Goal: Contribute content: Contribute content

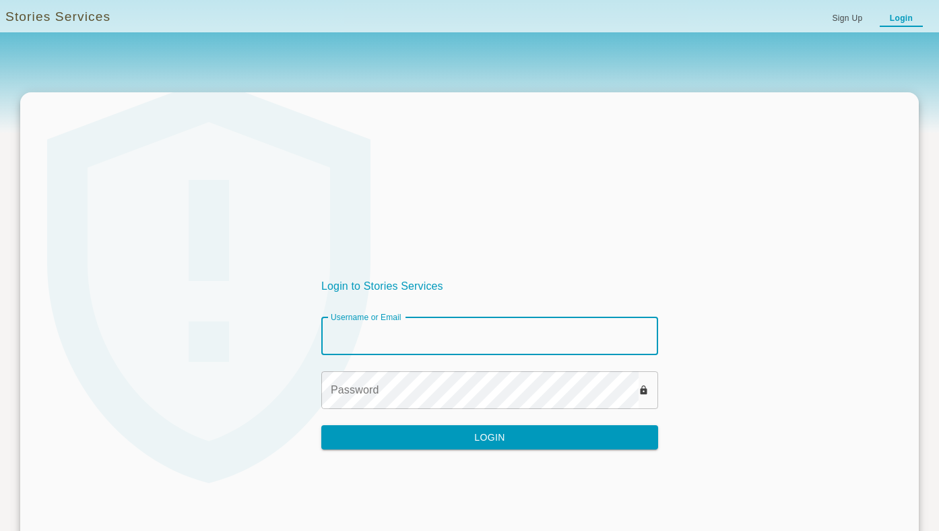
type input "********"
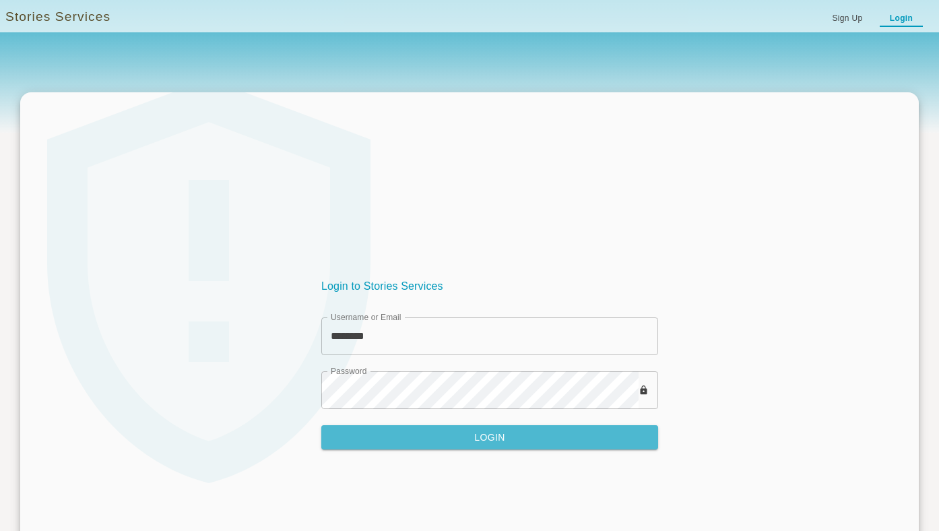
click at [487, 441] on button "Login" at bounding box center [489, 437] width 337 height 25
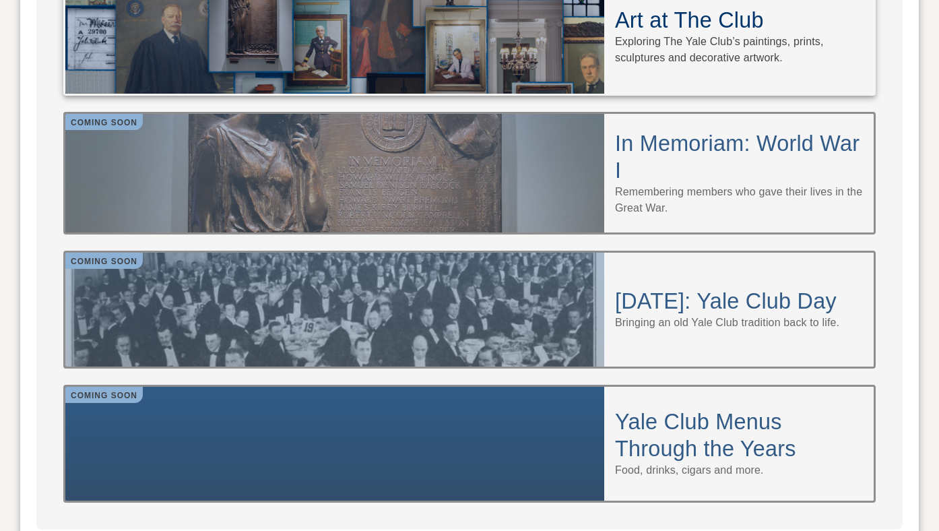
scroll to position [1269, 0]
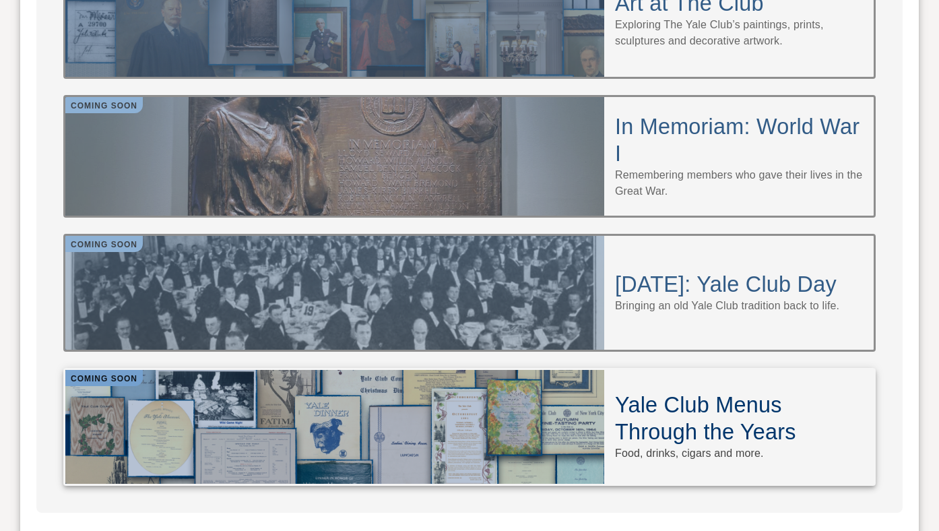
click at [403, 380] on div at bounding box center [334, 427] width 539 height 114
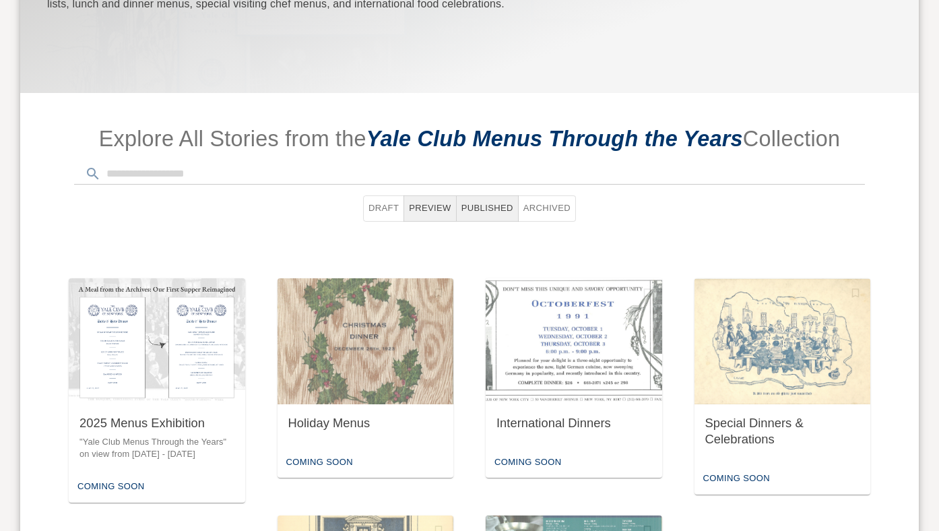
scroll to position [466, 0]
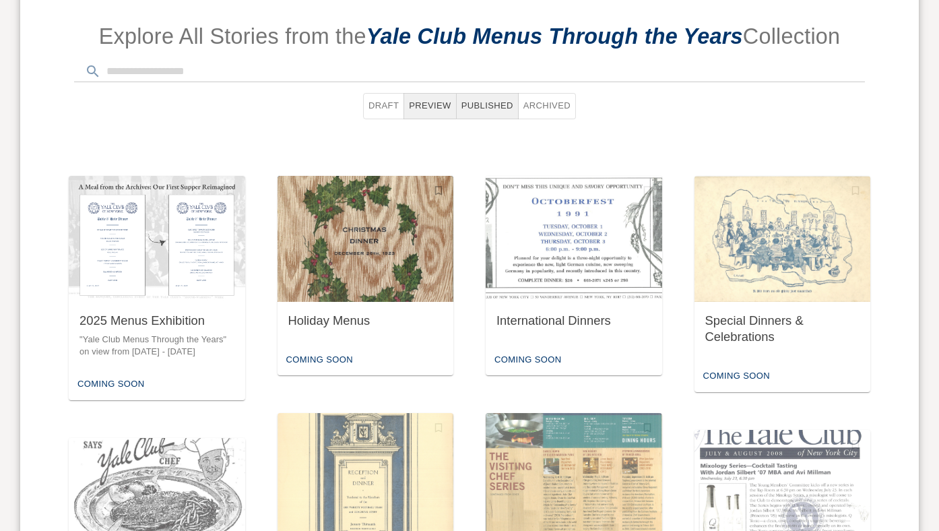
click at [391, 325] on div "Holiday Menus" at bounding box center [365, 321] width 155 height 17
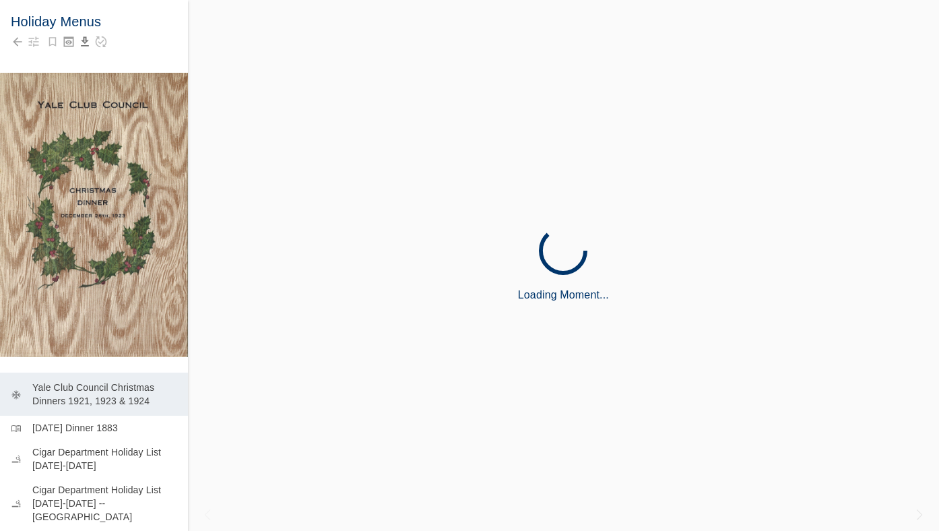
scroll to position [297, 0]
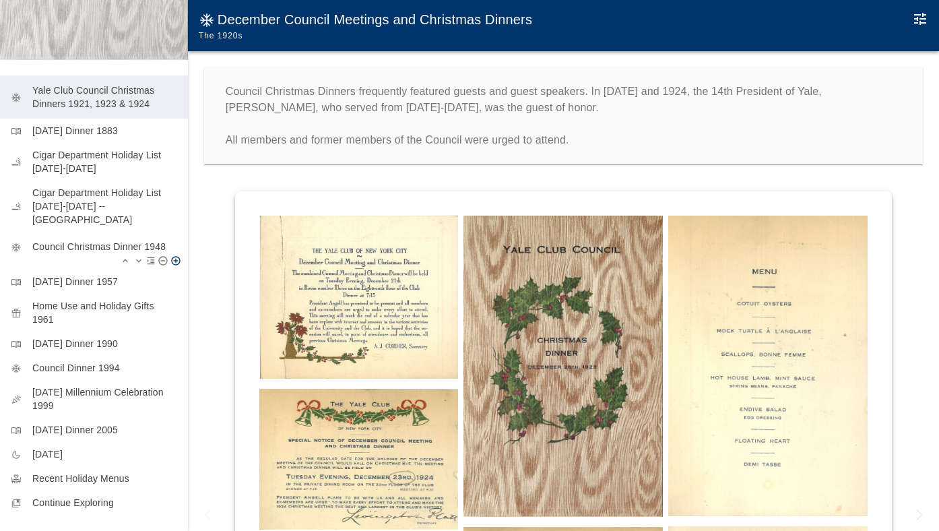
click at [107, 240] on p "Council Christmas Dinner 1948" at bounding box center [104, 246] width 145 height 13
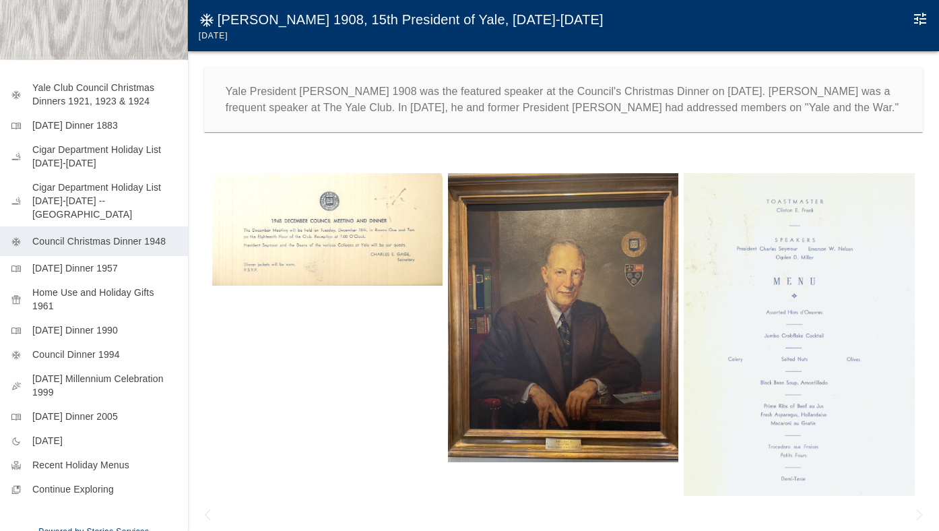
click at [722, 281] on img at bounding box center [799, 334] width 230 height 323
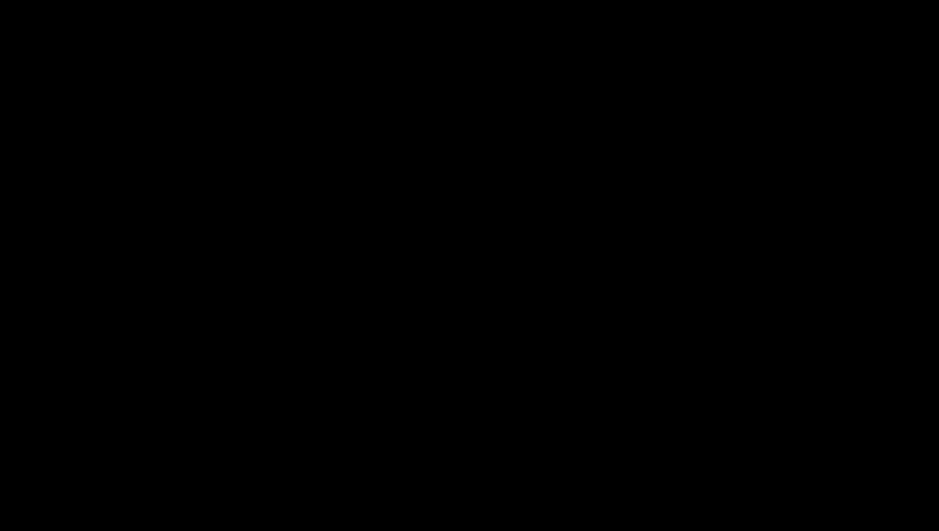
click at [722, 282] on div at bounding box center [939, 530] width 939 height 531
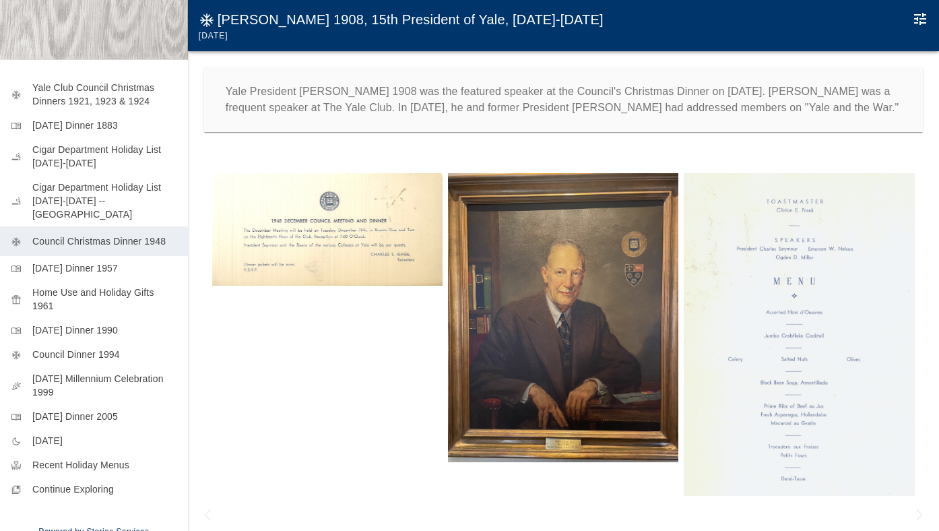
click at [722, 282] on img at bounding box center [799, 334] width 230 height 323
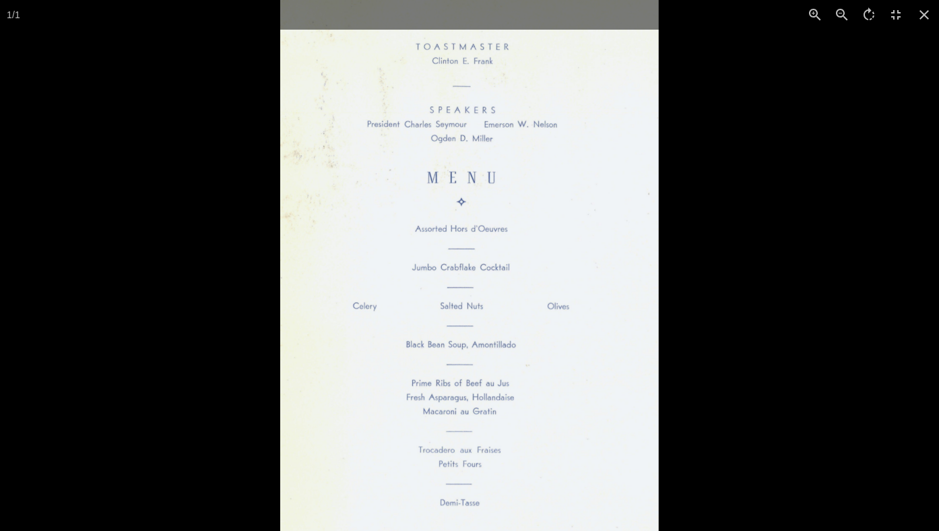
click at [559, 319] on img at bounding box center [469, 265] width 379 height 531
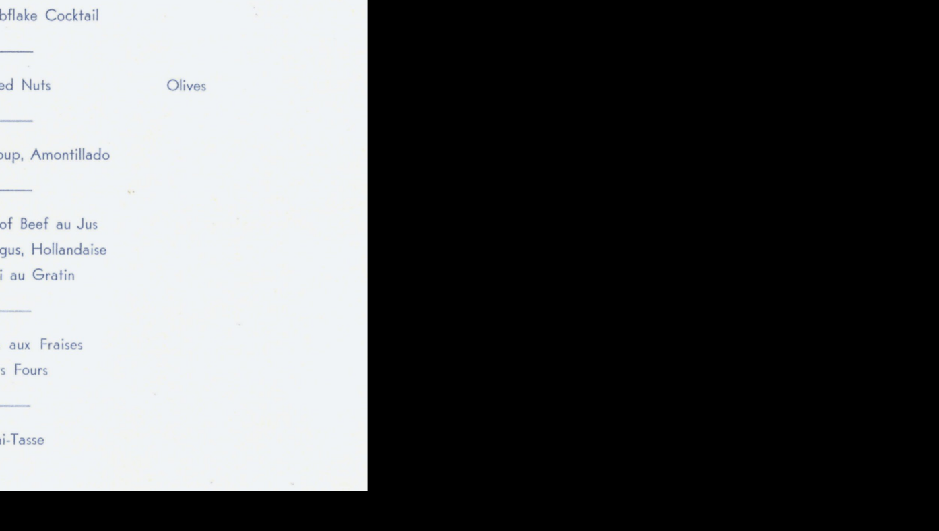
scroll to position [1, 0]
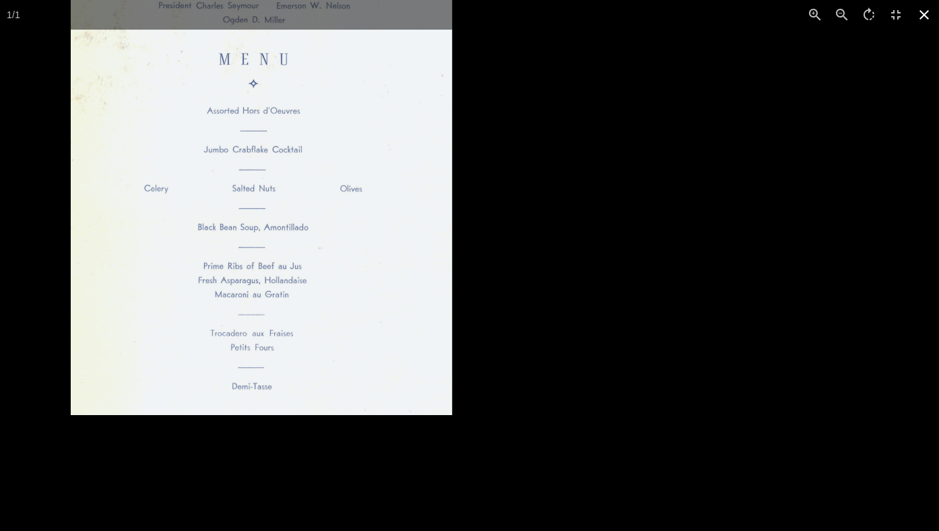
click at [924, 12] on icon at bounding box center [925, 15] width 30 height 30
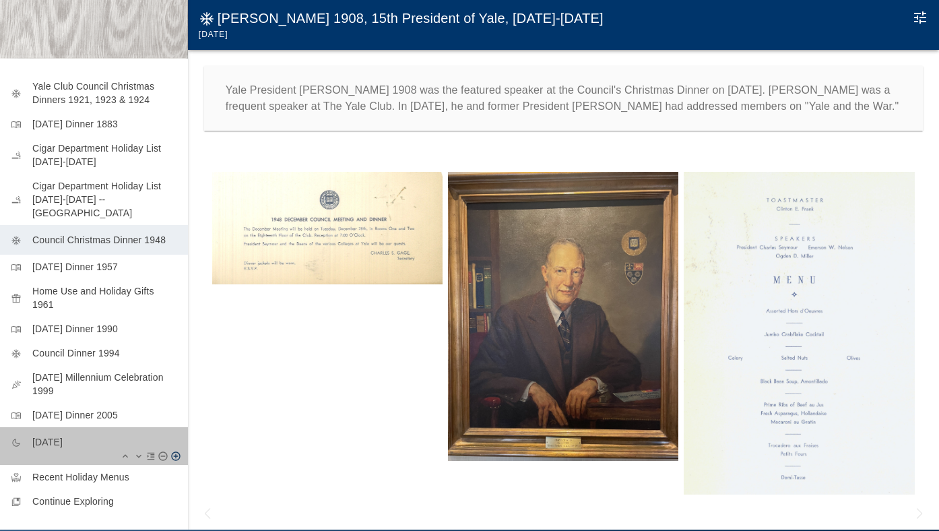
click at [96, 435] on p "[DATE]" at bounding box center [104, 441] width 145 height 13
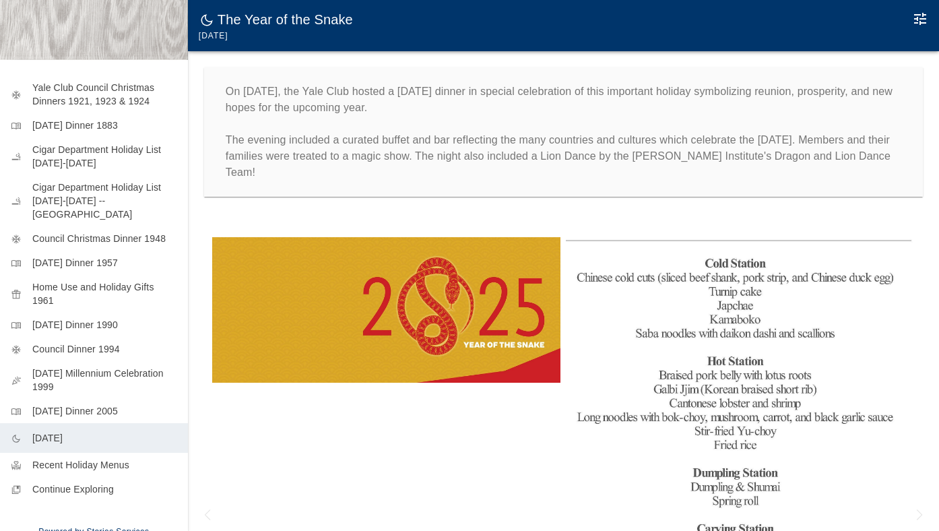
click at [313, 358] on img at bounding box center [386, 310] width 349 height 146
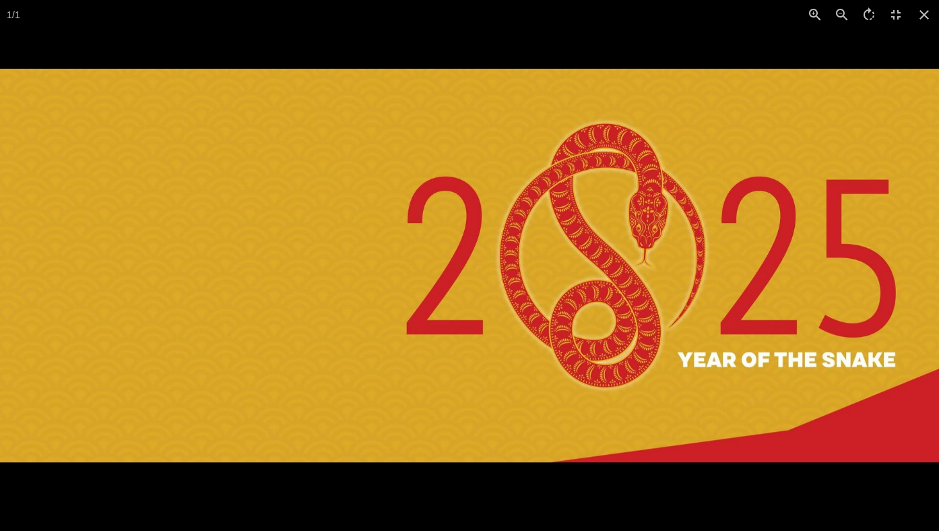
click at [615, 49] on div at bounding box center [469, 265] width 939 height 531
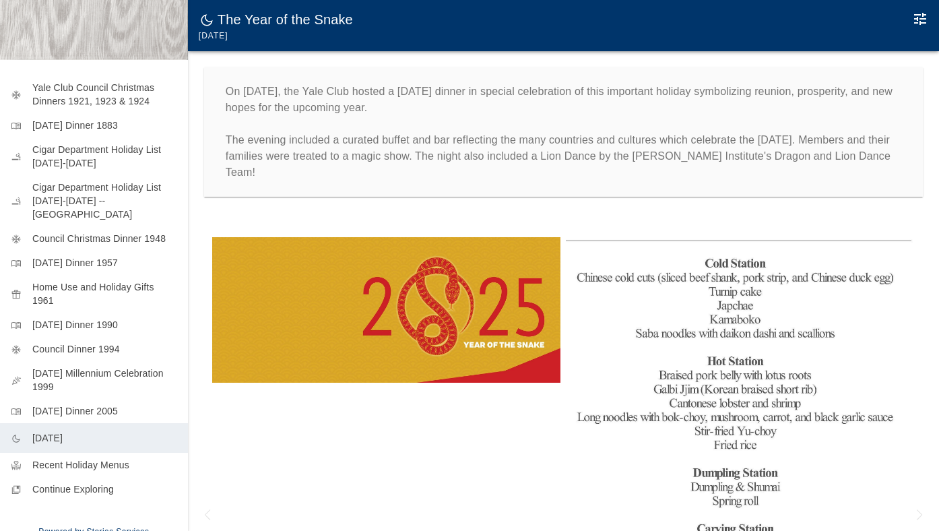
click at [709, 315] on img at bounding box center [740, 465] width 349 height 456
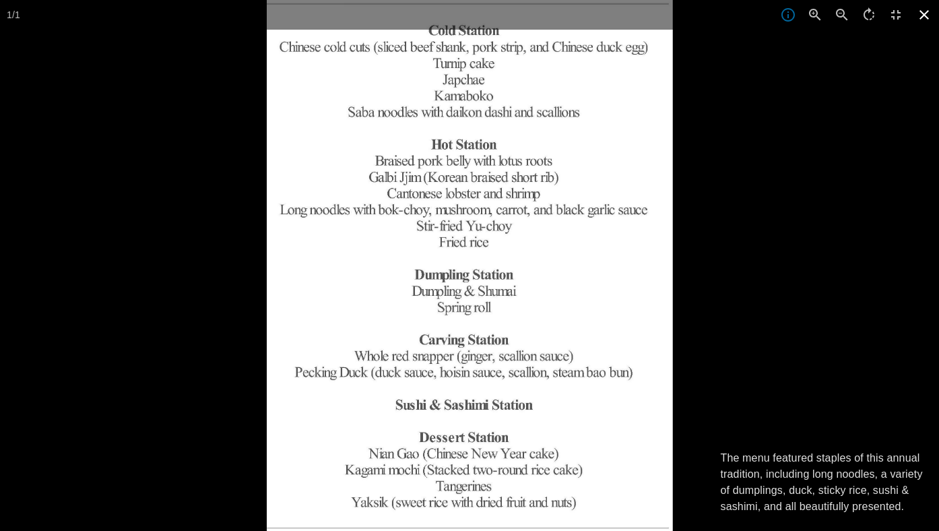
click at [918, 21] on icon at bounding box center [925, 15] width 30 height 30
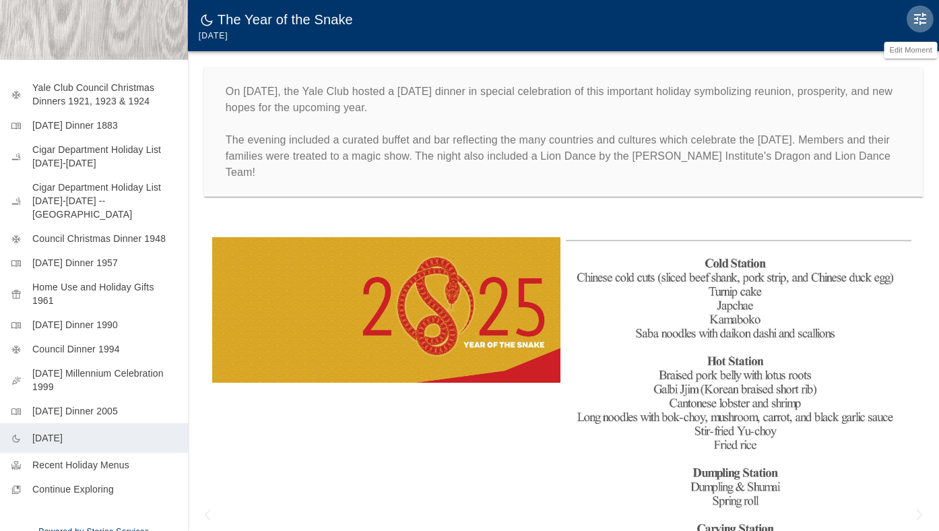
click at [915, 16] on icon "Edit Moment" at bounding box center [920, 19] width 16 height 16
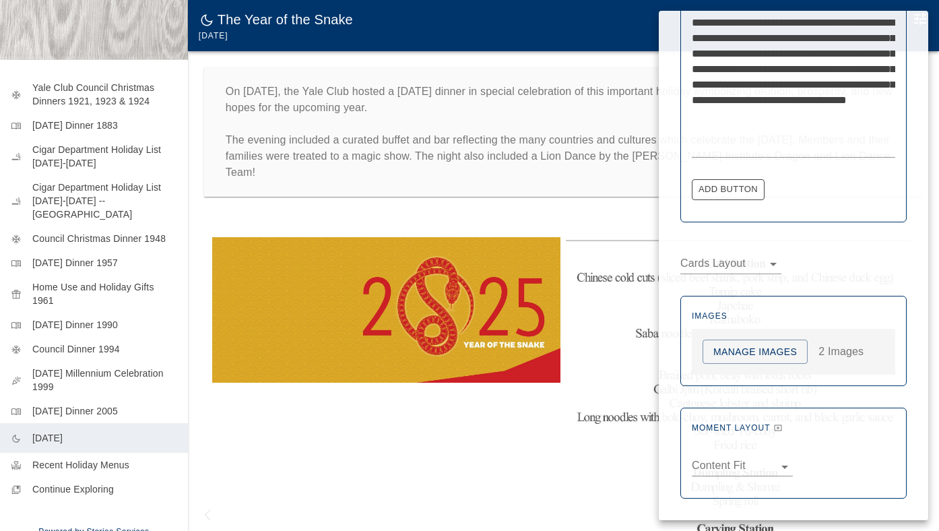
scroll to position [590, 0]
click at [808, 101] on textarea "**********" at bounding box center [793, 46] width 203 height 217
drag, startPoint x: 865, startPoint y: 101, endPoint x: 781, endPoint y: 114, distance: 85.2
click at [781, 114] on textarea "**********" at bounding box center [793, 46] width 203 height 217
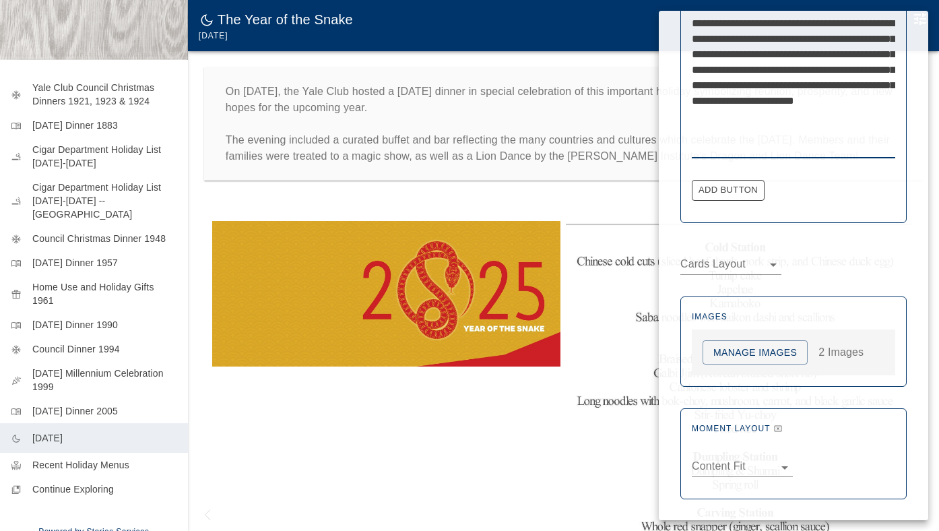
type textarea "**********"
click at [415, 430] on div at bounding box center [469, 265] width 939 height 531
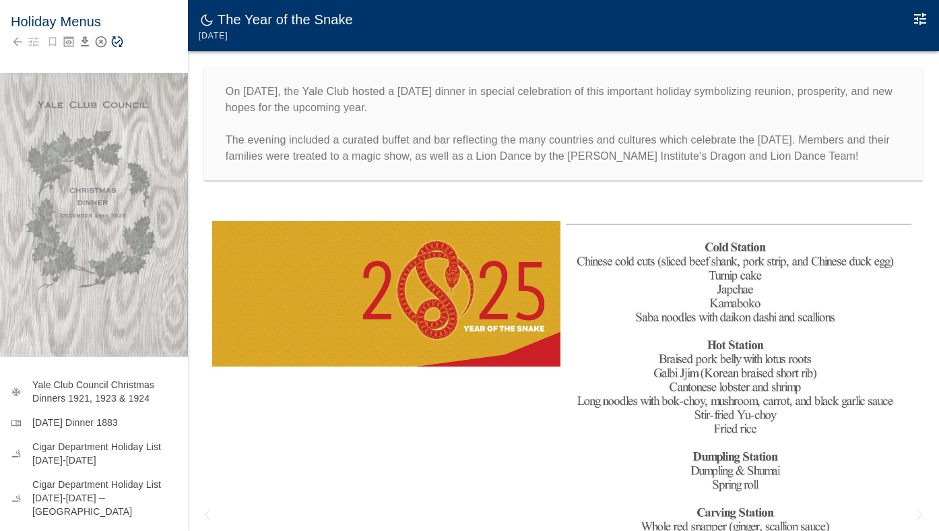
scroll to position [0, 0]
click at [117, 36] on icon "Save Story" at bounding box center [116, 41] width 13 height 13
click at [728, 290] on img at bounding box center [740, 449] width 349 height 456
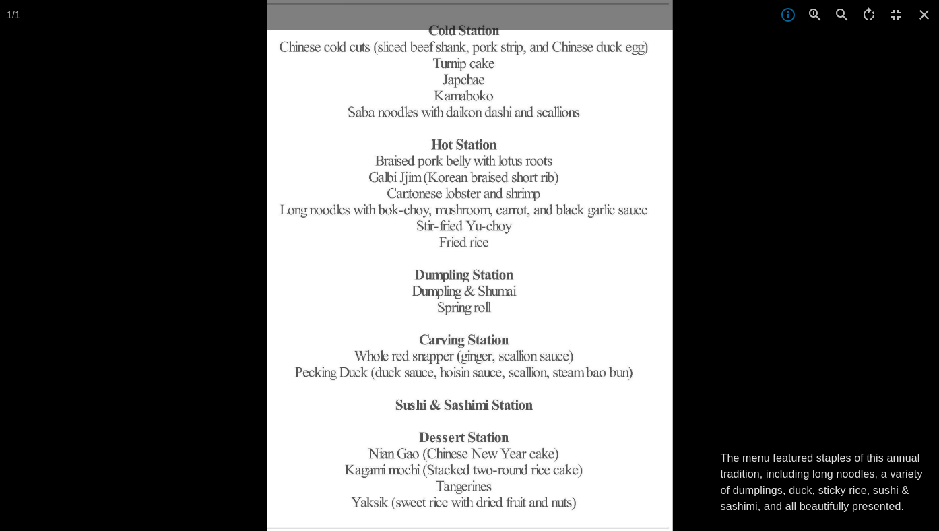
click at [777, 505] on p "The menu featured staples of this annual tradition, including long noodles, a v…" at bounding box center [822, 482] width 203 height 65
click at [777, 505] on div "1 / 1 The menu featured staples of this annual tradition, including long noodle…" at bounding box center [469, 265] width 939 height 531
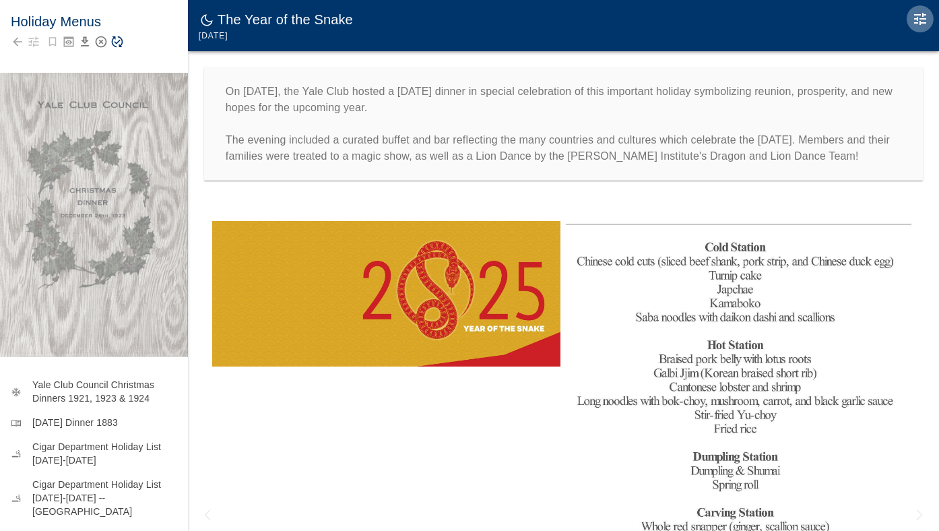
click at [921, 11] on button "Edit Moment" at bounding box center [920, 18] width 27 height 27
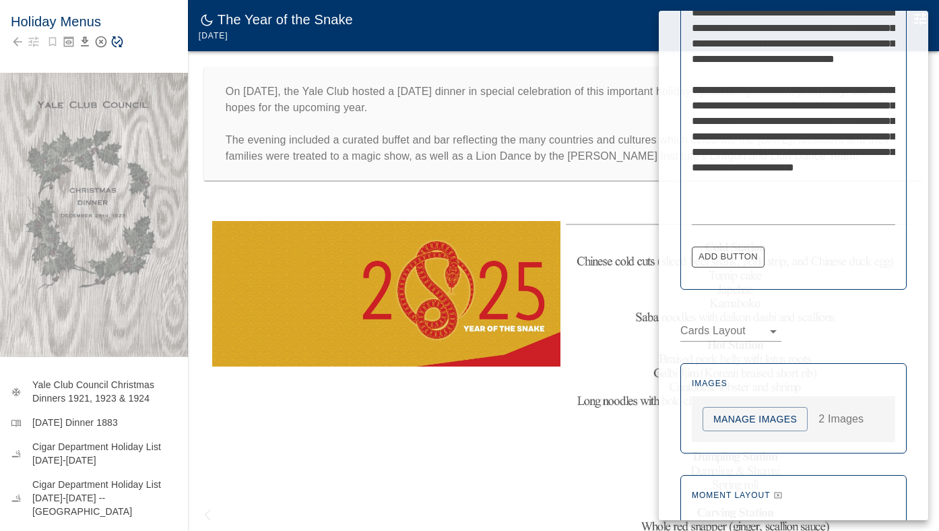
scroll to position [525, 0]
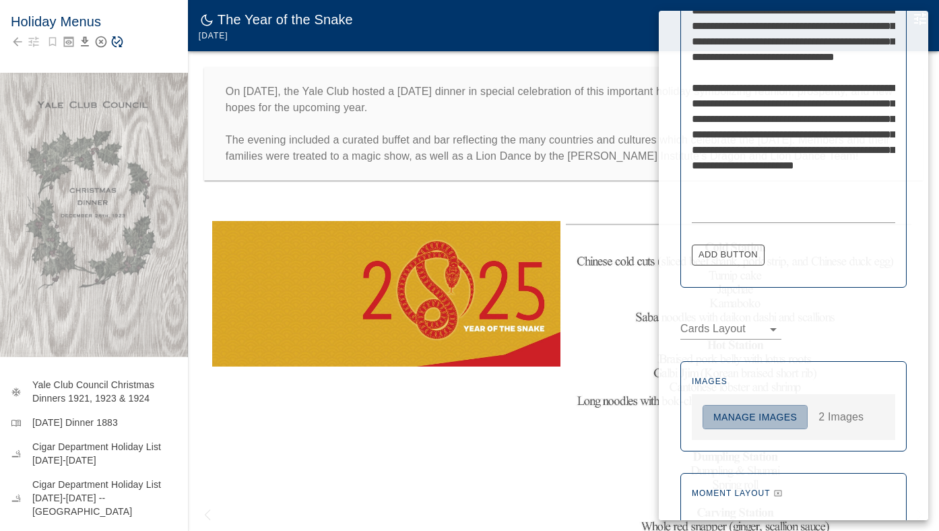
click at [756, 421] on button "Manage Images" at bounding box center [755, 417] width 105 height 25
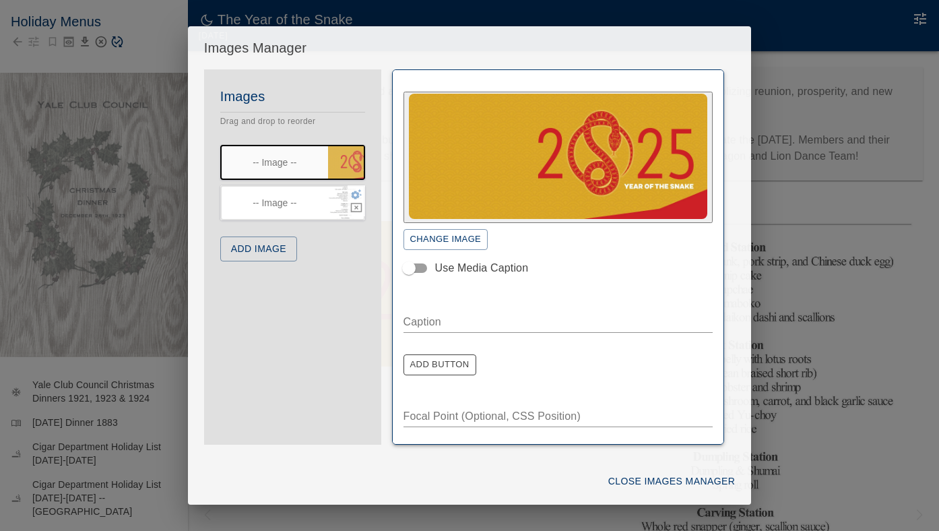
click at [353, 197] on icon "button" at bounding box center [356, 194] width 11 height 10
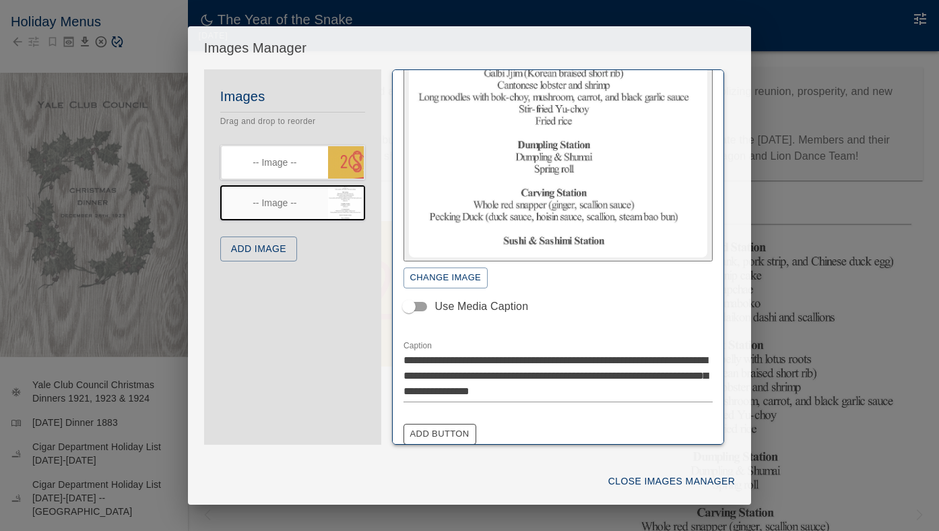
scroll to position [91, 0]
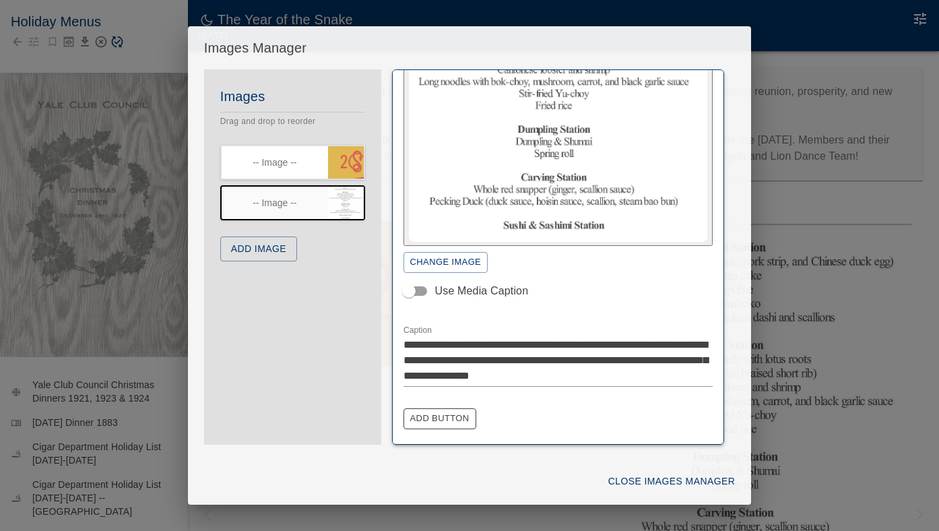
click at [700, 359] on textarea "**********" at bounding box center [559, 360] width 310 height 46
click at [435, 374] on textarea "**********" at bounding box center [559, 360] width 310 height 46
click at [474, 378] on textarea "**********" at bounding box center [559, 360] width 310 height 46
type textarea "**********"
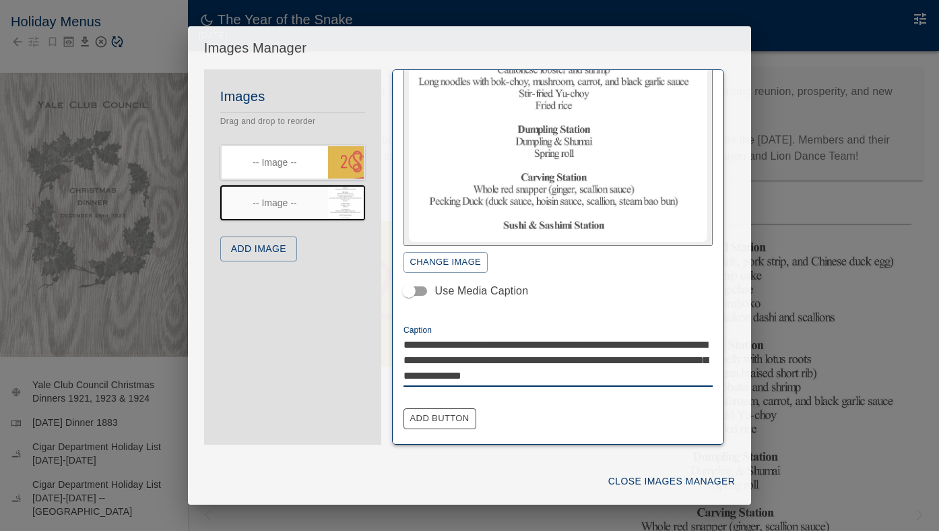
click at [627, 483] on button "Close Images Manager" at bounding box center [671, 481] width 137 height 25
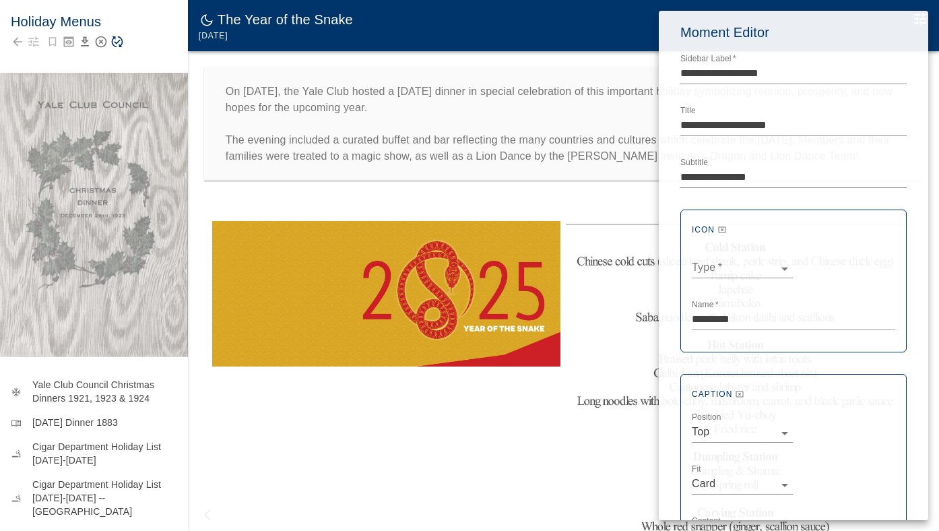
click at [139, 65] on div at bounding box center [469, 265] width 939 height 531
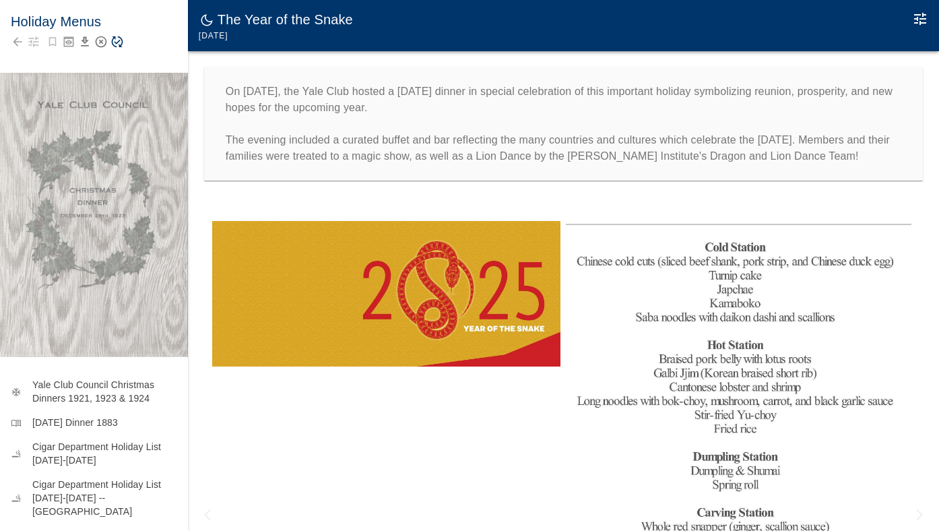
click at [118, 38] on icon "Save Story" at bounding box center [116, 41] width 13 height 13
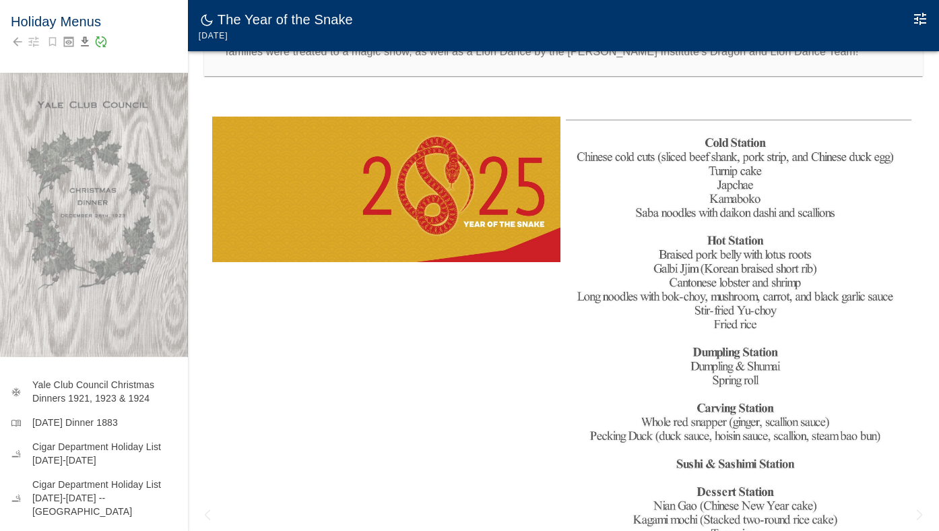
scroll to position [112, 0]
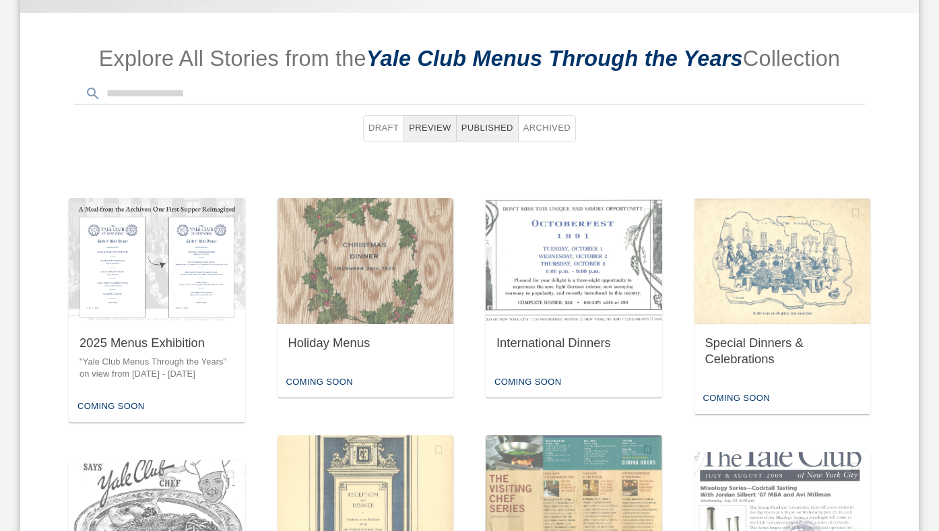
scroll to position [477, 0]
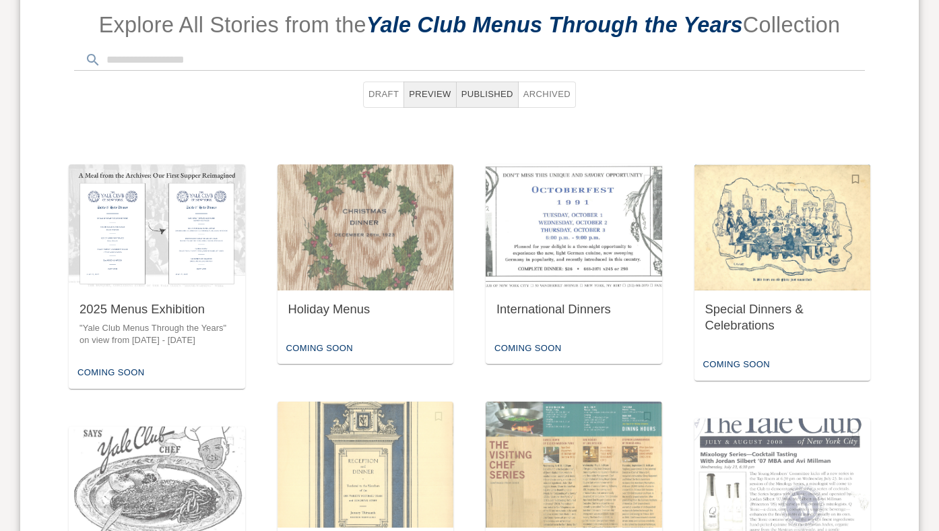
click at [740, 284] on img "button" at bounding box center [783, 227] width 177 height 126
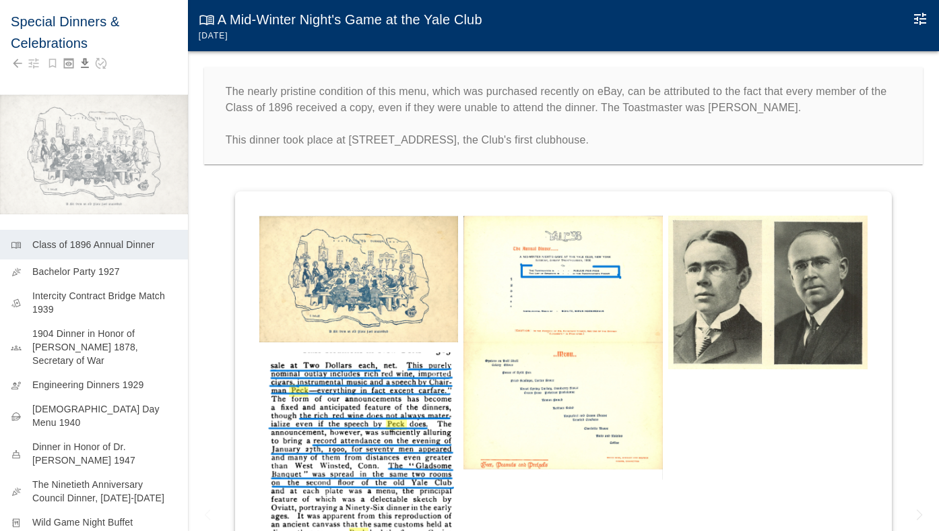
click at [561, 91] on p "The nearly pristine condition of this menu, which was purchased recently on eBa…" at bounding box center [564, 116] width 676 height 65
click at [561, 91] on div "The nearly pristine condition of this menu, which was purchased recently on eBa…" at bounding box center [563, 115] width 719 height 97
click at [916, 18] on icon "Edit Moment" at bounding box center [920, 19] width 12 height 12
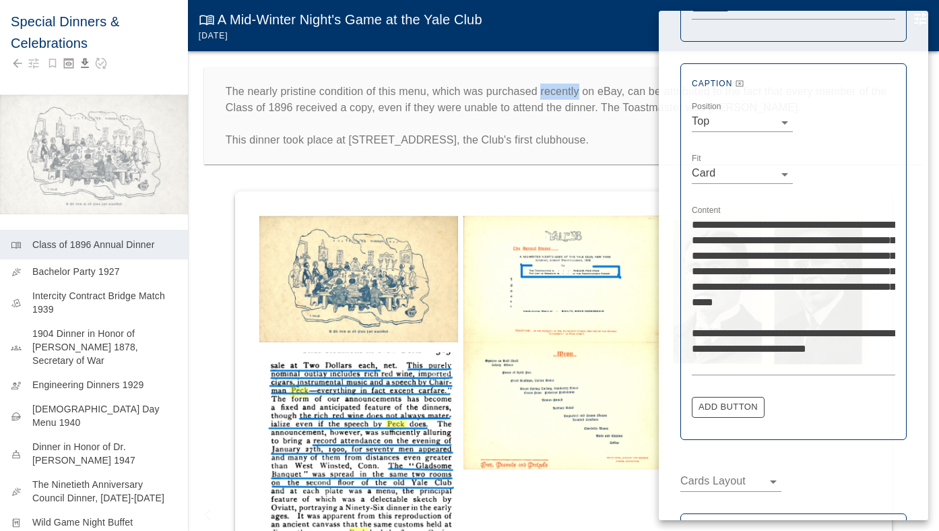
scroll to position [340, 0]
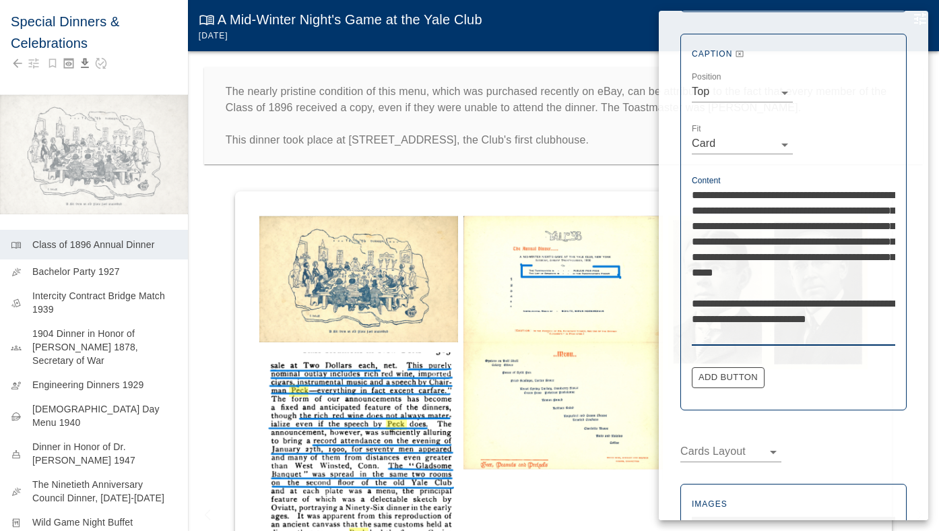
click at [852, 212] on textarea "**********" at bounding box center [793, 264] width 203 height 155
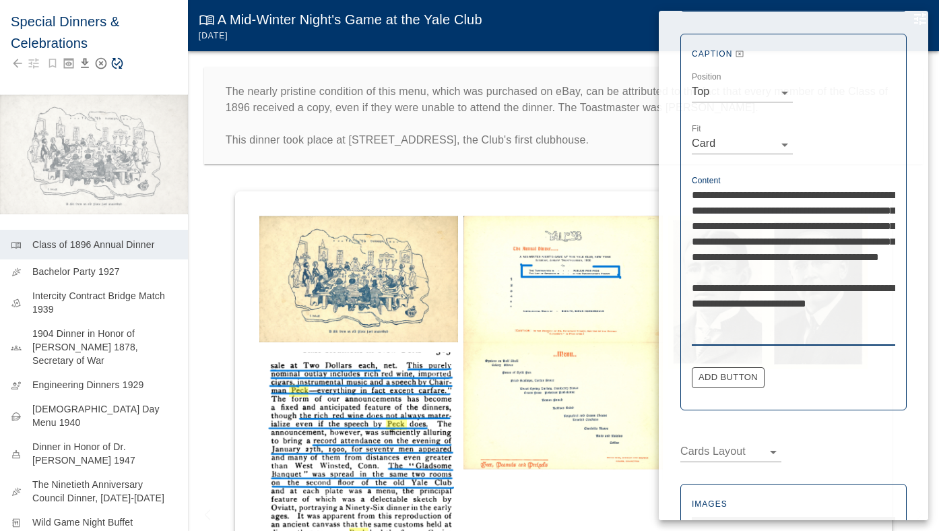
type textarea "**********"
click at [534, 193] on div at bounding box center [469, 265] width 939 height 531
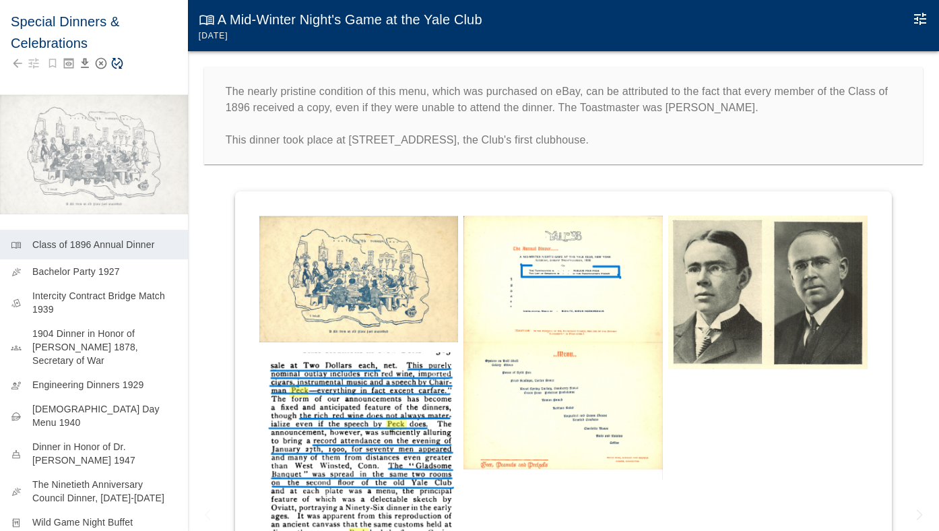
click at [128, 62] on div at bounding box center [94, 63] width 166 height 19
click at [110, 63] on icon "Save Story" at bounding box center [116, 63] width 13 height 13
click at [348, 327] on img at bounding box center [358, 279] width 199 height 127
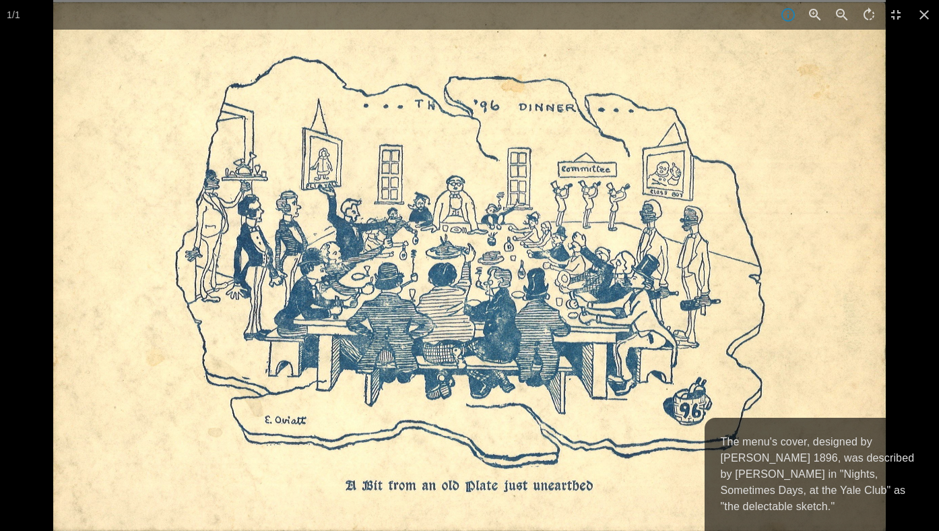
click at [119, 330] on img at bounding box center [469, 265] width 833 height 531
click at [920, 18] on icon at bounding box center [925, 15] width 30 height 30
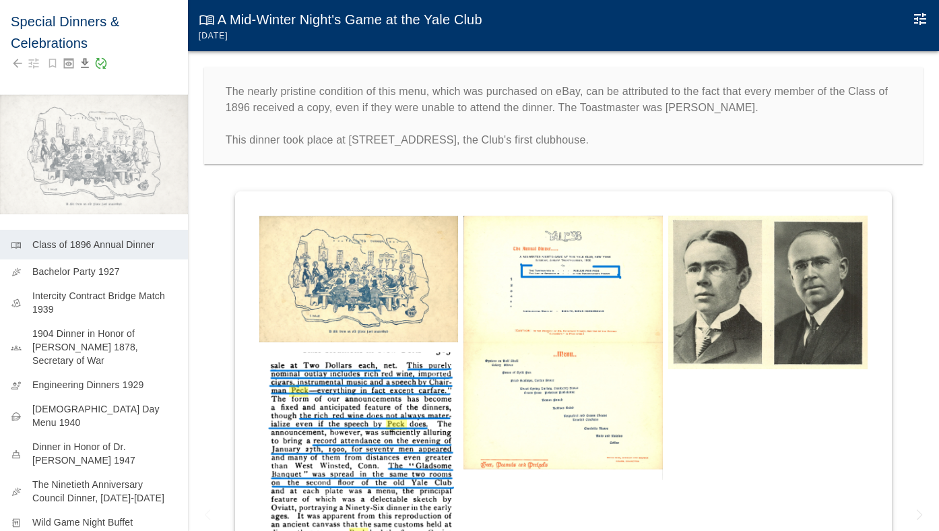
click at [339, 379] on img at bounding box center [358, 457] width 199 height 211
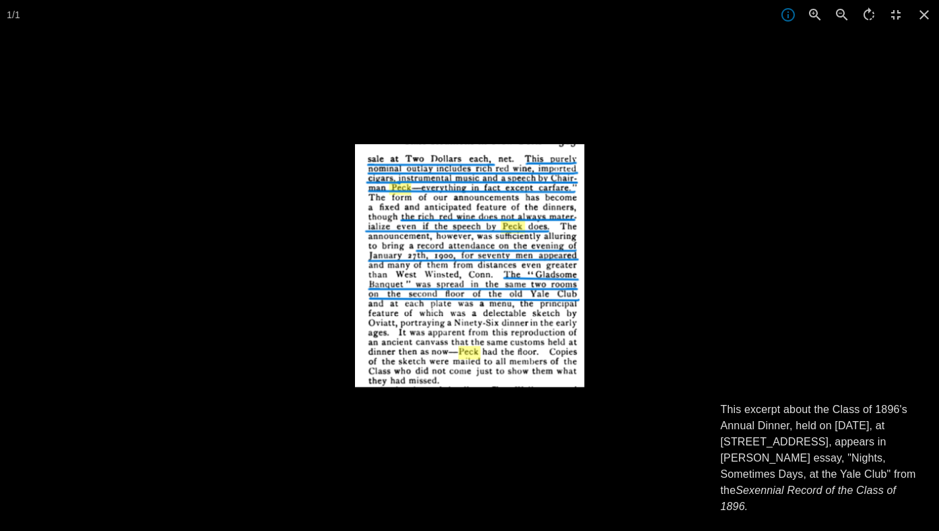
click at [449, 425] on div at bounding box center [824, 409] width 939 height 531
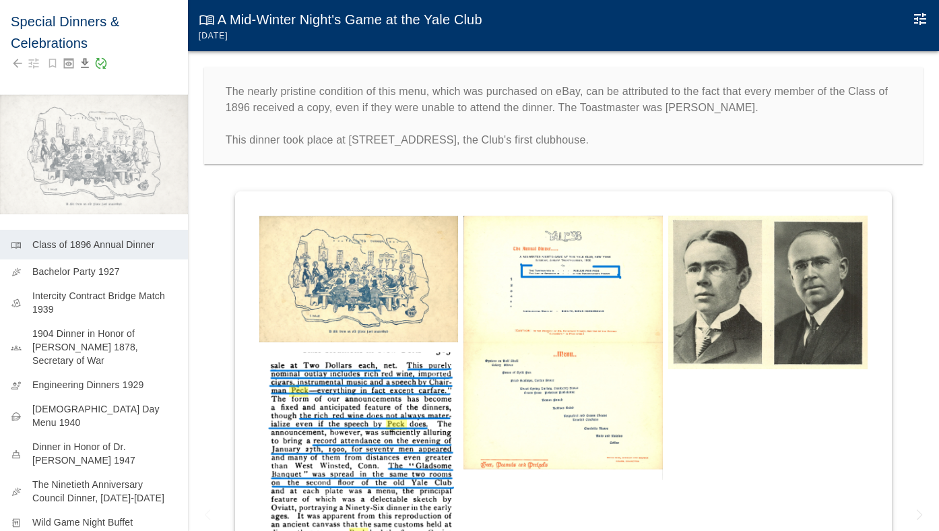
click at [535, 383] on img at bounding box center [563, 348] width 199 height 264
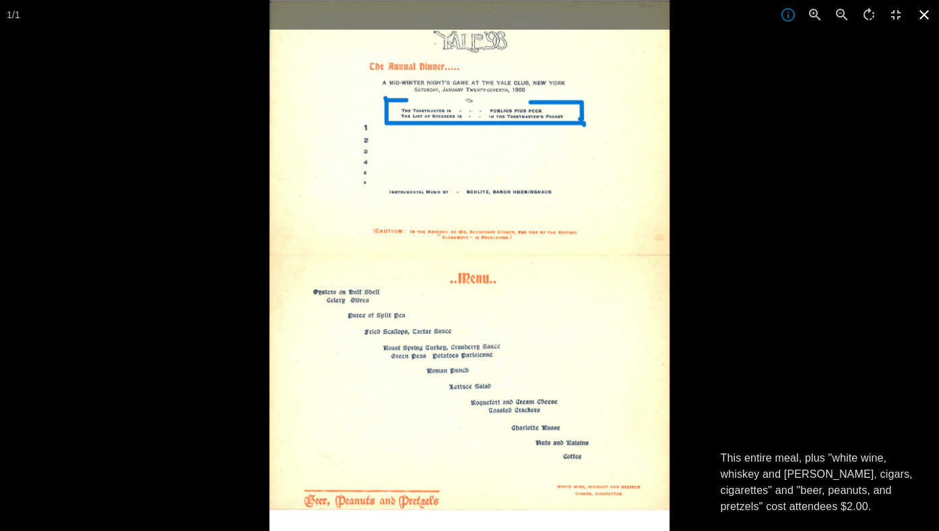
click at [922, 11] on icon at bounding box center [925, 15] width 30 height 30
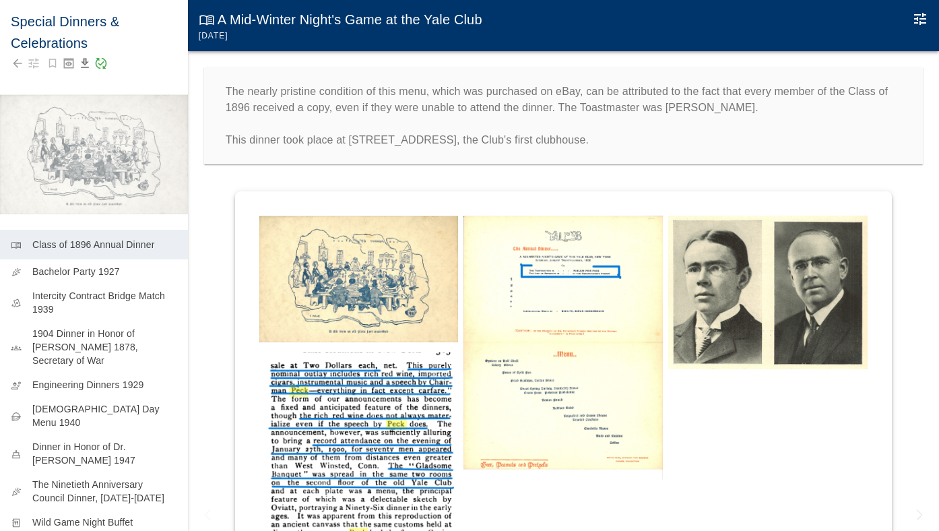
click at [715, 281] on img at bounding box center [767, 293] width 199 height 154
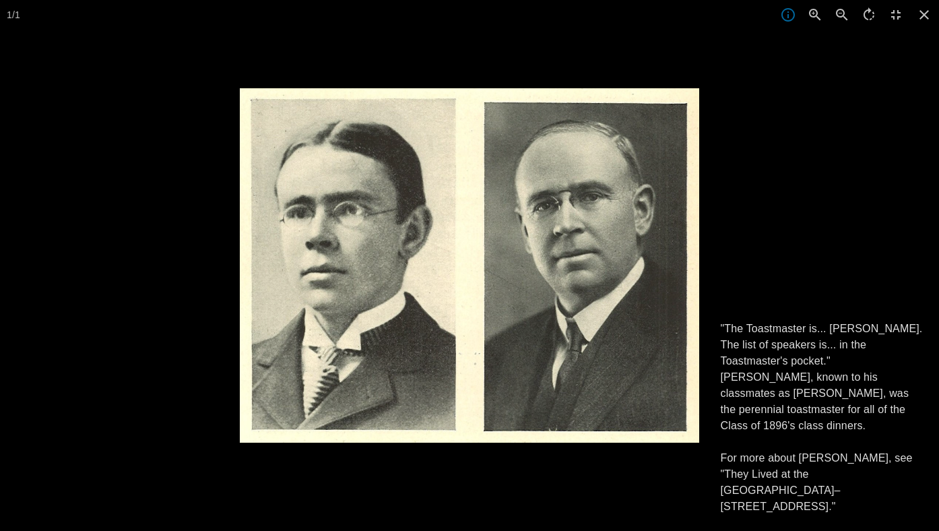
click at [853, 228] on div at bounding box center [709, 353] width 939 height 531
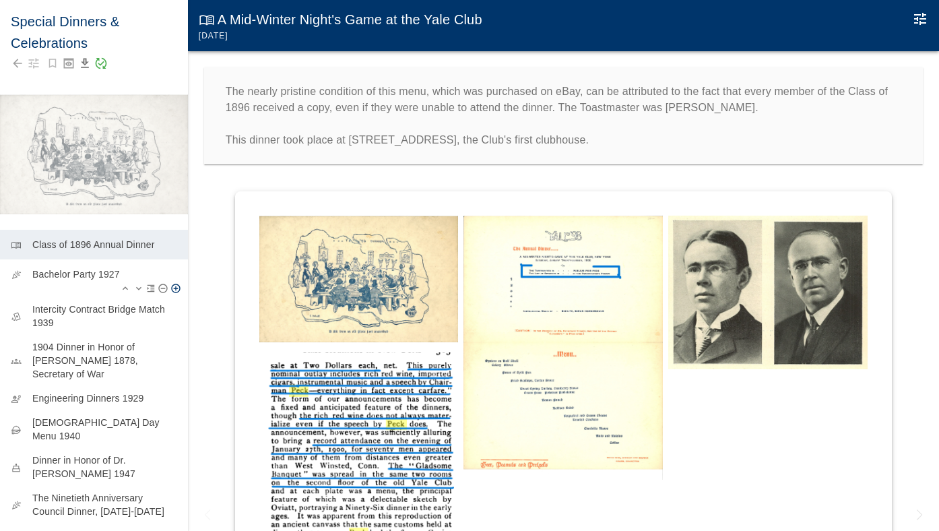
click at [59, 271] on p "Bachelor Party 1927" at bounding box center [104, 273] width 145 height 13
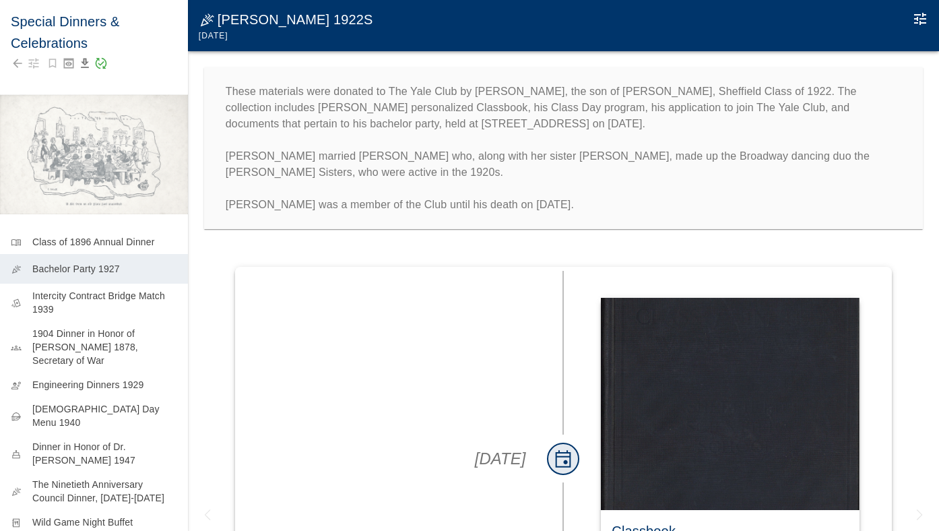
click at [922, 18] on icon "Edit Moment" at bounding box center [920, 19] width 12 height 12
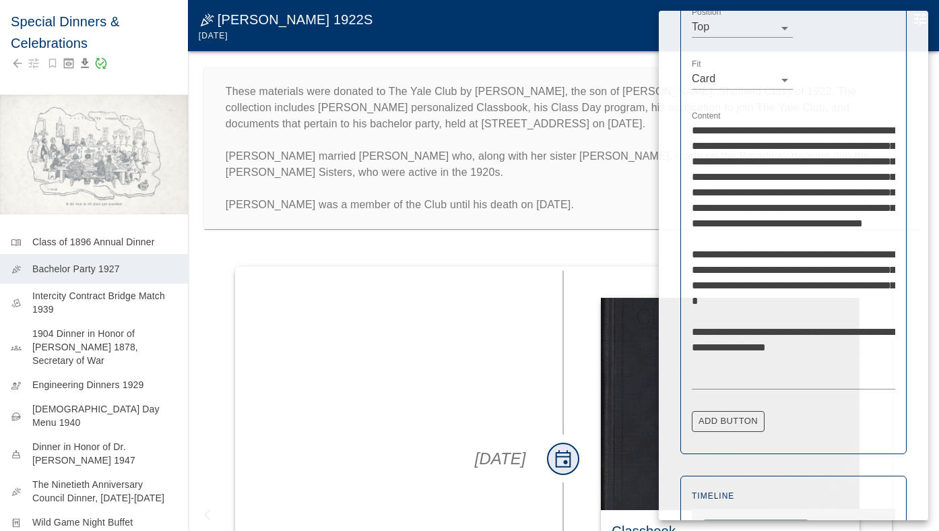
scroll to position [422, 0]
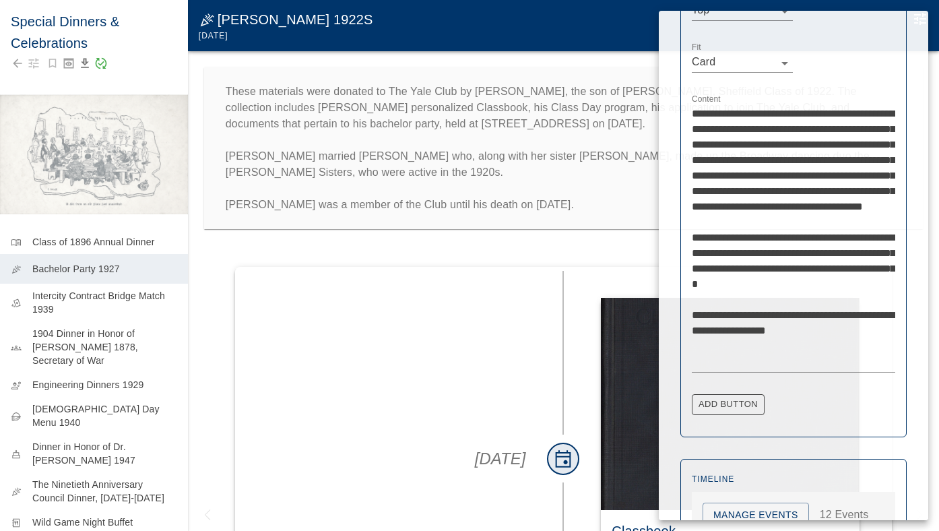
click at [818, 284] on textarea "**********" at bounding box center [793, 237] width 203 height 263
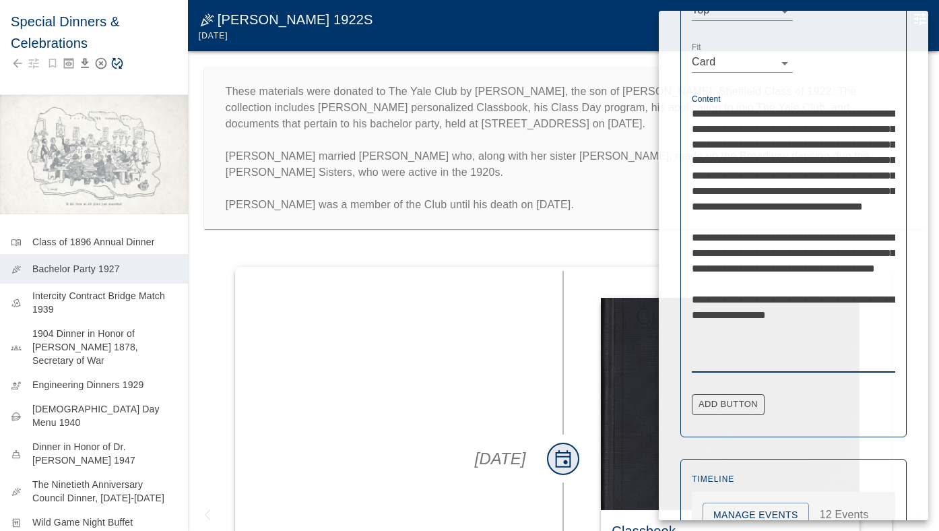
type textarea "**********"
click at [439, 222] on div at bounding box center [469, 265] width 939 height 531
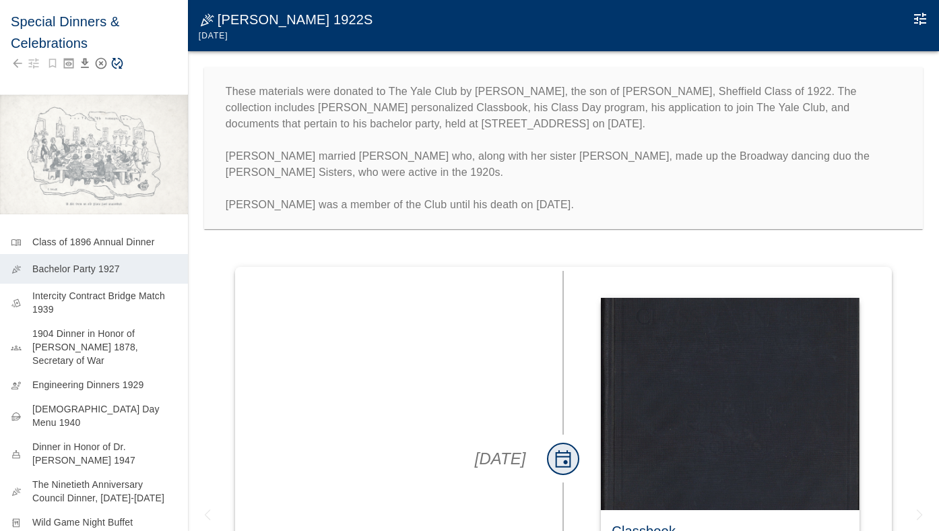
click at [115, 72] on div at bounding box center [94, 63] width 166 height 19
click at [115, 67] on icon "Save Story" at bounding box center [116, 63] width 13 height 13
click at [917, 22] on icon "Edit Moment" at bounding box center [920, 19] width 16 height 16
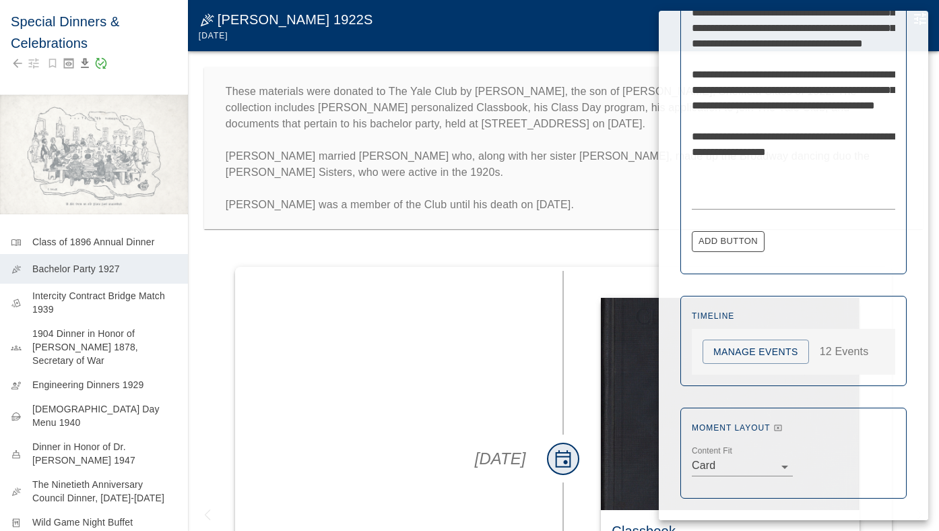
scroll to position [584, 0]
click at [778, 339] on div "Manage Events 12 Events" at bounding box center [793, 352] width 203 height 46
click at [778, 346] on button "Manage Events" at bounding box center [756, 352] width 106 height 25
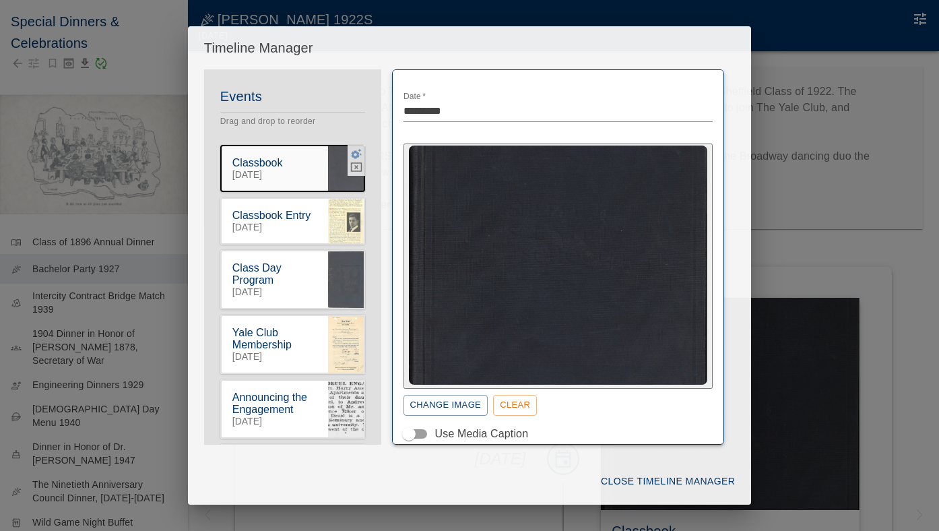
click at [352, 153] on icon "button" at bounding box center [356, 154] width 11 height 10
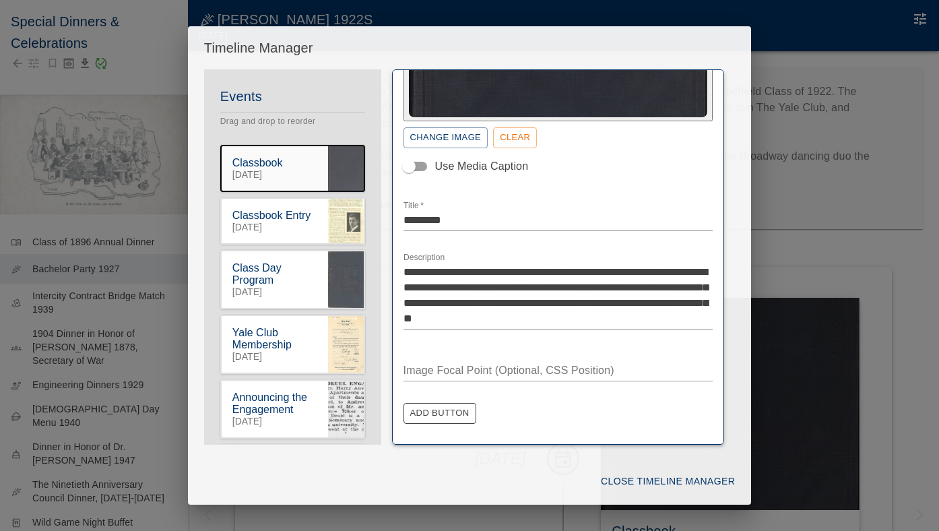
scroll to position [267, 0]
click at [355, 208] on icon "button" at bounding box center [356, 206] width 12 height 12
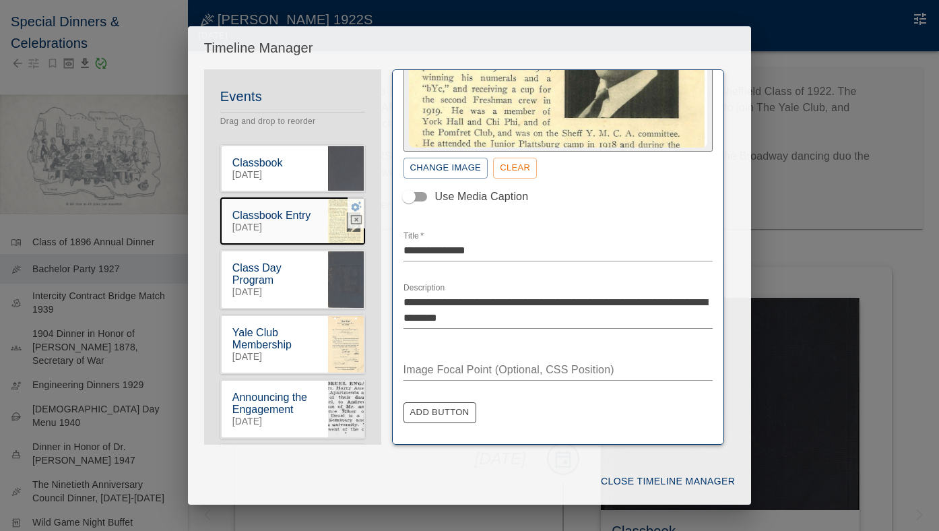
scroll to position [236, 0]
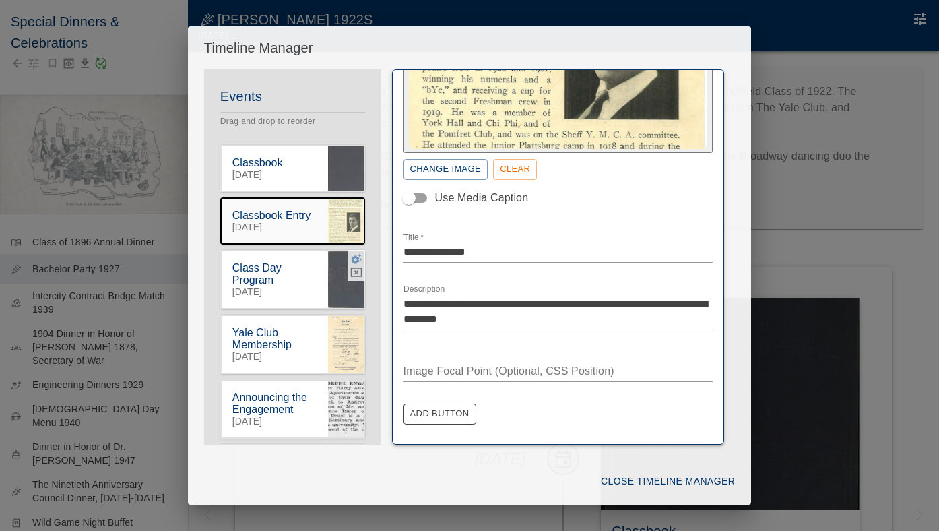
click at [354, 259] on icon "button" at bounding box center [356, 259] width 11 height 10
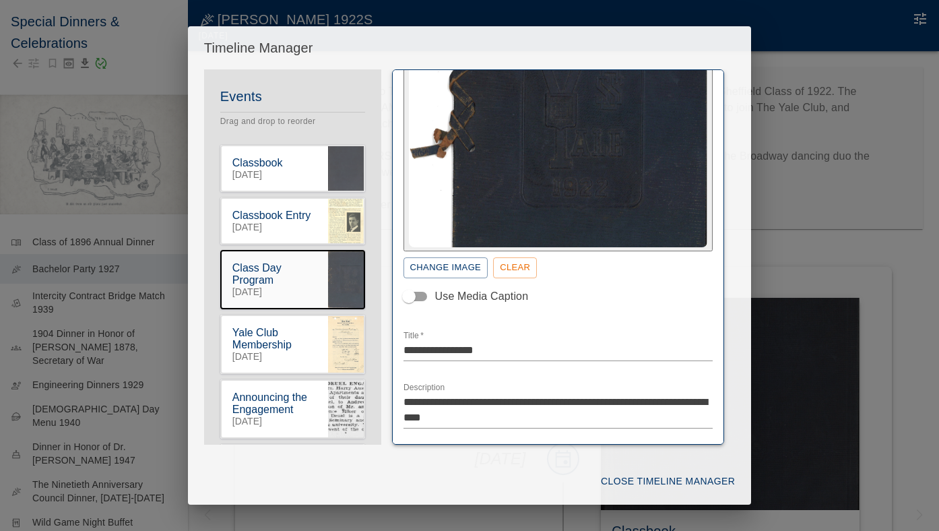
scroll to position [125, 0]
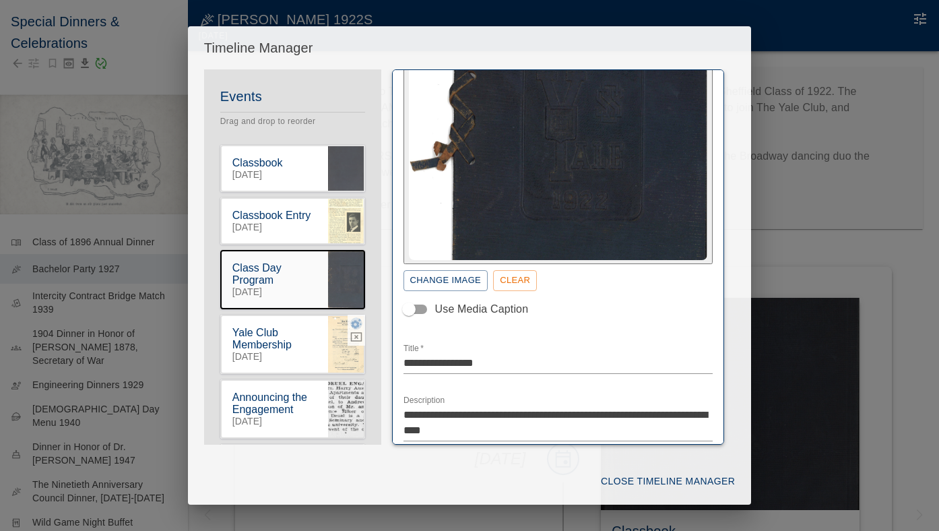
click at [356, 327] on icon "button" at bounding box center [356, 323] width 12 height 12
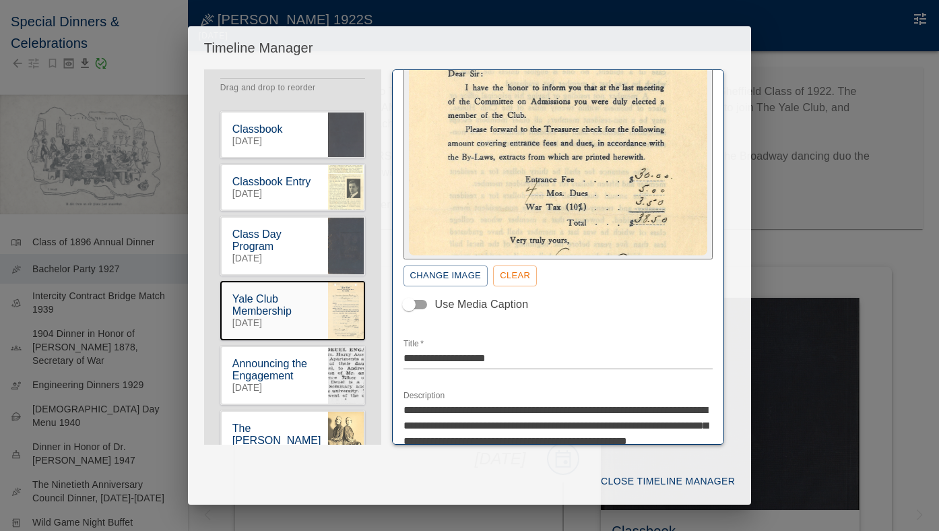
scroll to position [265, 0]
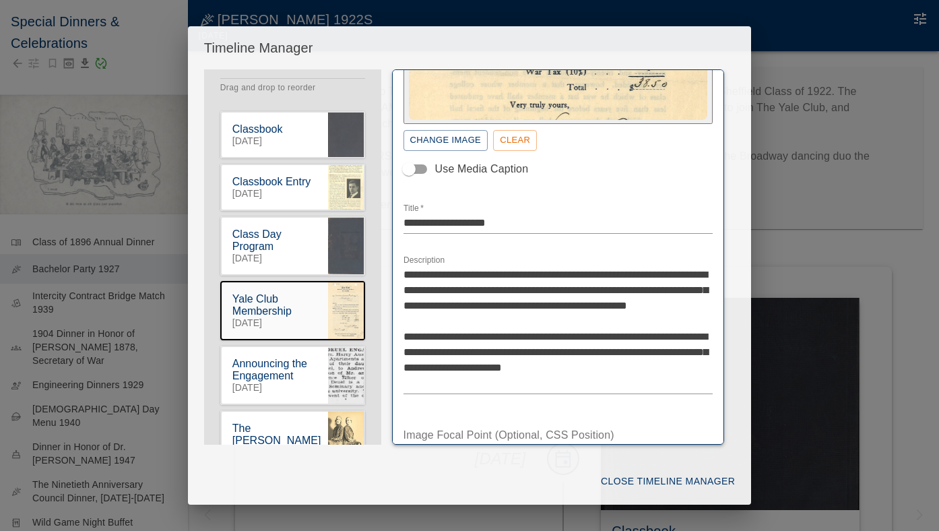
click at [602, 303] on textarea "**********" at bounding box center [559, 329] width 310 height 124
click at [538, 305] on textarea "**********" at bounding box center [559, 329] width 310 height 124
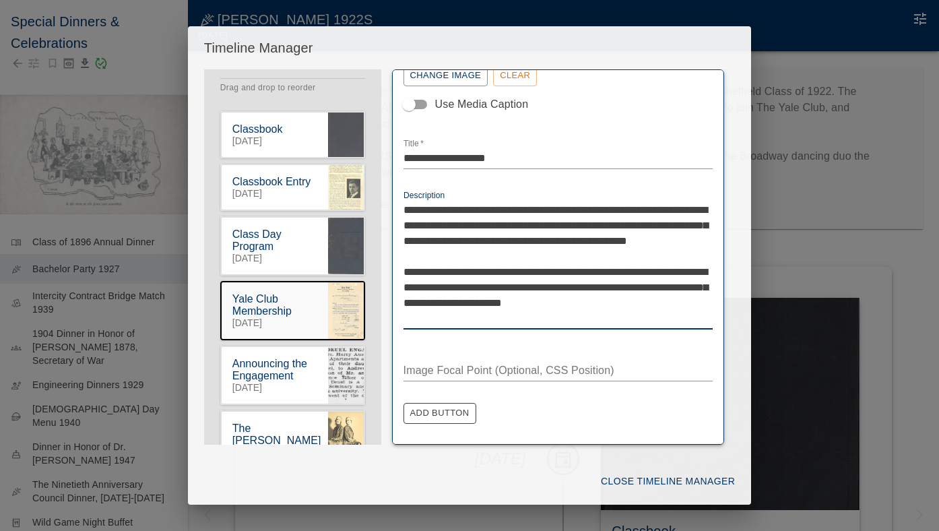
scroll to position [329, 0]
click at [509, 303] on textarea "**********" at bounding box center [559, 265] width 310 height 124
type textarea "**********"
click at [612, 484] on button "Close Timeline Manager" at bounding box center [668, 481] width 145 height 25
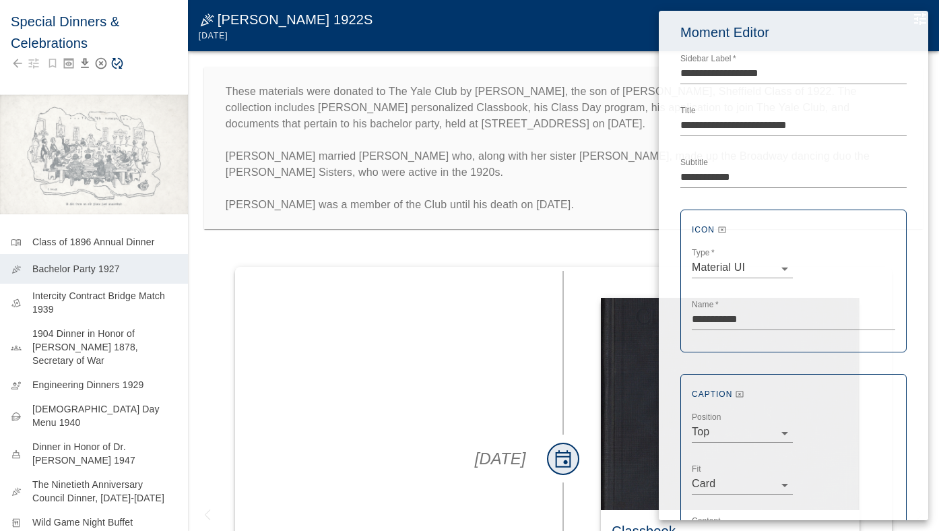
click at [117, 60] on div at bounding box center [469, 265] width 939 height 531
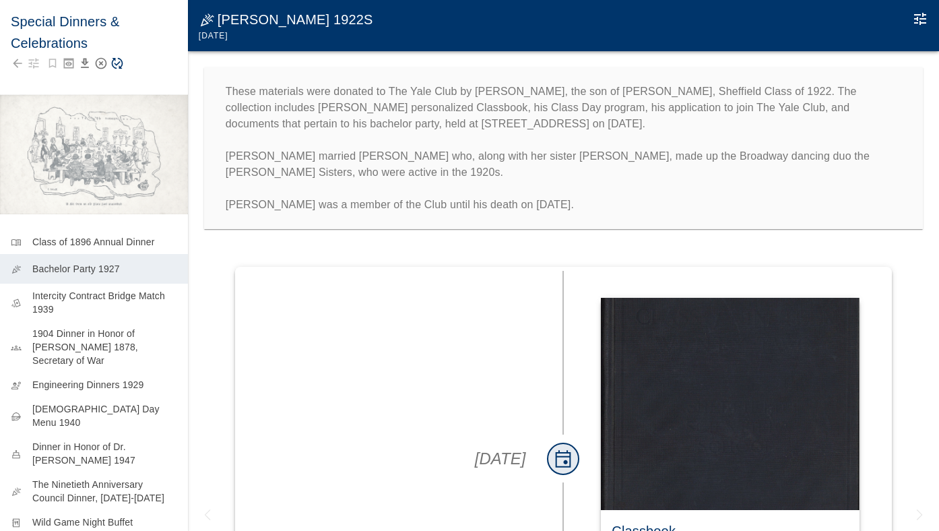
click at [117, 62] on icon "Save Story" at bounding box center [116, 63] width 13 height 13
click at [924, 11] on button "Edit Moment" at bounding box center [920, 18] width 27 height 27
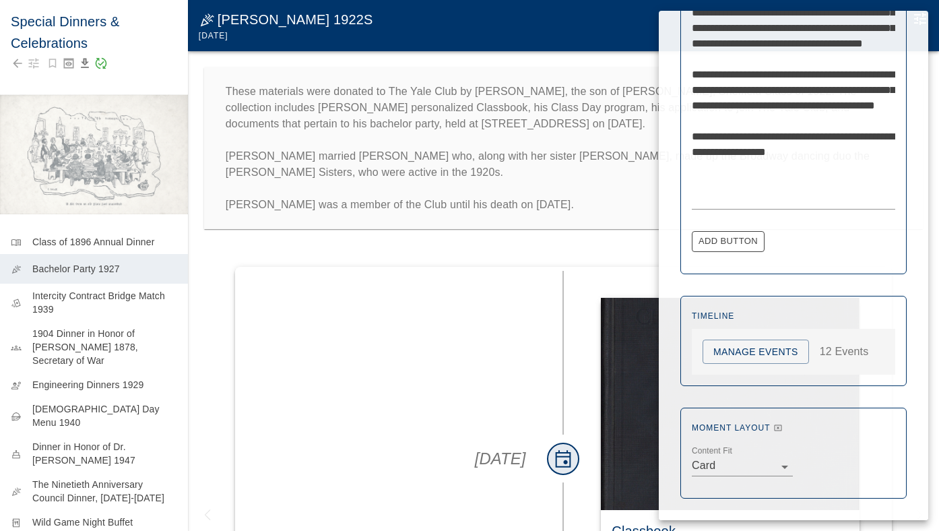
scroll to position [584, 0]
click at [738, 350] on button "Manage Events" at bounding box center [756, 352] width 106 height 25
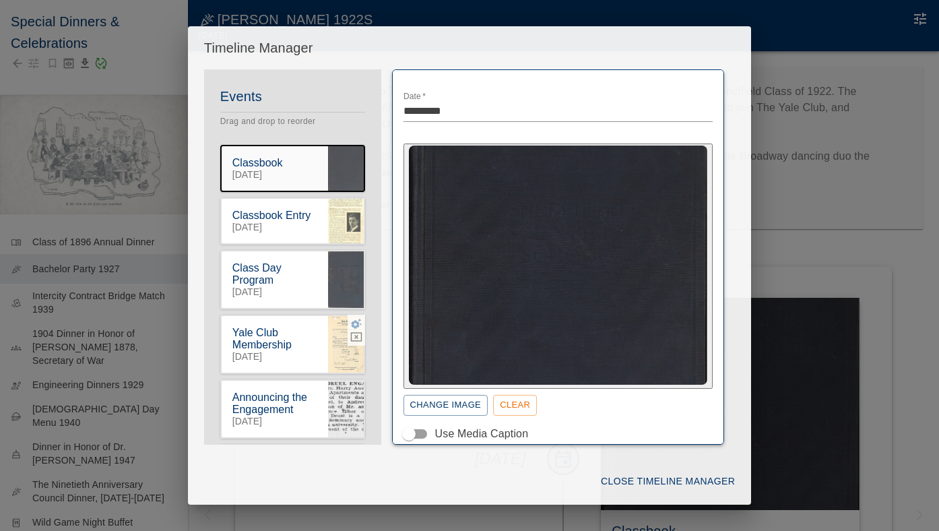
click at [353, 325] on icon "button" at bounding box center [356, 324] width 11 height 10
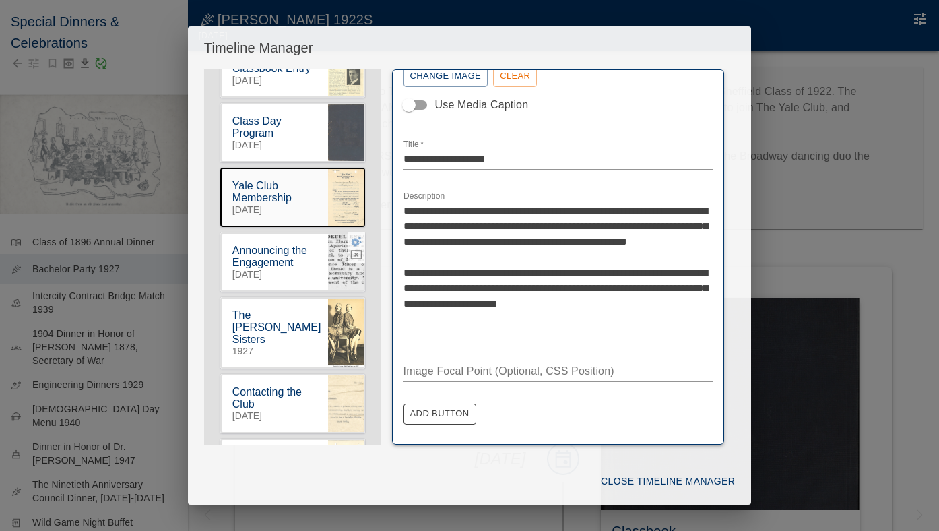
scroll to position [152, 0]
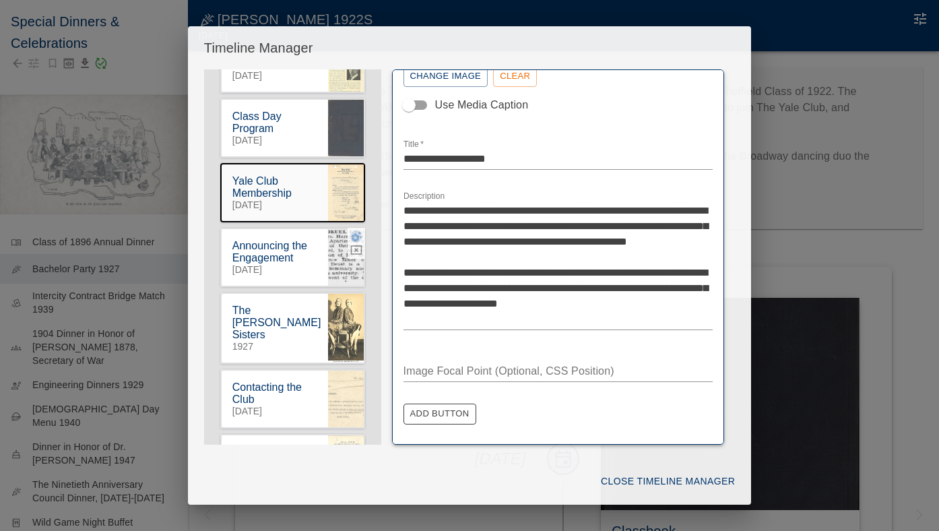
click at [356, 241] on icon "button" at bounding box center [356, 236] width 12 height 12
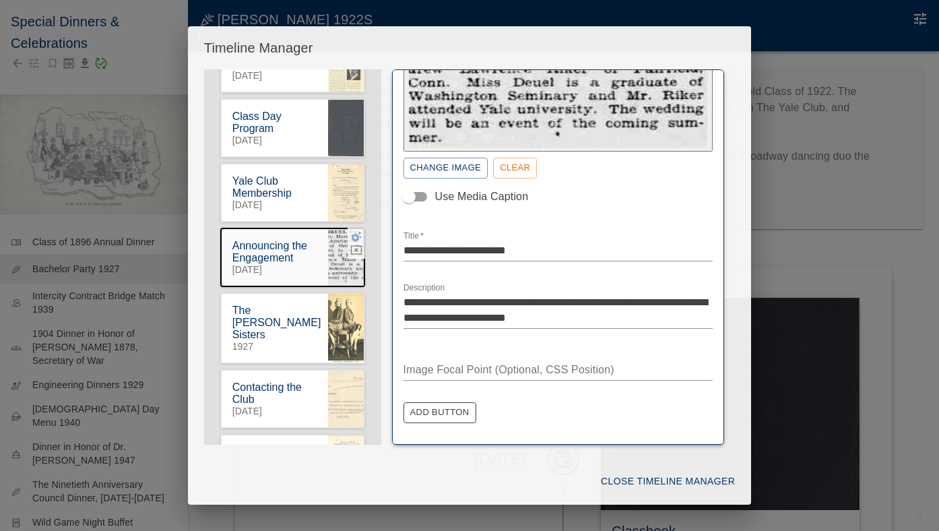
scroll to position [167, 0]
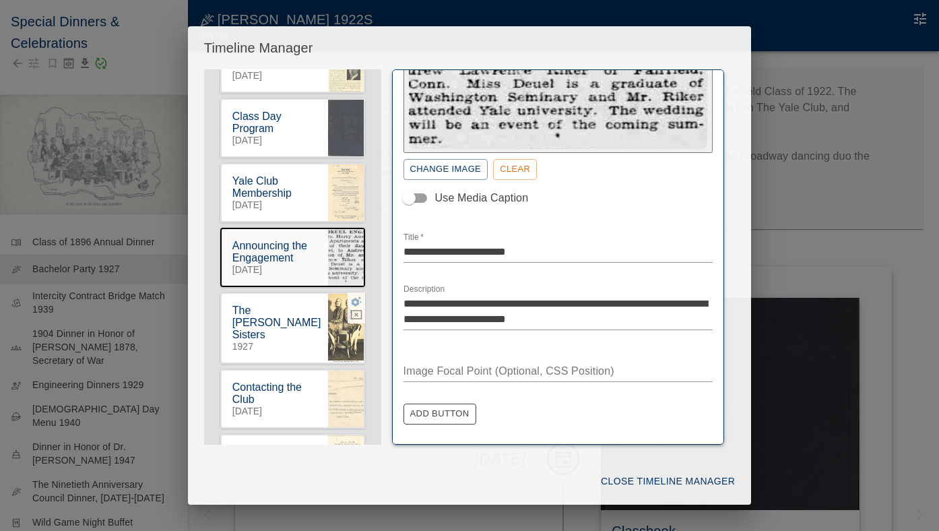
click at [357, 305] on icon "button" at bounding box center [356, 301] width 11 height 10
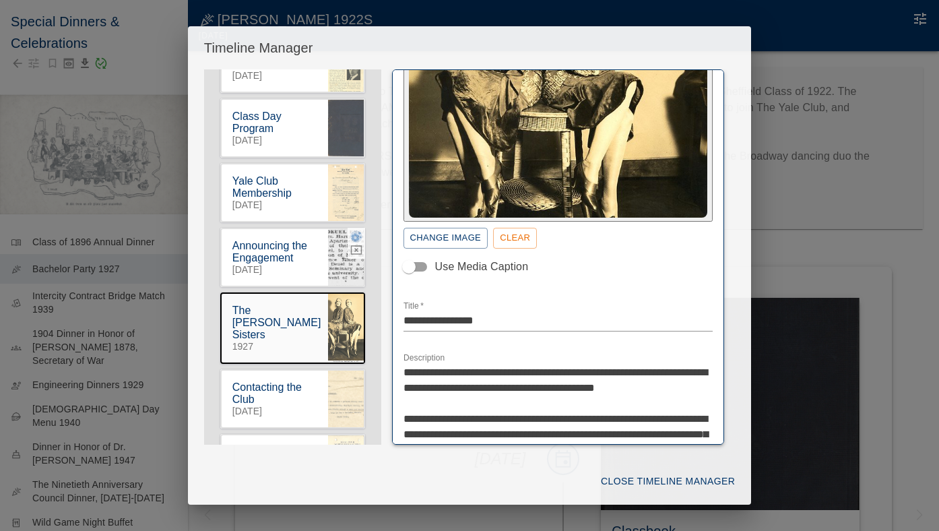
click at [357, 240] on icon "button" at bounding box center [356, 237] width 11 height 10
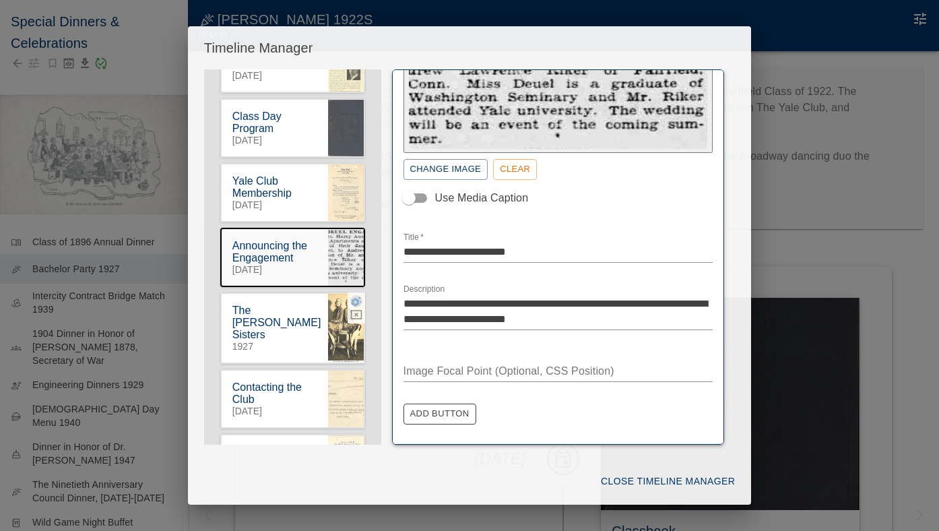
click at [354, 305] on icon "button" at bounding box center [356, 301] width 12 height 12
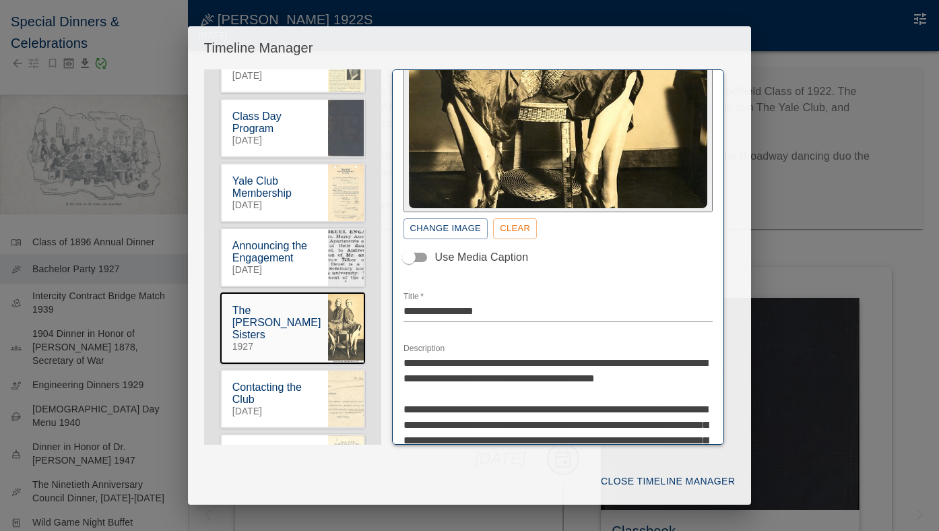
scroll to position [249, 0]
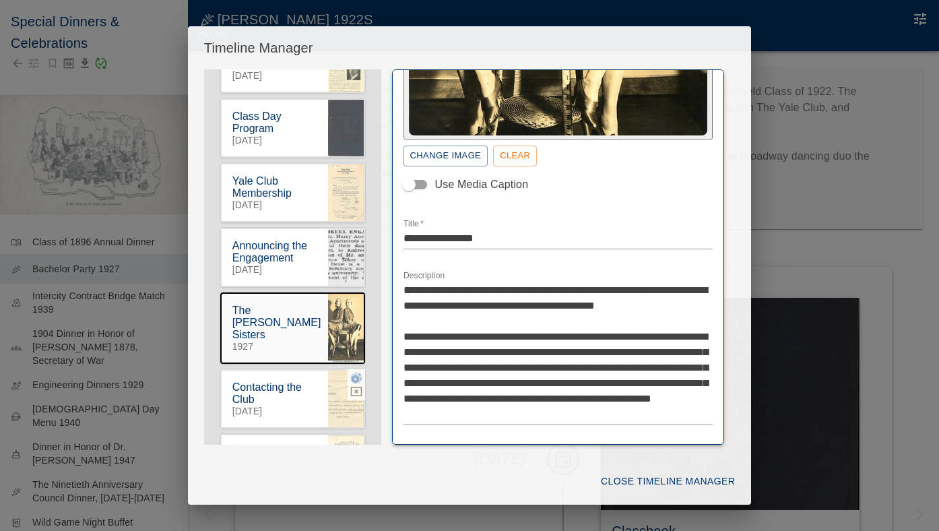
click at [357, 373] on icon "button" at bounding box center [356, 378] width 11 height 10
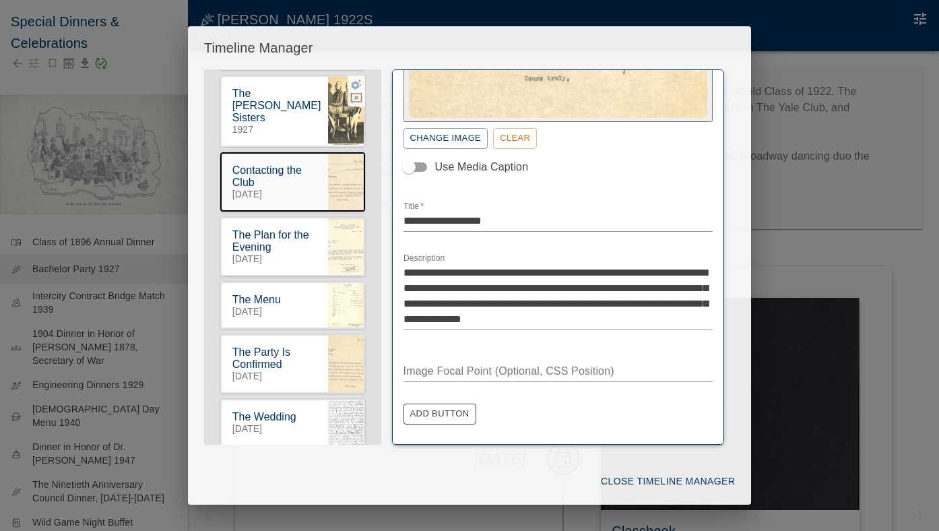
scroll to position [398, 0]
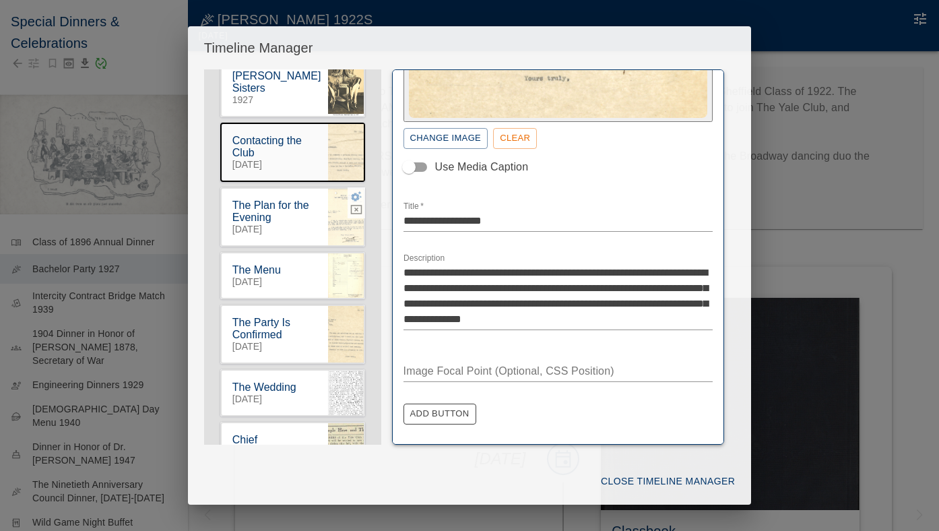
click at [356, 190] on icon "button" at bounding box center [356, 196] width 12 height 12
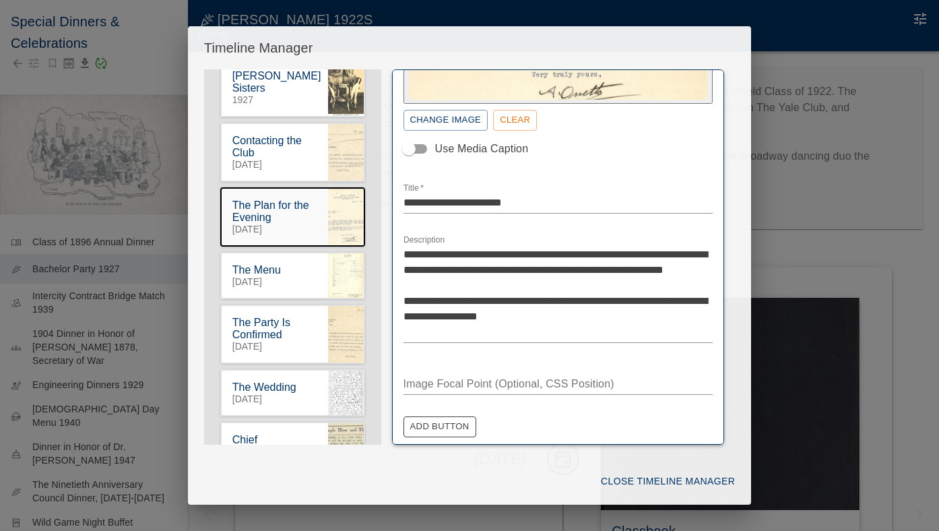
scroll to position [286, 0]
click at [426, 312] on textarea "**********" at bounding box center [559, 292] width 310 height 93
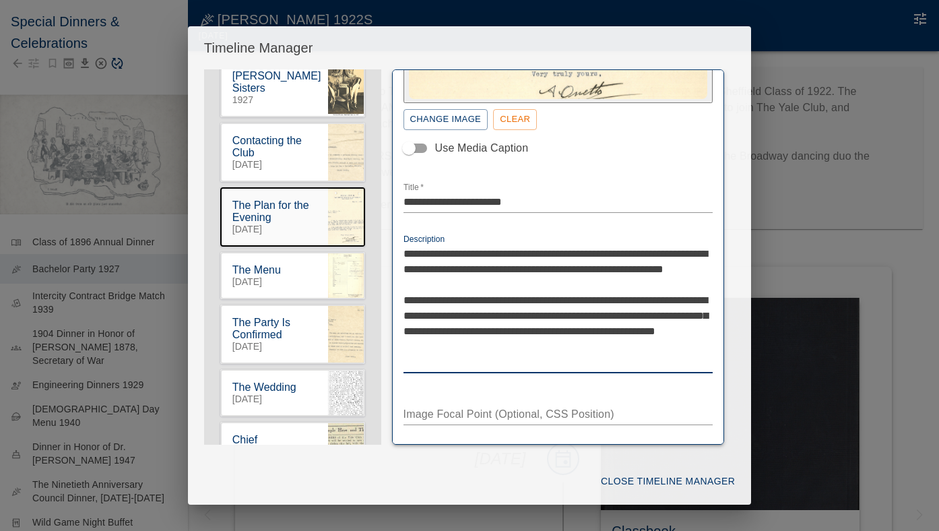
click at [590, 338] on textarea "**********" at bounding box center [559, 308] width 310 height 124
click at [509, 310] on textarea "**********" at bounding box center [559, 308] width 310 height 124
click at [437, 312] on textarea "**********" at bounding box center [559, 308] width 310 height 124
click at [571, 325] on textarea "**********" at bounding box center [559, 308] width 310 height 124
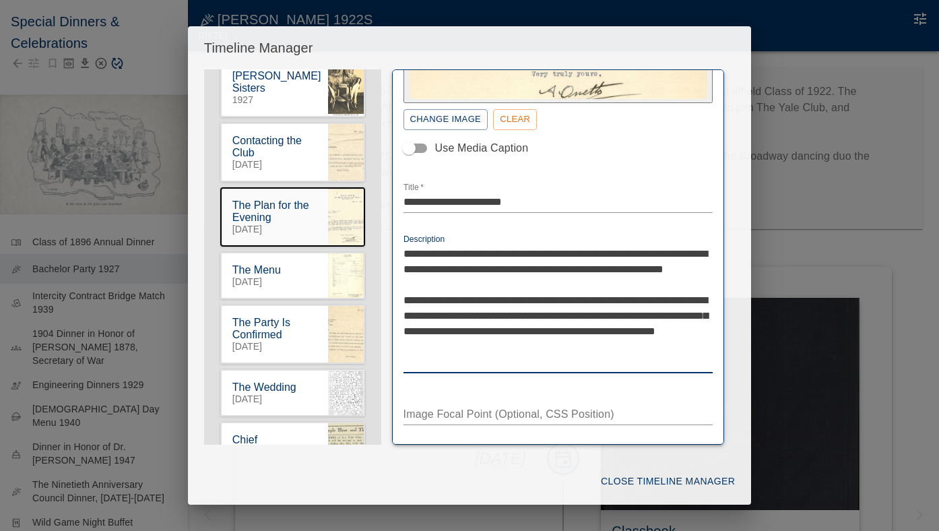
click at [571, 326] on textarea "**********" at bounding box center [559, 308] width 310 height 124
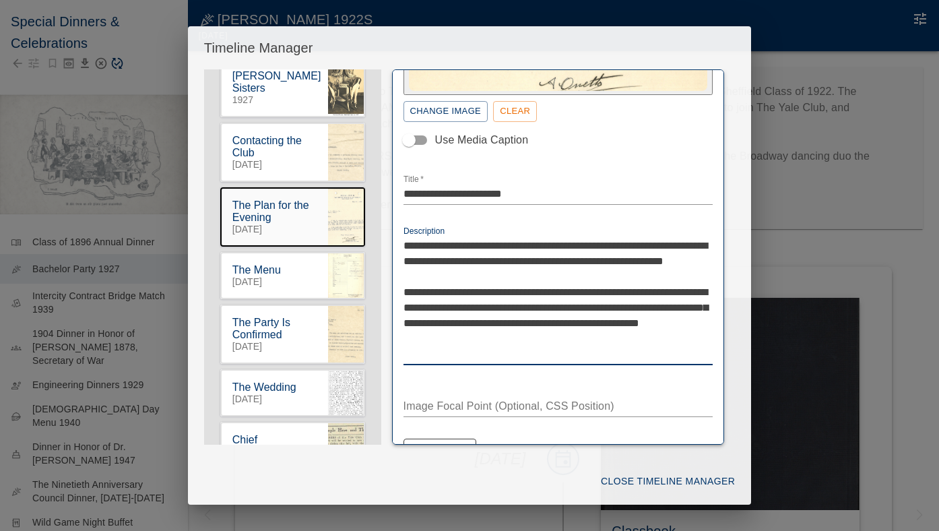
scroll to position [295, 0]
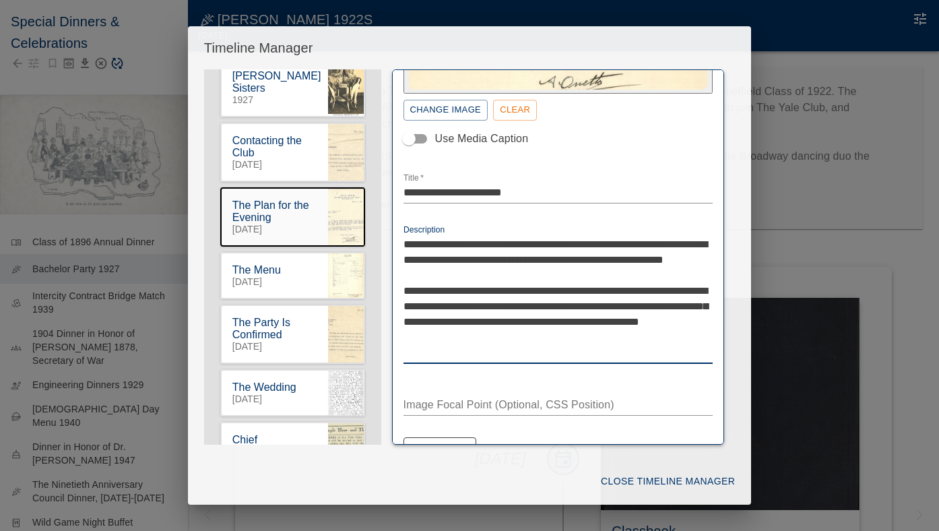
drag, startPoint x: 649, startPoint y: 346, endPoint x: 675, endPoint y: 319, distance: 37.6
click at [676, 319] on textarea "**********" at bounding box center [559, 298] width 310 height 124
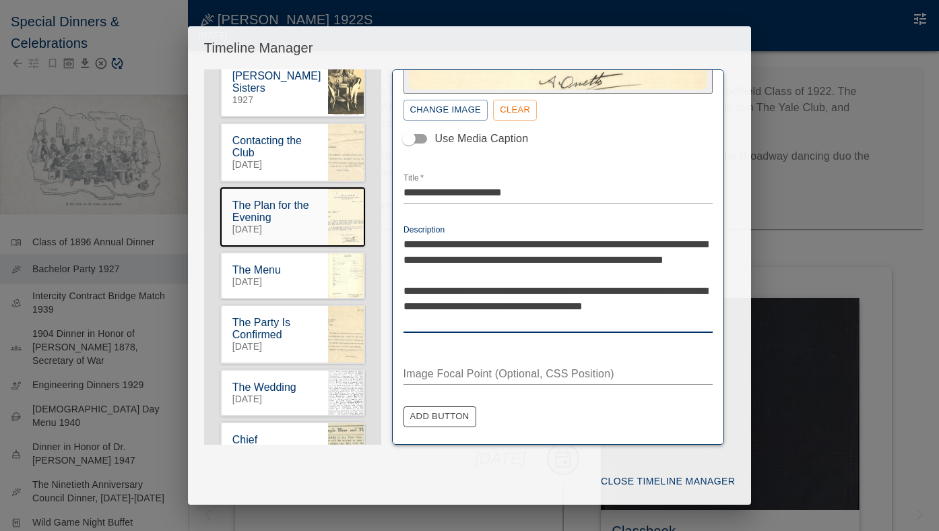
type textarea "**********"
click at [649, 482] on button "Close Timeline Manager" at bounding box center [668, 481] width 145 height 25
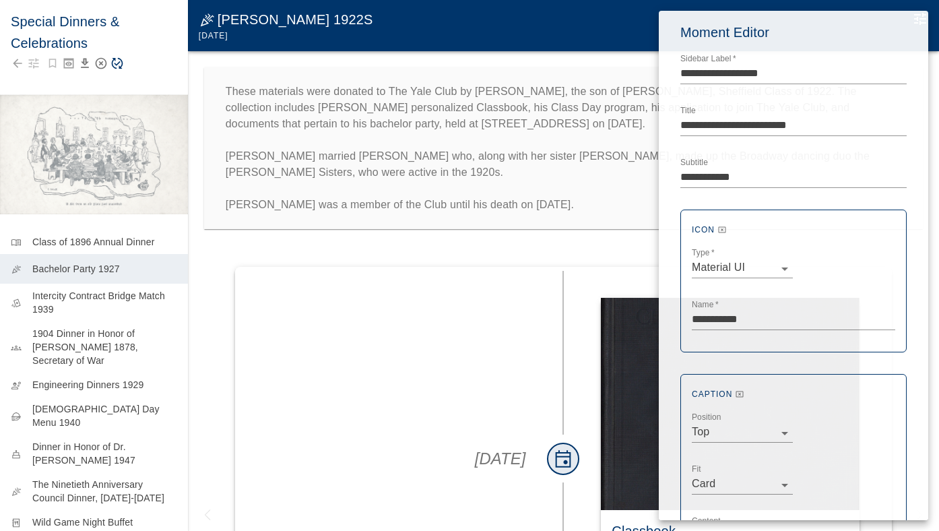
click at [122, 77] on div at bounding box center [469, 265] width 939 height 531
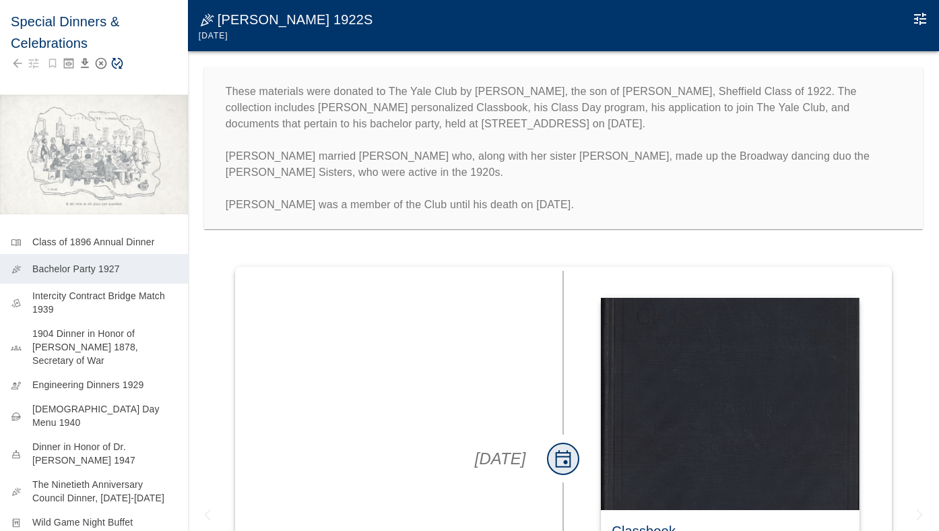
click at [115, 64] on icon "Save Story" at bounding box center [117, 63] width 11 height 11
click at [919, 13] on icon "Edit Moment" at bounding box center [920, 19] width 16 height 16
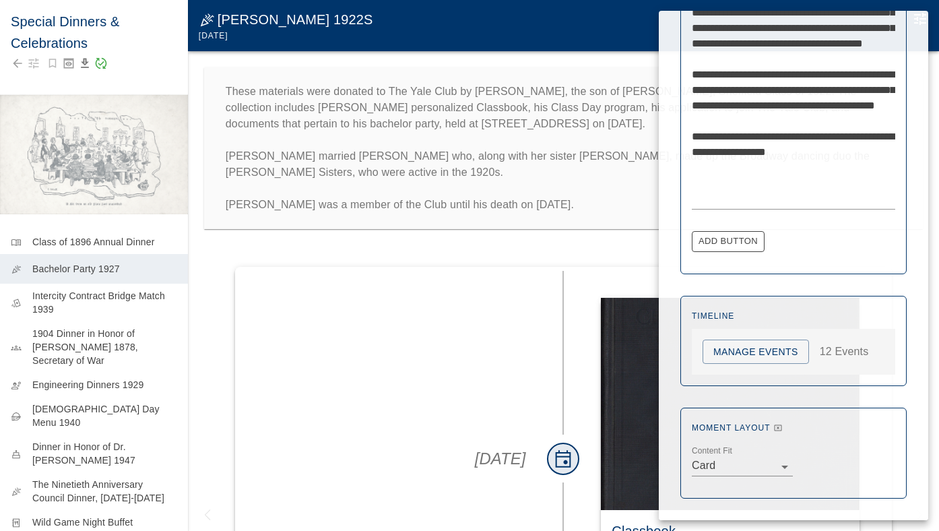
scroll to position [584, 0]
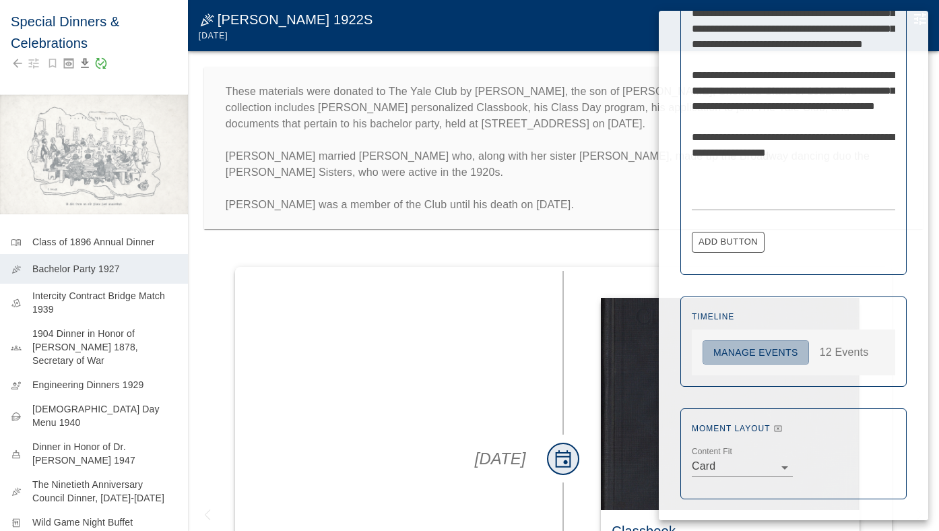
click at [804, 358] on button "Manage Events" at bounding box center [756, 352] width 106 height 25
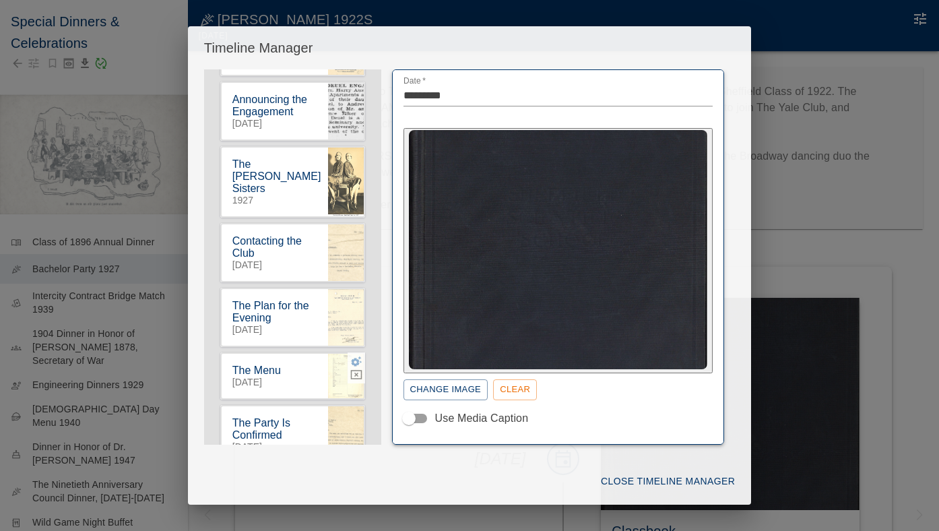
scroll to position [301, 0]
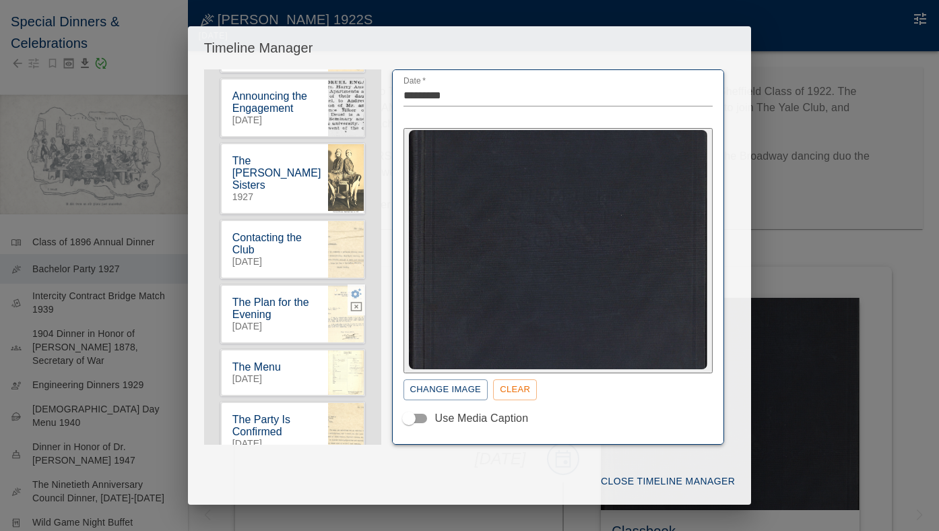
click at [352, 288] on icon "button" at bounding box center [356, 293] width 11 height 10
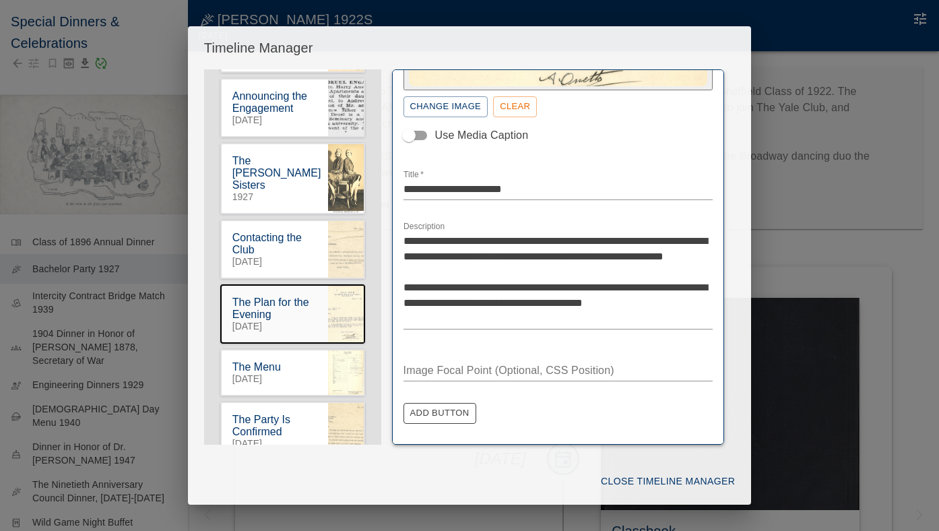
scroll to position [298, 0]
click at [353, 353] on icon "button" at bounding box center [356, 358] width 11 height 10
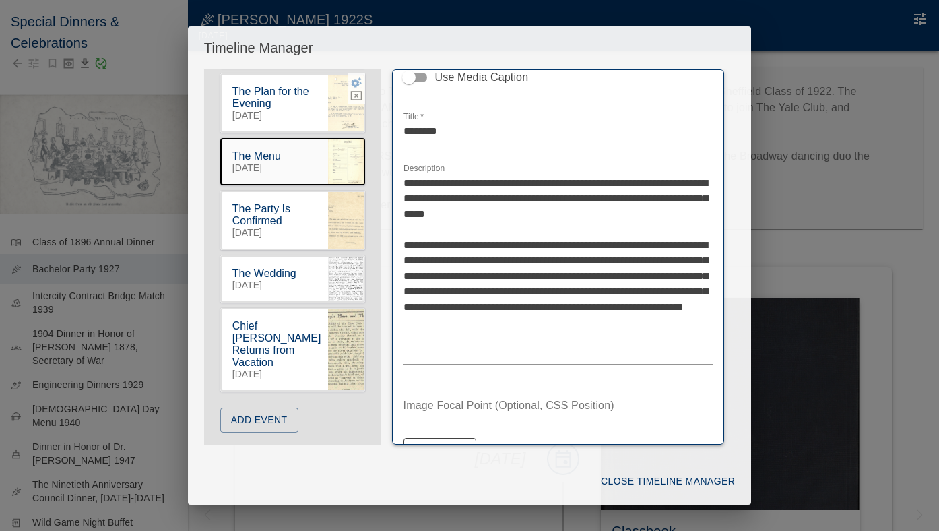
scroll to position [511, 0]
click at [357, 197] on icon "button" at bounding box center [356, 200] width 11 height 10
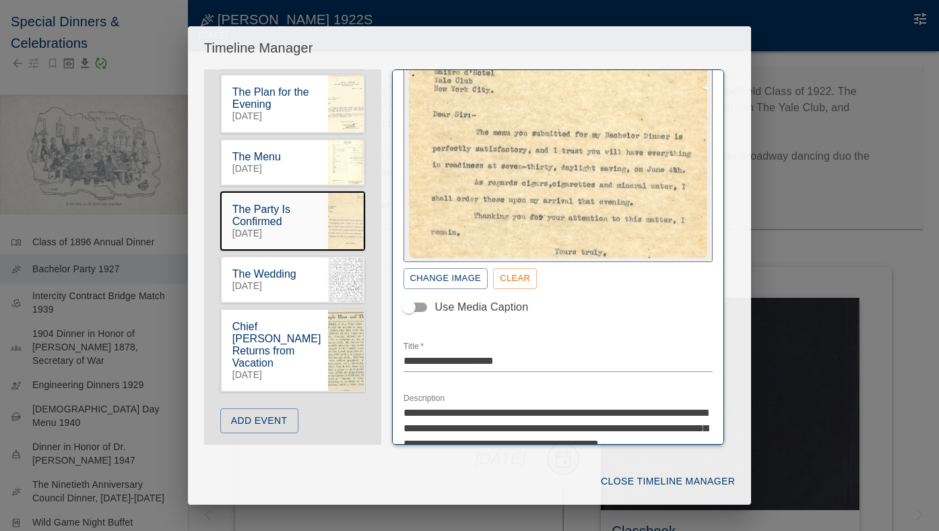
scroll to position [119, 0]
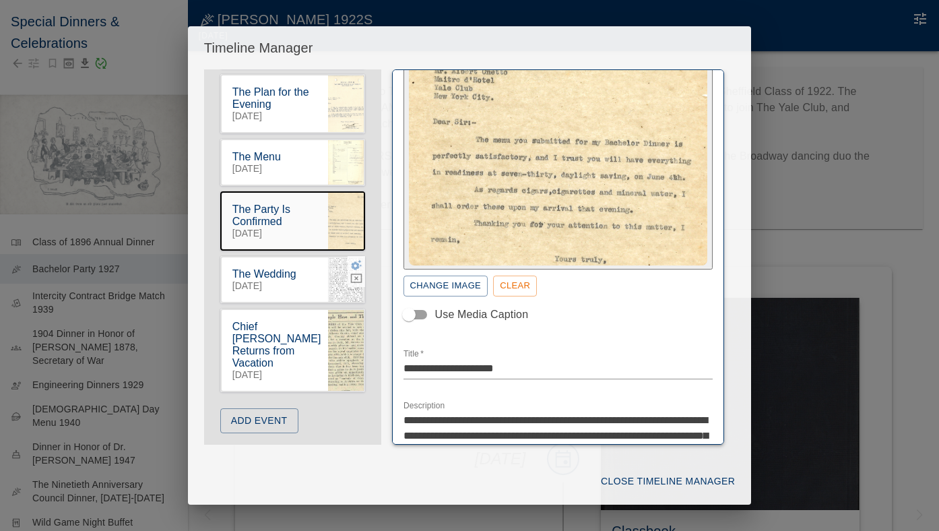
click at [356, 260] on icon "button" at bounding box center [356, 265] width 12 height 12
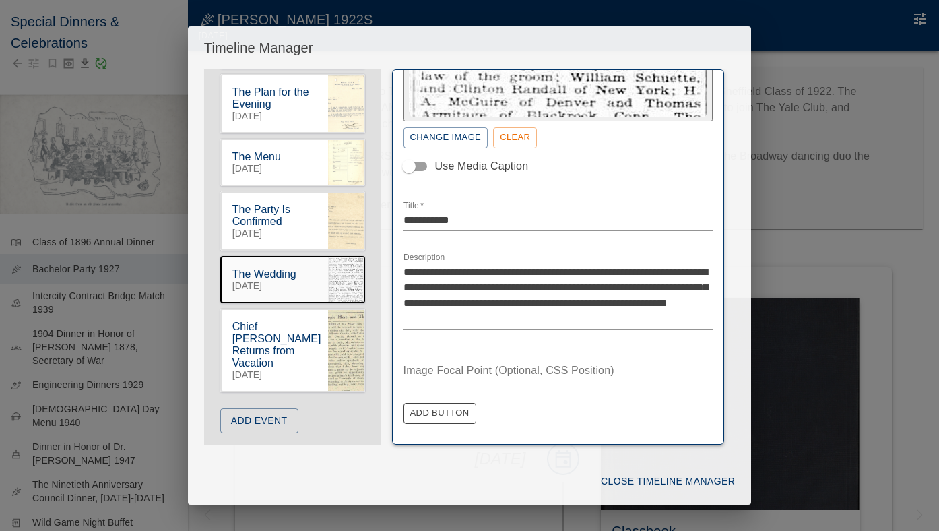
scroll to position [267, 0]
click at [352, 314] on icon "button" at bounding box center [356, 318] width 11 height 10
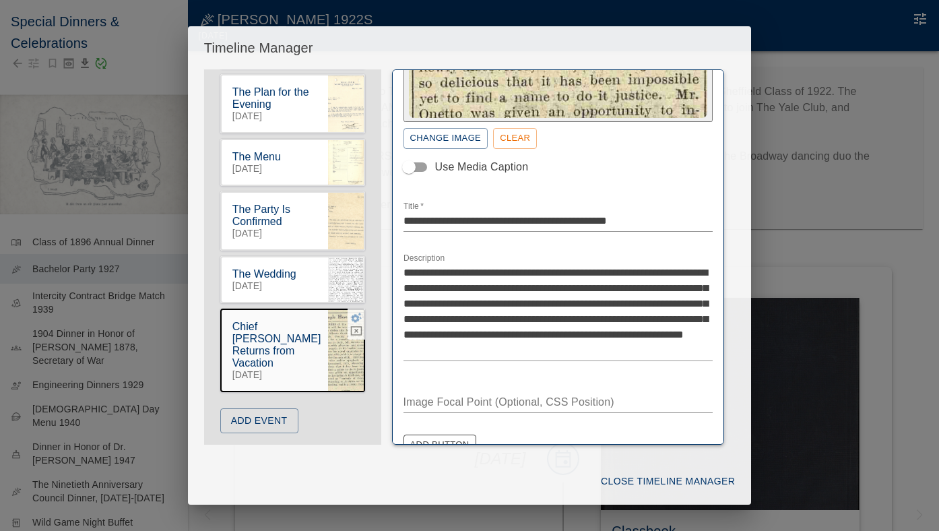
scroll to position [251, 0]
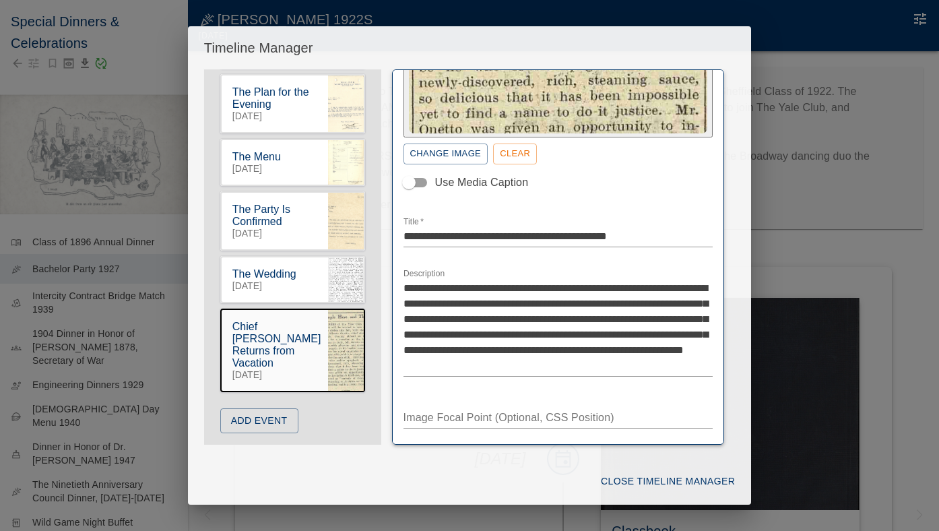
click at [622, 484] on button "Close Timeline Manager" at bounding box center [668, 481] width 145 height 25
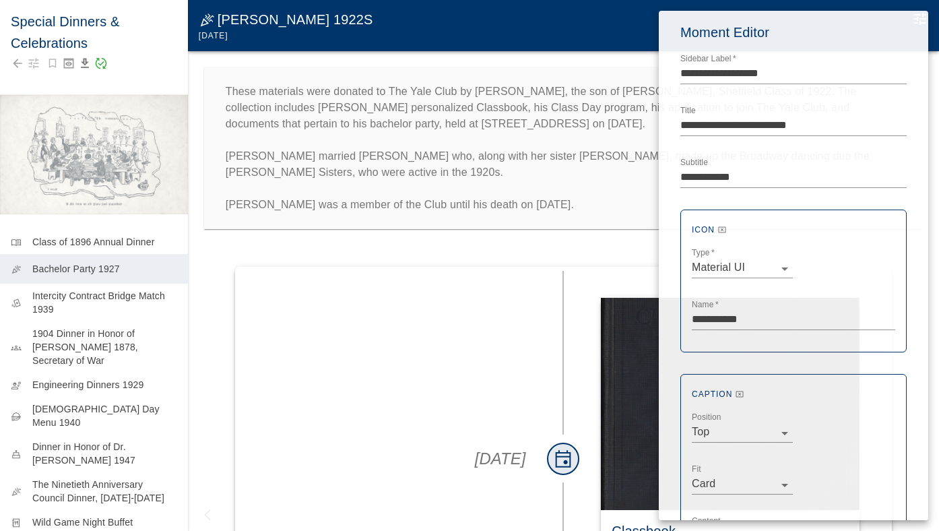
click at [490, 348] on div at bounding box center [469, 265] width 939 height 531
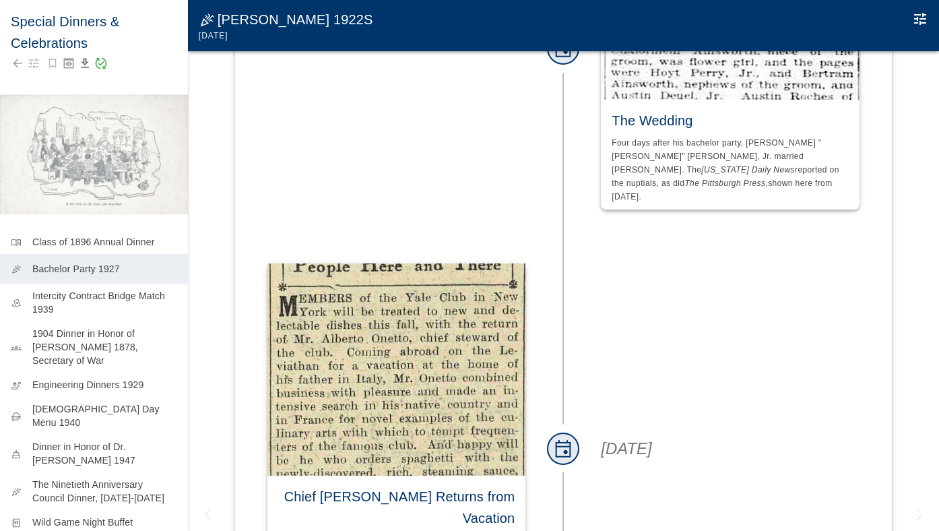
scroll to position [3, 0]
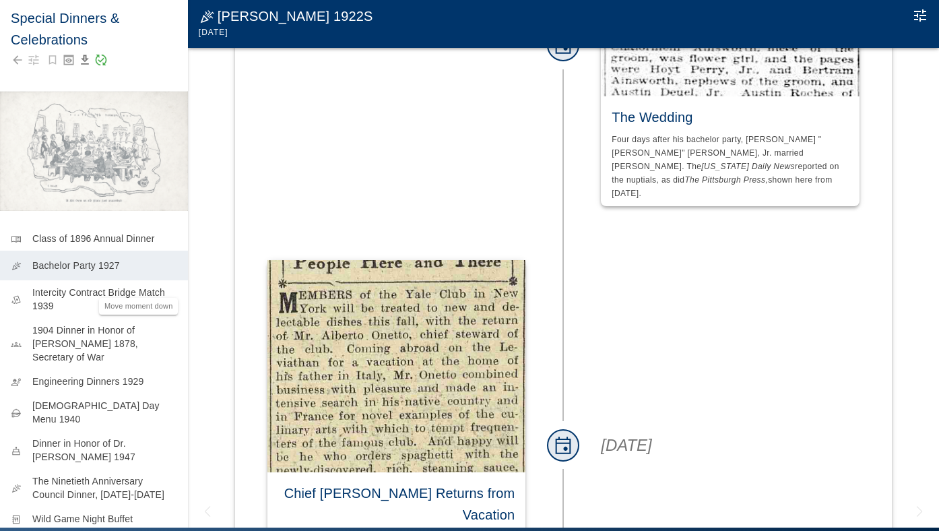
click at [139, 296] on div "Move moment down" at bounding box center [139, 302] width 82 height 28
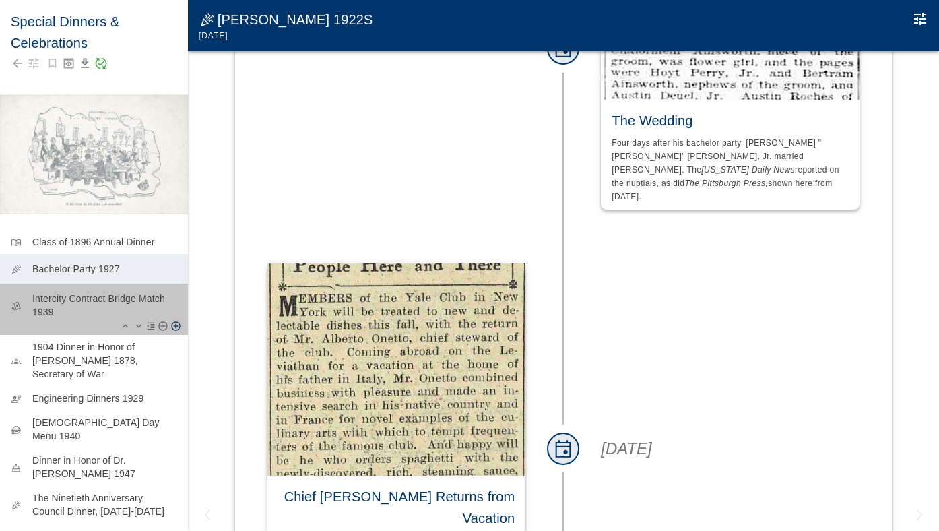
click at [66, 303] on p "Intercity Contract Bridge Match 1939" at bounding box center [104, 305] width 145 height 27
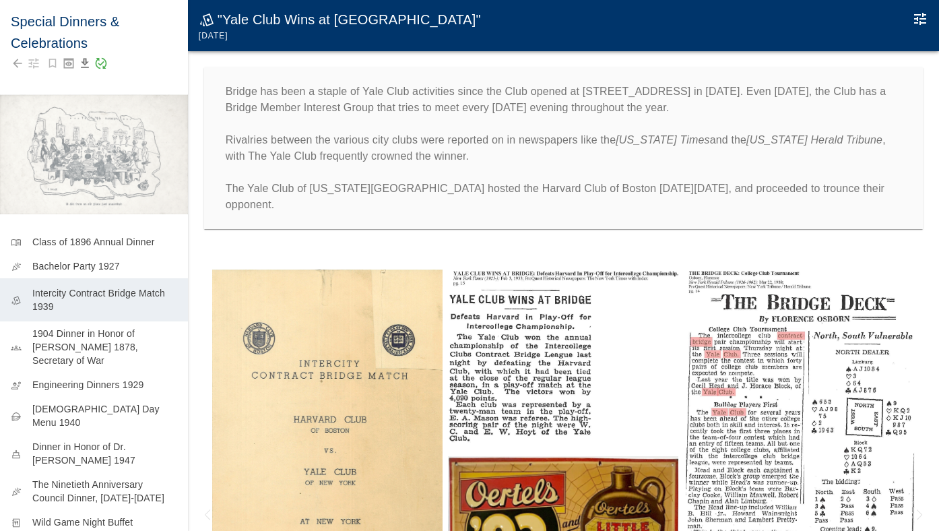
click at [358, 315] on img at bounding box center [327, 439] width 230 height 340
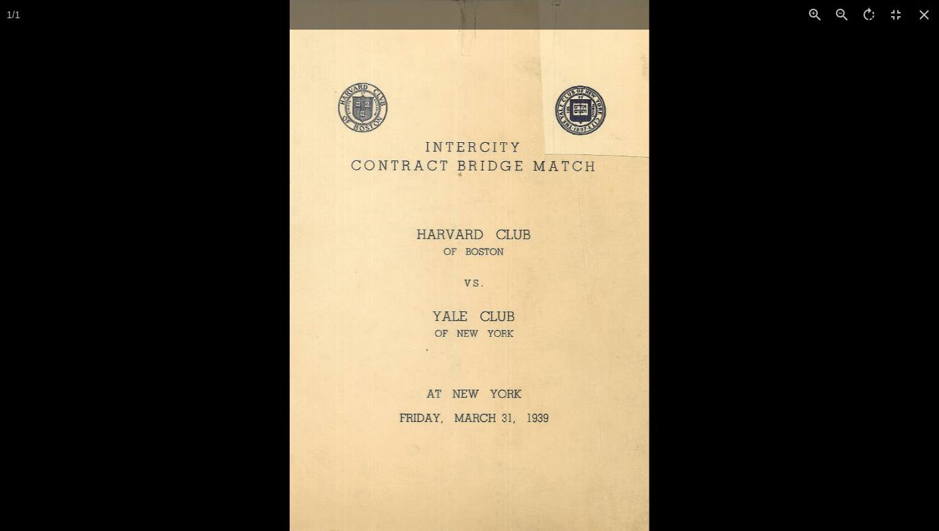
click at [182, 340] on div at bounding box center [469, 265] width 939 height 531
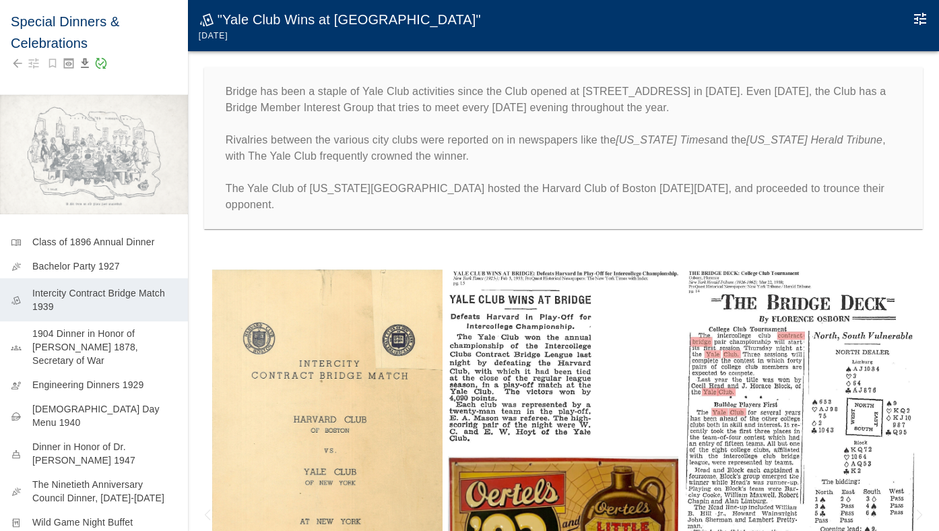
click at [466, 312] on img at bounding box center [563, 357] width 230 height 177
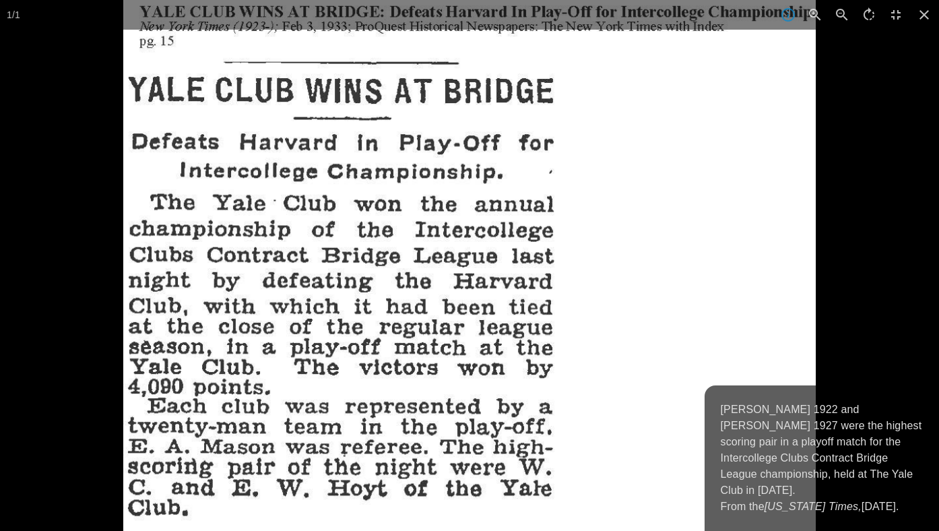
click at [663, 292] on img at bounding box center [469, 265] width 693 height 531
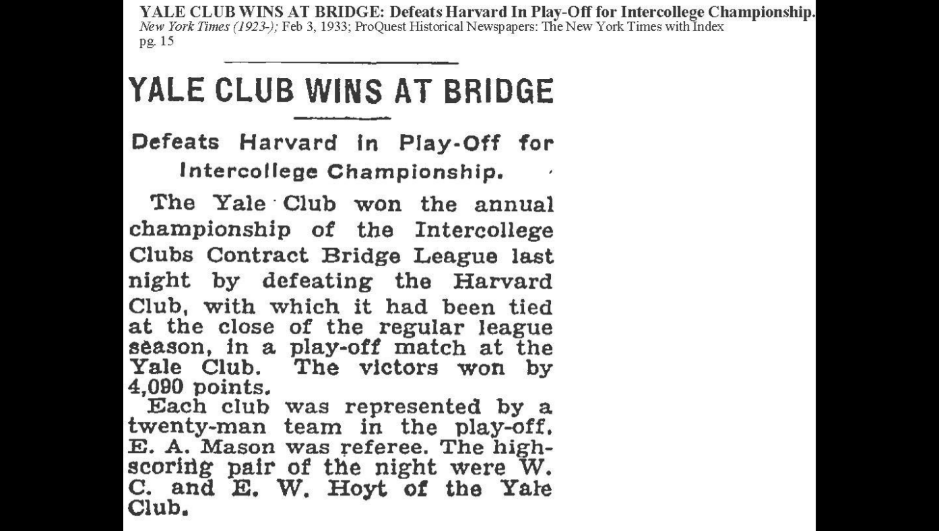
click at [853, 196] on div at bounding box center [592, 265] width 939 height 531
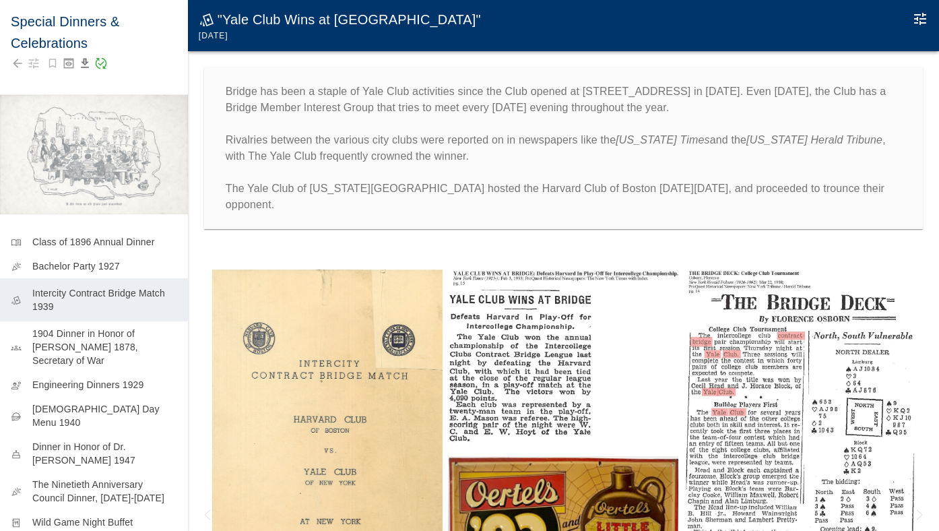
click at [777, 300] on img at bounding box center [799, 500] width 230 height 462
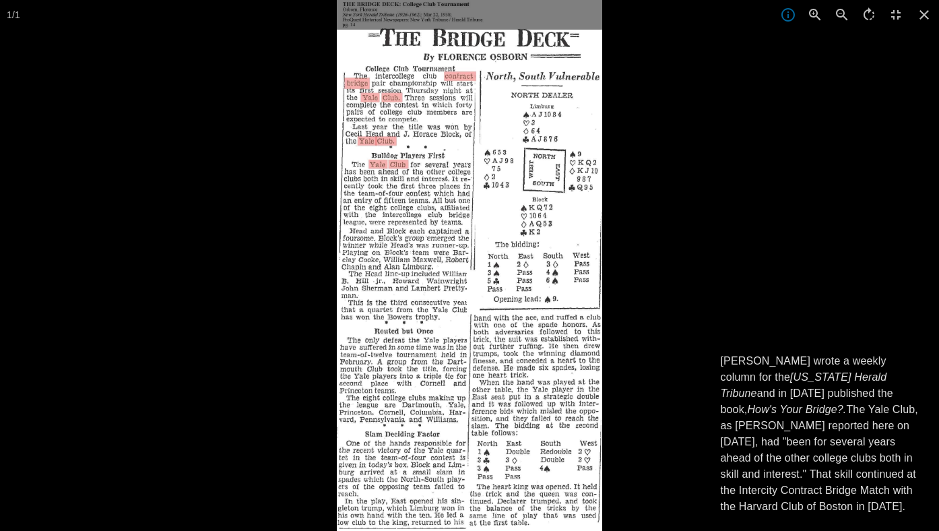
click at [777, 301] on div at bounding box center [806, 265] width 939 height 531
click at [734, 298] on div at bounding box center [806, 265] width 939 height 531
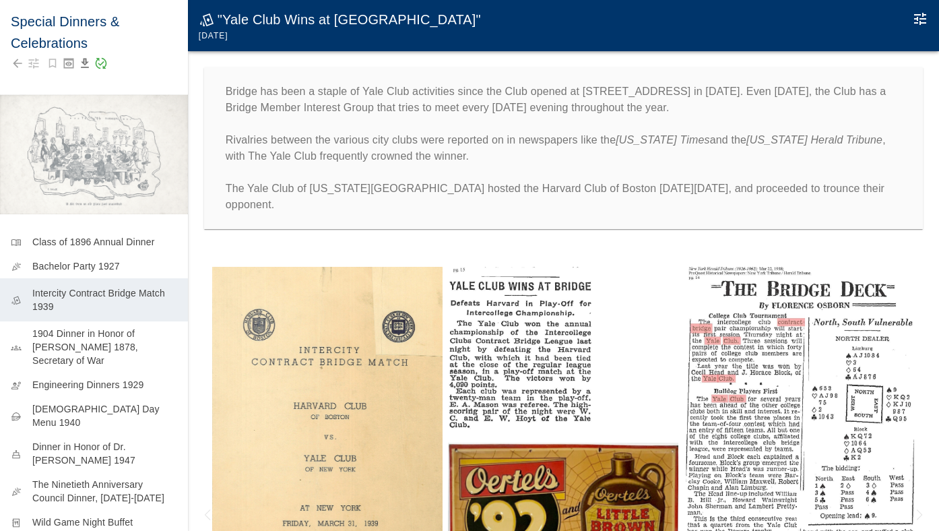
scroll to position [13, 0]
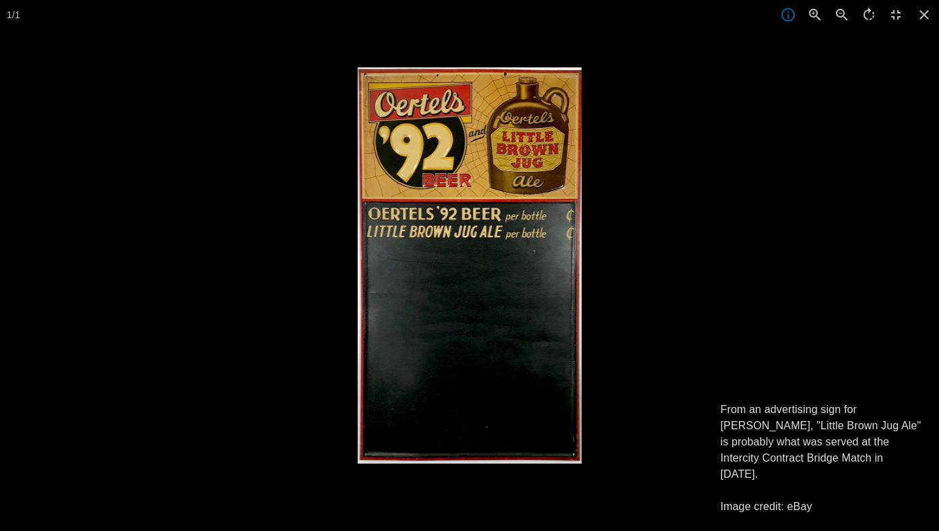
click at [831, 418] on p "From an advertising sign for [PERSON_NAME], "Little Brown Jug Ale" is probably …" at bounding box center [822, 458] width 203 height 113
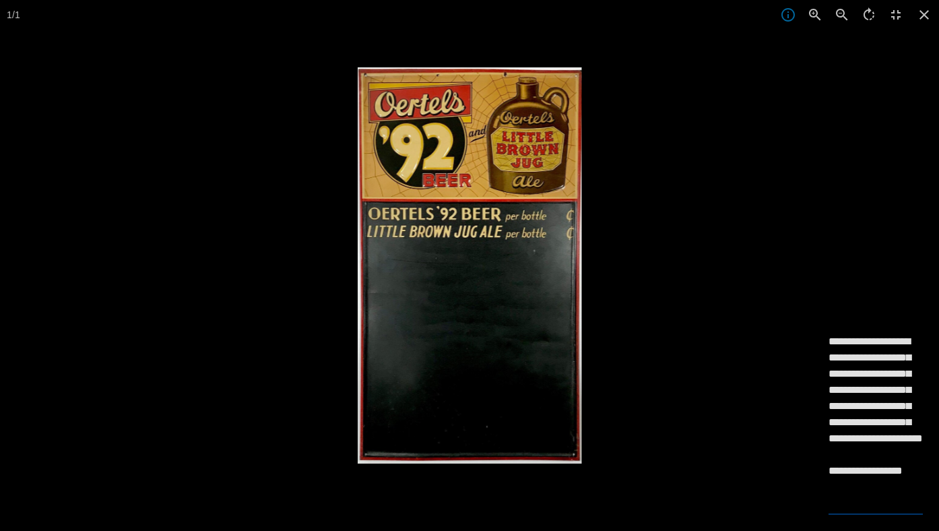
click at [860, 373] on textarea "**********" at bounding box center [876, 422] width 94 height 178
type textarea "**********"
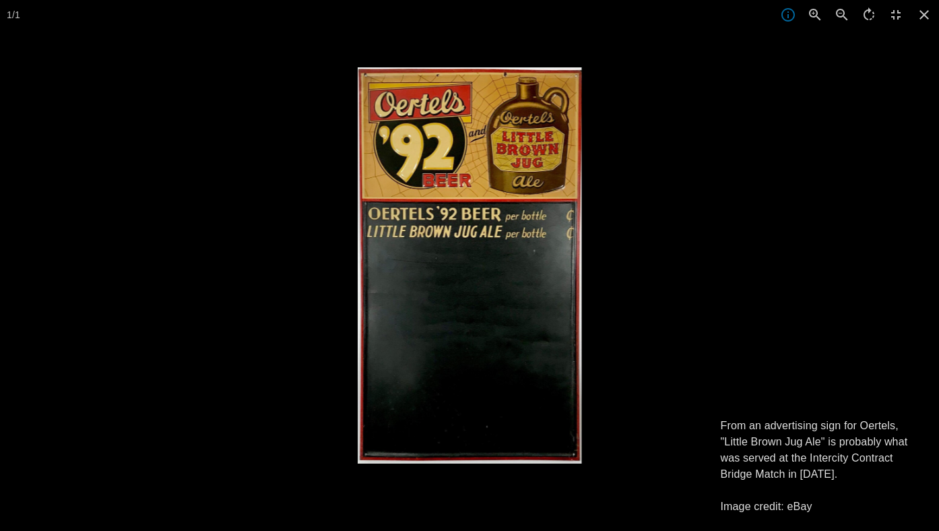
click at [770, 384] on div at bounding box center [827, 332] width 939 height 531
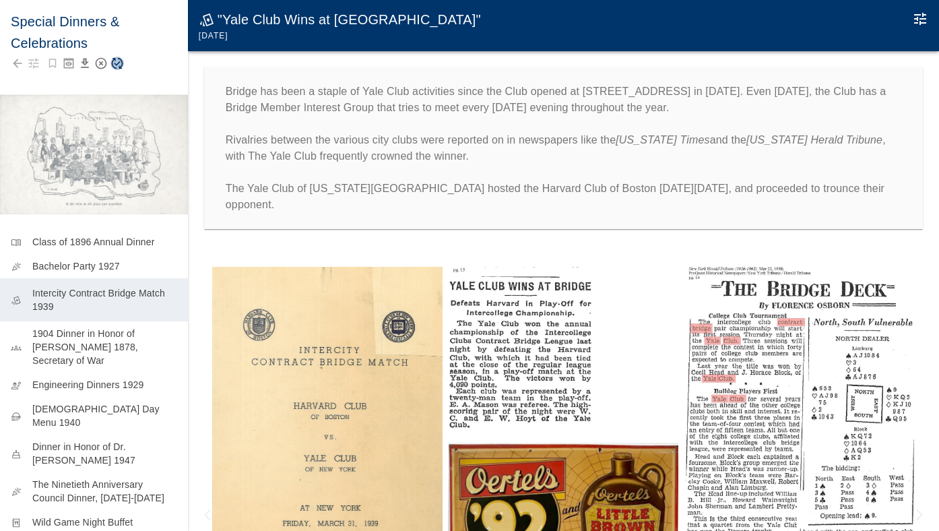
click at [117, 63] on icon "Save Story" at bounding box center [116, 63] width 13 height 13
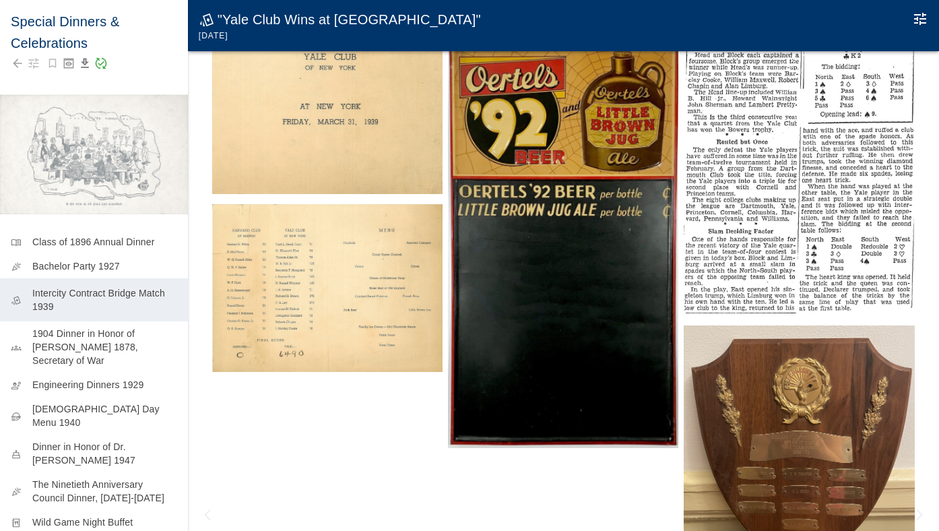
scroll to position [0, 0]
click at [296, 307] on img at bounding box center [327, 288] width 230 height 168
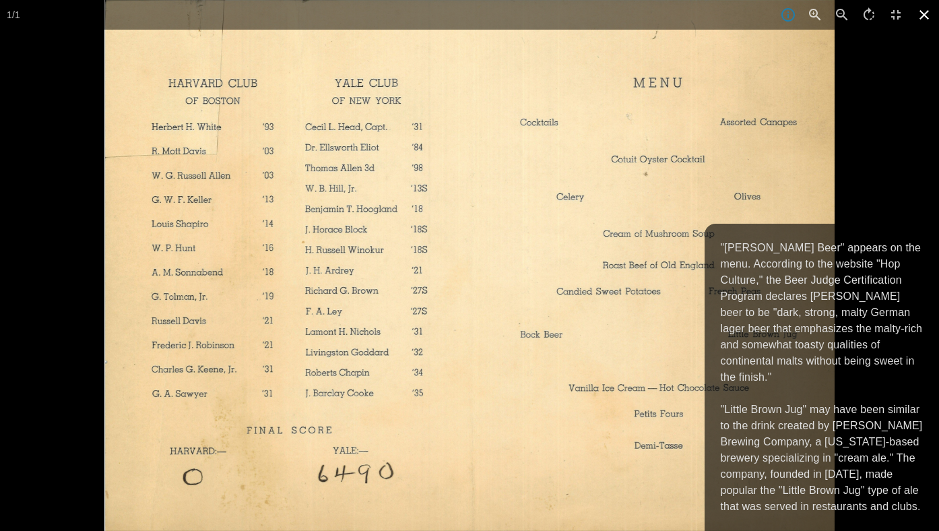
click at [928, 16] on icon at bounding box center [925, 15] width 30 height 30
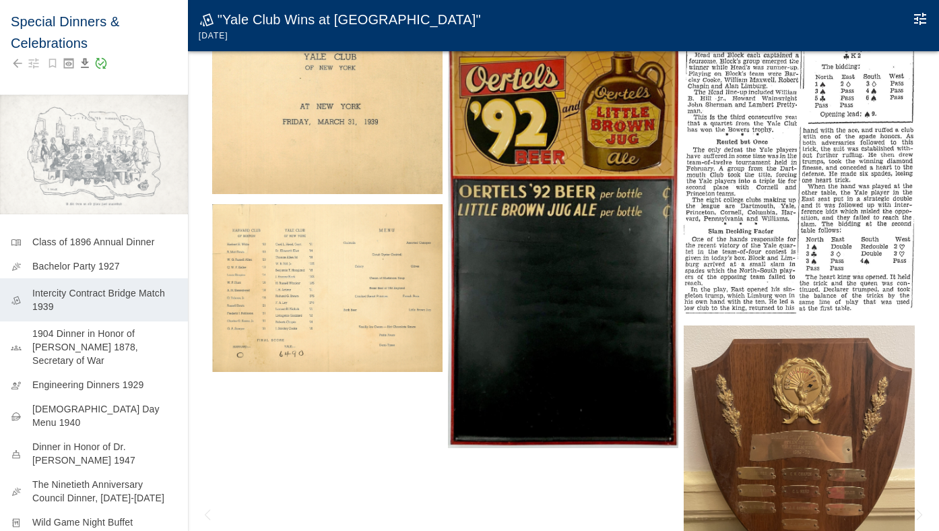
click at [771, 333] on img at bounding box center [799, 451] width 230 height 253
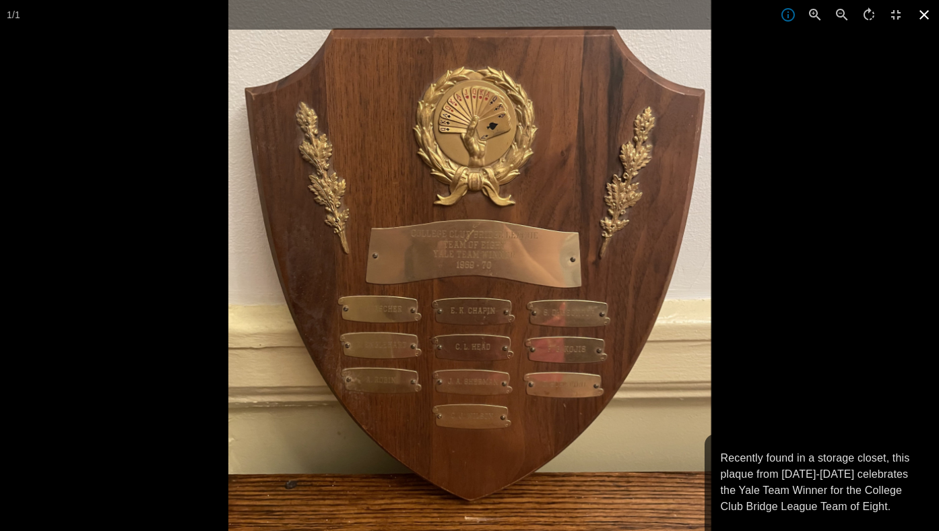
click at [922, 18] on icon at bounding box center [924, 14] width 9 height 9
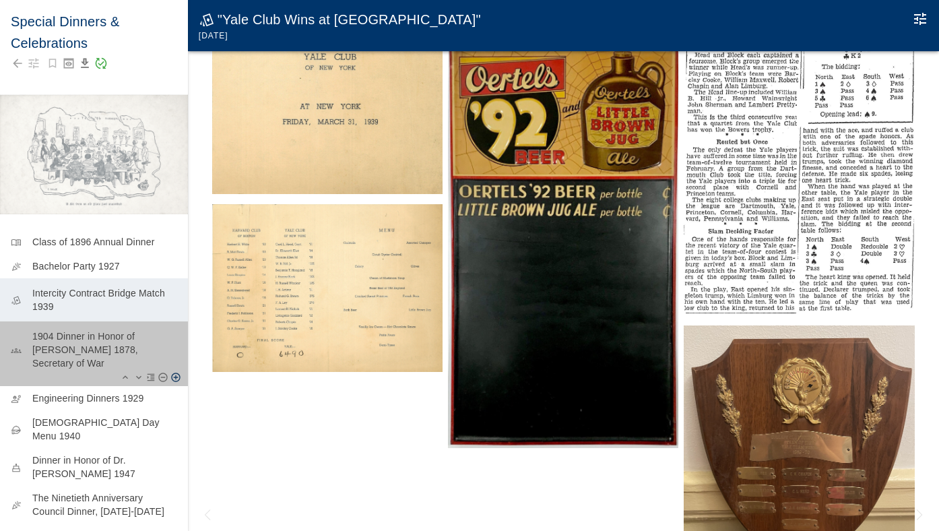
click at [128, 345] on p "1904 Dinner in Honor of [PERSON_NAME] 1878, Secretary of War" at bounding box center [104, 349] width 145 height 40
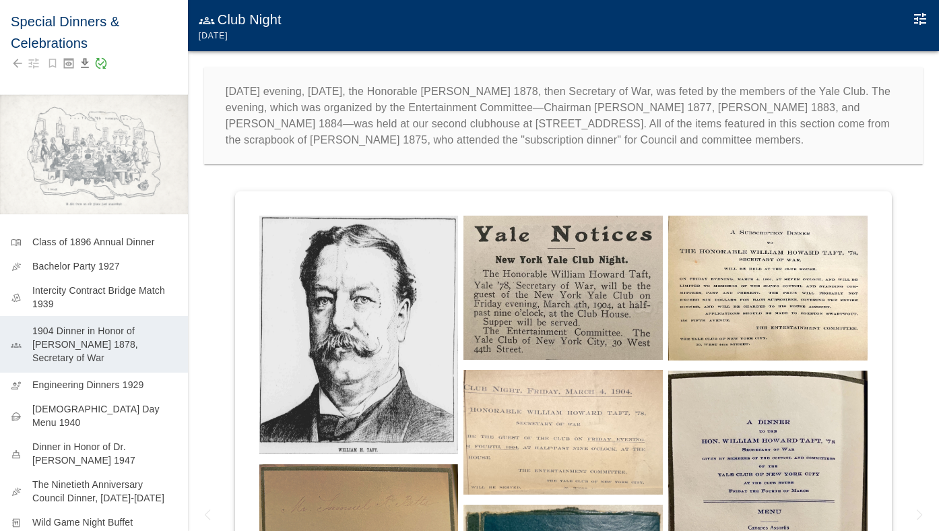
click at [913, 17] on icon "Edit Moment" at bounding box center [920, 19] width 16 height 16
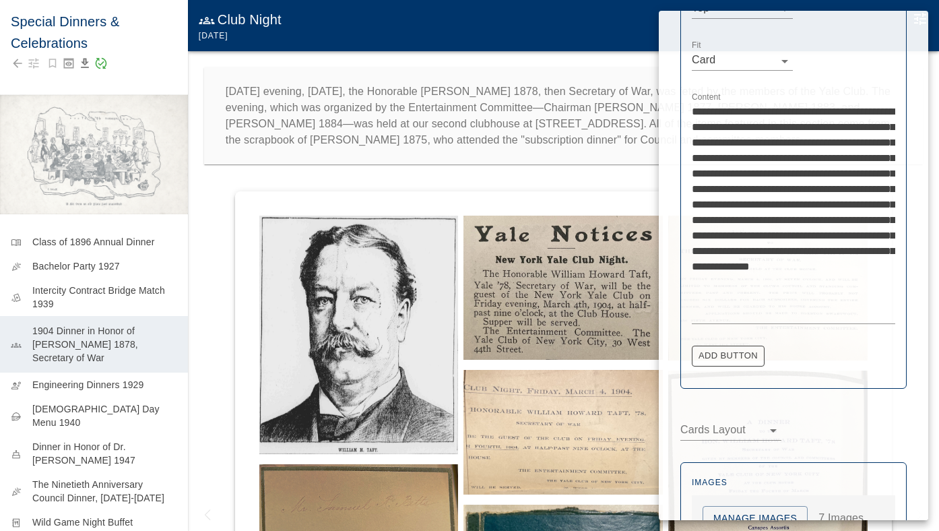
scroll to position [492, 0]
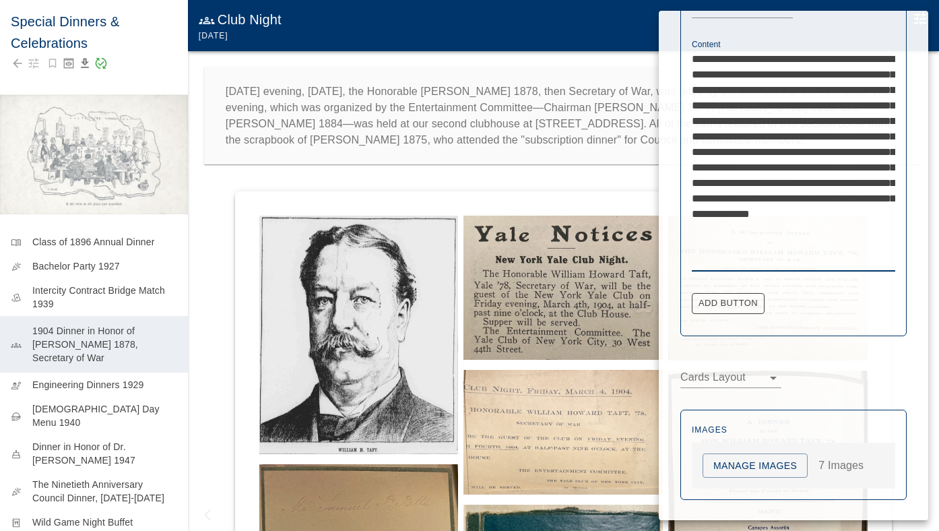
click at [763, 59] on textarea "**********" at bounding box center [793, 159] width 203 height 217
click at [877, 88] on textarea "**********" at bounding box center [793, 159] width 203 height 217
click at [763, 139] on textarea "**********" at bounding box center [793, 159] width 203 height 217
type textarea "**********"
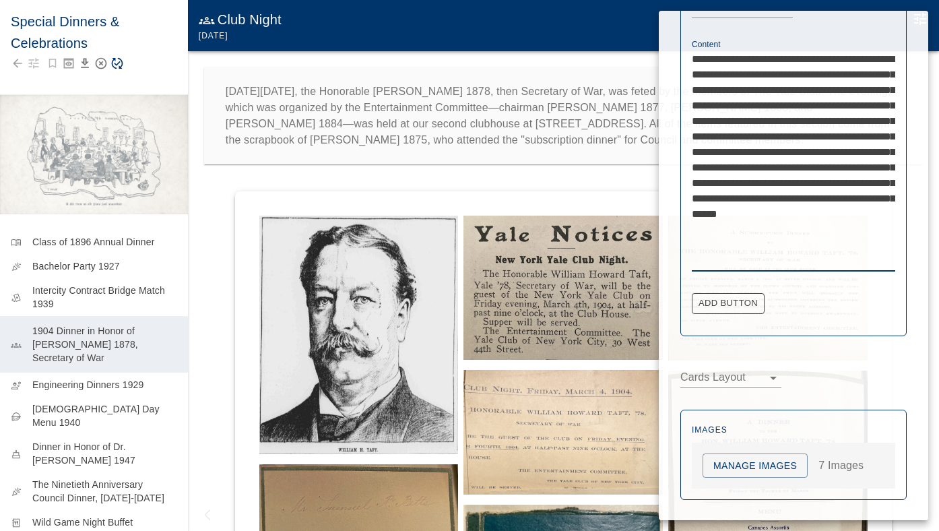
click at [387, 163] on div at bounding box center [469, 265] width 939 height 531
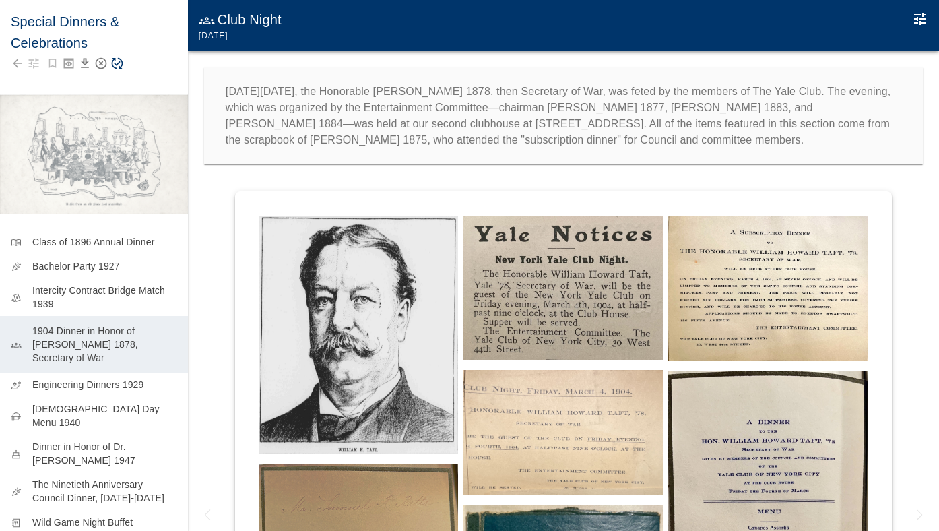
click at [117, 65] on icon "Save Story" at bounding box center [117, 63] width 11 height 11
click at [344, 386] on img at bounding box center [358, 335] width 199 height 239
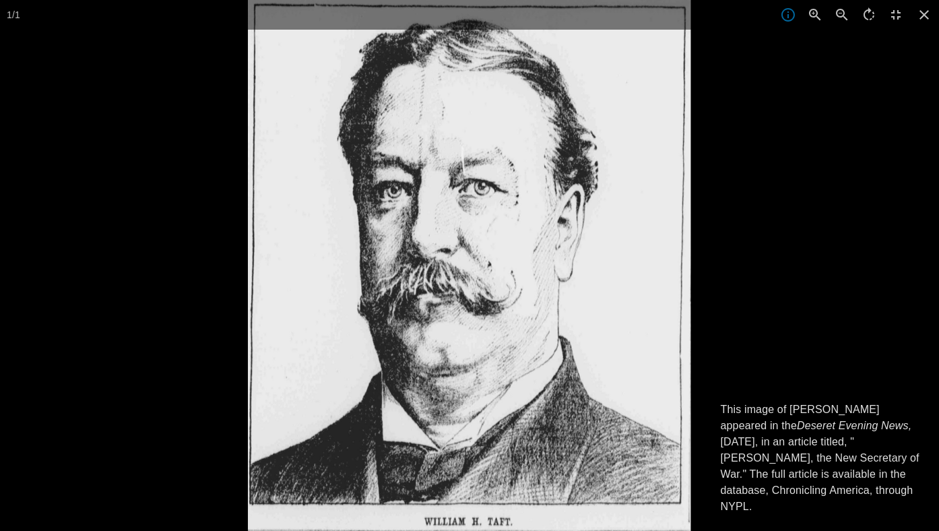
click at [176, 349] on div at bounding box center [469, 265] width 939 height 531
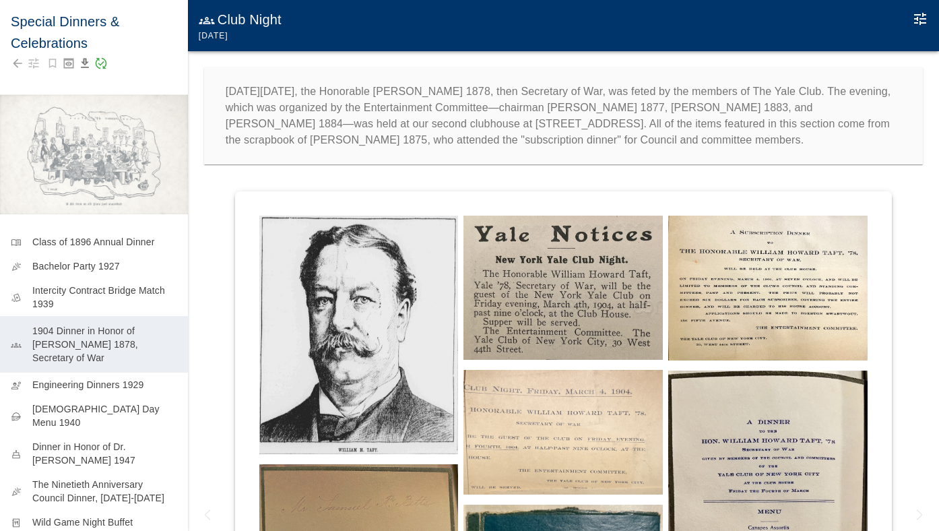
click at [346, 358] on img at bounding box center [358, 335] width 199 height 239
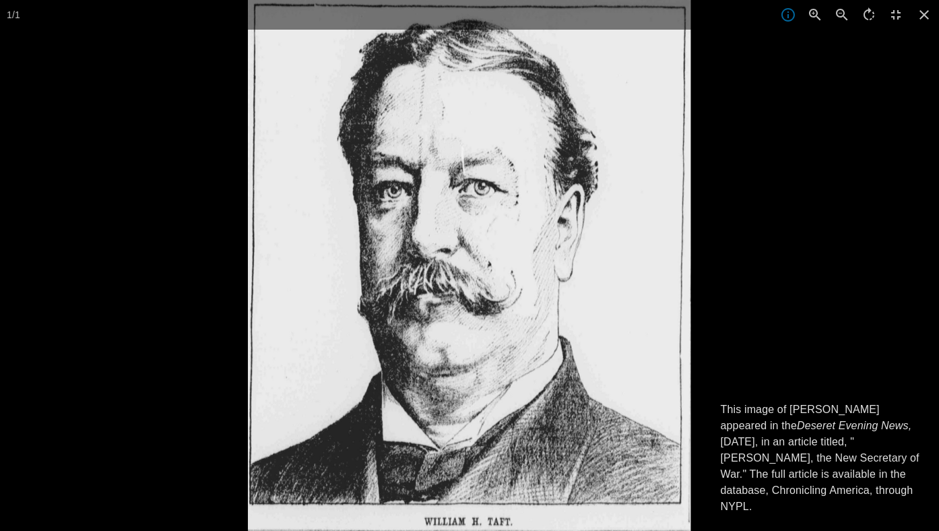
click at [778, 270] on div at bounding box center [717, 265] width 939 height 531
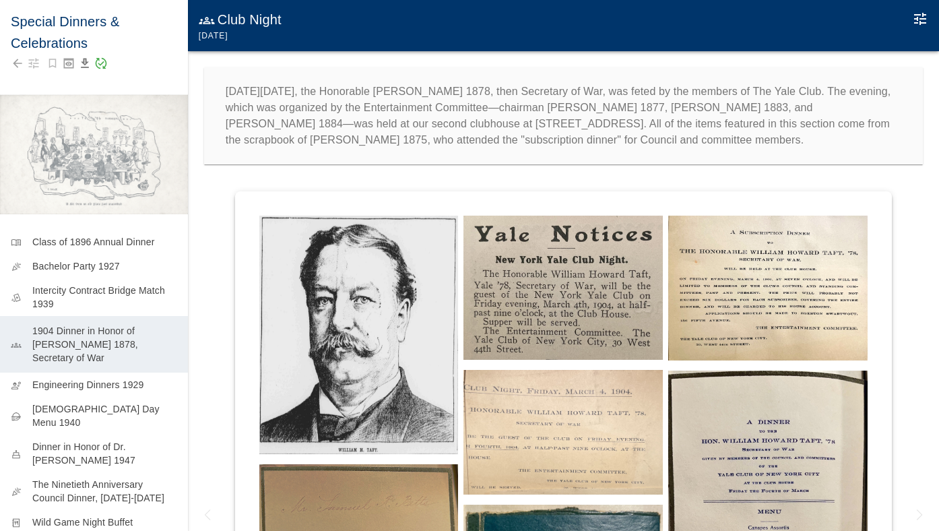
click at [544, 269] on img at bounding box center [563, 288] width 199 height 145
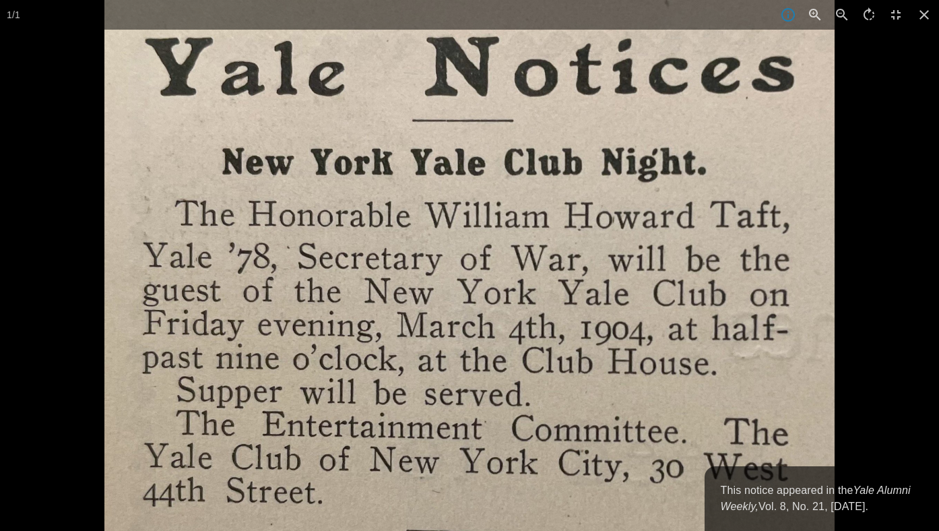
click at [883, 338] on div at bounding box center [573, 265] width 939 height 531
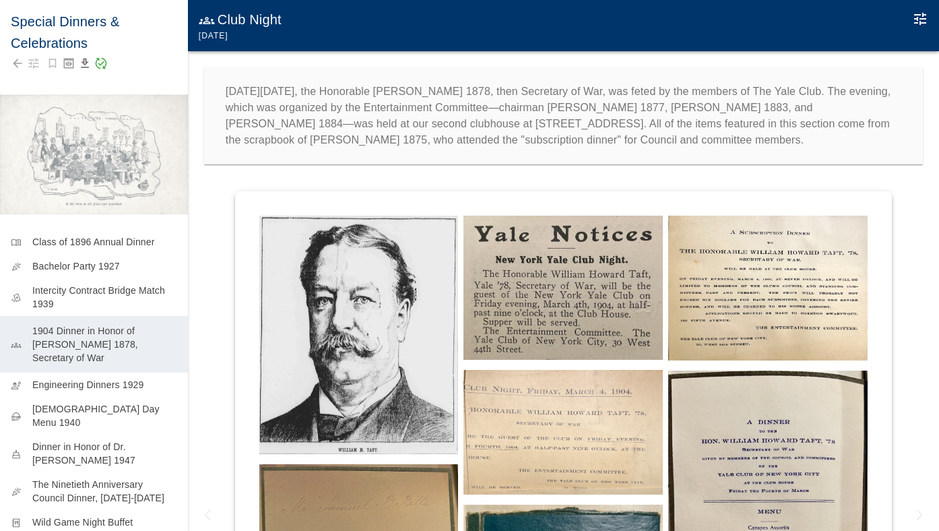
click at [785, 321] on img at bounding box center [767, 289] width 199 height 146
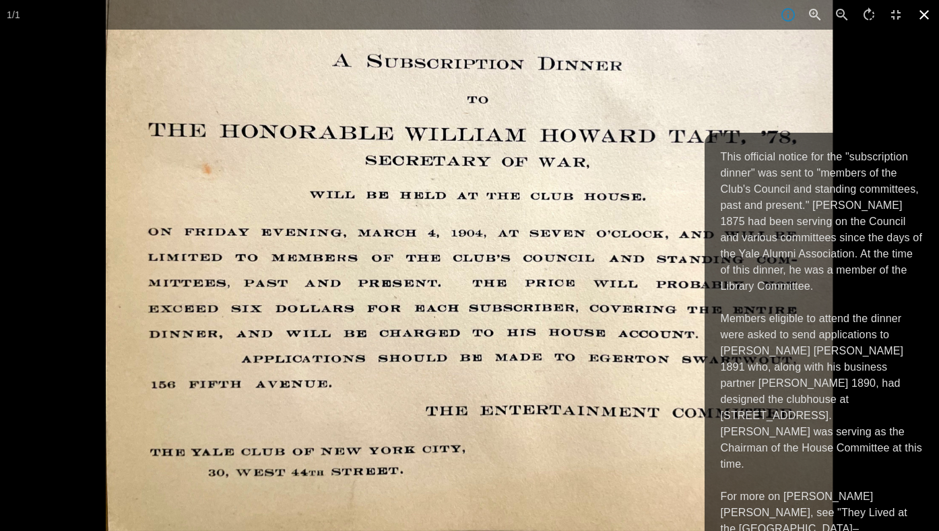
click at [932, 13] on icon at bounding box center [925, 15] width 30 height 30
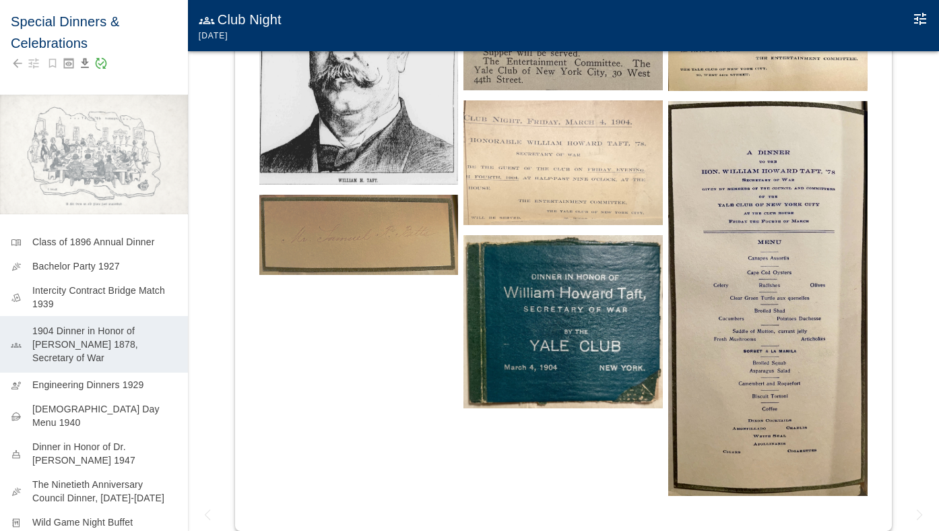
scroll to position [269, 0]
click at [346, 210] on img at bounding box center [358, 235] width 199 height 80
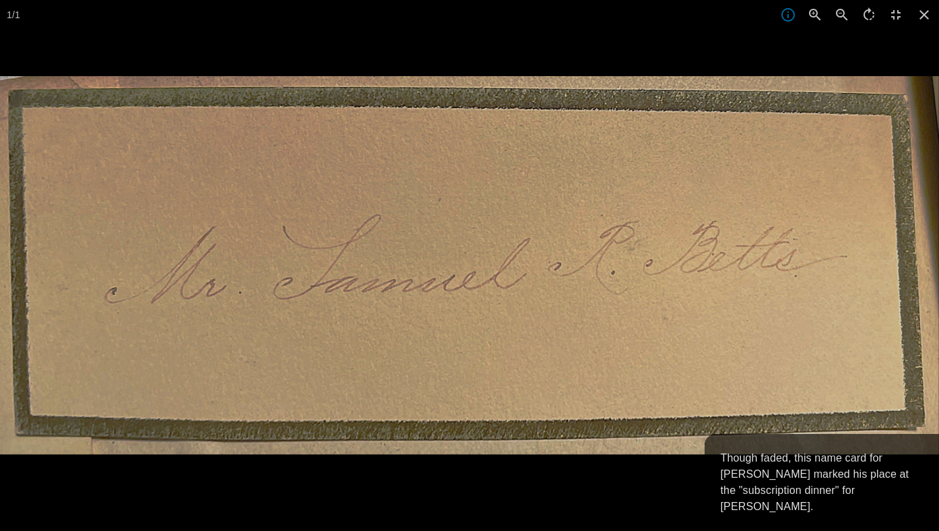
click at [469, 75] on div at bounding box center [469, 265] width 939 height 531
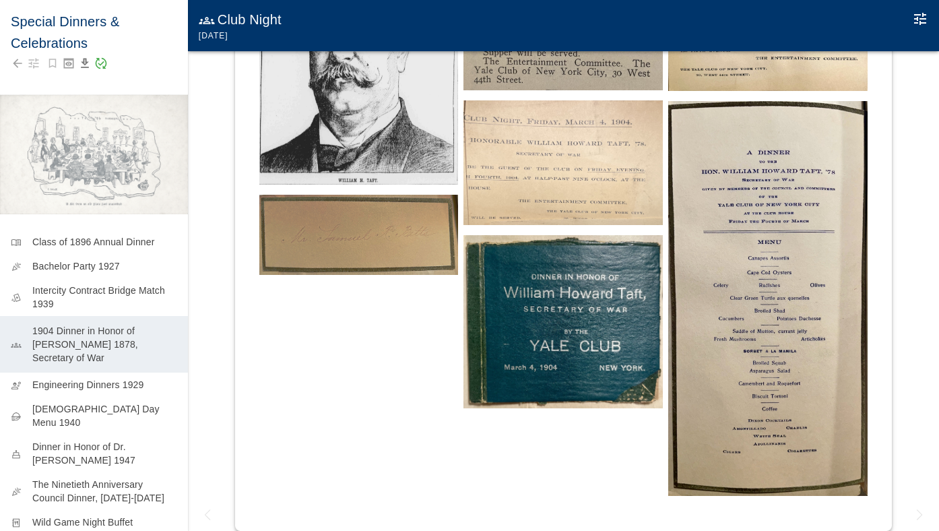
click at [509, 286] on img at bounding box center [563, 321] width 199 height 173
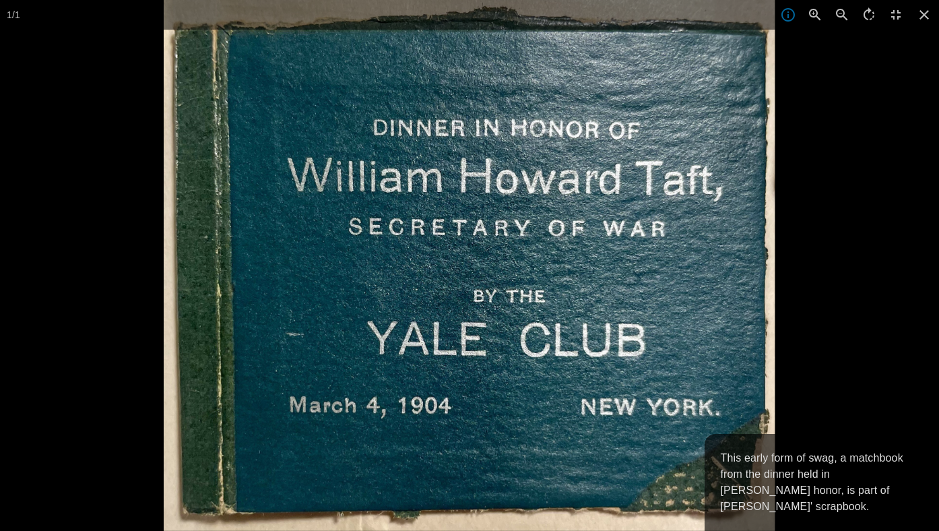
click at [852, 290] on div at bounding box center [633, 265] width 939 height 531
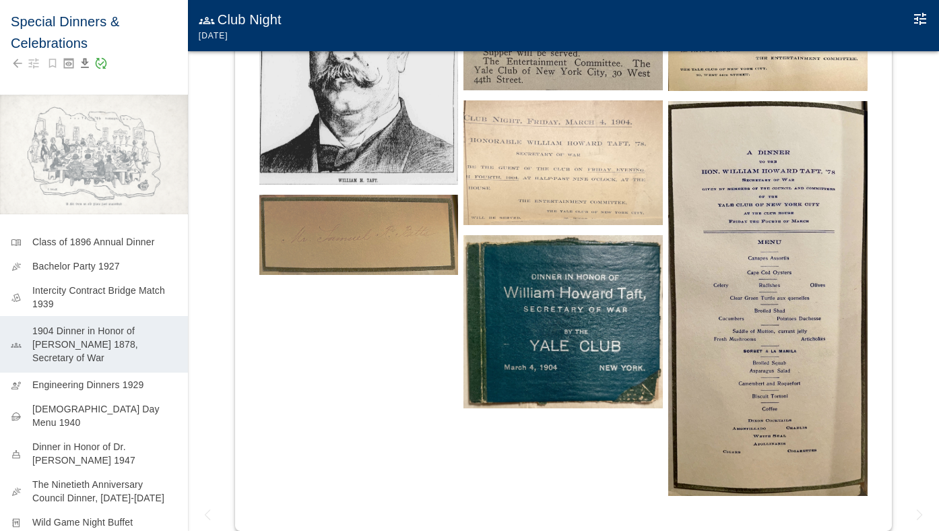
click at [643, 189] on img at bounding box center [563, 162] width 199 height 125
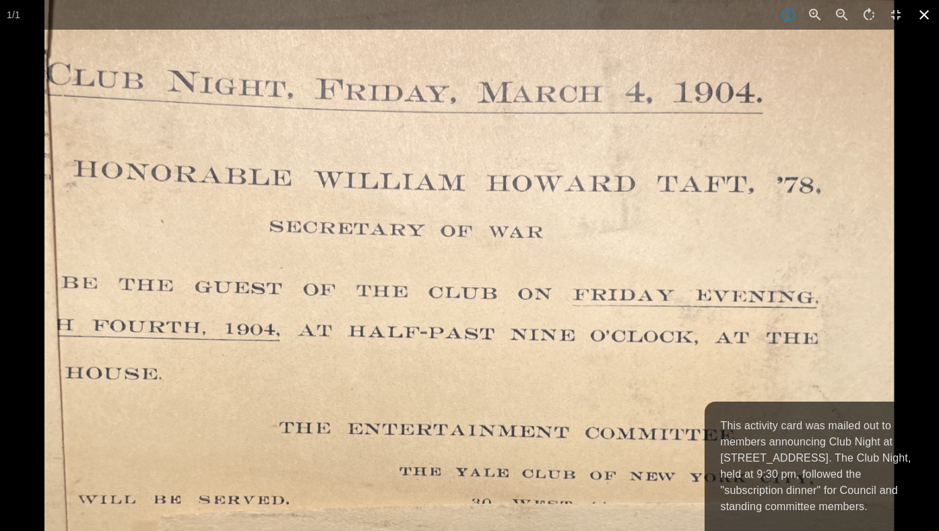
click at [920, 14] on icon at bounding box center [925, 15] width 30 height 30
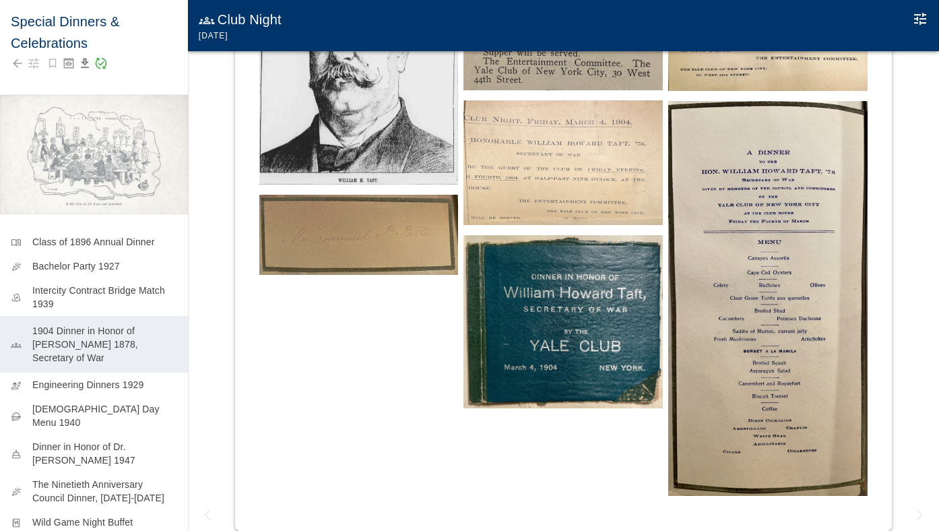
click at [777, 331] on img at bounding box center [767, 298] width 199 height 395
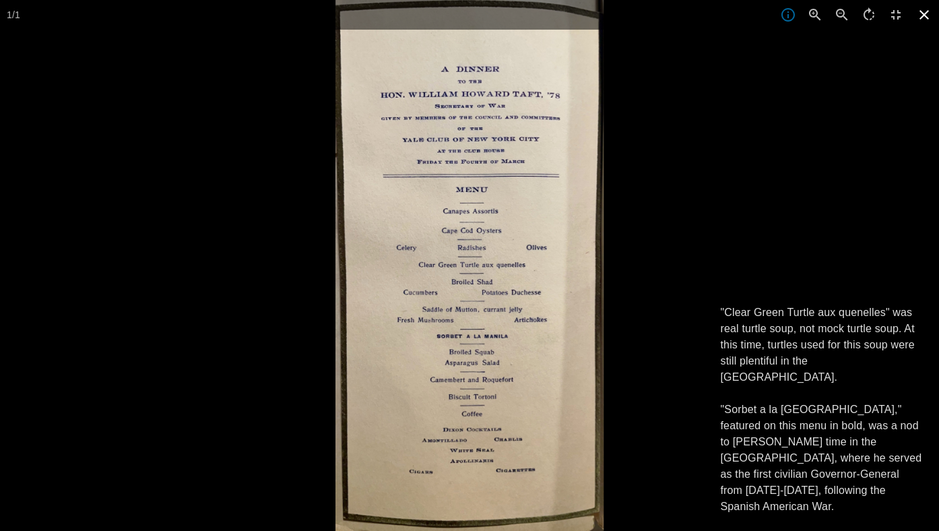
click at [928, 20] on icon at bounding box center [925, 15] width 30 height 30
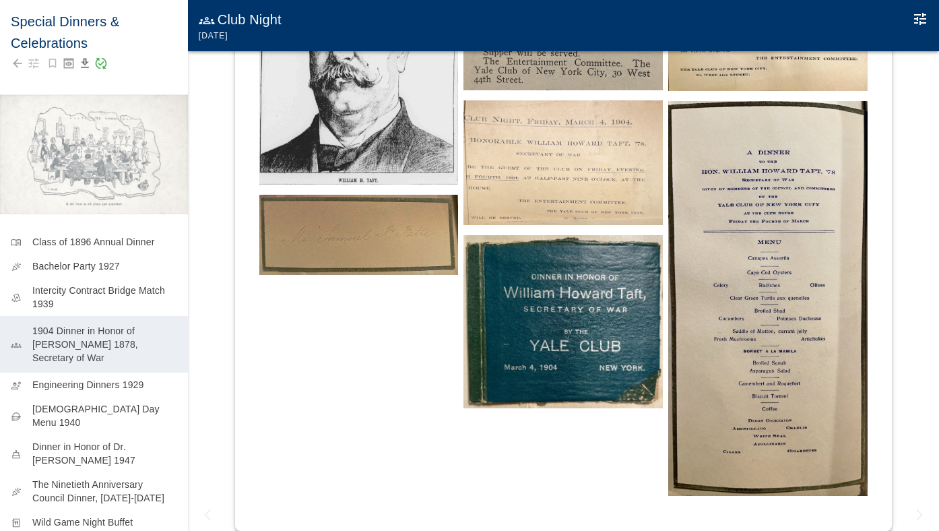
click at [920, 21] on icon "Edit Moment" at bounding box center [920, 19] width 12 height 12
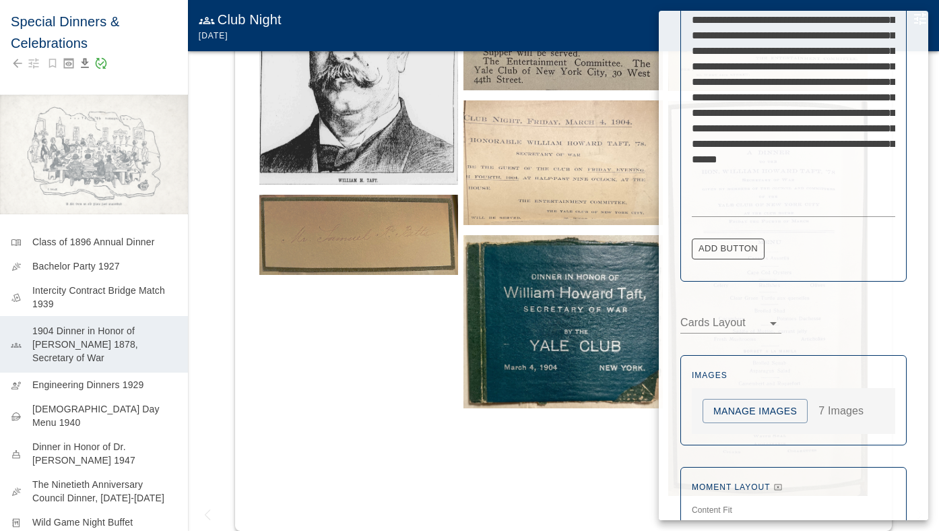
scroll to position [574, 0]
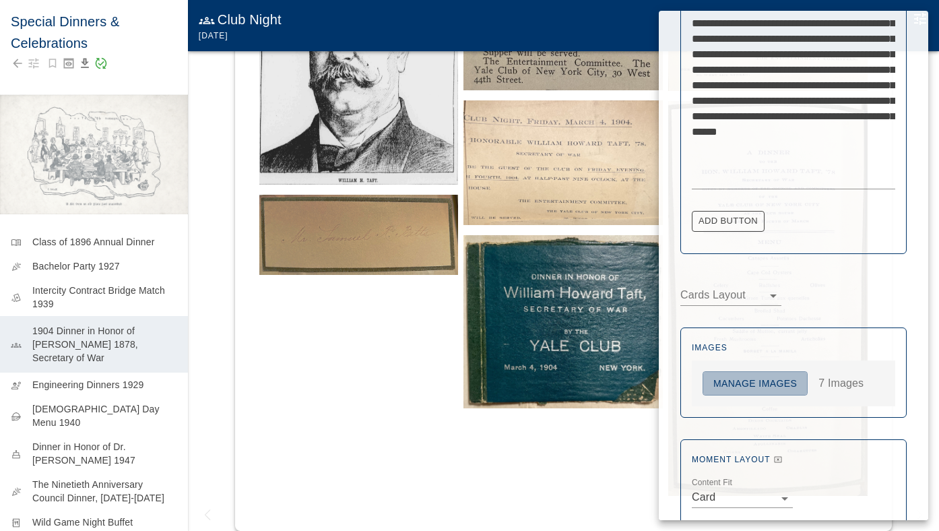
click at [745, 391] on button "Manage Images" at bounding box center [755, 383] width 105 height 25
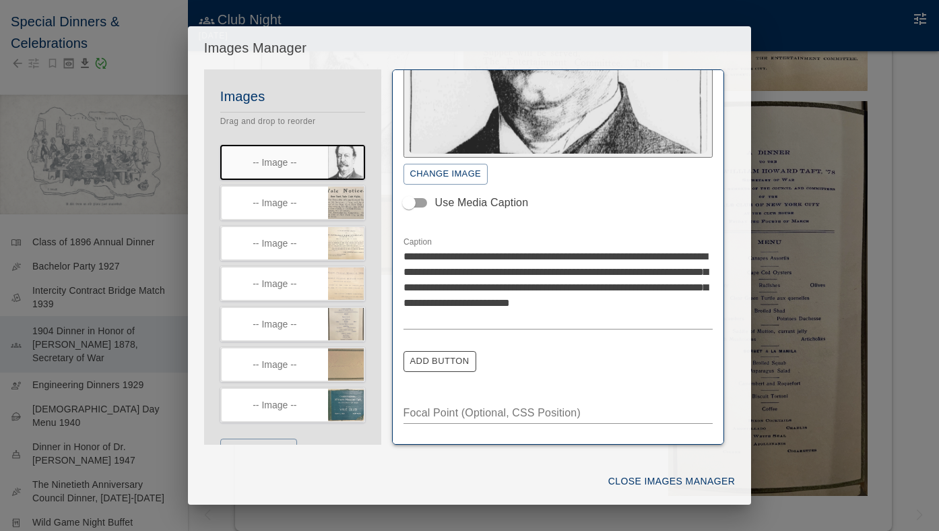
scroll to position [179, 0]
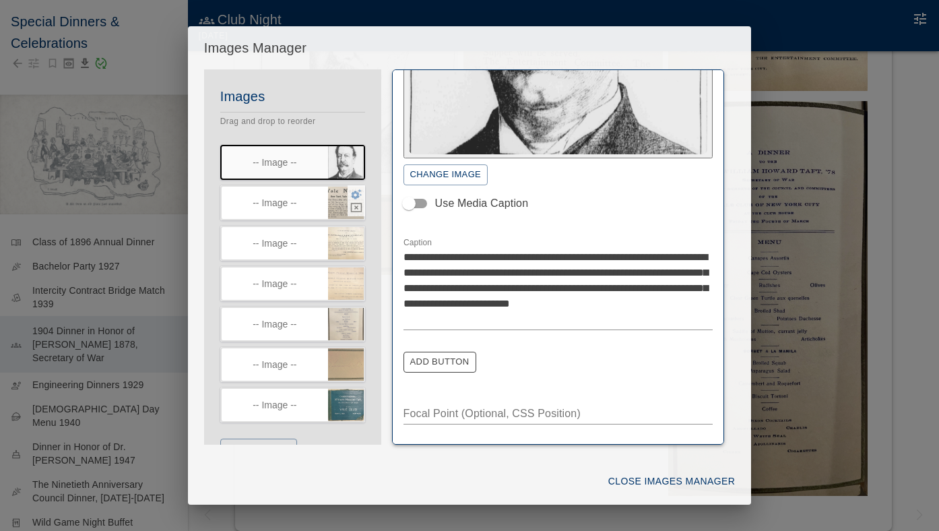
click at [352, 192] on icon "button" at bounding box center [356, 194] width 12 height 12
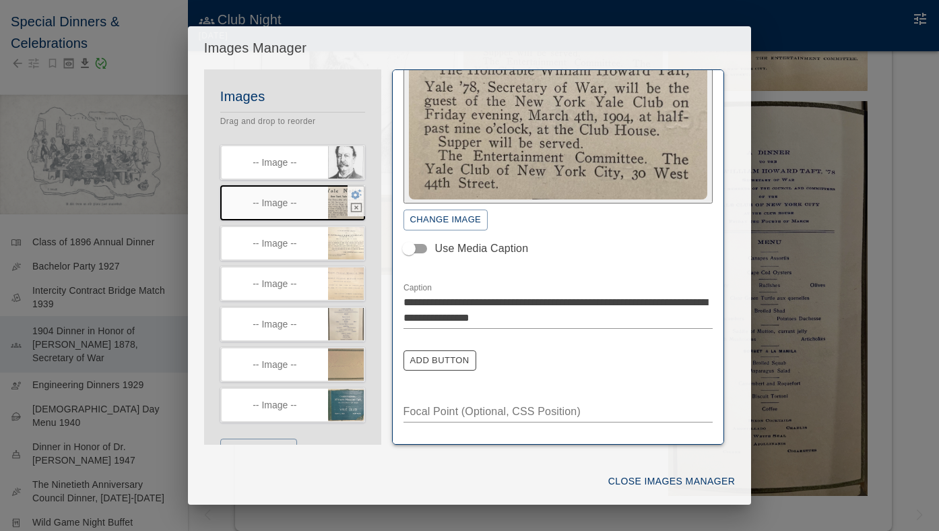
scroll to position [110, 0]
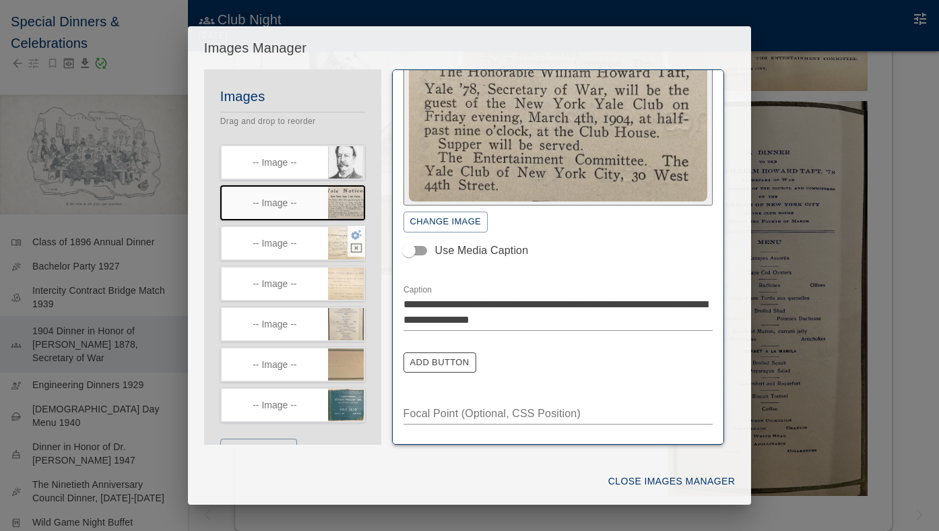
click at [352, 237] on icon "button" at bounding box center [356, 235] width 11 height 10
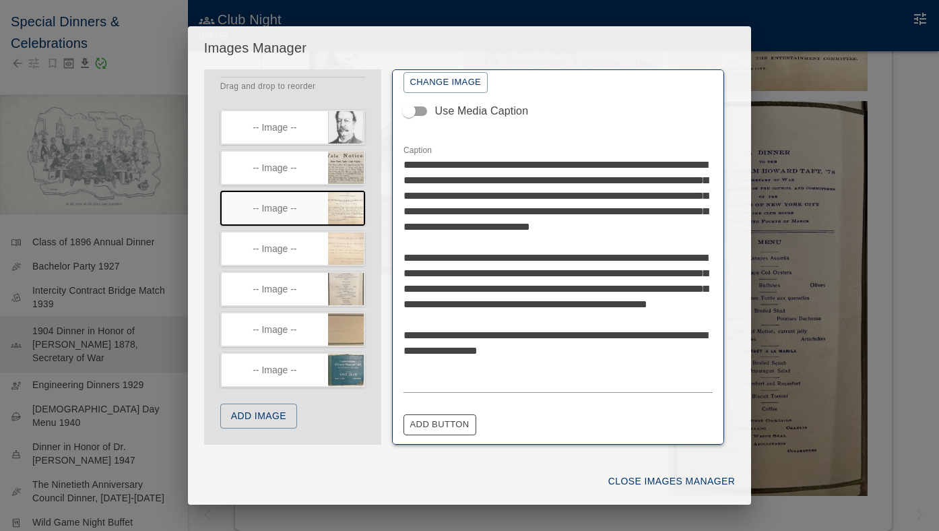
scroll to position [286, 0]
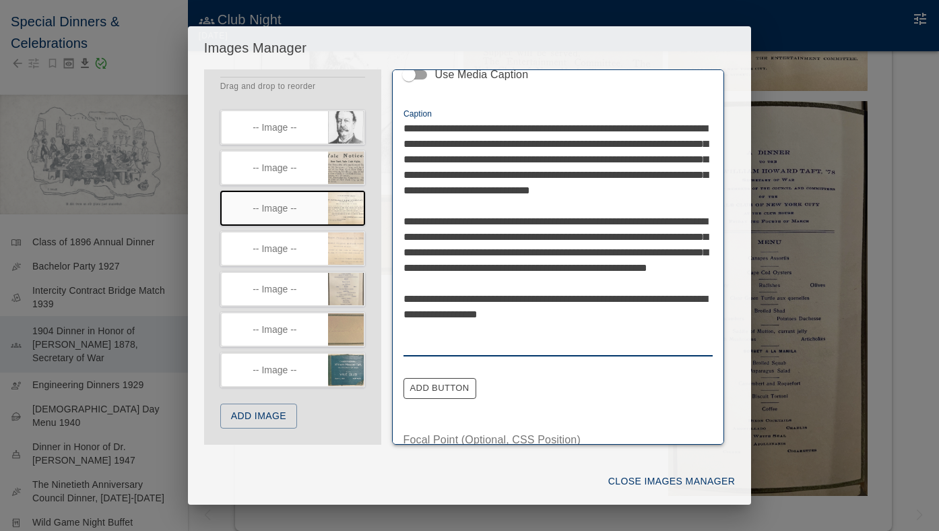
click at [596, 249] on textarea "**********" at bounding box center [559, 237] width 310 height 232
click at [480, 294] on textarea "**********" at bounding box center [559, 237] width 310 height 232
type textarea "**********"
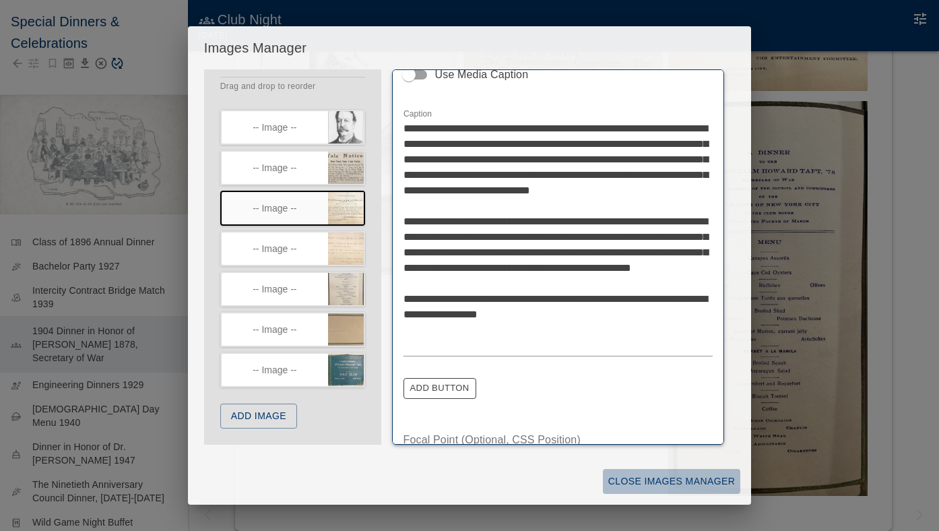
click at [643, 478] on button "Close Images Manager" at bounding box center [671, 481] width 137 height 25
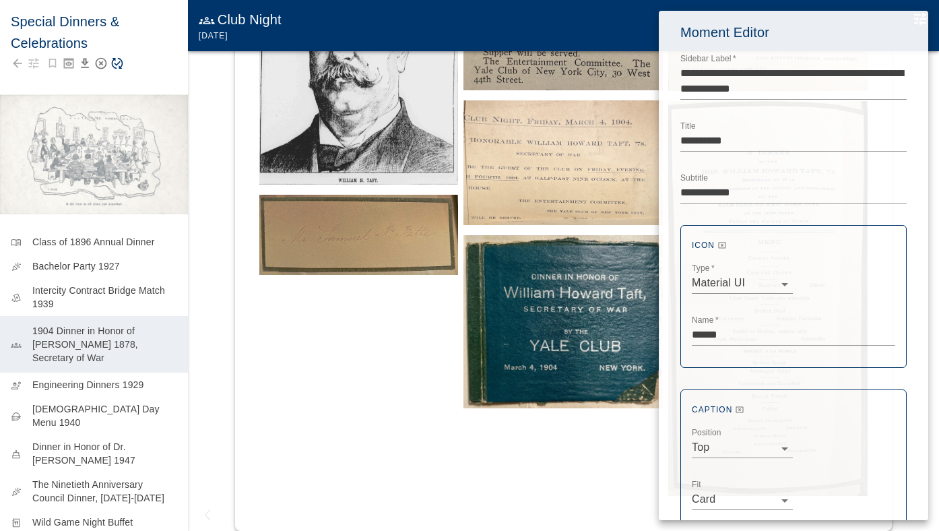
click at [113, 64] on div at bounding box center [469, 265] width 939 height 531
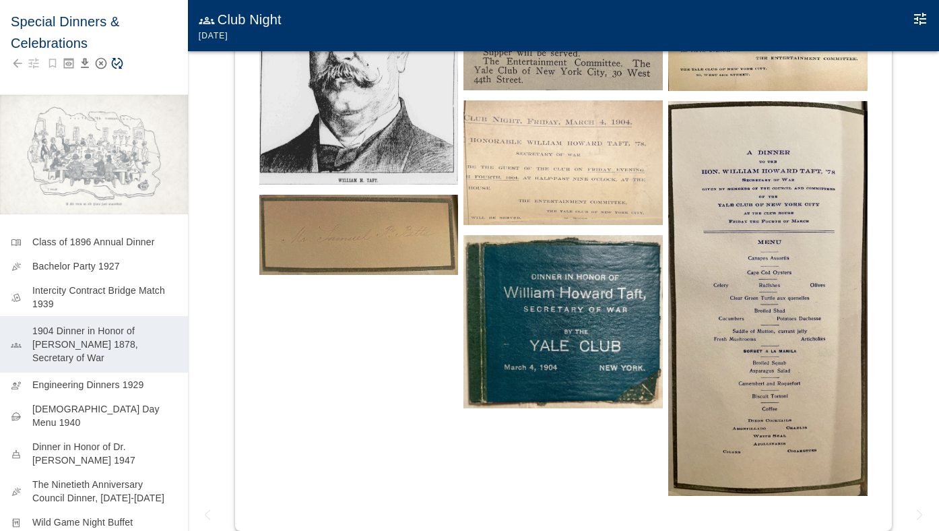
click at [117, 66] on icon "Save Story" at bounding box center [116, 63] width 13 height 13
click at [924, 14] on icon "Edit Moment" at bounding box center [920, 19] width 12 height 12
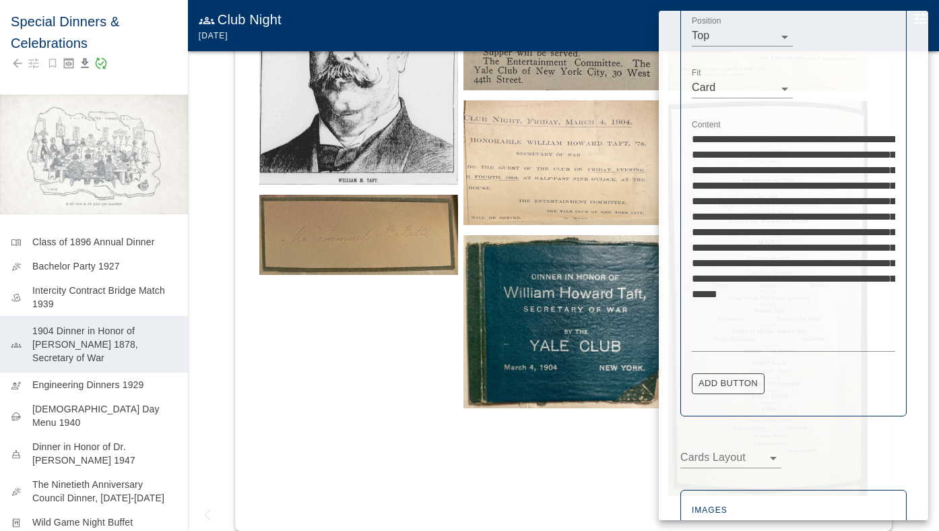
scroll to position [530, 0]
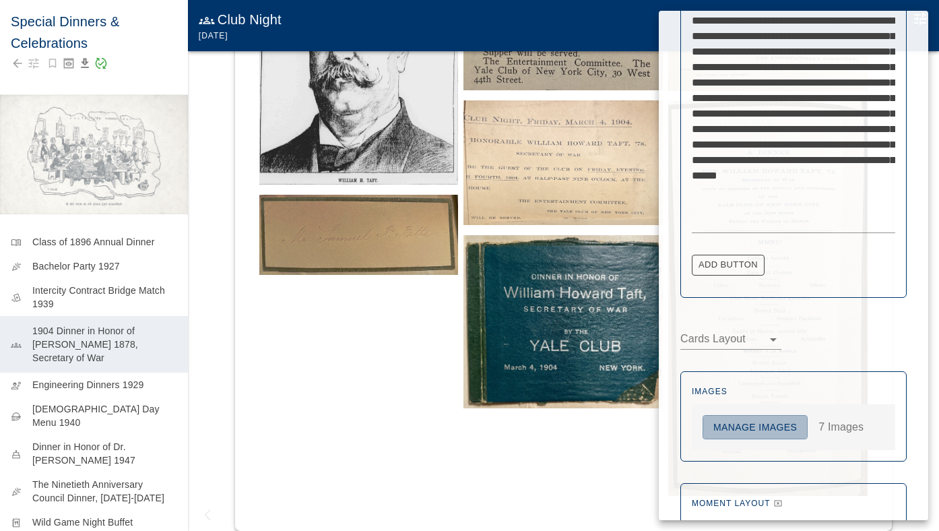
click at [780, 419] on button "Manage Images" at bounding box center [755, 427] width 105 height 25
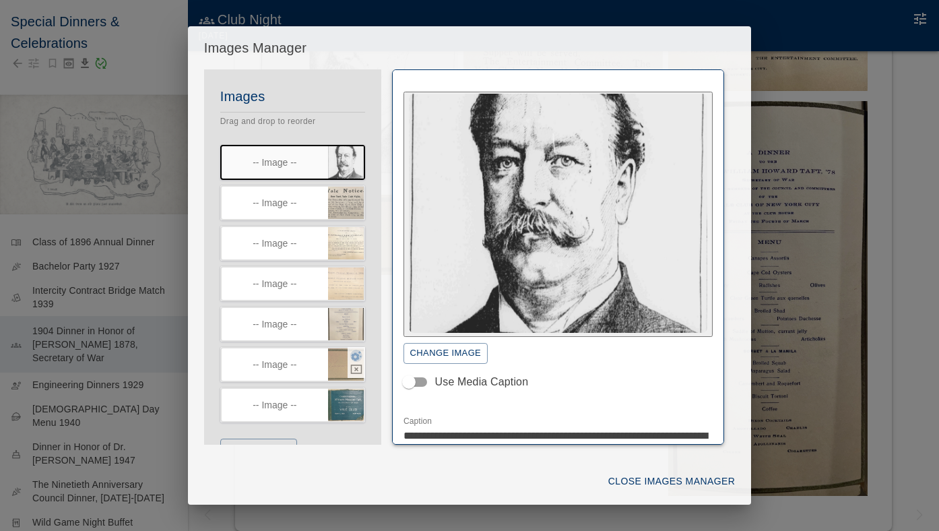
click at [356, 357] on icon "button" at bounding box center [356, 356] width 11 height 10
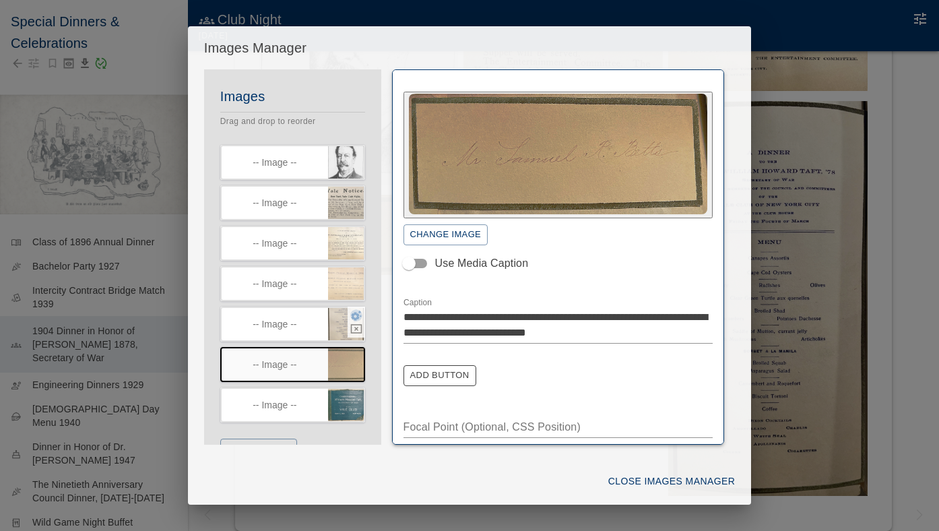
click at [352, 316] on icon "button" at bounding box center [356, 315] width 12 height 12
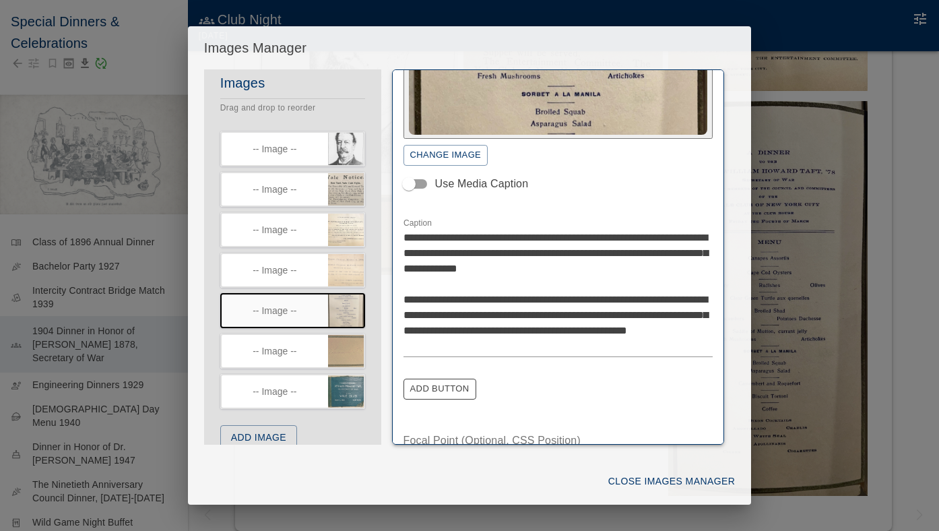
scroll to position [201, 0]
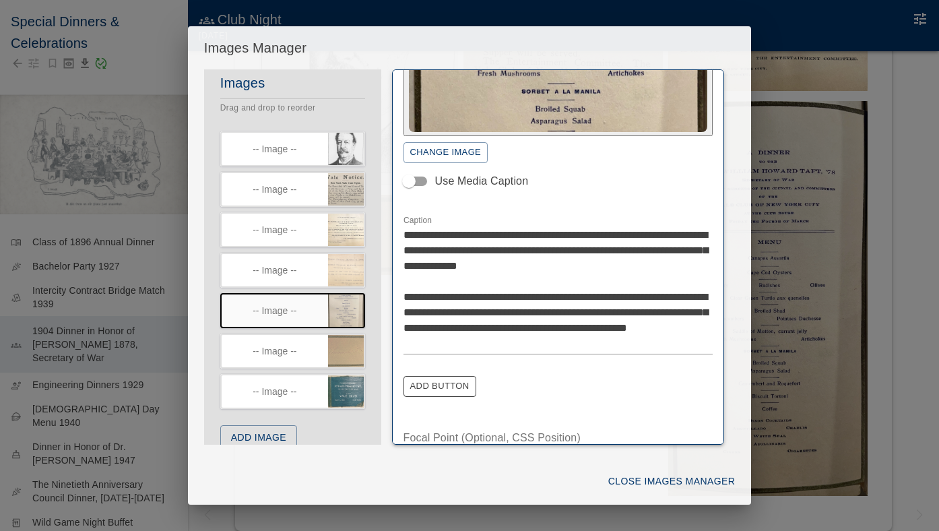
click at [446, 340] on textarea "**********" at bounding box center [559, 289] width 310 height 124
click at [445, 342] on textarea "**********" at bounding box center [559, 289] width 310 height 124
type textarea "**********"
click at [672, 482] on button "Close Images Manager" at bounding box center [671, 481] width 137 height 25
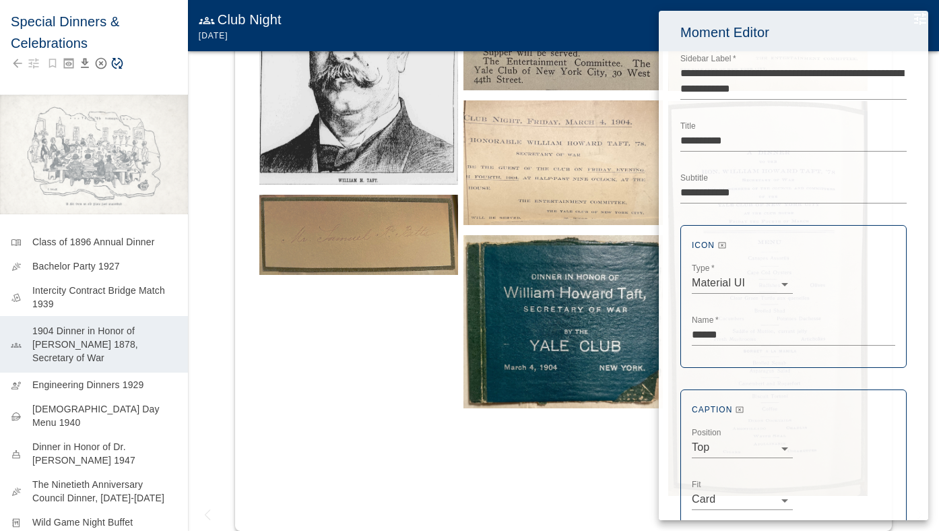
click at [118, 66] on div at bounding box center [469, 265] width 939 height 531
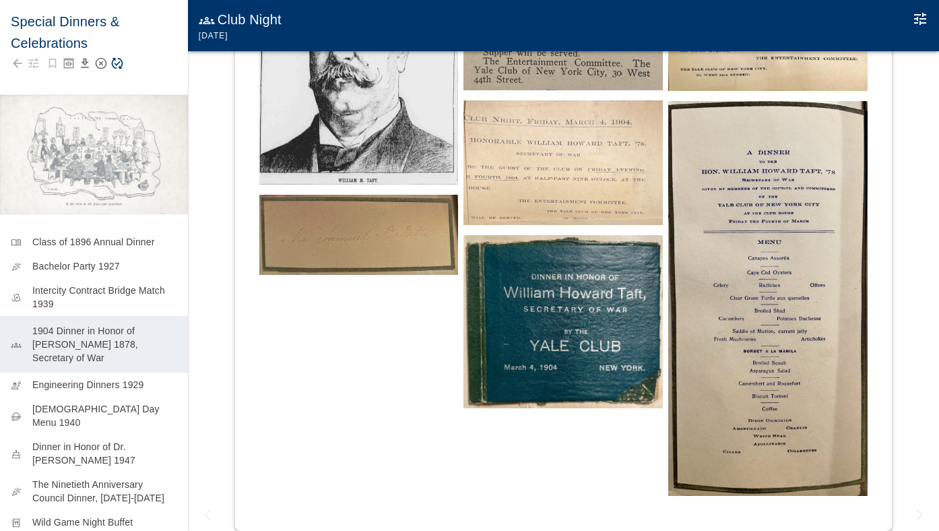
click at [119, 67] on icon "Save Story" at bounding box center [116, 63] width 13 height 13
click at [922, 20] on icon "Edit Moment" at bounding box center [920, 19] width 12 height 12
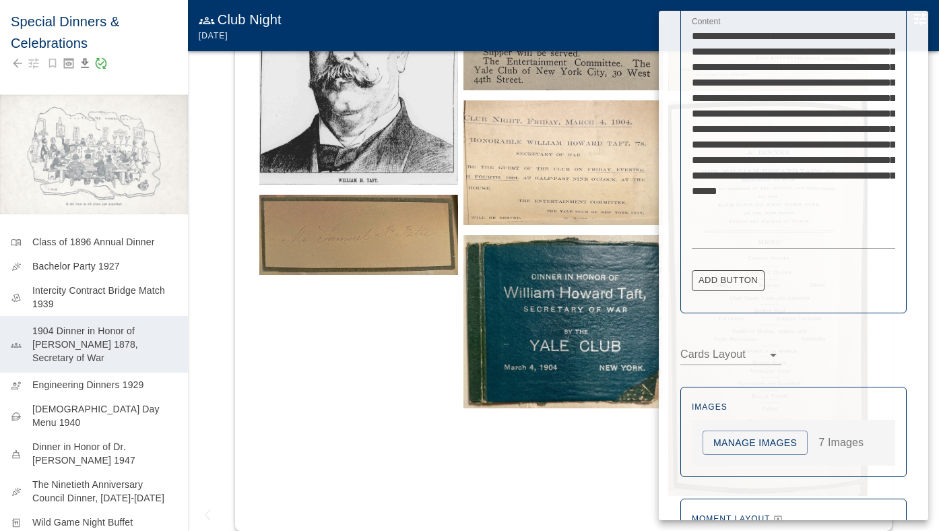
scroll to position [538, 0]
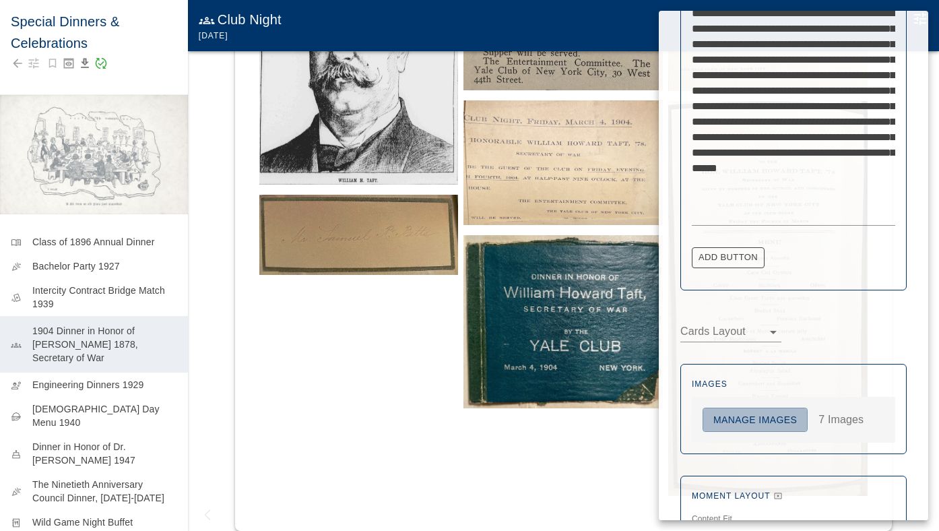
click at [742, 409] on button "Manage Images" at bounding box center [755, 420] width 105 height 25
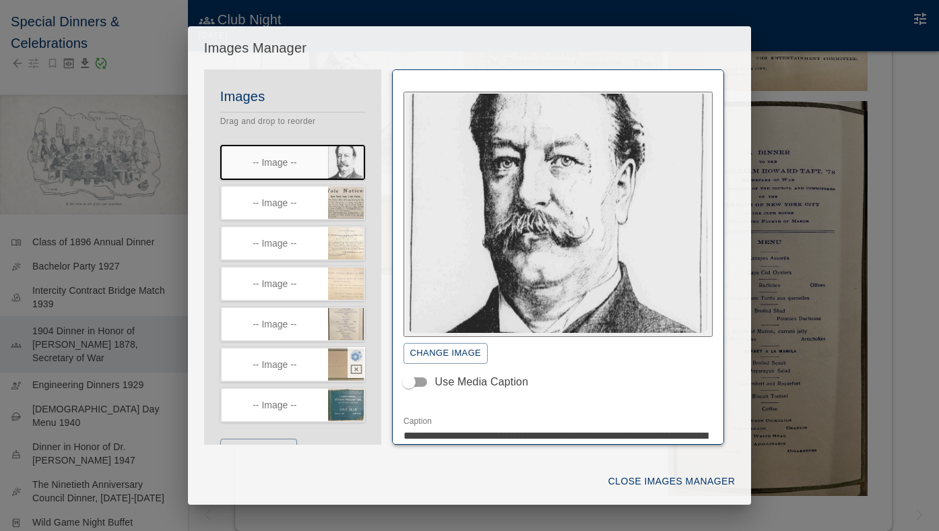
click at [354, 360] on icon "button" at bounding box center [356, 356] width 12 height 12
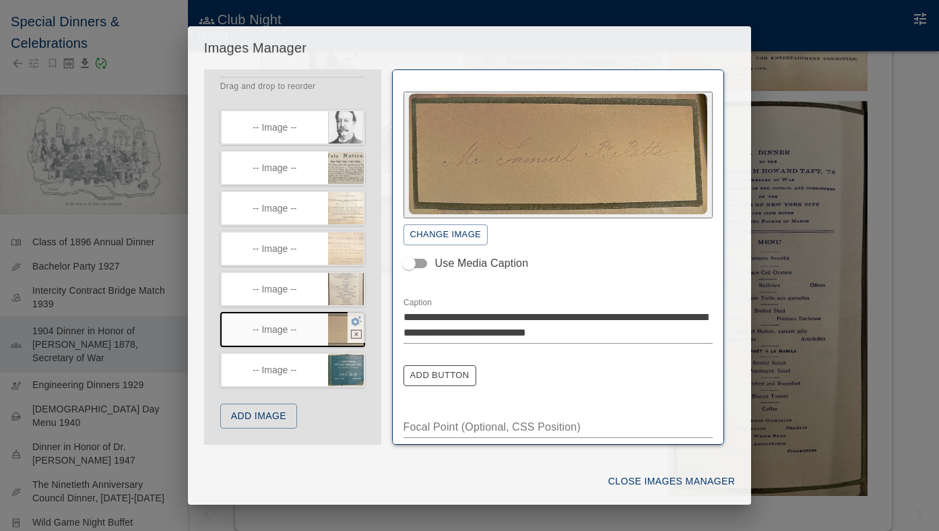
scroll to position [39, 0]
click at [355, 280] on icon "button" at bounding box center [356, 280] width 12 height 12
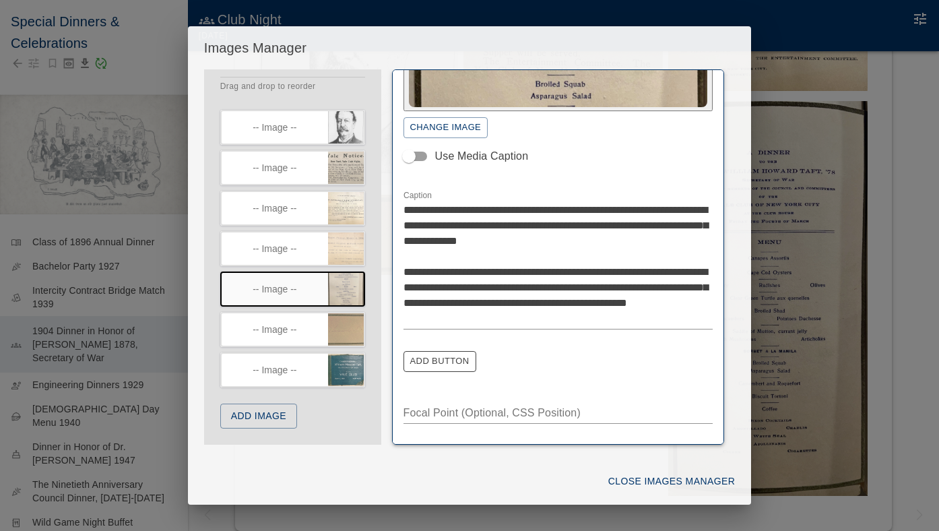
scroll to position [225, 0]
click at [353, 364] on icon "button" at bounding box center [356, 361] width 11 height 10
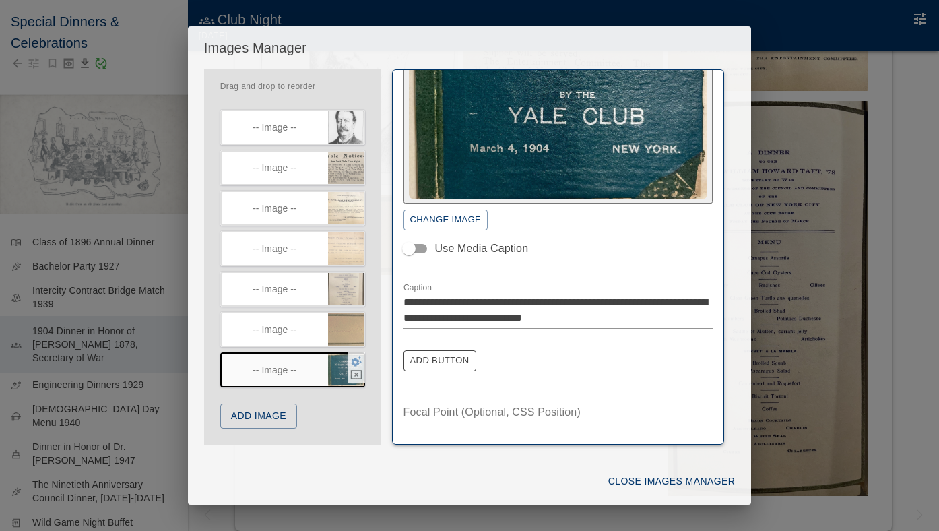
scroll to position [132, 0]
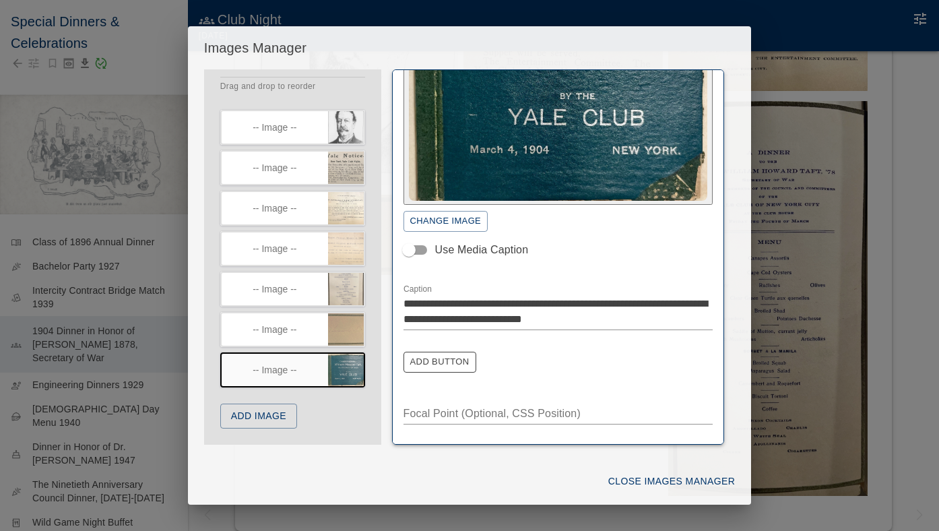
click at [676, 480] on button "Close Images Manager" at bounding box center [671, 481] width 137 height 25
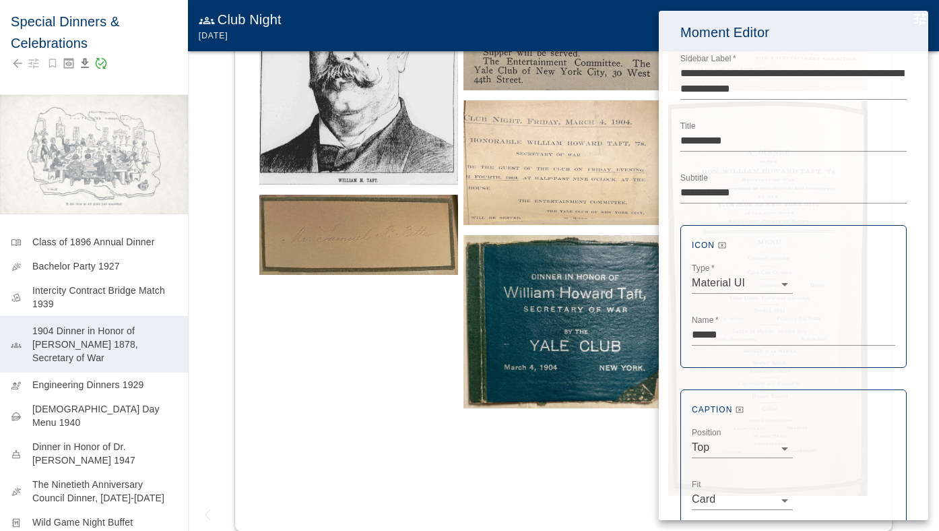
click at [125, 387] on div at bounding box center [469, 265] width 939 height 531
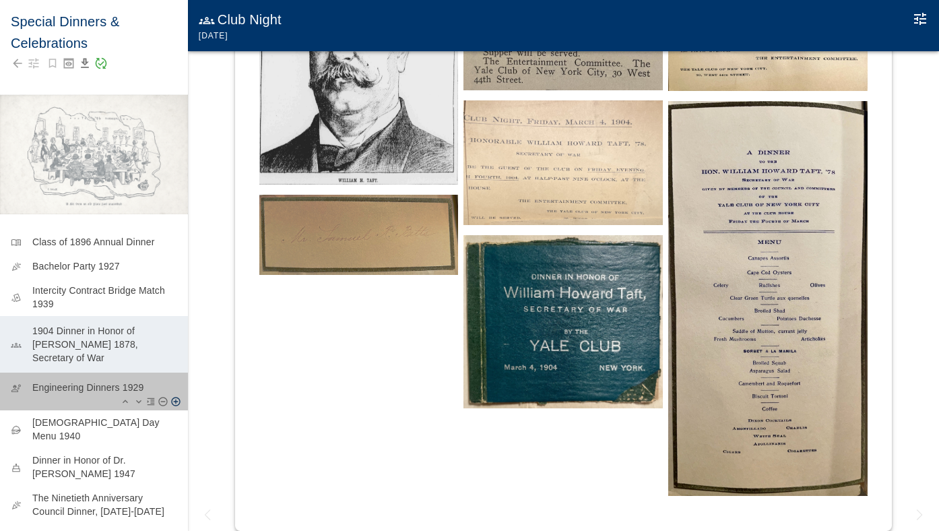
click at [131, 383] on p "Engineering Dinners 1929" at bounding box center [104, 387] width 145 height 13
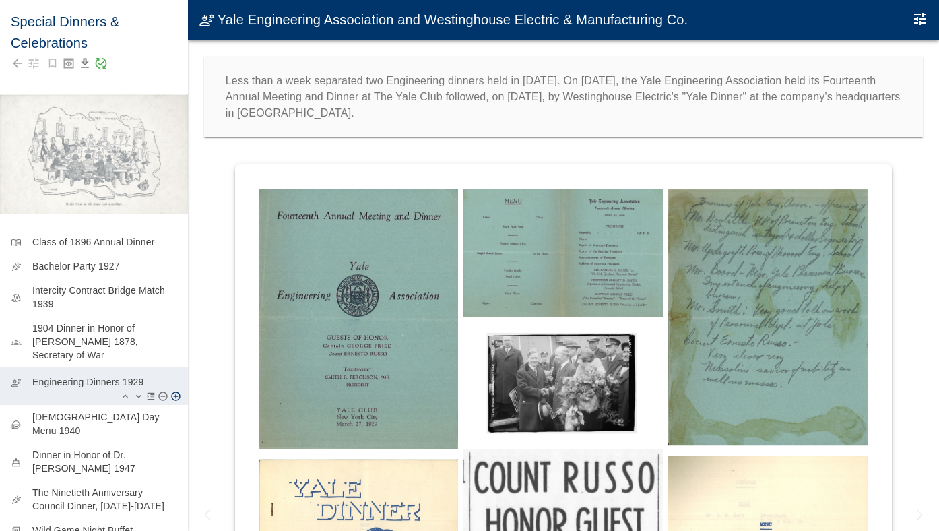
click at [131, 384] on p "Engineering Dinners 1929" at bounding box center [104, 381] width 145 height 13
click at [283, 276] on img at bounding box center [358, 319] width 199 height 260
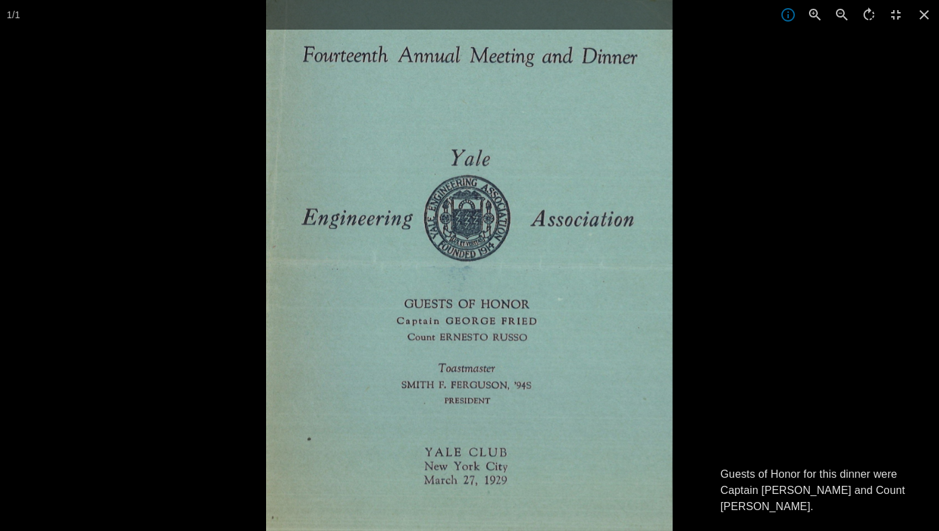
click at [721, 274] on div at bounding box center [735, 265] width 939 height 531
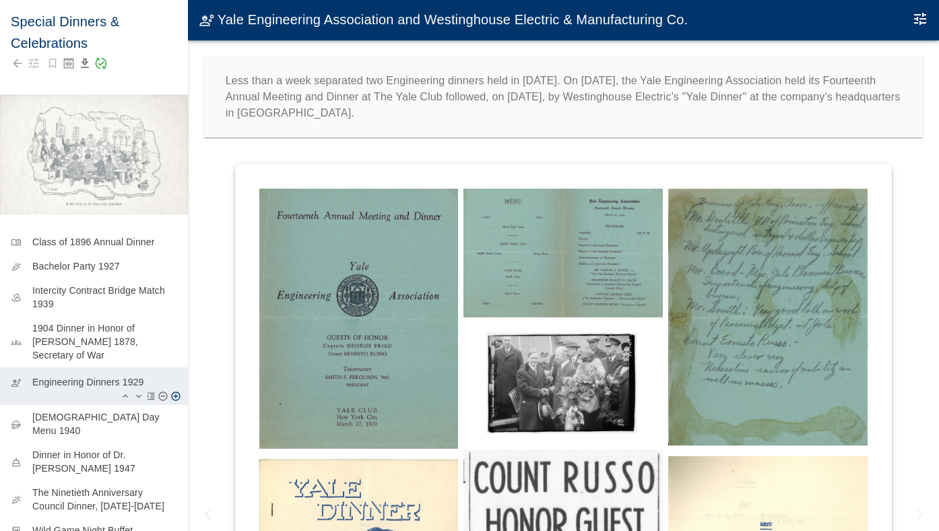
click at [518, 282] on img at bounding box center [563, 253] width 199 height 129
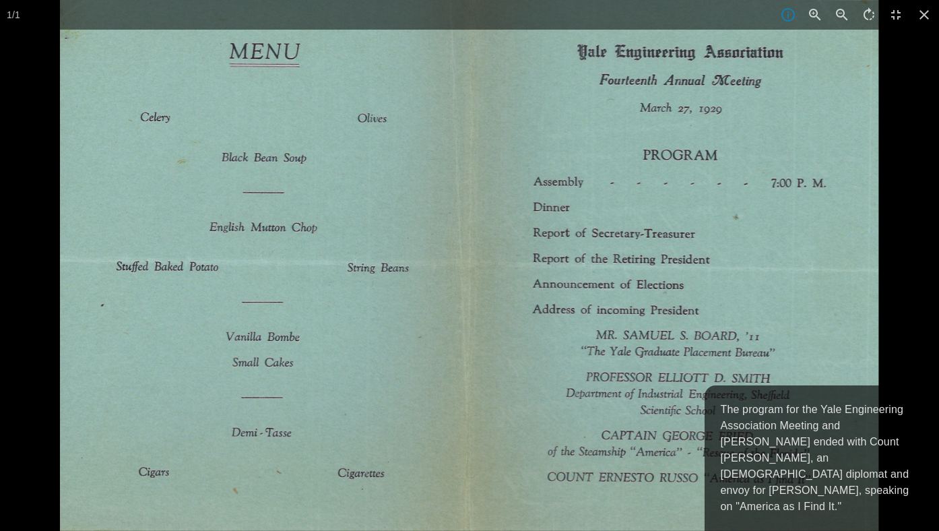
click at [910, 265] on div at bounding box center [529, 265] width 939 height 531
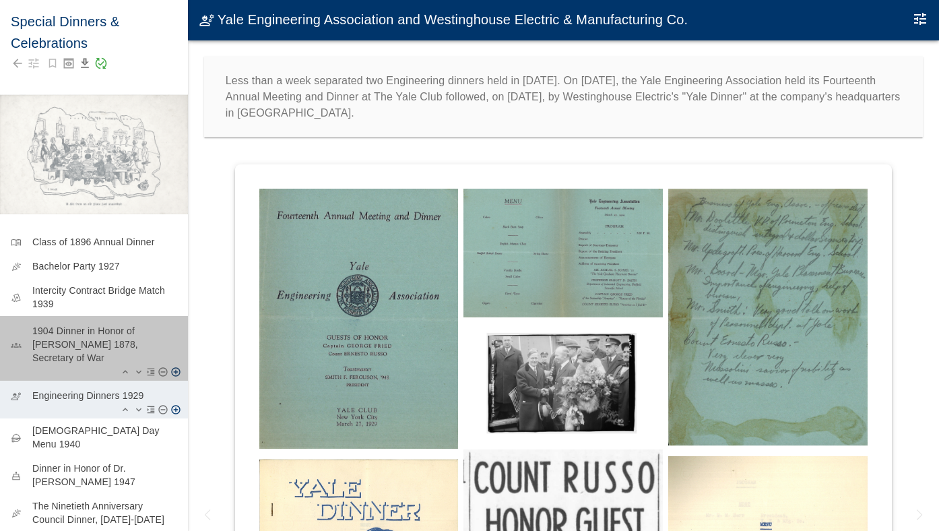
click at [112, 325] on p "1904 Dinner in Honor of [PERSON_NAME] 1878, Secretary of War" at bounding box center [104, 344] width 145 height 40
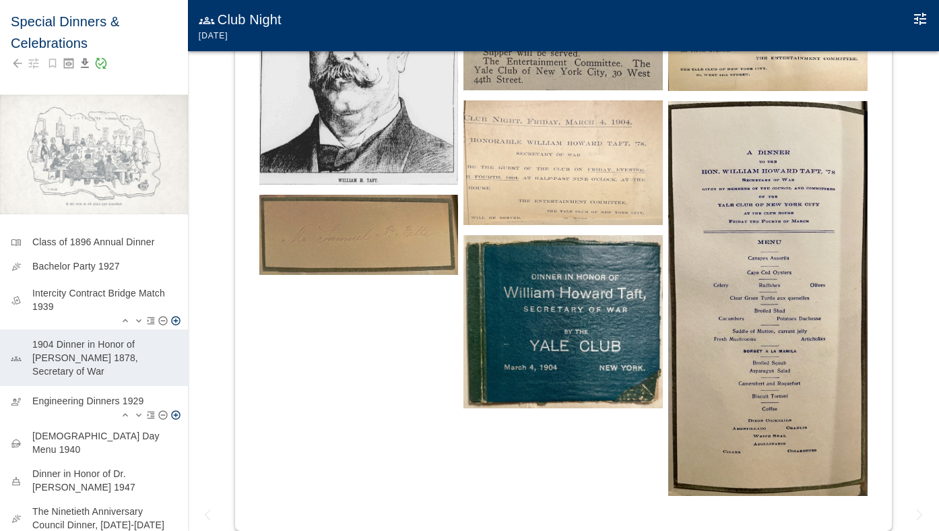
click at [120, 291] on p "Intercity Contract Bridge Match 1939" at bounding box center [104, 299] width 145 height 27
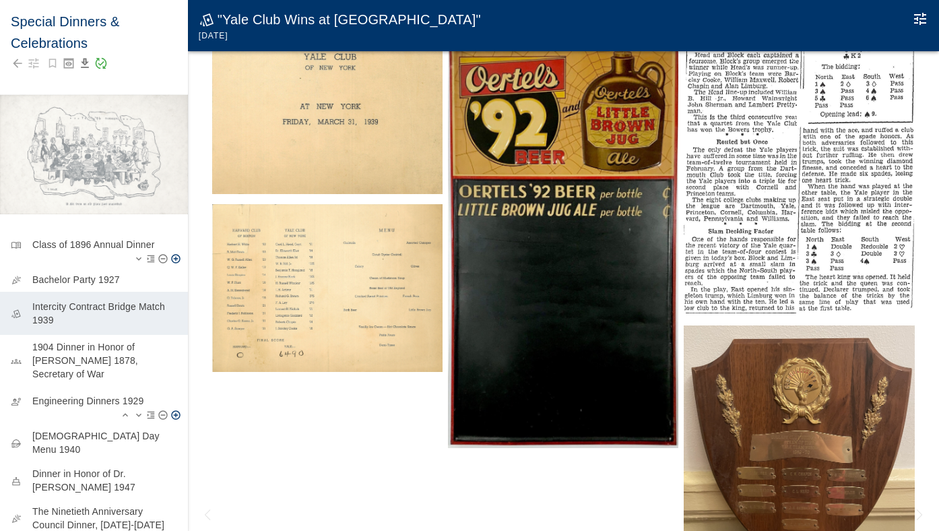
scroll to position [5, 0]
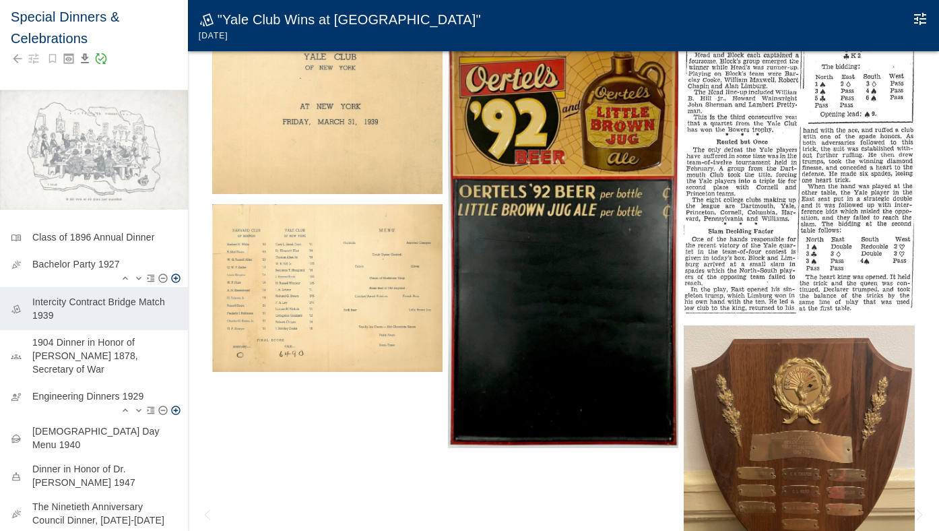
click at [90, 267] on p "Bachelor Party 1927" at bounding box center [104, 263] width 145 height 13
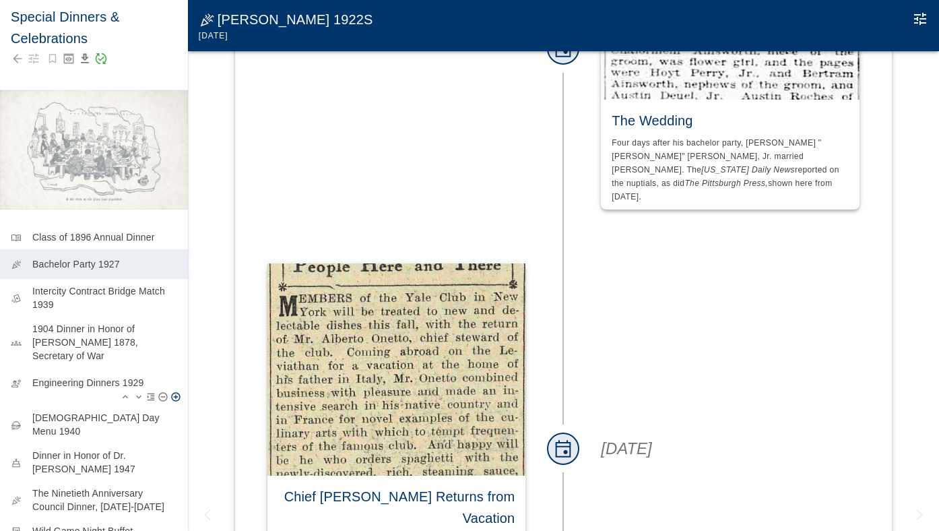
click at [82, 387] on p "Engineering Dinners 1929" at bounding box center [104, 382] width 145 height 13
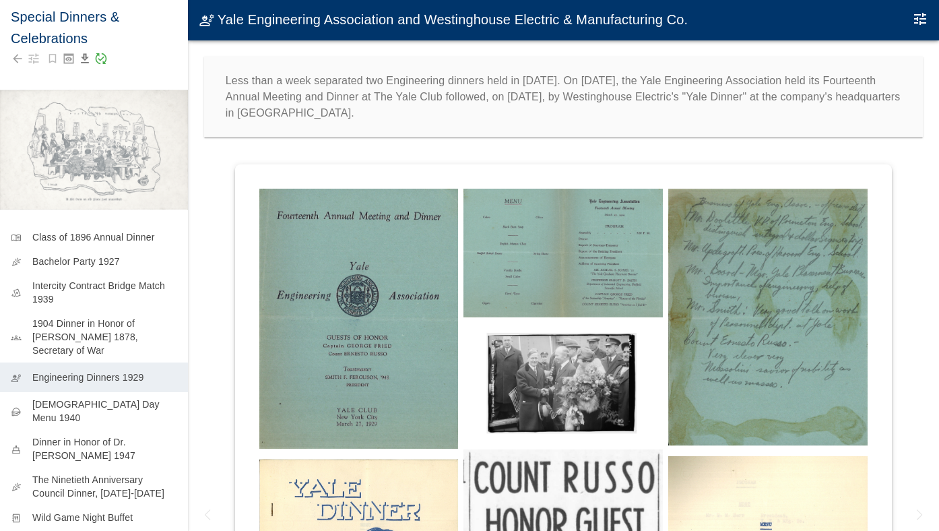
click at [551, 391] on img at bounding box center [563, 383] width 199 height 112
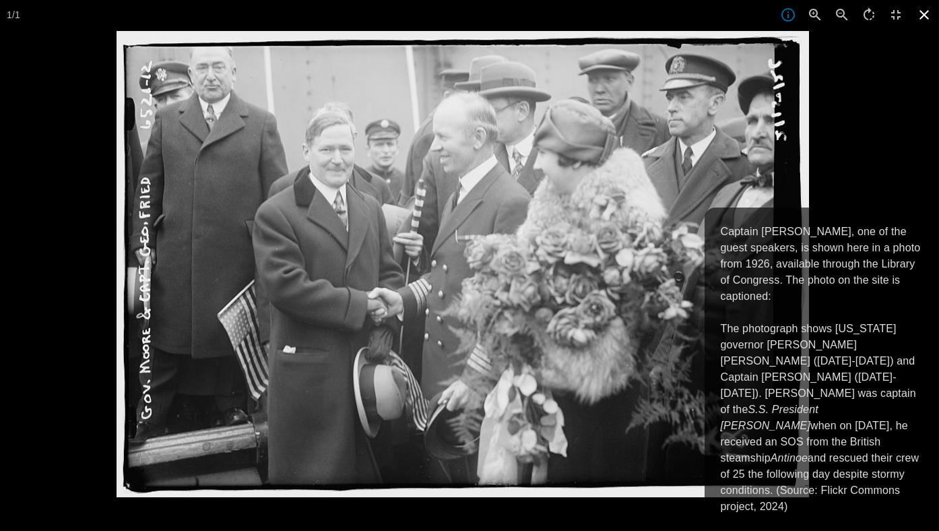
click at [924, 22] on icon at bounding box center [925, 15] width 30 height 30
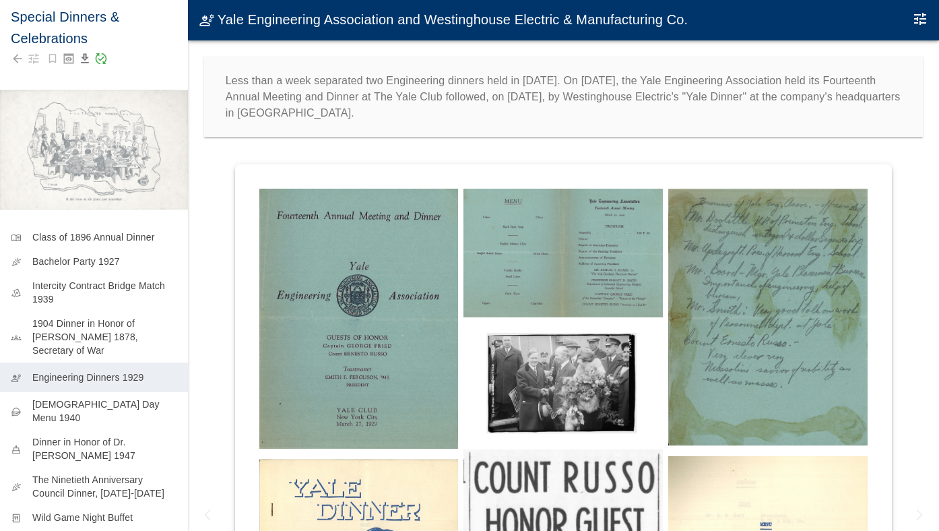
click at [625, 346] on img at bounding box center [563, 383] width 199 height 112
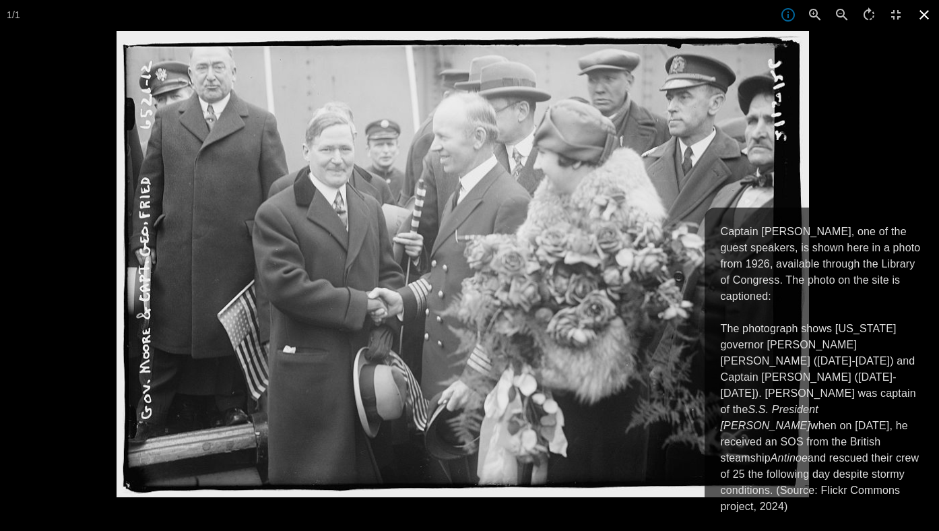
click at [924, 17] on icon at bounding box center [925, 15] width 30 height 30
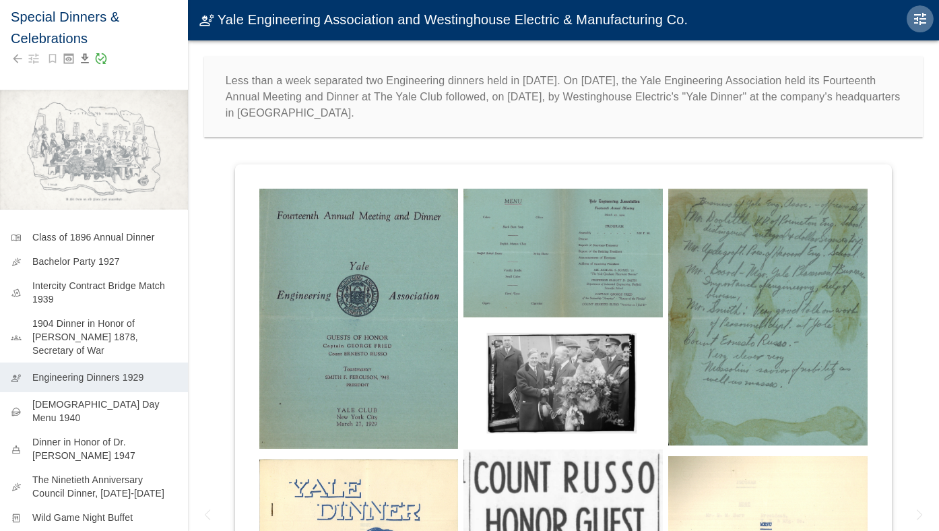
click at [922, 18] on icon "Edit Moment" at bounding box center [920, 19] width 16 height 16
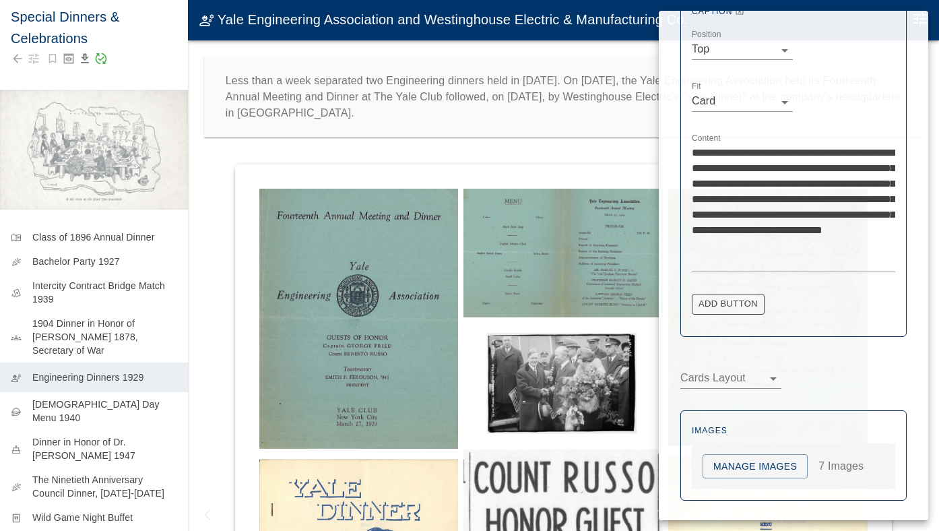
scroll to position [512, 0]
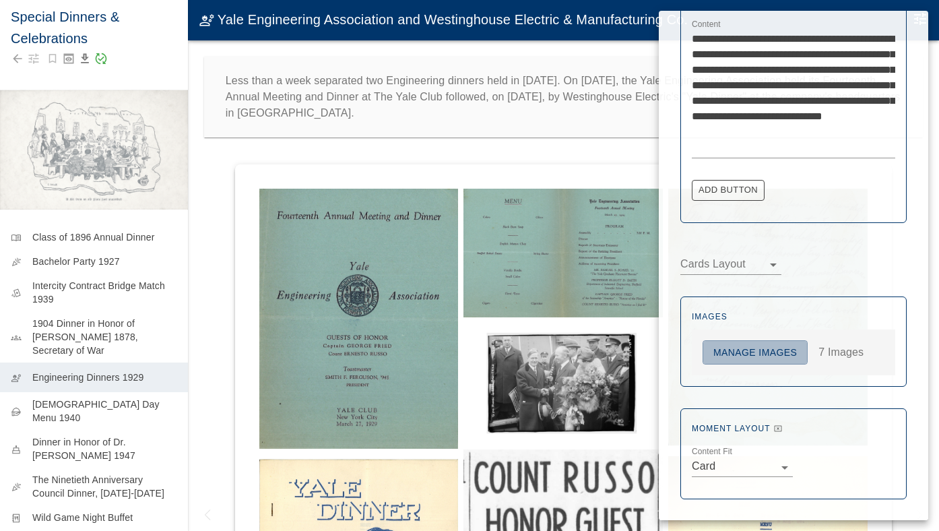
click at [744, 356] on button "Manage Images" at bounding box center [755, 352] width 105 height 25
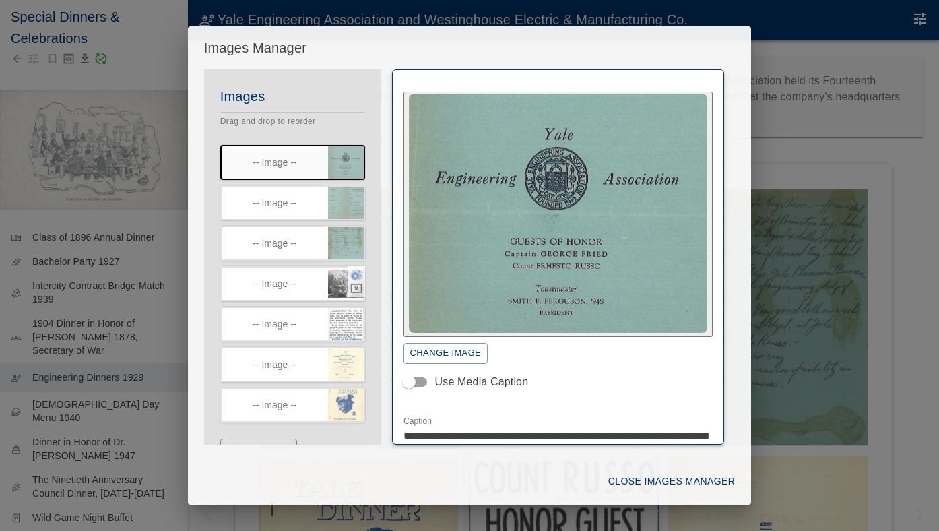
click at [354, 277] on icon "button" at bounding box center [356, 275] width 12 height 12
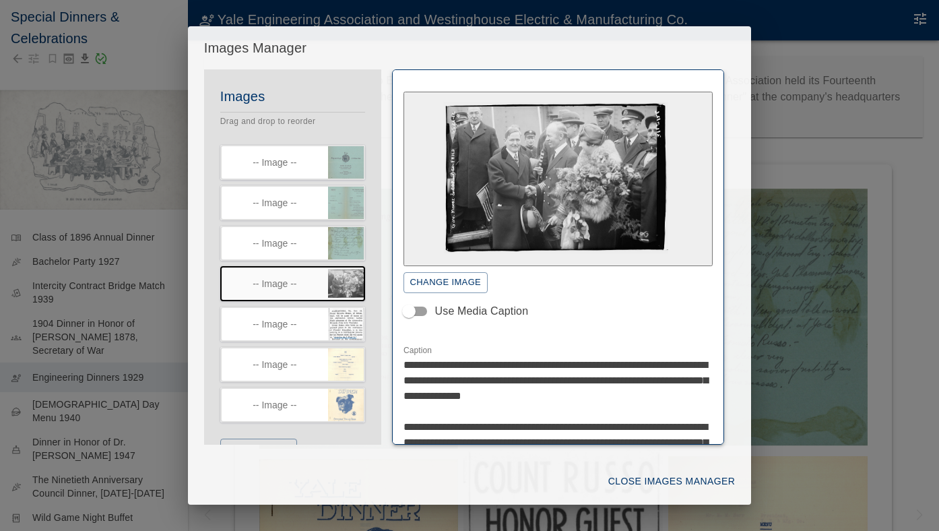
scroll to position [1, 0]
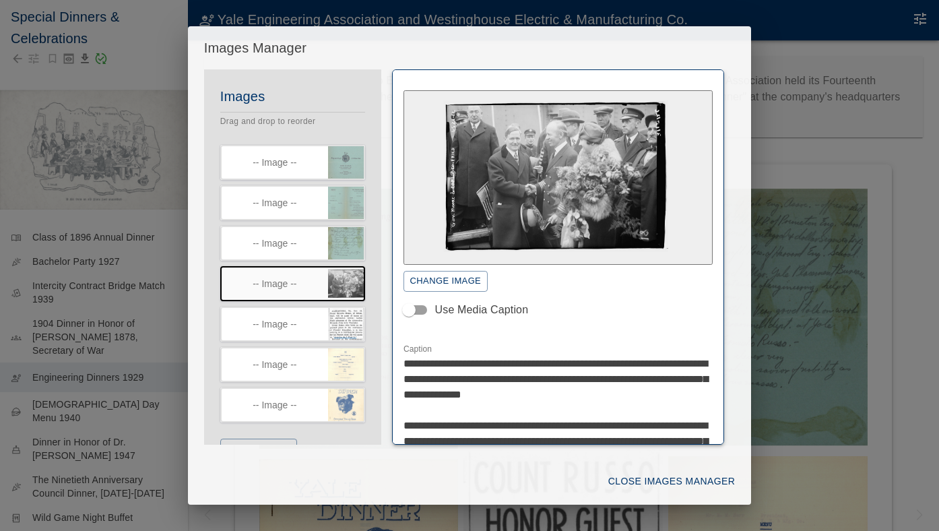
click at [541, 388] on textarea "**********" at bounding box center [559, 441] width 310 height 170
type textarea "**********"
click at [665, 480] on button "Close Images Manager" at bounding box center [671, 481] width 137 height 25
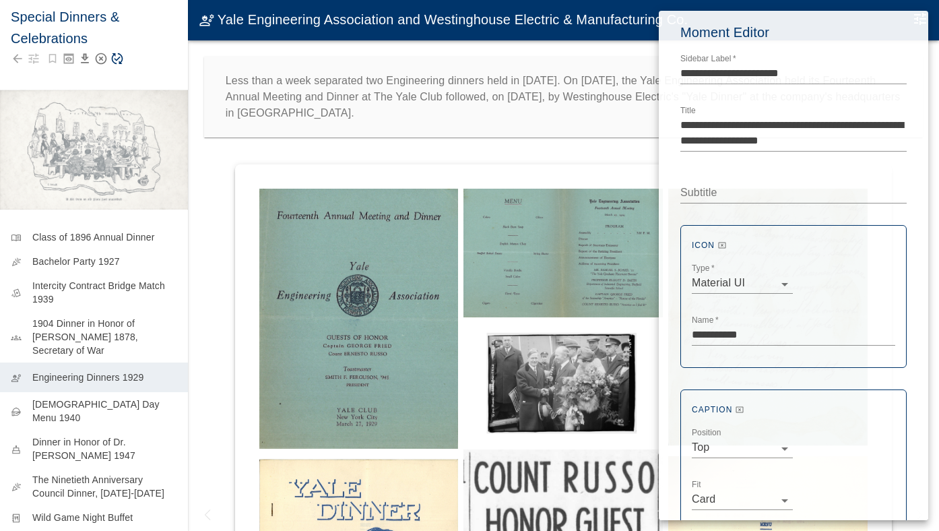
click at [119, 60] on div at bounding box center [469, 265] width 939 height 531
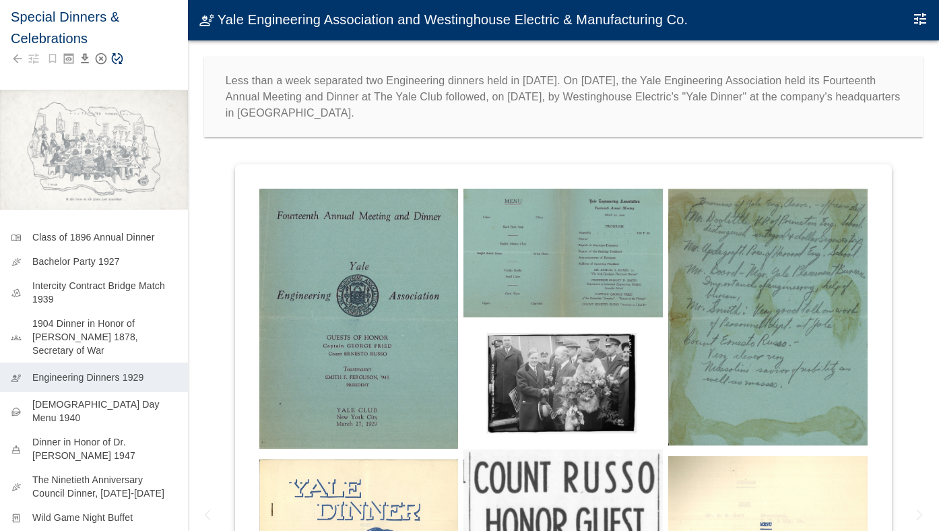
click at [117, 61] on icon "Save Story" at bounding box center [116, 58] width 13 height 13
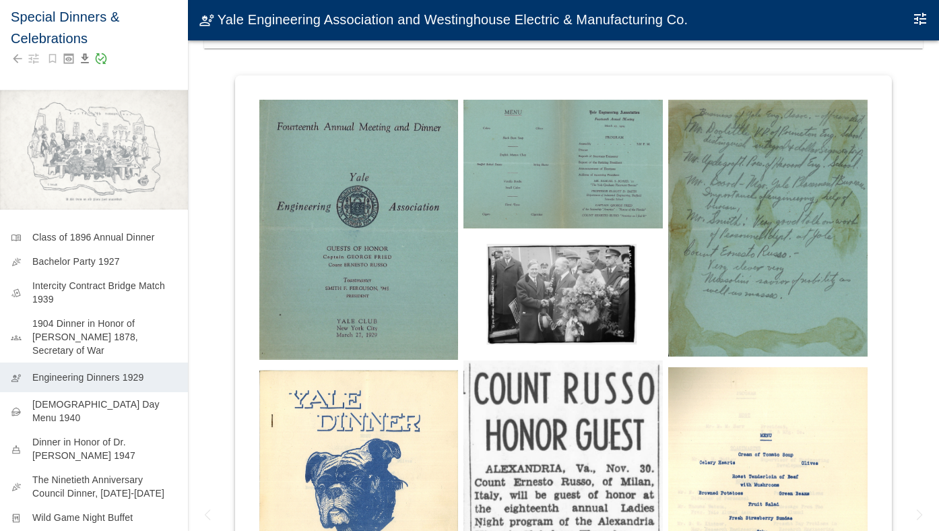
scroll to position [102, 0]
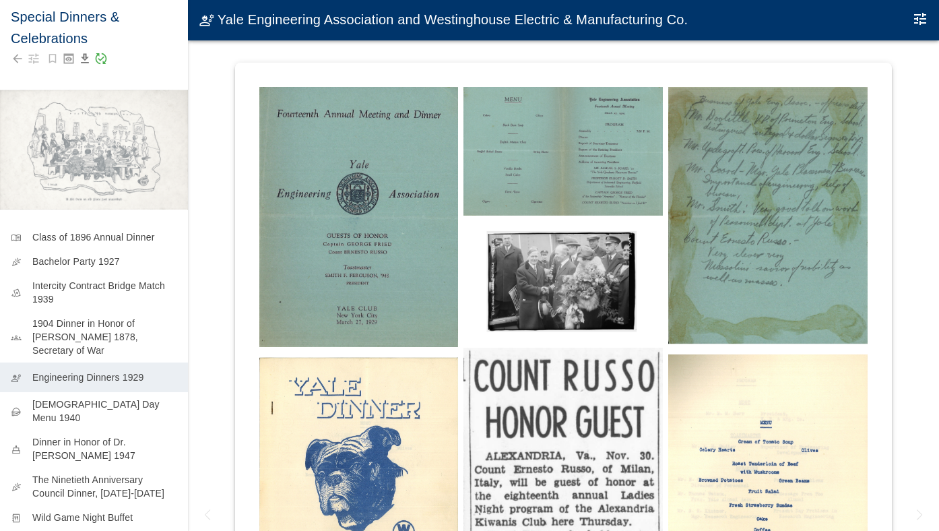
click at [708, 229] on img at bounding box center [767, 215] width 199 height 257
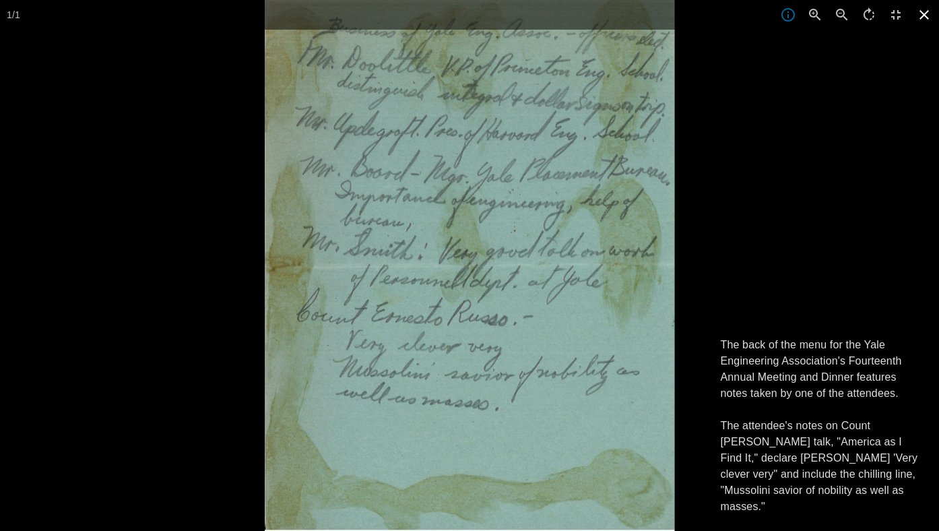
click at [929, 15] on icon at bounding box center [925, 15] width 30 height 30
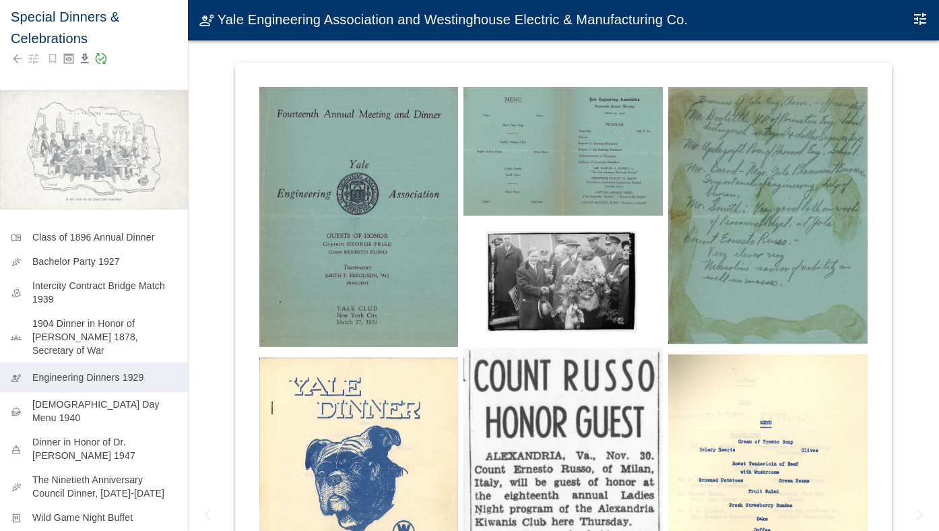
click at [396, 416] on img at bounding box center [358, 485] width 199 height 256
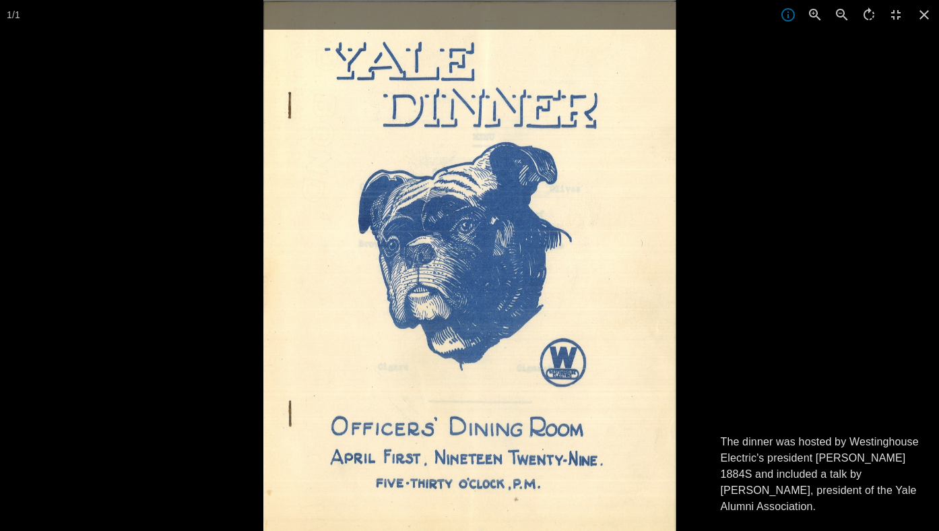
click at [846, 290] on div at bounding box center [732, 265] width 939 height 531
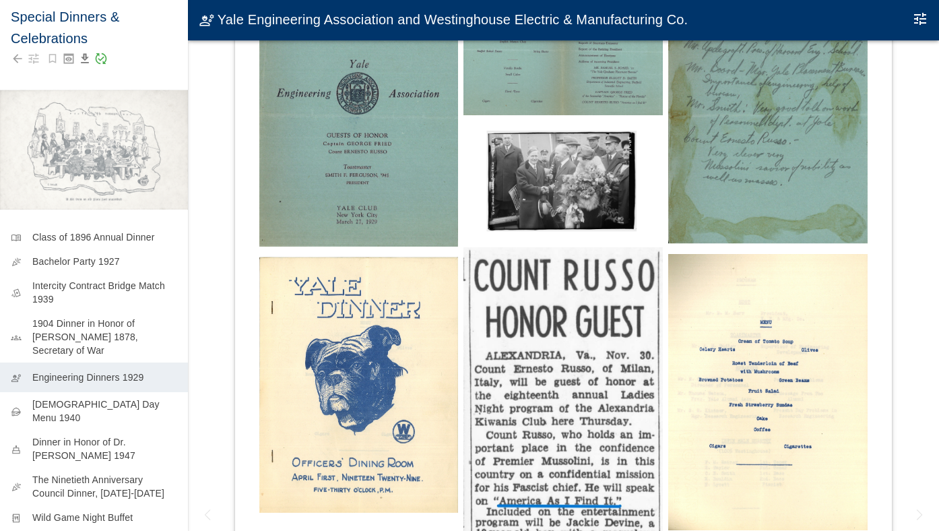
scroll to position [205, 0]
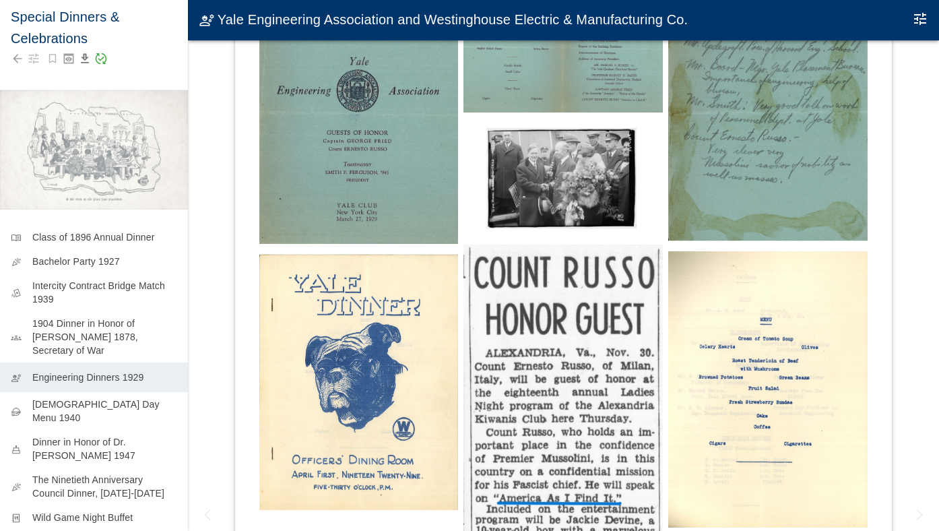
click at [342, 428] on img at bounding box center [358, 382] width 199 height 256
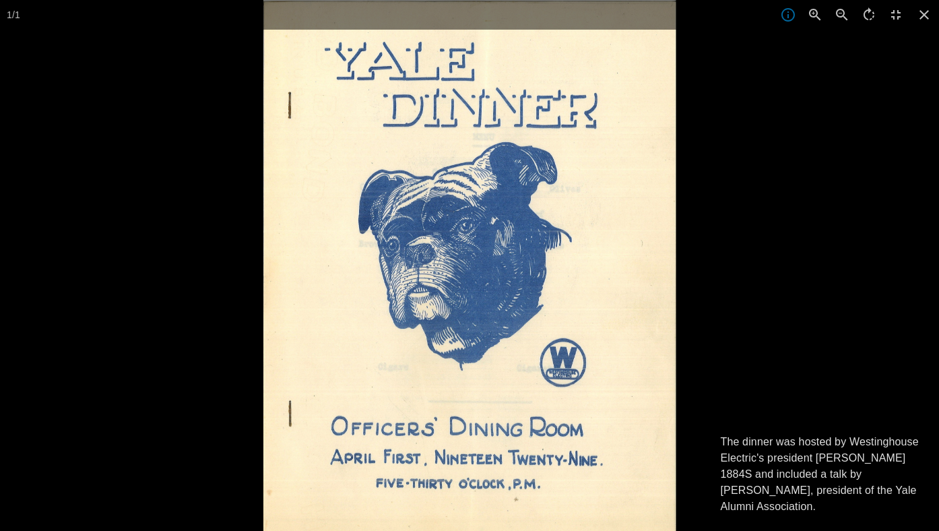
click at [767, 360] on div at bounding box center [732, 265] width 939 height 531
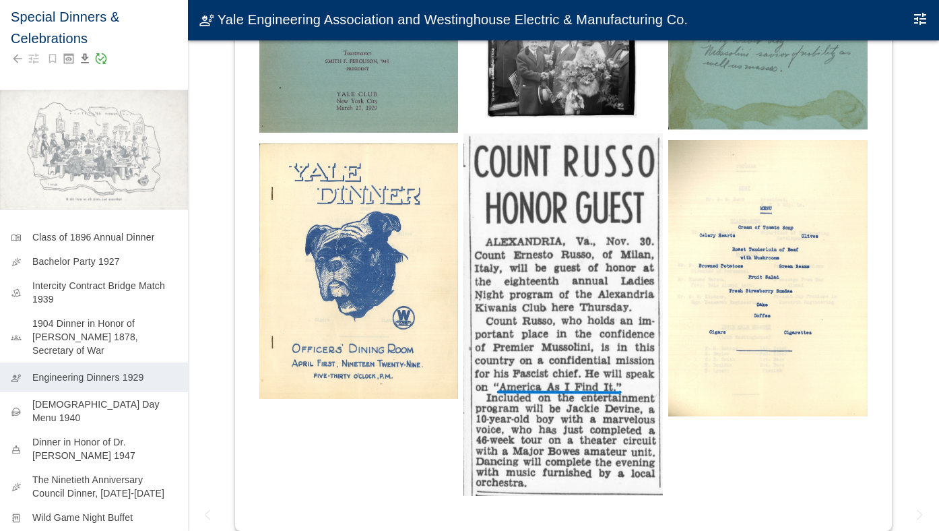
scroll to position [316, 0]
click at [736, 301] on img at bounding box center [767, 278] width 199 height 276
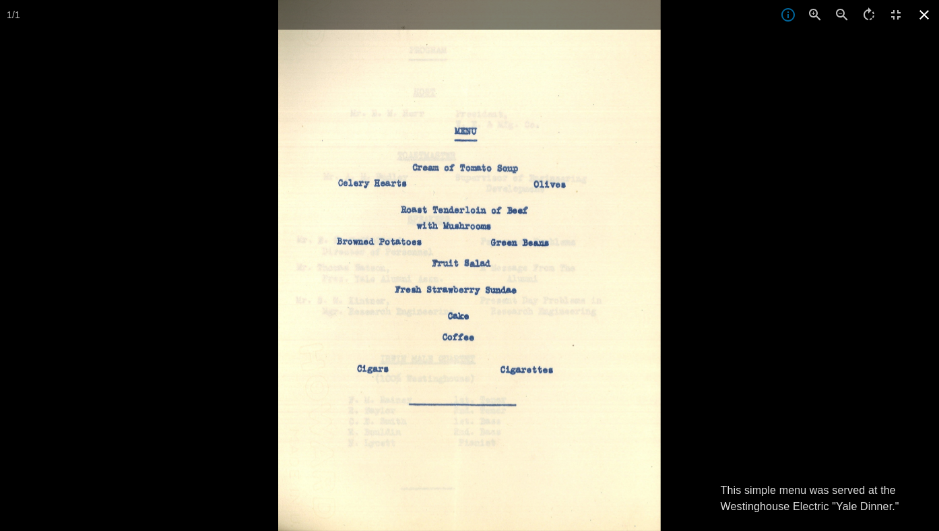
click at [926, 13] on icon at bounding box center [924, 14] width 9 height 9
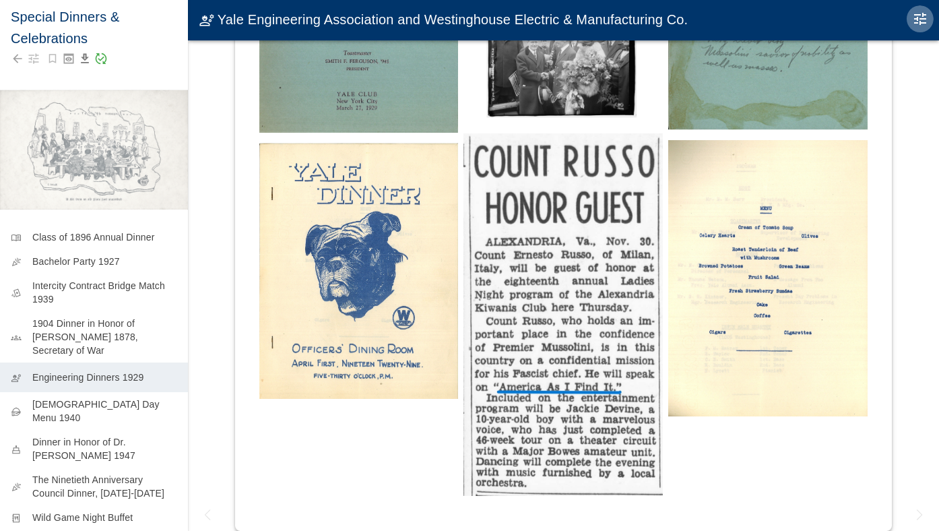
click at [910, 22] on button "Edit Moment" at bounding box center [920, 18] width 27 height 27
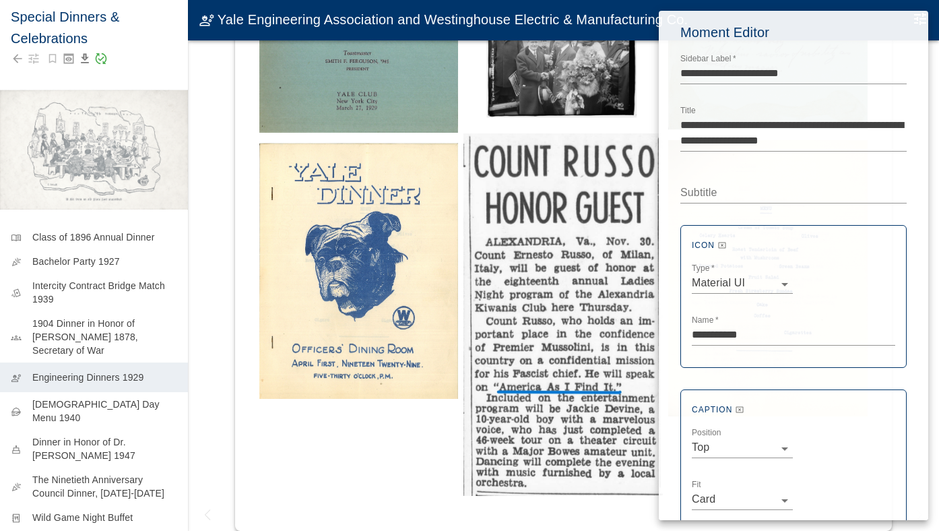
click at [910, 22] on div "**********" at bounding box center [793, 522] width 269 height 1022
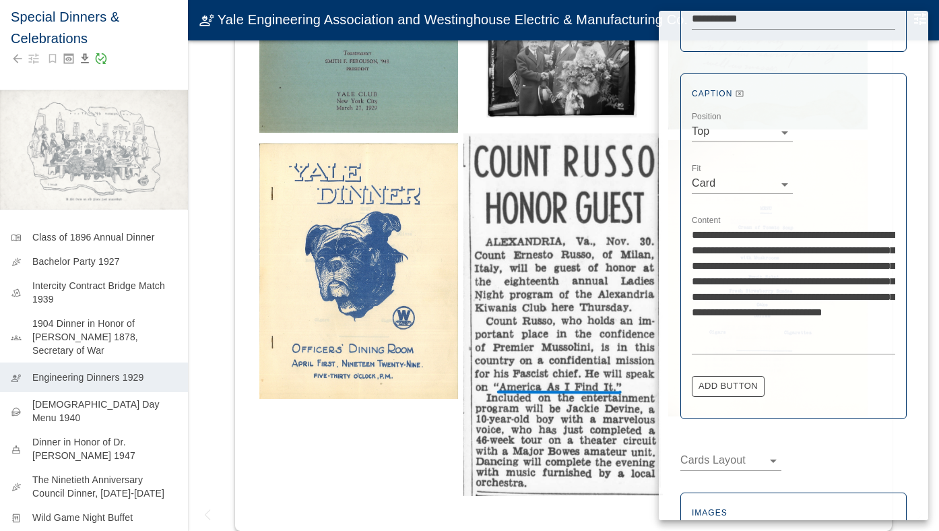
scroll to position [464, 0]
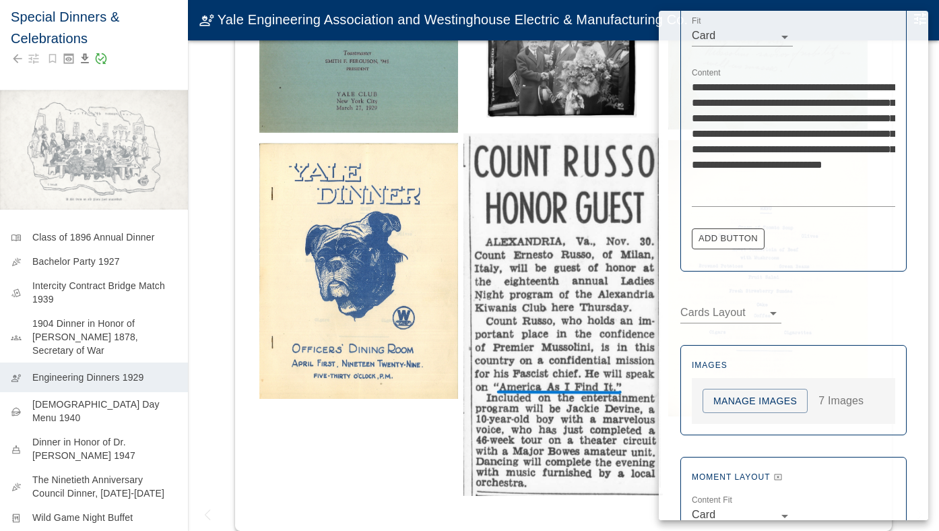
click at [720, 405] on button "Manage Images" at bounding box center [755, 401] width 105 height 25
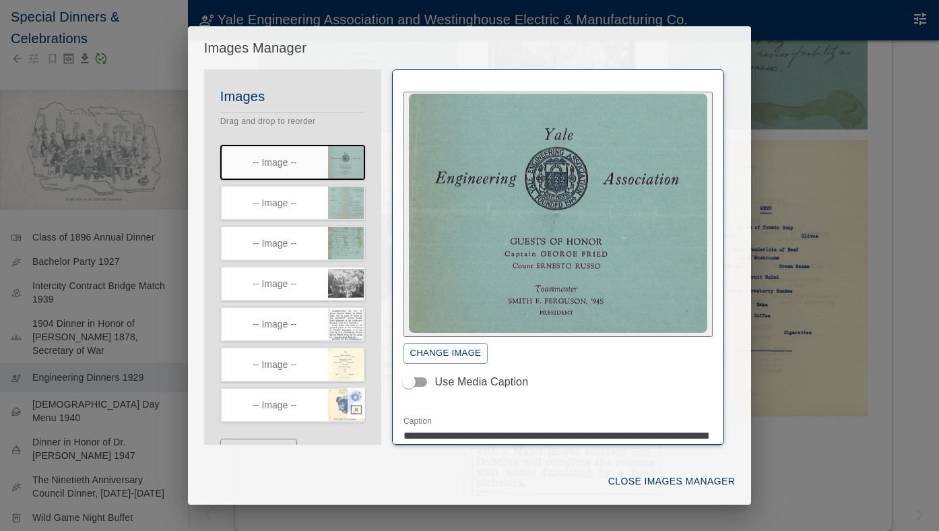
click at [355, 400] on icon "button" at bounding box center [356, 396] width 12 height 12
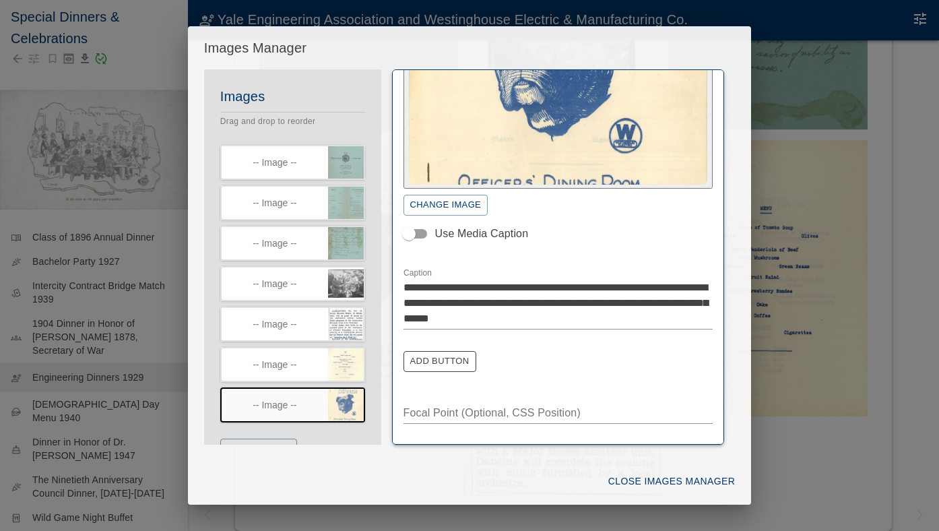
scroll to position [148, 0]
click at [420, 283] on textarea "**********" at bounding box center [559, 303] width 310 height 46
type textarea "**********"
click at [661, 479] on button "Close Images Manager" at bounding box center [671, 481] width 137 height 25
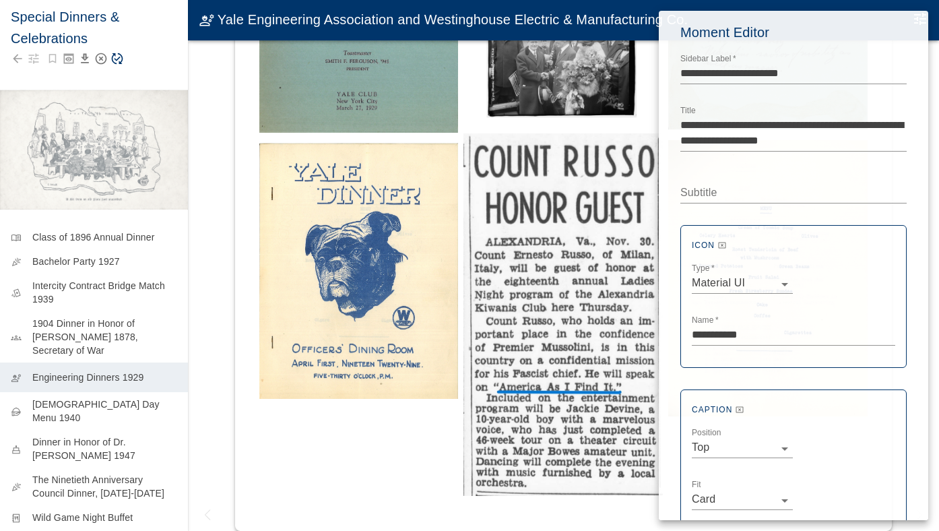
click at [120, 54] on div at bounding box center [469, 265] width 939 height 531
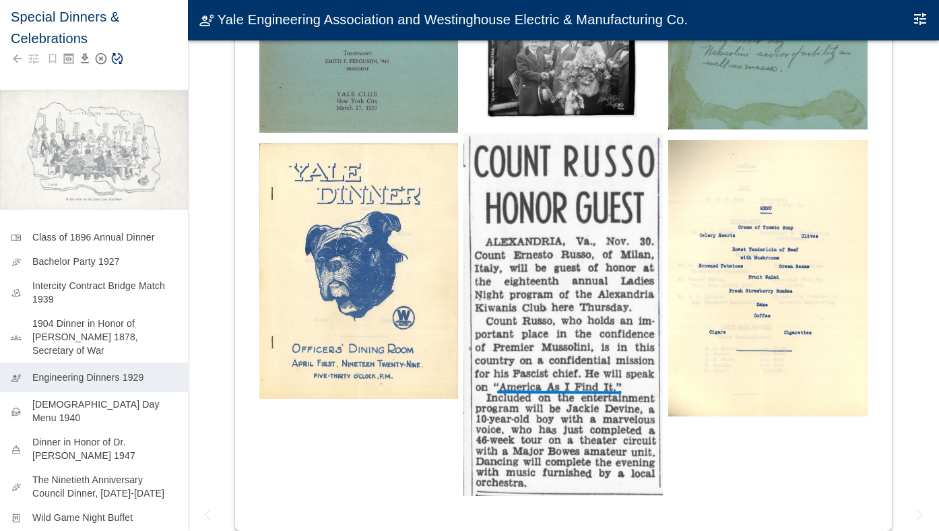
click at [119, 58] on icon "Save Story" at bounding box center [117, 58] width 11 height 11
click at [392, 354] on img at bounding box center [358, 271] width 199 height 256
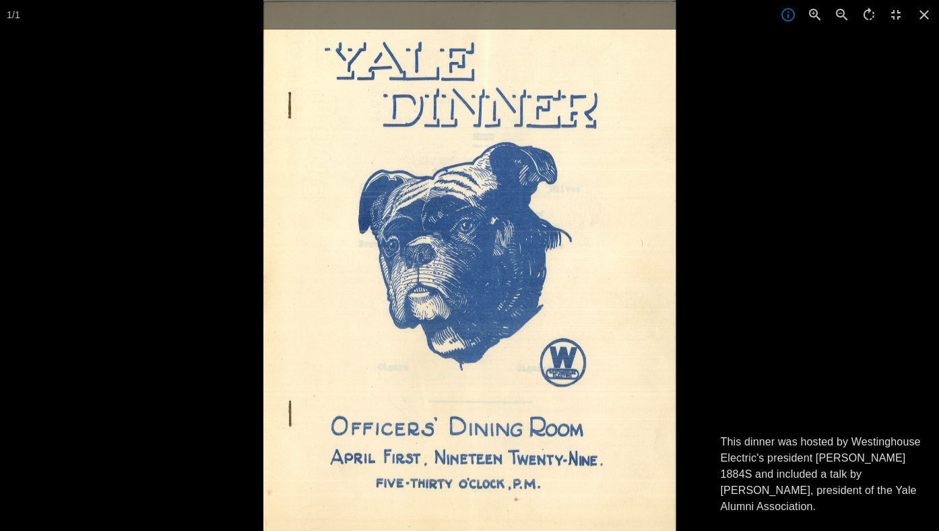
click at [207, 407] on div at bounding box center [469, 265] width 939 height 531
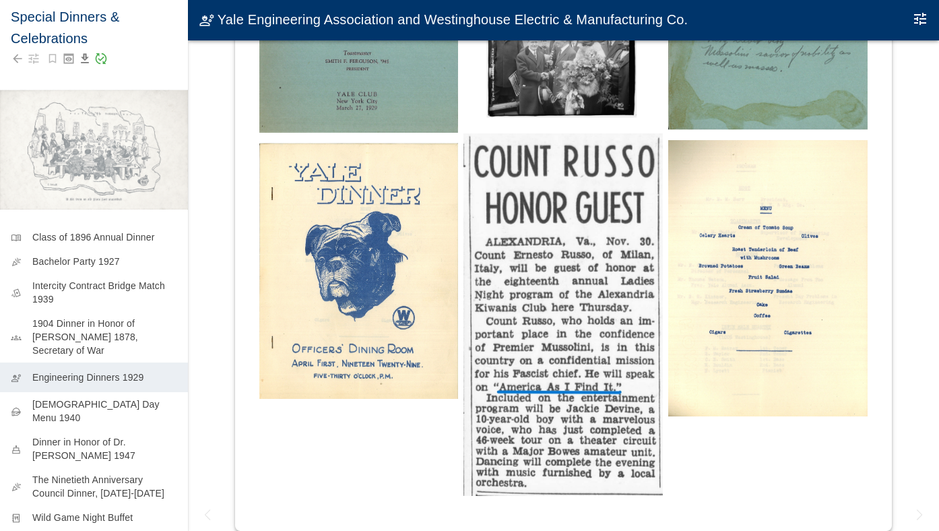
click at [737, 317] on img at bounding box center [767, 278] width 199 height 276
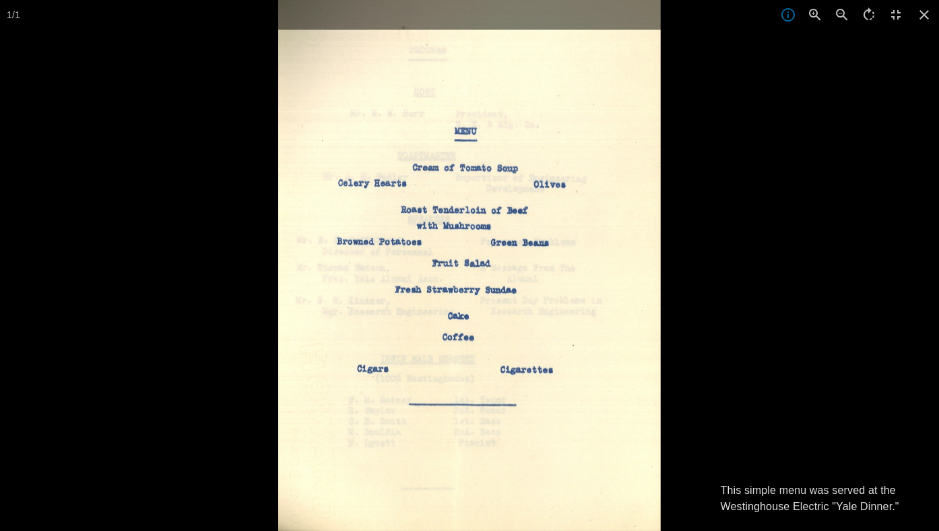
click at [737, 317] on div at bounding box center [747, 265] width 939 height 531
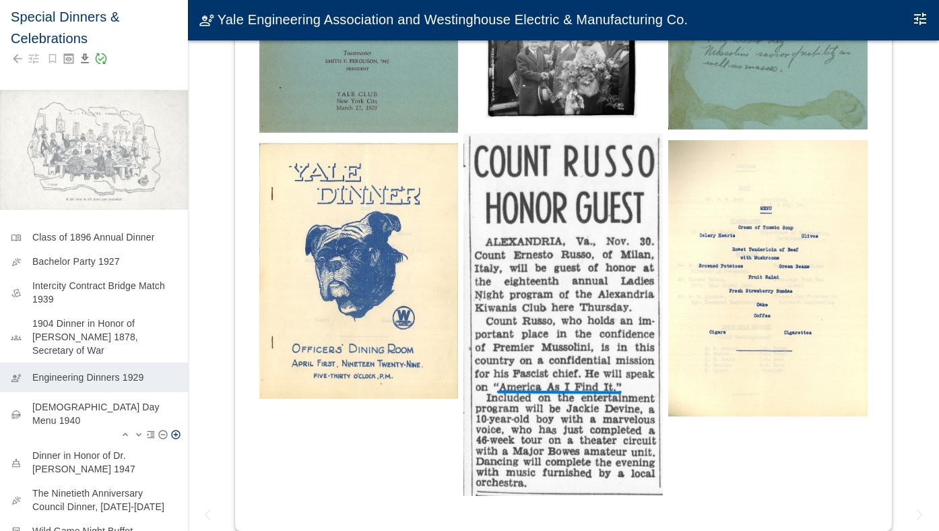
click at [73, 410] on p "[DEMOGRAPHIC_DATA] Day Menu 1940" at bounding box center [104, 413] width 145 height 27
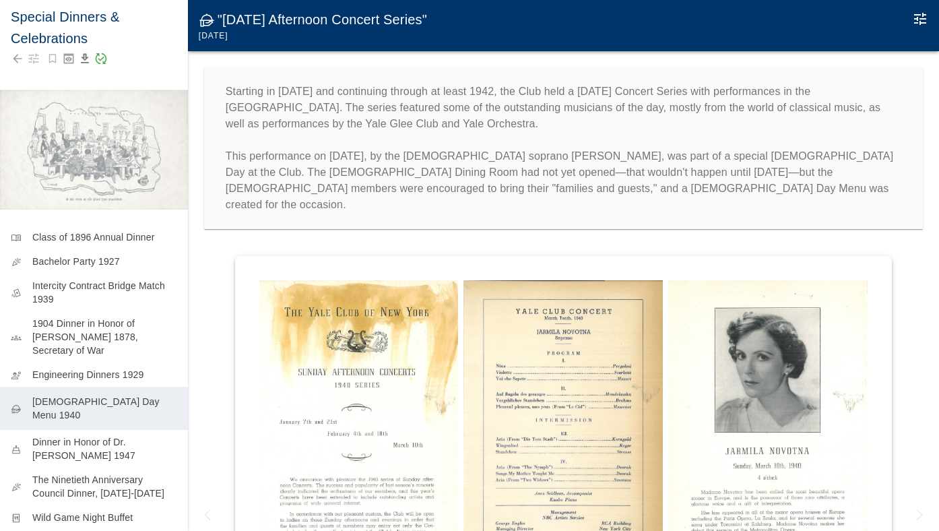
click at [360, 284] on img at bounding box center [358, 435] width 199 height 311
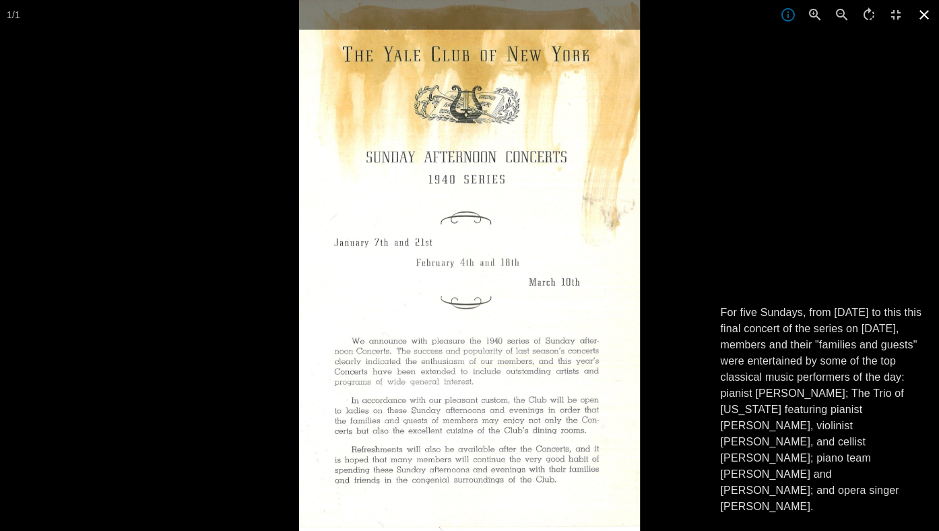
click at [925, 15] on icon at bounding box center [924, 14] width 9 height 9
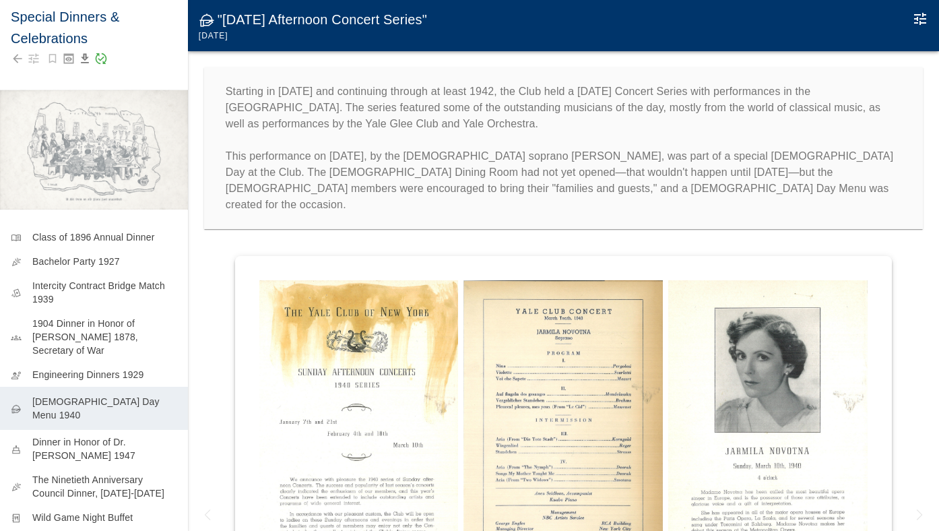
click at [537, 364] on img at bounding box center [563, 417] width 199 height 275
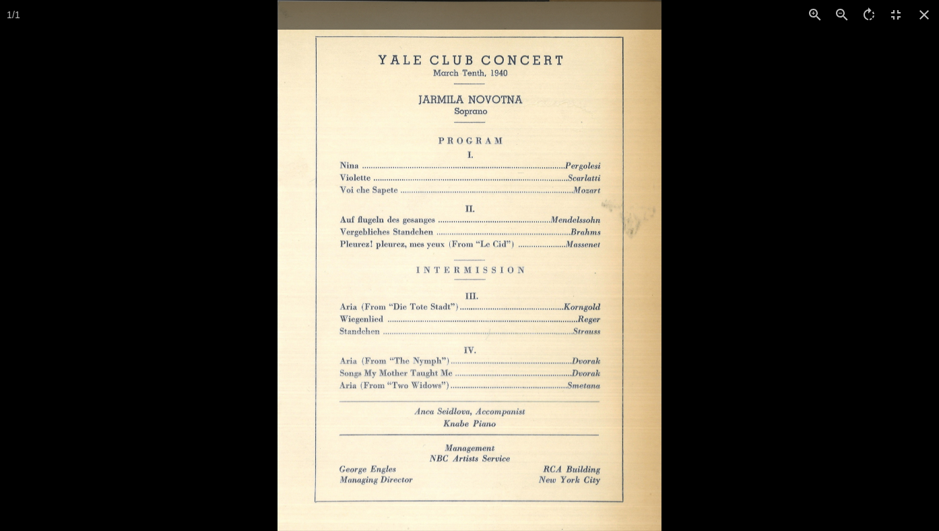
click at [739, 313] on div at bounding box center [747, 265] width 939 height 531
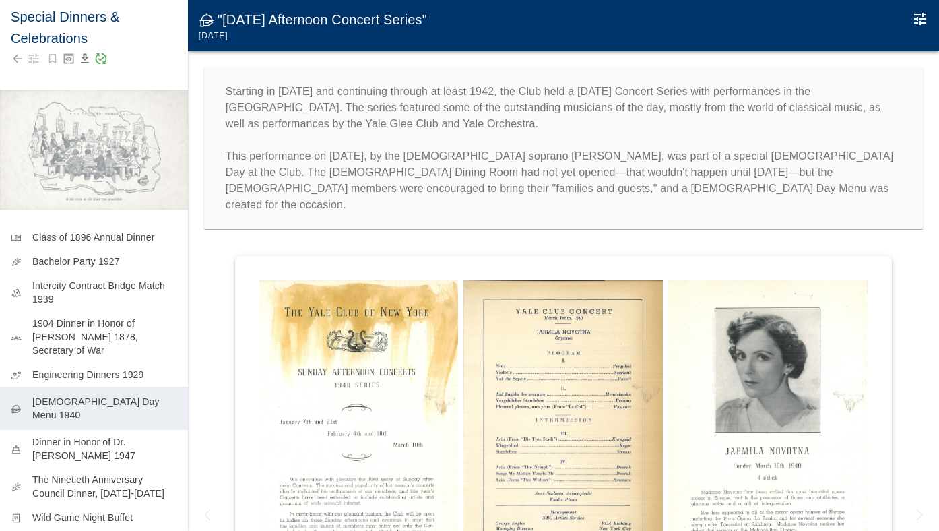
click at [739, 317] on img at bounding box center [767, 427] width 199 height 295
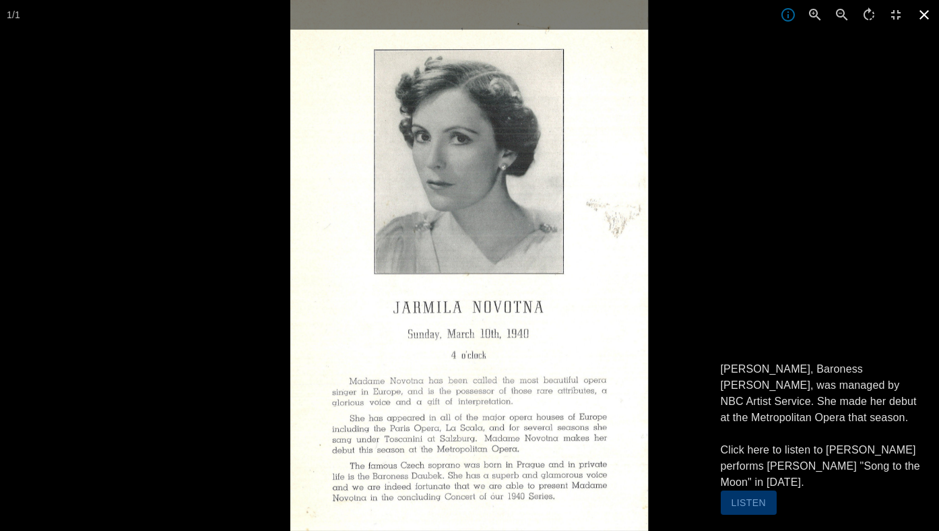
click at [926, 18] on icon at bounding box center [925, 15] width 30 height 30
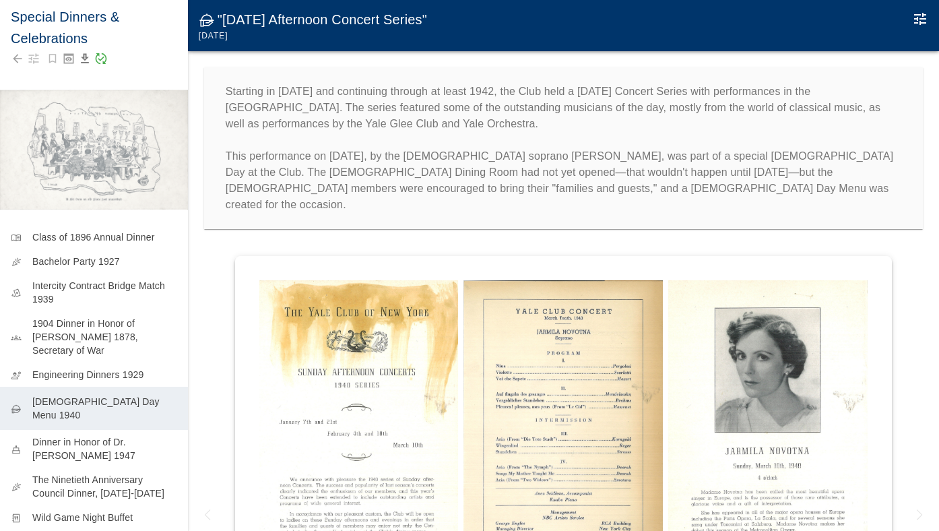
click at [828, 449] on img at bounding box center [767, 427] width 199 height 295
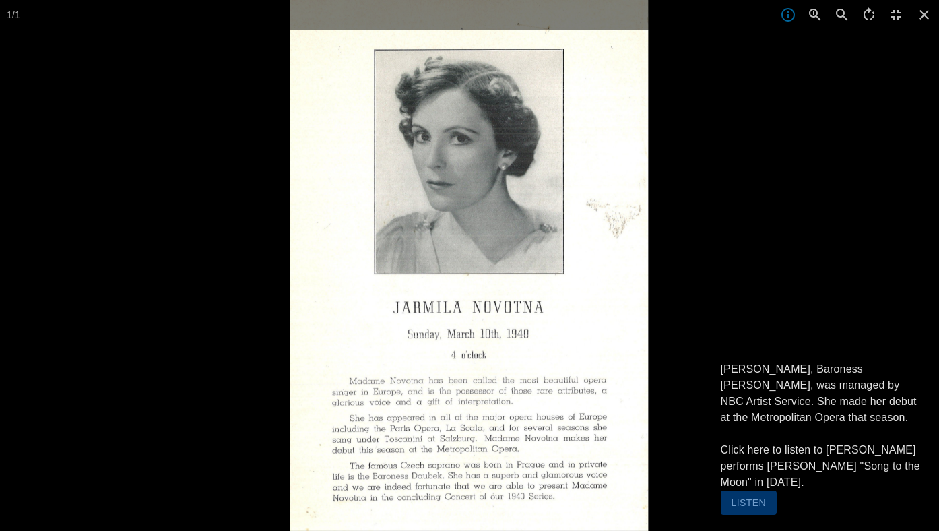
click at [753, 507] on button "Listen" at bounding box center [749, 502] width 56 height 25
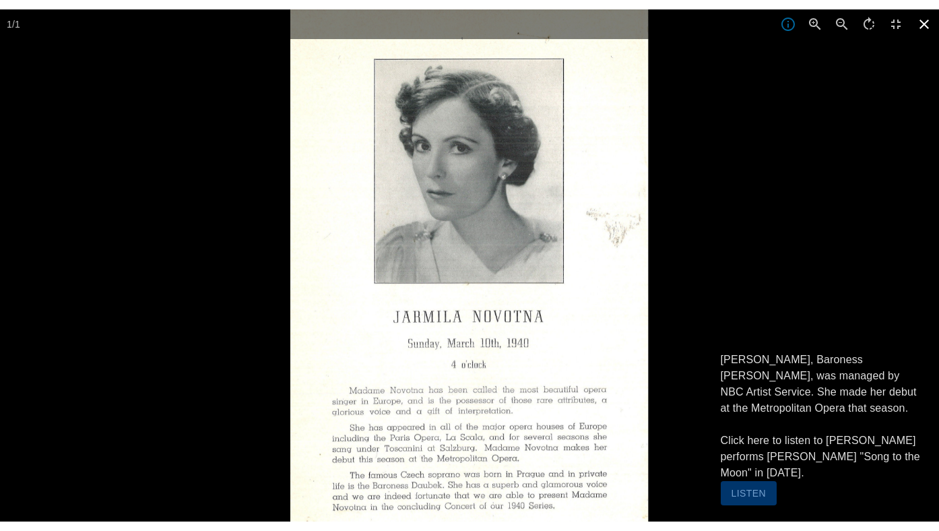
scroll to position [4125, 0]
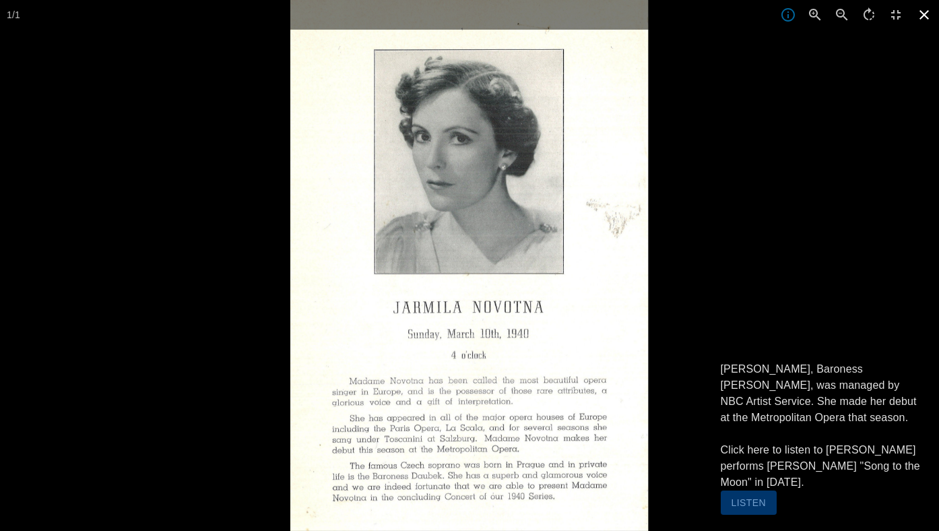
click at [925, 15] on icon at bounding box center [924, 14] width 9 height 9
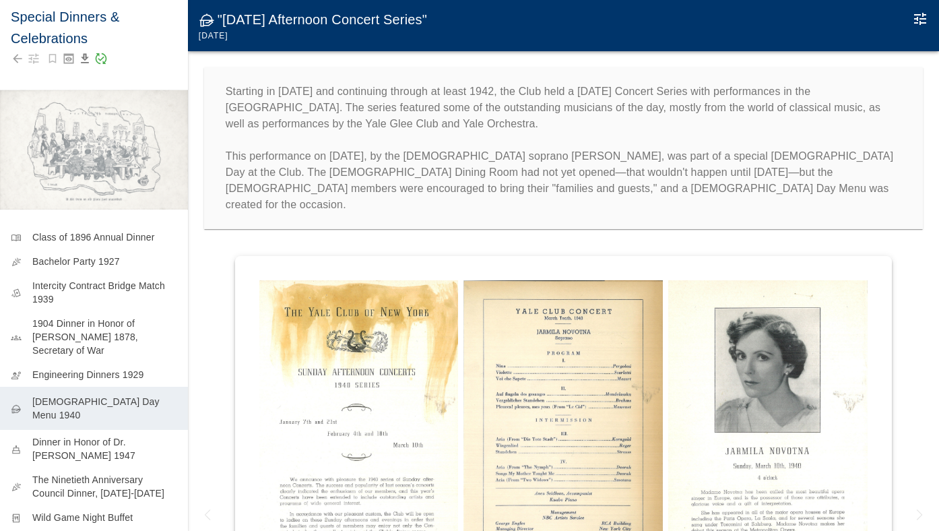
click at [923, 17] on icon "Edit Moment" at bounding box center [920, 19] width 12 height 12
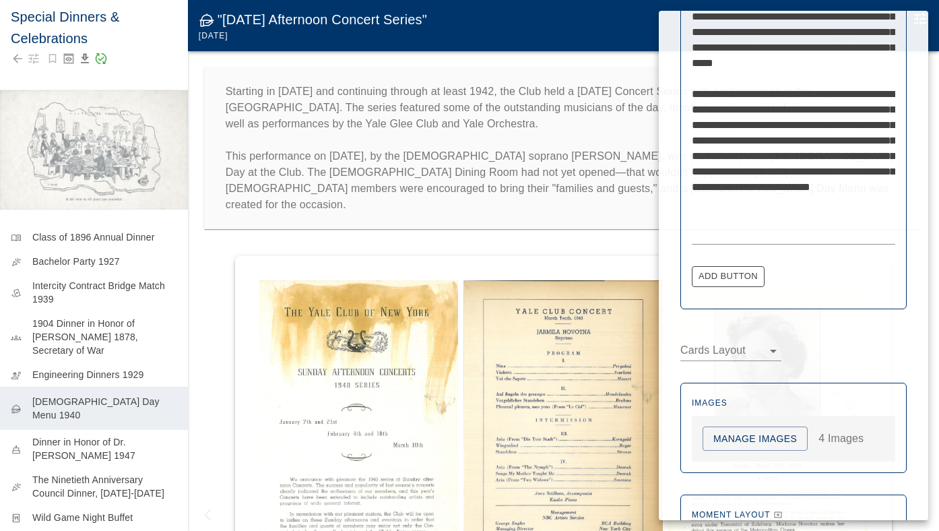
scroll to position [633, 0]
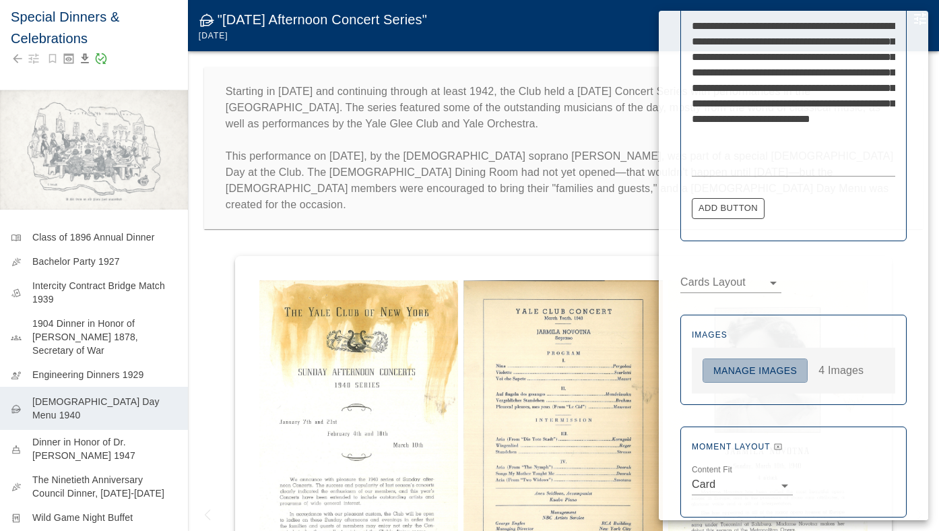
click at [771, 365] on button "Manage Images" at bounding box center [755, 370] width 105 height 25
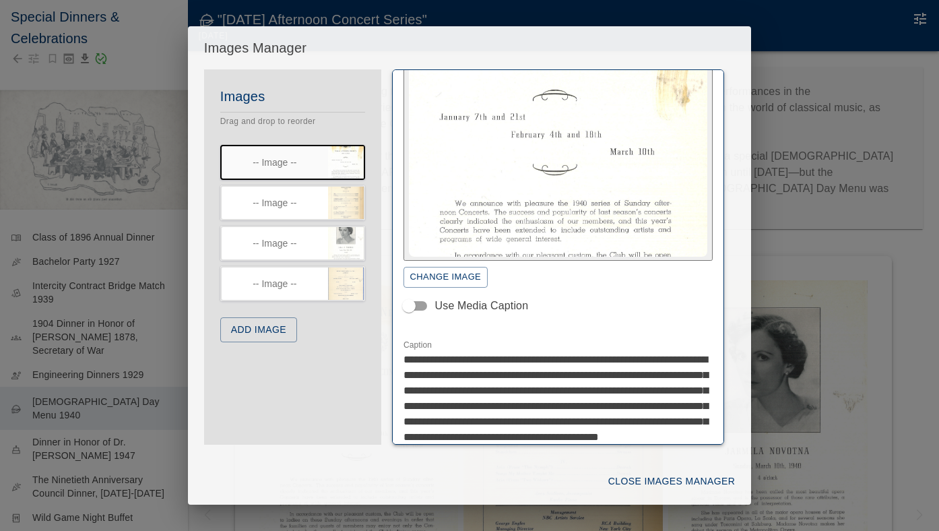
scroll to position [201, 0]
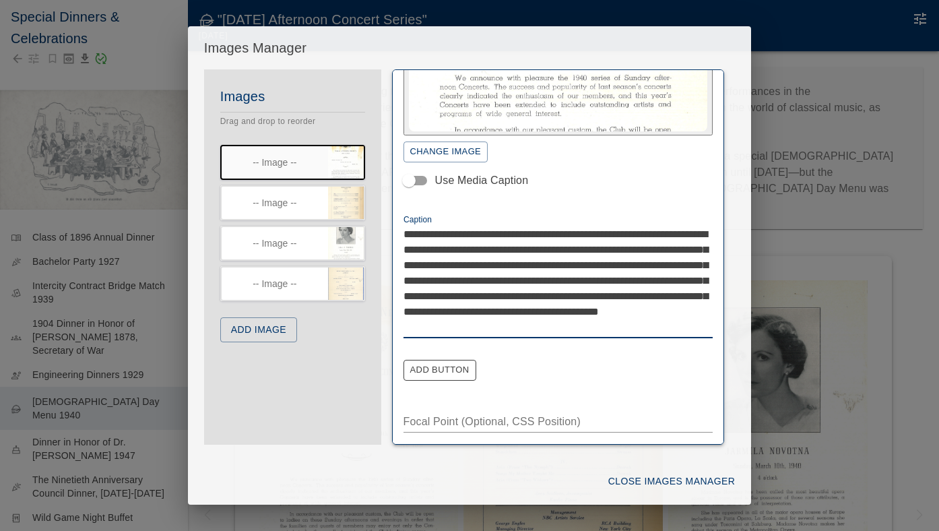
click at [585, 232] on textarea "**********" at bounding box center [559, 280] width 310 height 108
type textarea "**********"
click at [353, 199] on icon "button" at bounding box center [356, 194] width 12 height 12
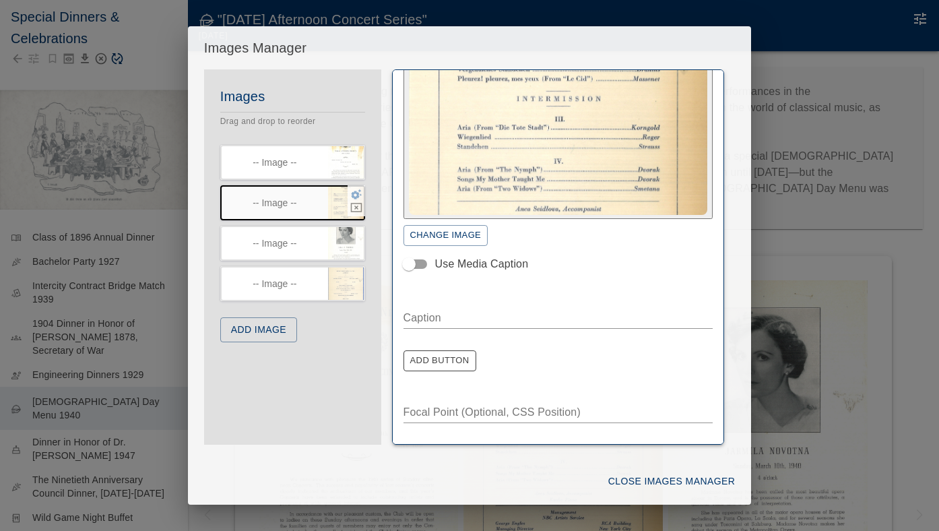
scroll to position [117, 0]
click at [353, 234] on icon "button" at bounding box center [356, 234] width 12 height 12
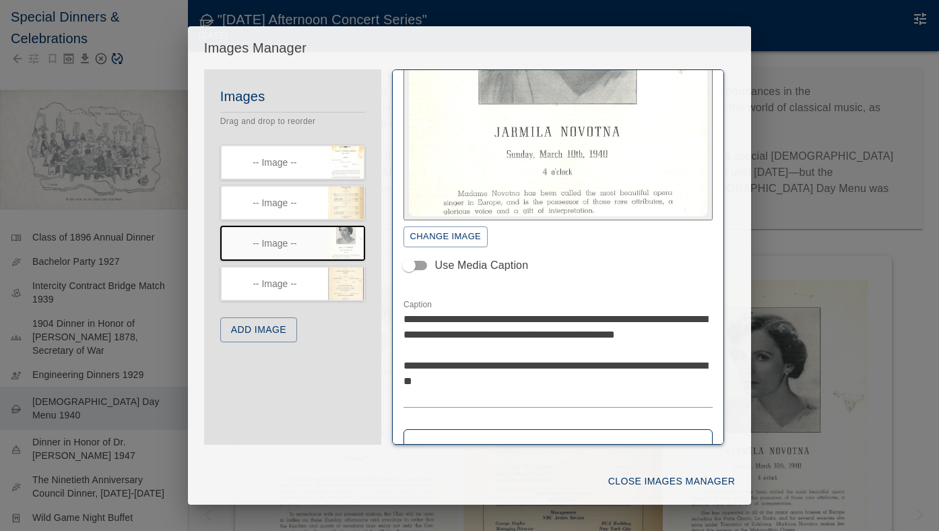
click at [594, 378] on textarea "**********" at bounding box center [559, 357] width 310 height 93
type textarea "**********"
click at [637, 490] on button "Close Images Manager" at bounding box center [671, 481] width 137 height 25
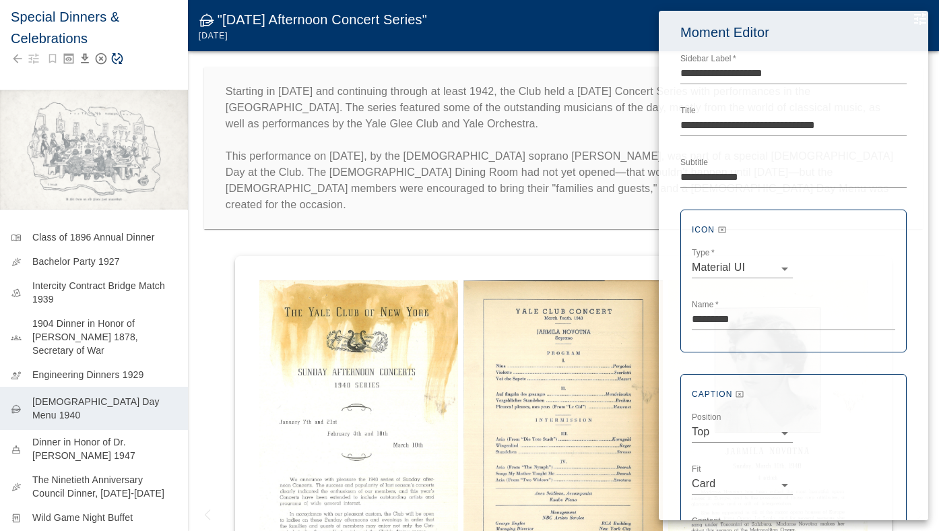
click at [119, 60] on div at bounding box center [469, 265] width 939 height 531
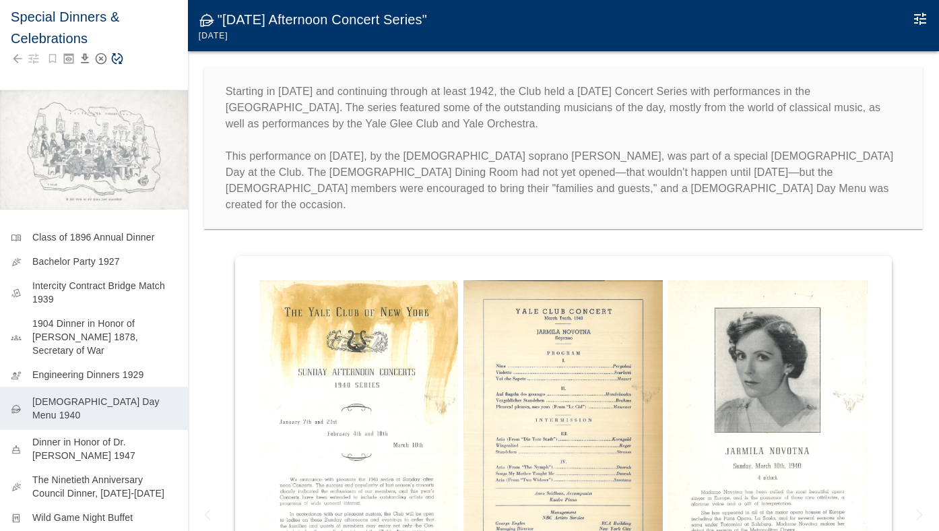
click at [119, 62] on icon "Save Story" at bounding box center [117, 58] width 11 height 11
click at [331, 320] on img at bounding box center [358, 435] width 199 height 311
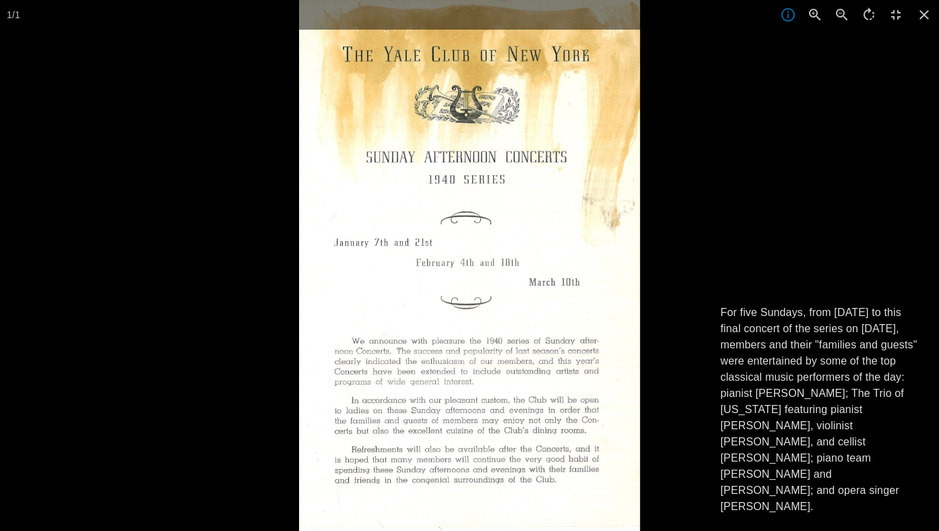
click at [169, 292] on div at bounding box center [469, 265] width 939 height 531
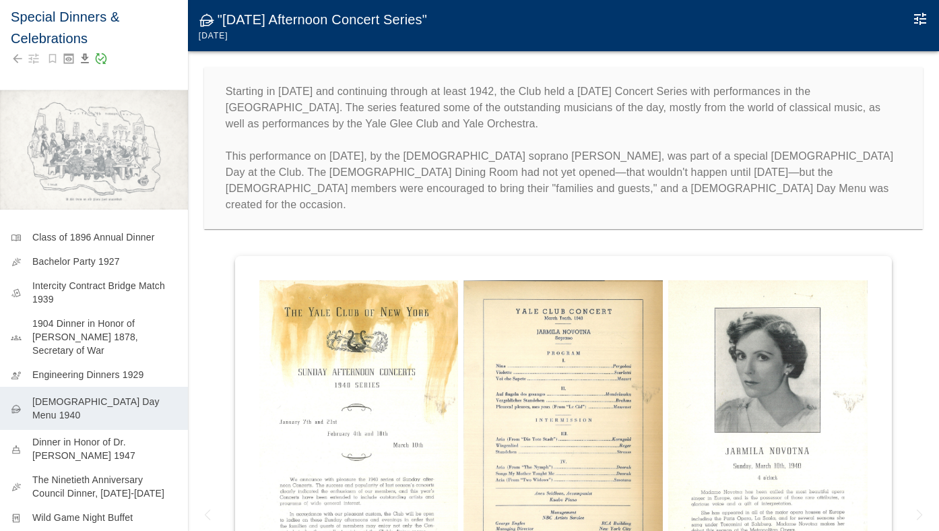
click at [472, 287] on img at bounding box center [563, 417] width 199 height 275
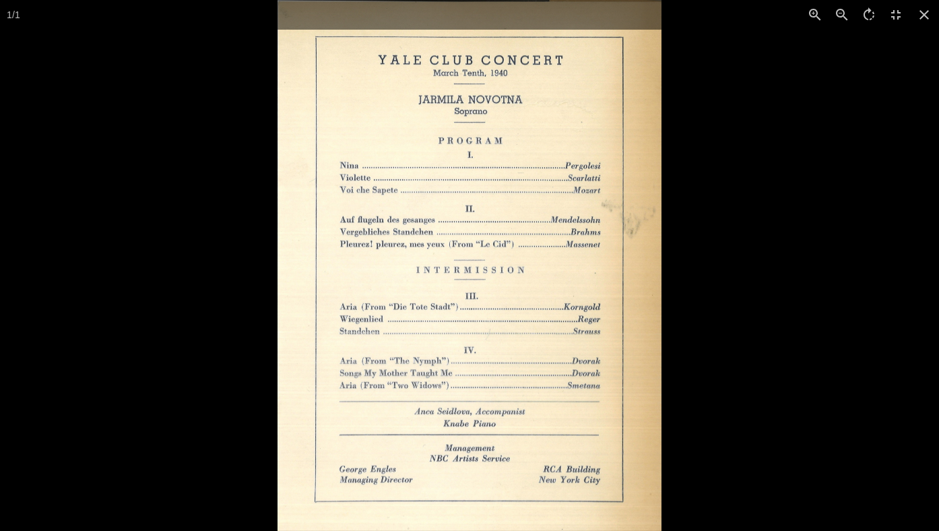
click at [749, 257] on div at bounding box center [747, 265] width 939 height 531
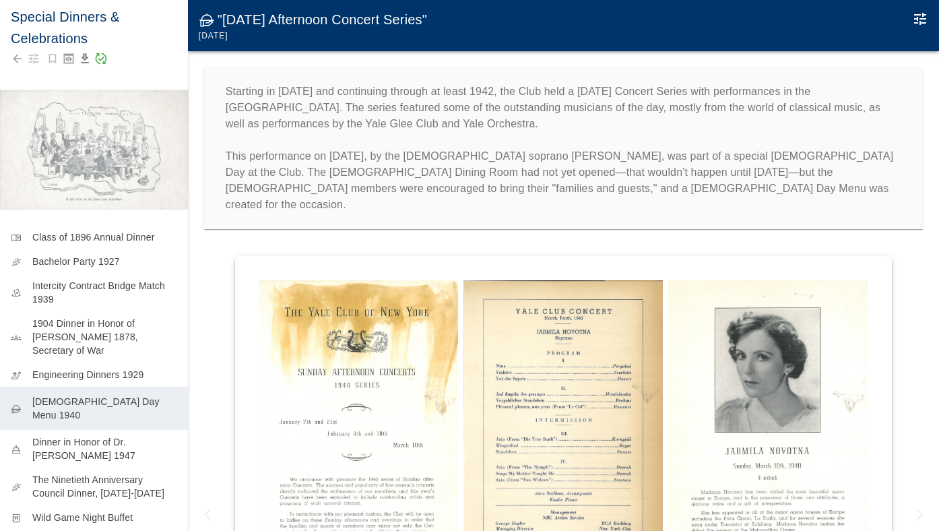
click at [770, 430] on img at bounding box center [767, 427] width 199 height 295
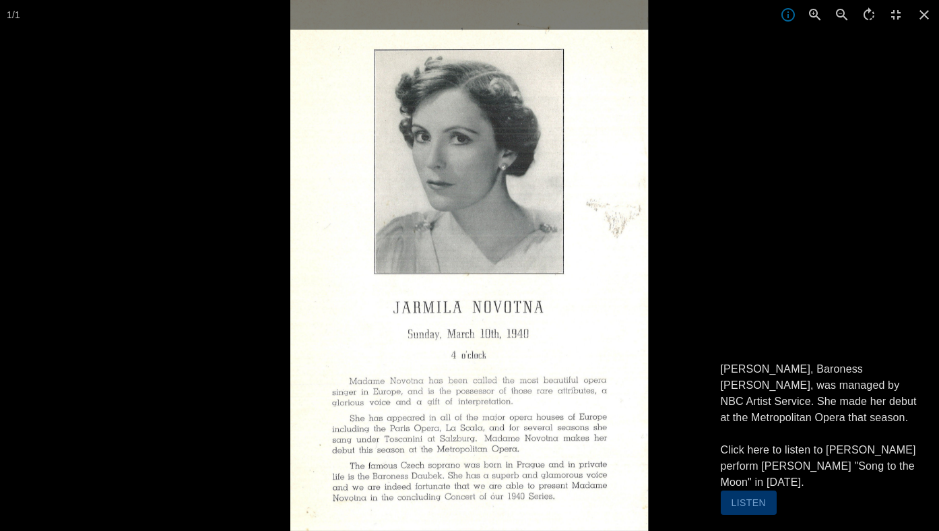
click at [740, 253] on div at bounding box center [759, 265] width 939 height 531
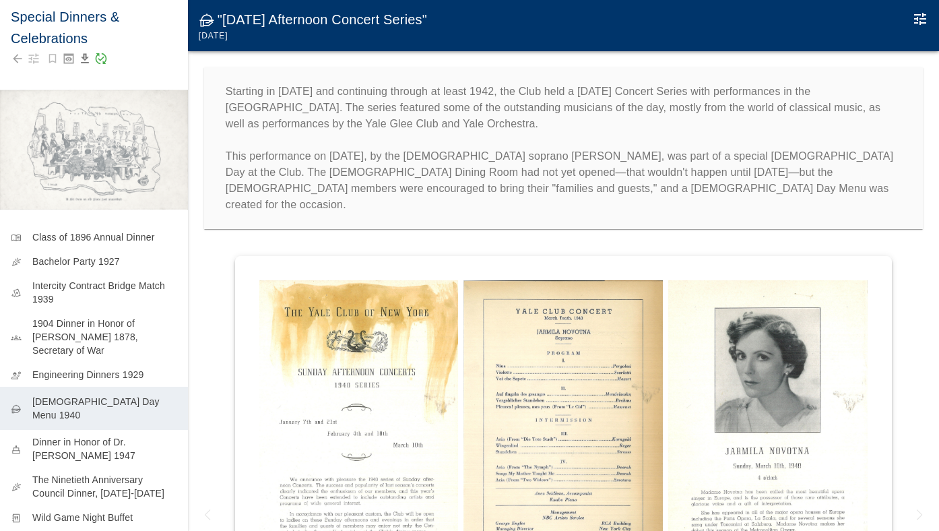
click at [358, 365] on img at bounding box center [358, 435] width 199 height 311
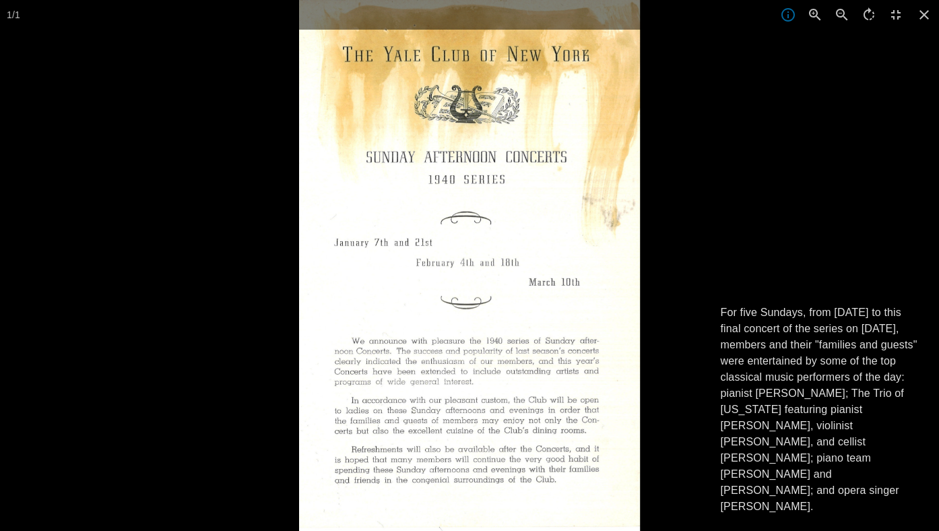
click at [701, 224] on div at bounding box center [768, 265] width 939 height 531
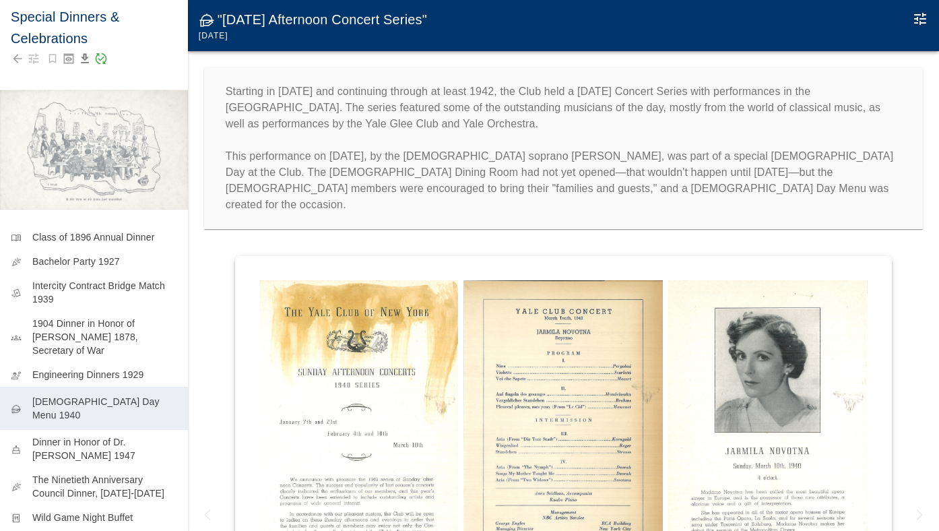
click at [370, 391] on img at bounding box center [358, 435] width 199 height 311
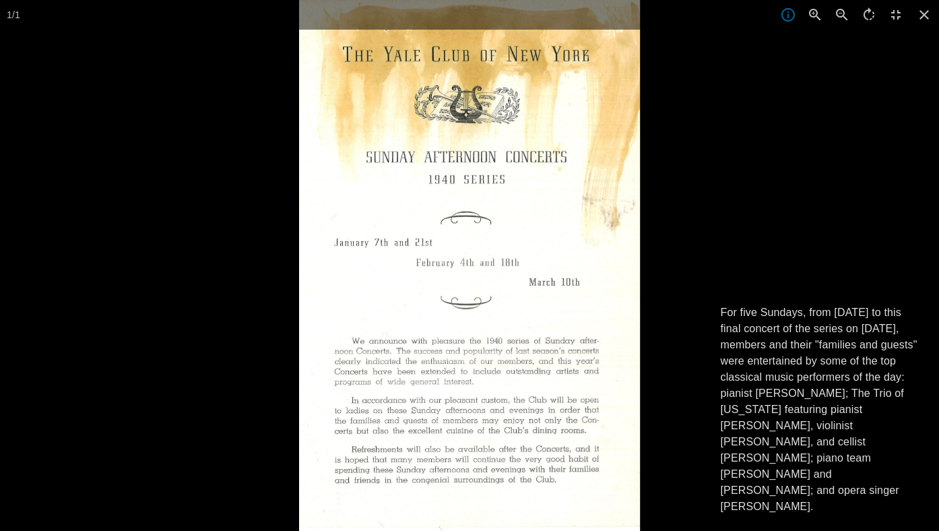
click at [728, 264] on div at bounding box center [768, 265] width 939 height 531
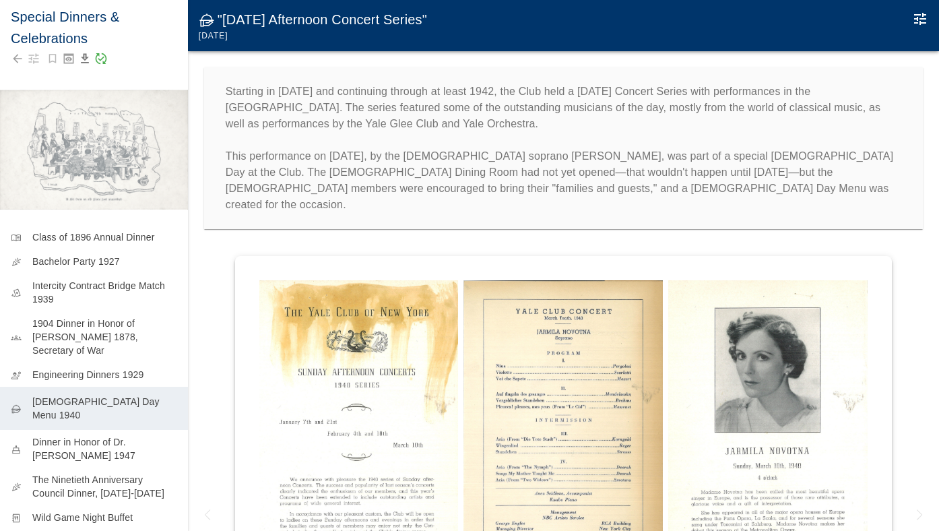
click at [591, 377] on img at bounding box center [563, 417] width 199 height 275
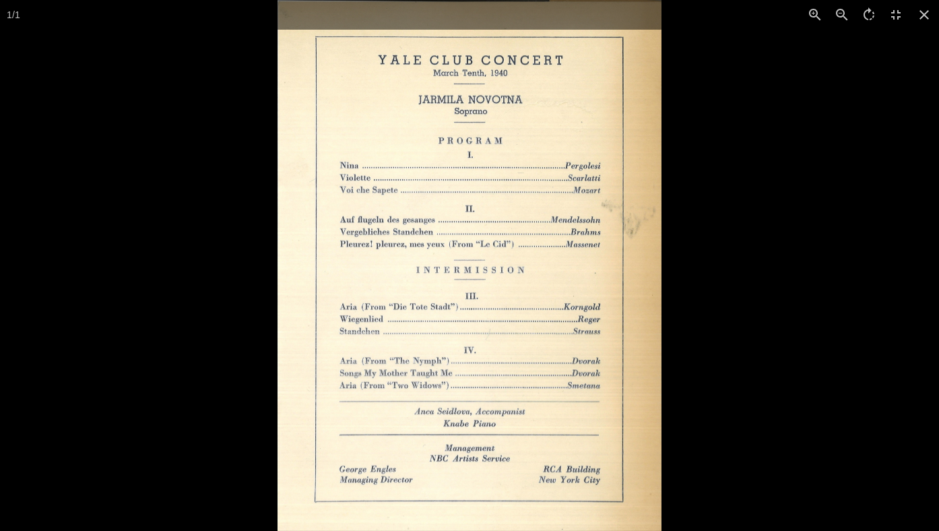
click at [716, 382] on div at bounding box center [747, 265] width 939 height 531
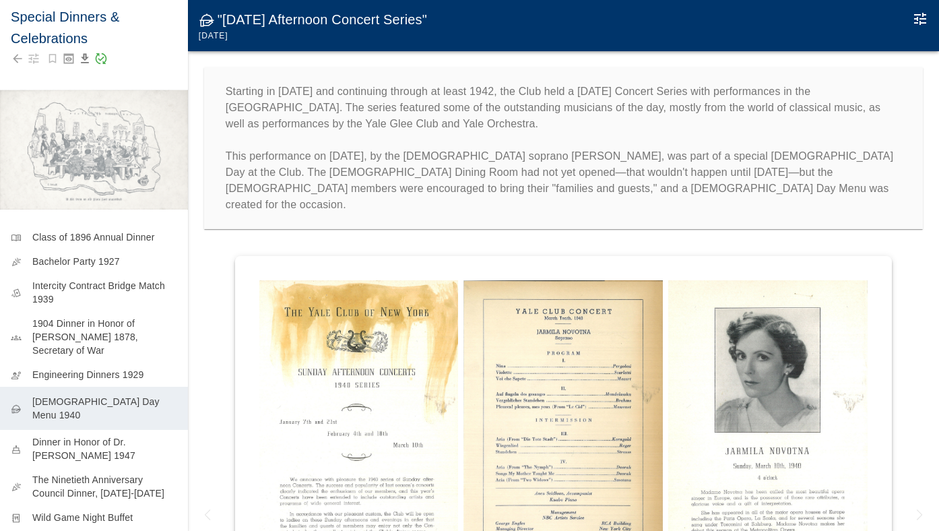
click at [735, 402] on img at bounding box center [767, 427] width 199 height 295
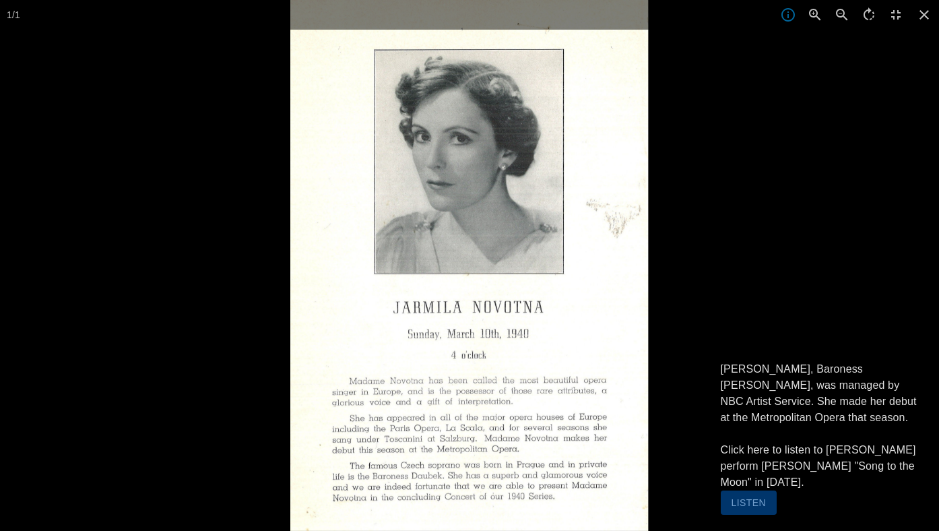
click at [154, 439] on div at bounding box center [469, 265] width 939 height 531
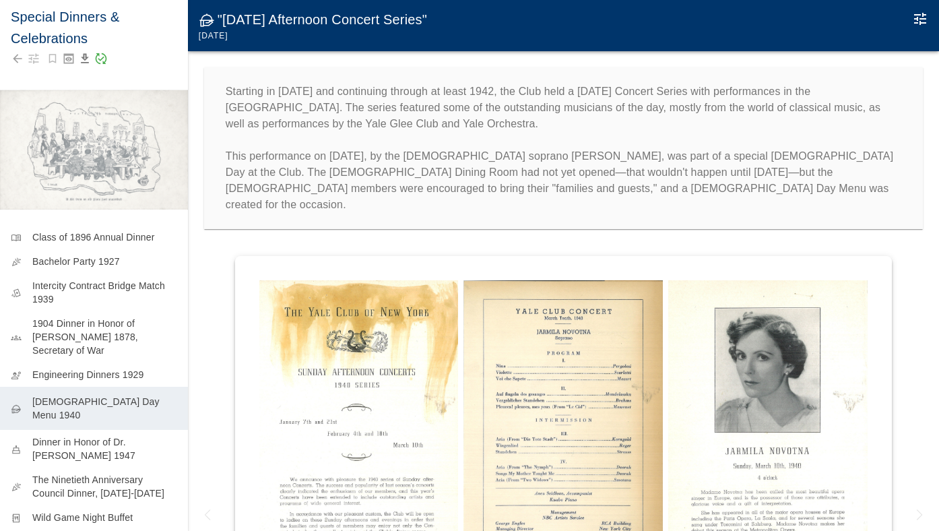
click at [585, 418] on img at bounding box center [563, 417] width 199 height 275
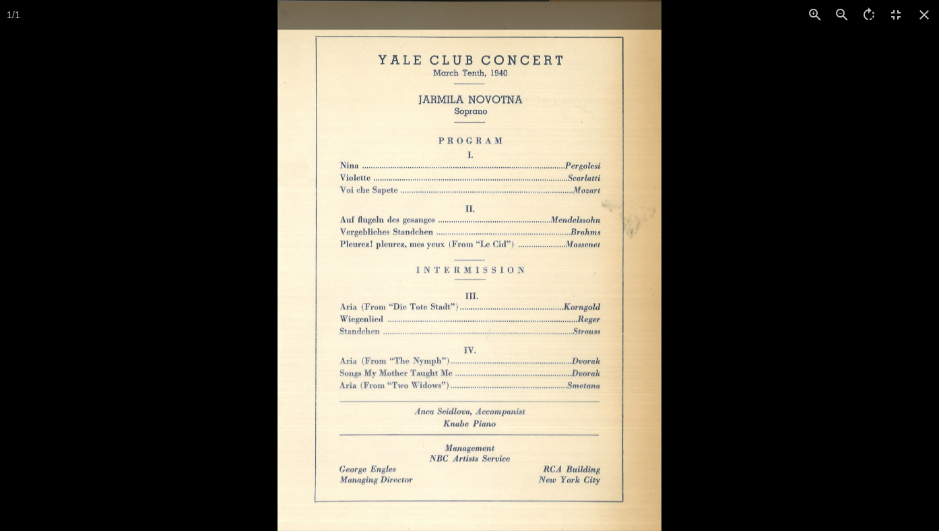
click at [804, 393] on div at bounding box center [747, 265] width 939 height 531
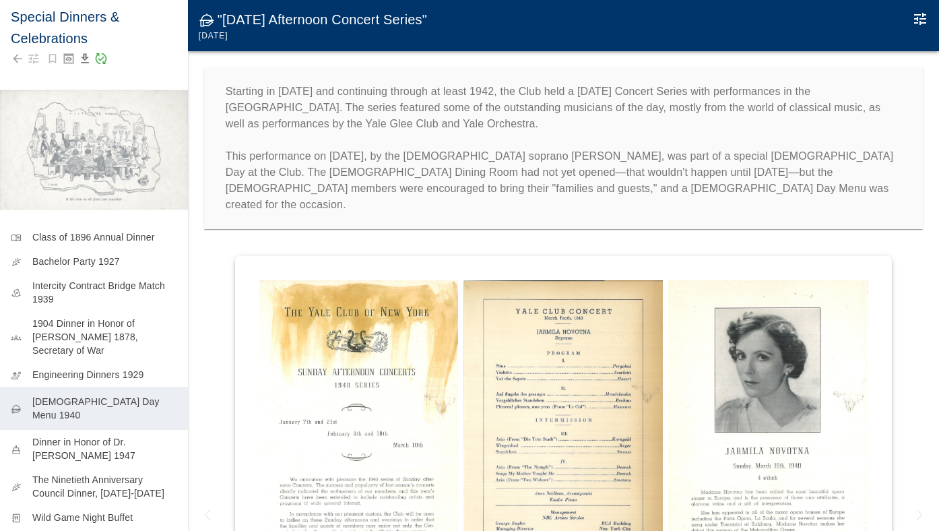
click at [804, 393] on img at bounding box center [767, 427] width 199 height 295
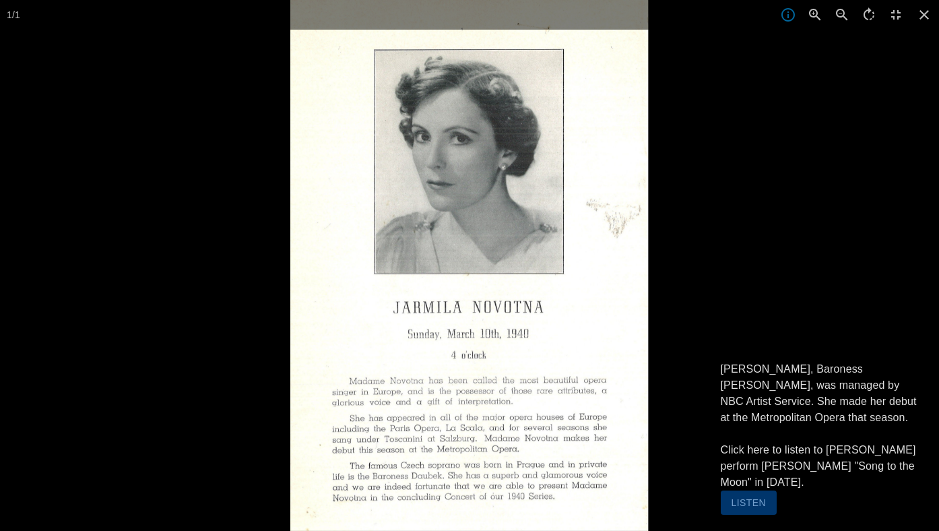
click at [837, 400] on p "[PERSON_NAME], Baroness [PERSON_NAME], was managed by NBC Artist Service. She m…" at bounding box center [822, 425] width 203 height 129
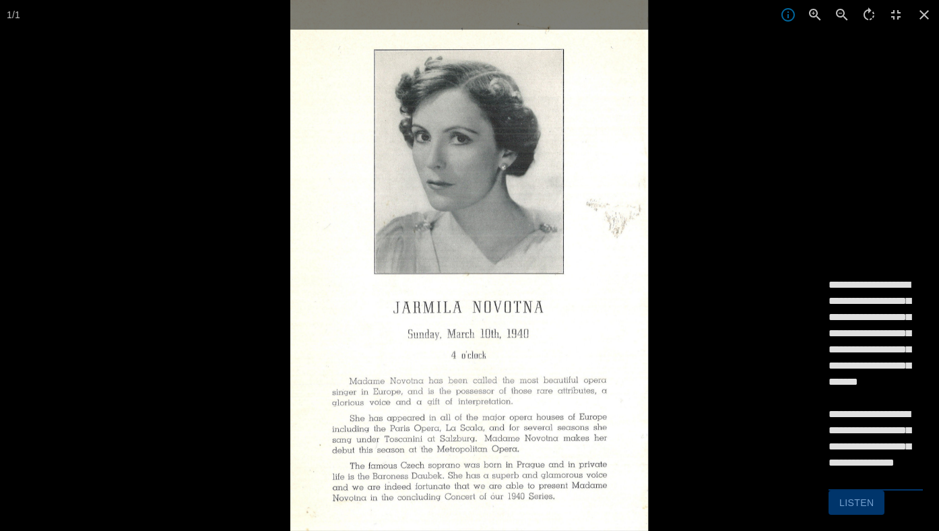
click at [850, 344] on textarea "**********" at bounding box center [876, 382] width 94 height 210
type textarea "**********"
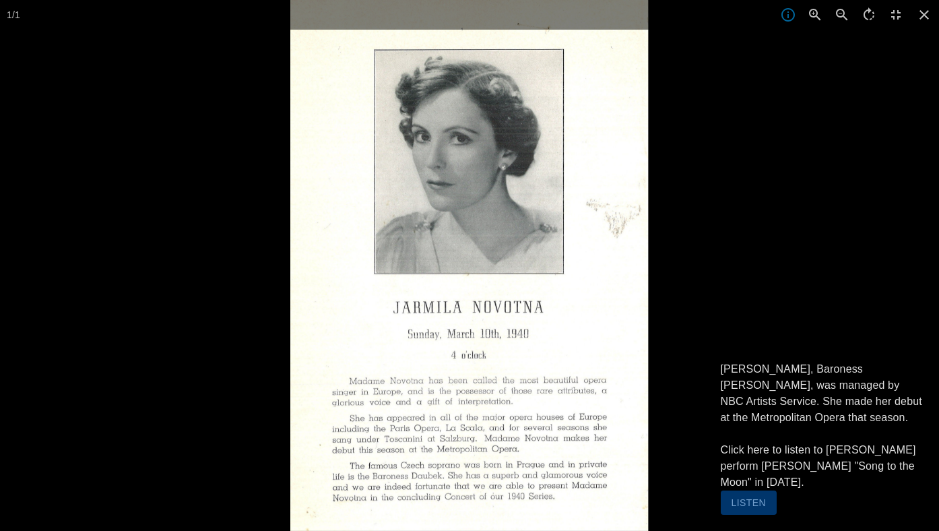
click at [744, 444] on div "1 / 1 [PERSON_NAME], Baroness [PERSON_NAME], was managed by NBC Artists Service…" at bounding box center [469, 265] width 939 height 531
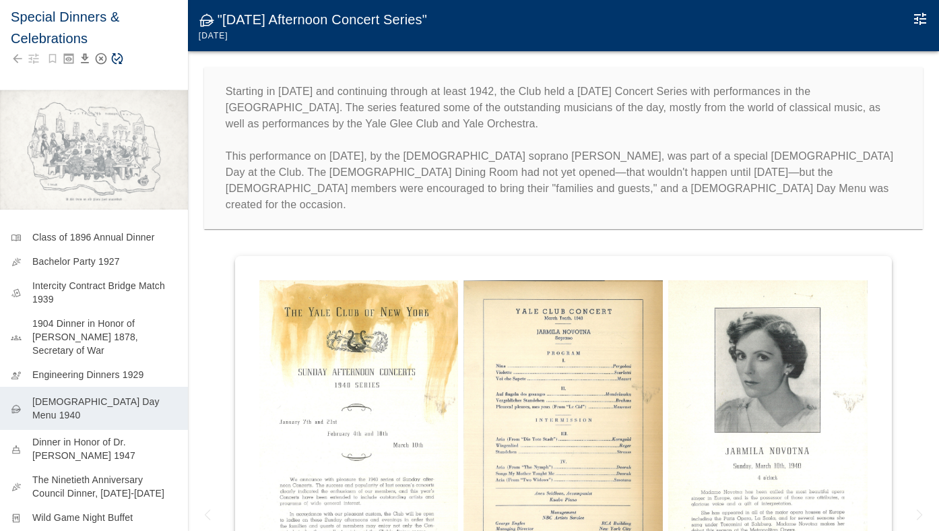
click at [119, 65] on div at bounding box center [94, 58] width 166 height 19
click at [118, 57] on icon "Save Story" at bounding box center [116, 58] width 13 height 13
click at [786, 338] on img at bounding box center [767, 427] width 199 height 295
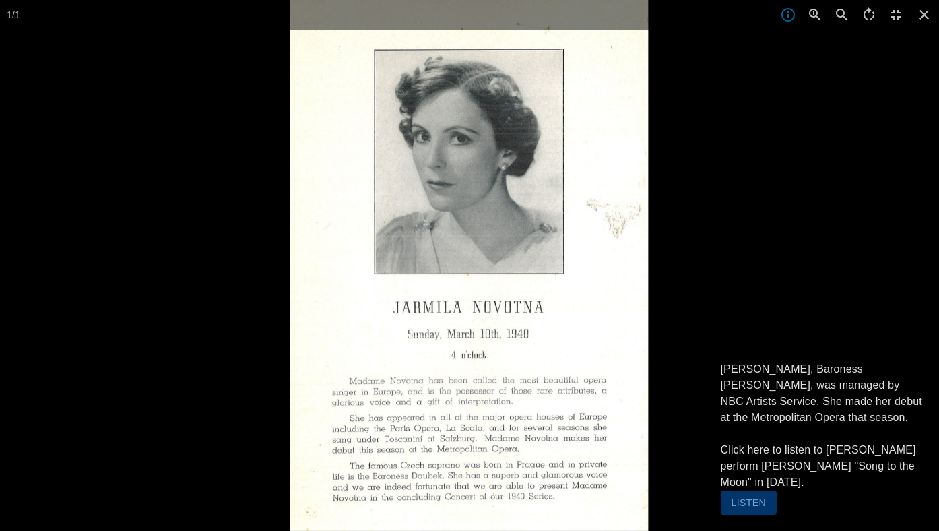
click at [194, 306] on div at bounding box center [469, 265] width 939 height 531
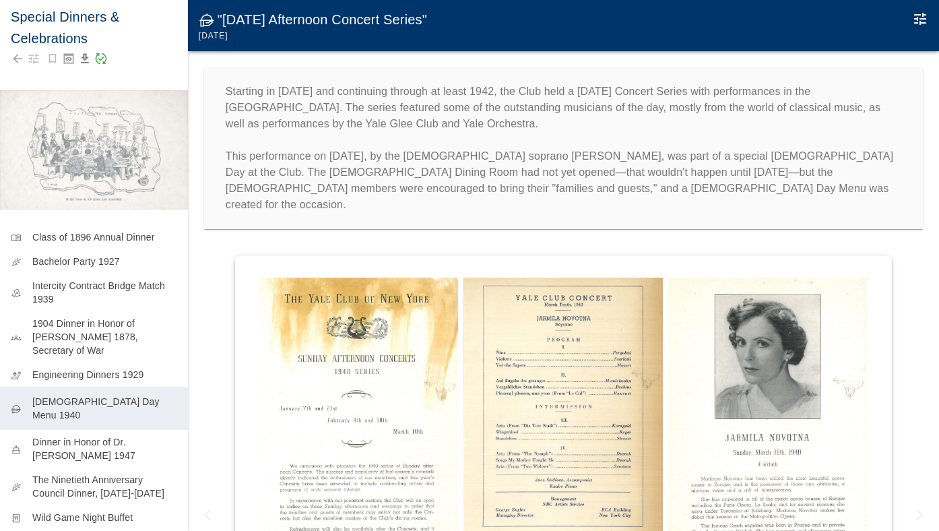
scroll to position [13, 0]
click at [90, 438] on p "Dinner in Honor of Dr. [PERSON_NAME] 1947" at bounding box center [104, 451] width 145 height 27
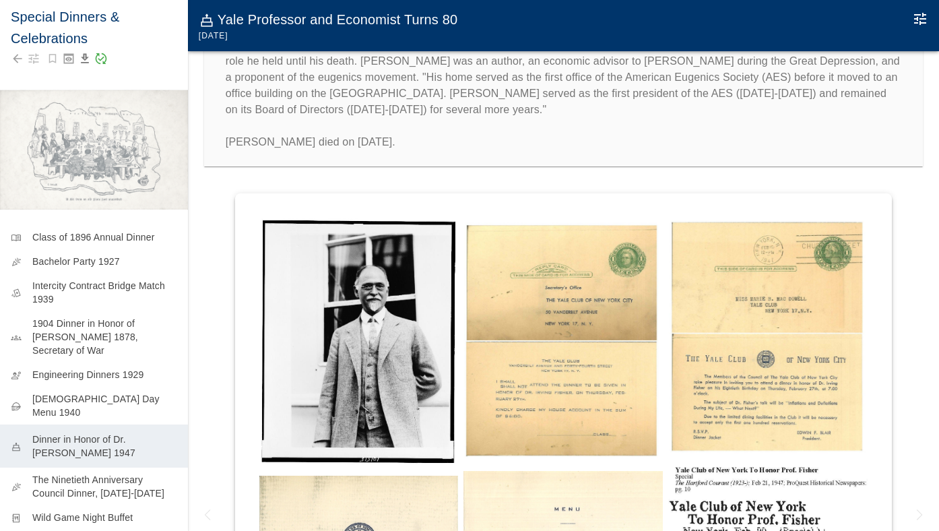
scroll to position [10, 0]
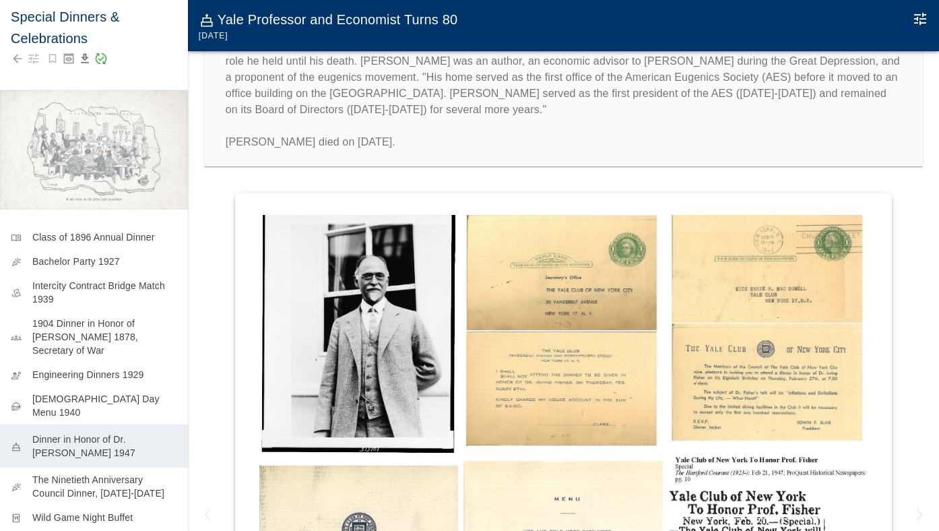
click at [404, 269] on img at bounding box center [358, 332] width 199 height 249
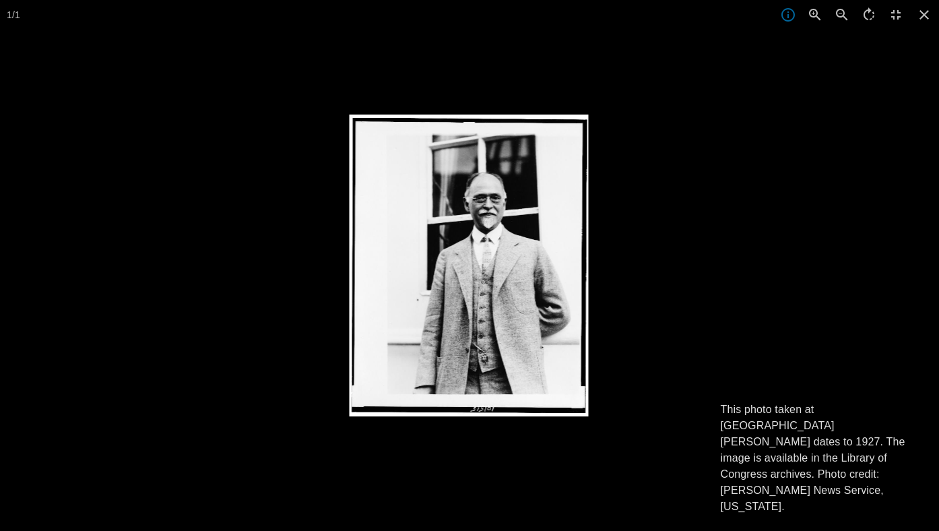
click at [734, 216] on div at bounding box center [818, 380] width 939 height 531
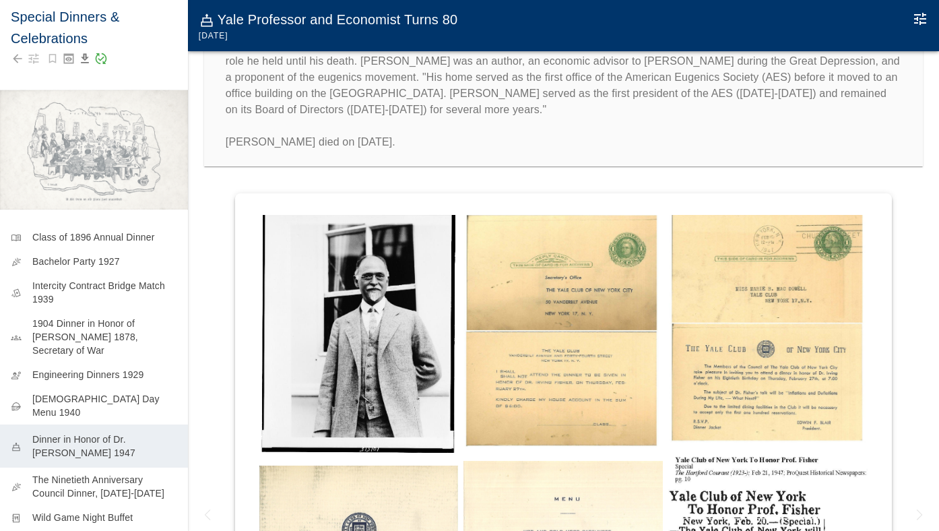
click at [917, 18] on icon "Edit Moment" at bounding box center [920, 19] width 12 height 12
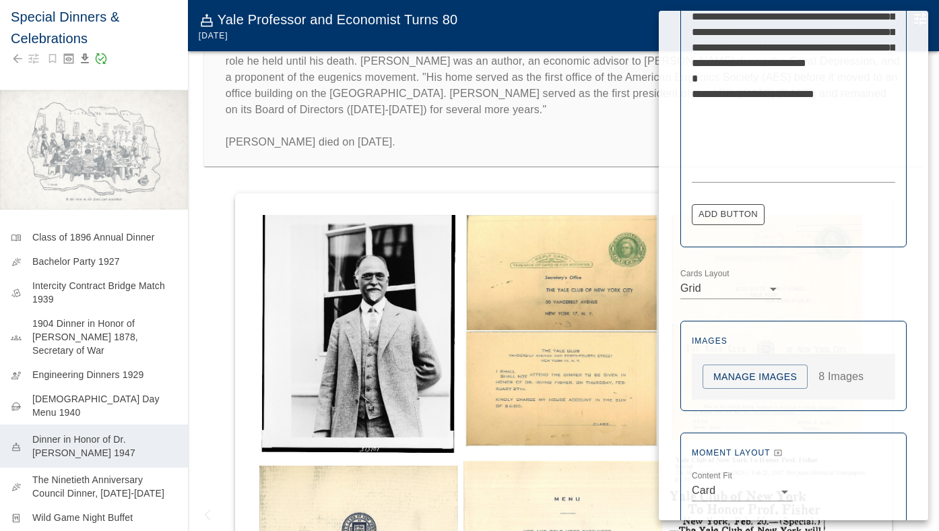
scroll to position [822, 0]
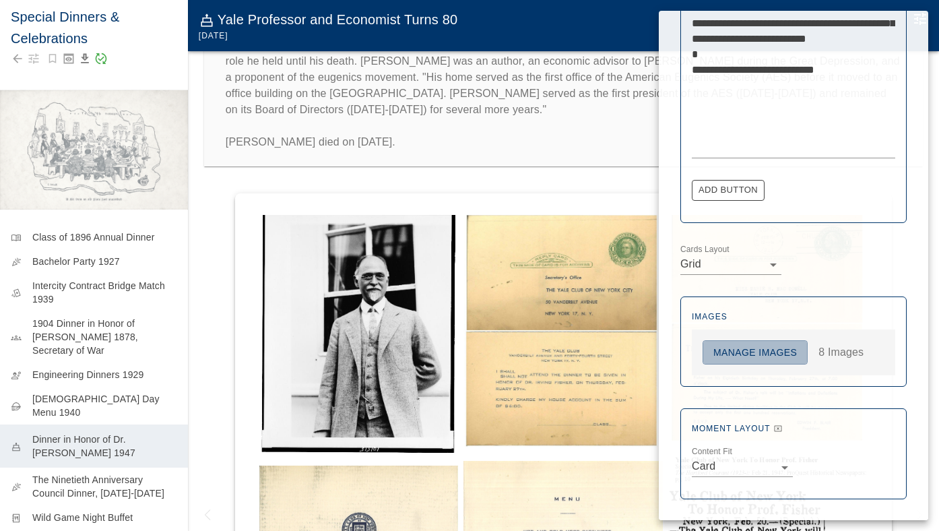
click at [758, 356] on button "Manage Images" at bounding box center [755, 352] width 105 height 25
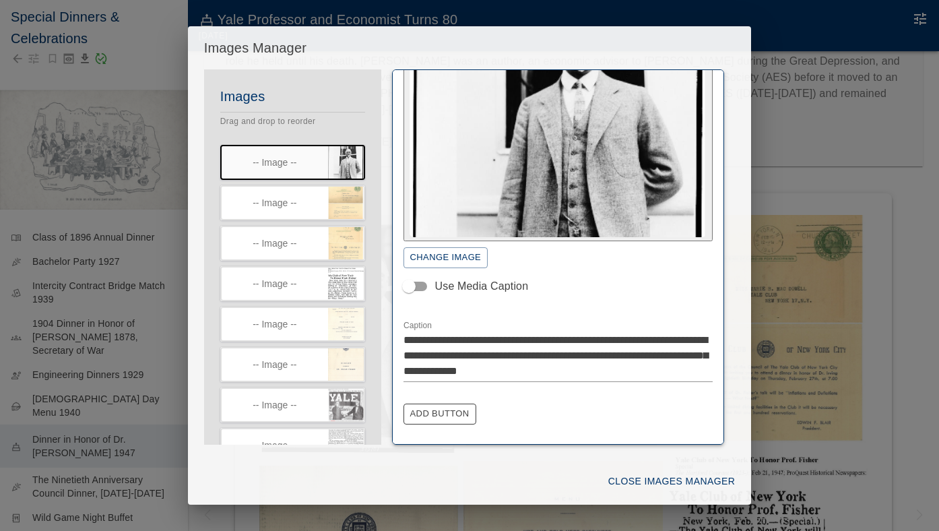
scroll to position [148, 0]
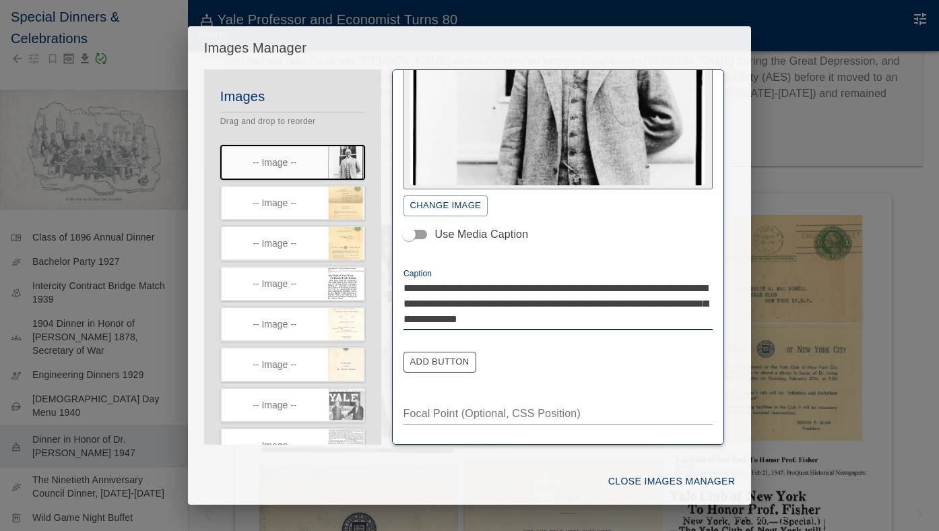
drag, startPoint x: 614, startPoint y: 286, endPoint x: 523, endPoint y: 286, distance: 91.6
click at [523, 286] on textarea "**********" at bounding box center [559, 303] width 310 height 46
click at [459, 286] on textarea "**********" at bounding box center [559, 303] width 310 height 46
paste textarea "**********"
drag, startPoint x: 682, startPoint y: 286, endPoint x: 639, endPoint y: 287, distance: 43.8
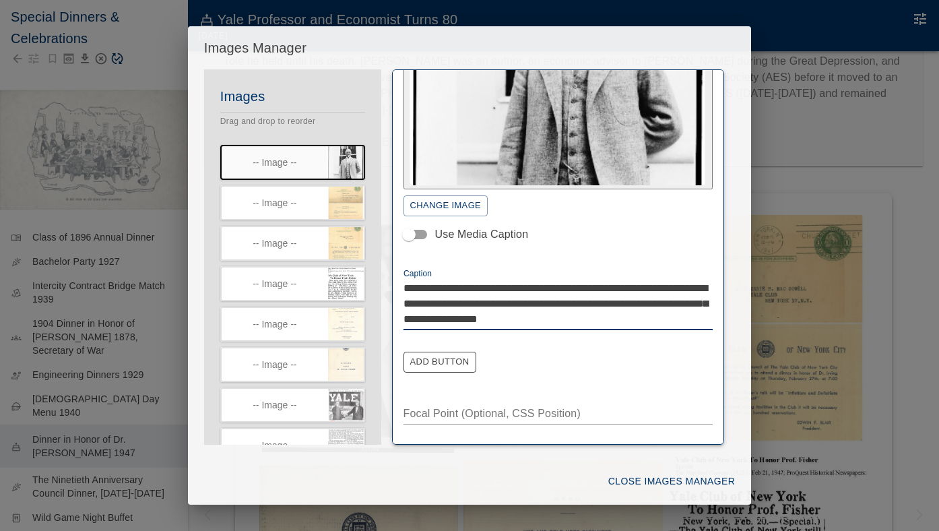
click at [639, 287] on textarea "**********" at bounding box center [559, 303] width 310 height 46
type textarea "**********"
click at [690, 481] on button "Close Images Manager" at bounding box center [671, 481] width 137 height 25
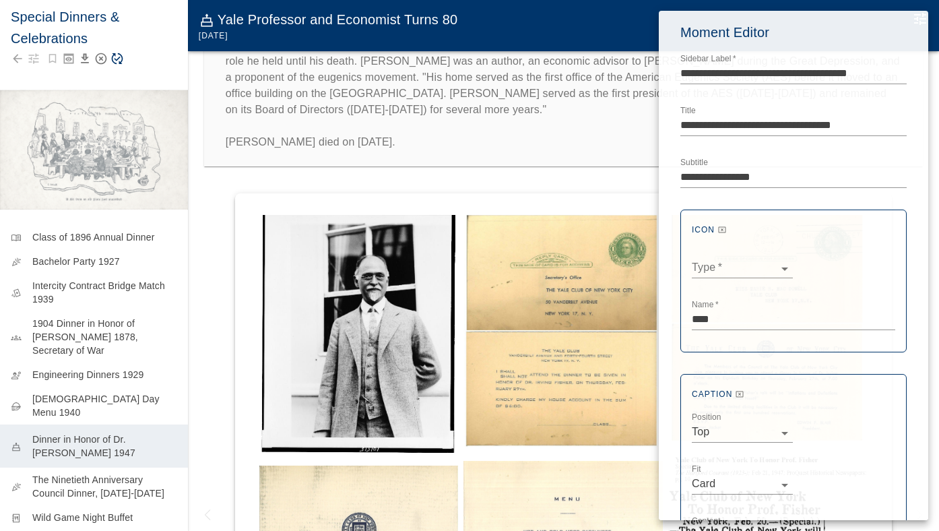
click at [123, 58] on div at bounding box center [469, 265] width 939 height 531
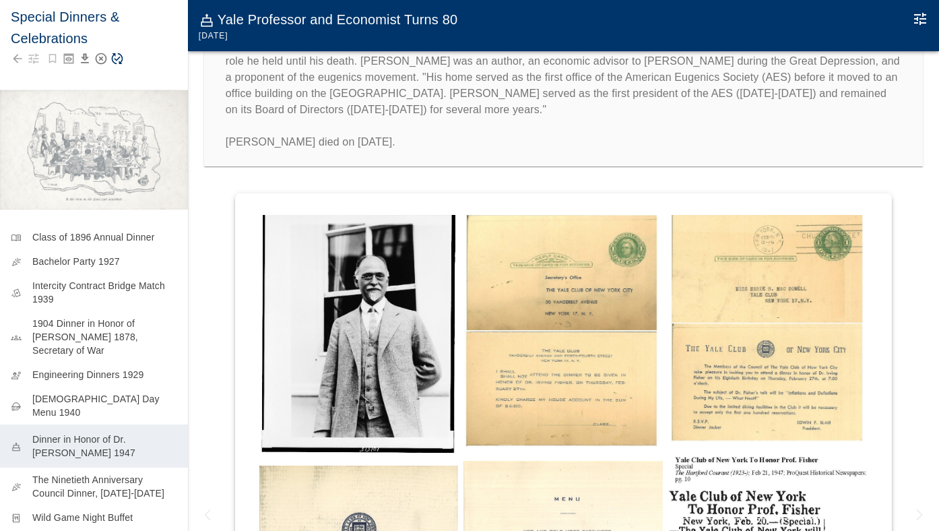
click at [113, 59] on icon "Save Story" at bounding box center [117, 58] width 11 height 11
click at [417, 284] on img at bounding box center [358, 332] width 199 height 249
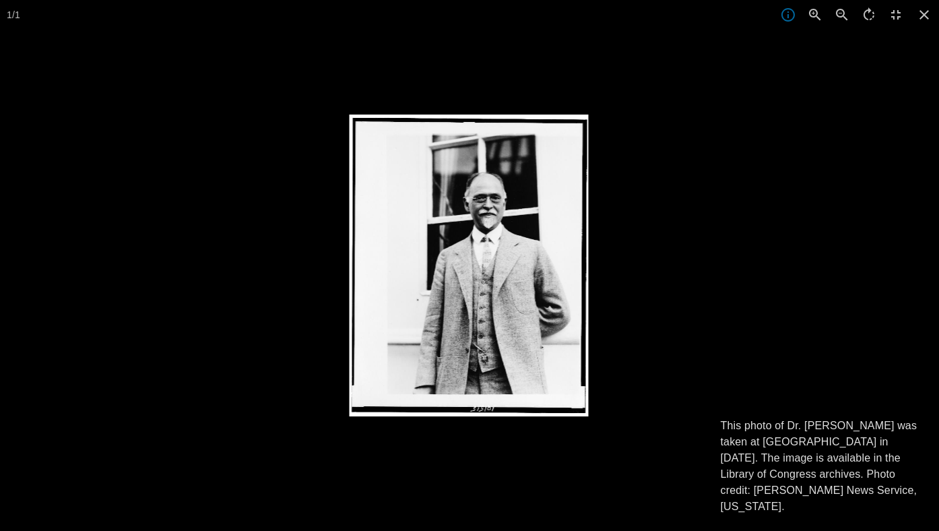
click at [804, 253] on div at bounding box center [818, 380] width 939 height 531
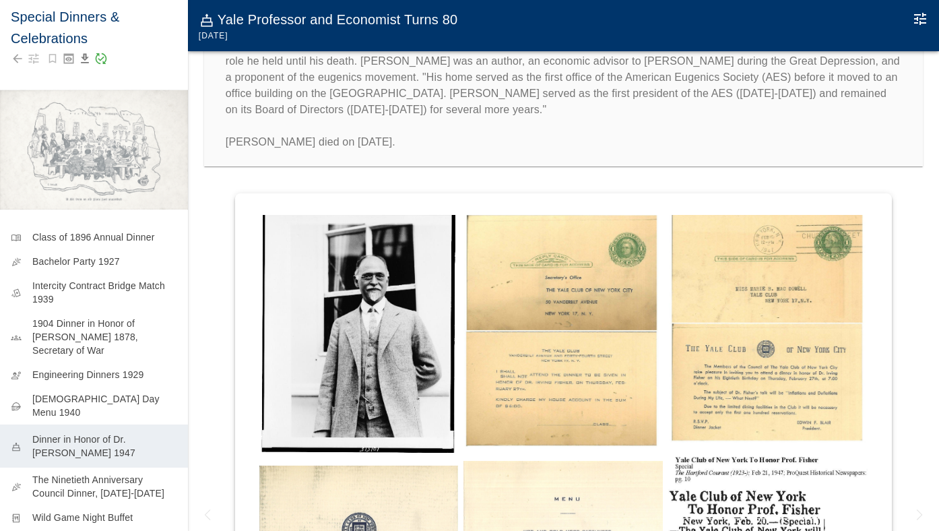
click at [923, 21] on icon "Edit Moment" at bounding box center [920, 19] width 16 height 16
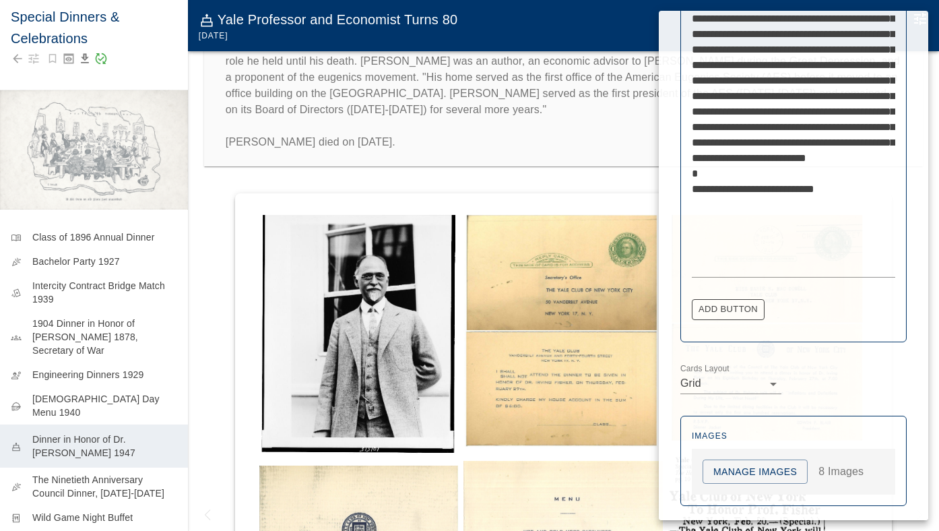
scroll to position [769, 0]
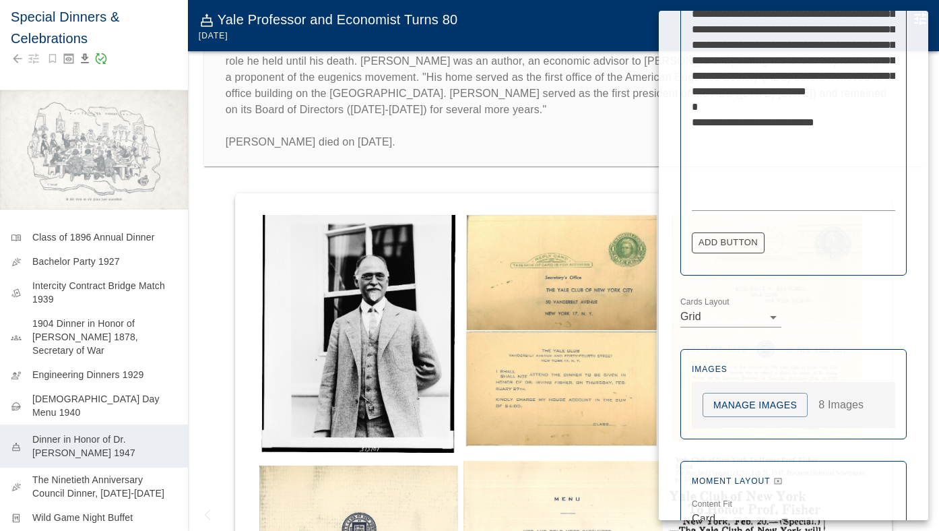
click at [763, 412] on button "Manage Images" at bounding box center [755, 405] width 105 height 25
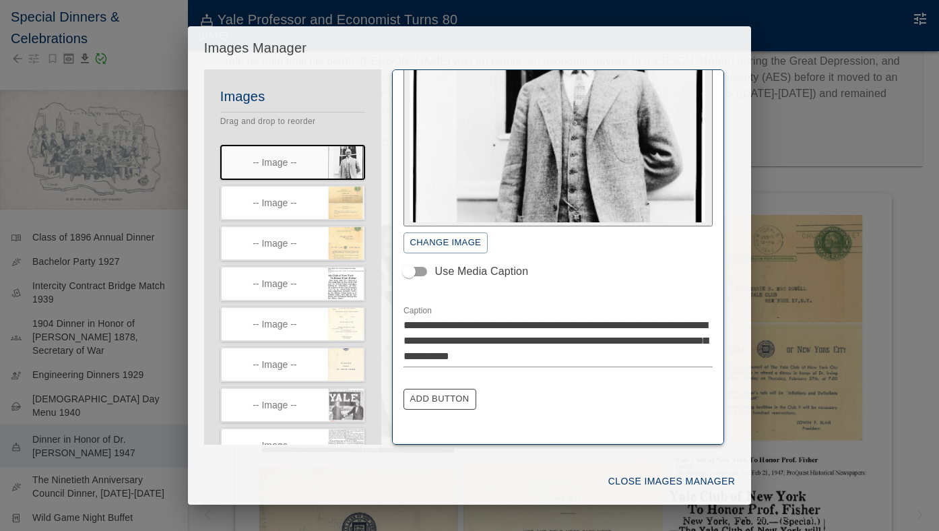
scroll to position [108, 0]
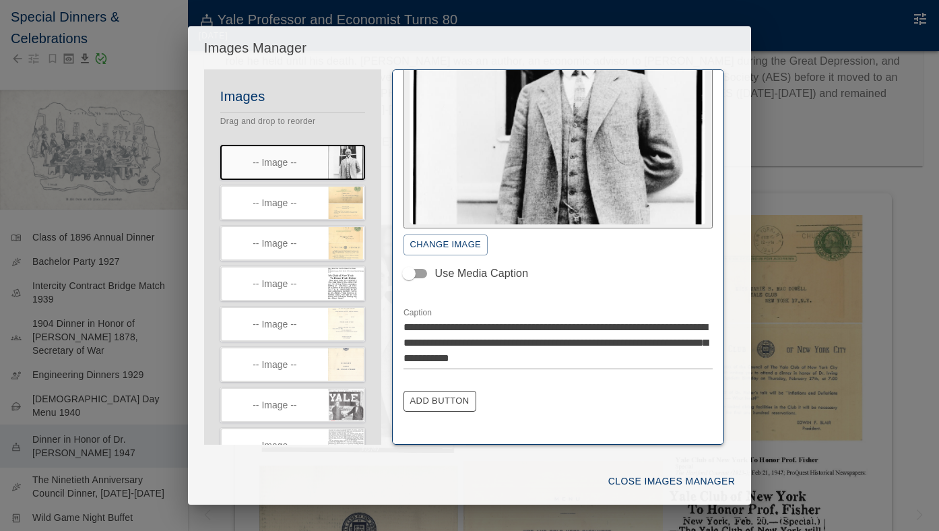
click at [693, 325] on textarea "**********" at bounding box center [559, 342] width 310 height 46
click at [409, 339] on textarea "**********" at bounding box center [559, 342] width 310 height 46
type textarea "**********"
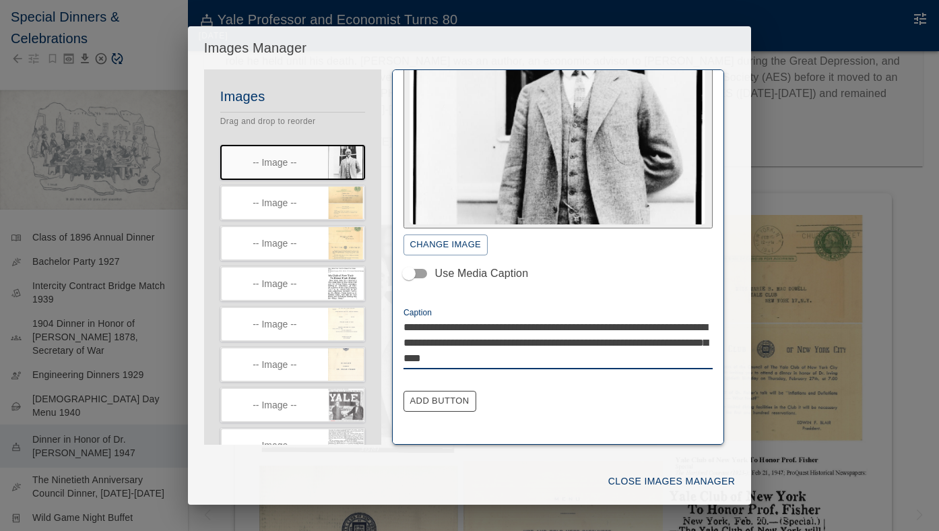
click at [629, 486] on button "Close Images Manager" at bounding box center [671, 481] width 137 height 25
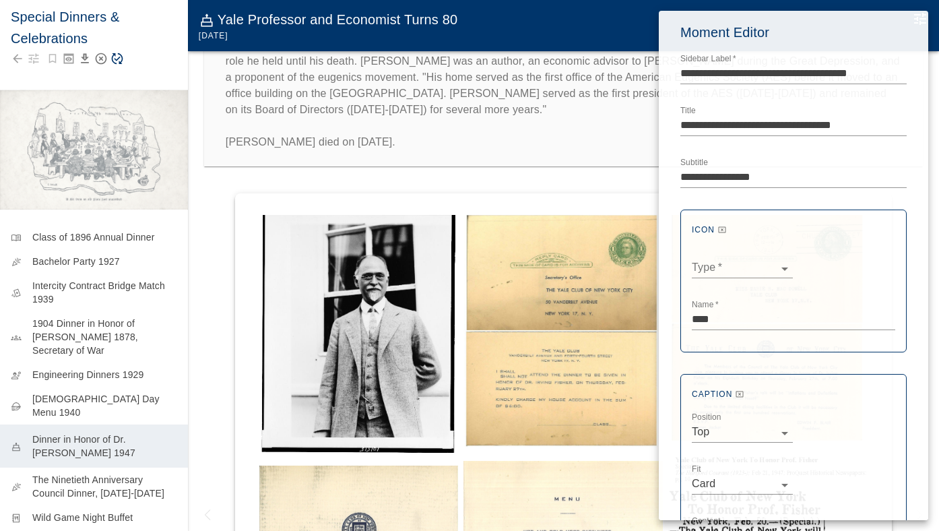
click at [120, 63] on div at bounding box center [469, 265] width 939 height 531
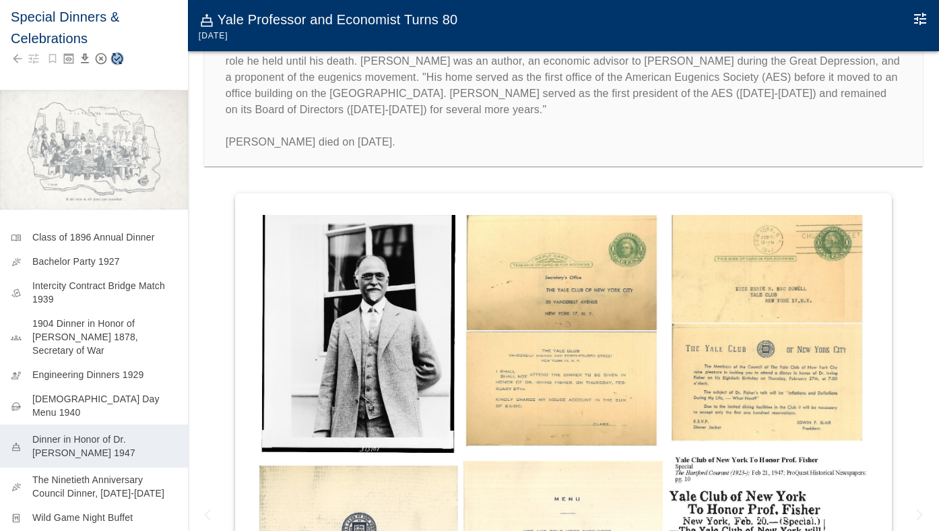
click at [117, 58] on icon "Save Story" at bounding box center [116, 58] width 13 height 13
click at [922, 19] on icon "Edit Moment" at bounding box center [920, 19] width 12 height 12
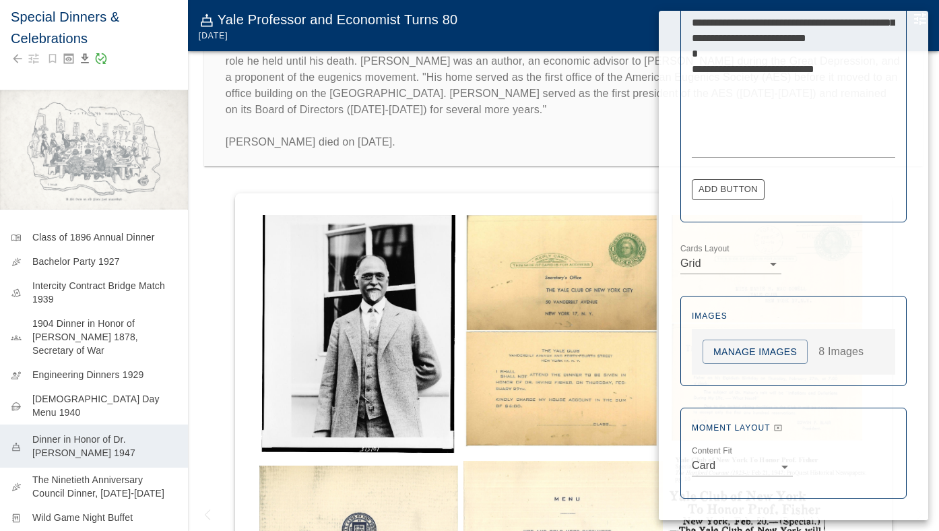
scroll to position [822, 0]
click at [736, 354] on button "Manage Images" at bounding box center [755, 352] width 105 height 25
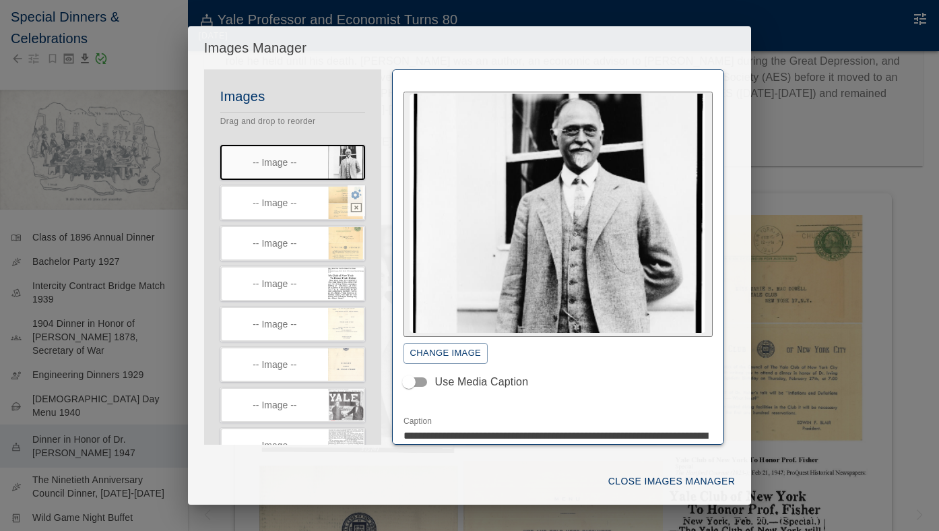
click at [358, 193] on icon "button" at bounding box center [356, 194] width 12 height 12
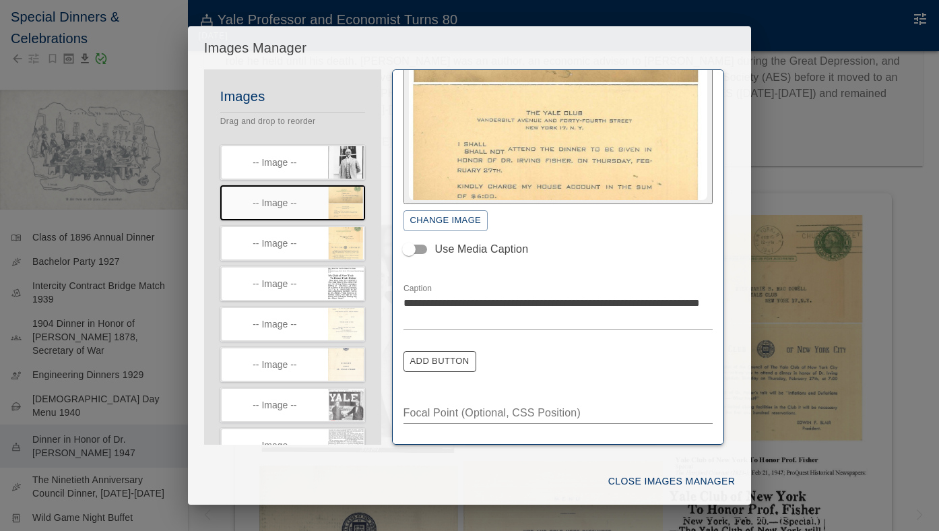
scroll to position [132, 0]
click at [354, 237] on icon "button" at bounding box center [356, 234] width 12 height 12
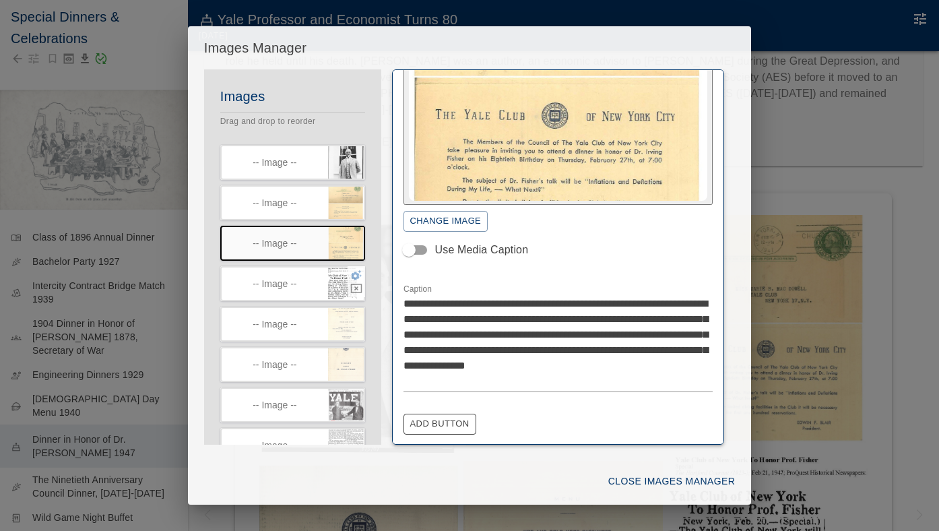
click at [356, 277] on icon "button" at bounding box center [356, 275] width 11 height 10
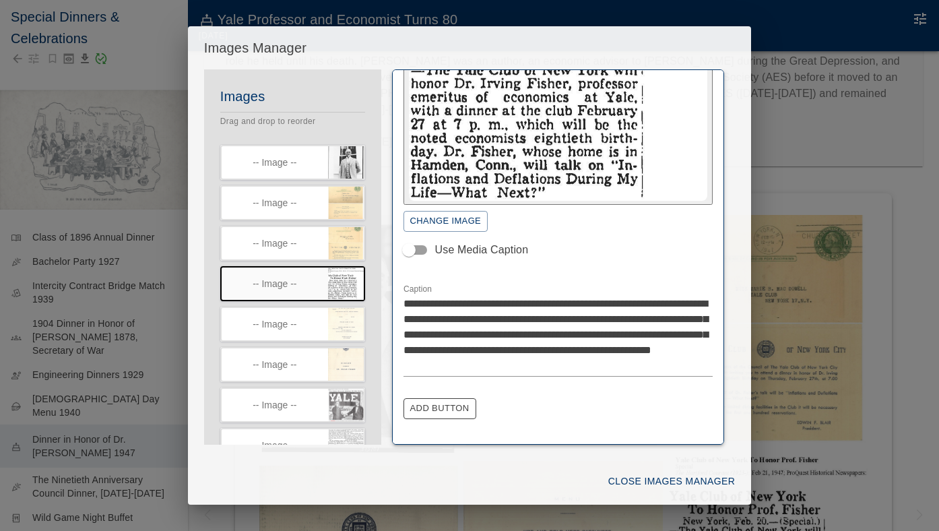
click at [542, 348] on textarea "**********" at bounding box center [559, 334] width 310 height 77
type textarea "**********"
click at [673, 481] on button "Close Images Manager" at bounding box center [671, 481] width 137 height 25
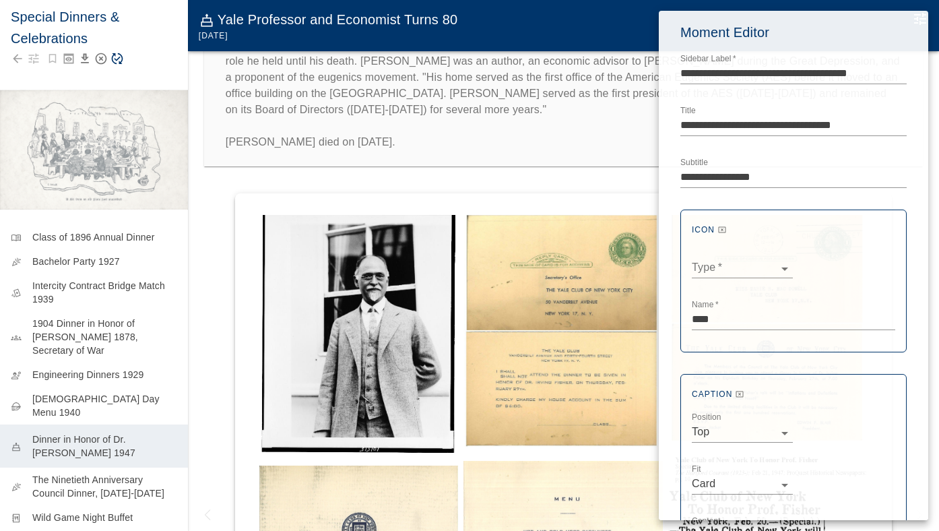
click at [121, 63] on div at bounding box center [469, 265] width 939 height 531
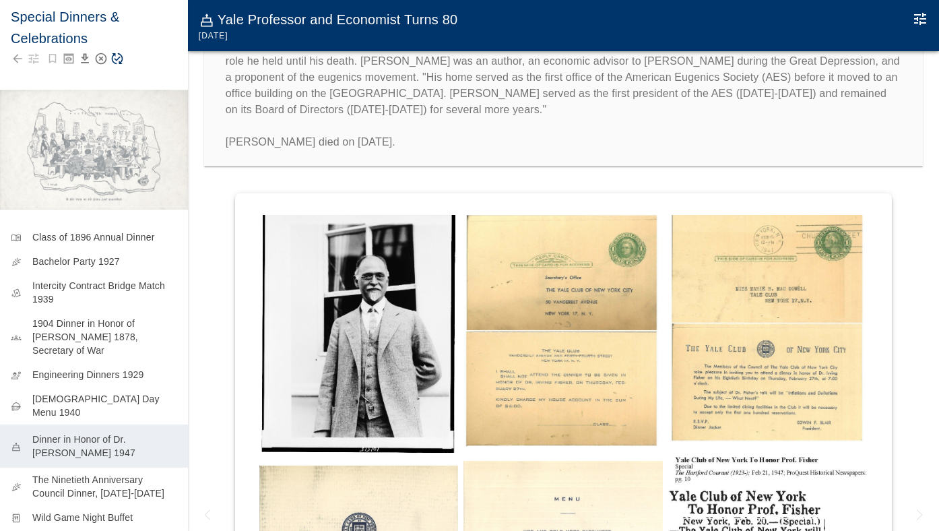
click at [118, 60] on icon "Save Story" at bounding box center [116, 58] width 13 height 13
click at [922, 18] on icon "Edit Moment" at bounding box center [920, 19] width 16 height 16
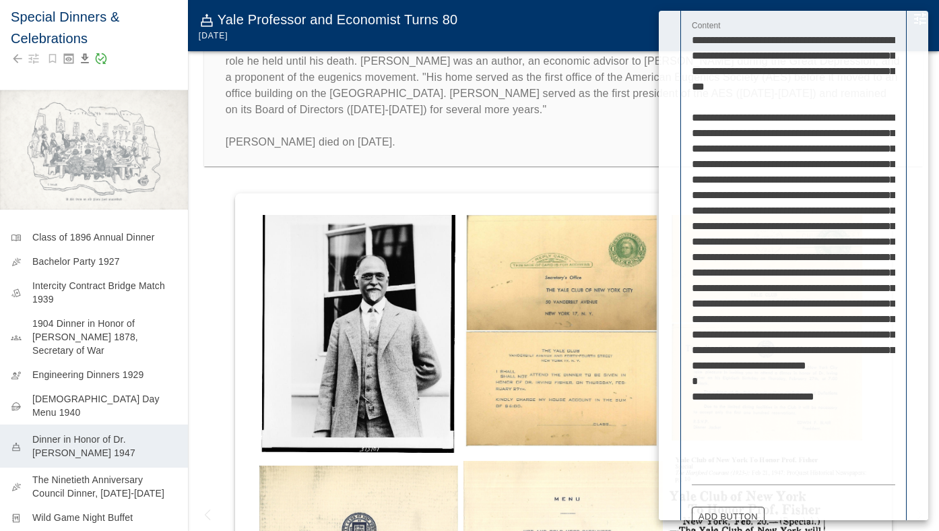
scroll to position [763, 0]
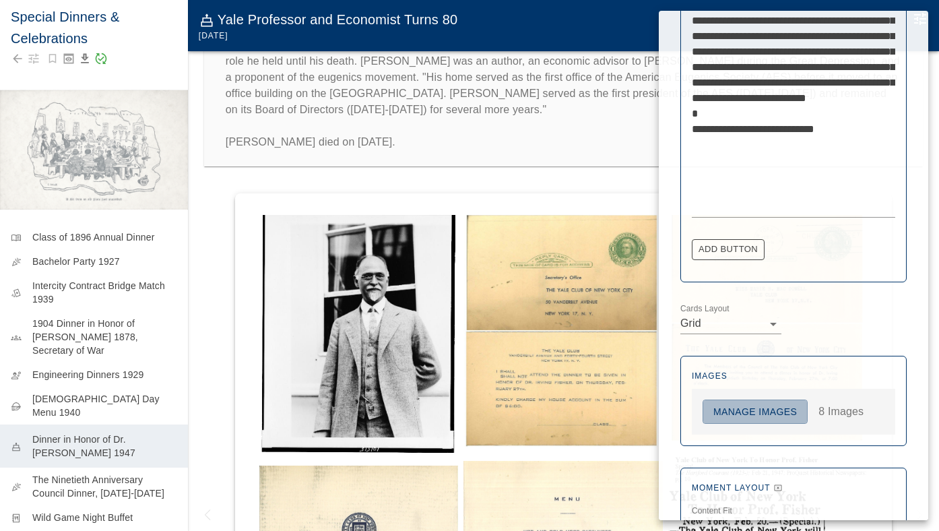
click at [731, 411] on button "Manage Images" at bounding box center [755, 412] width 105 height 25
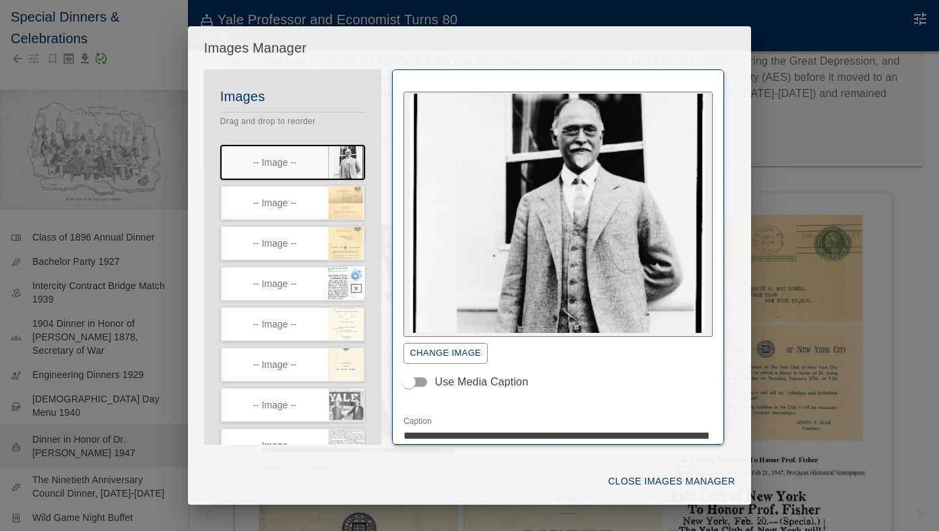
click at [359, 278] on icon "button" at bounding box center [356, 275] width 12 height 12
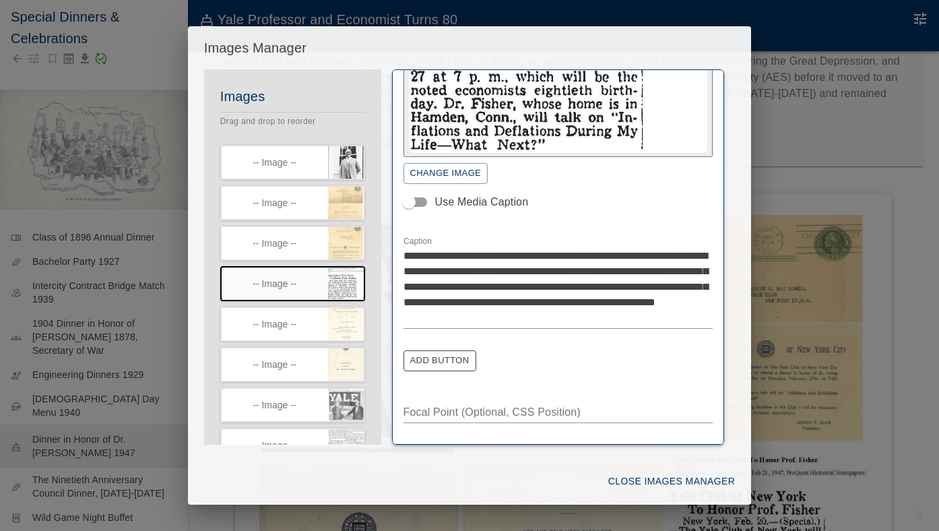
scroll to position [179, 0]
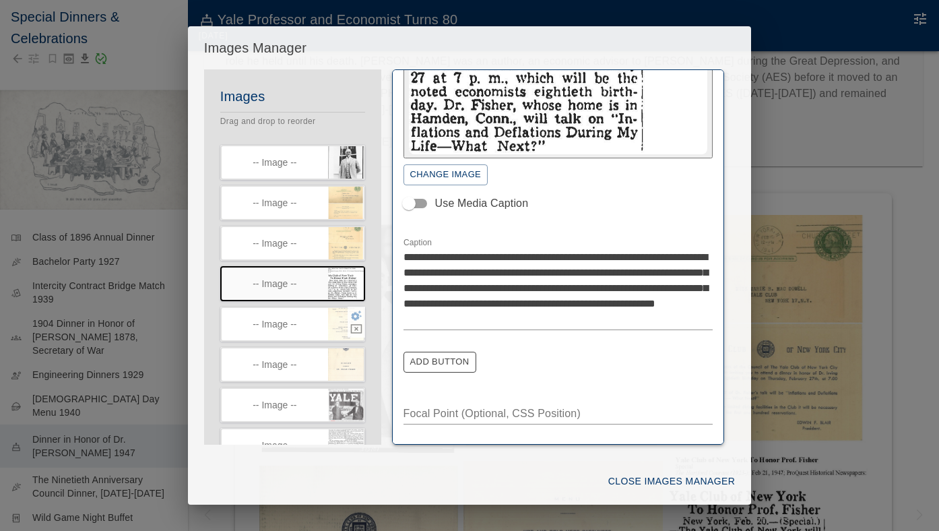
click at [356, 317] on icon "button" at bounding box center [356, 316] width 11 height 10
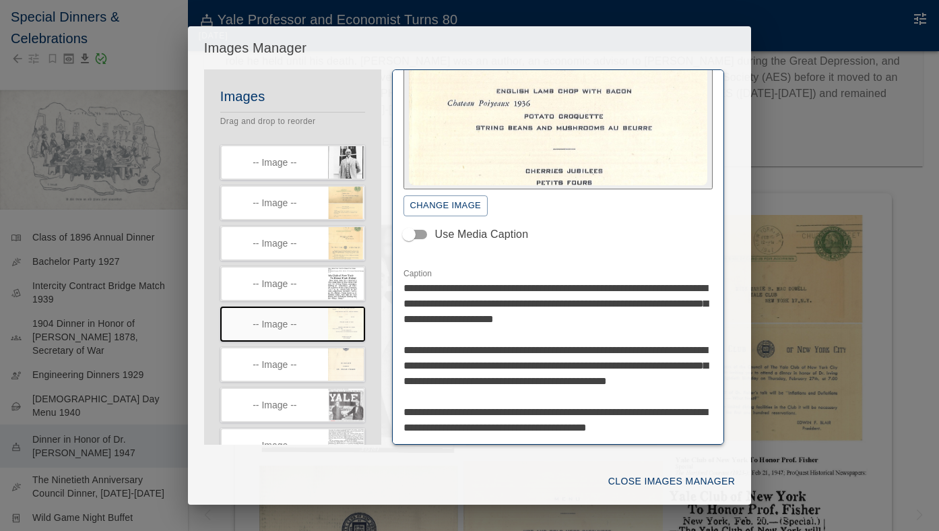
scroll to position [210, 0]
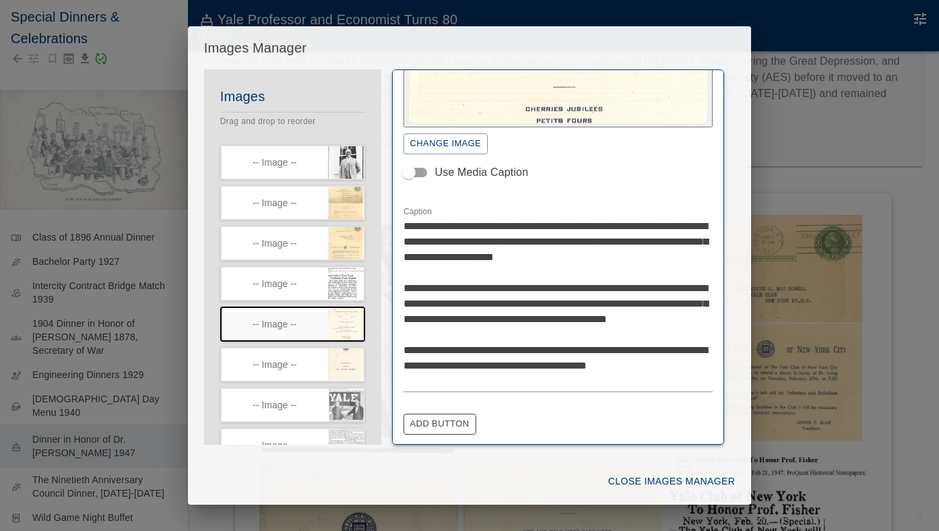
click at [831, 422] on div "**********" at bounding box center [469, 265] width 939 height 531
click at [685, 484] on button "Close Images Manager" at bounding box center [671, 481] width 137 height 25
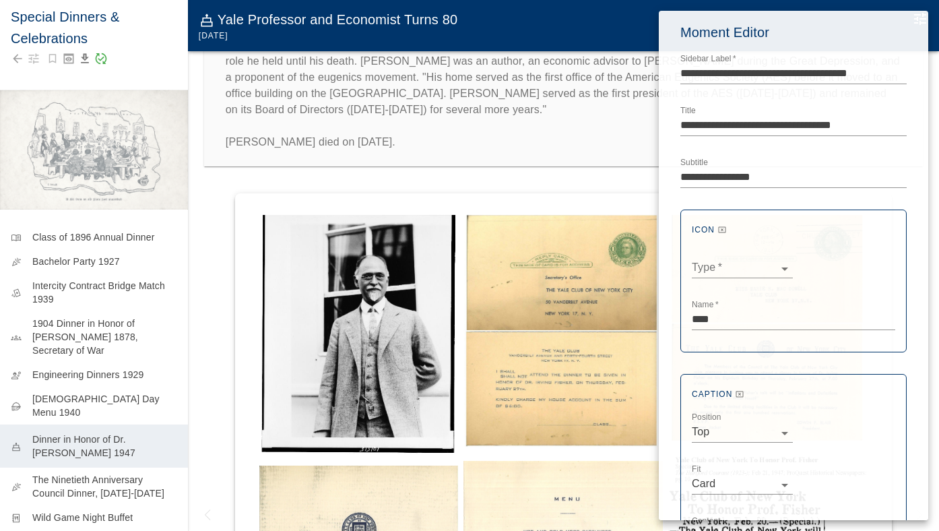
click at [582, 191] on div at bounding box center [469, 265] width 939 height 531
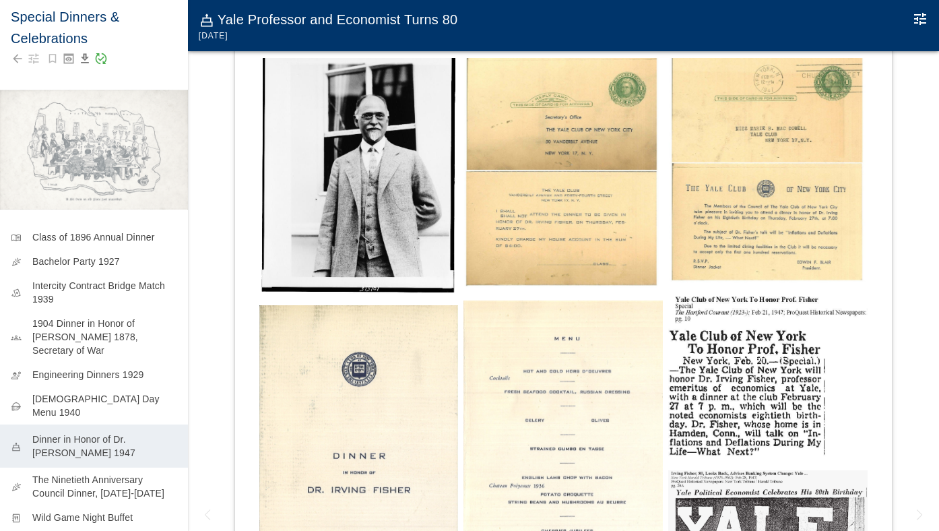
scroll to position [415, 0]
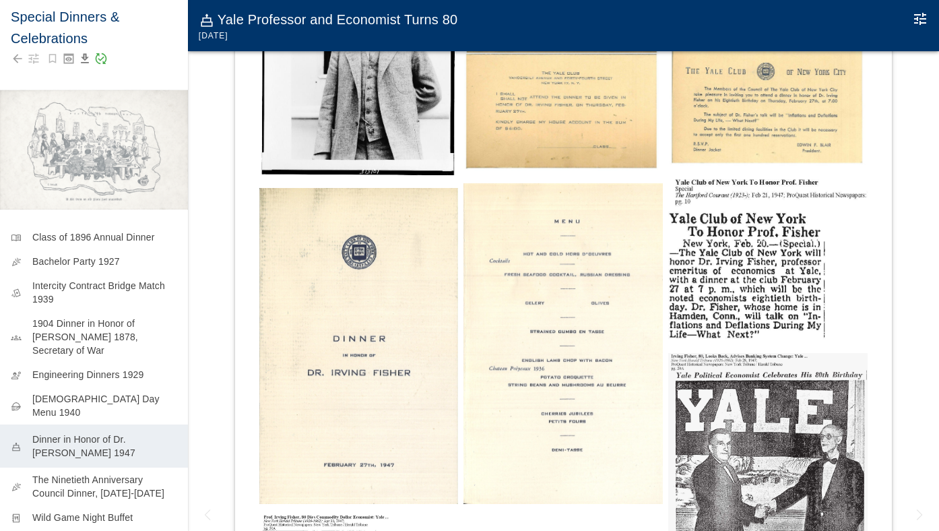
click at [491, 393] on img at bounding box center [563, 343] width 199 height 321
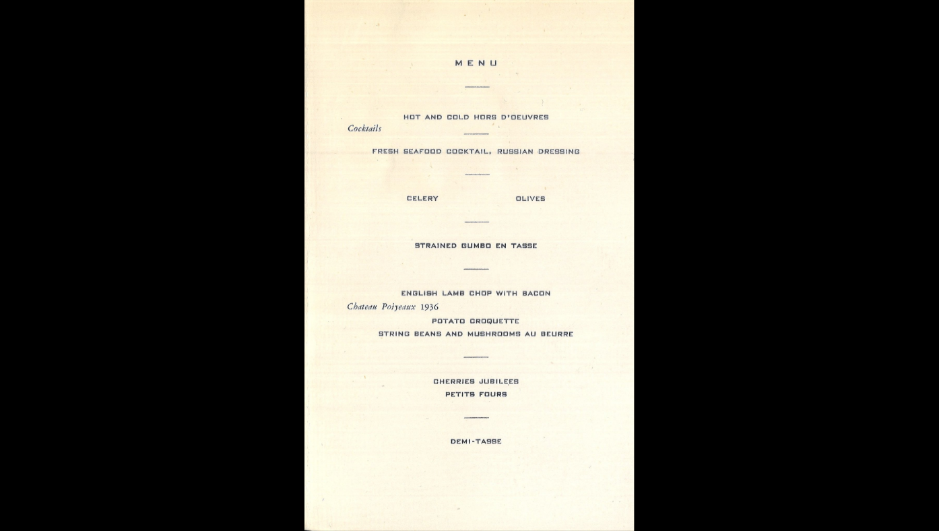
scroll to position [0, 0]
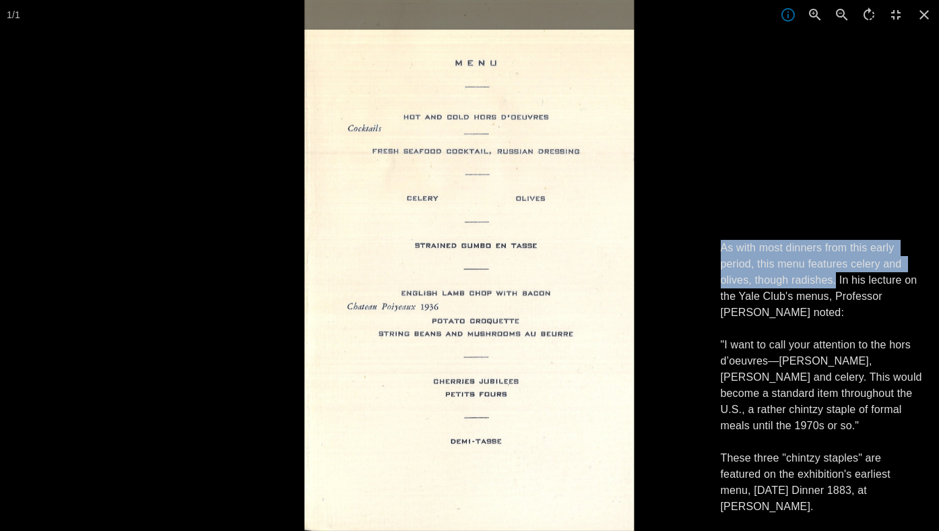
drag, startPoint x: 837, startPoint y: 281, endPoint x: 708, endPoint y: 249, distance: 132.7
click at [708, 249] on div "As with most dinners from this early period, this menu features celery and oliv…" at bounding box center [822, 377] width 235 height 307
copy p "As with most dinners from this early period, this menu features celery and oliv…"
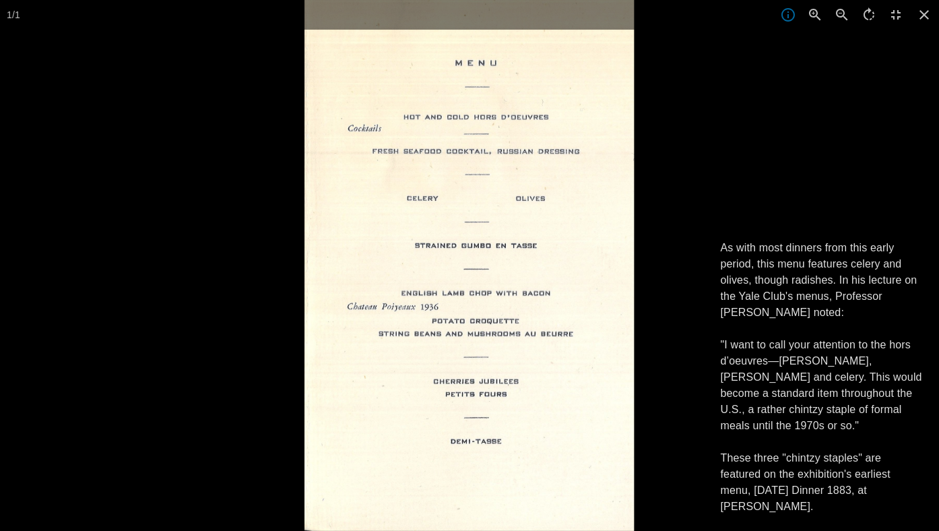
click at [801, 187] on div at bounding box center [774, 265] width 939 height 531
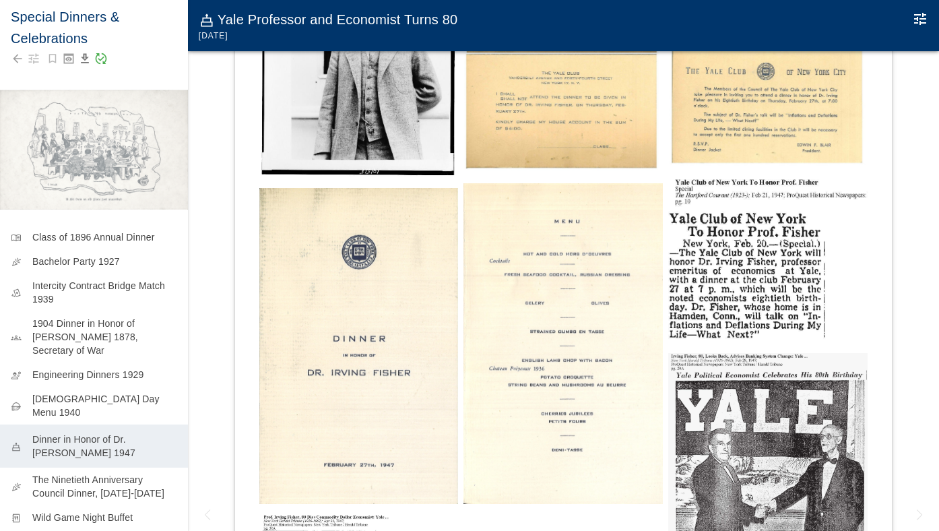
click at [922, 16] on icon "Edit Moment" at bounding box center [920, 19] width 12 height 12
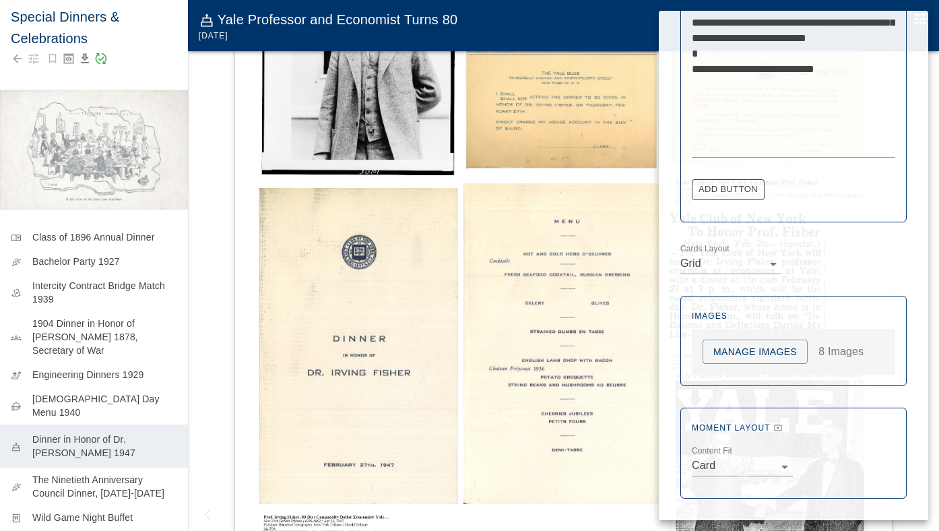
scroll to position [822, 0]
click at [740, 357] on button "Manage Images" at bounding box center [755, 352] width 105 height 25
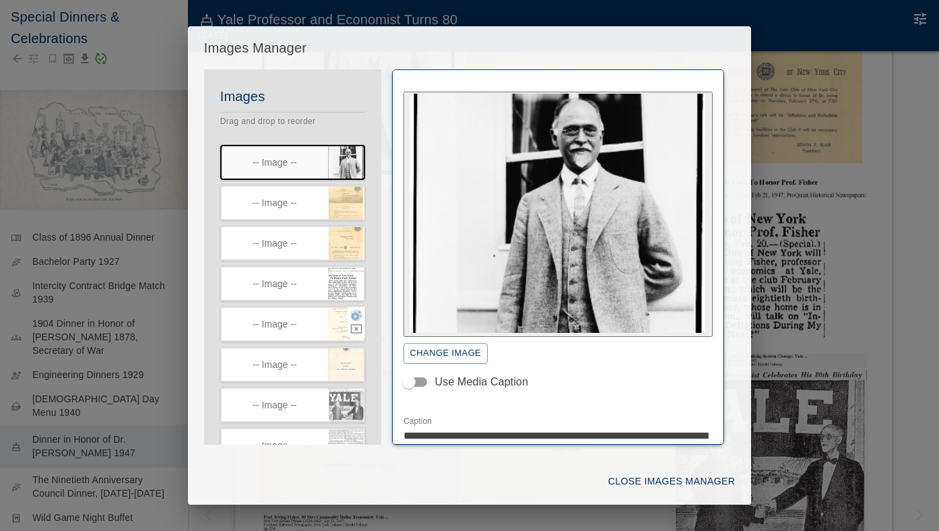
click at [355, 317] on icon "button" at bounding box center [356, 316] width 11 height 10
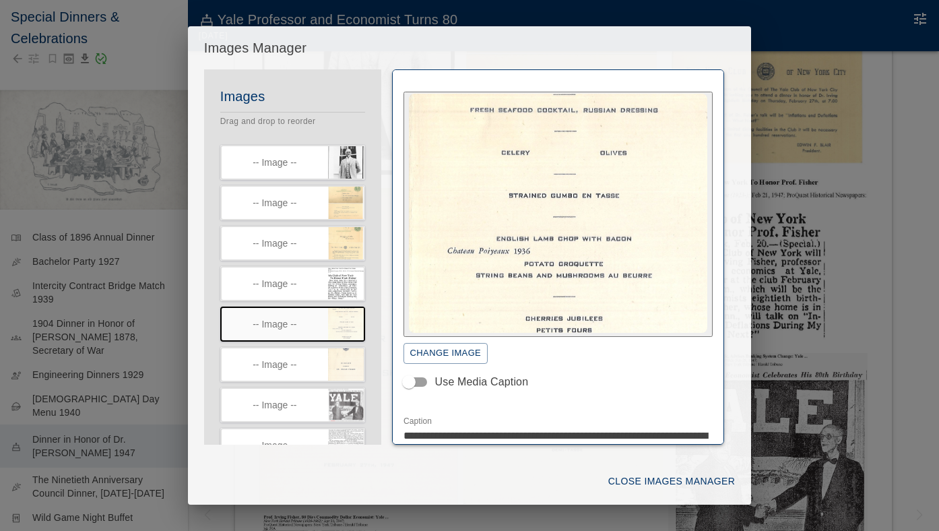
scroll to position [223, 0]
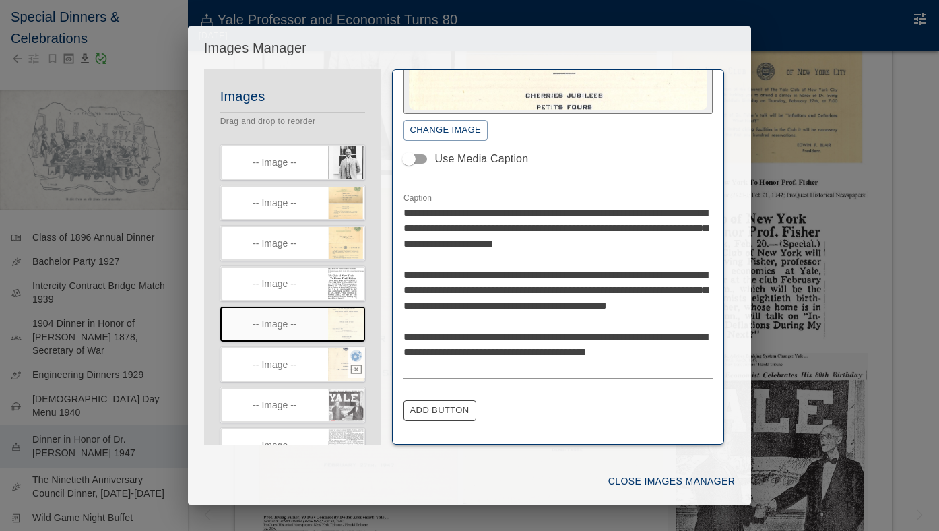
click at [356, 357] on icon "button" at bounding box center [356, 356] width 11 height 10
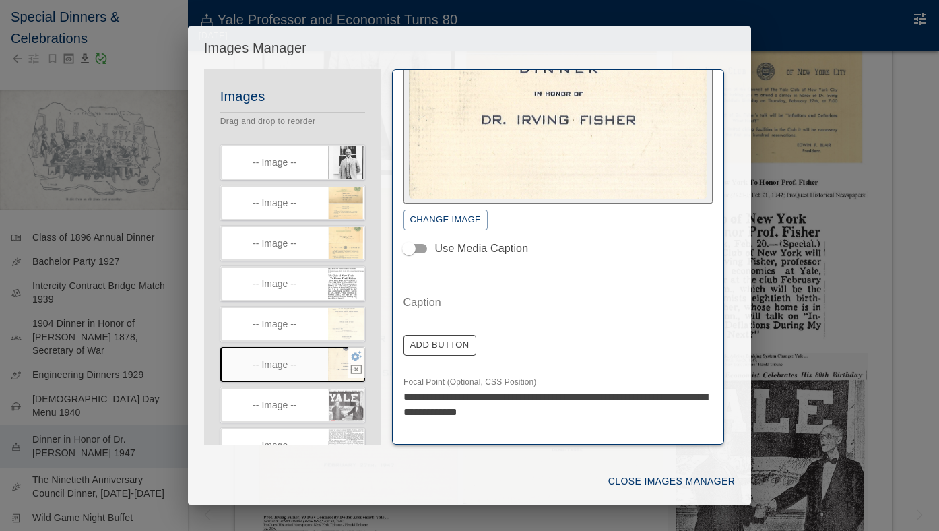
scroll to position [132, 0]
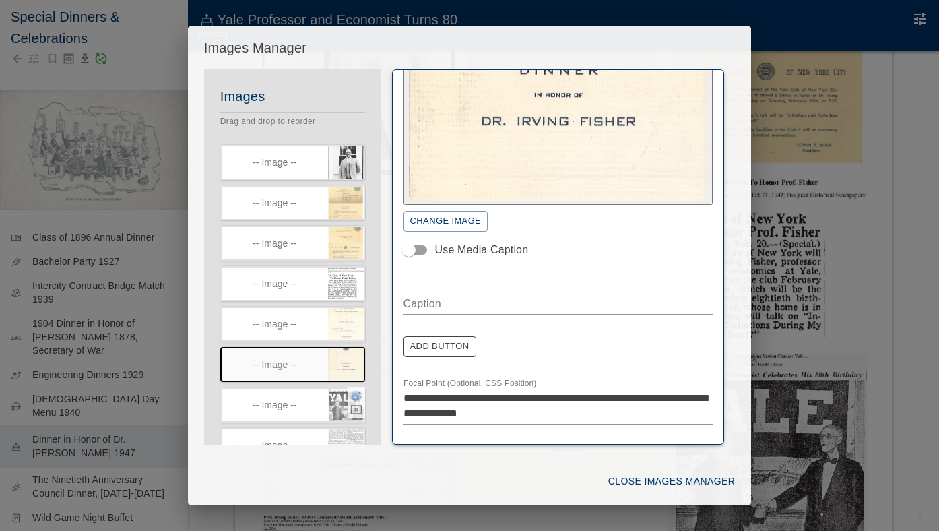
click at [354, 400] on icon "button" at bounding box center [356, 396] width 11 height 10
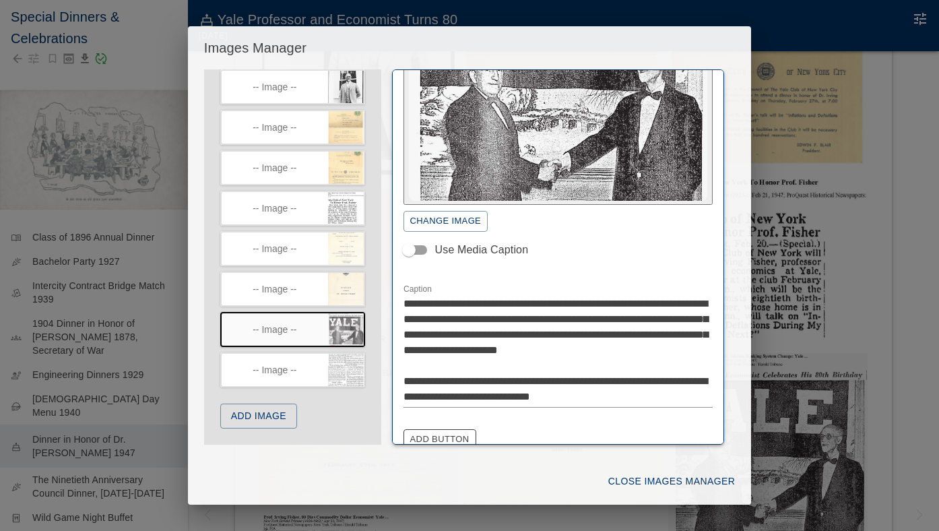
scroll to position [80, 0]
click at [355, 361] on icon "button" at bounding box center [356, 361] width 12 height 12
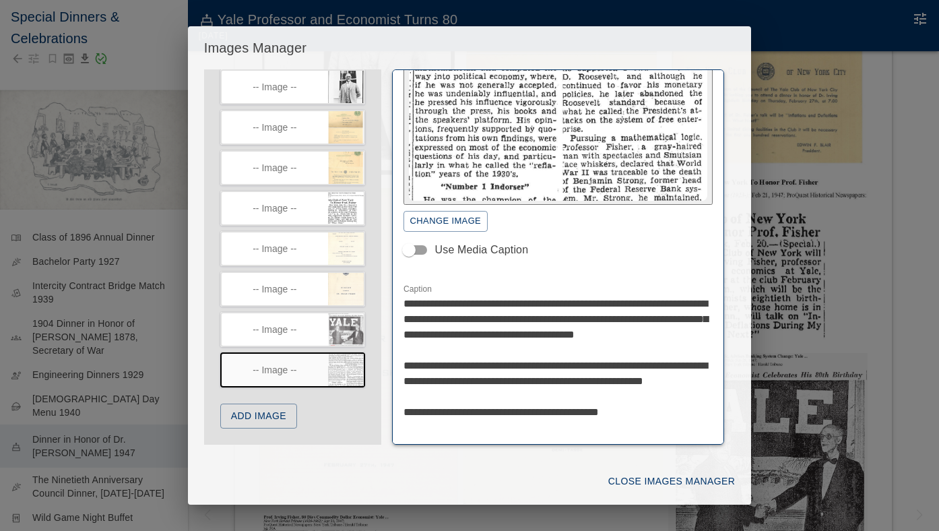
scroll to position [185, 0]
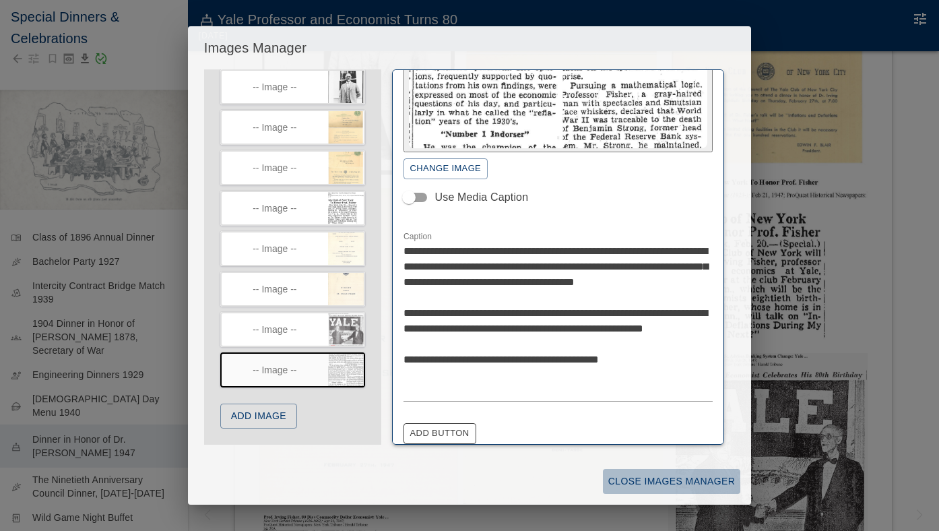
click at [701, 481] on button "Close Images Manager" at bounding box center [671, 481] width 137 height 25
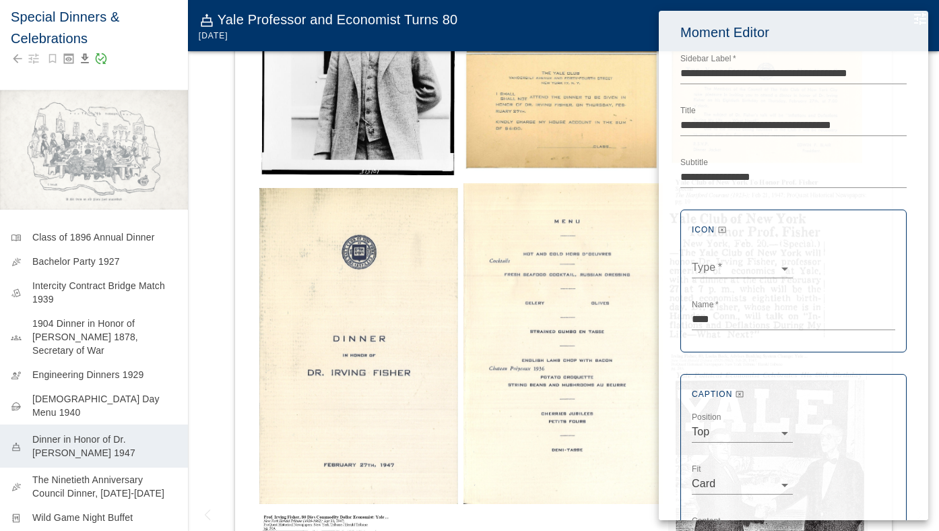
click at [110, 468] on div at bounding box center [469, 265] width 939 height 531
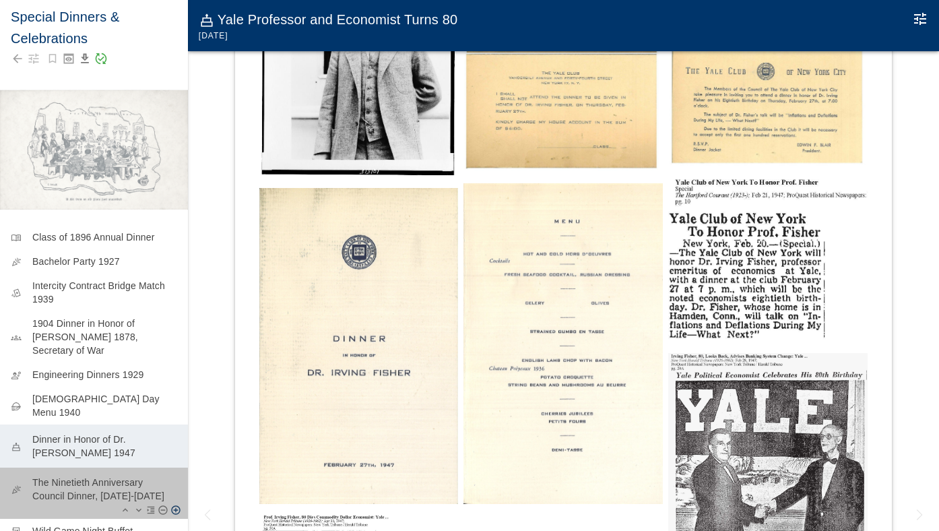
click at [110, 476] on p "The Ninetieth Anniversary Council Dinner, [DATE]-[DATE]" at bounding box center [104, 489] width 145 height 27
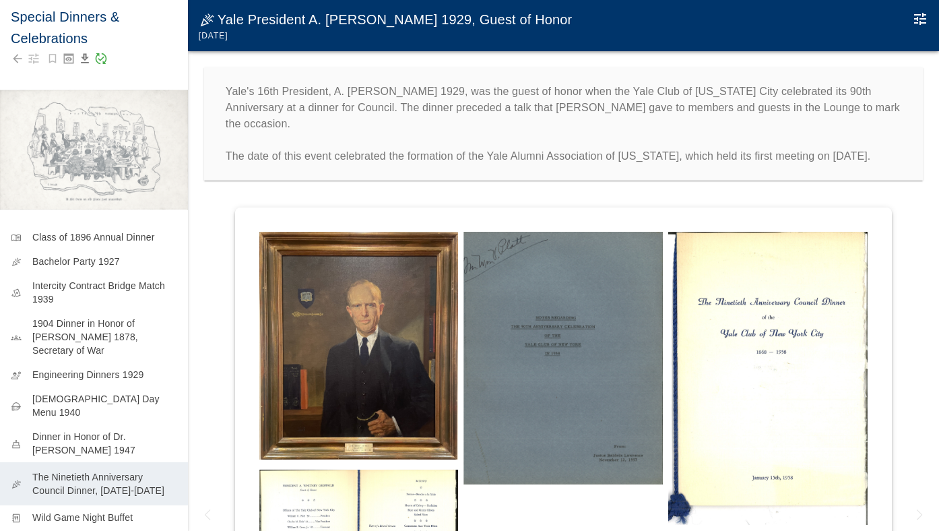
click at [616, 90] on p "Yale's 16th President, A. [PERSON_NAME] 1929, was the guest of honor when the Y…" at bounding box center [564, 124] width 676 height 81
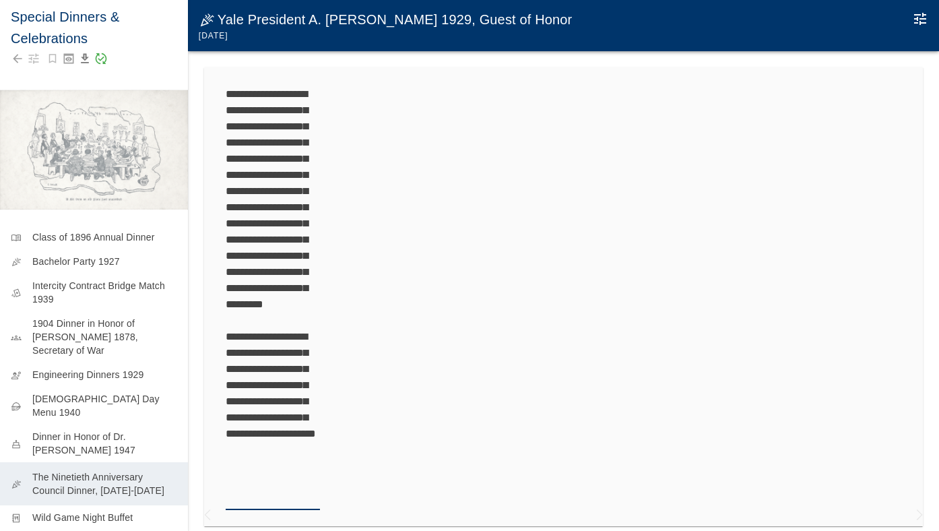
click at [259, 177] on textarea "**********" at bounding box center [273, 296] width 94 height 420
type textarea "**********"
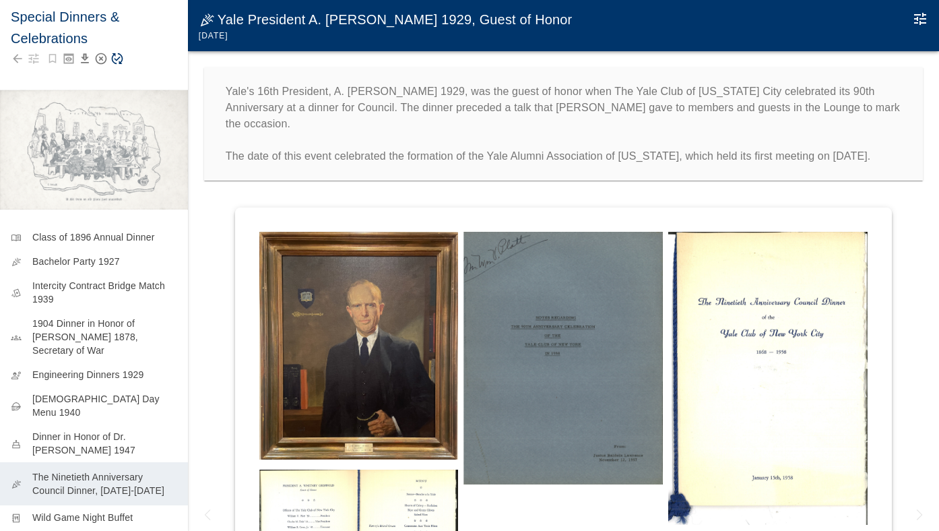
click at [202, 67] on div "Yale's 16th President, A. [PERSON_NAME] 1929, was the guest of honor when The Y…" at bounding box center [563, 124] width 751 height 146
click at [117, 59] on icon "Save Story" at bounding box center [116, 58] width 13 height 13
click at [358, 289] on img at bounding box center [358, 346] width 199 height 228
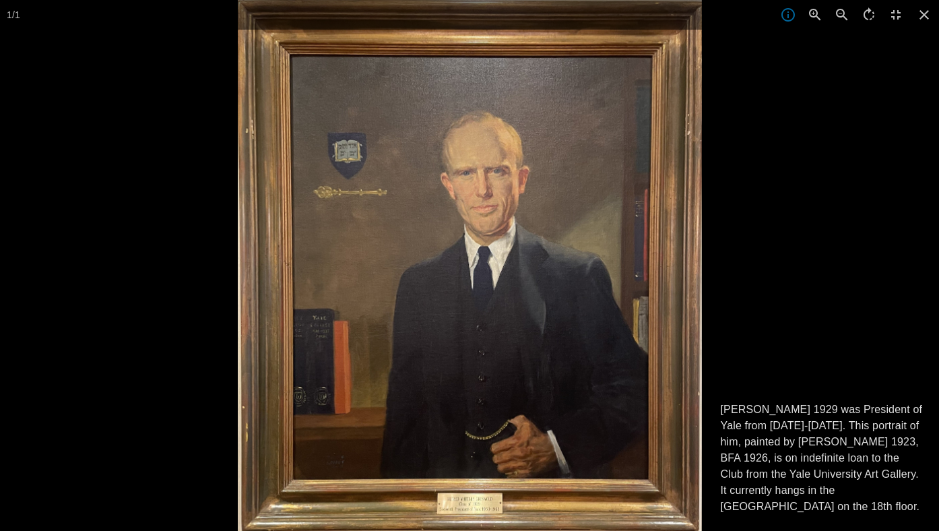
click at [776, 173] on div at bounding box center [707, 265] width 939 height 531
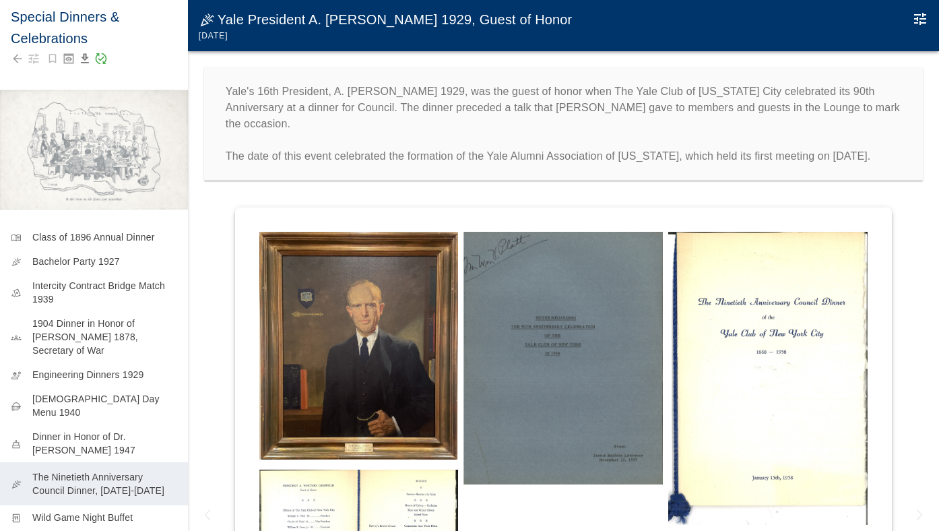
click at [486, 331] on img at bounding box center [563, 358] width 199 height 253
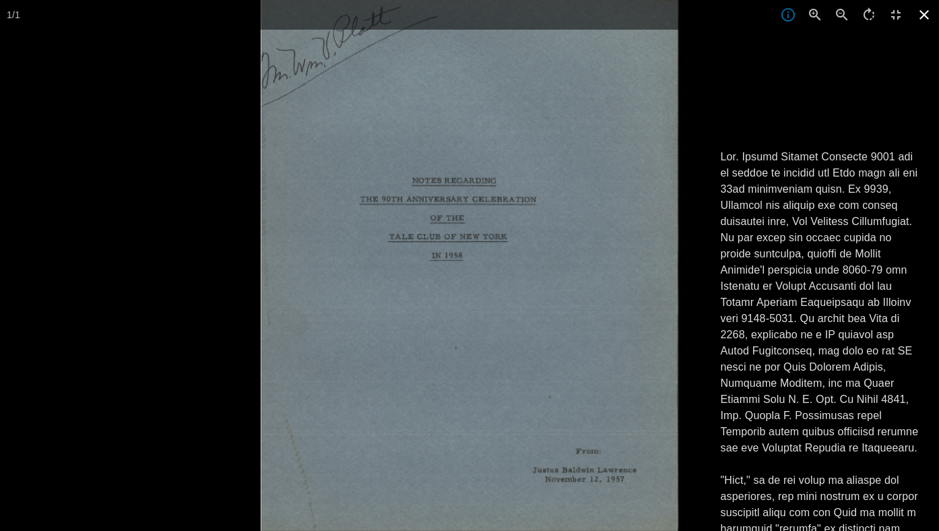
click at [926, 13] on icon at bounding box center [924, 14] width 9 height 9
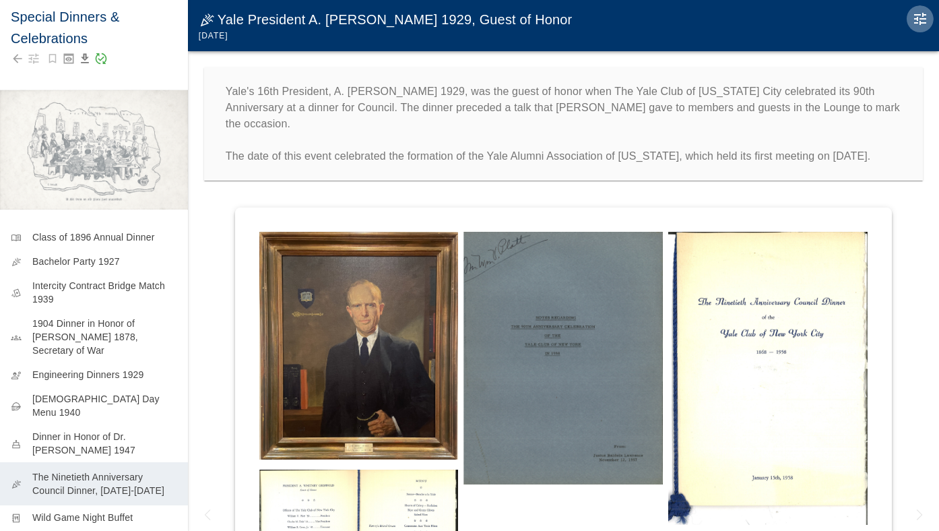
click at [916, 15] on icon "Edit Moment" at bounding box center [920, 19] width 12 height 12
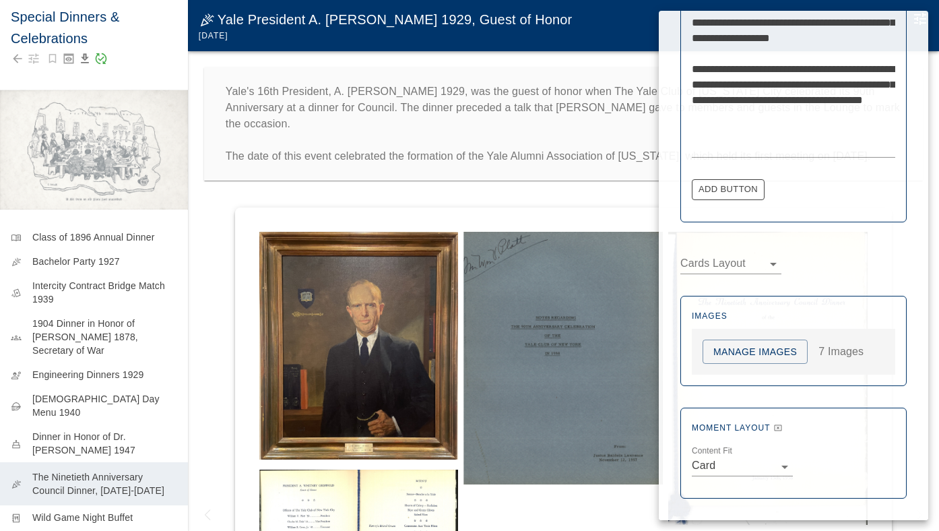
scroll to position [605, 0]
click at [777, 354] on button "Manage Images" at bounding box center [755, 352] width 105 height 25
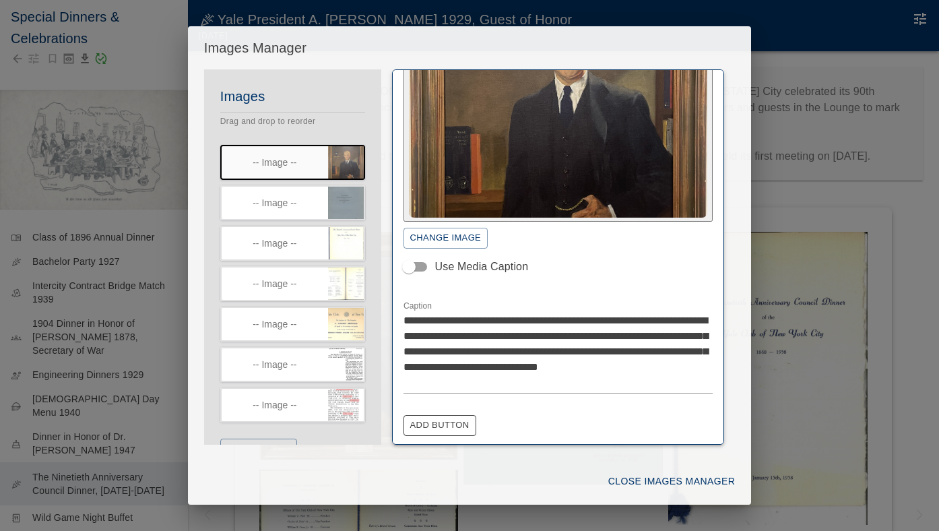
scroll to position [122, 0]
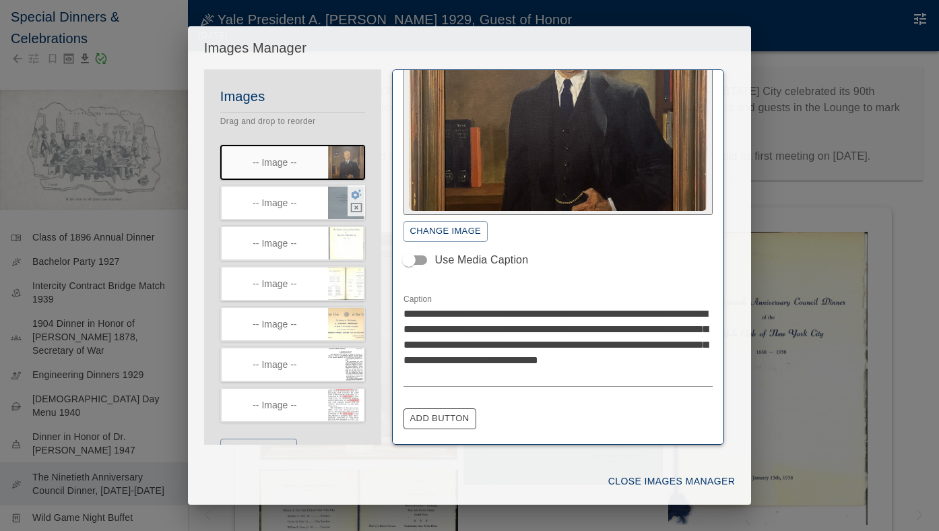
click at [355, 199] on icon "button" at bounding box center [356, 194] width 11 height 10
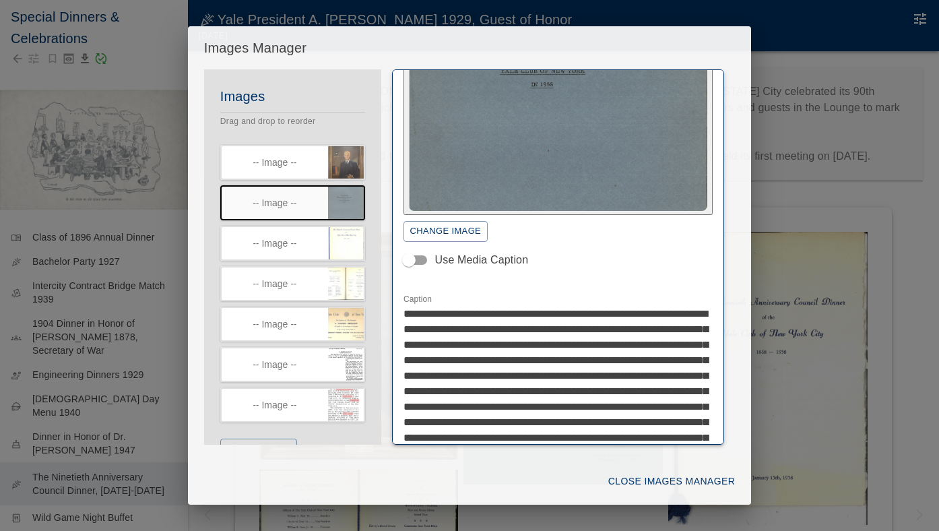
drag, startPoint x: 647, startPoint y: 329, endPoint x: 608, endPoint y: 327, distance: 38.5
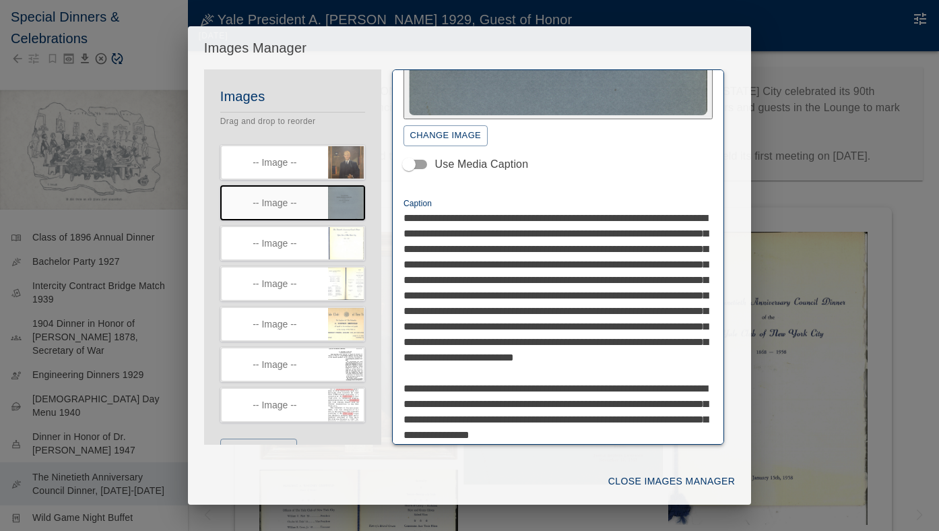
scroll to position [219, 0]
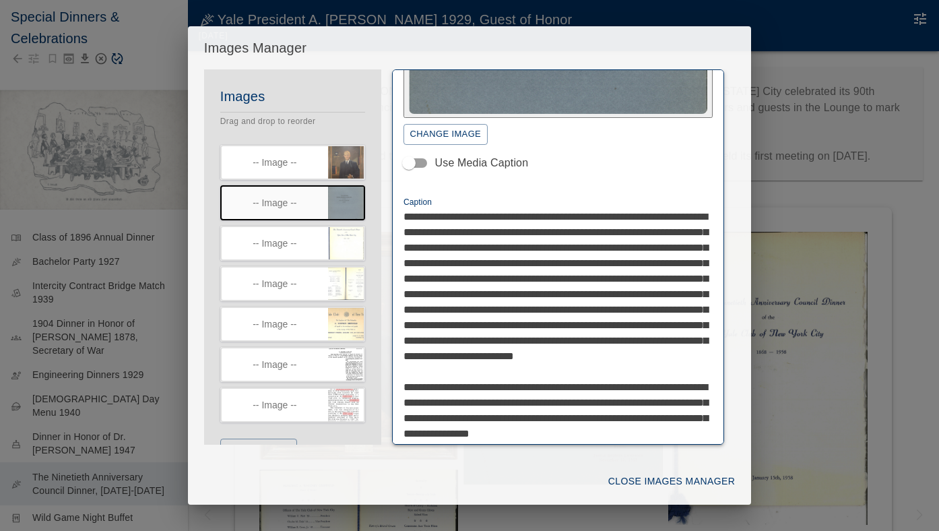
click at [560, 322] on textarea "Caption" at bounding box center [559, 472] width 310 height 527
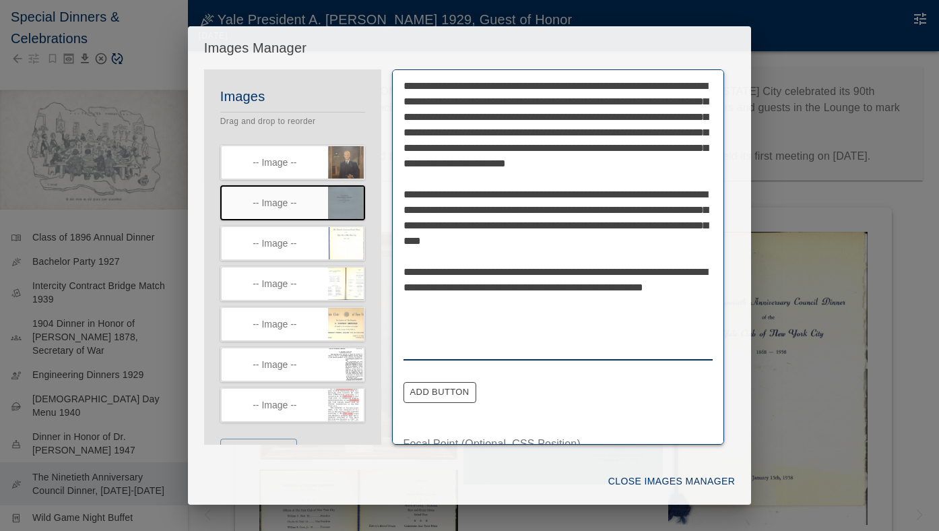
scroll to position [599, 0]
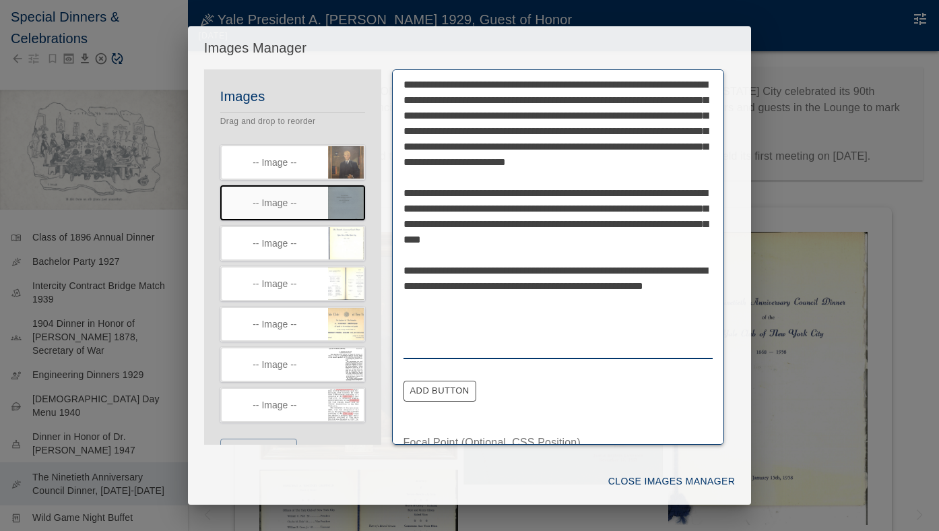
type textarea "**********"
click at [675, 476] on button "Close Images Manager" at bounding box center [671, 481] width 137 height 25
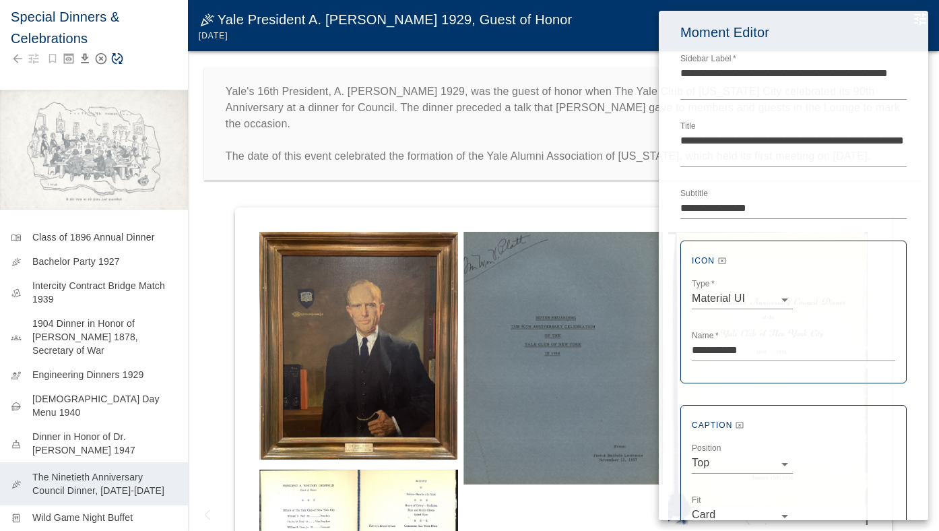
click at [117, 54] on div at bounding box center [469, 265] width 939 height 531
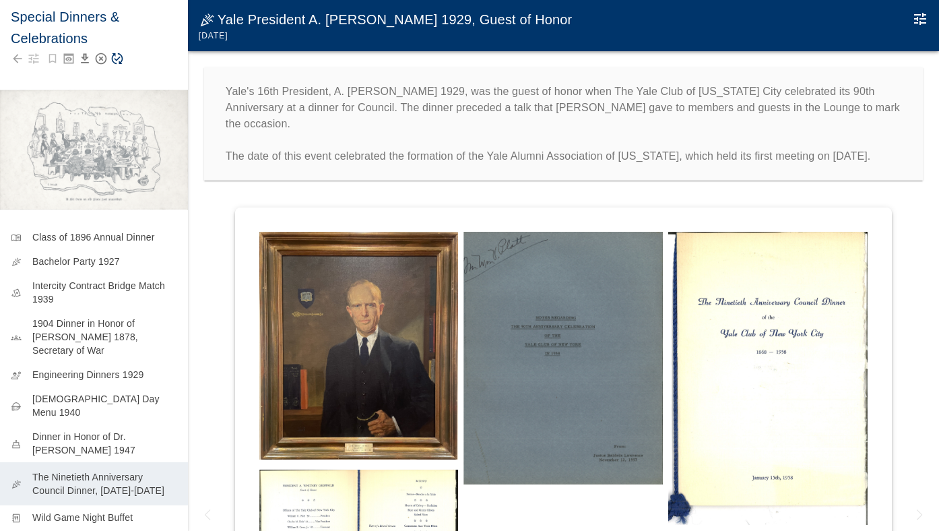
click at [119, 58] on icon "Save Story" at bounding box center [117, 58] width 11 height 11
click at [596, 321] on img at bounding box center [563, 358] width 199 height 253
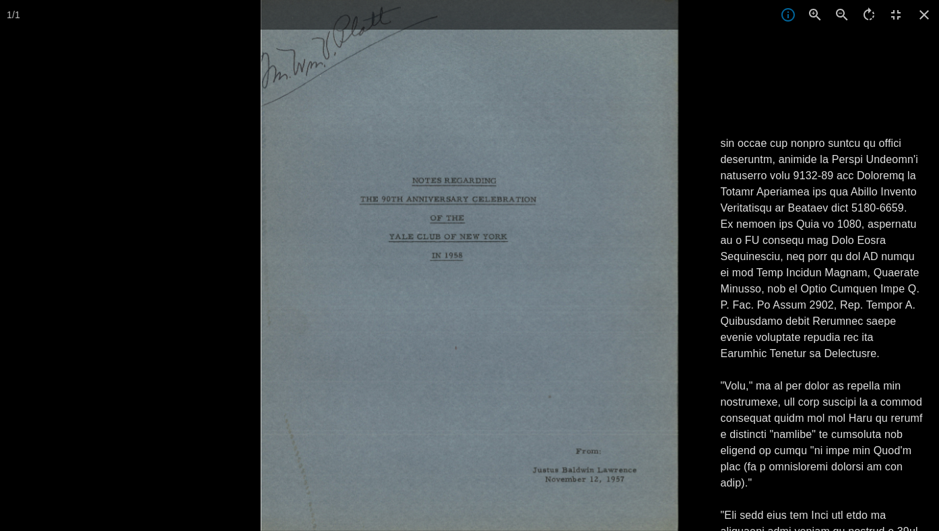
scroll to position [141, 0]
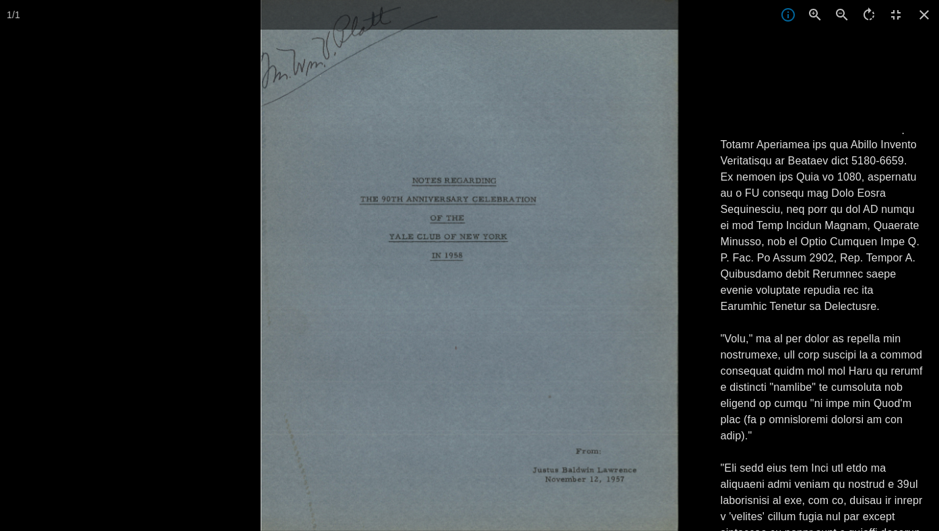
click at [841, 54] on div at bounding box center [730, 265] width 939 height 531
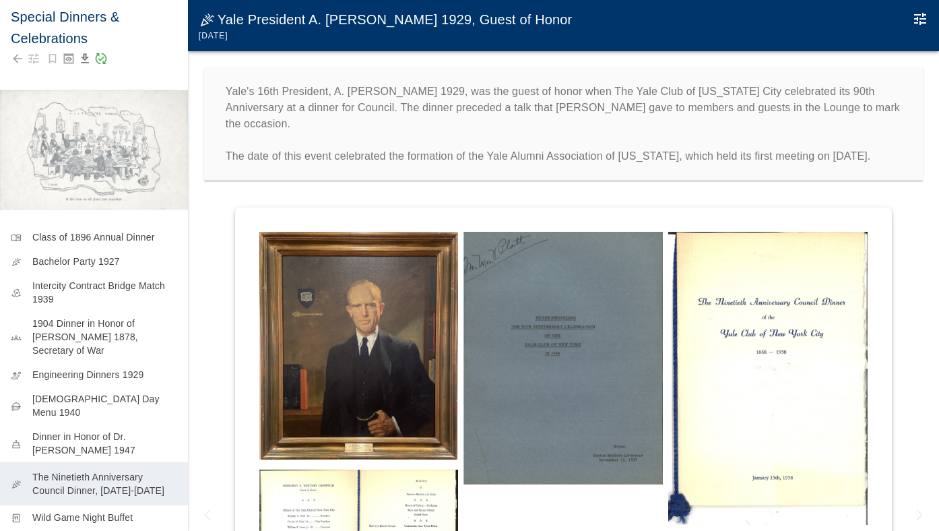
click at [739, 326] on img at bounding box center [767, 379] width 199 height 294
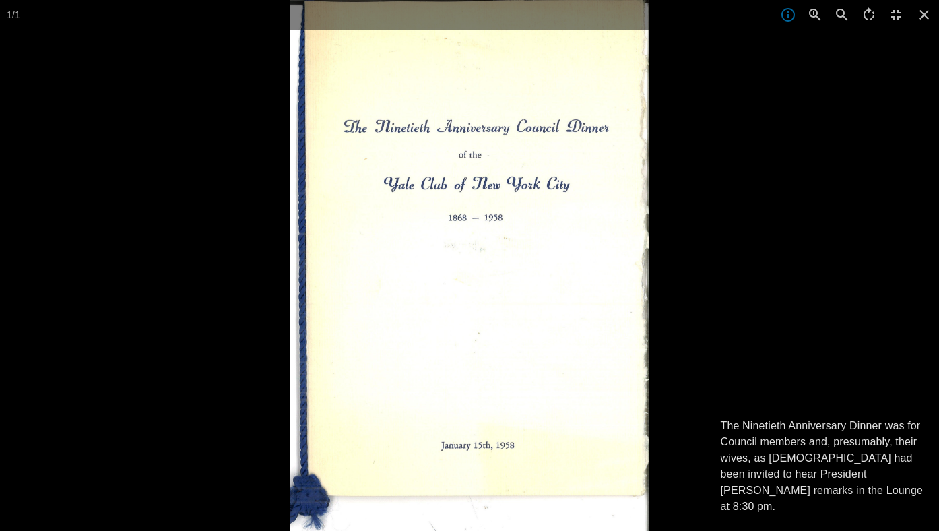
click at [739, 327] on div at bounding box center [759, 265] width 939 height 531
click at [924, 12] on icon at bounding box center [925, 15] width 30 height 30
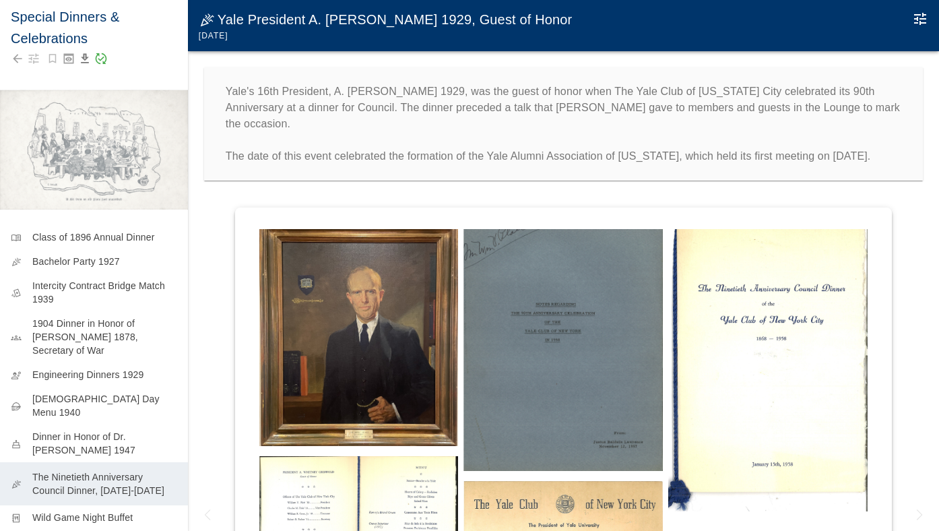
scroll to position [13, 0]
click at [331, 509] on img at bounding box center [358, 530] width 199 height 148
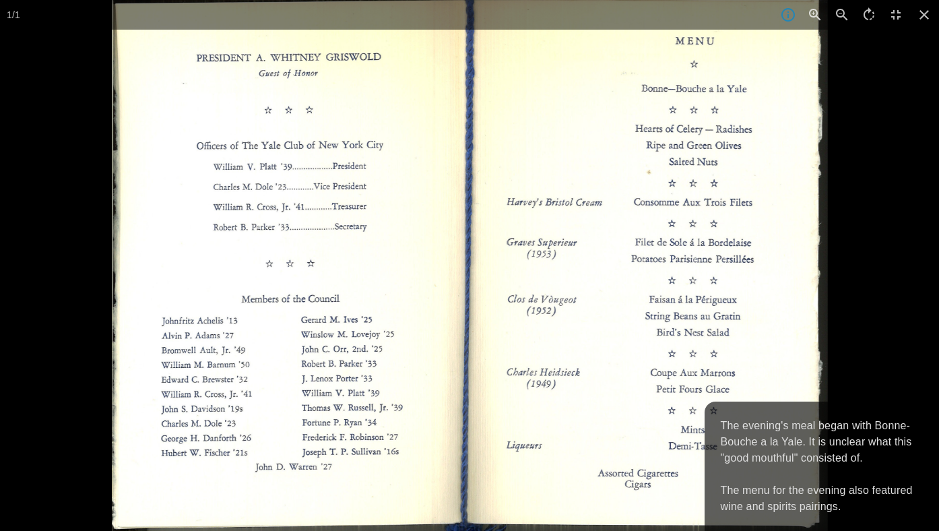
click at [855, 344] on div at bounding box center [581, 265] width 939 height 531
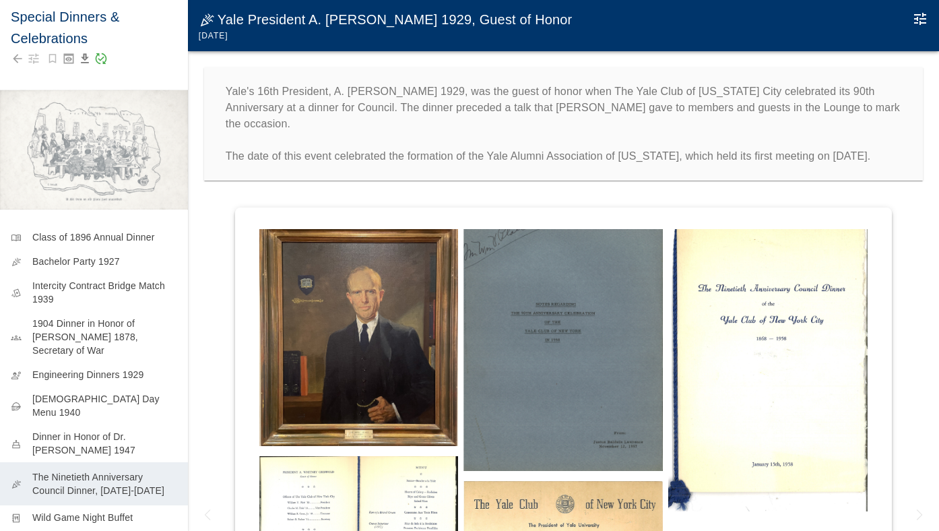
click at [598, 520] on img at bounding box center [563, 538] width 199 height 115
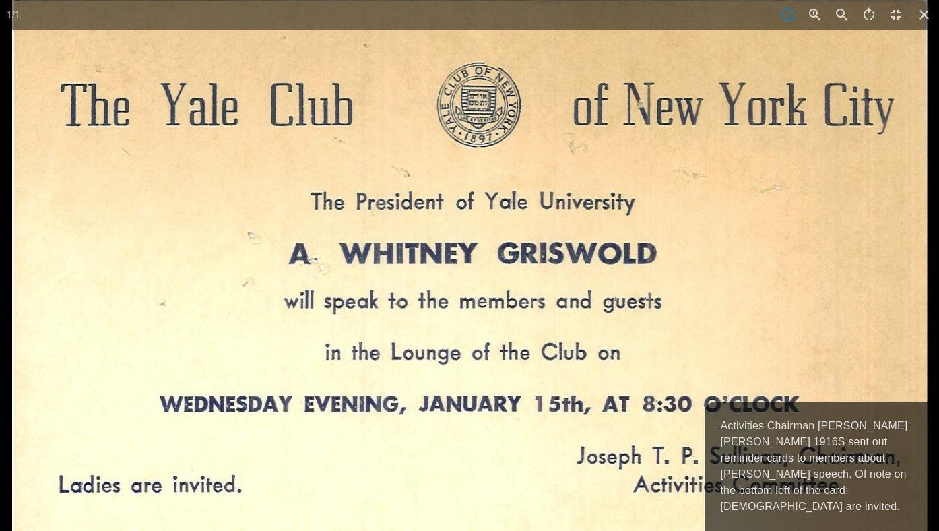
click at [764, 305] on img at bounding box center [470, 265] width 916 height 531
click at [921, 13] on icon at bounding box center [925, 15] width 30 height 30
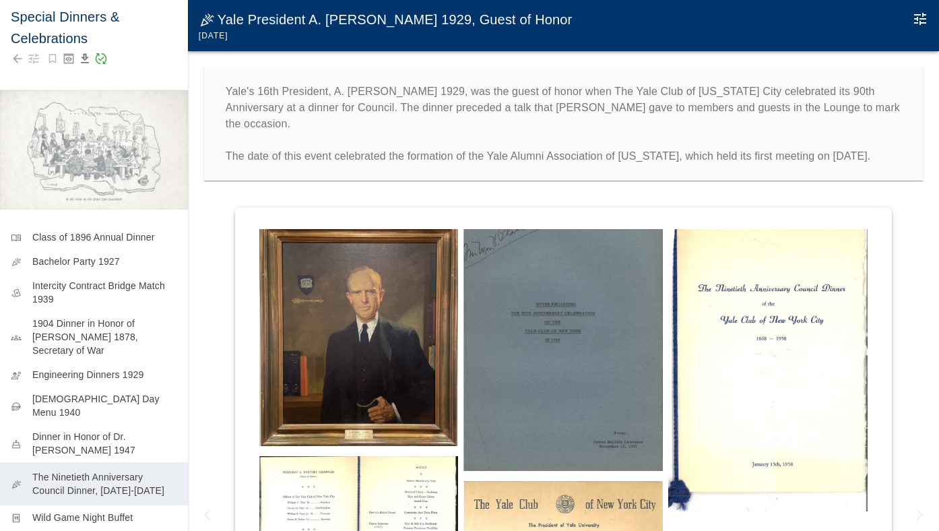
click at [739, 328] on img at bounding box center [767, 365] width 199 height 294
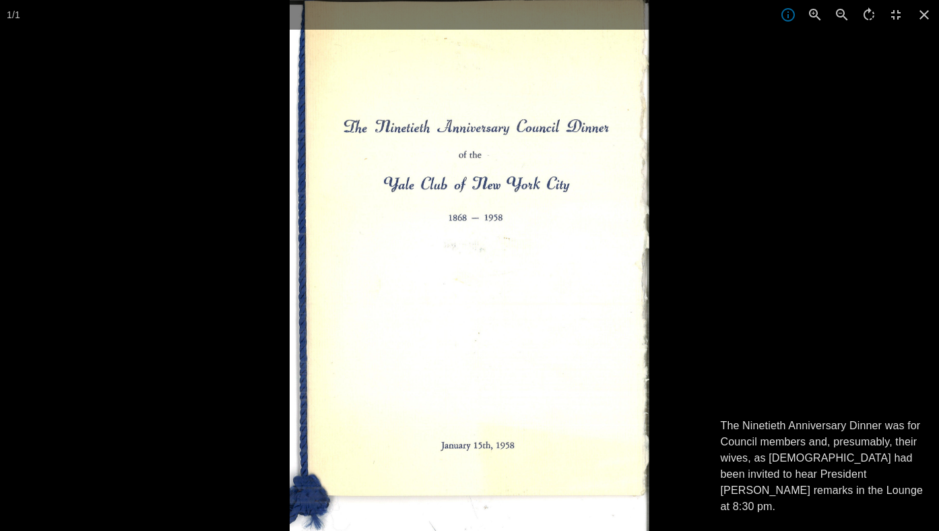
click at [687, 335] on div at bounding box center [759, 265] width 939 height 531
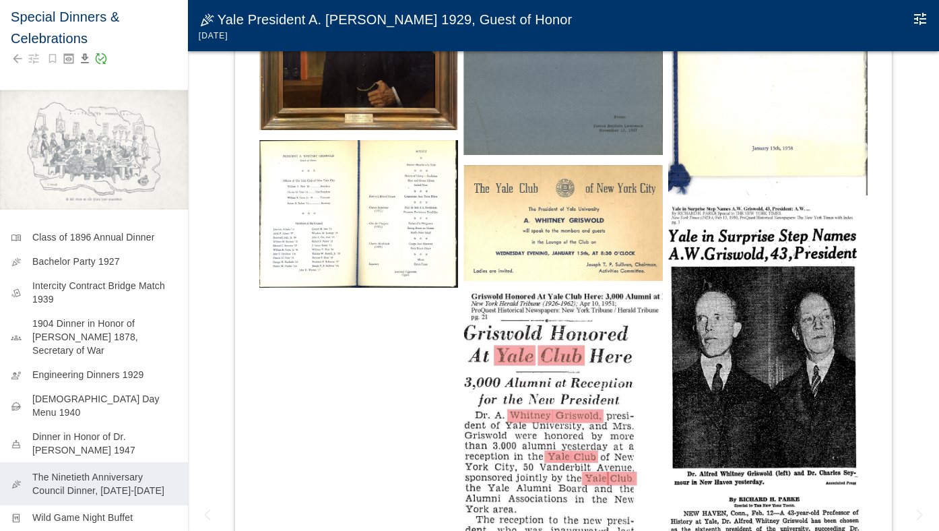
scroll to position [343, 0]
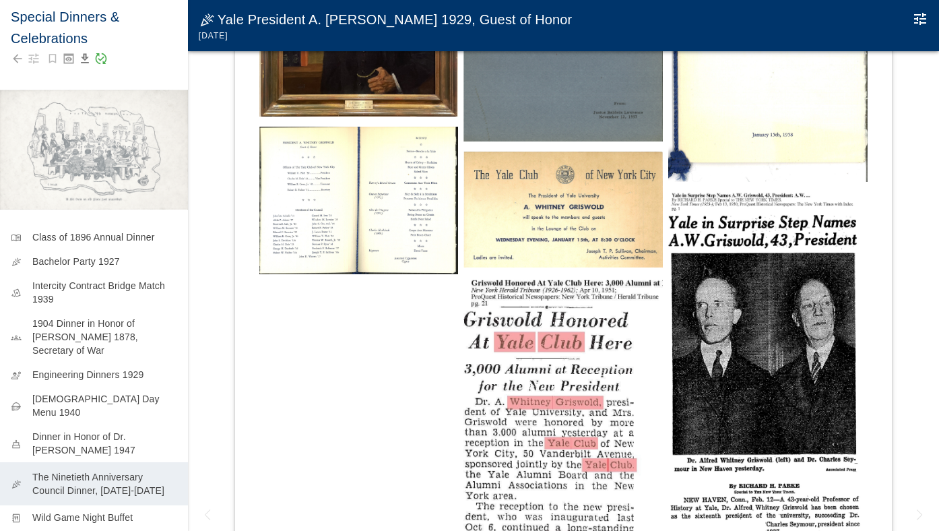
click at [515, 416] on img at bounding box center [563, 491] width 199 height 426
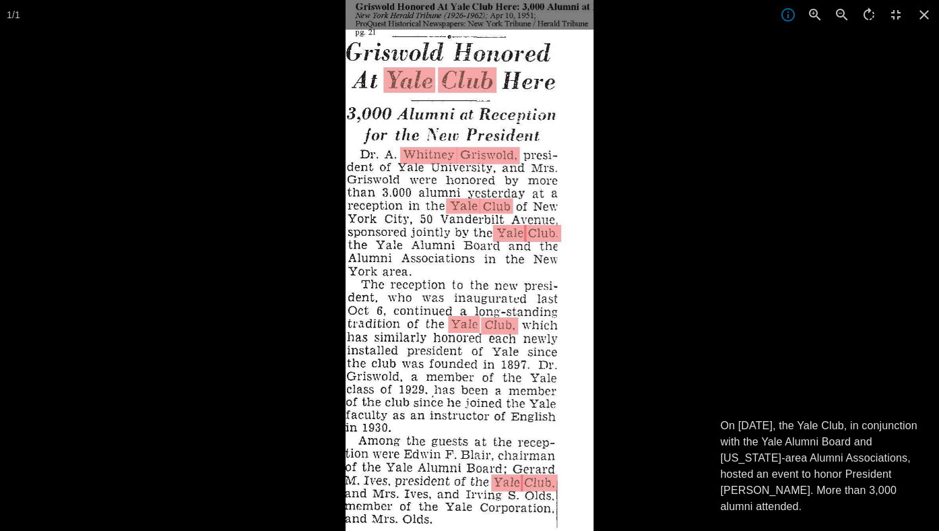
click at [808, 424] on p "On [DATE], the Yale Club, in conjunction with the Yale Alumni Board and [US_STA…" at bounding box center [822, 466] width 203 height 97
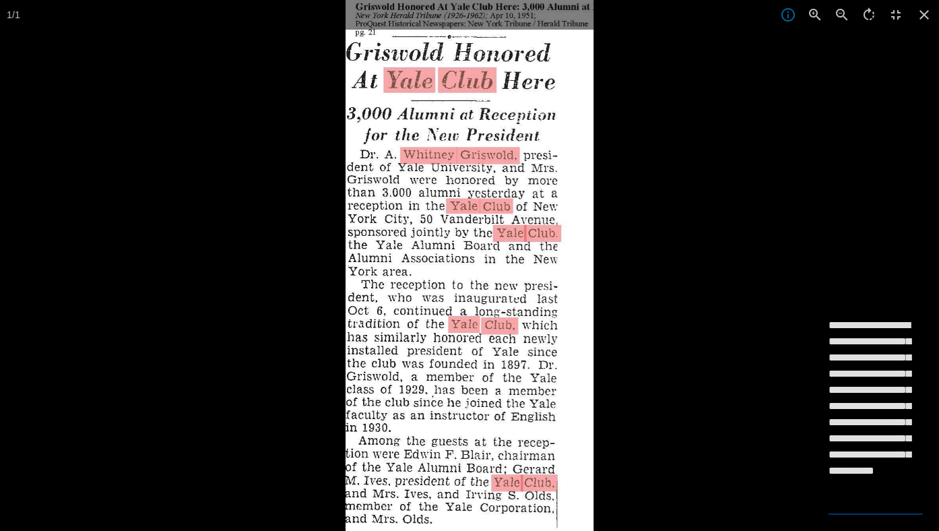
click at [833, 338] on textarea "**********" at bounding box center [876, 414] width 94 height 194
type textarea "**********"
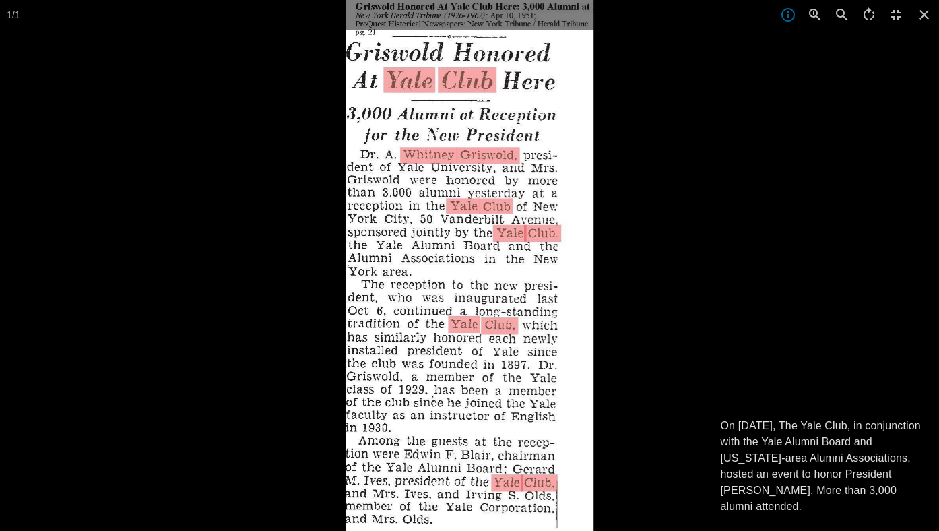
click at [703, 272] on div at bounding box center [815, 265] width 939 height 531
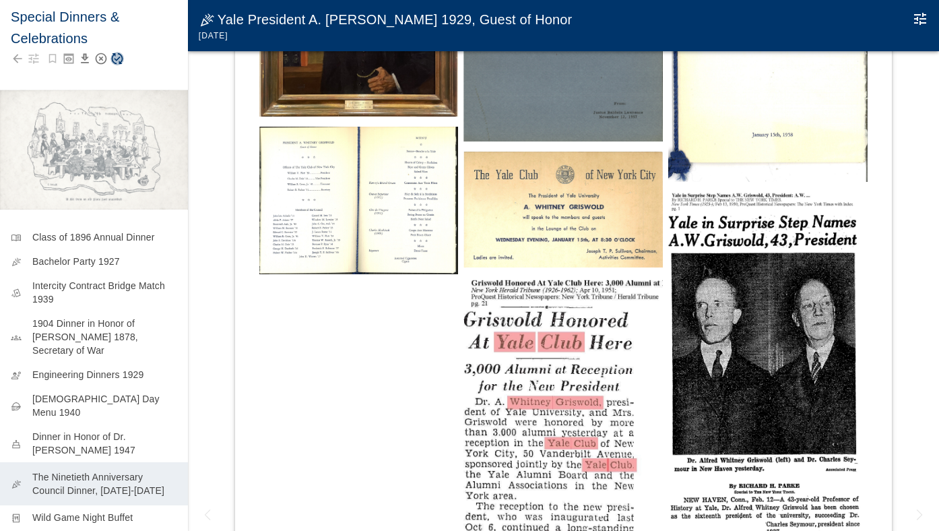
click at [116, 56] on icon "Save Story" at bounding box center [116, 58] width 13 height 13
click at [496, 395] on img at bounding box center [563, 491] width 199 height 426
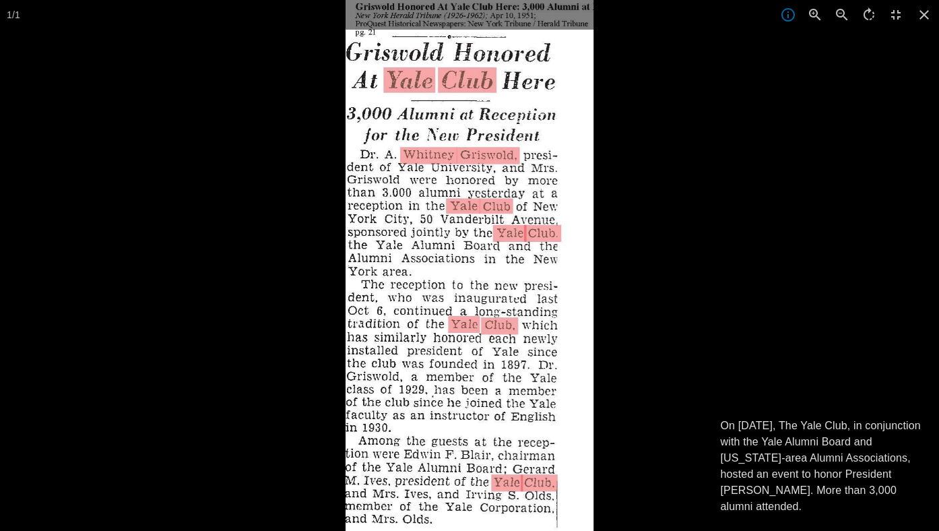
click at [716, 253] on div at bounding box center [815, 265] width 939 height 531
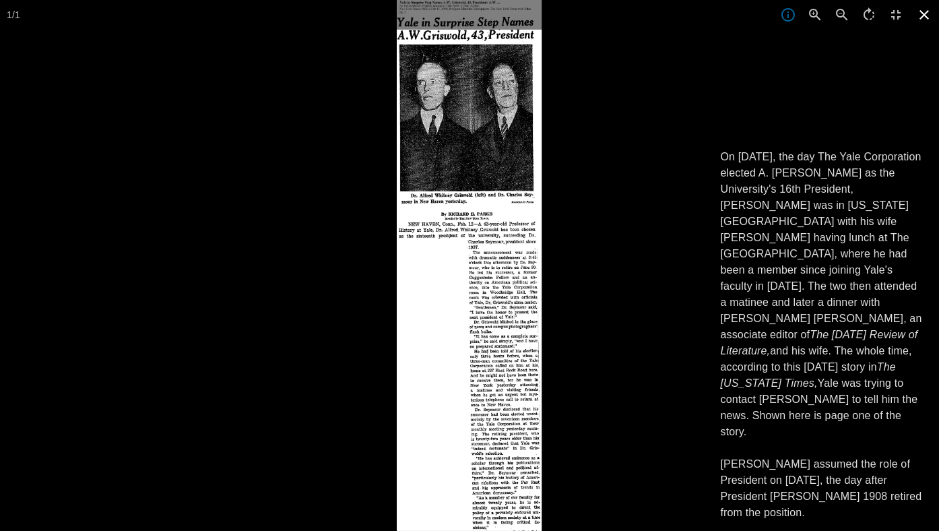
click at [921, 18] on icon at bounding box center [924, 14] width 9 height 9
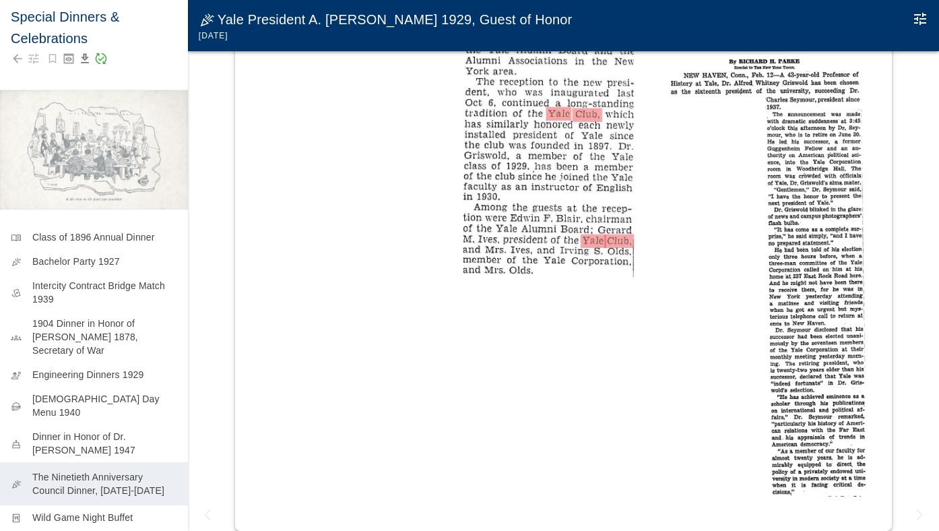
scroll to position [784, 0]
click at [86, 513] on p "Wild Game Night Buffet" at bounding box center [104, 519] width 145 height 13
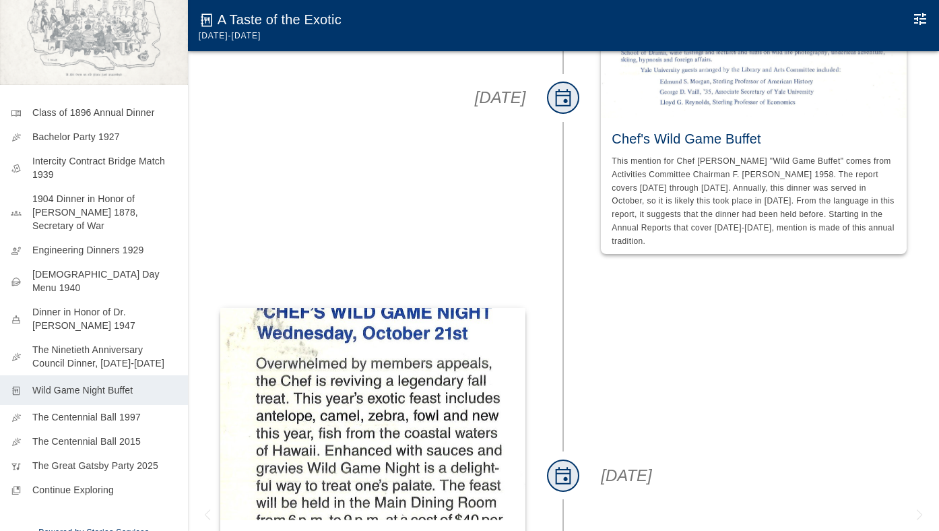
scroll to position [280, 0]
click at [921, 20] on icon "Edit Moment" at bounding box center [920, 19] width 16 height 16
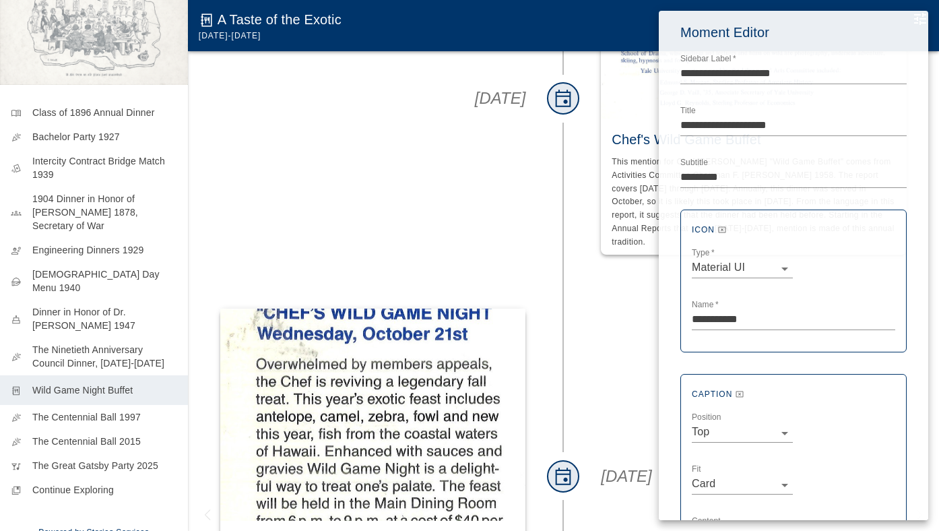
scroll to position [538, 0]
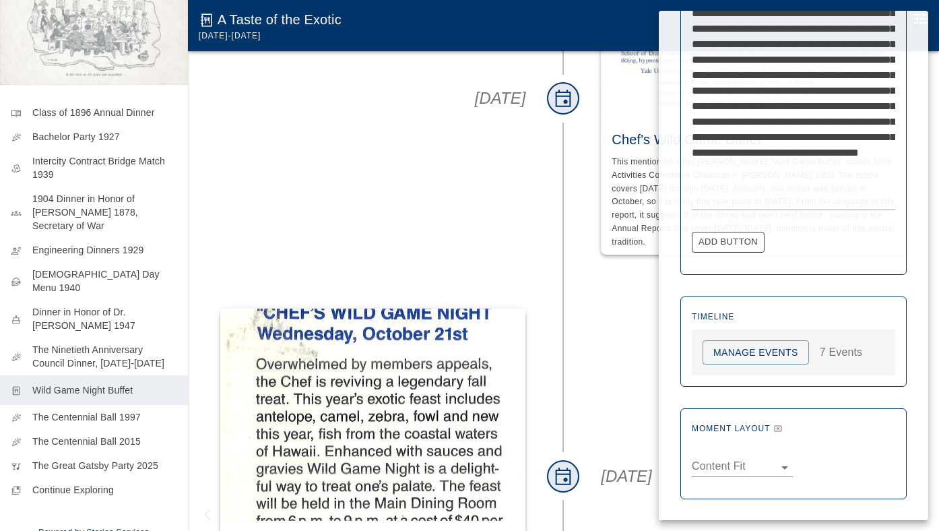
click at [753, 350] on button "Manage Events" at bounding box center [756, 352] width 106 height 25
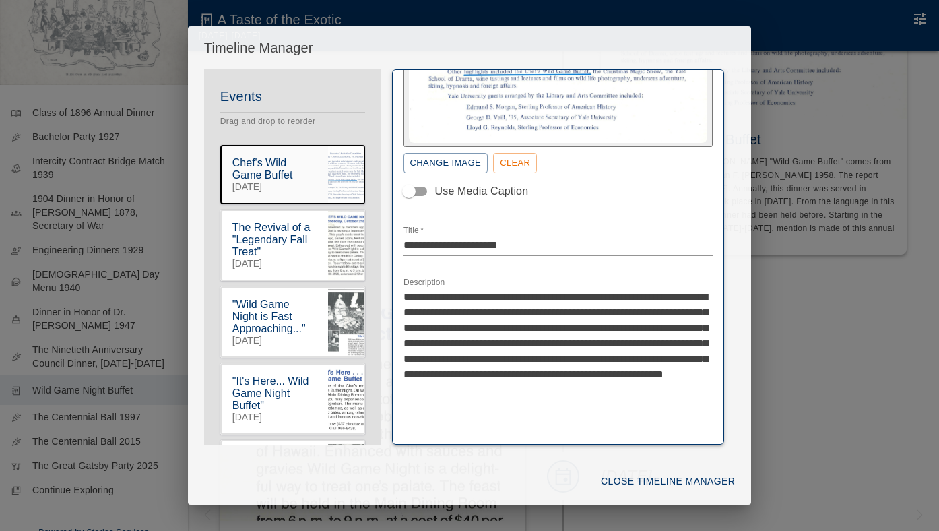
scroll to position [228, 0]
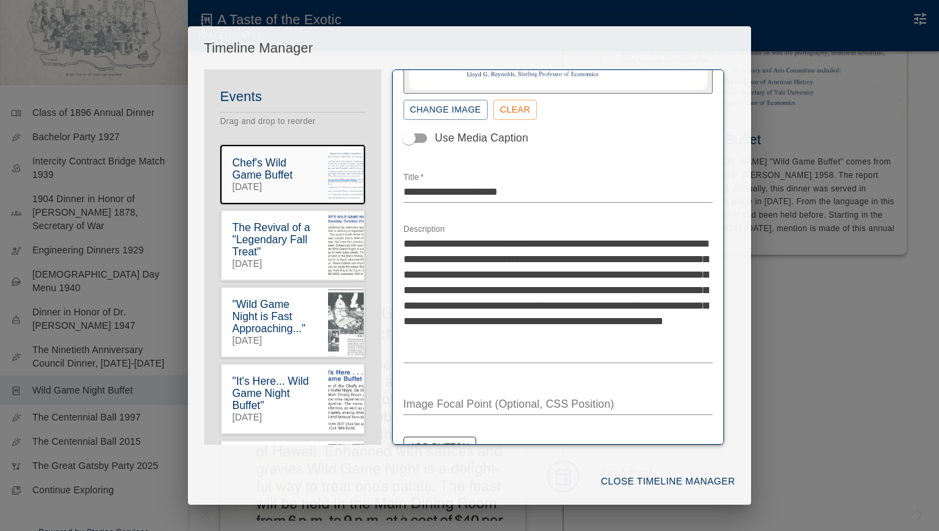
click at [471, 242] on textarea "**********" at bounding box center [559, 298] width 310 height 124
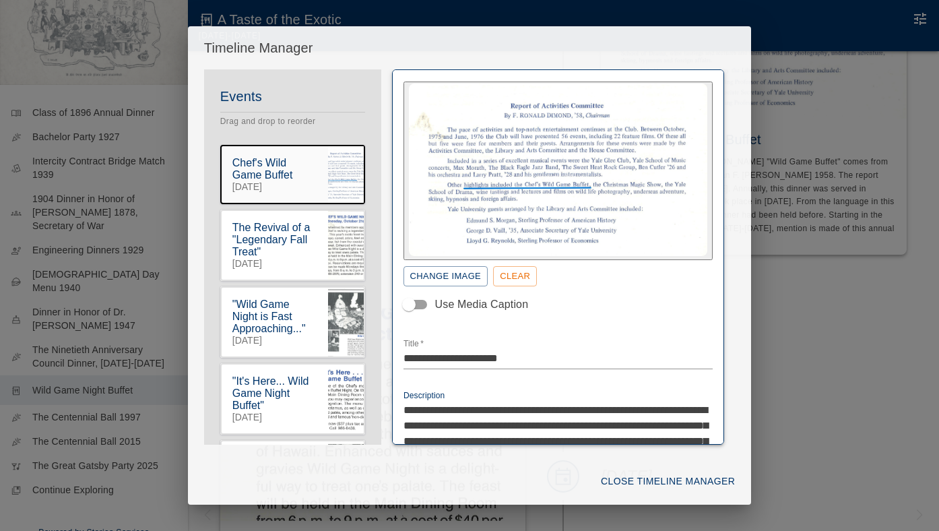
click at [512, 426] on textarea "**********" at bounding box center [559, 464] width 310 height 124
click at [621, 423] on textarea "**********" at bounding box center [559, 464] width 310 height 124
type textarea "**********"
click at [654, 479] on button "Close Timeline Manager" at bounding box center [668, 481] width 145 height 25
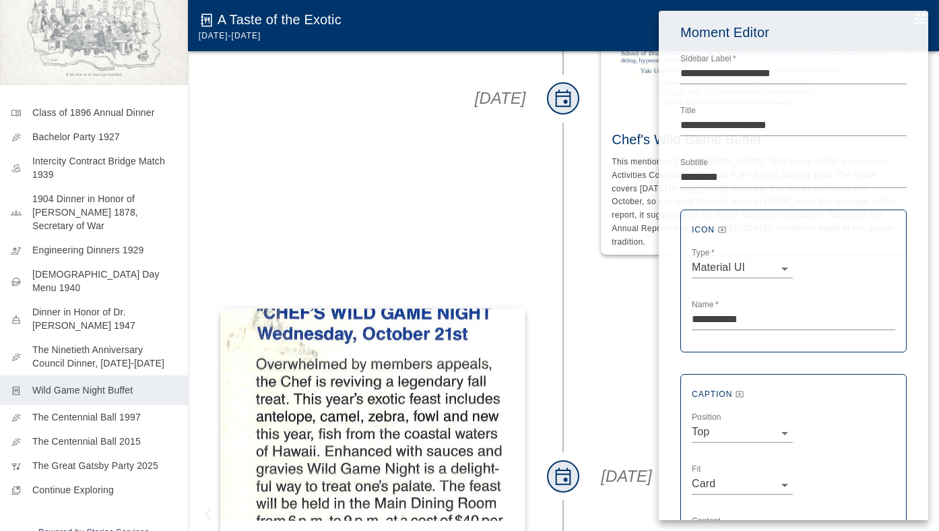
click at [250, 92] on div at bounding box center [469, 265] width 939 height 531
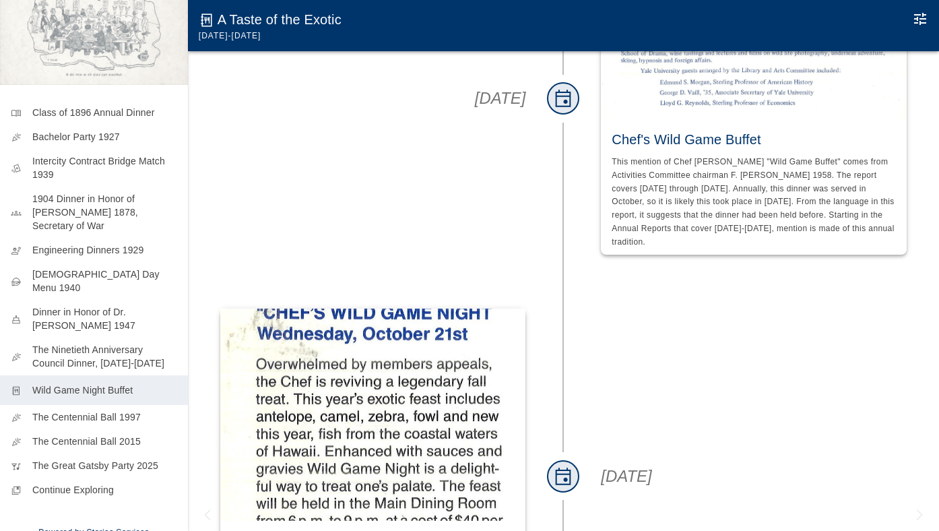
click at [259, 159] on div "[DATE]" at bounding box center [373, 99] width 349 height 366
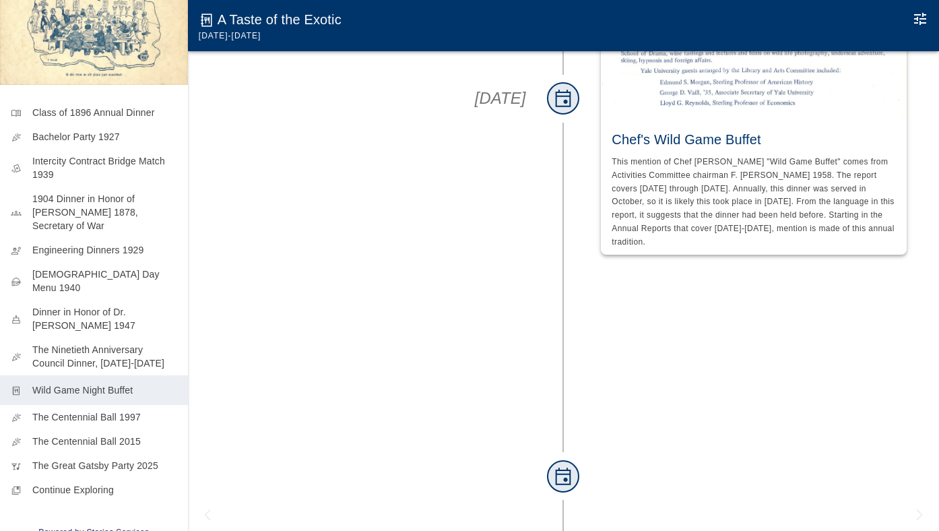
scroll to position [0, 0]
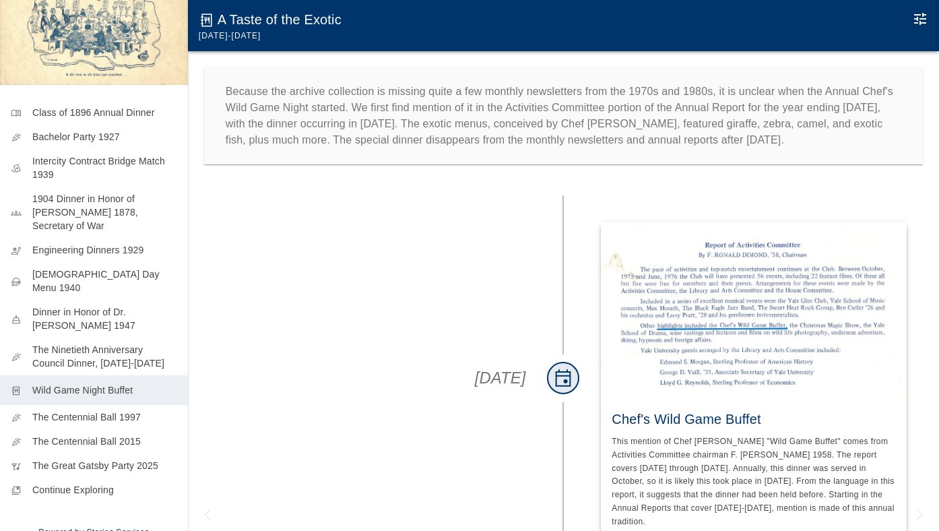
click at [150, 77] on img at bounding box center [94, 25] width 188 height 120
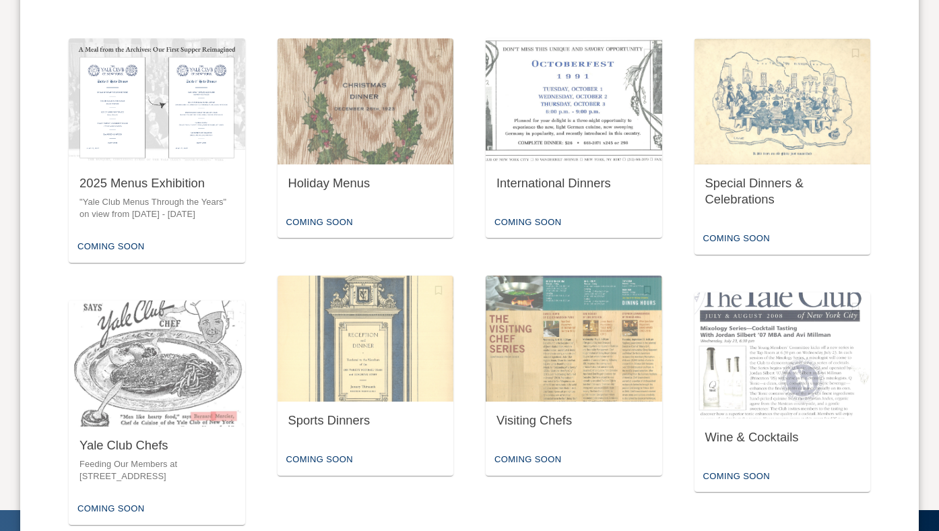
scroll to position [642, 0]
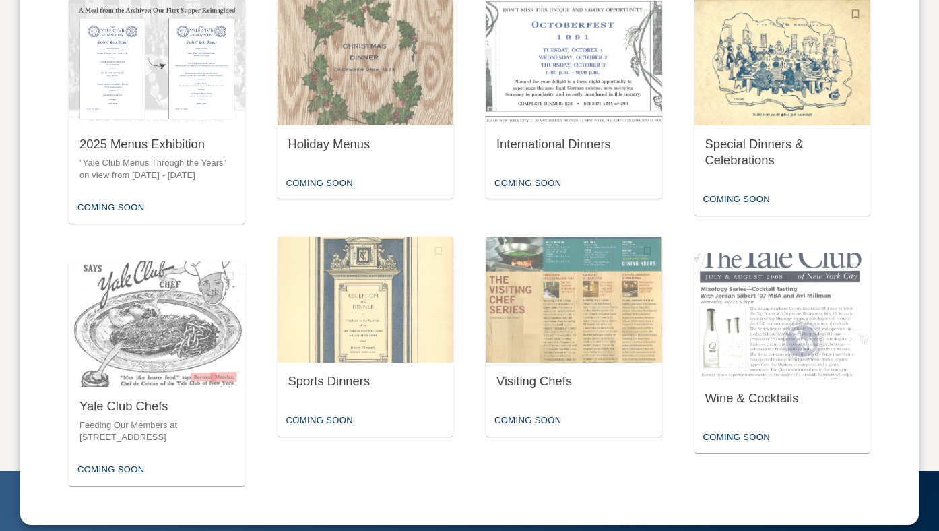
click at [738, 167] on div "Special Dinners & Celebrations" at bounding box center [783, 154] width 177 height 59
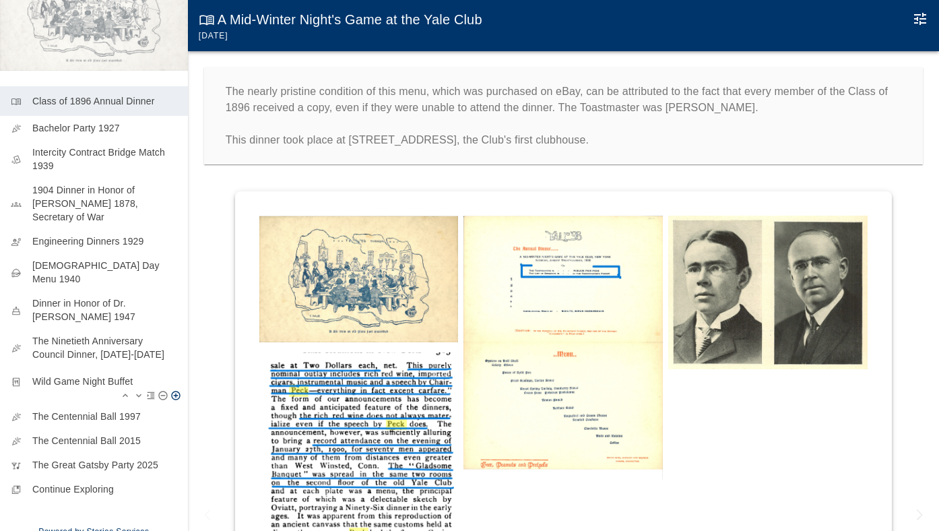
scroll to position [130, 0]
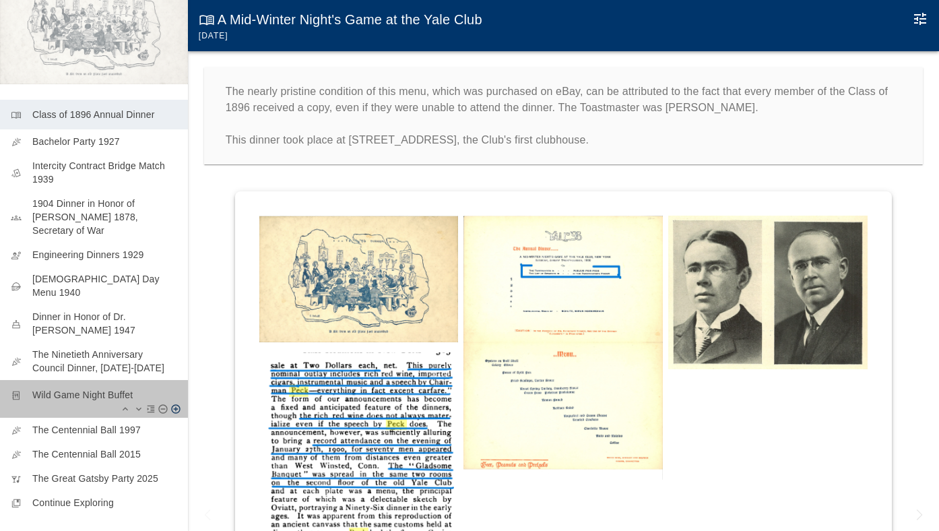
click at [117, 388] on p "Wild Game Night Buffet" at bounding box center [104, 394] width 145 height 13
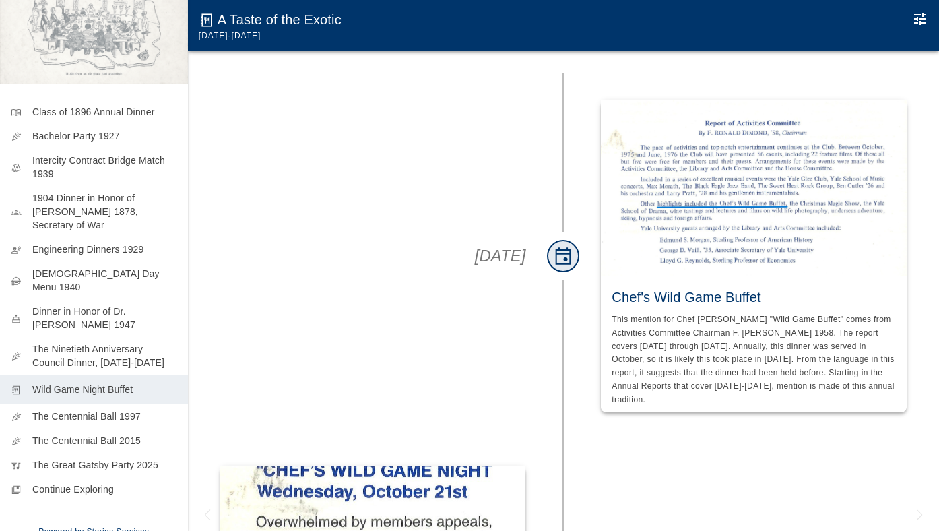
scroll to position [124, 0]
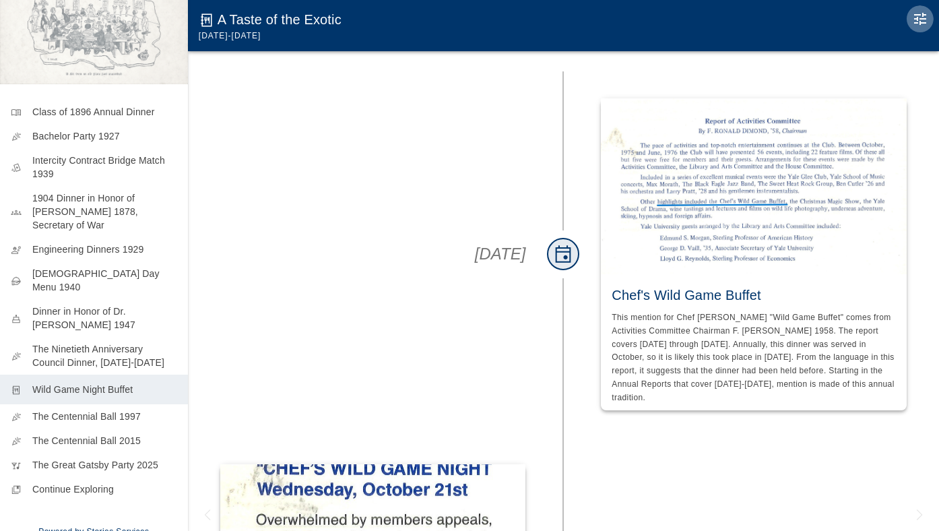
click at [914, 22] on icon "Edit Moment" at bounding box center [920, 19] width 16 height 16
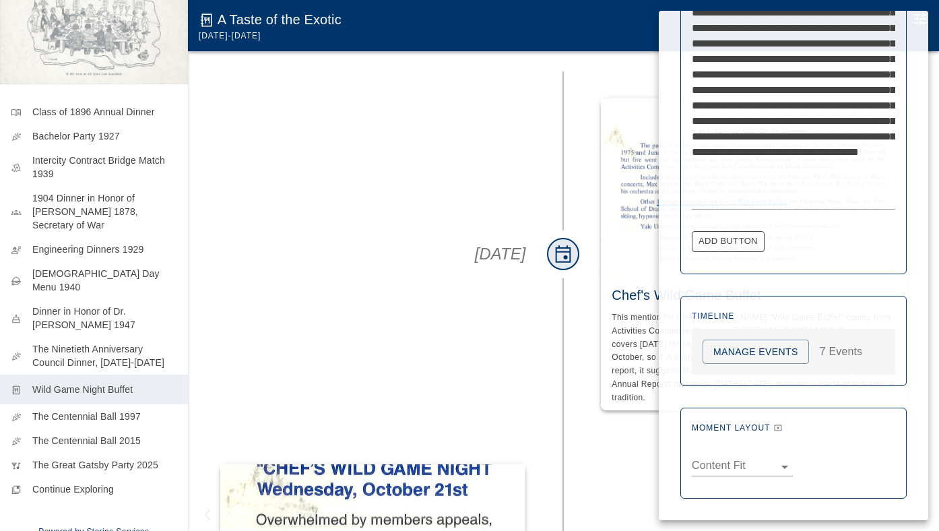
scroll to position [538, 0]
click at [737, 351] on button "Manage Events" at bounding box center [756, 352] width 106 height 25
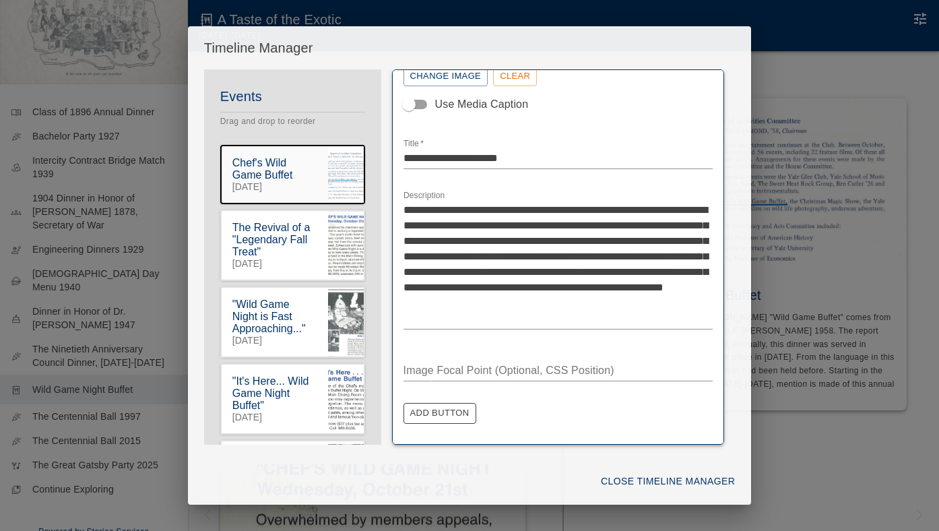
scroll to position [261, 0]
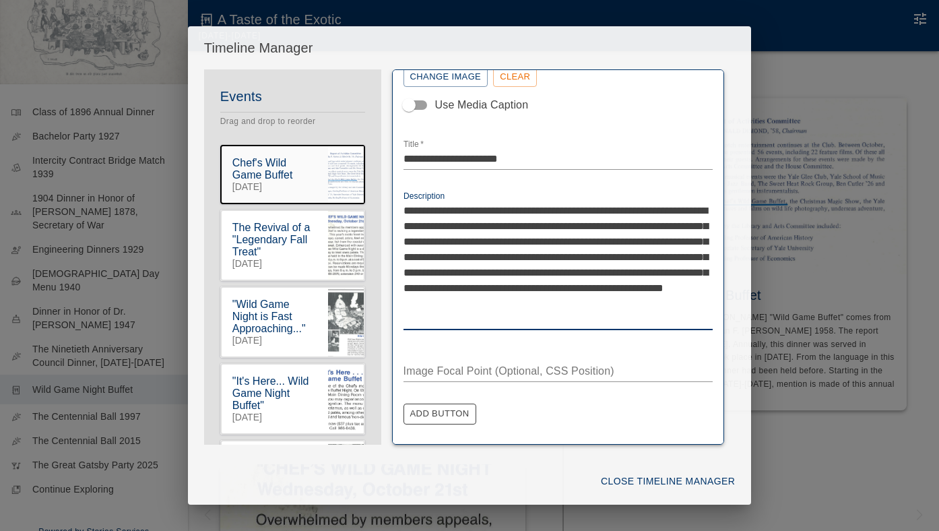
click at [625, 220] on textarea "**********" at bounding box center [559, 265] width 310 height 124
click at [470, 210] on textarea "**********" at bounding box center [559, 265] width 310 height 124
click at [470, 209] on textarea "**********" at bounding box center [559, 265] width 310 height 124
type textarea "**********"
click at [701, 476] on button "Close Timeline Manager" at bounding box center [668, 481] width 145 height 25
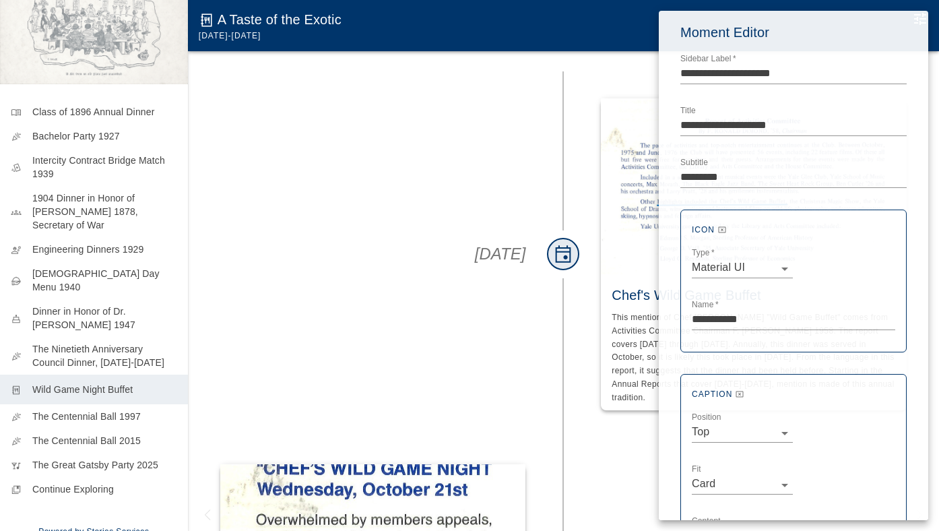
click at [665, 471] on div "**********" at bounding box center [793, 535] width 269 height 1048
click at [434, 352] on div at bounding box center [469, 265] width 939 height 531
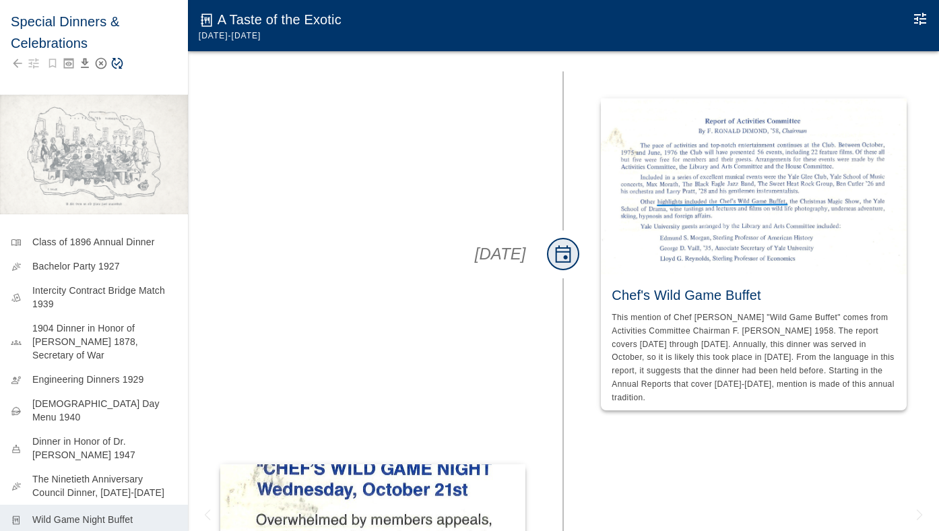
scroll to position [0, 0]
click at [119, 63] on icon "Save Story" at bounding box center [116, 63] width 13 height 13
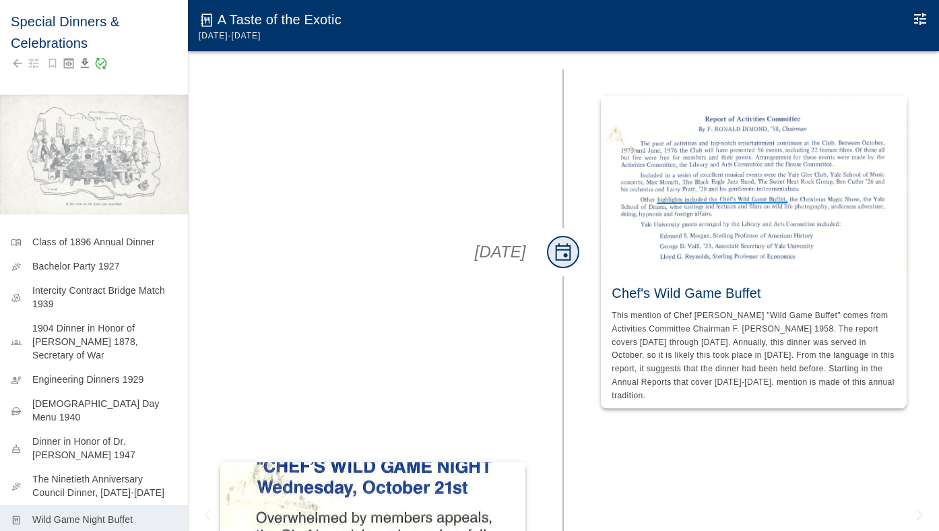
scroll to position [130, 0]
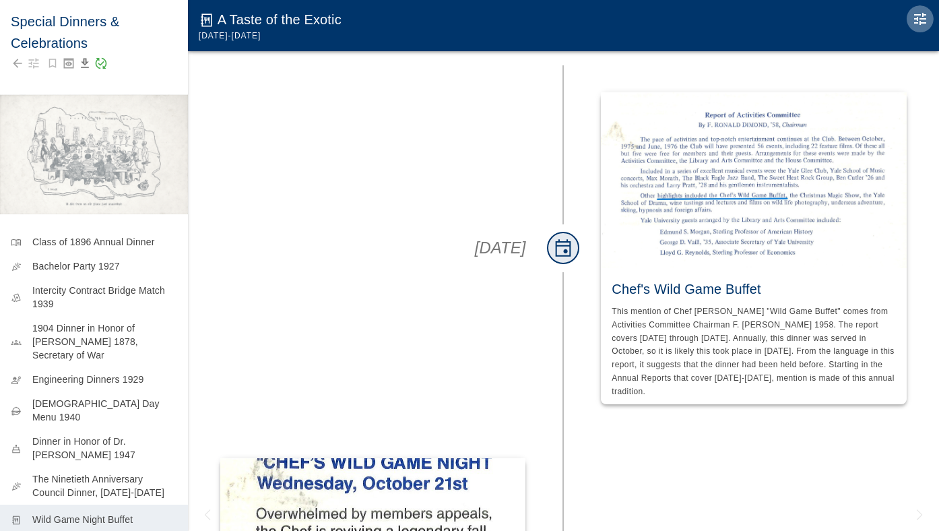
click at [926, 16] on icon "Edit Moment" at bounding box center [920, 19] width 16 height 16
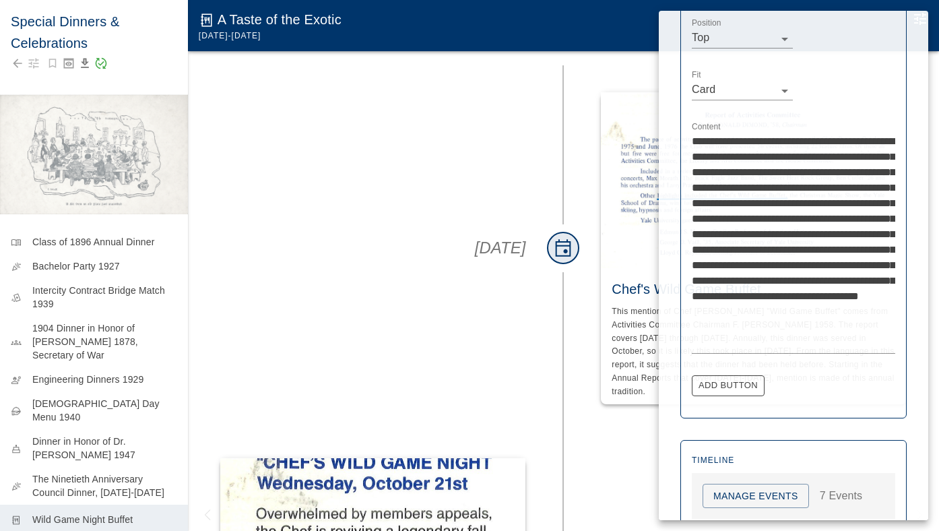
scroll to position [404, 0]
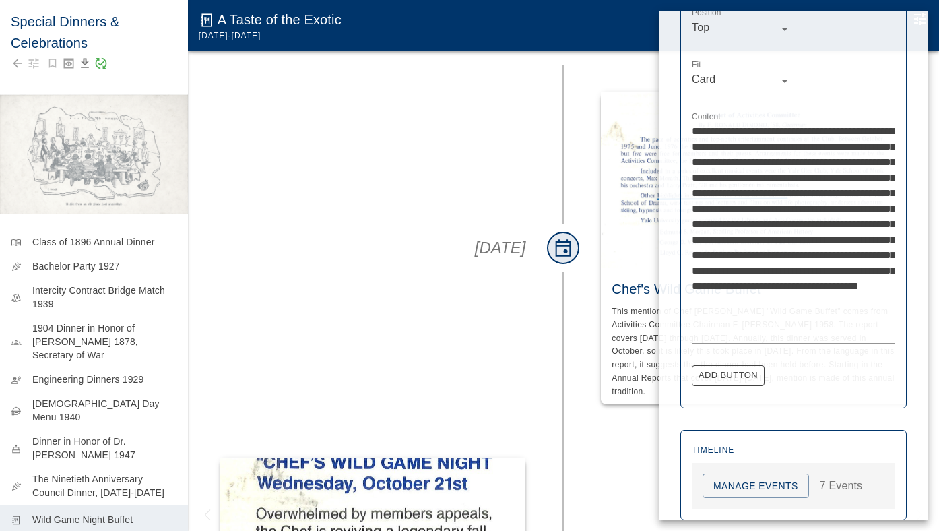
click at [73, 439] on div at bounding box center [469, 265] width 939 height 531
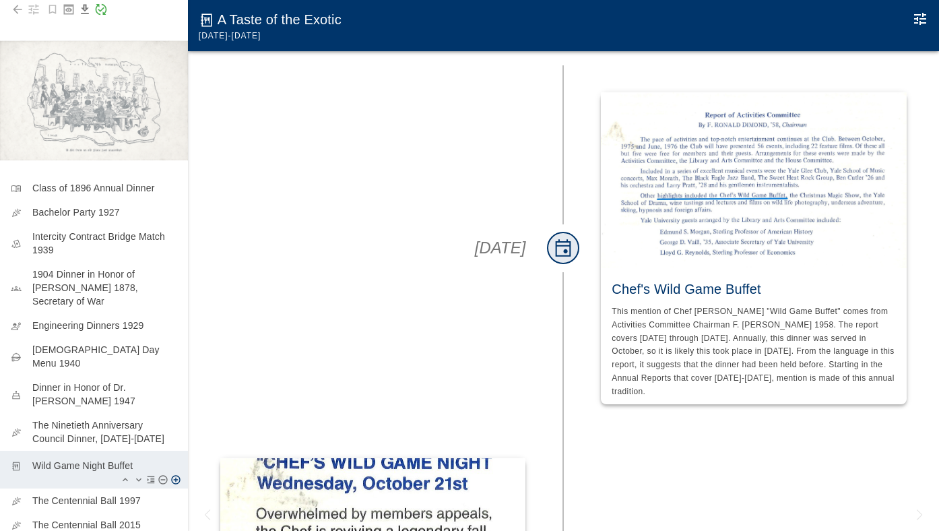
scroll to position [55, 0]
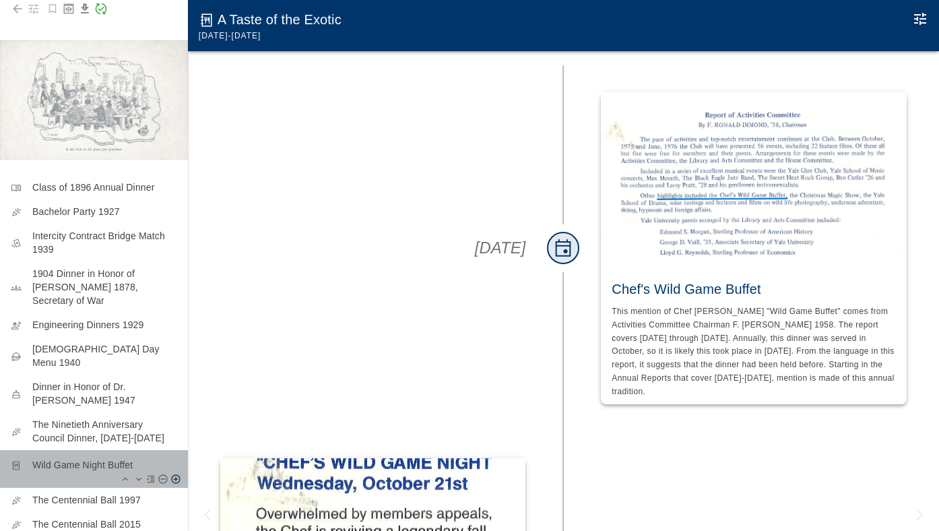
click at [98, 458] on p "Wild Game Night Buffet" at bounding box center [104, 464] width 145 height 13
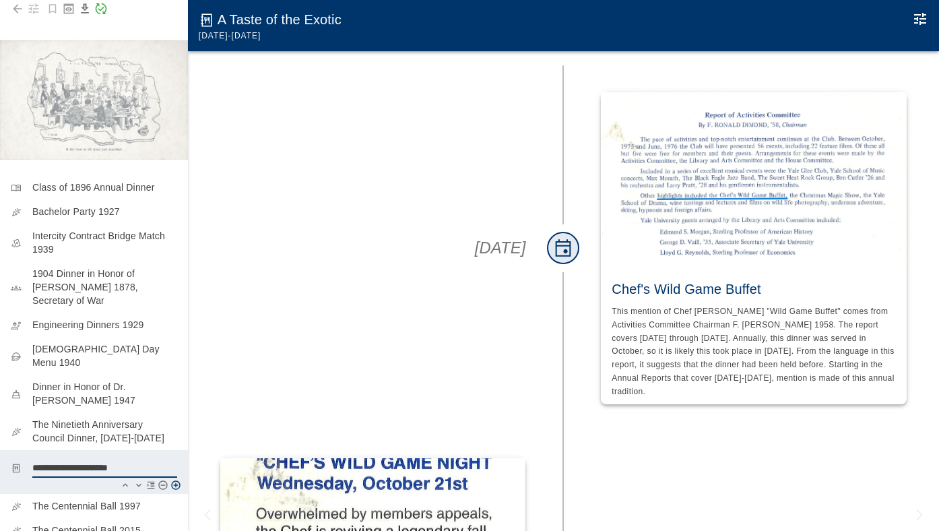
click at [132, 461] on textarea "**********" at bounding box center [104, 467] width 145 height 13
type textarea "**********"
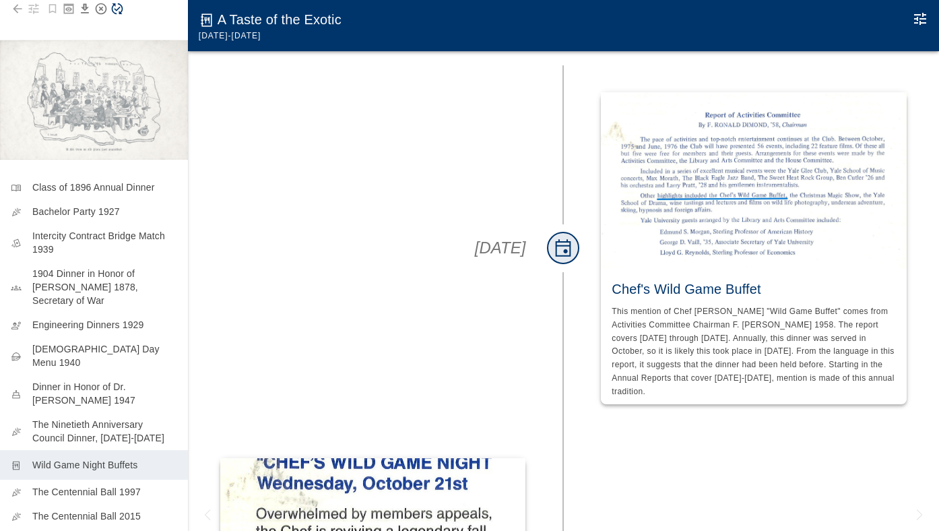
click at [117, 7] on icon "Save Story" at bounding box center [116, 8] width 13 height 13
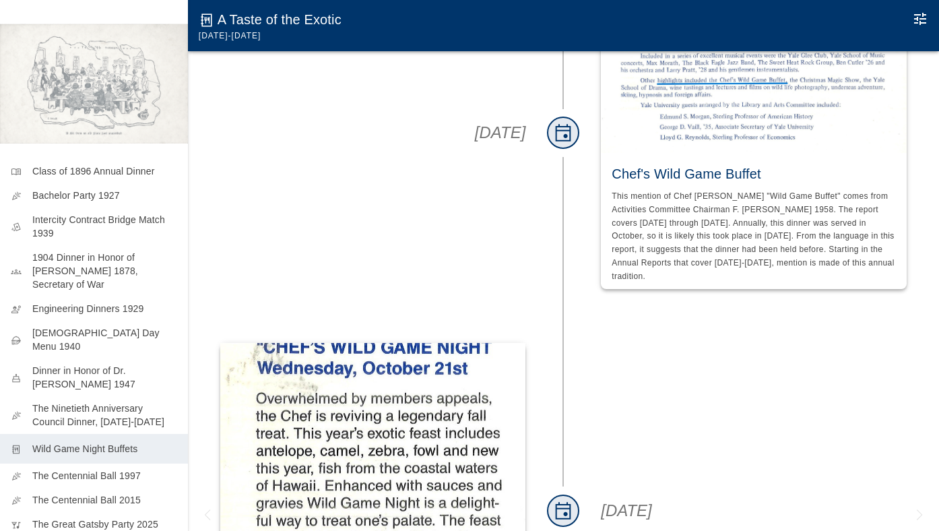
scroll to position [247, 0]
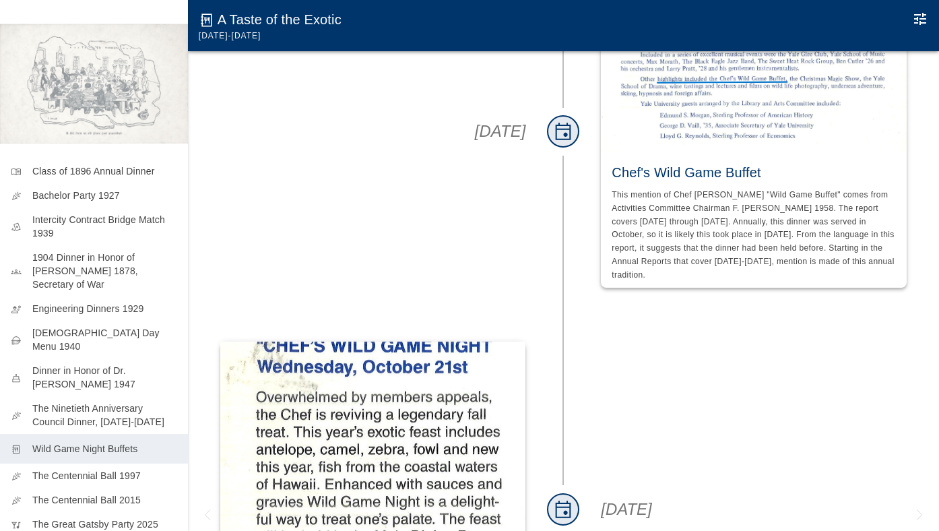
click at [922, 20] on icon "Edit Moment" at bounding box center [920, 19] width 12 height 12
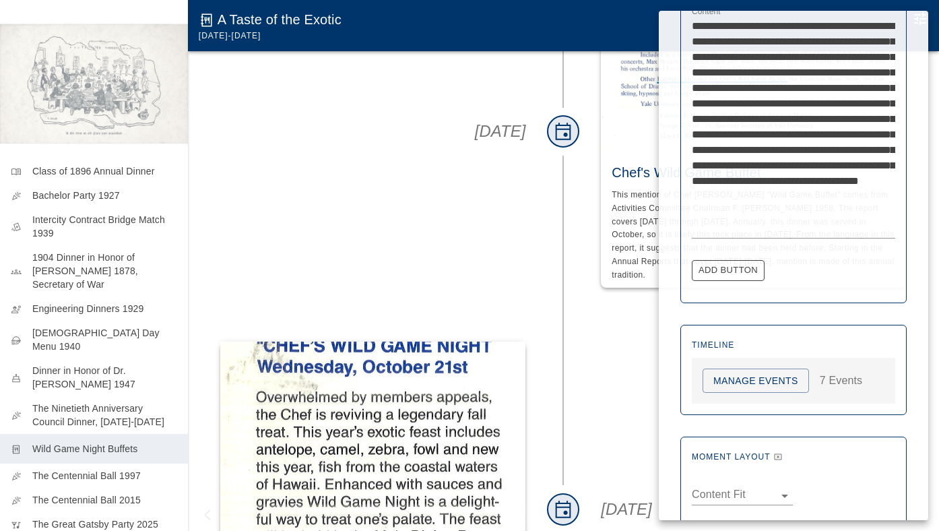
scroll to position [515, 0]
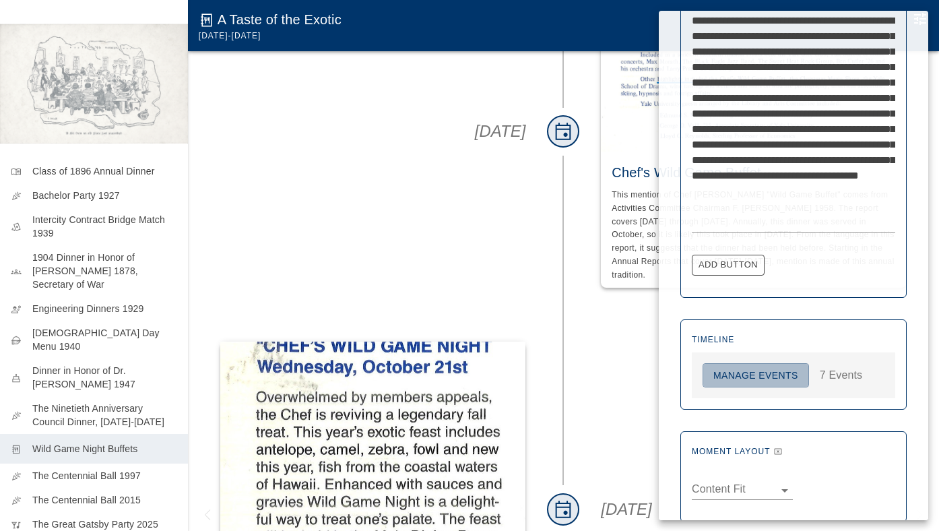
click at [747, 377] on button "Manage Events" at bounding box center [756, 375] width 106 height 25
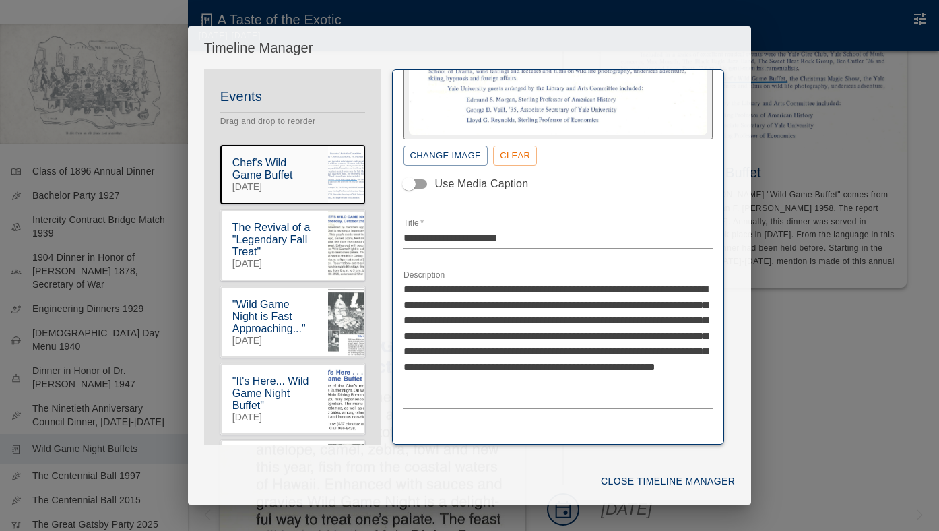
scroll to position [191, 0]
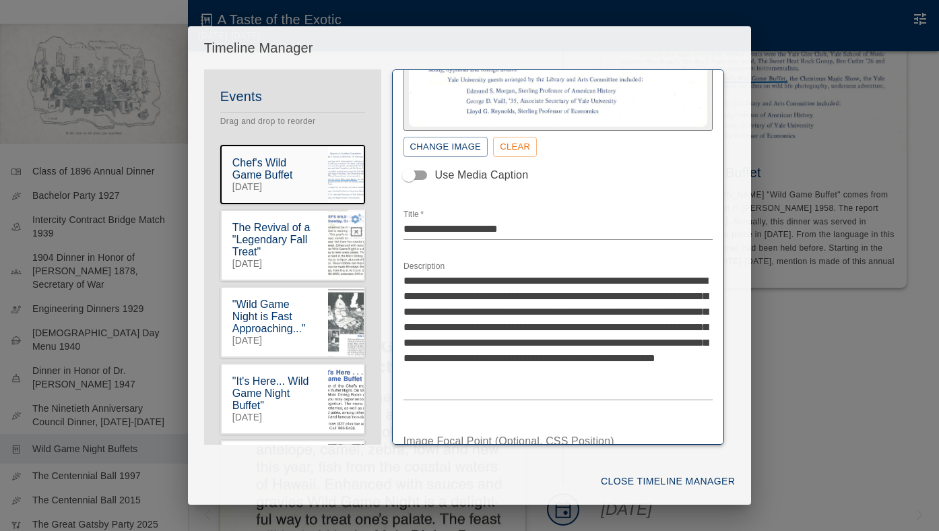
click at [355, 219] on icon "button" at bounding box center [356, 218] width 12 height 12
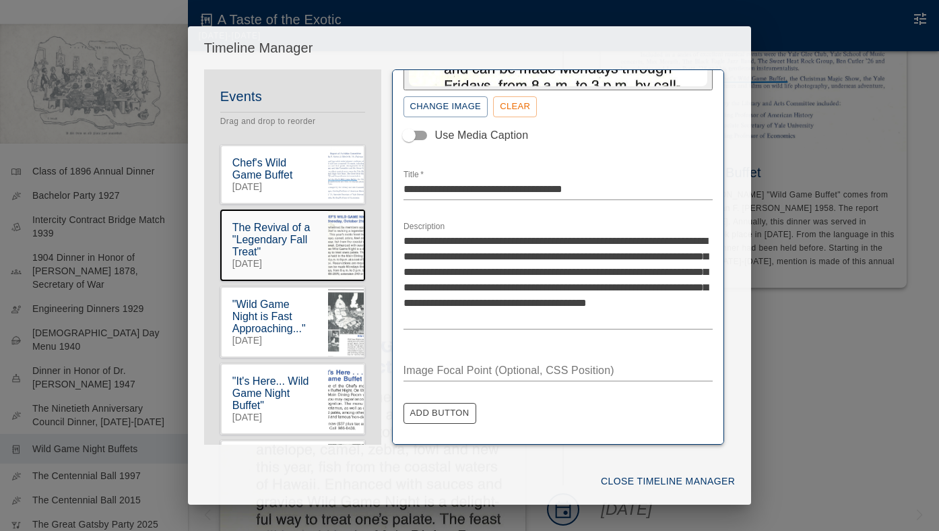
scroll to position [298, 0]
click at [354, 300] on icon "button" at bounding box center [356, 295] width 11 height 10
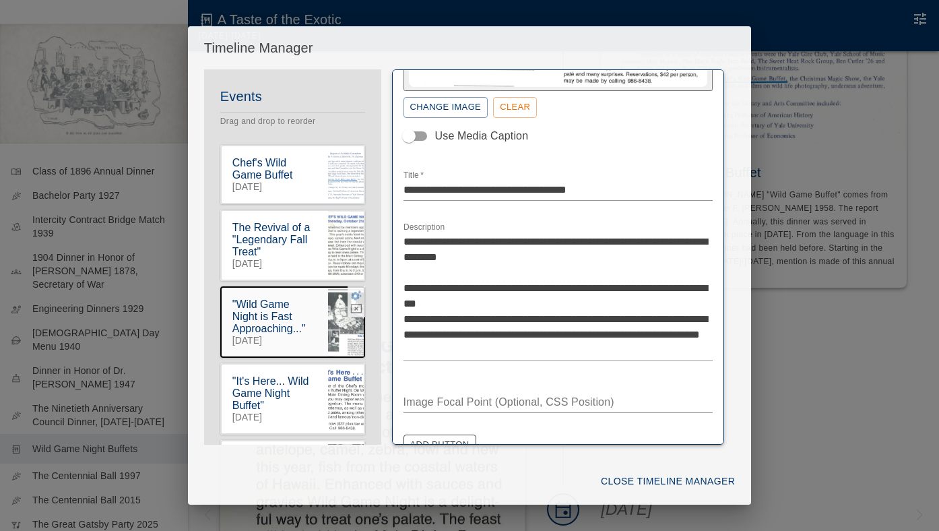
scroll to position [251, 0]
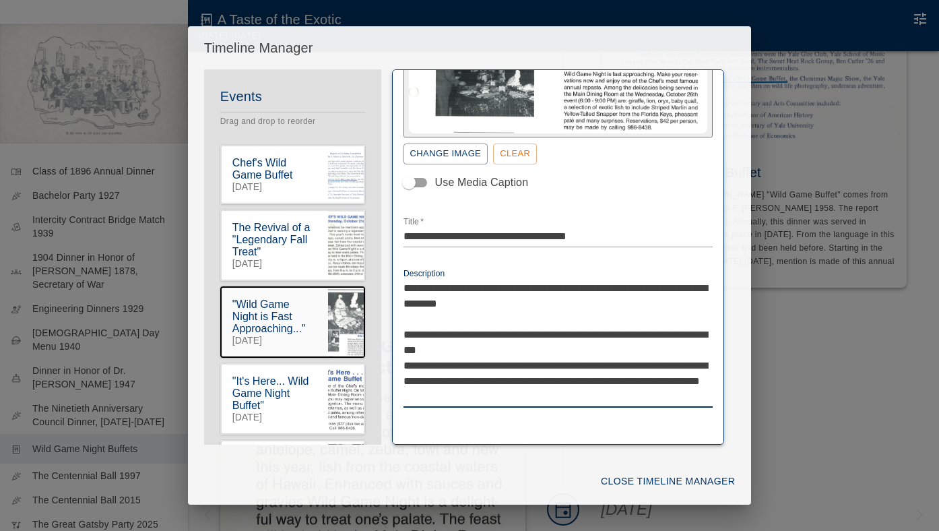
click at [617, 287] on textarea "**********" at bounding box center [559, 342] width 310 height 124
click at [616, 287] on textarea "**********" at bounding box center [559, 342] width 310 height 124
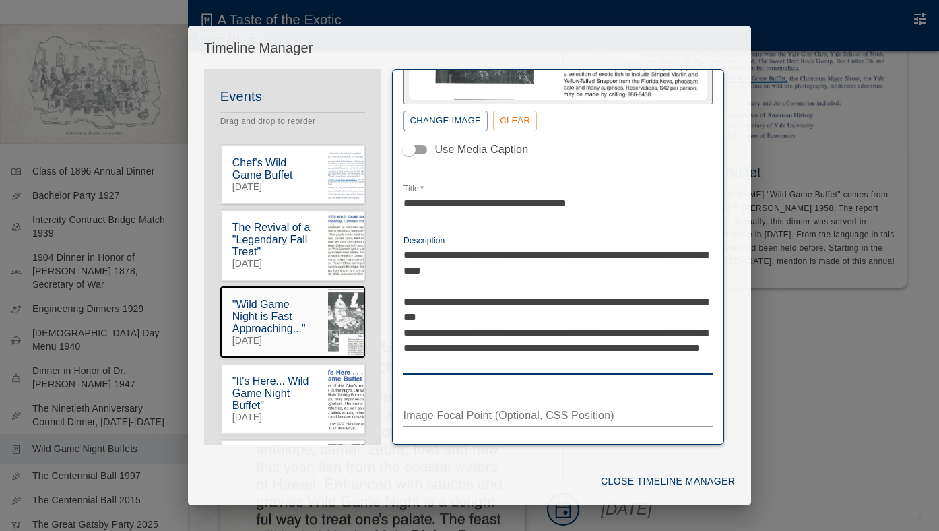
scroll to position [293, 0]
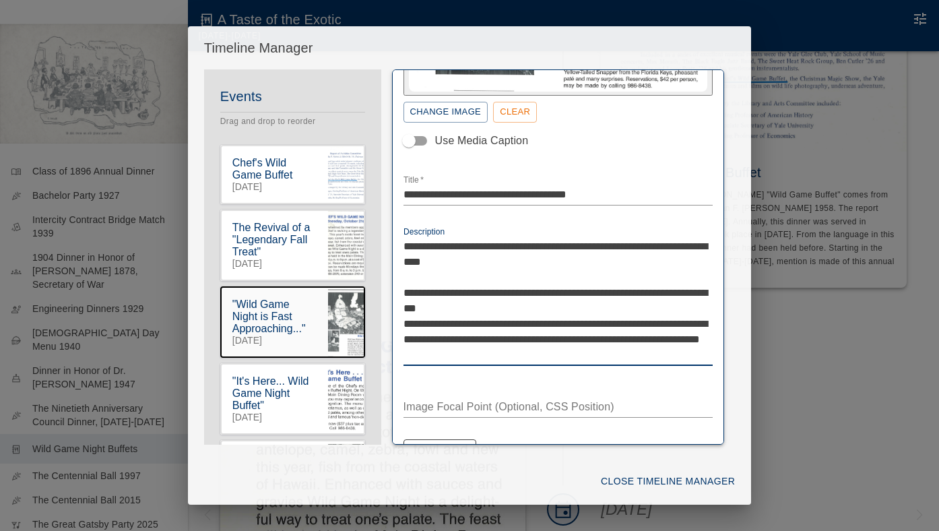
click at [505, 339] on textarea "**********" at bounding box center [559, 301] width 310 height 124
type textarea "**********"
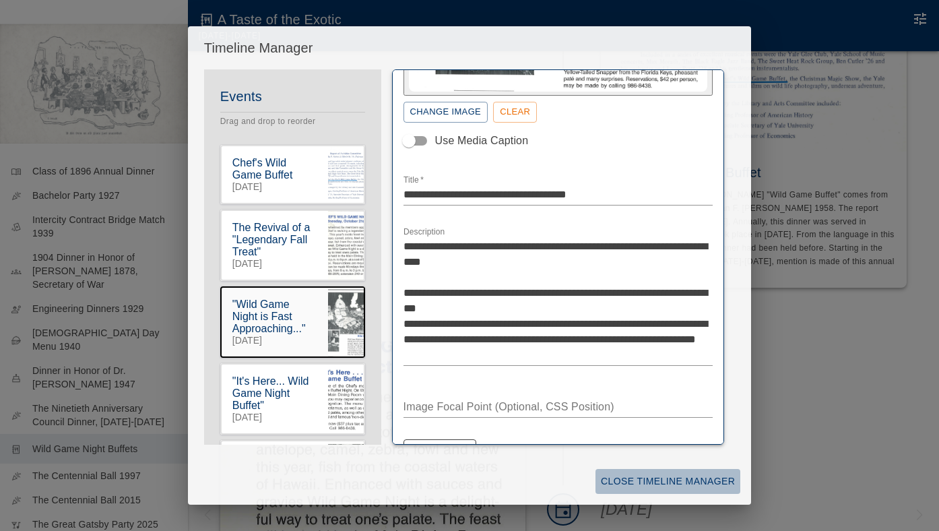
click at [645, 484] on button "Close Timeline Manager" at bounding box center [668, 481] width 145 height 25
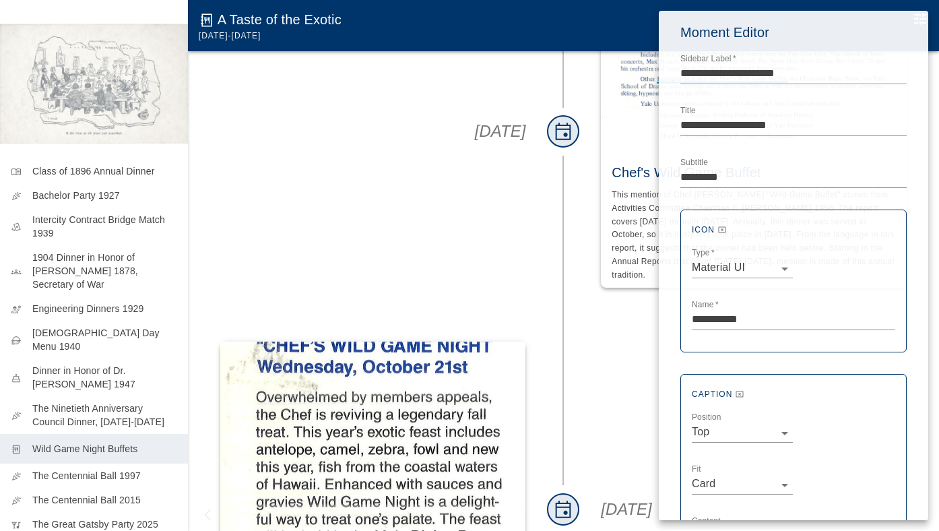
click at [282, 214] on div at bounding box center [469, 265] width 939 height 531
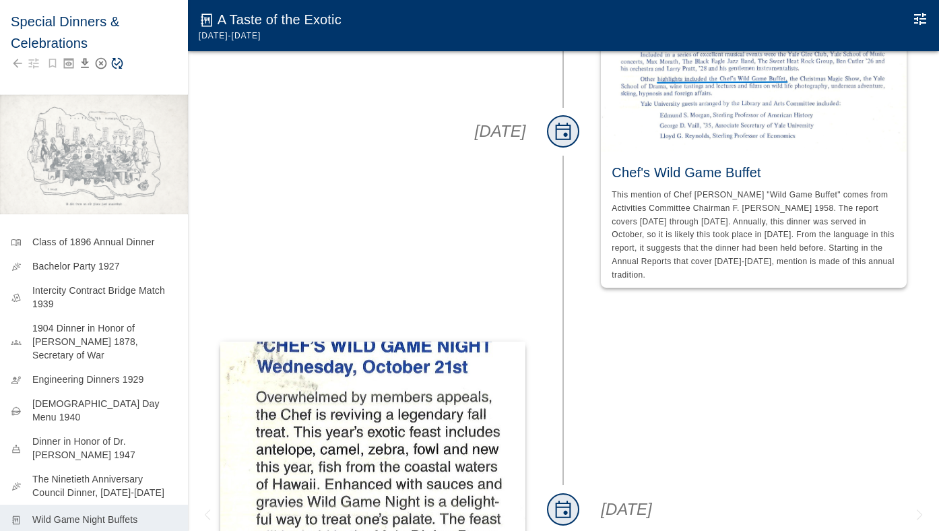
scroll to position [0, 0]
click at [119, 64] on icon "Save Story" at bounding box center [116, 63] width 13 height 13
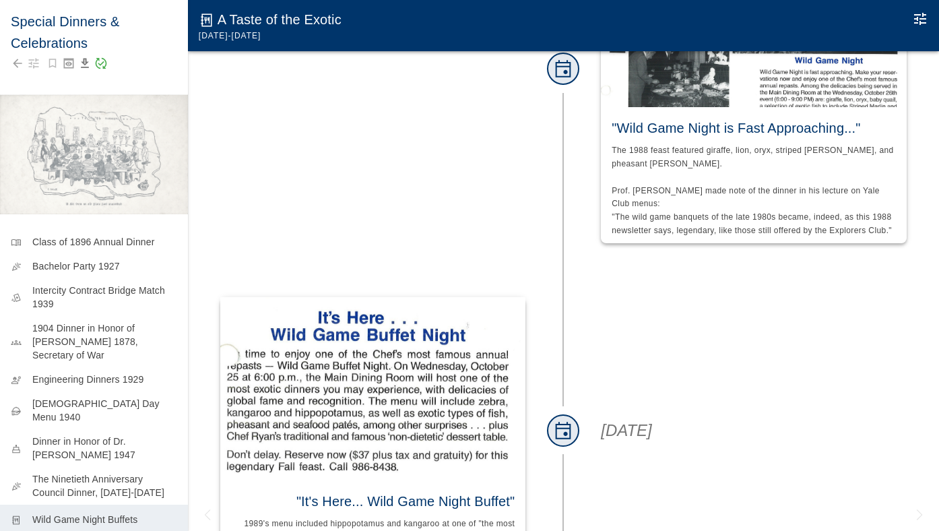
scroll to position [1147, 0]
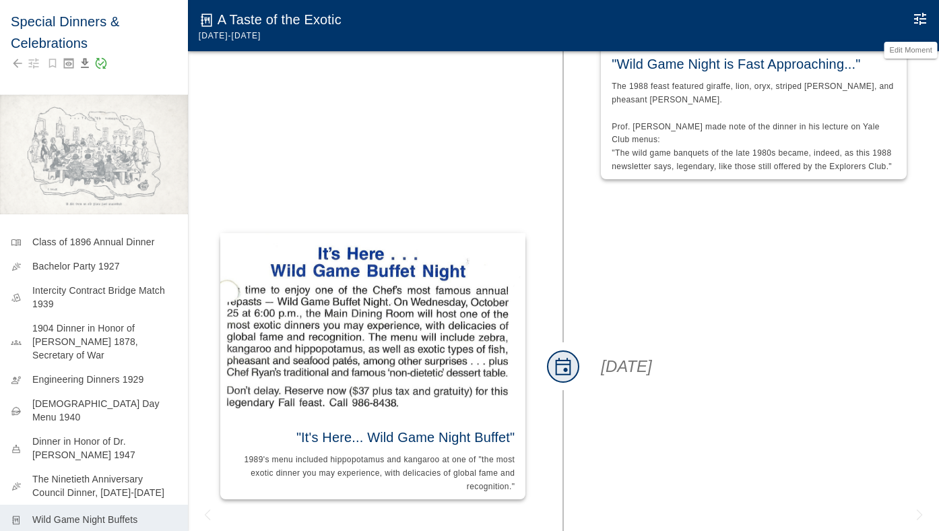
click at [917, 24] on icon "Edit Moment" at bounding box center [920, 19] width 12 height 12
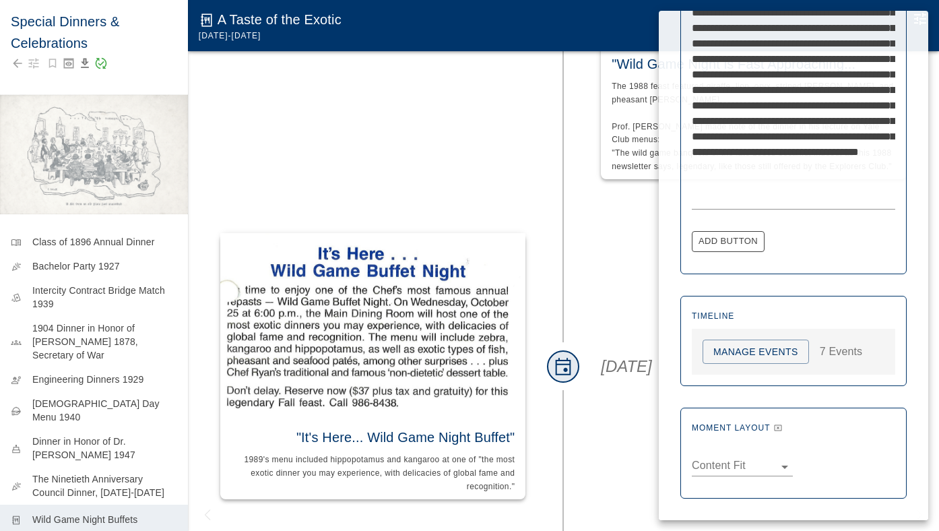
scroll to position [538, 0]
click at [740, 349] on button "Manage Events" at bounding box center [756, 352] width 106 height 25
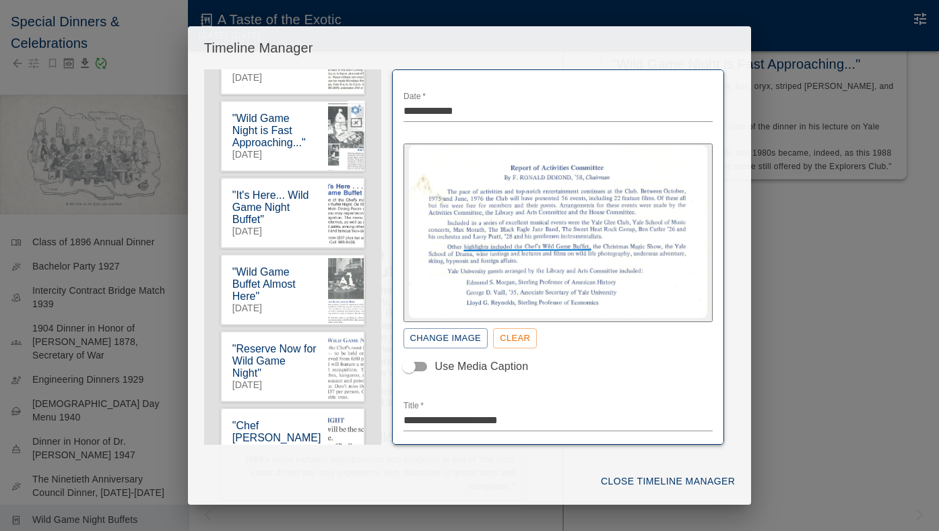
scroll to position [273, 0]
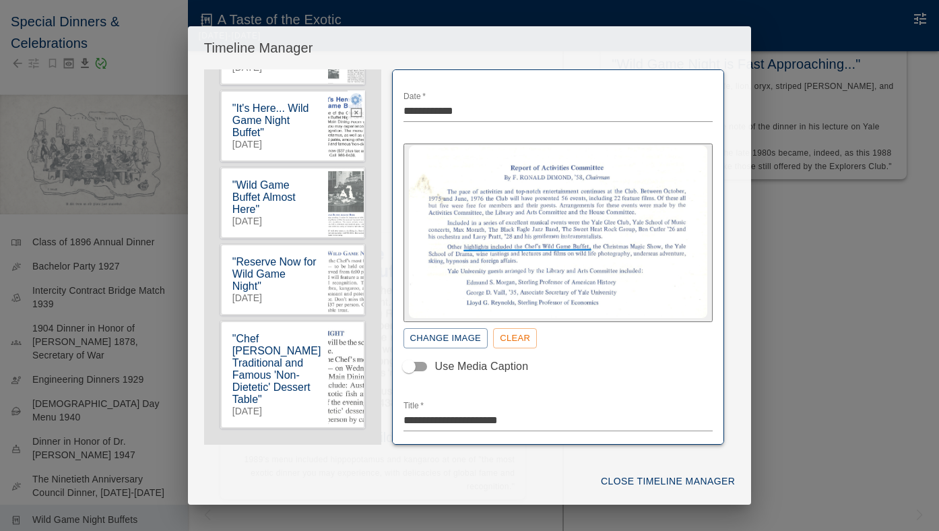
click at [352, 105] on icon "button" at bounding box center [356, 99] width 12 height 12
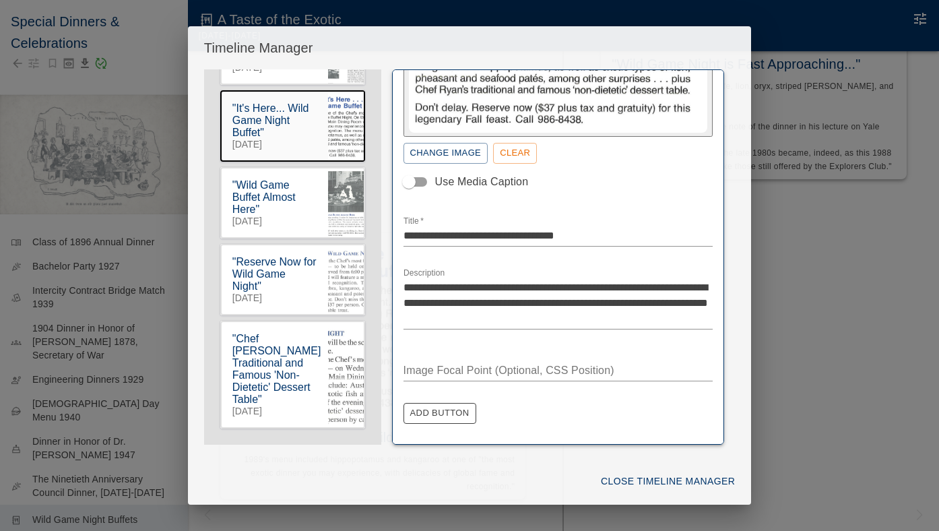
scroll to position [191, 0]
click at [514, 302] on textarea "**********" at bounding box center [559, 303] width 310 height 46
type textarea "**********"
click at [688, 482] on button "Close Timeline Manager" at bounding box center [668, 481] width 145 height 25
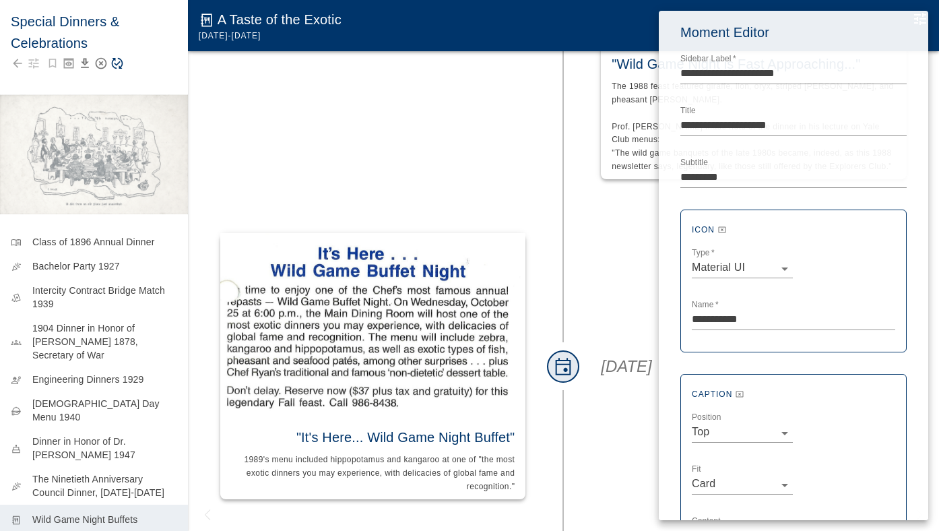
click at [115, 67] on div at bounding box center [469, 265] width 939 height 531
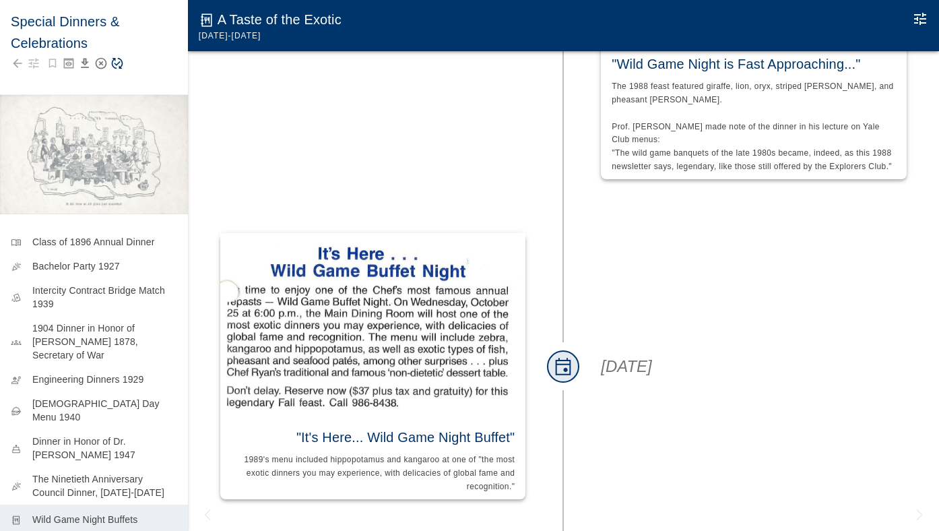
click at [117, 68] on icon "Save Story" at bounding box center [116, 63] width 13 height 13
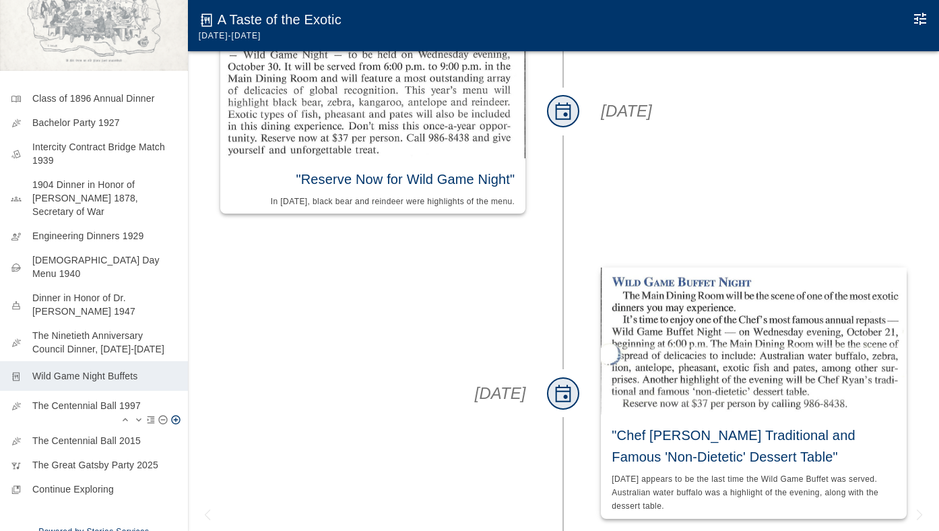
scroll to position [138, 0]
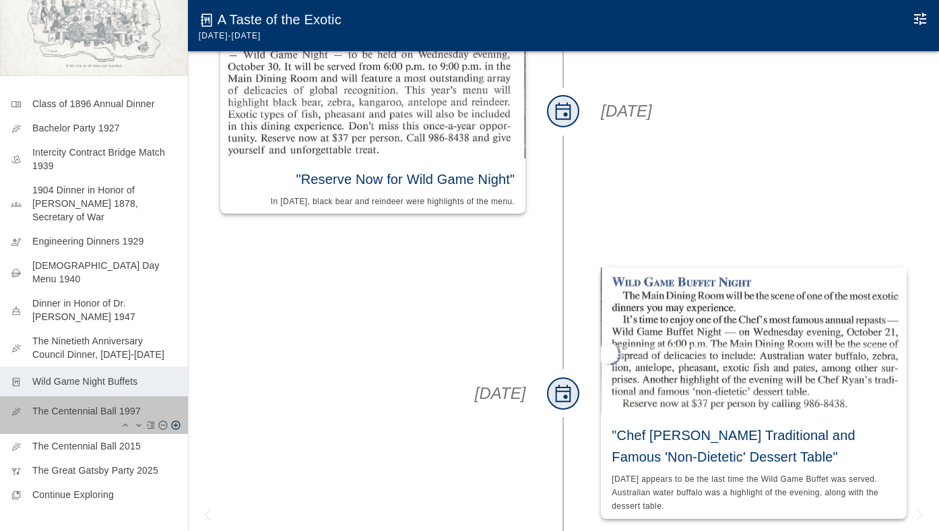
click at [104, 404] on p "The Centennial Ball 1997" at bounding box center [104, 410] width 145 height 13
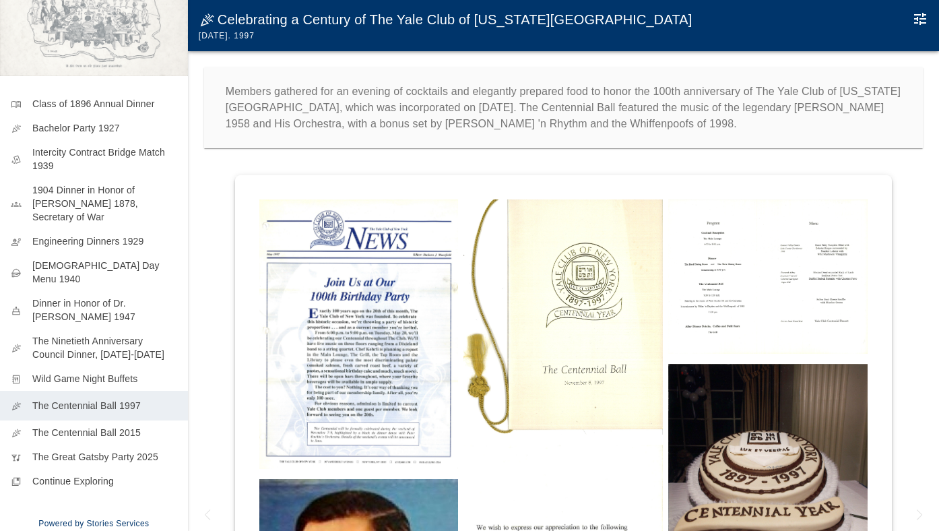
scroll to position [130, 0]
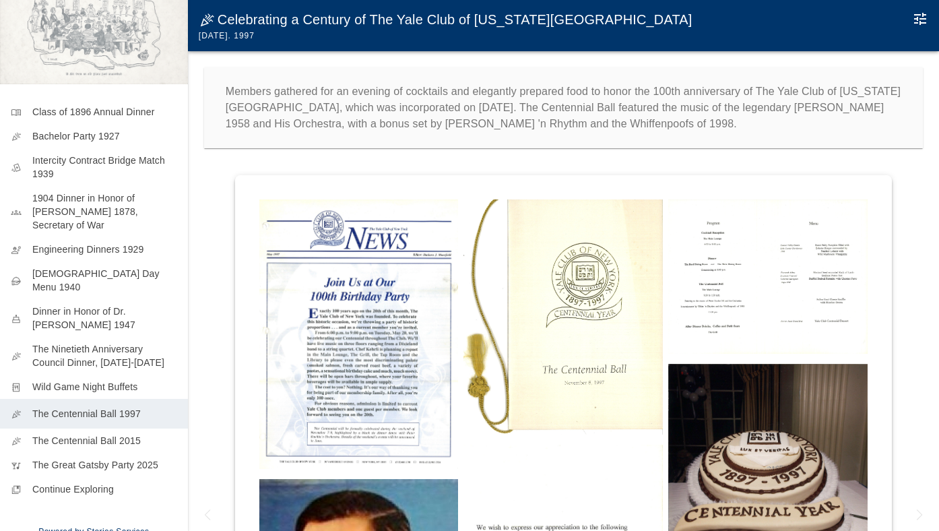
click at [330, 269] on img at bounding box center [358, 333] width 199 height 269
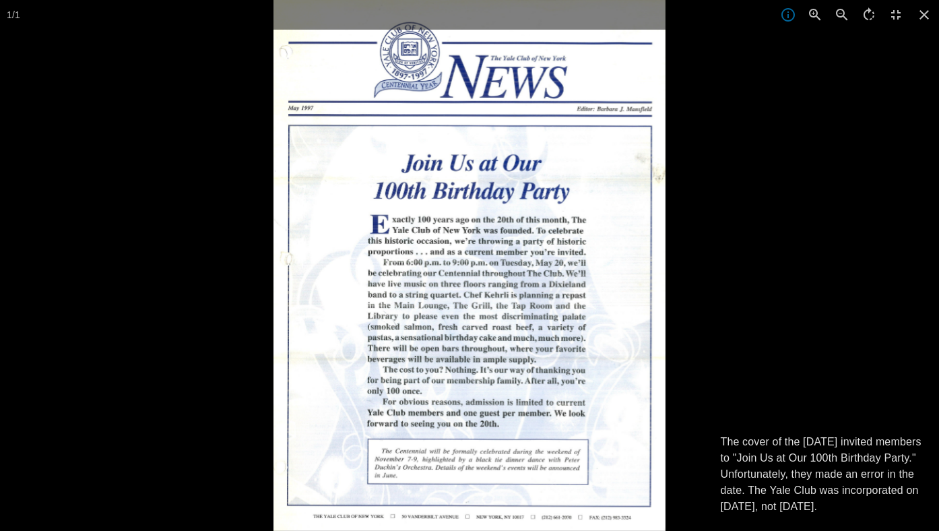
click at [831, 121] on div at bounding box center [743, 265] width 939 height 531
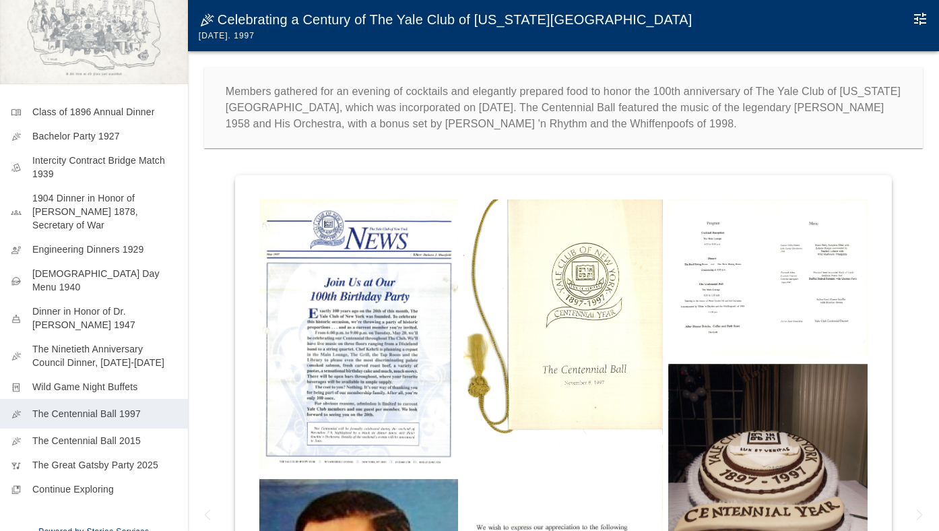
click at [914, 26] on icon "Edit Moment" at bounding box center [920, 19] width 16 height 16
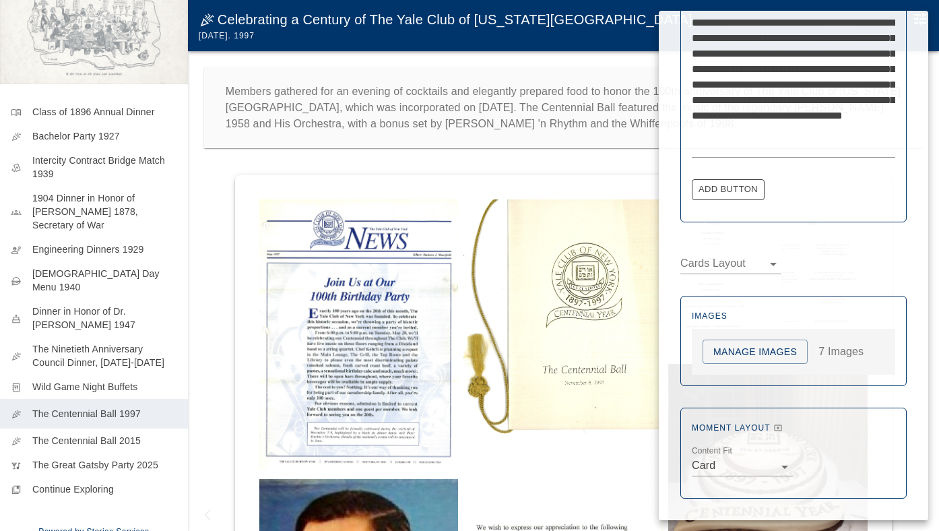
scroll to position [528, 0]
click at [746, 355] on button "Manage Images" at bounding box center [755, 352] width 105 height 25
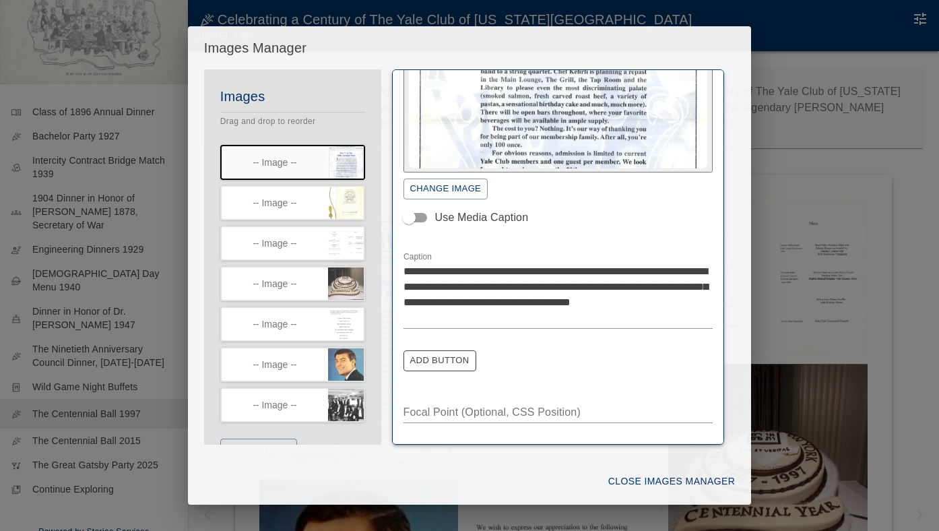
scroll to position [163, 0]
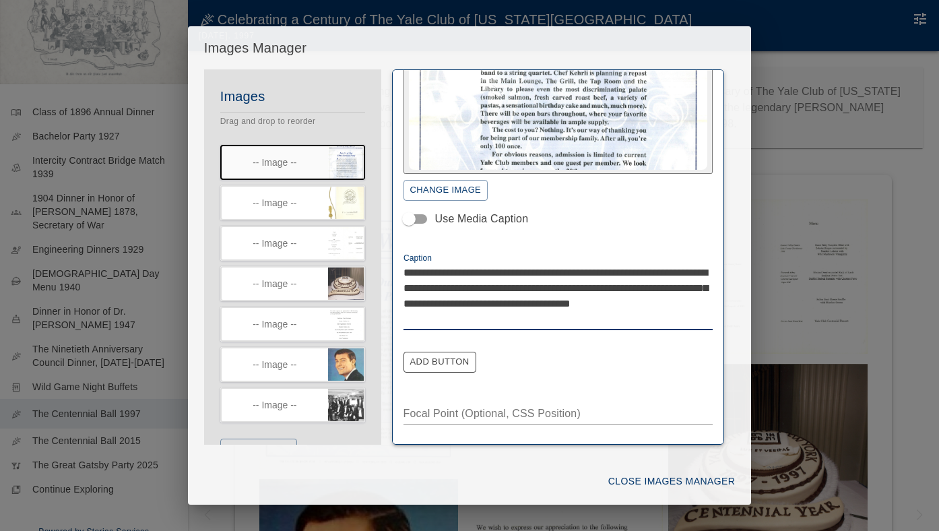
click at [535, 267] on textarea "**********" at bounding box center [559, 296] width 310 height 62
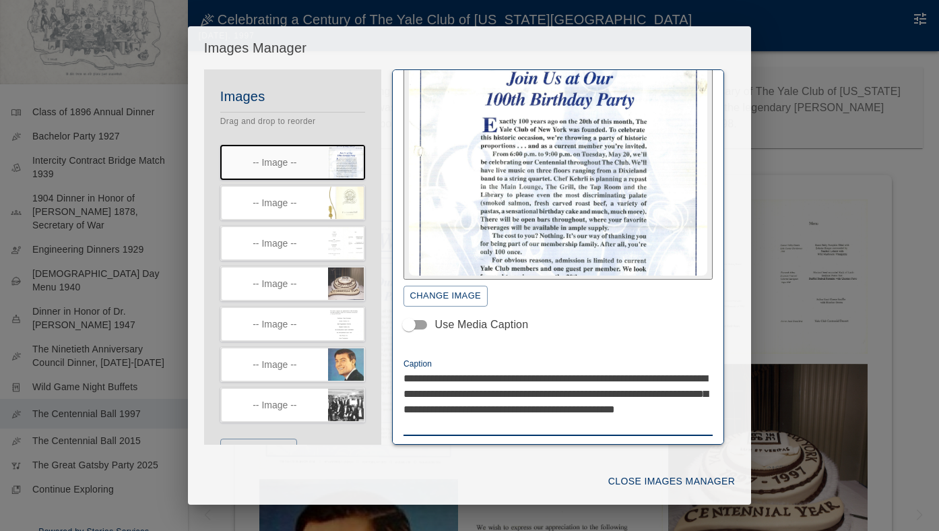
scroll to position [57, 0]
type textarea "**********"
click at [664, 478] on button "Close Images Manager" at bounding box center [671, 481] width 137 height 25
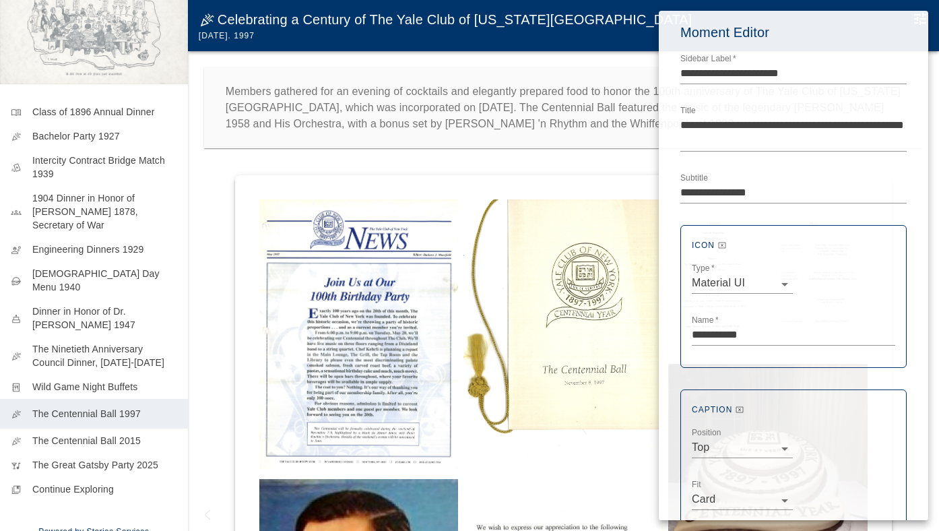
click at [200, 78] on div at bounding box center [469, 265] width 939 height 531
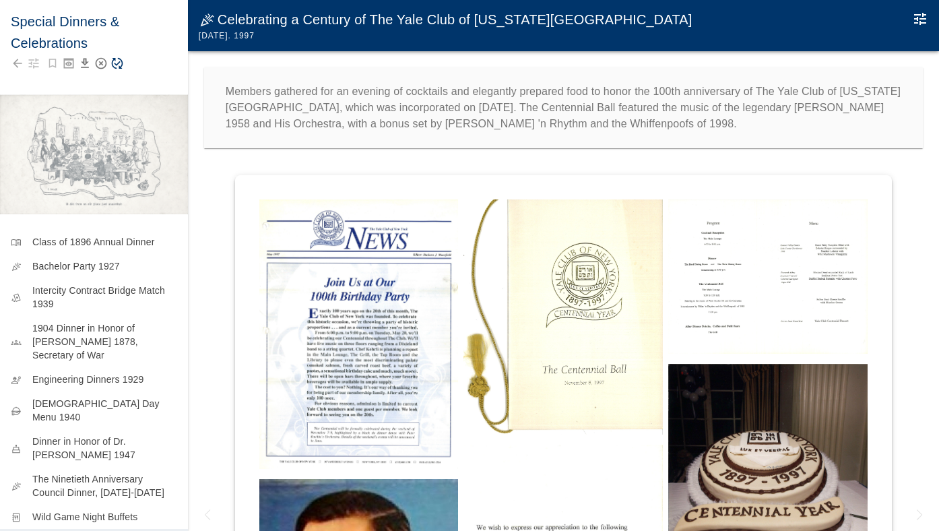
scroll to position [0, 0]
click at [121, 66] on icon "Save Story" at bounding box center [117, 63] width 11 height 11
click at [918, 17] on icon "Edit Moment" at bounding box center [920, 19] width 16 height 16
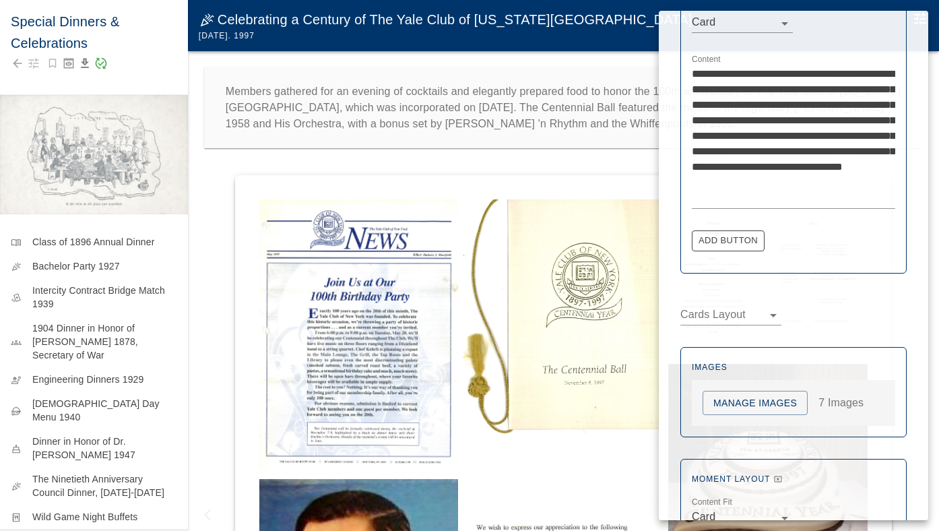
scroll to position [478, 0]
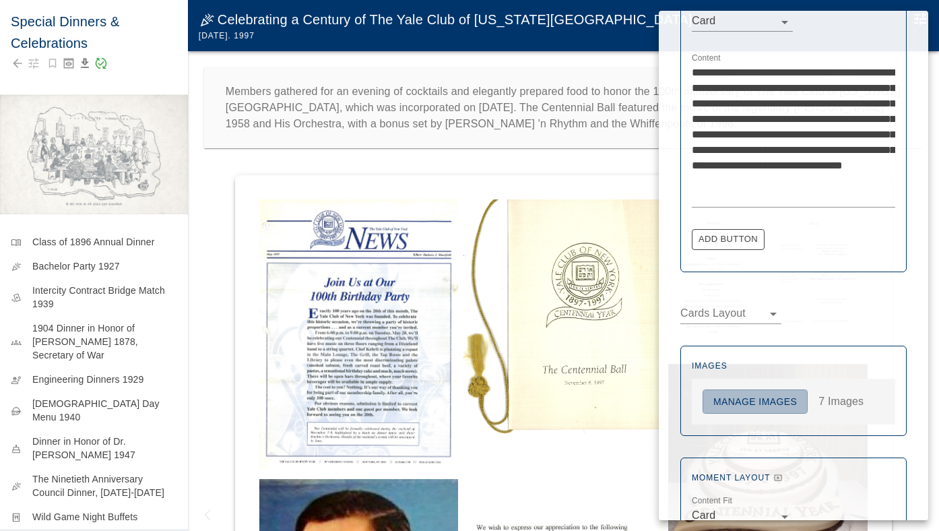
click at [742, 398] on button "Manage Images" at bounding box center [755, 401] width 105 height 25
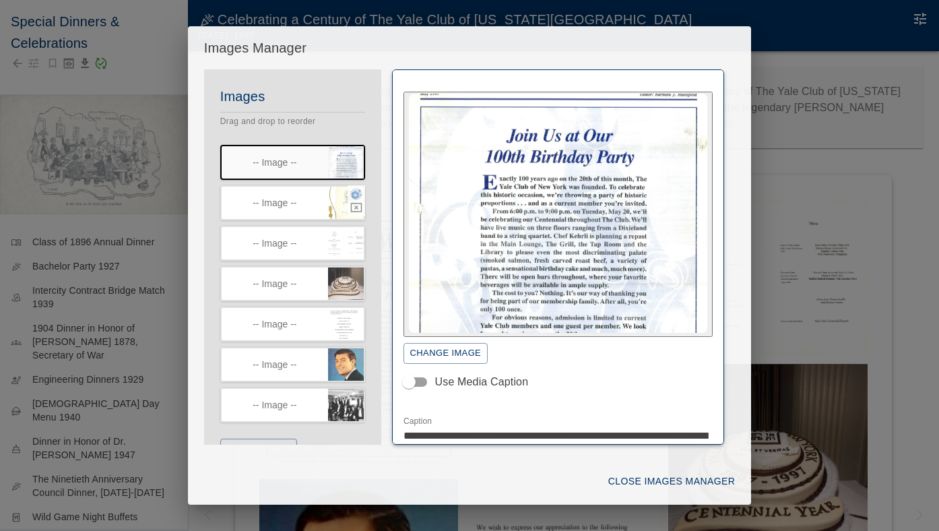
click at [356, 194] on icon "button" at bounding box center [356, 194] width 11 height 10
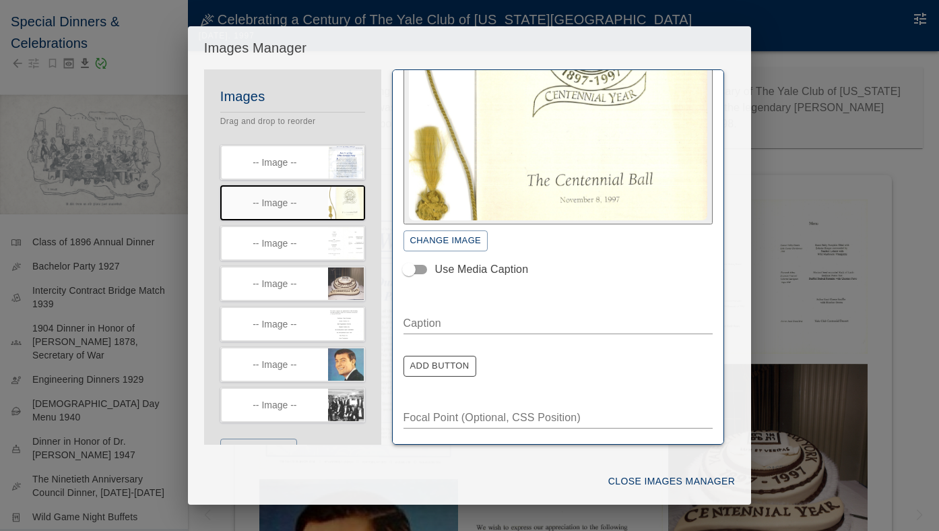
scroll to position [117, 0]
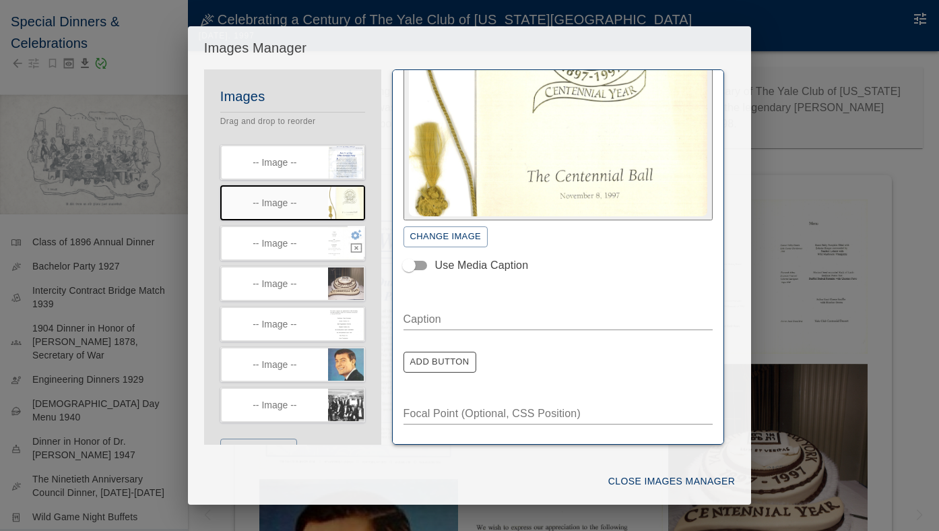
click at [357, 236] on icon "button" at bounding box center [356, 235] width 11 height 10
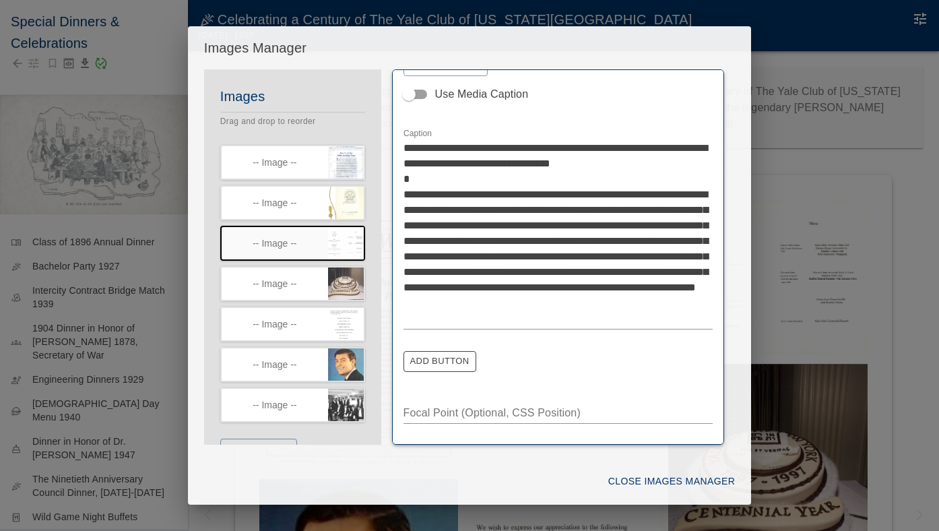
scroll to position [280, 0]
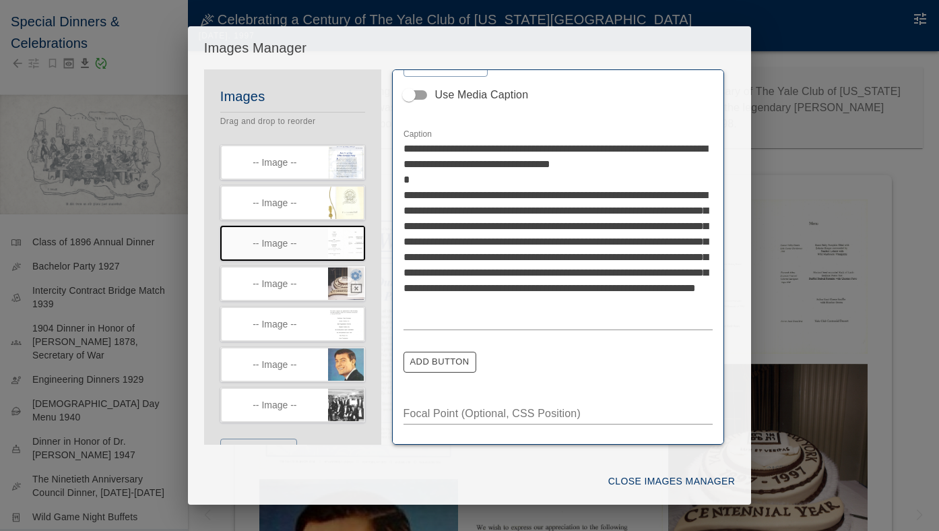
click at [357, 274] on icon "button" at bounding box center [356, 275] width 12 height 12
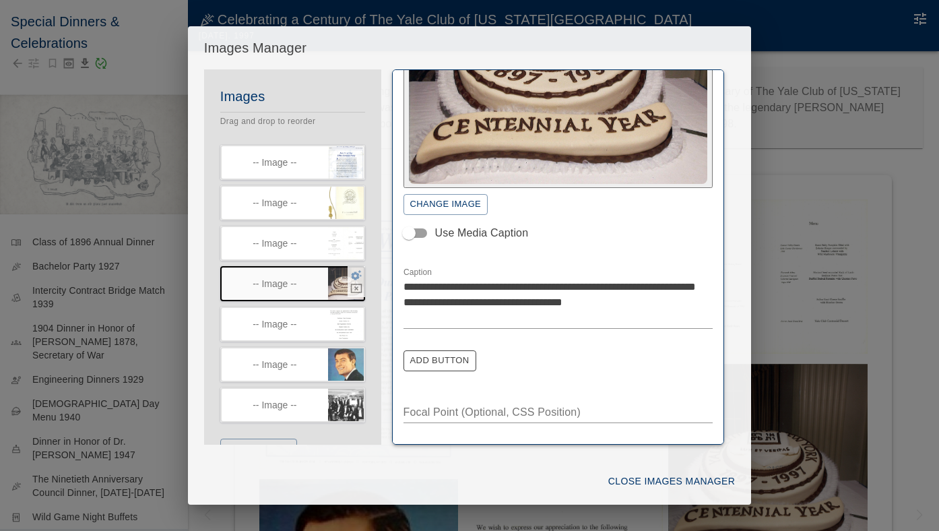
scroll to position [148, 0]
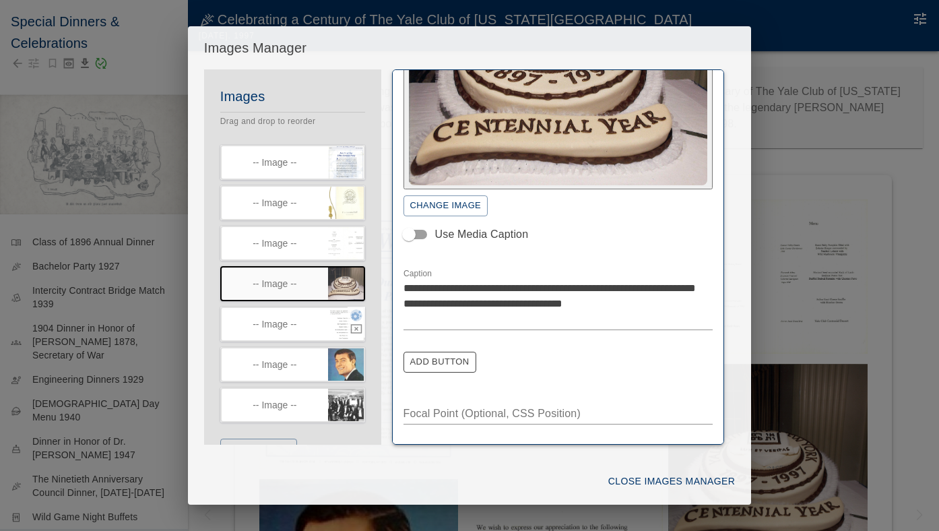
click at [356, 319] on icon "button" at bounding box center [356, 315] width 12 height 12
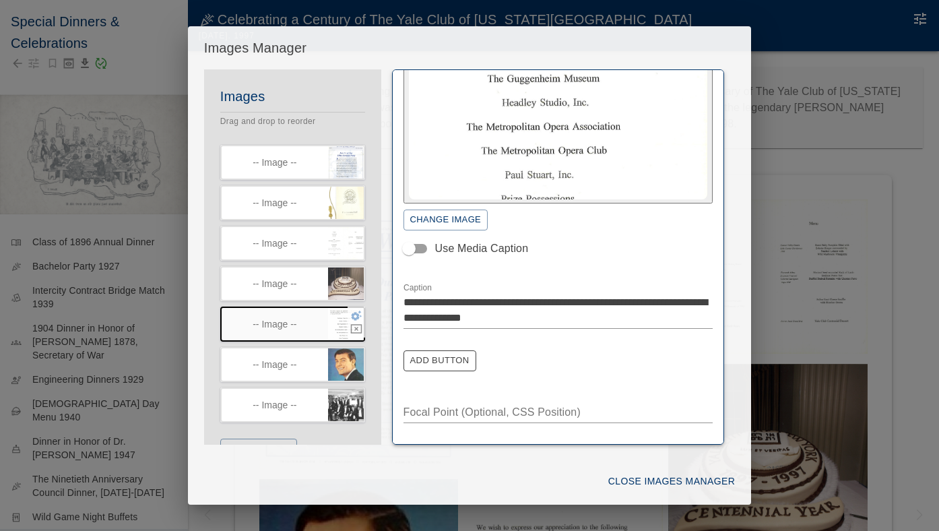
scroll to position [132, 0]
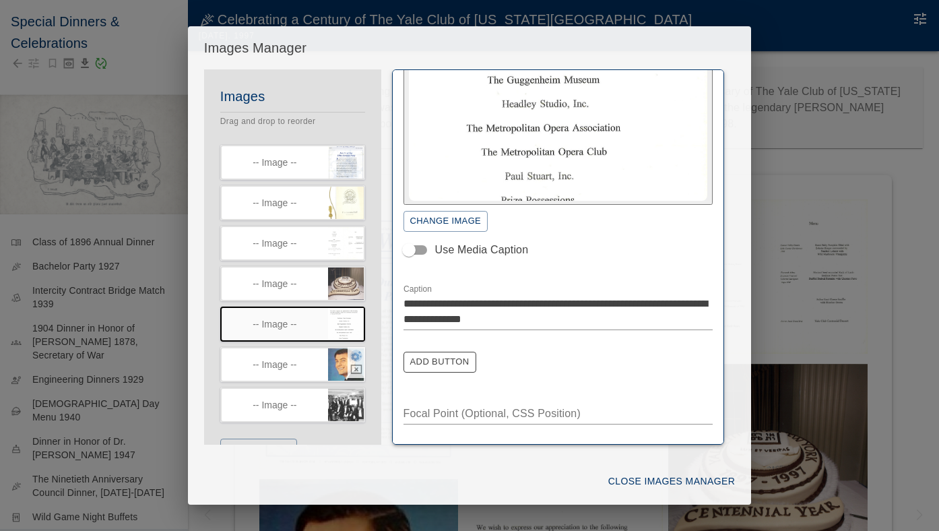
click at [356, 358] on icon "button" at bounding box center [356, 356] width 11 height 10
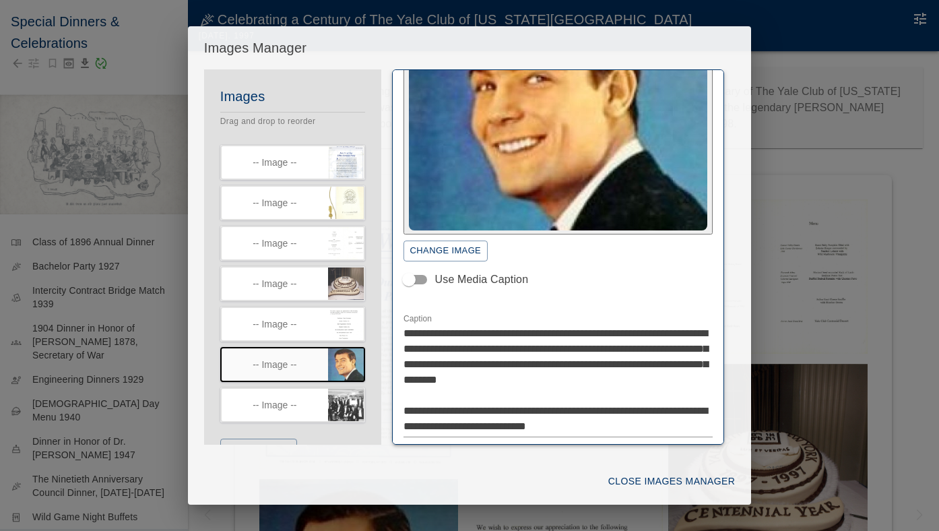
scroll to position [105, 0]
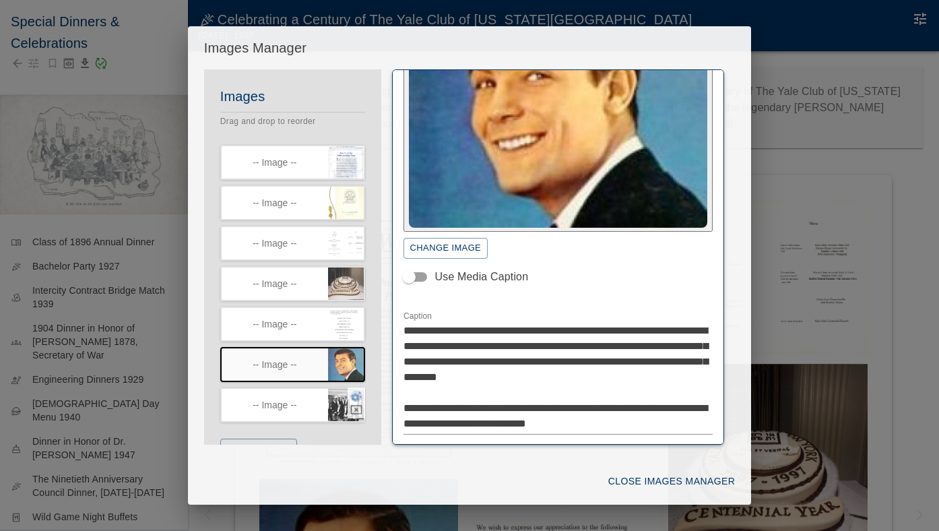
click at [354, 402] on icon "button" at bounding box center [356, 396] width 11 height 10
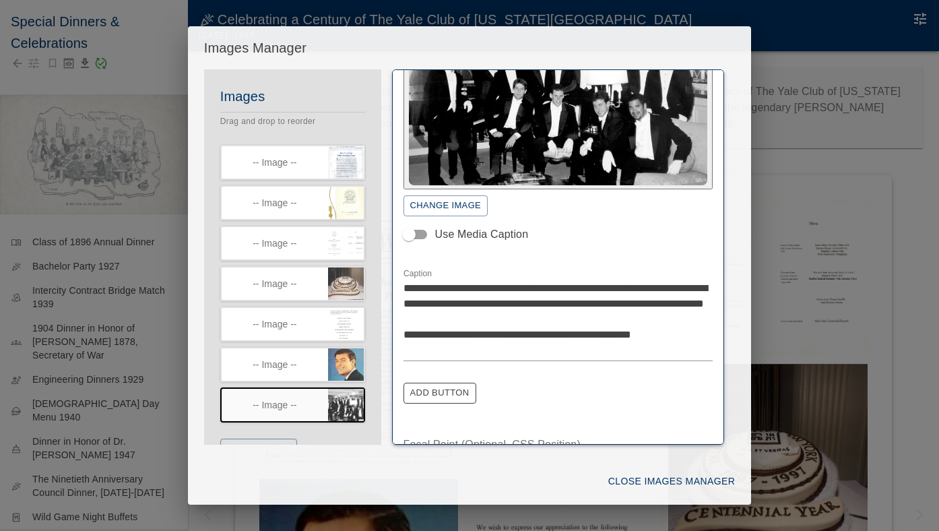
scroll to position [39, 0]
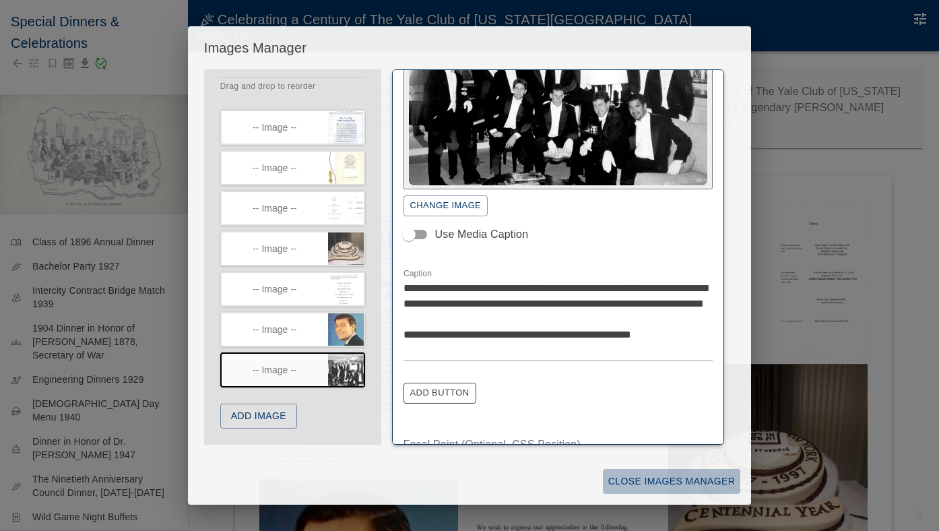
click at [670, 475] on button "Close Images Manager" at bounding box center [671, 481] width 137 height 25
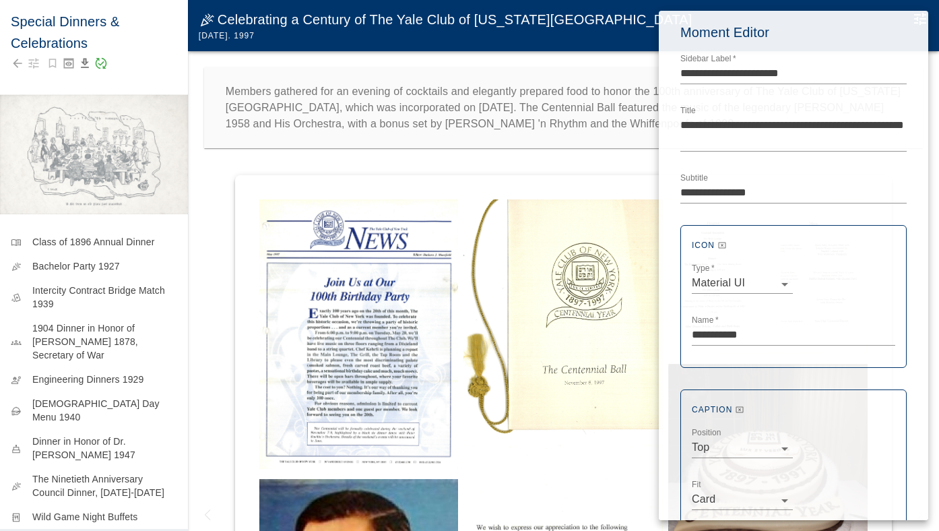
click at [555, 478] on div at bounding box center [469, 265] width 939 height 531
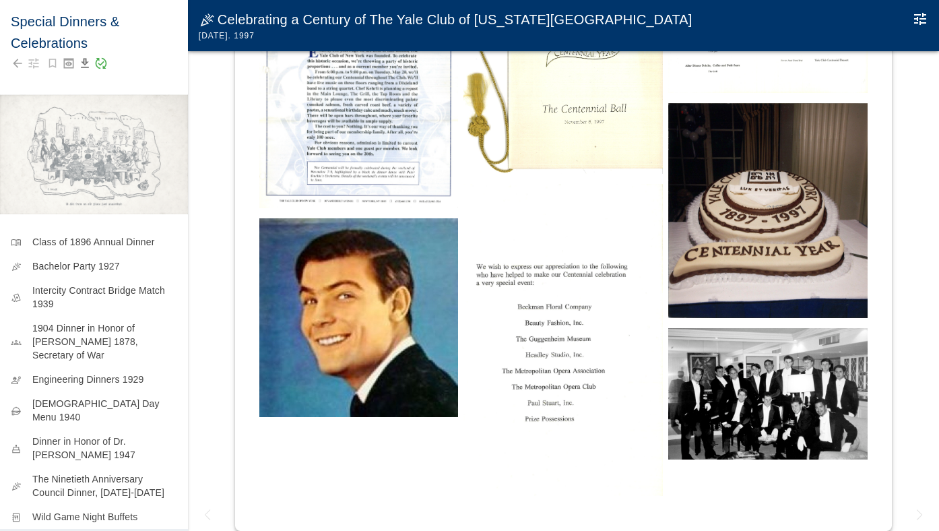
scroll to position [261, 0]
click at [389, 377] on img at bounding box center [358, 317] width 199 height 199
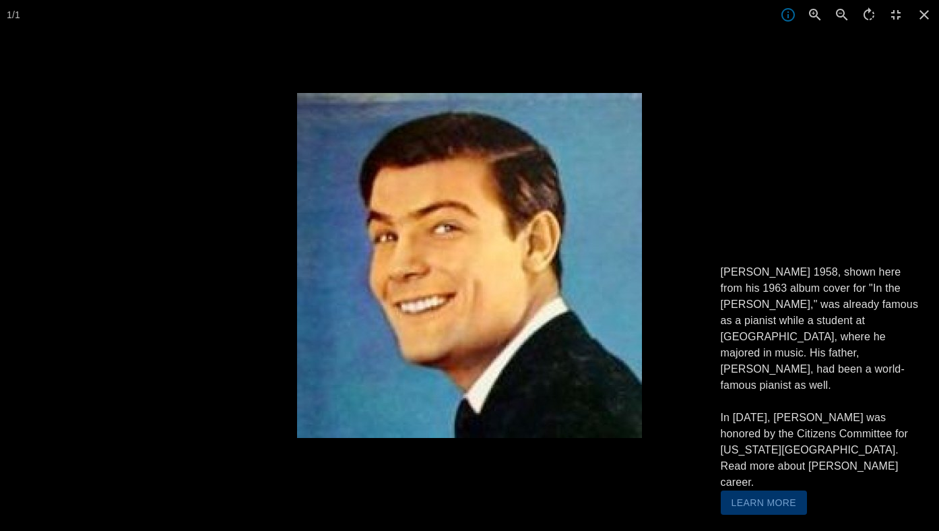
click at [763, 505] on button "Learn More" at bounding box center [764, 502] width 87 height 25
click at [807, 198] on div at bounding box center [766, 358] width 939 height 531
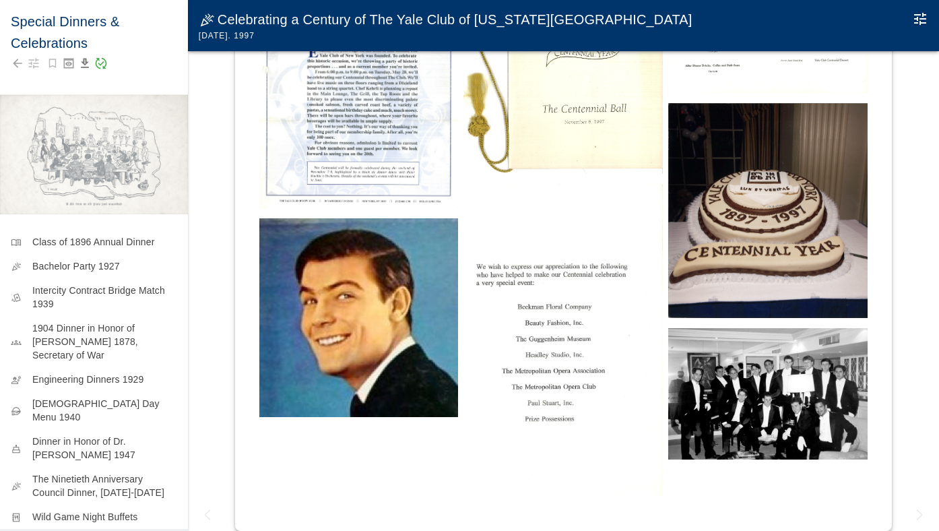
click at [687, 408] on img at bounding box center [767, 393] width 199 height 131
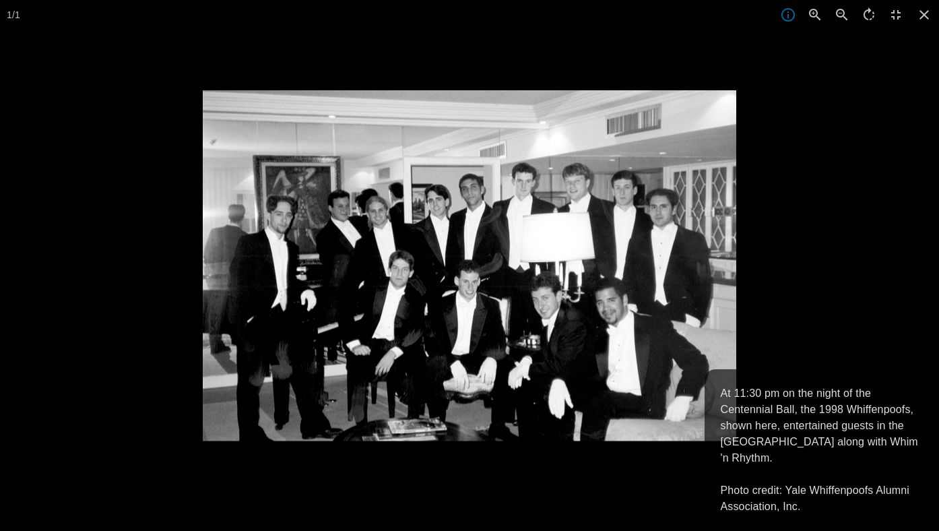
click at [823, 351] on div at bounding box center [672, 355] width 939 height 531
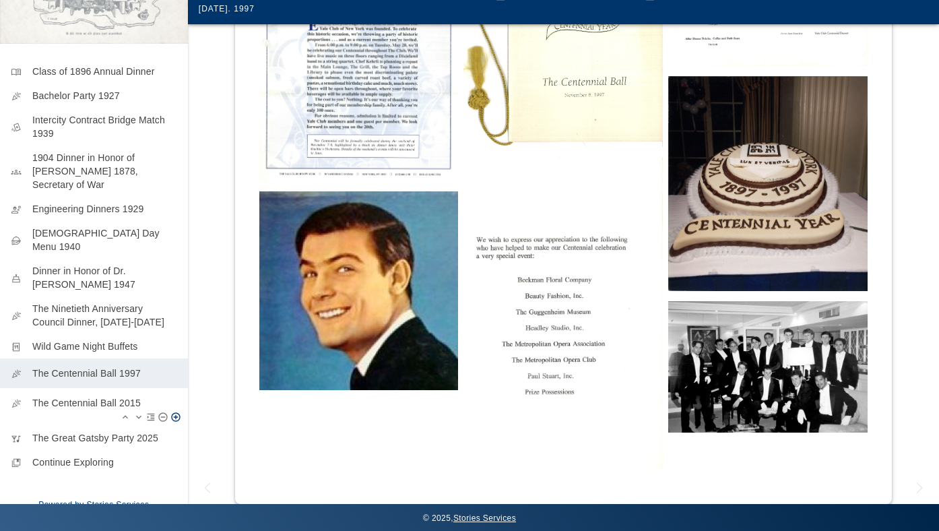
scroll to position [138, 0]
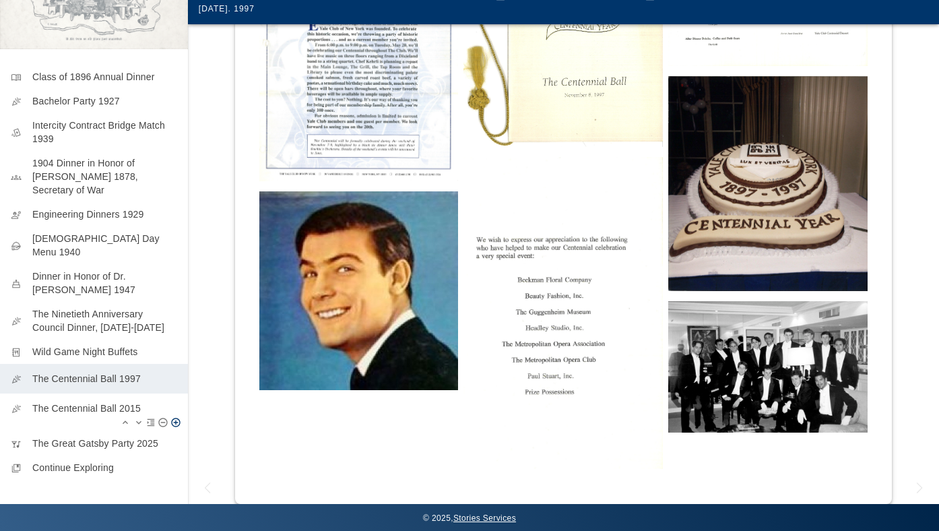
click at [97, 402] on p "The Centennial Ball 2015" at bounding box center [104, 408] width 145 height 13
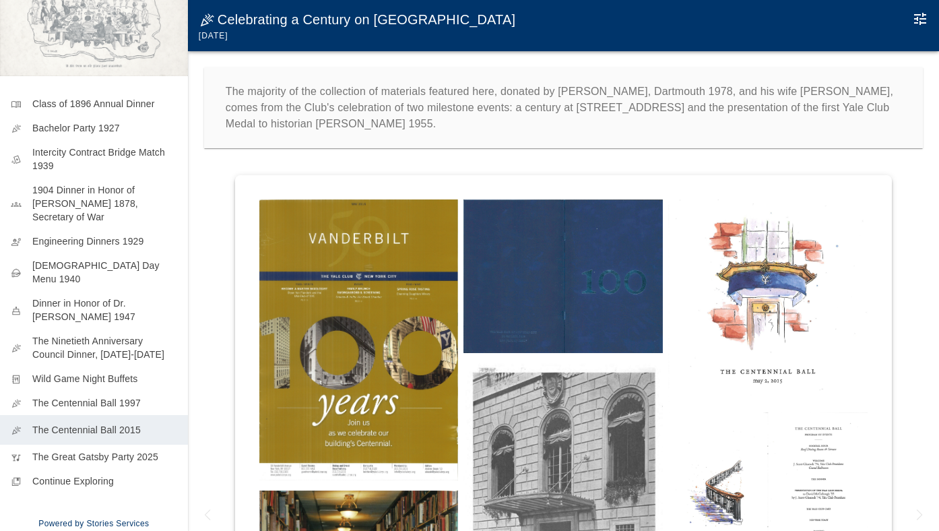
scroll to position [130, 0]
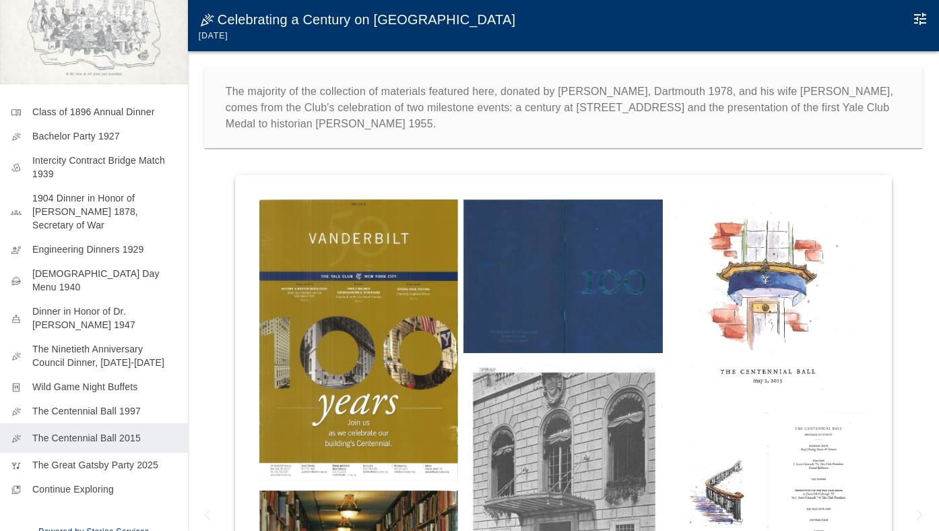
click at [418, 282] on img at bounding box center [358, 339] width 199 height 281
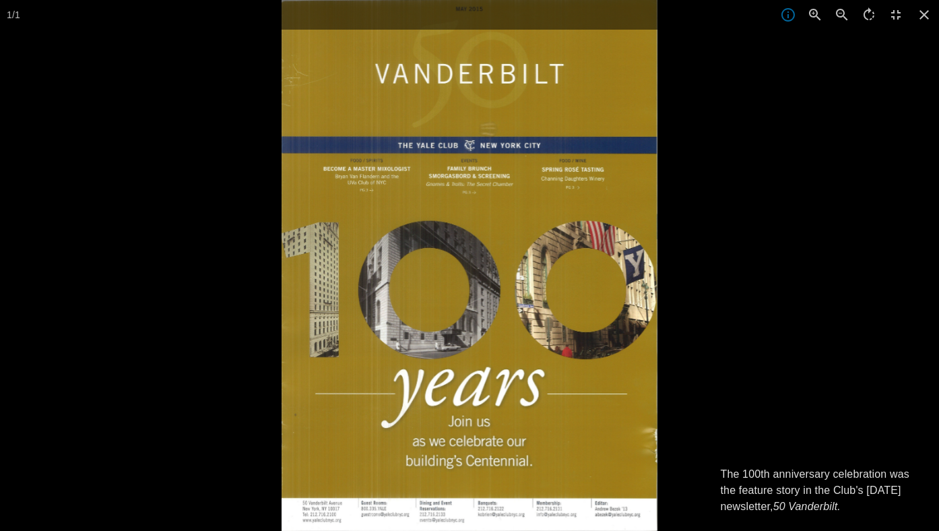
click at [732, 325] on div at bounding box center [751, 265] width 939 height 531
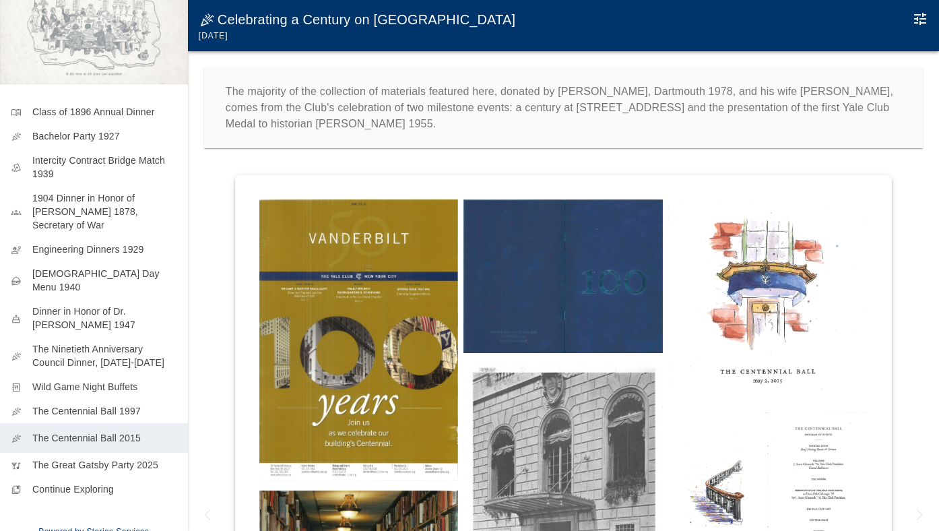
click at [558, 321] on img at bounding box center [563, 276] width 199 height 154
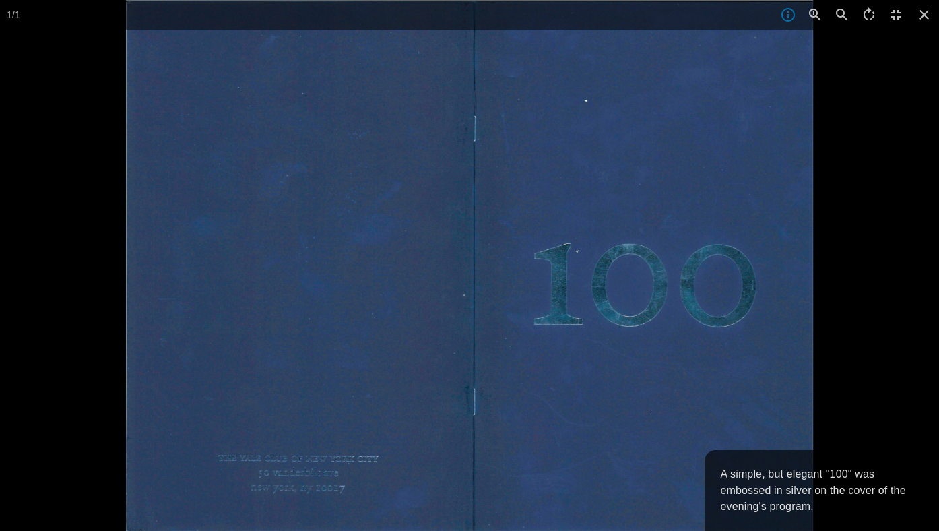
click at [867, 356] on div at bounding box center [595, 265] width 939 height 531
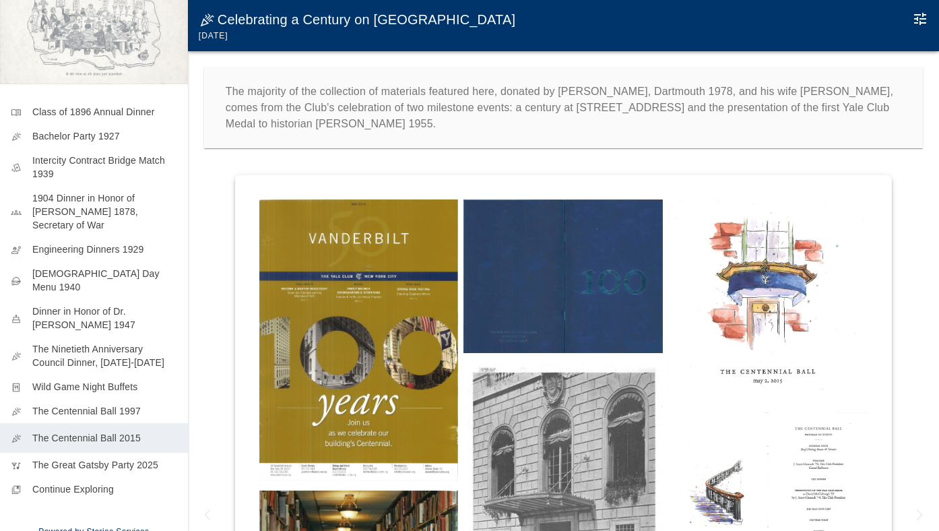
click at [766, 336] on img at bounding box center [767, 300] width 199 height 203
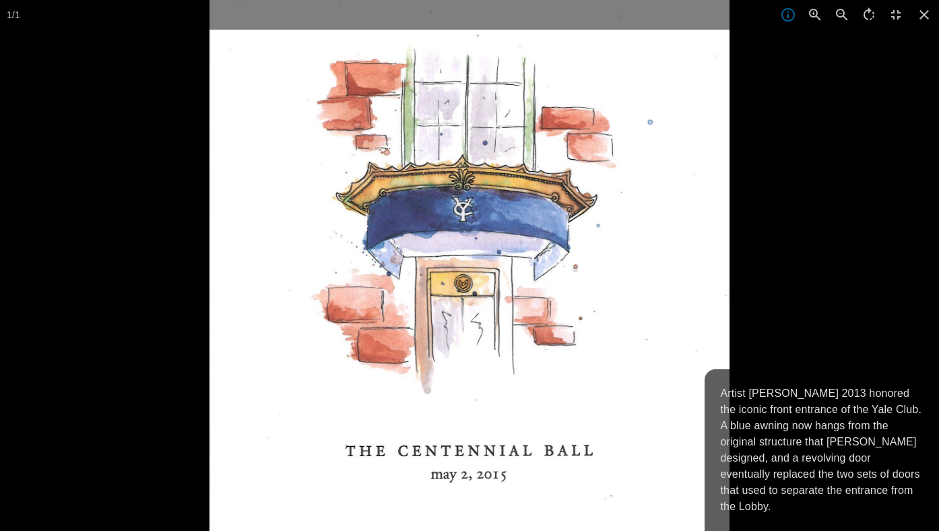
click at [767, 337] on div at bounding box center [679, 265] width 939 height 531
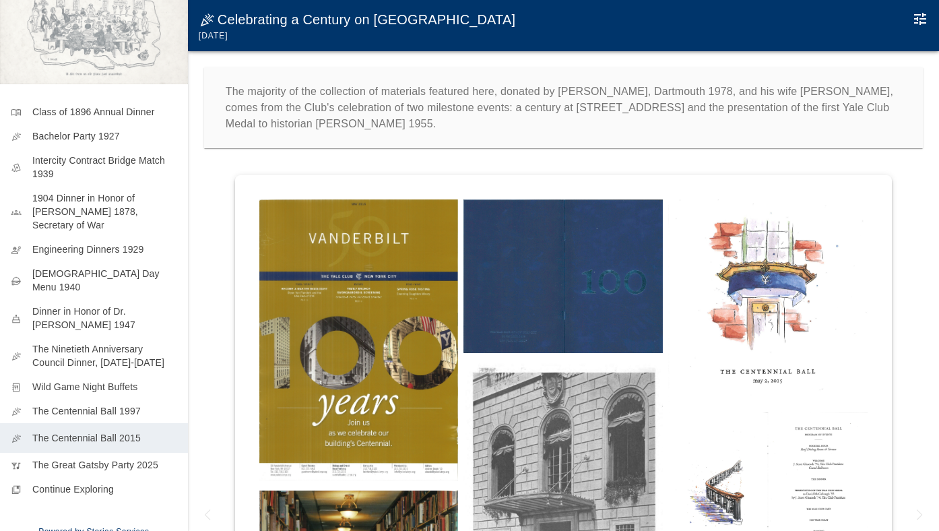
scroll to position [0, 0]
click at [916, 23] on icon "Edit Moment" at bounding box center [920, 19] width 12 height 12
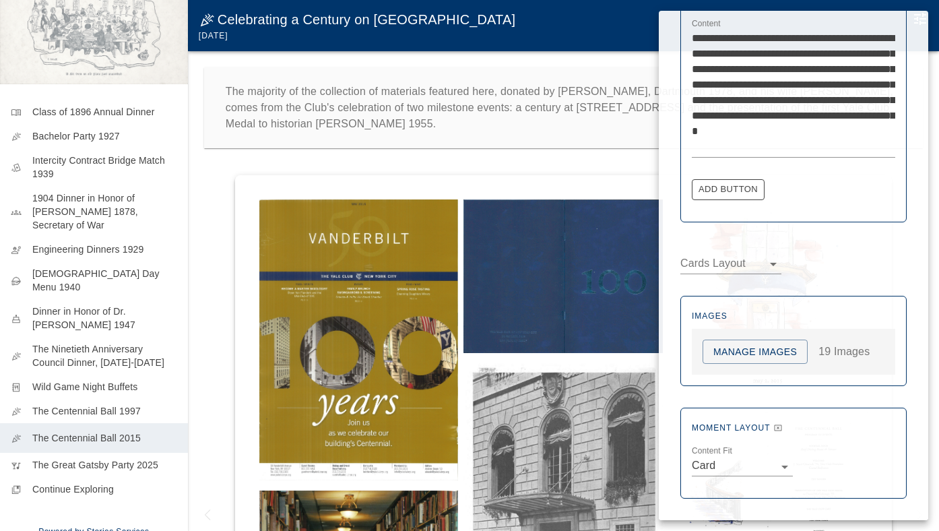
scroll to position [497, 0]
click at [718, 354] on button "Manage Images" at bounding box center [755, 352] width 105 height 25
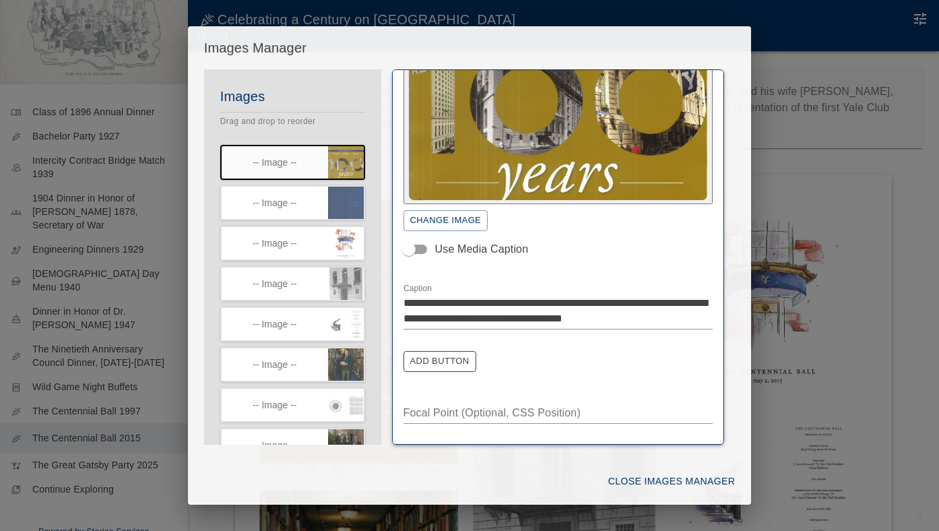
scroll to position [132, 0]
click at [354, 195] on icon "button" at bounding box center [356, 194] width 11 height 10
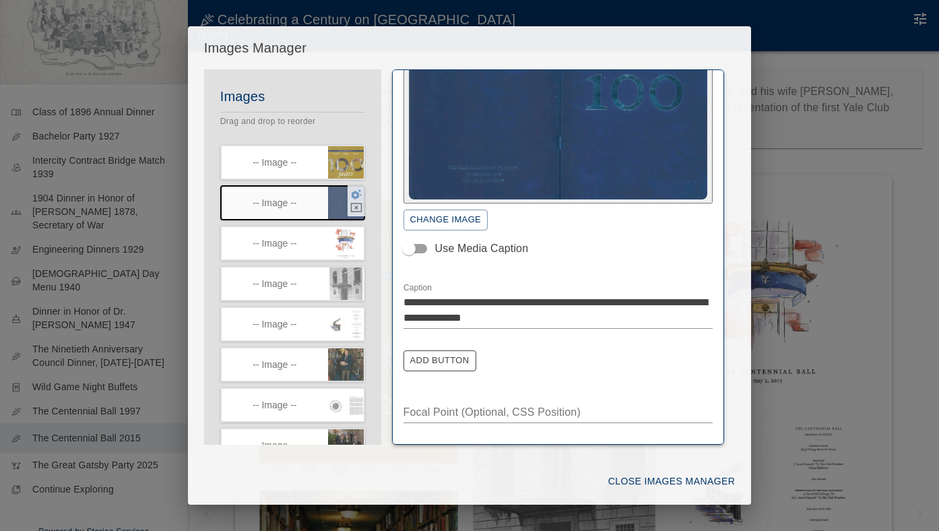
scroll to position [124, 0]
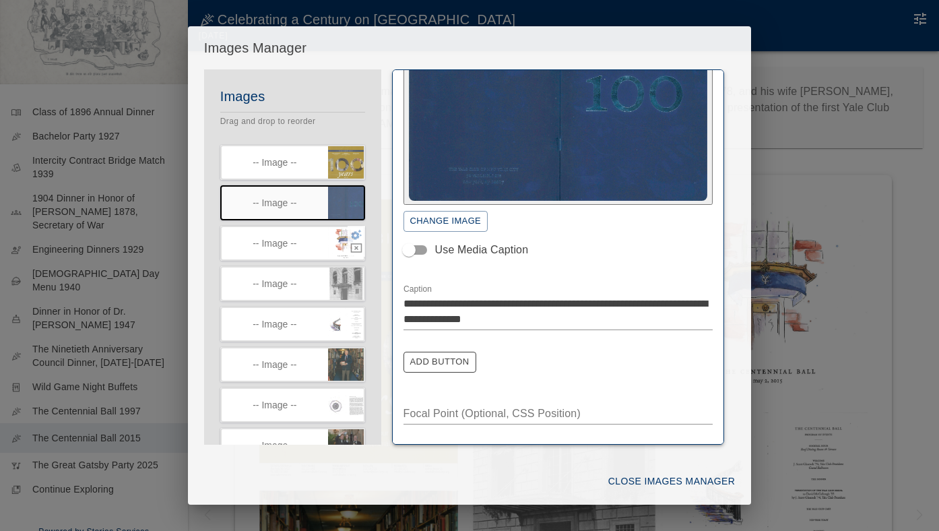
click at [357, 234] on icon "button" at bounding box center [356, 235] width 11 height 10
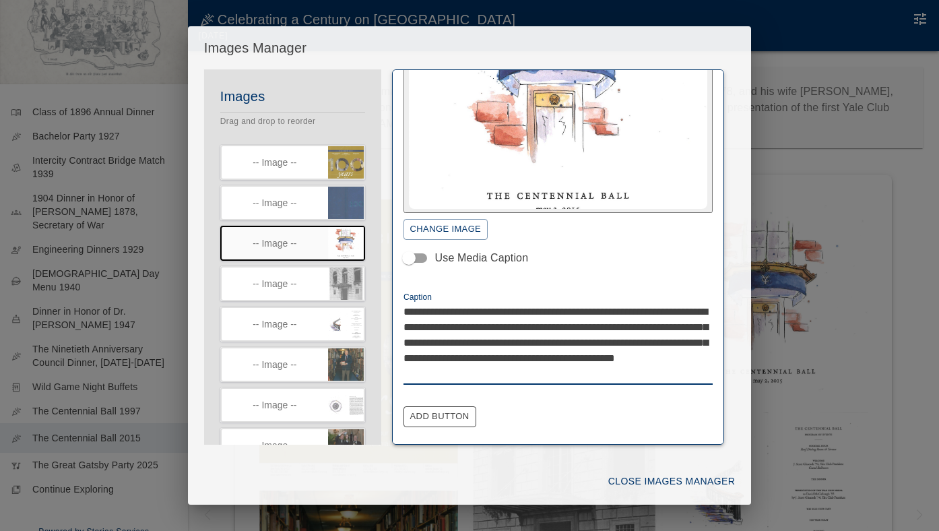
click at [408, 325] on textarea "**********" at bounding box center [559, 342] width 310 height 77
type textarea "**********"
click at [643, 479] on button "Close Images Manager" at bounding box center [671, 481] width 137 height 25
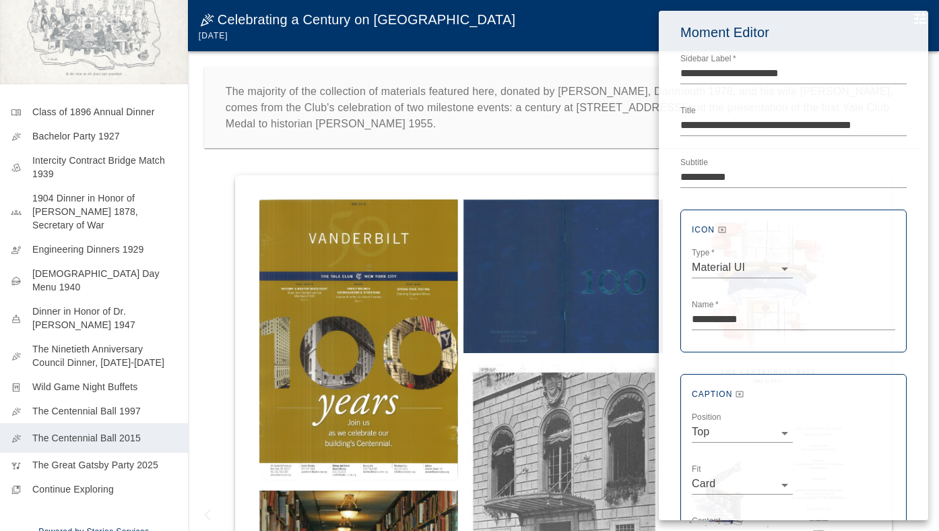
click at [106, 107] on div at bounding box center [469, 265] width 939 height 531
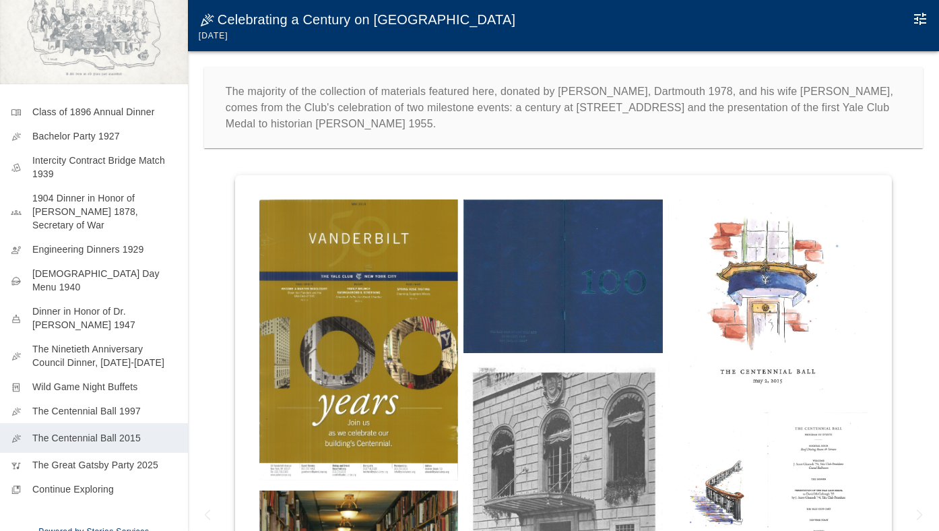
scroll to position [0, 0]
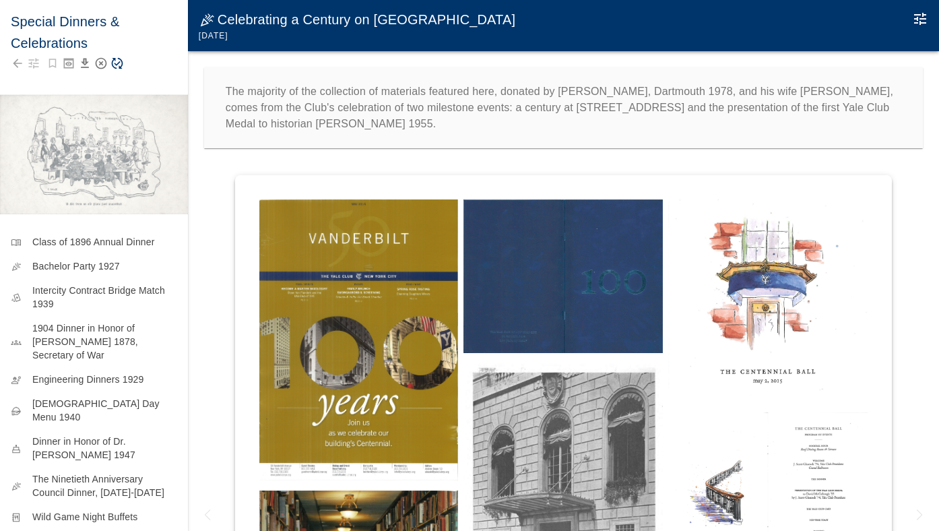
click at [121, 61] on icon "Save Story" at bounding box center [116, 63] width 13 height 13
click at [268, 259] on img at bounding box center [358, 339] width 199 height 281
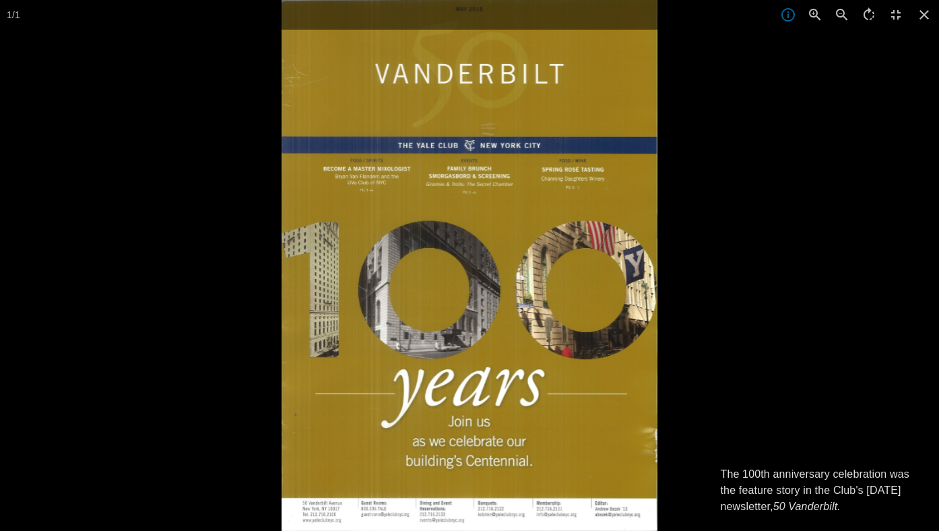
click at [830, 172] on div at bounding box center [751, 265] width 939 height 531
click at [920, 18] on icon at bounding box center [925, 15] width 30 height 30
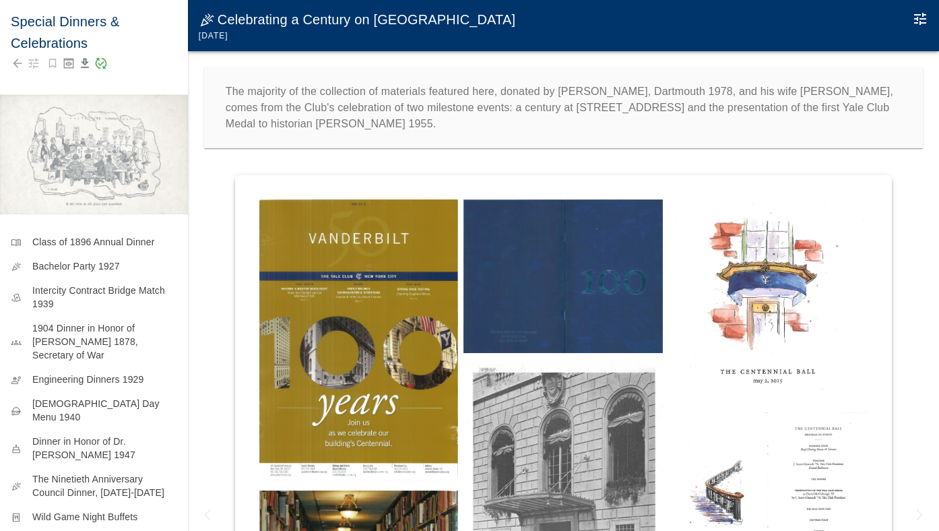
click at [920, 16] on icon "Edit Moment" at bounding box center [920, 19] width 16 height 16
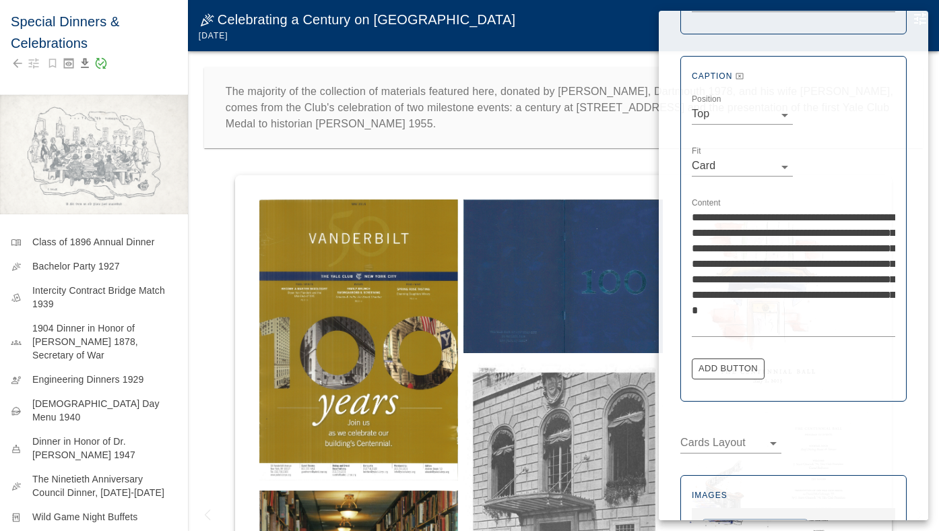
scroll to position [358, 0]
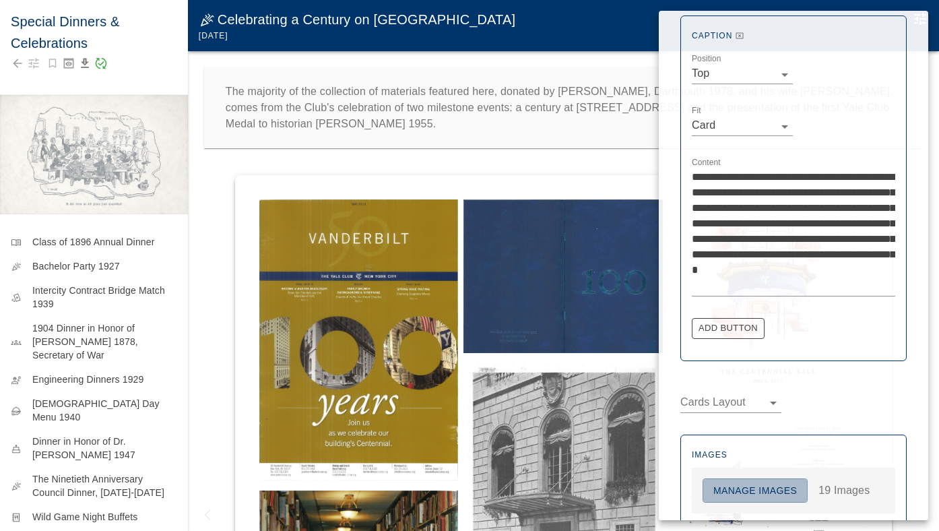
click at [760, 499] on button "Manage Images" at bounding box center [755, 490] width 105 height 25
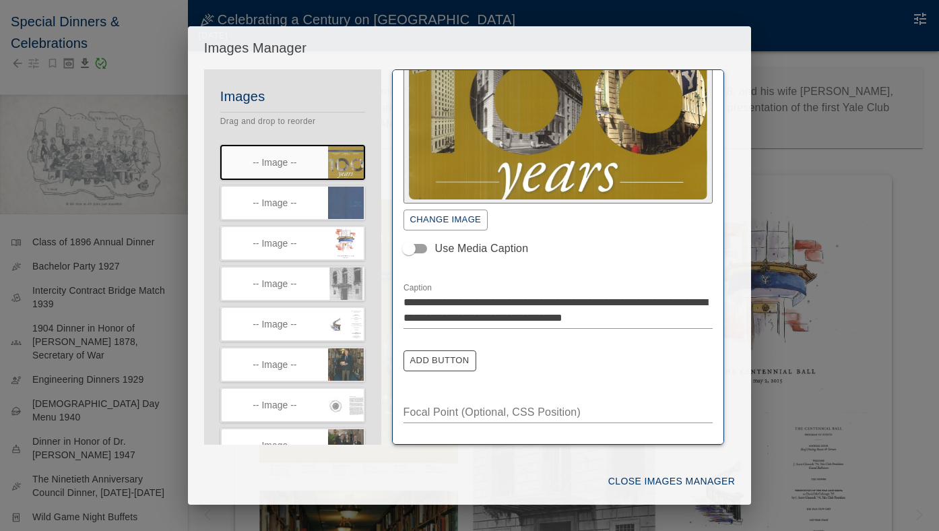
scroll to position [132, 0]
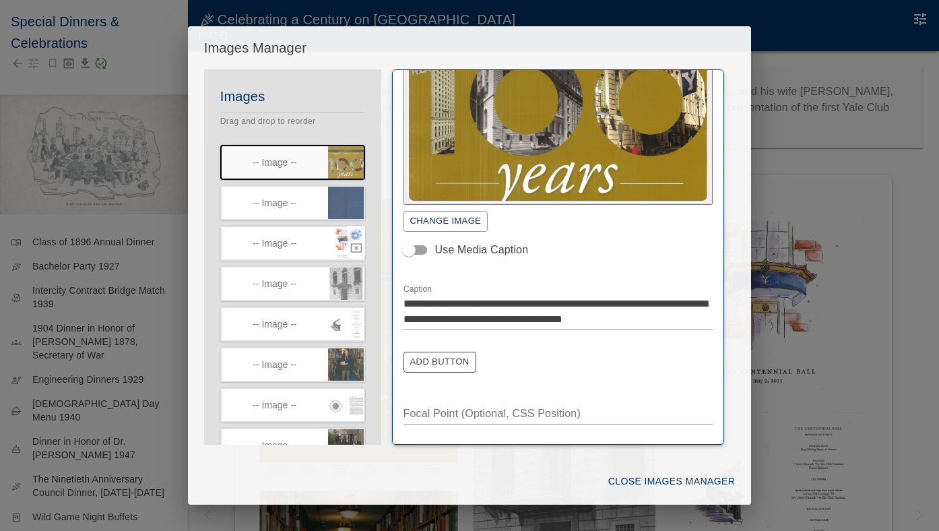
click at [355, 240] on icon "button" at bounding box center [356, 235] width 11 height 10
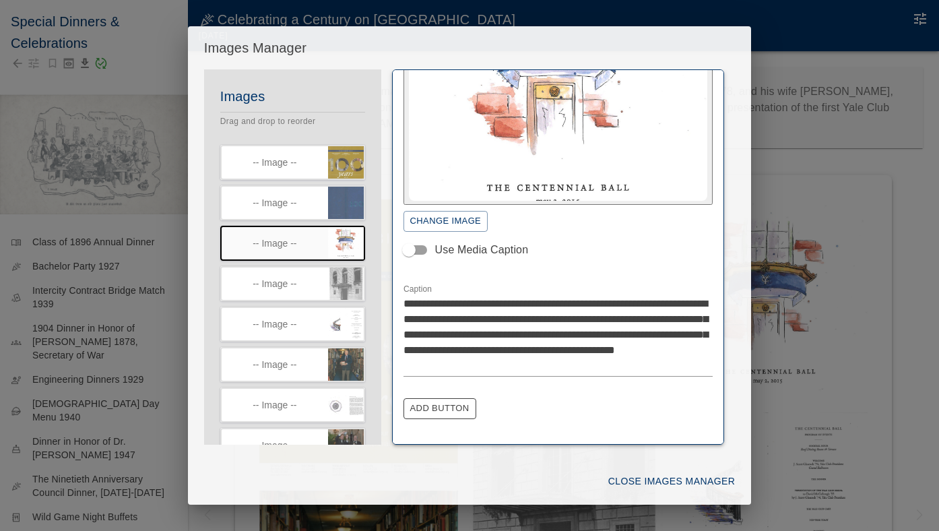
click at [586, 331] on textarea "**********" at bounding box center [559, 334] width 310 height 77
type textarea "**********"
click at [649, 481] on button "Close Images Manager" at bounding box center [671, 481] width 137 height 25
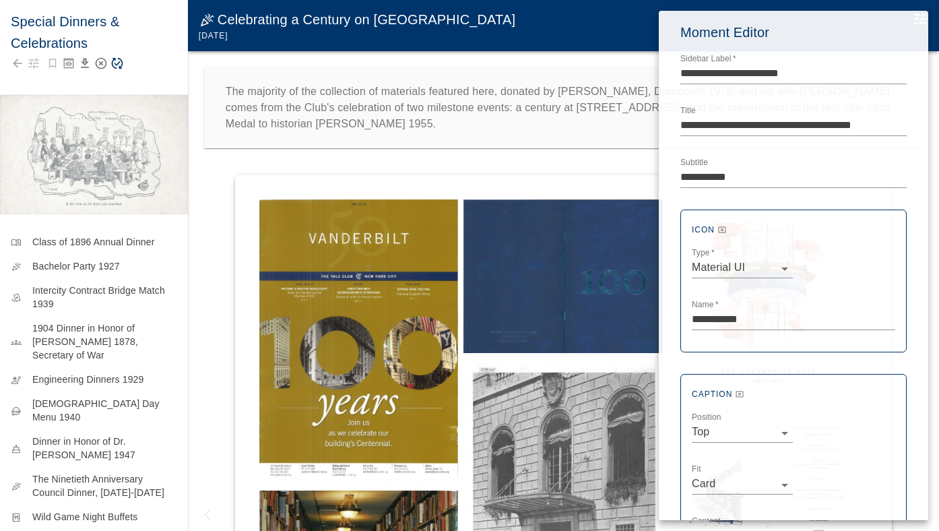
click at [131, 63] on div at bounding box center [469, 265] width 939 height 531
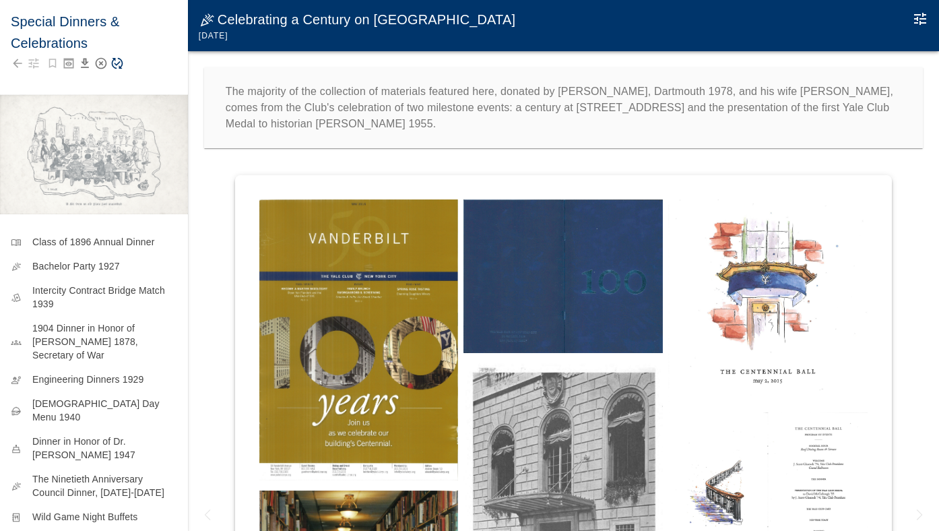
click at [117, 64] on icon "Save Story" at bounding box center [116, 63] width 13 height 13
click at [921, 16] on icon "Edit Moment" at bounding box center [920, 19] width 16 height 16
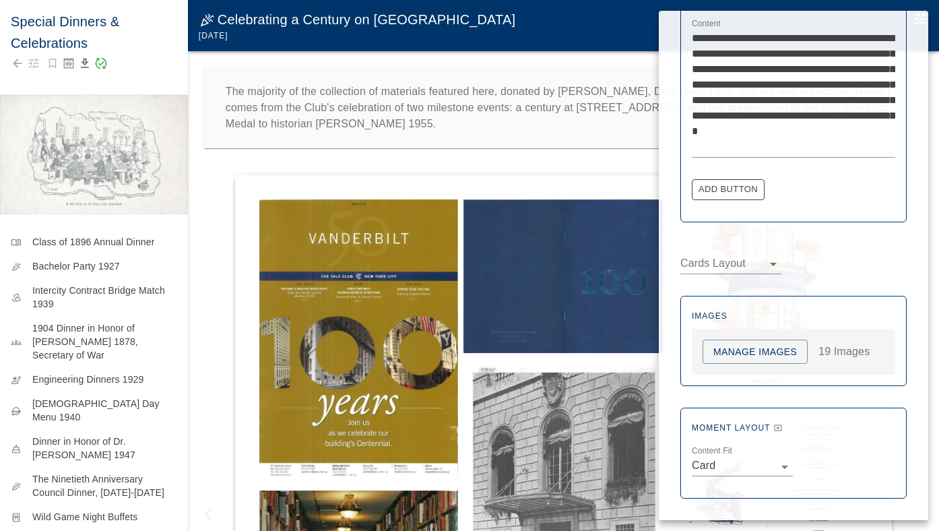
scroll to position [497, 0]
click at [773, 345] on button "Manage Images" at bounding box center [755, 352] width 105 height 25
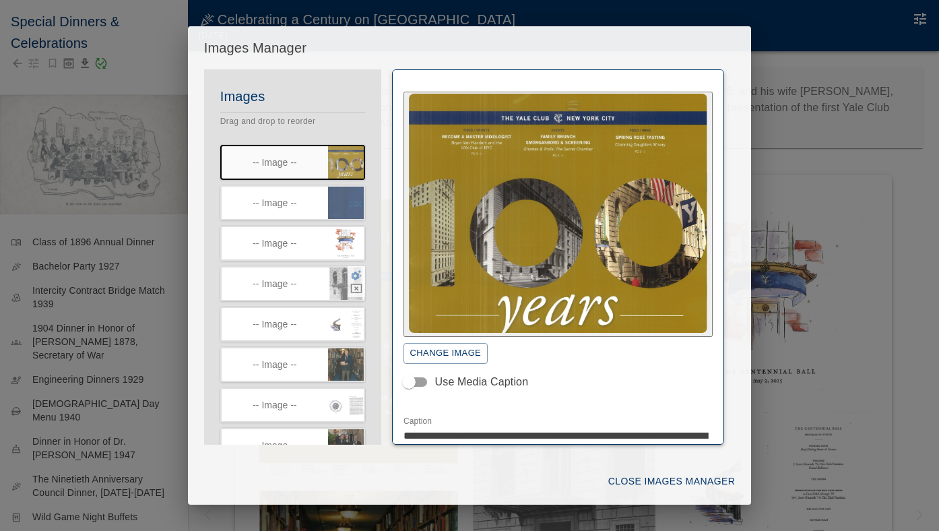
click at [353, 277] on icon "button" at bounding box center [356, 275] width 11 height 10
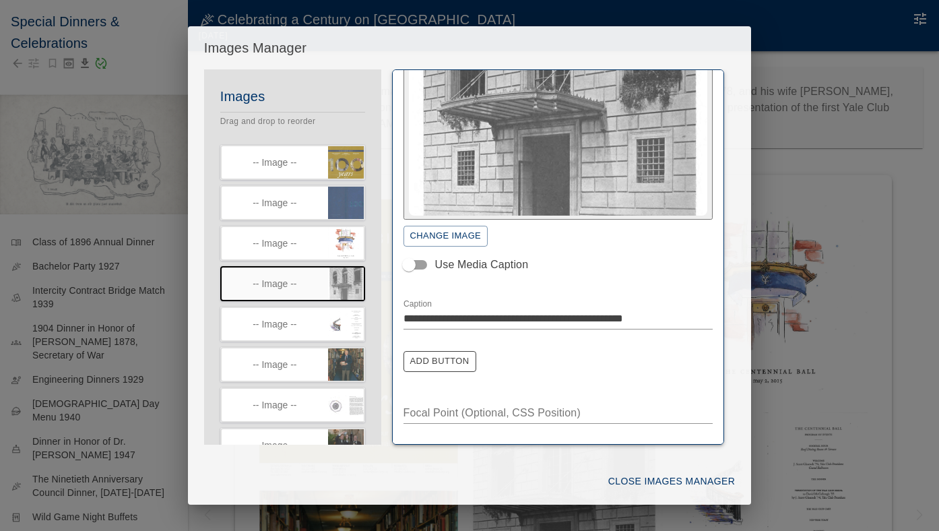
scroll to position [117, 0]
click at [355, 317] on icon "button" at bounding box center [356, 316] width 11 height 10
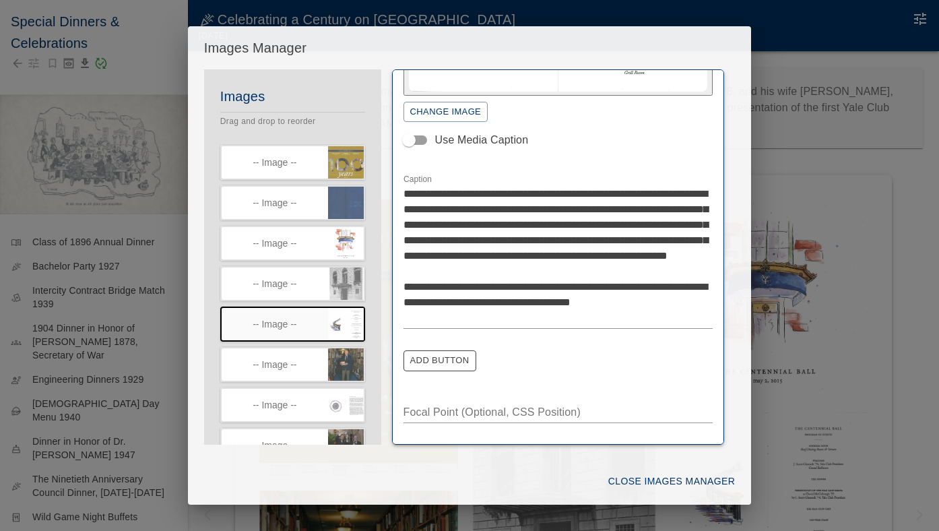
scroll to position [236, 0]
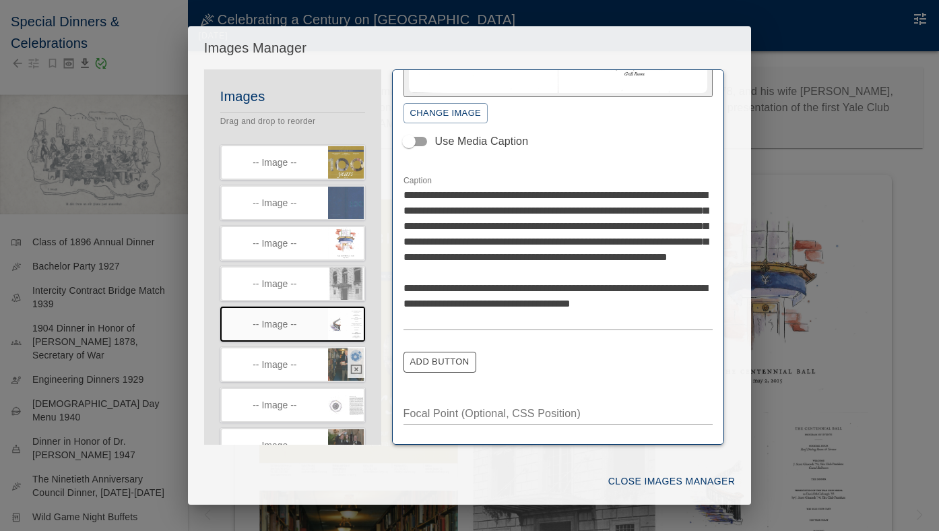
click at [356, 356] on icon "button" at bounding box center [356, 356] width 12 height 12
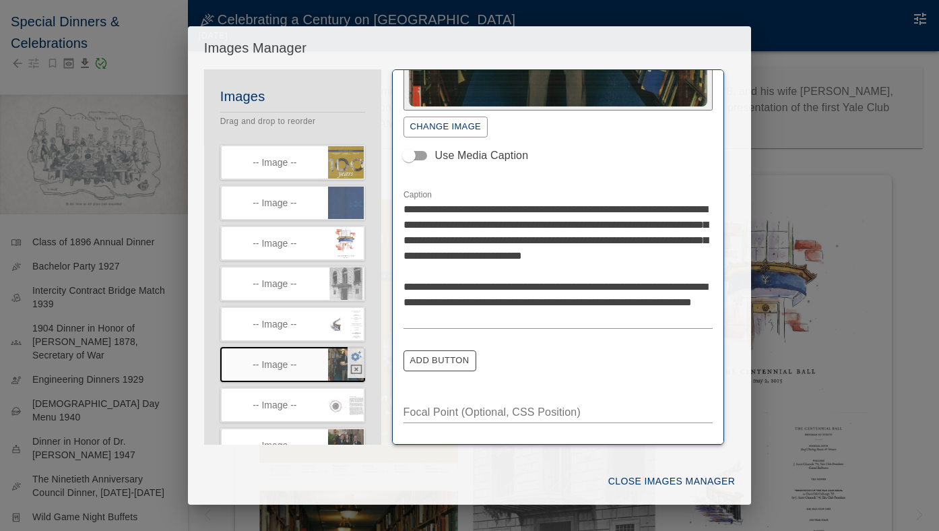
scroll to position [148, 0]
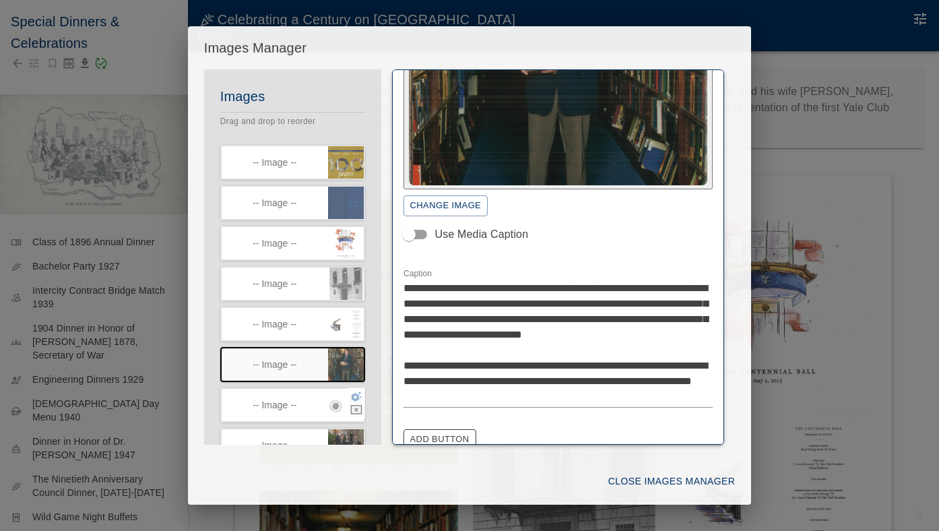
click at [355, 402] on icon "button" at bounding box center [356, 396] width 12 height 12
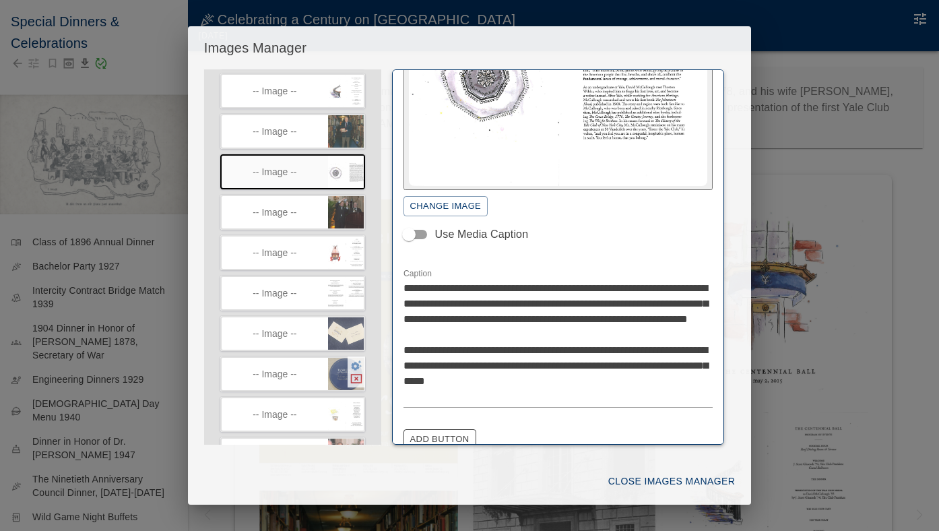
scroll to position [241, 0]
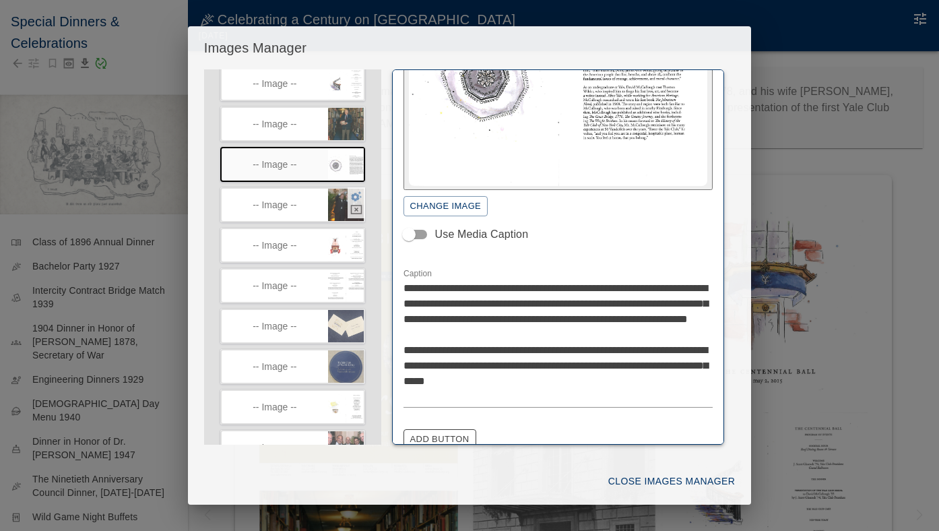
click at [353, 201] on icon "button" at bounding box center [356, 196] width 11 height 10
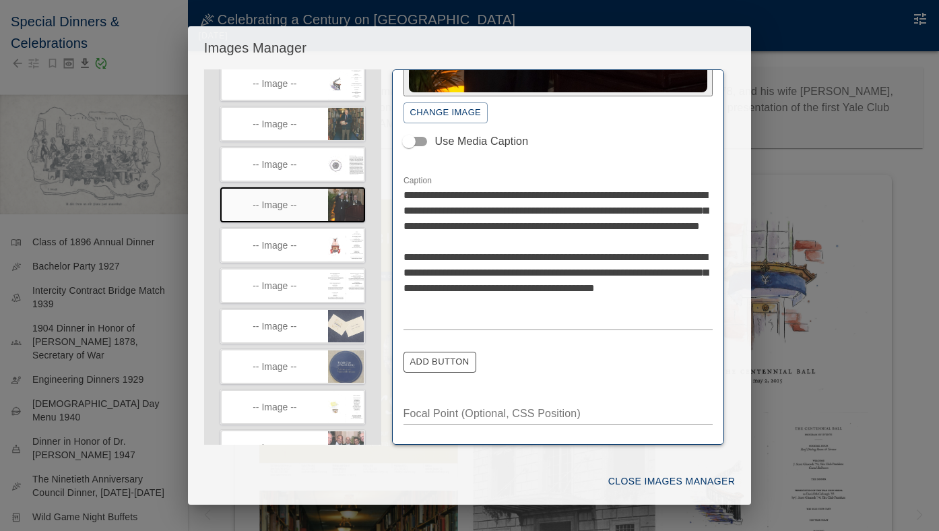
click at [568, 269] on textarea "**********" at bounding box center [559, 256] width 310 height 139
click at [631, 300] on textarea "**********" at bounding box center [559, 256] width 310 height 139
drag, startPoint x: 711, startPoint y: 303, endPoint x: 512, endPoint y: 317, distance: 199.9
click at [512, 317] on textarea "**********" at bounding box center [559, 256] width 310 height 139
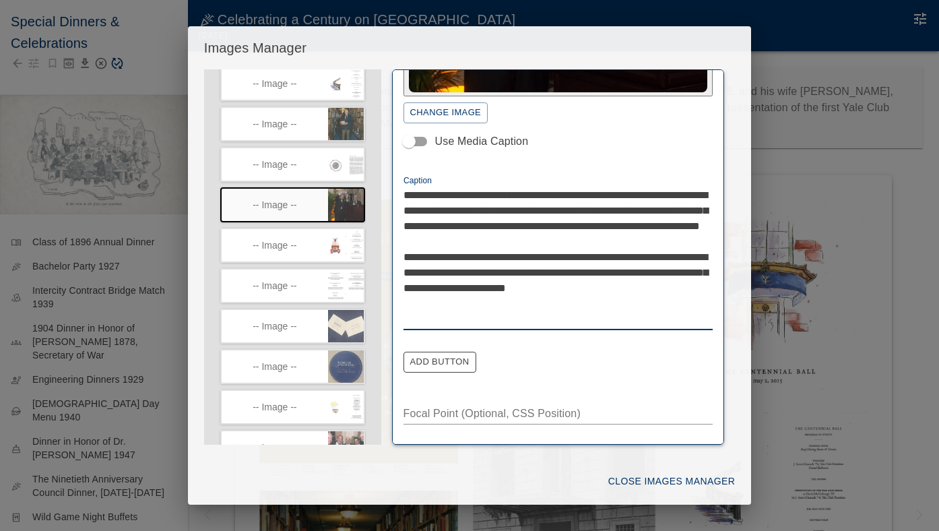
type textarea "**********"
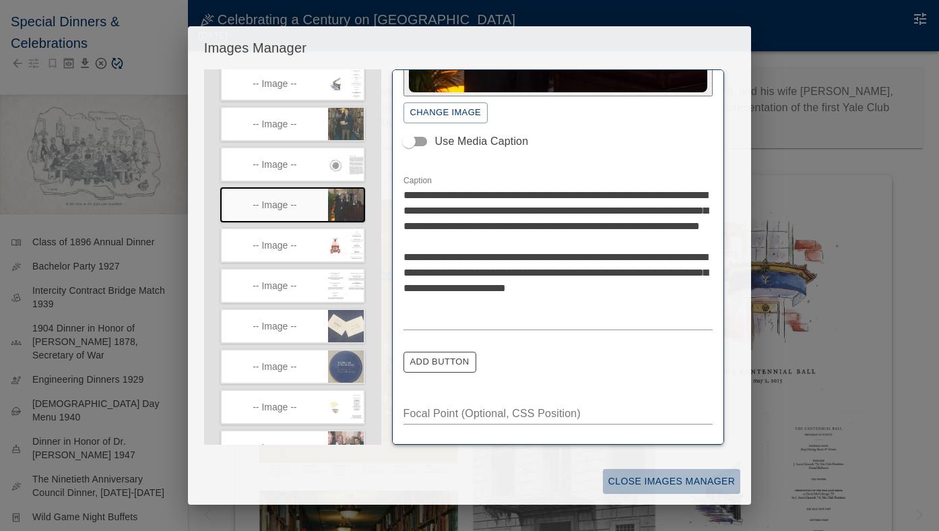
click at [648, 482] on button "Close Images Manager" at bounding box center [671, 481] width 137 height 25
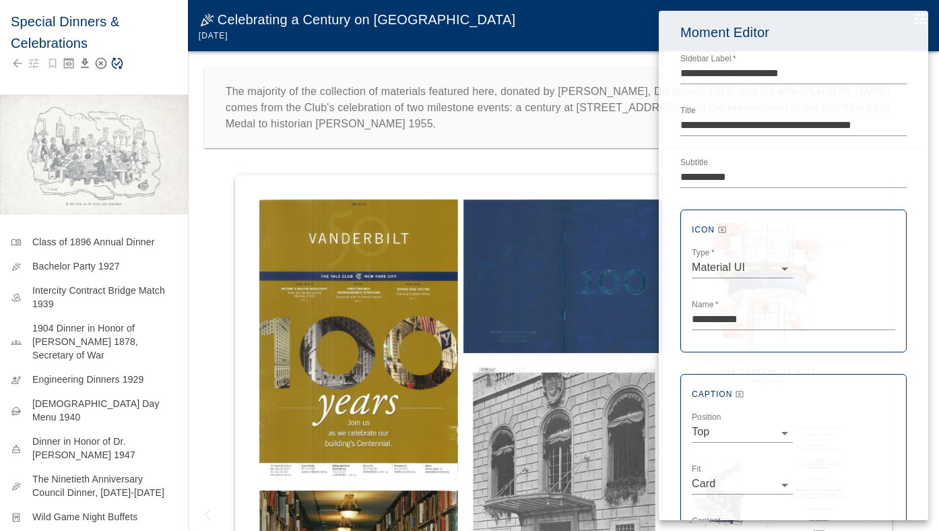
click at [150, 257] on div at bounding box center [469, 265] width 939 height 531
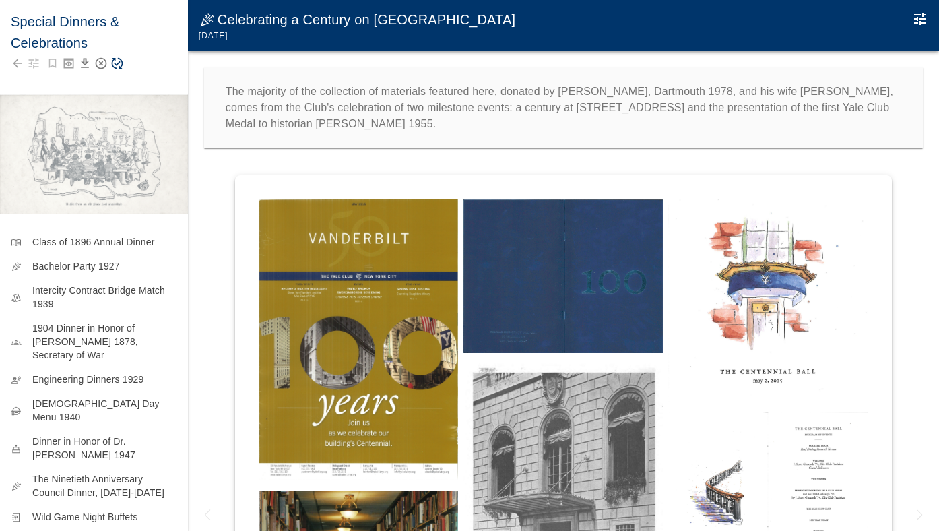
click at [118, 64] on icon "Save Story" at bounding box center [117, 63] width 11 height 11
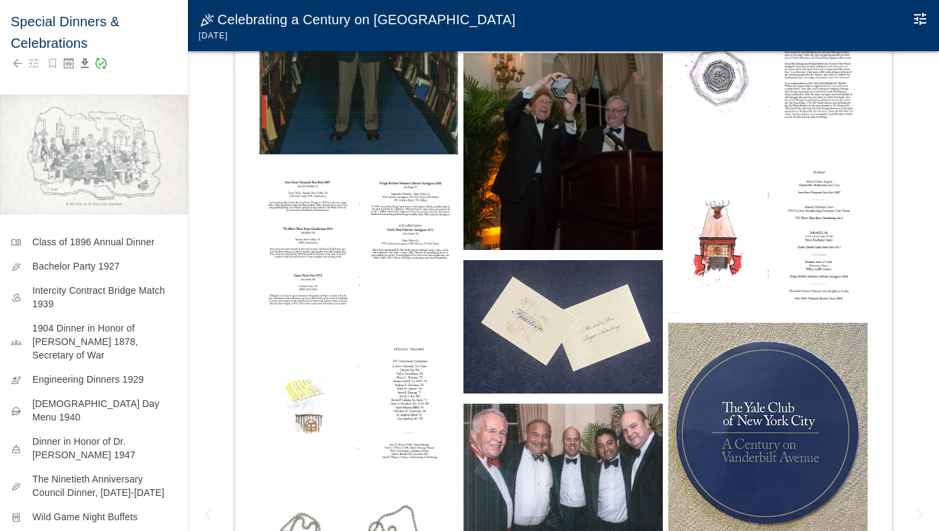
scroll to position [0, 0]
click at [599, 247] on img at bounding box center [563, 151] width 199 height 197
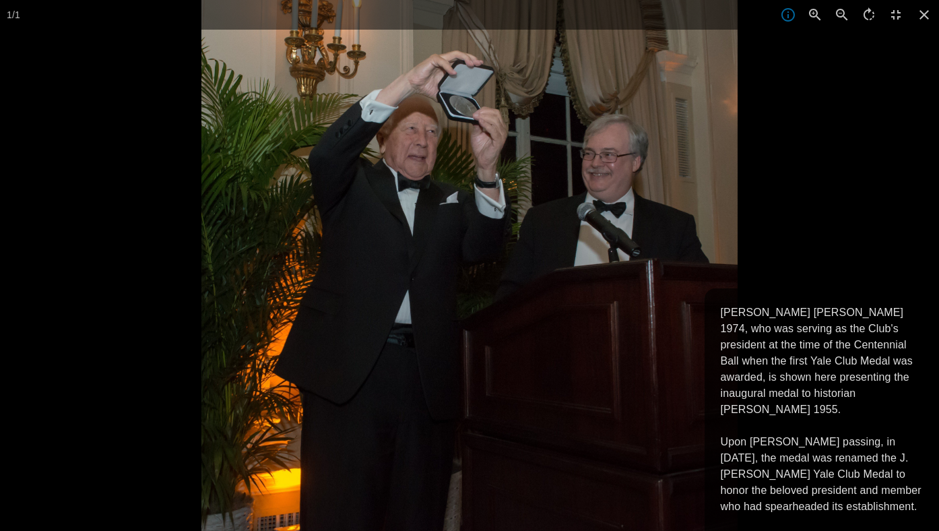
click at [815, 132] on div at bounding box center [670, 265] width 939 height 531
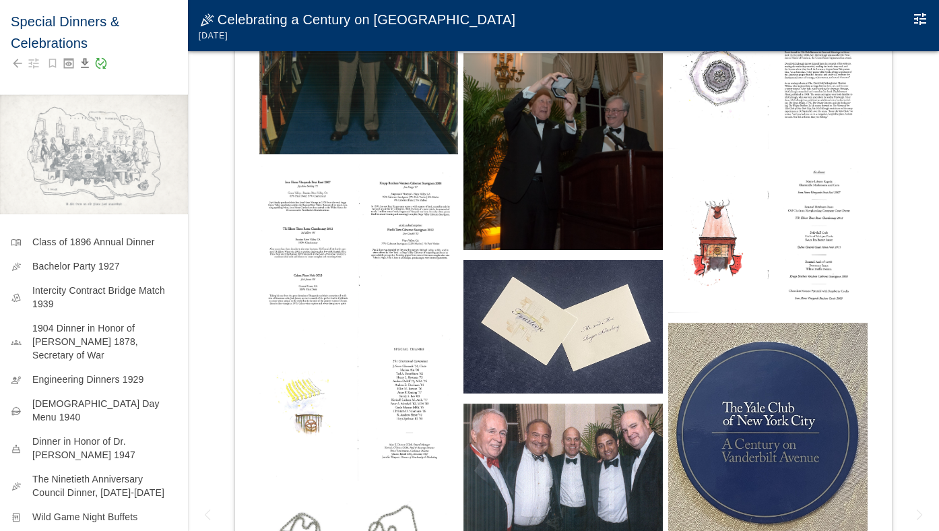
click at [922, 18] on icon "Edit Moment" at bounding box center [920, 19] width 16 height 16
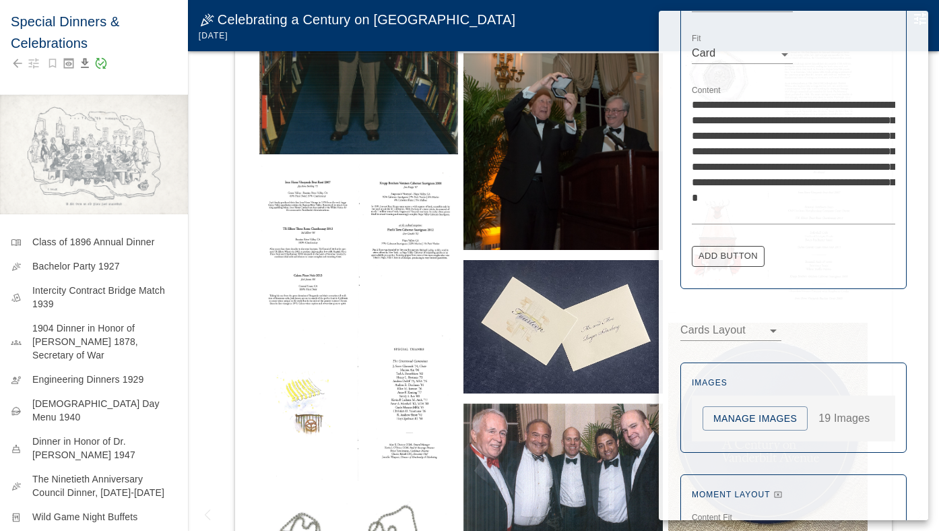
scroll to position [497, 0]
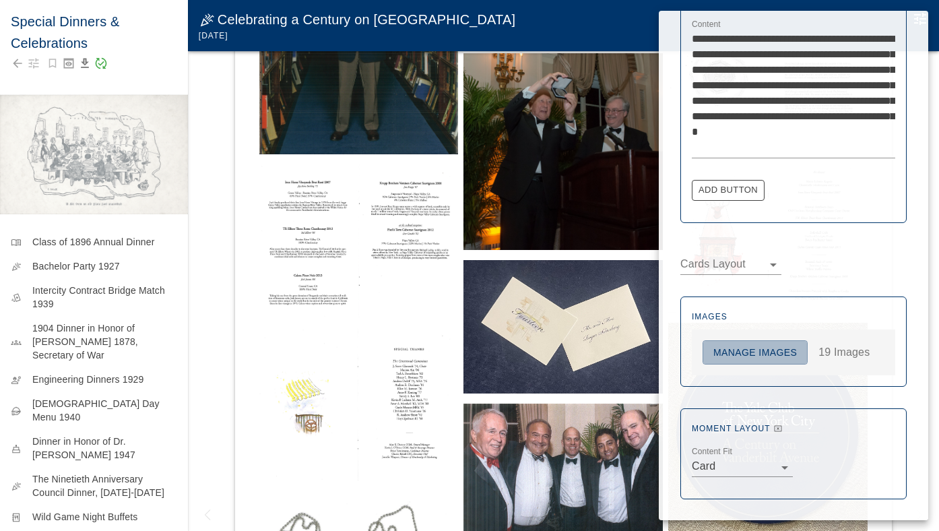
click at [801, 351] on button "Manage Images" at bounding box center [755, 352] width 105 height 25
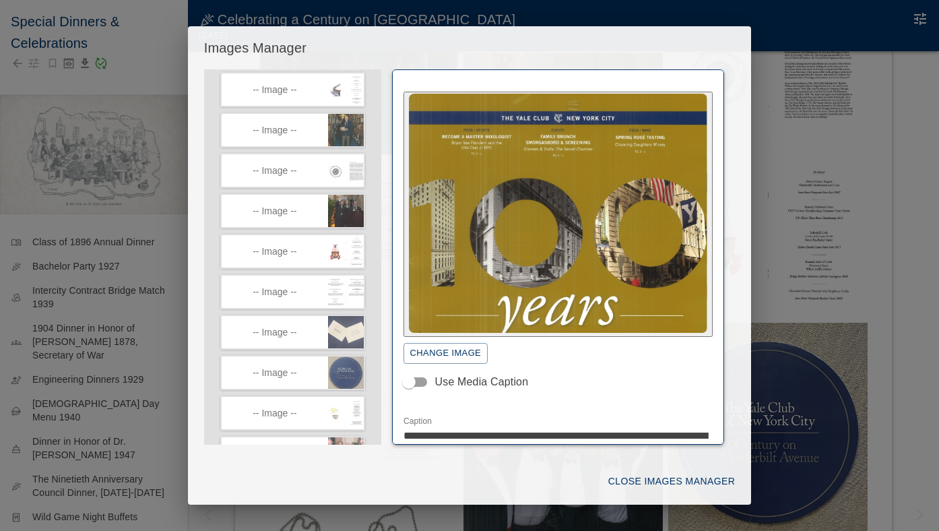
scroll to position [221, 0]
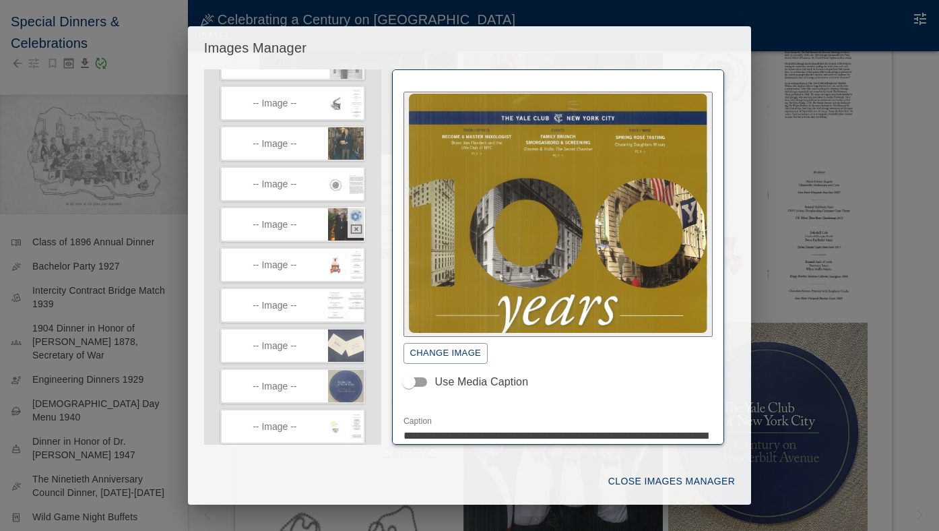
click at [356, 222] on icon "button" at bounding box center [356, 216] width 12 height 12
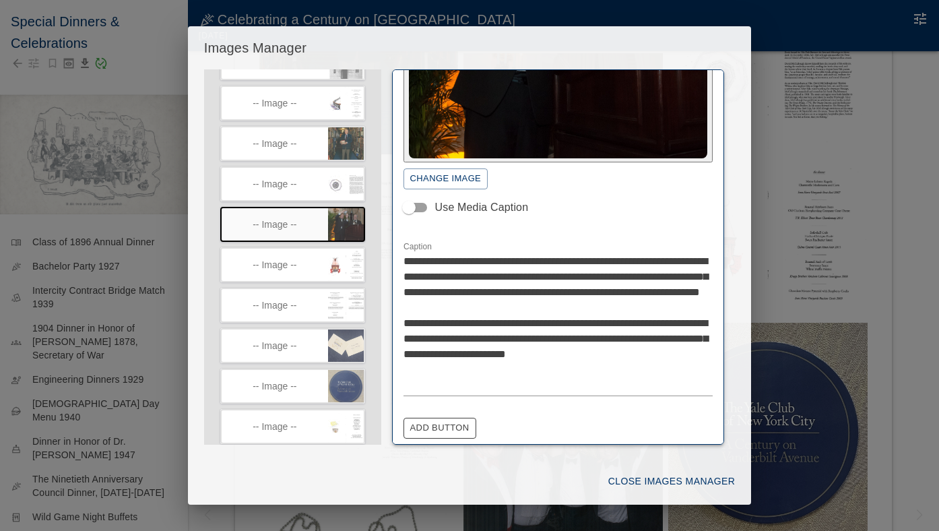
scroll to position [241, 0]
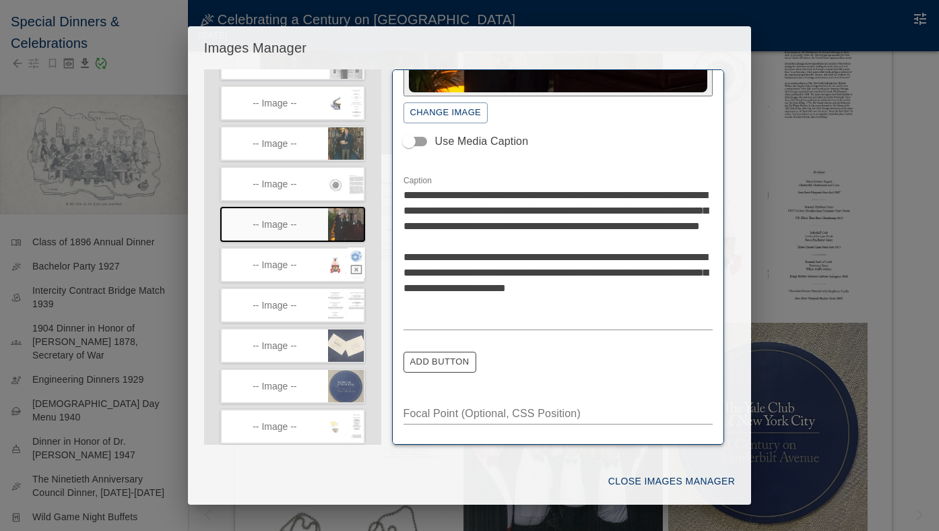
click at [353, 261] on icon "button" at bounding box center [356, 256] width 11 height 10
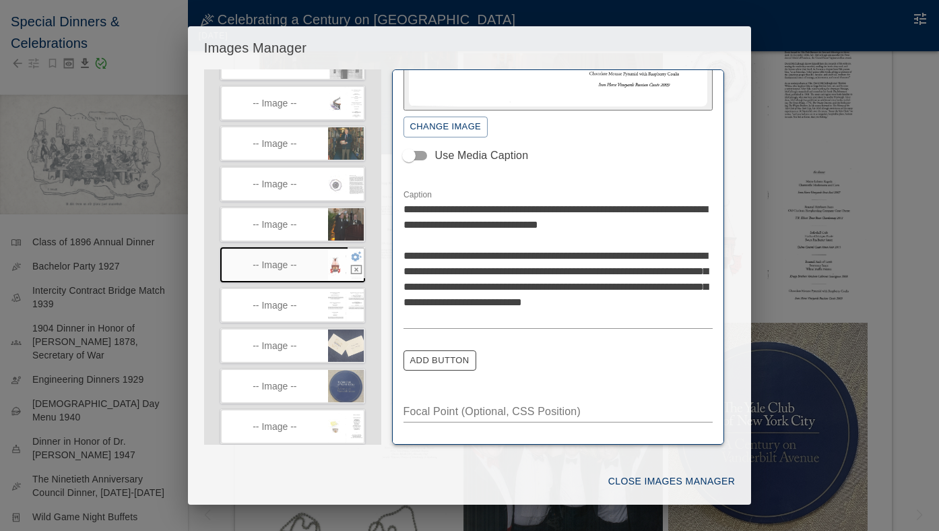
scroll to position [140, 0]
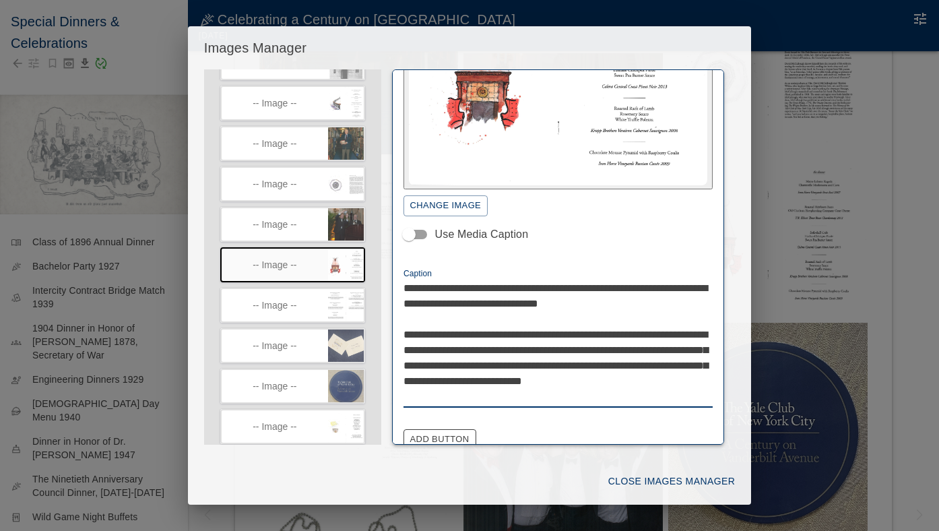
click at [526, 301] on textarea "**********" at bounding box center [559, 342] width 310 height 124
click at [581, 362] on textarea "**********" at bounding box center [559, 342] width 310 height 124
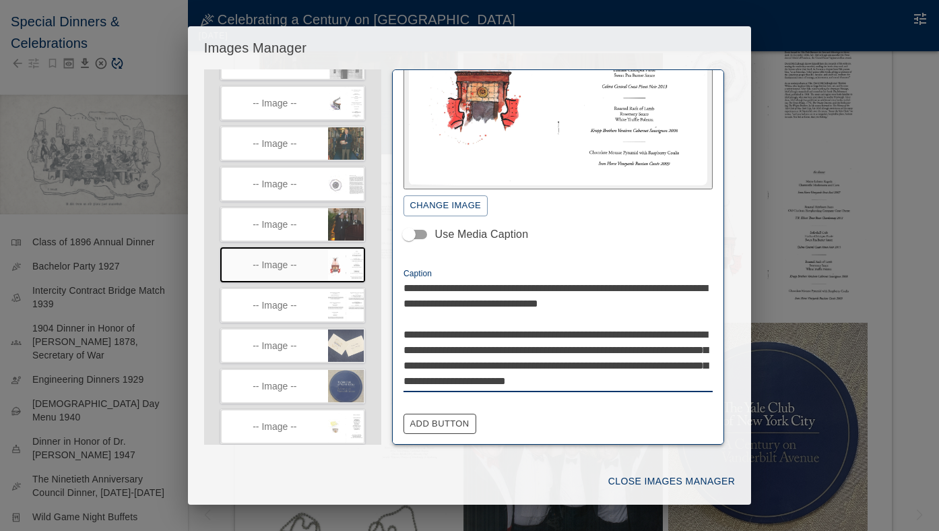
type textarea "**********"
click at [656, 481] on button "Close Images Manager" at bounding box center [671, 481] width 137 height 25
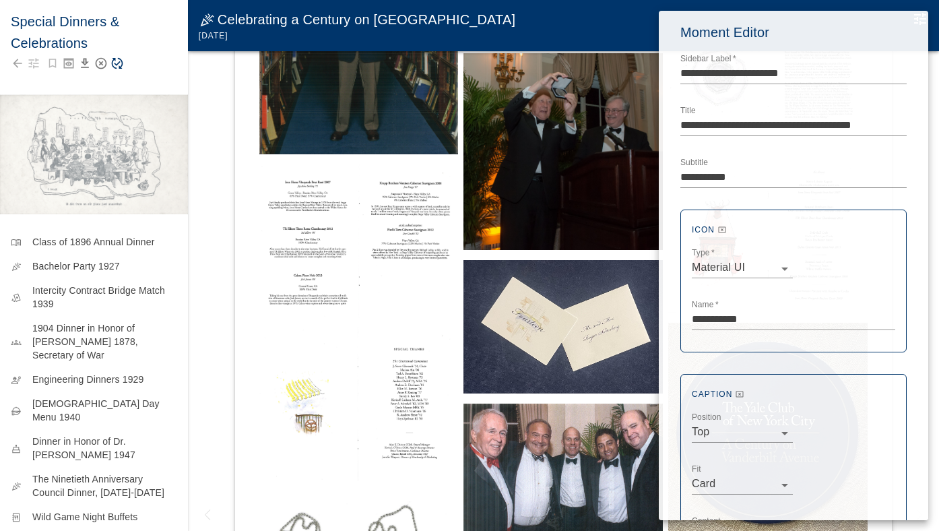
click at [163, 79] on div at bounding box center [469, 265] width 939 height 531
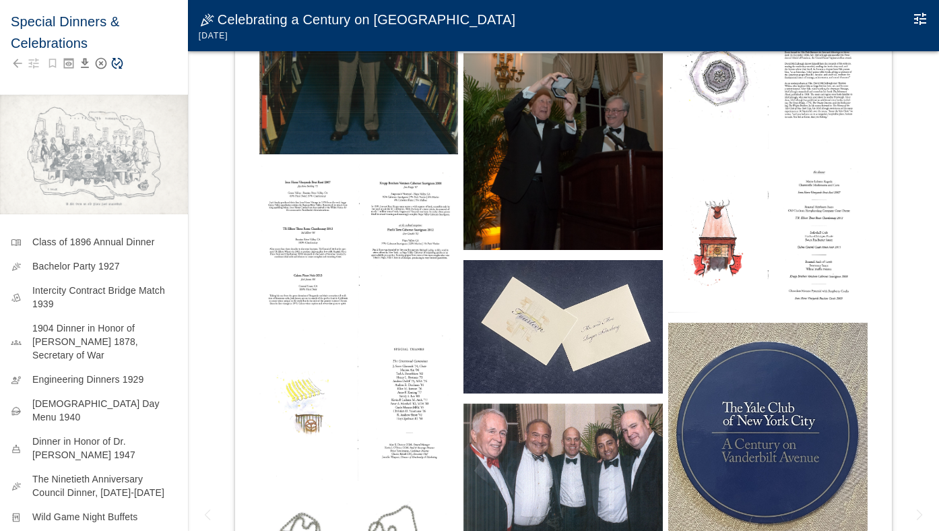
click at [119, 63] on icon "Save Story" at bounding box center [117, 63] width 11 height 11
click at [921, 20] on icon "Edit Moment" at bounding box center [920, 19] width 16 height 16
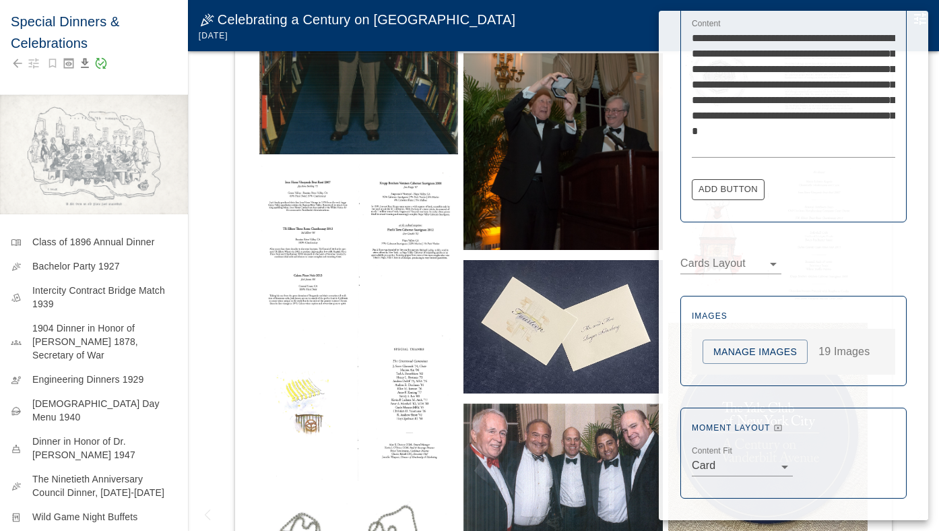
scroll to position [497, 0]
click at [744, 347] on button "Manage Images" at bounding box center [755, 352] width 105 height 25
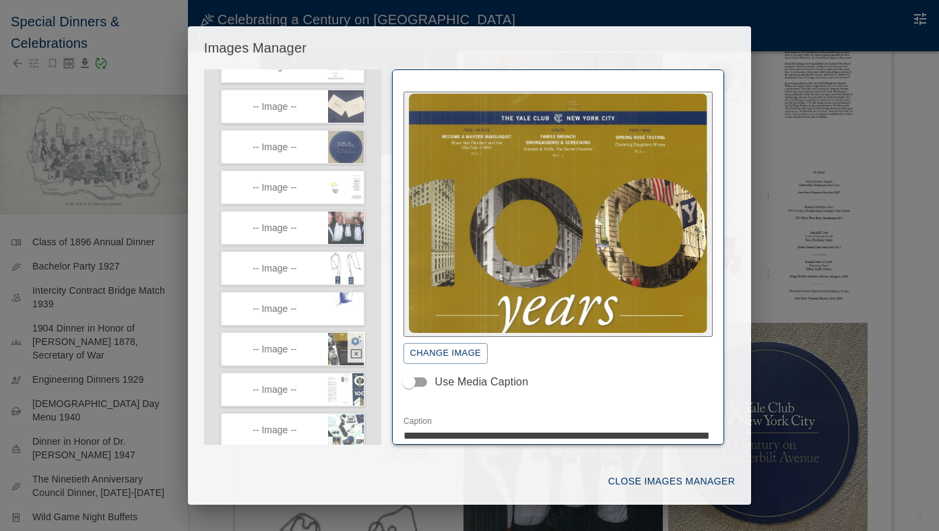
scroll to position [363, 0]
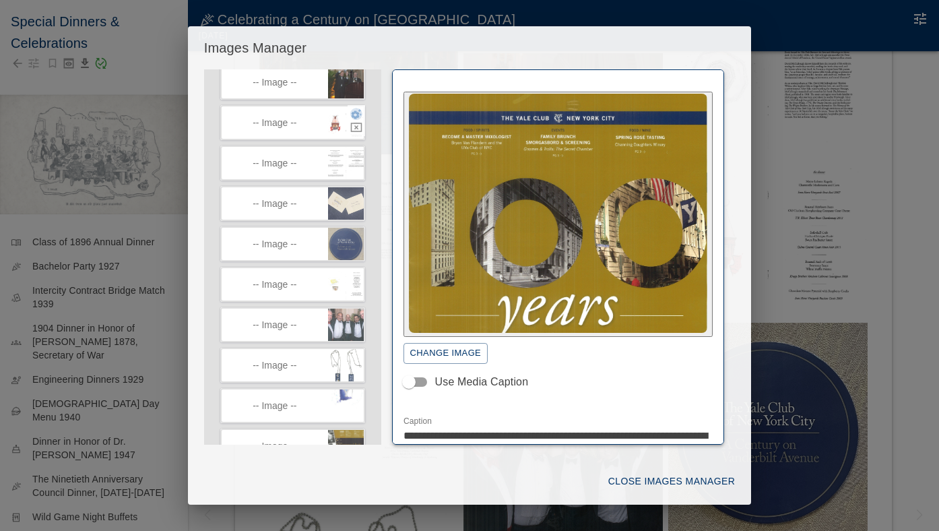
click at [355, 120] on icon "button" at bounding box center [356, 114] width 12 height 12
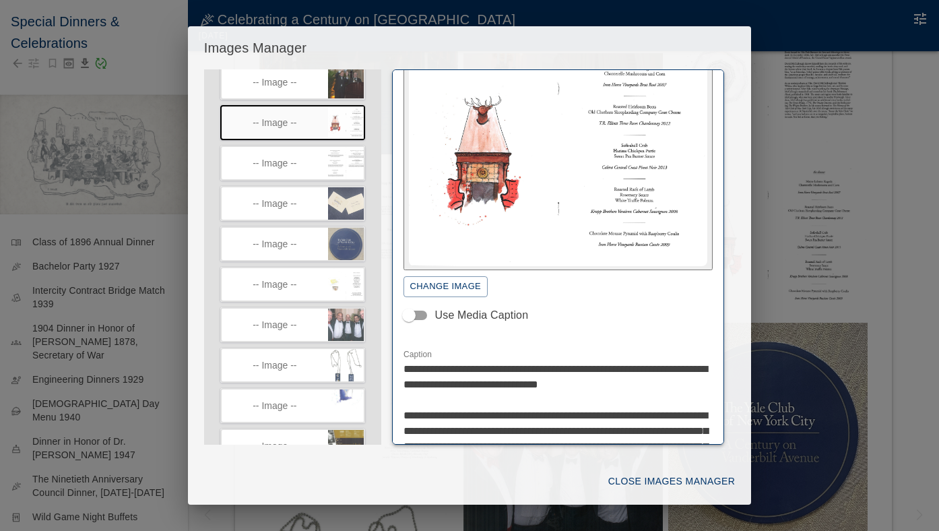
scroll to position [81, 0]
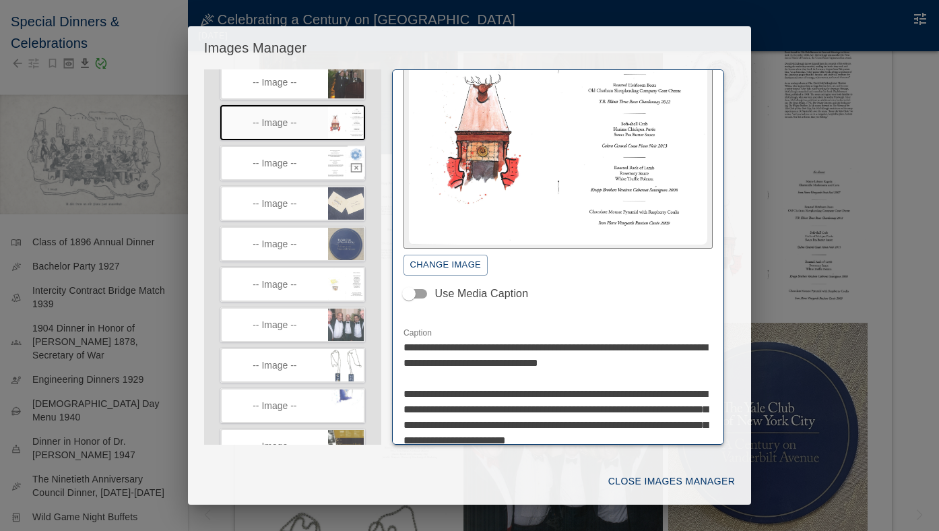
click at [356, 160] on icon "button" at bounding box center [356, 154] width 12 height 12
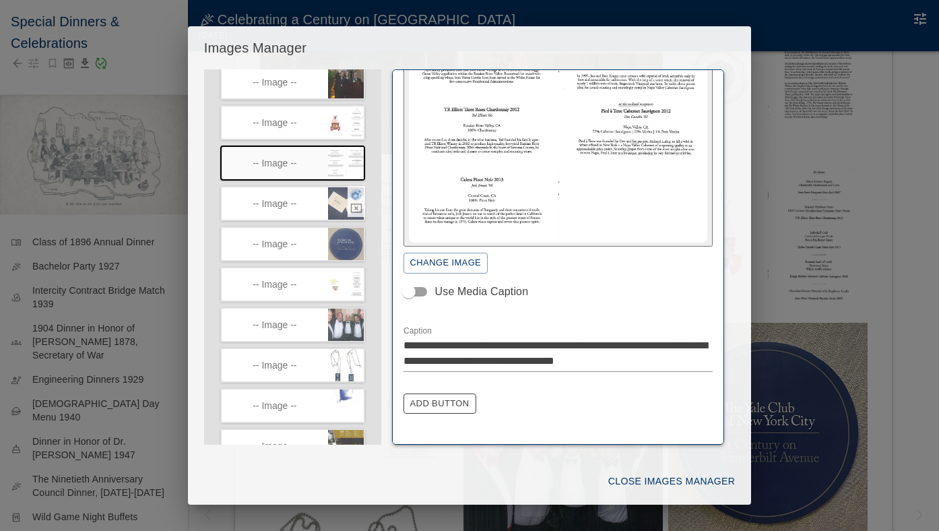
click at [355, 201] on icon "button" at bounding box center [356, 195] width 12 height 12
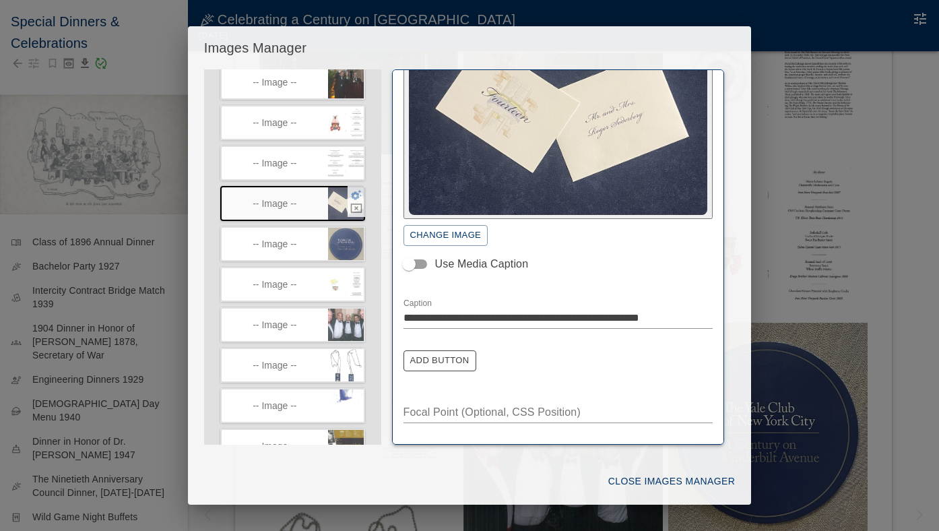
scroll to position [77, 0]
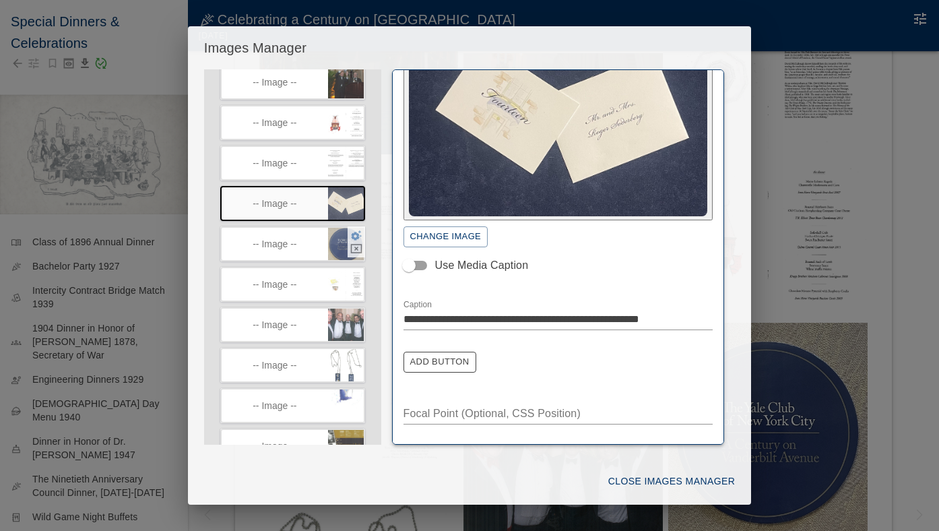
click at [356, 241] on icon "button" at bounding box center [356, 235] width 11 height 10
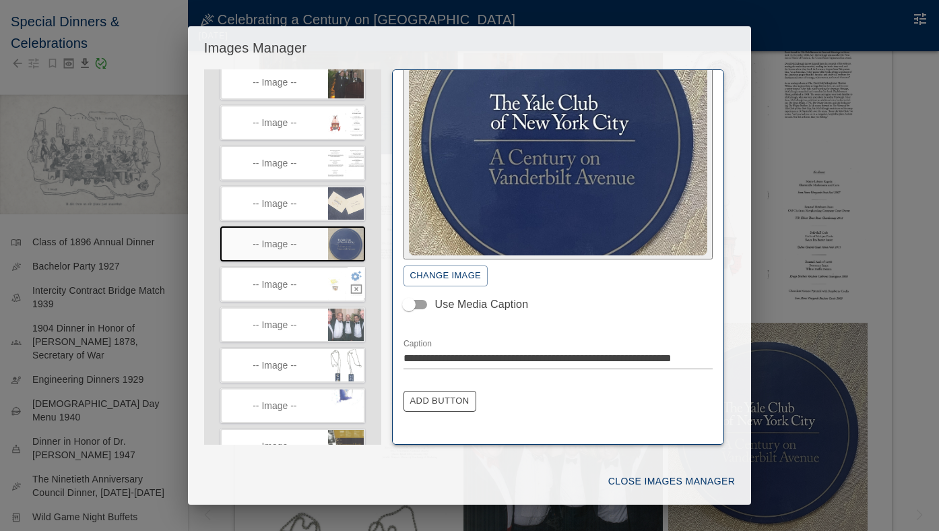
click at [355, 282] on icon "button" at bounding box center [356, 275] width 12 height 12
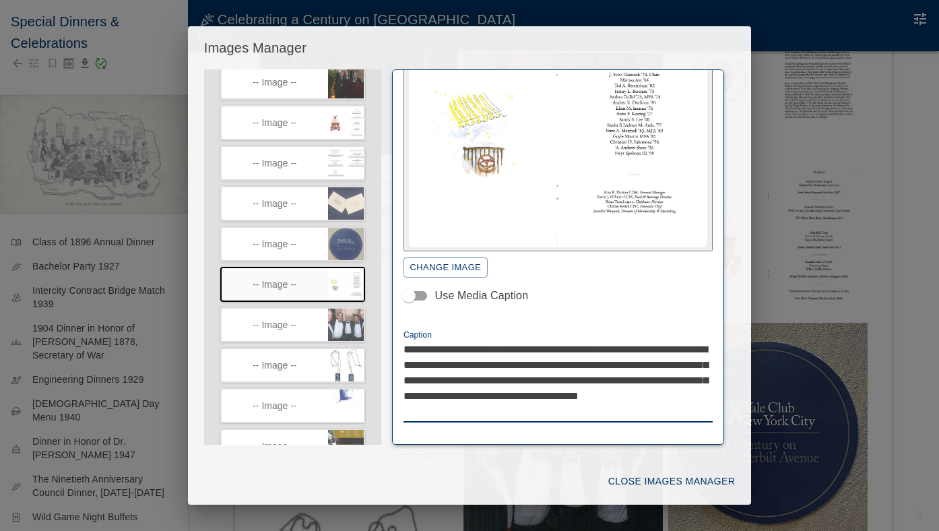
click at [447, 364] on textarea "**********" at bounding box center [559, 380] width 310 height 77
type textarea "**********"
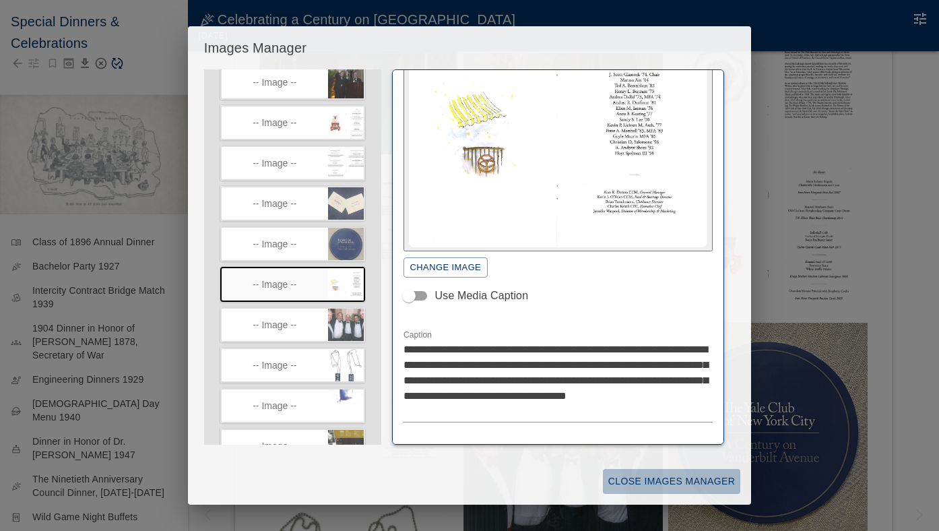
click at [680, 474] on button "Close Images Manager" at bounding box center [671, 481] width 137 height 25
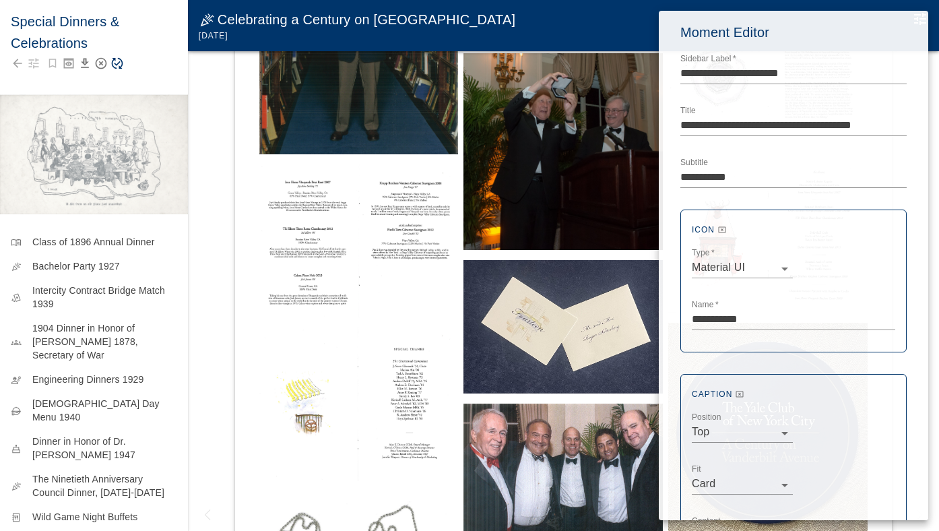
click at [116, 65] on div at bounding box center [469, 265] width 939 height 531
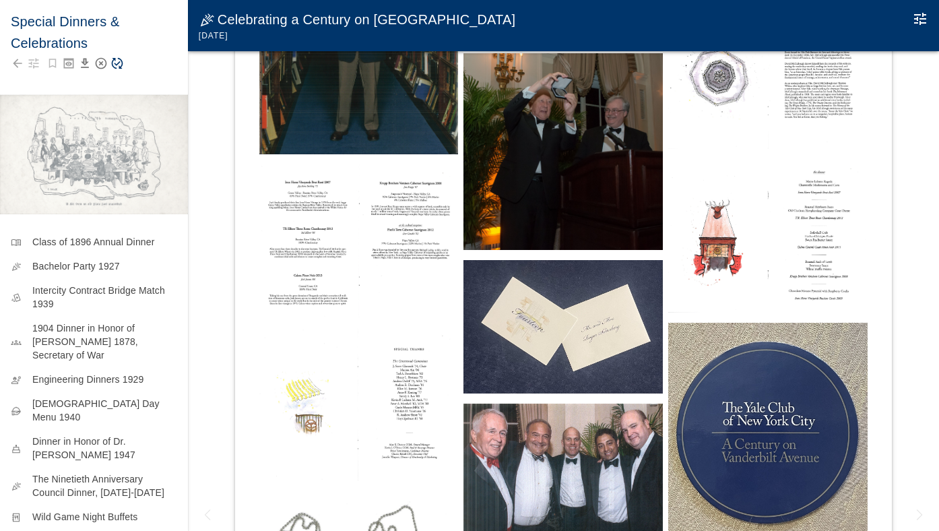
click at [117, 66] on icon "Save Story" at bounding box center [116, 63] width 13 height 13
click at [920, 15] on icon "Edit Moment" at bounding box center [920, 19] width 12 height 12
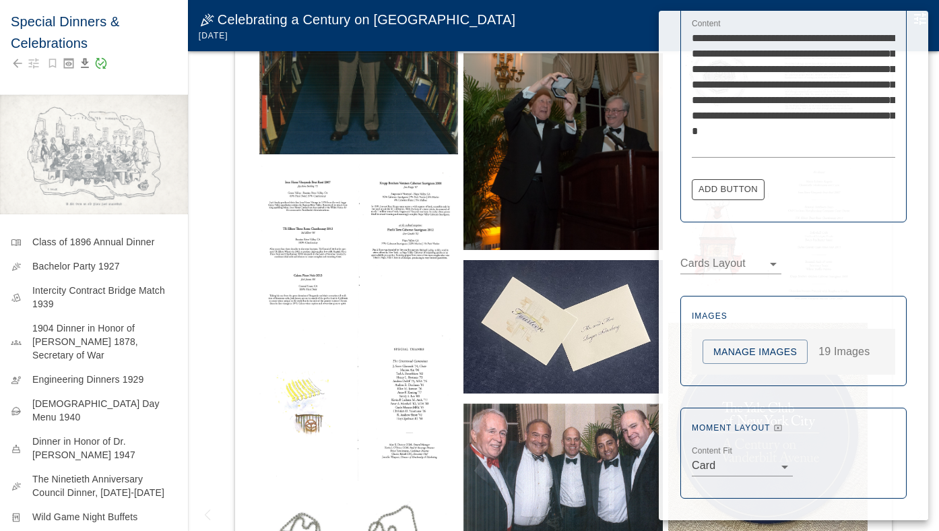
scroll to position [497, 0]
click at [752, 355] on button "Manage Images" at bounding box center [755, 352] width 105 height 25
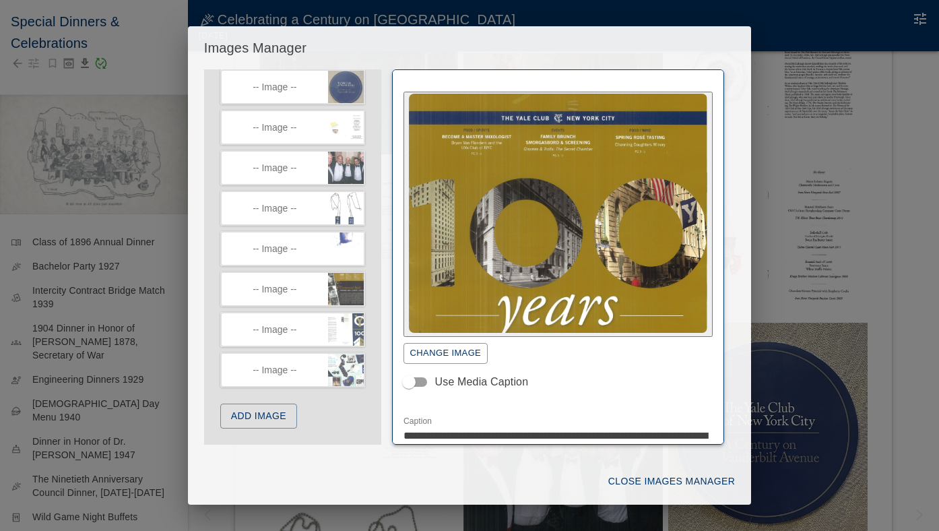
scroll to position [532, 0]
click at [356, 114] on icon "button" at bounding box center [356, 119] width 11 height 10
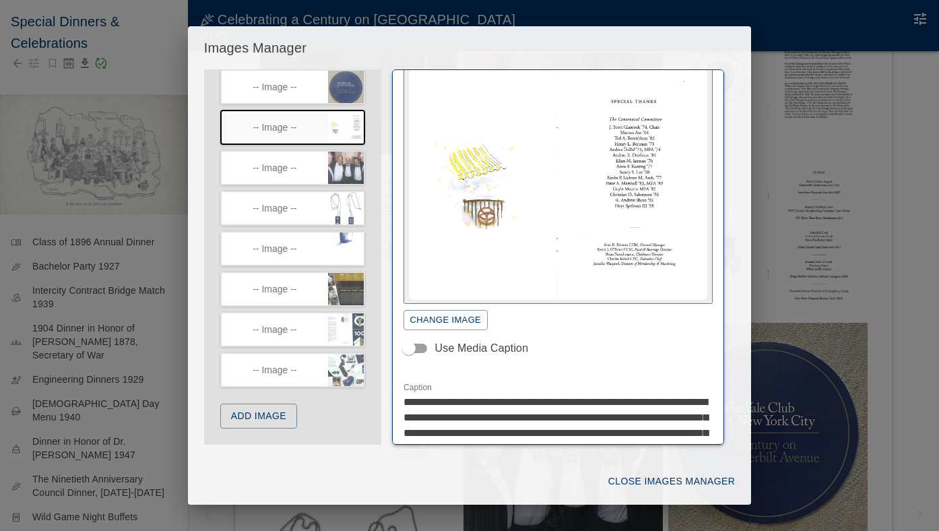
scroll to position [113, 0]
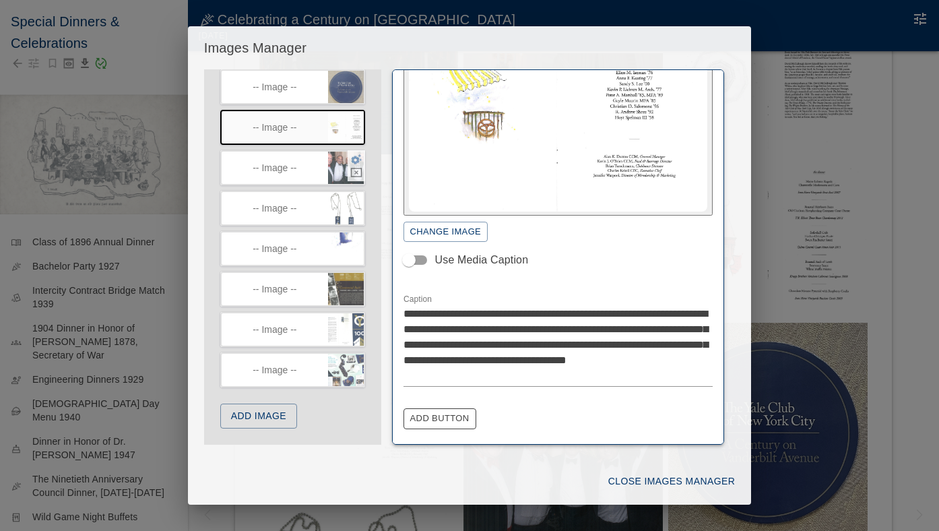
click at [358, 154] on icon "button" at bounding box center [356, 159] width 12 height 12
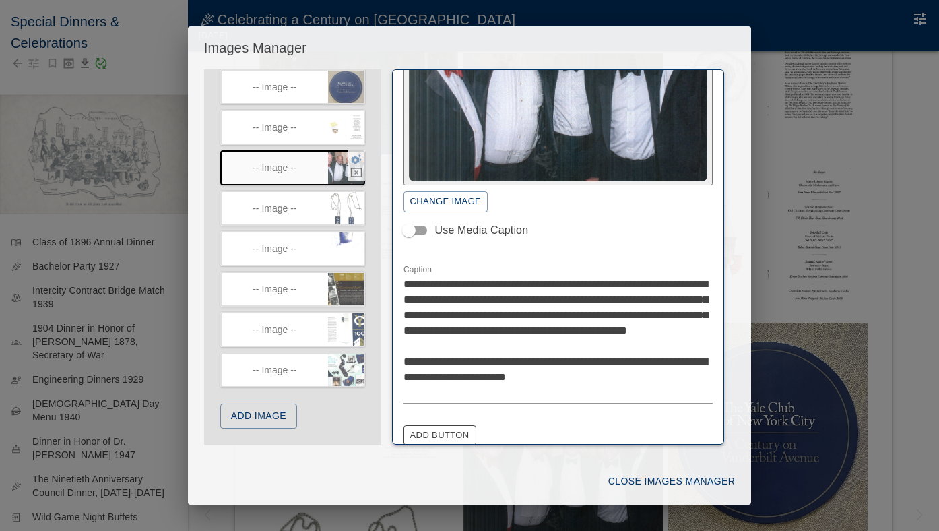
scroll to position [109, 0]
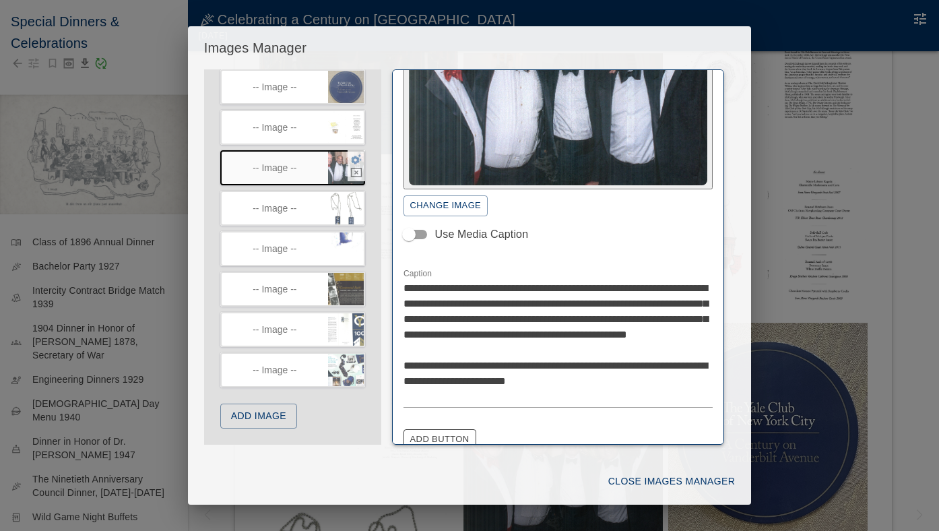
click at [358, 155] on icon "button" at bounding box center [356, 159] width 11 height 10
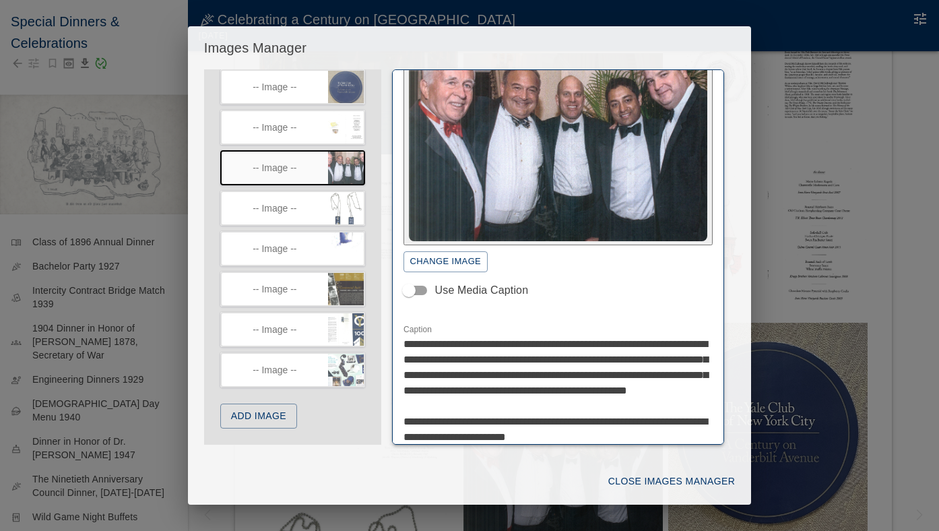
scroll to position [54, 0]
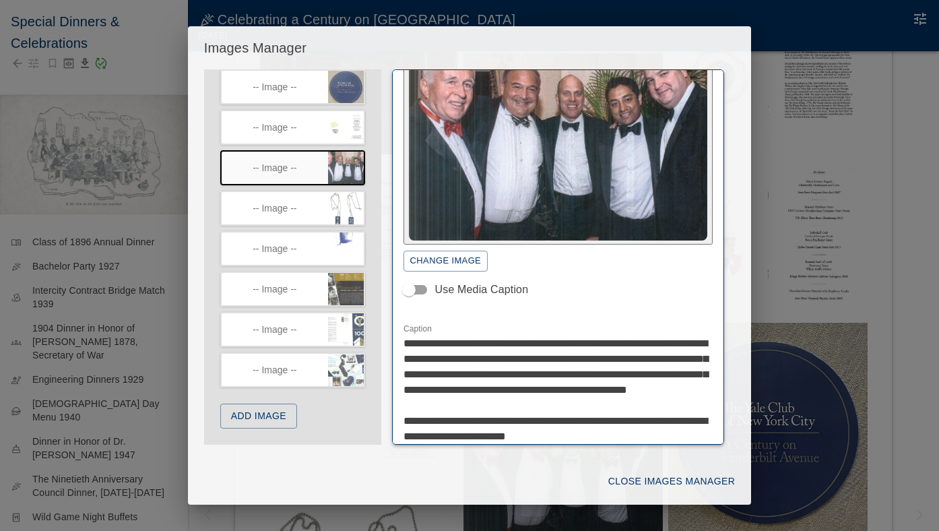
click at [502, 356] on textarea "**********" at bounding box center [559, 398] width 310 height 124
click at [554, 356] on textarea "**********" at bounding box center [559, 405] width 310 height 139
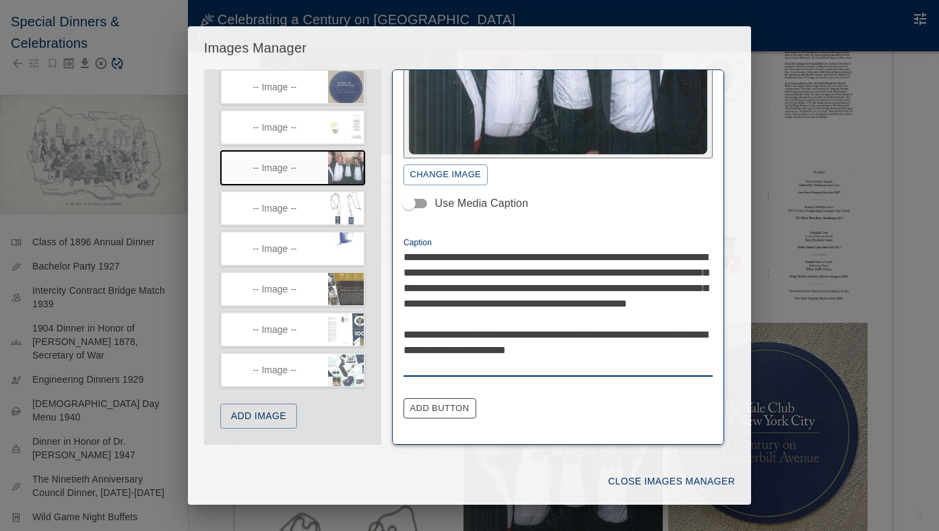
scroll to position [187, 0]
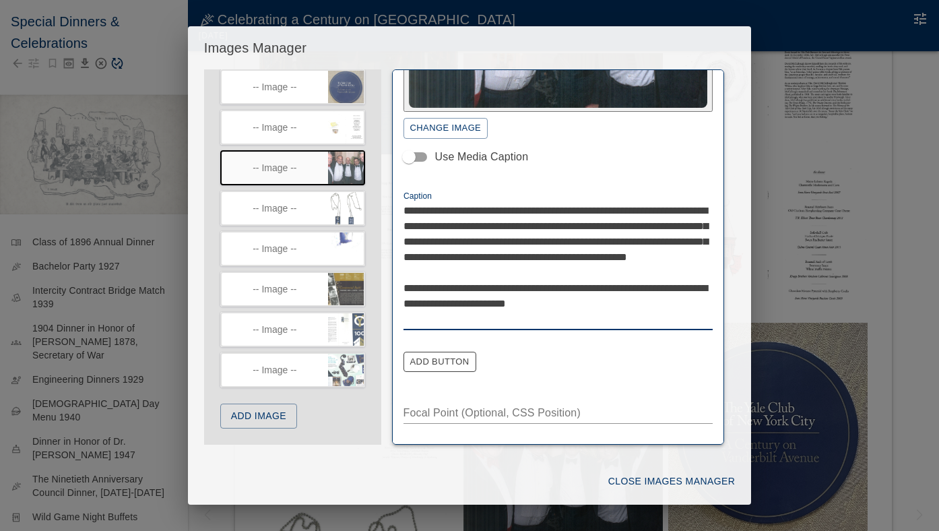
type textarea "**********"
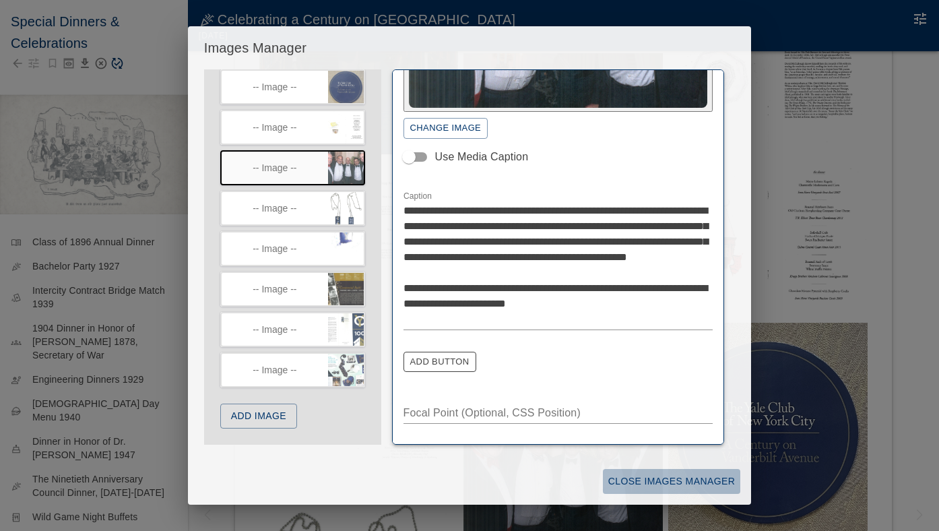
click at [668, 478] on button "Close Images Manager" at bounding box center [671, 481] width 137 height 25
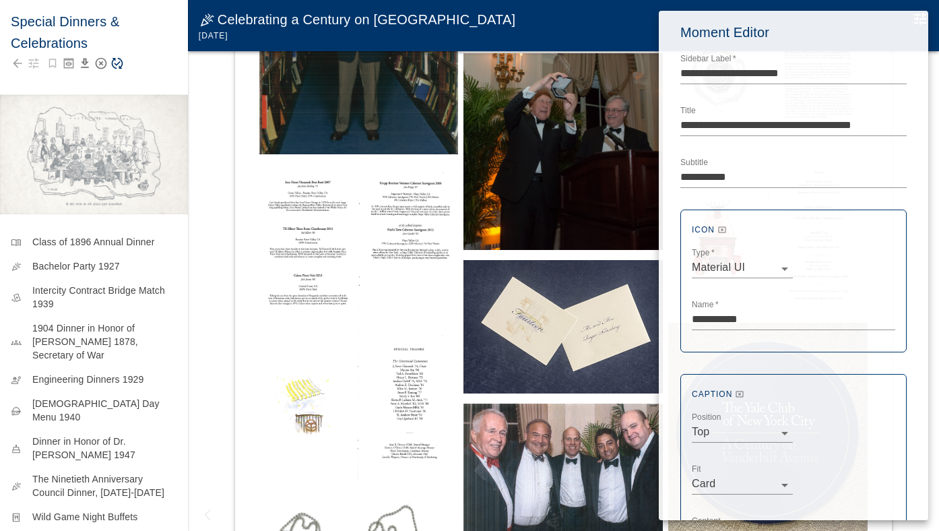
click at [125, 65] on div at bounding box center [469, 265] width 939 height 531
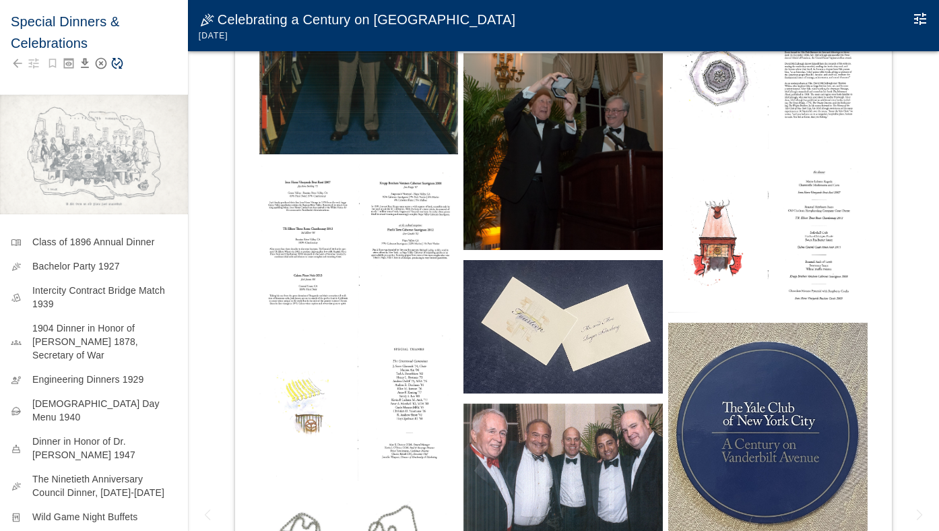
click at [117, 63] on icon "Save Story" at bounding box center [116, 63] width 13 height 13
click at [913, 21] on icon "Edit Moment" at bounding box center [920, 19] width 16 height 16
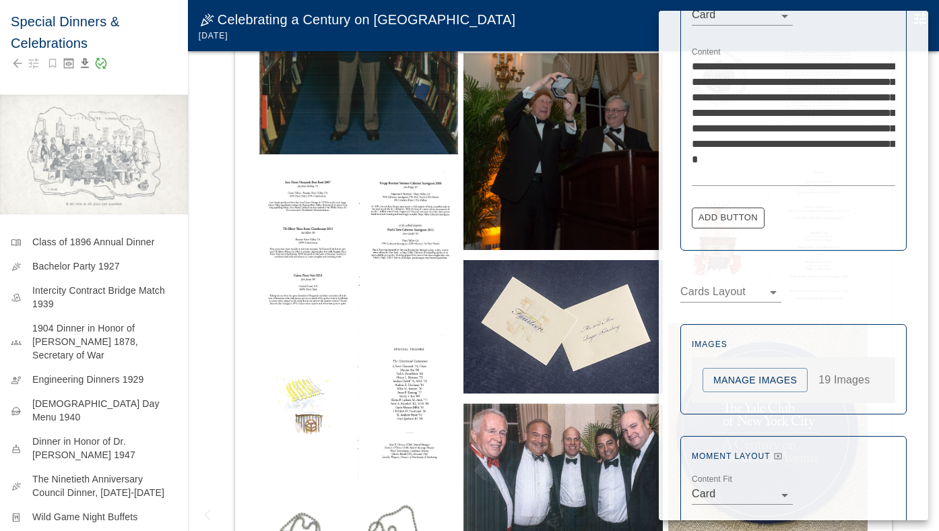
scroll to position [480, 0]
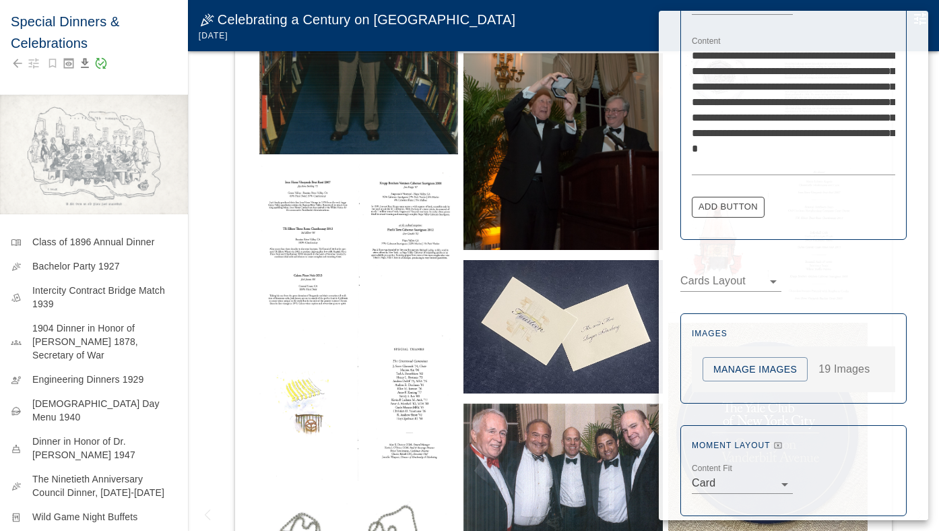
click at [792, 360] on button "Manage Images" at bounding box center [755, 369] width 105 height 25
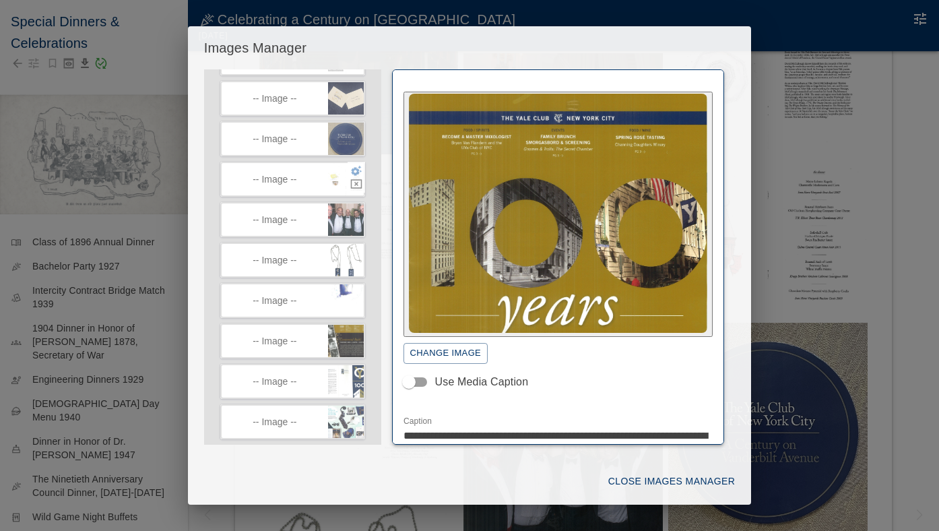
scroll to position [484, 0]
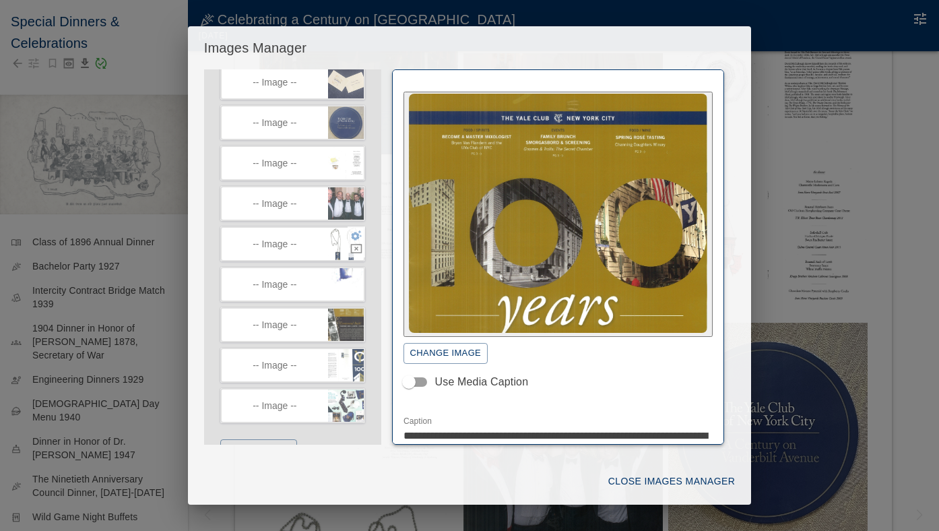
click at [356, 241] on icon "button" at bounding box center [356, 235] width 11 height 10
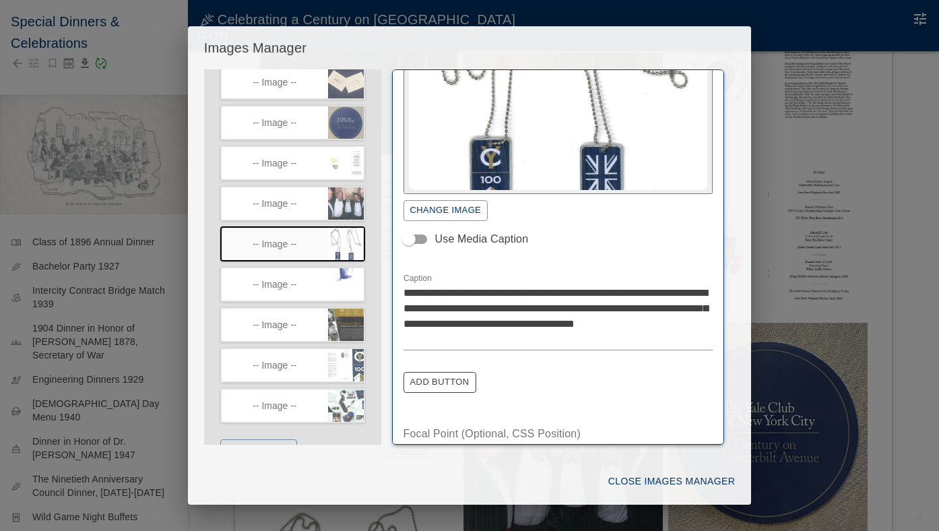
scroll to position [149, 0]
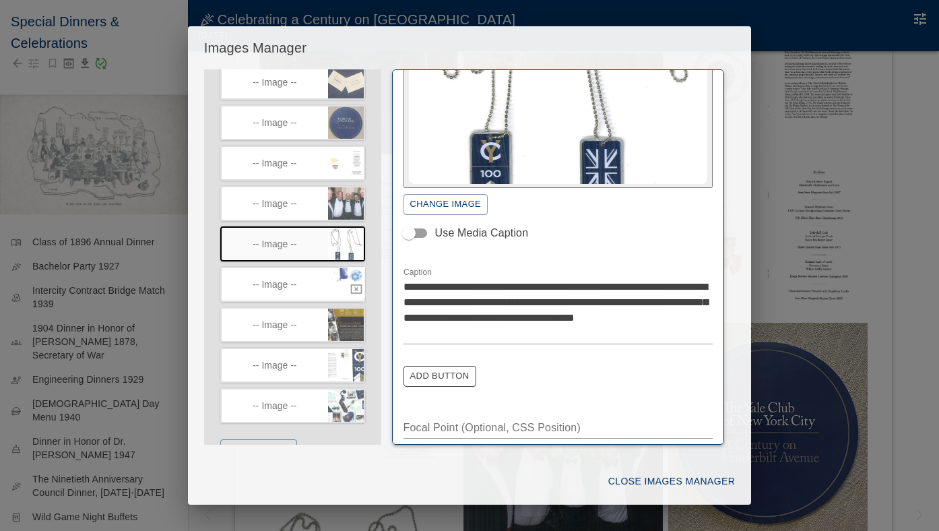
click at [358, 281] on icon "button" at bounding box center [356, 276] width 11 height 10
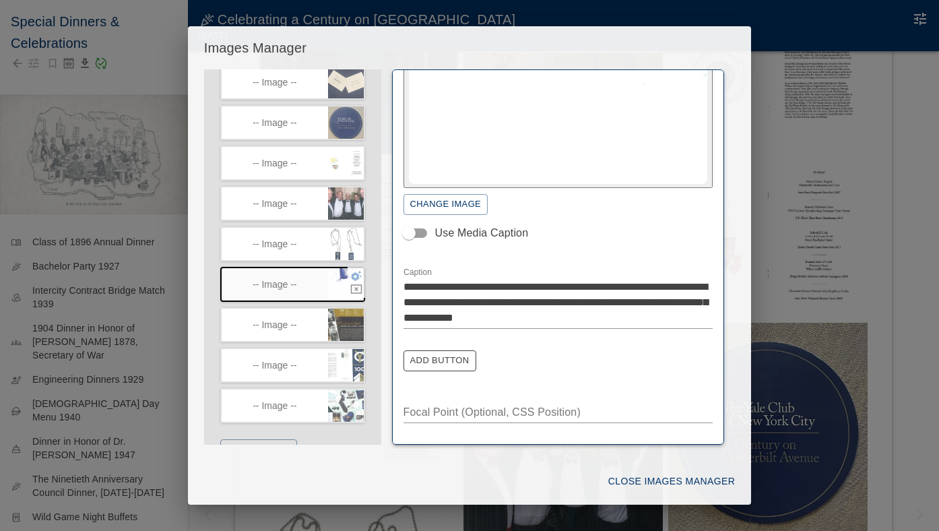
scroll to position [148, 0]
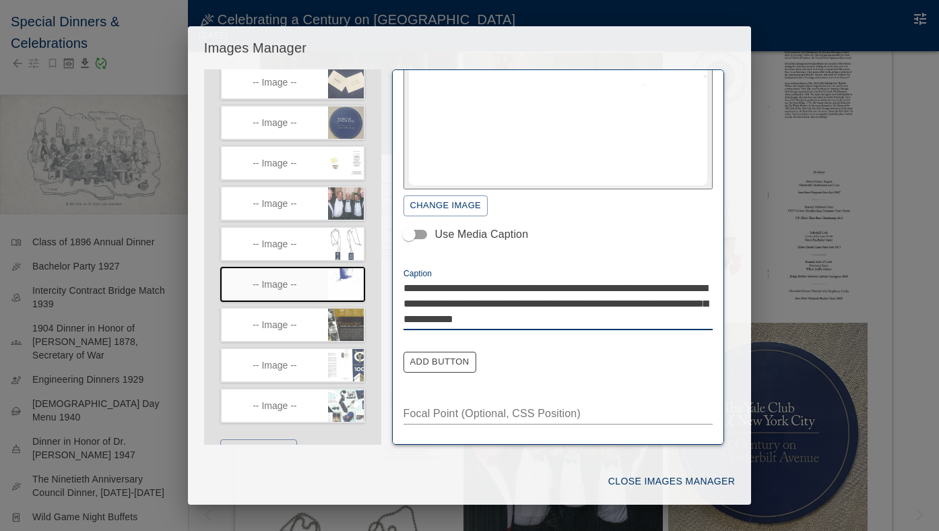
click at [483, 317] on textarea "**********" at bounding box center [559, 303] width 310 height 46
type textarea "**********"
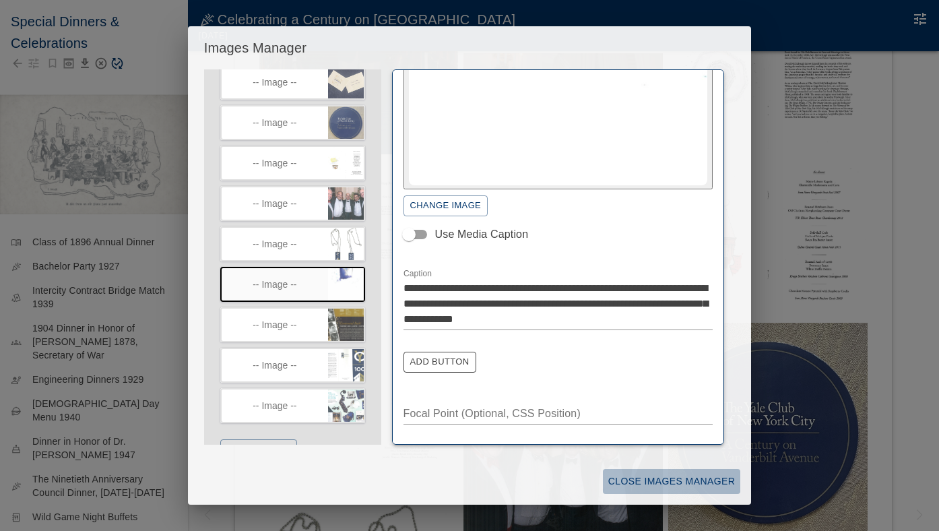
click at [684, 480] on button "Close Images Manager" at bounding box center [671, 481] width 137 height 25
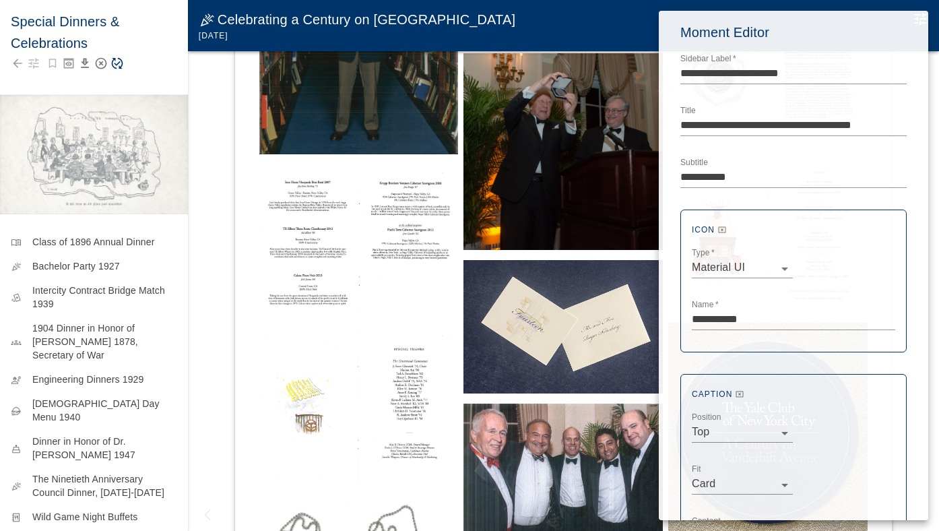
click at [130, 80] on div at bounding box center [469, 265] width 939 height 531
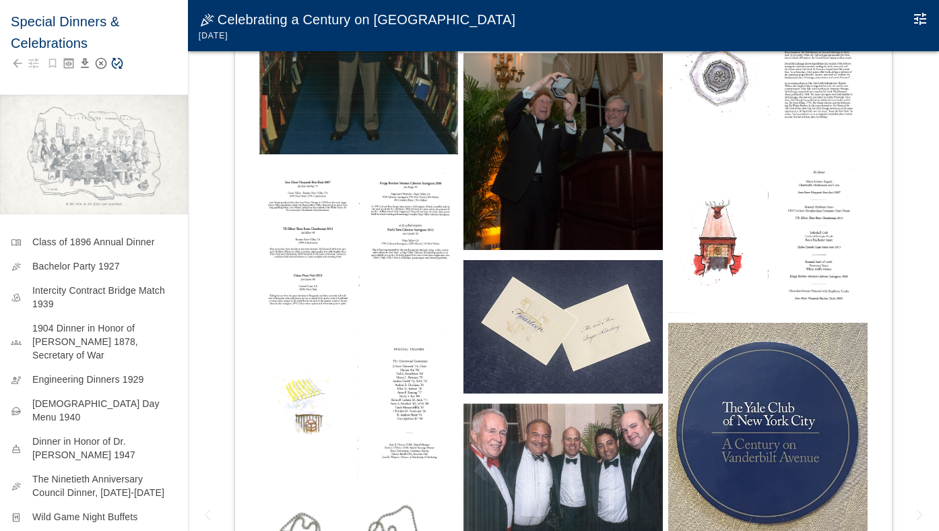
click at [118, 65] on icon "Save Story" at bounding box center [116, 63] width 13 height 13
click at [918, 20] on icon "Edit Moment" at bounding box center [920, 19] width 12 height 12
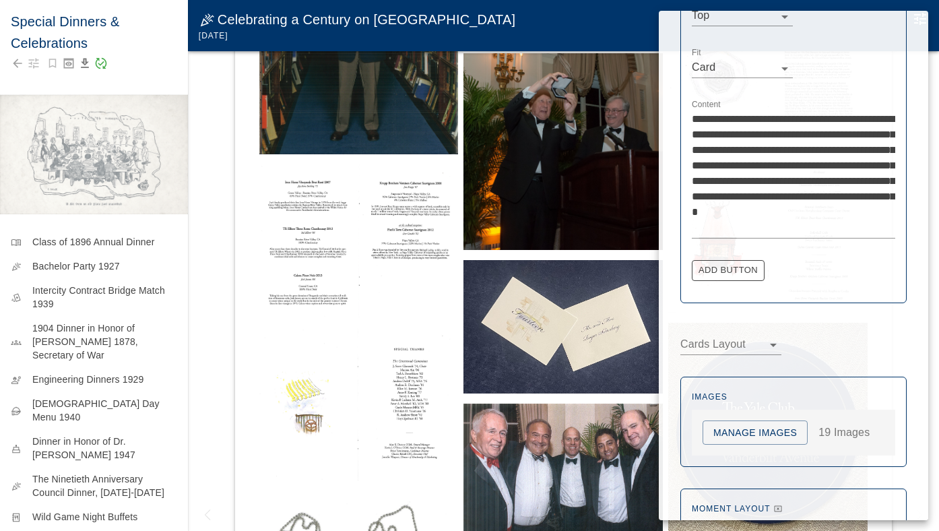
scroll to position [440, 0]
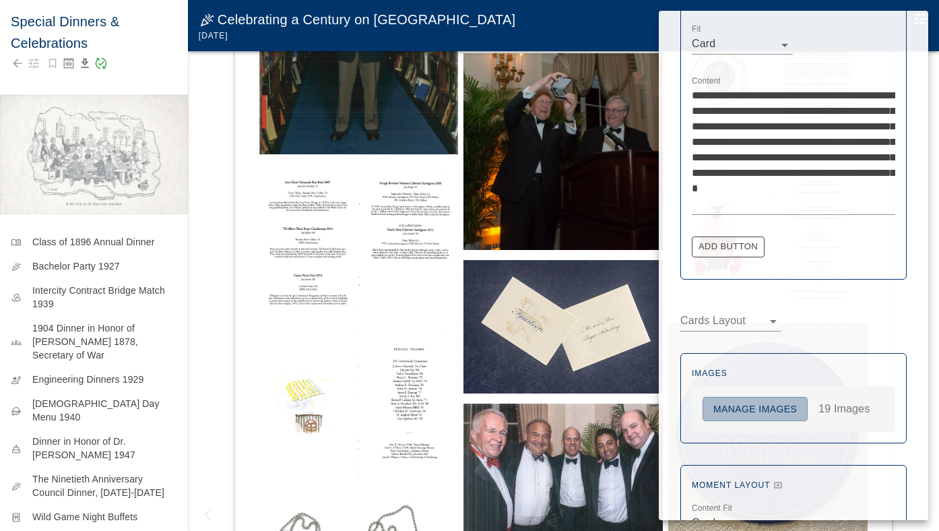
click at [761, 410] on button "Manage Images" at bounding box center [755, 409] width 105 height 25
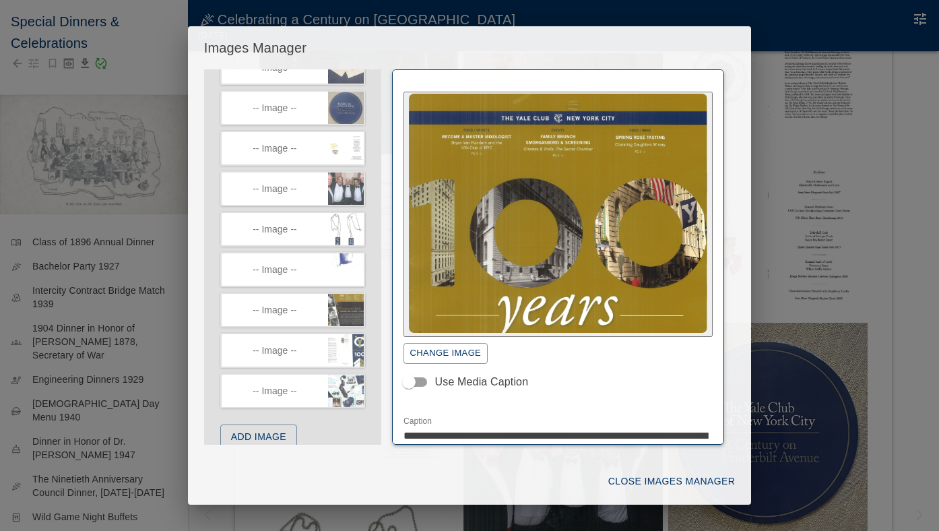
scroll to position [519, 0]
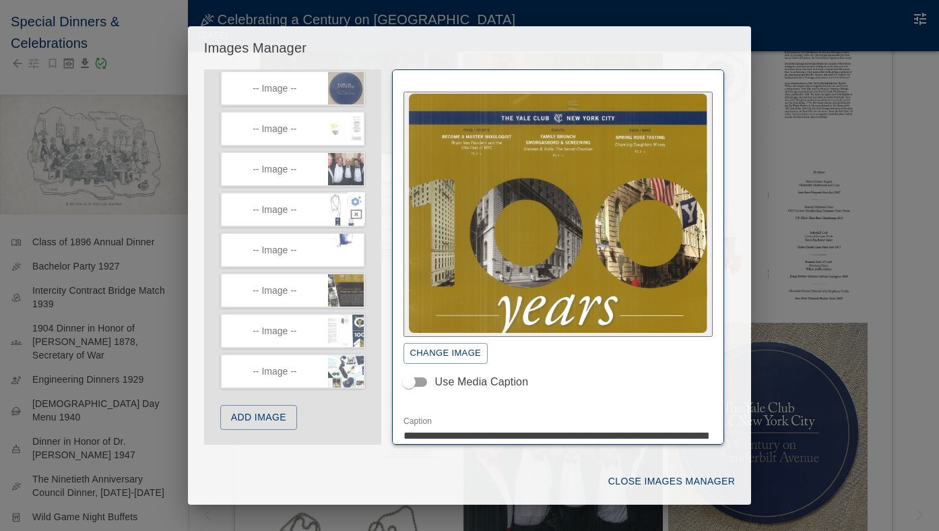
click at [358, 206] on icon "button" at bounding box center [356, 201] width 11 height 10
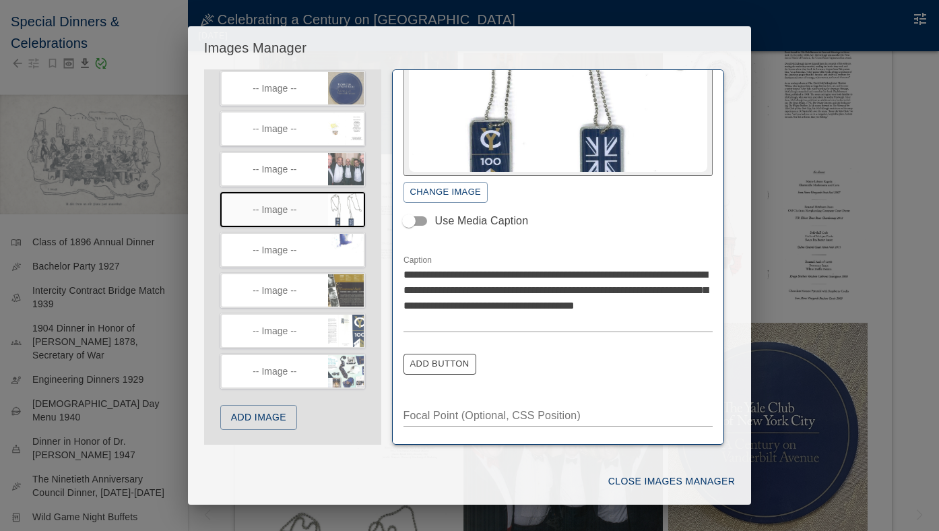
scroll to position [164, 0]
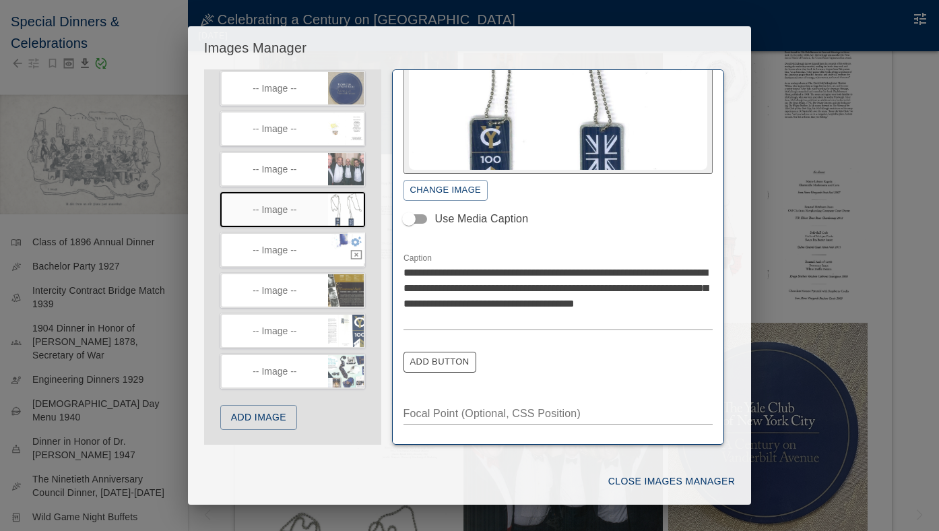
click at [354, 247] on icon "button" at bounding box center [356, 241] width 11 height 10
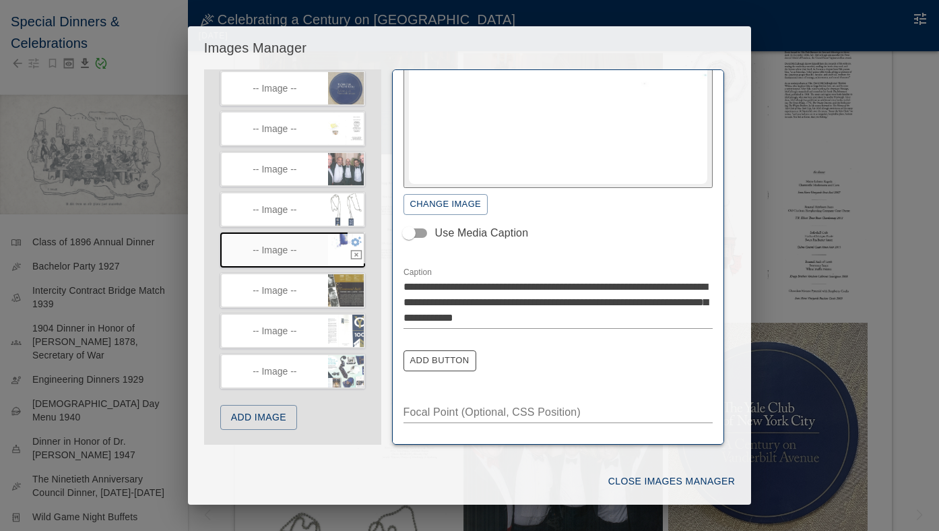
scroll to position [148, 0]
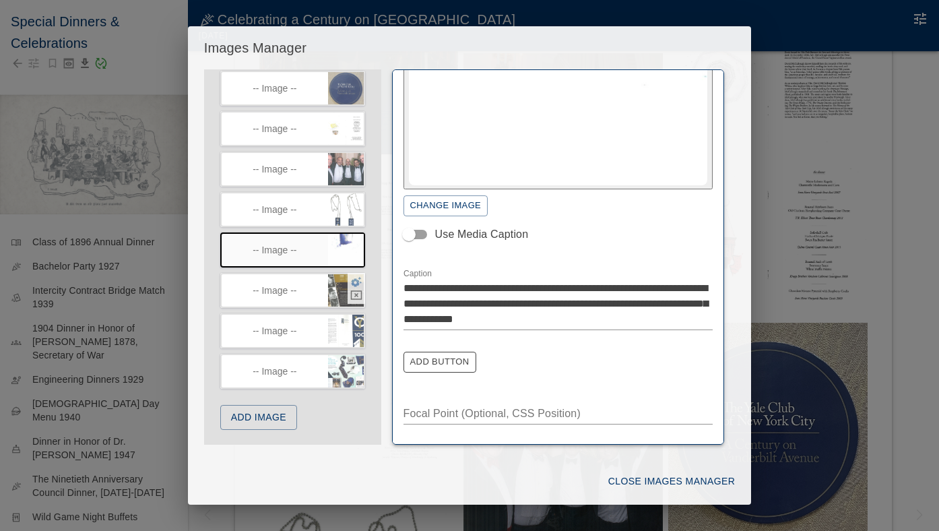
click at [355, 287] on icon "button" at bounding box center [356, 282] width 11 height 10
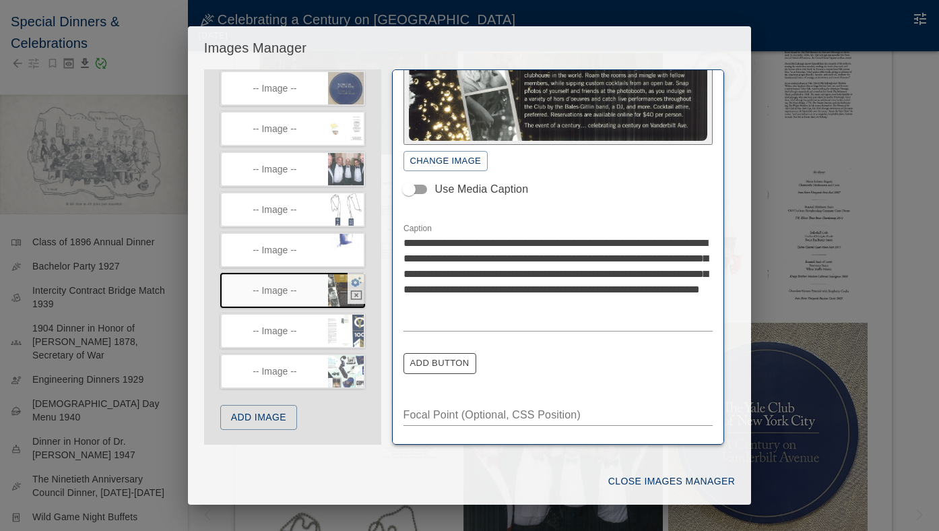
scroll to position [102, 0]
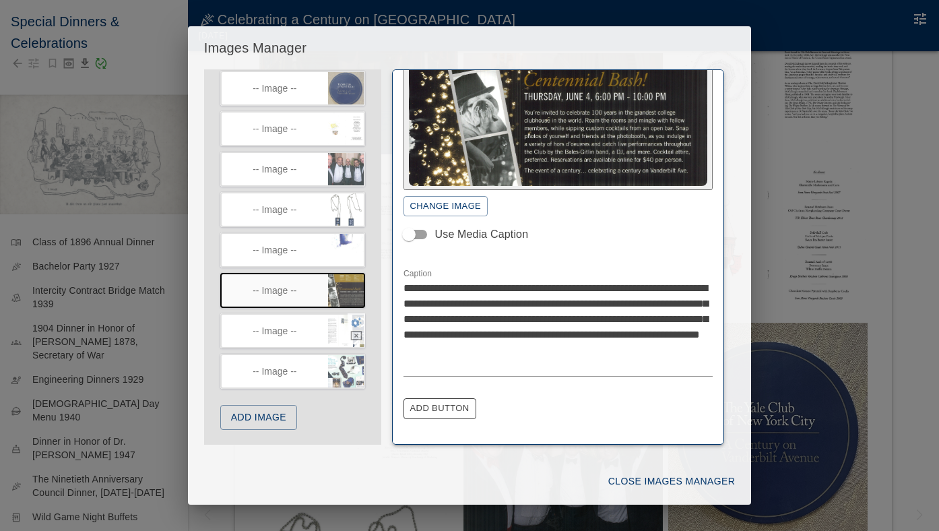
click at [357, 328] on icon "button" at bounding box center [356, 322] width 12 height 12
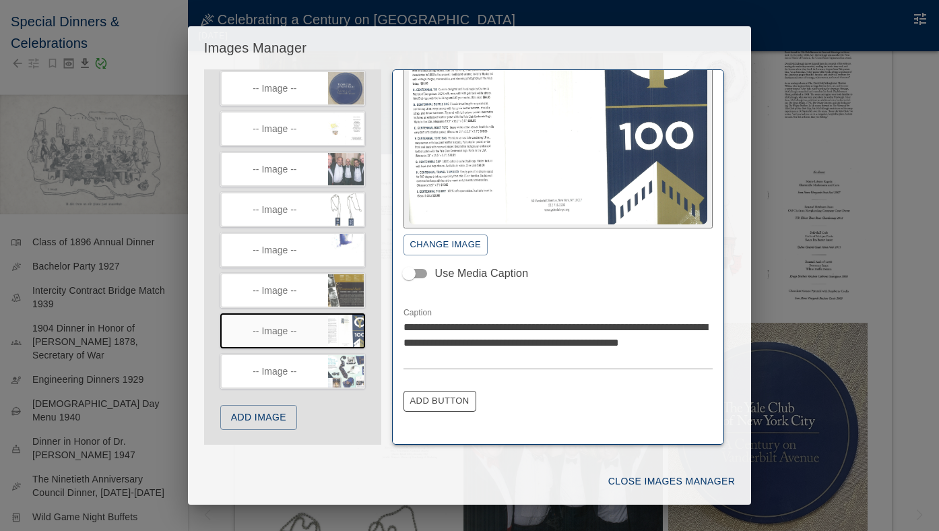
click at [434, 327] on textarea "**********" at bounding box center [559, 342] width 310 height 46
click at [436, 325] on textarea "**********" at bounding box center [559, 342] width 310 height 46
type textarea "**********"
click at [699, 481] on button "Close Images Manager" at bounding box center [671, 481] width 137 height 25
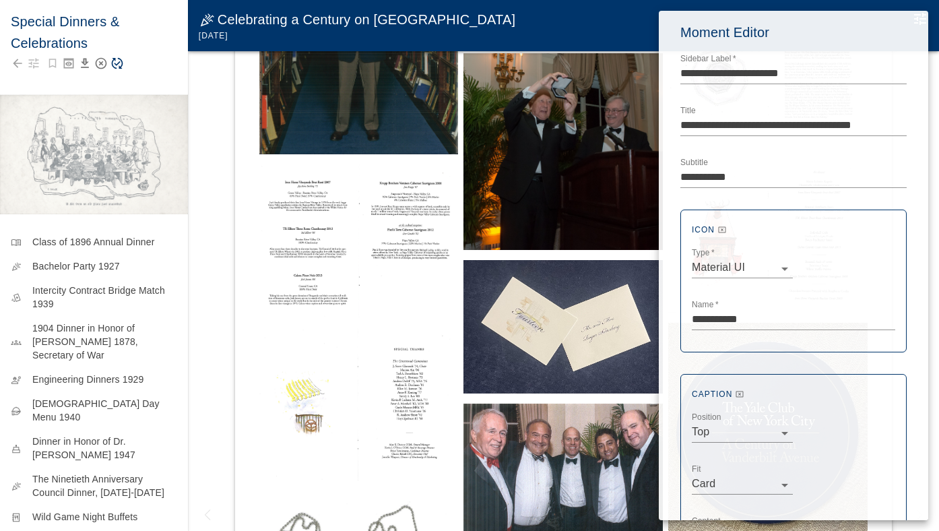
click at [125, 67] on div at bounding box center [469, 265] width 939 height 531
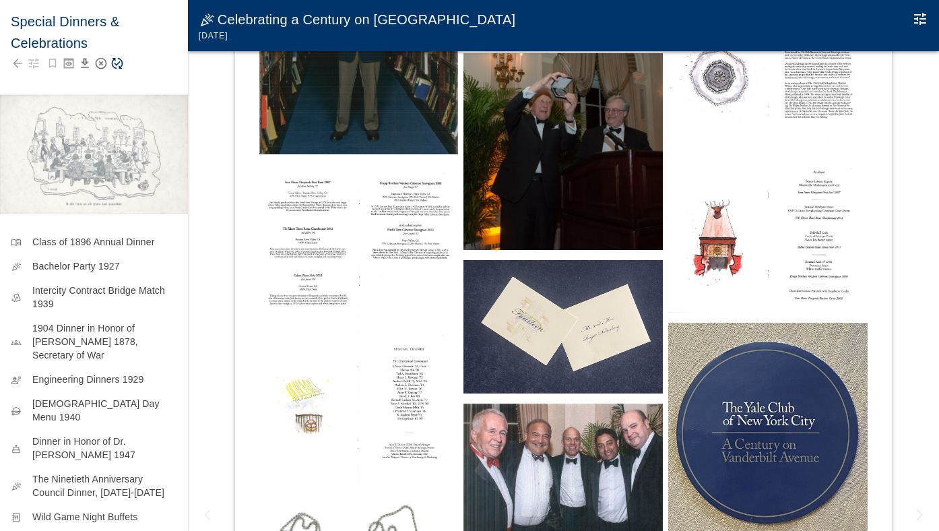
click at [121, 66] on icon "Save Story" at bounding box center [116, 63] width 13 height 13
click at [915, 17] on icon "Edit Moment" at bounding box center [920, 19] width 16 height 16
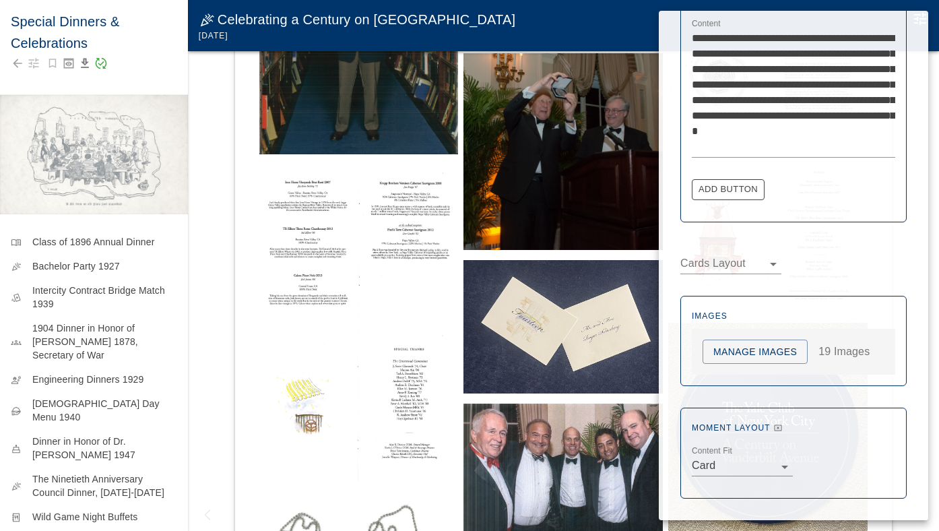
scroll to position [497, 0]
click at [757, 350] on button "Manage Images" at bounding box center [755, 352] width 105 height 25
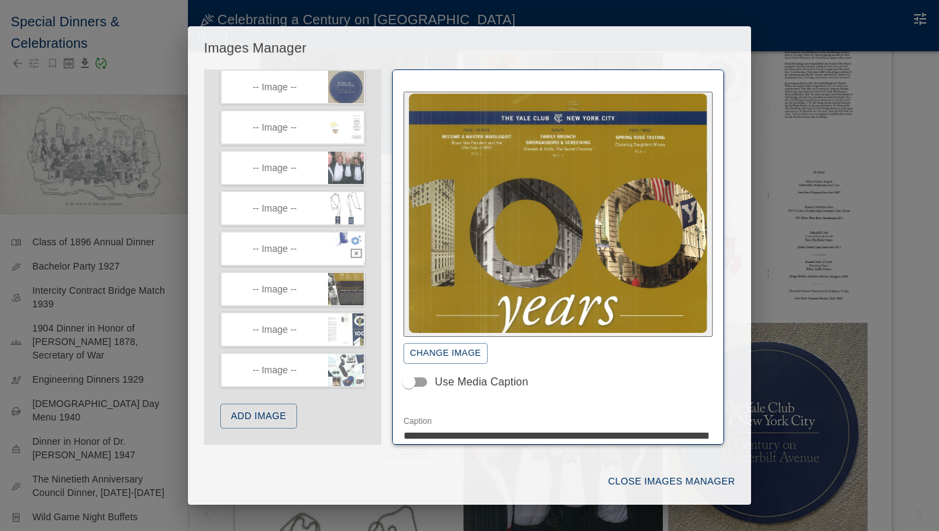
scroll to position [532, 0]
click at [358, 361] on icon "button" at bounding box center [356, 361] width 11 height 10
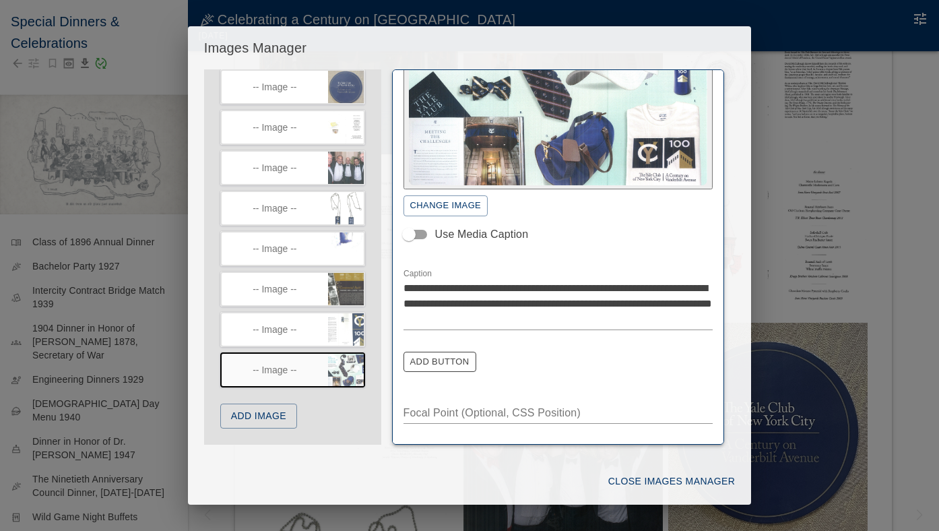
scroll to position [137, 0]
click at [675, 480] on button "Close Images Manager" at bounding box center [671, 481] width 137 height 25
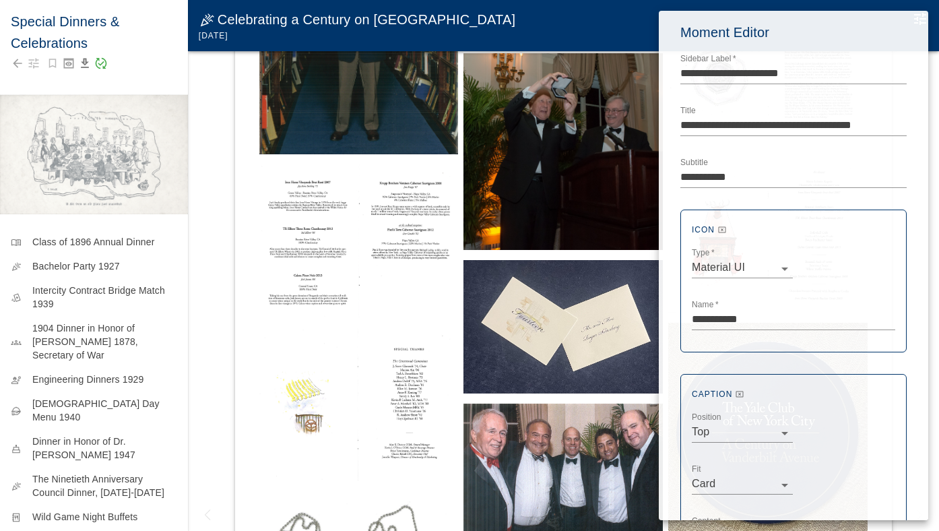
click at [177, 346] on div at bounding box center [469, 265] width 939 height 531
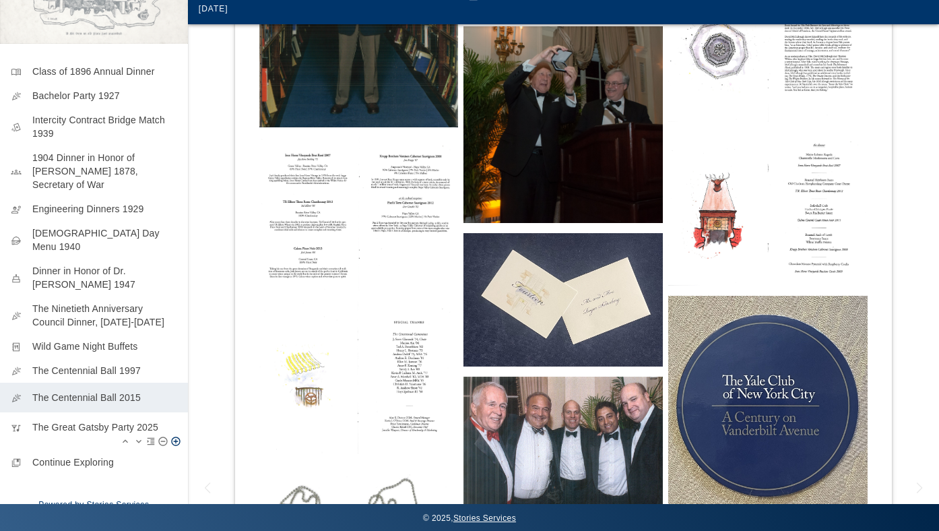
scroll to position [131, 0]
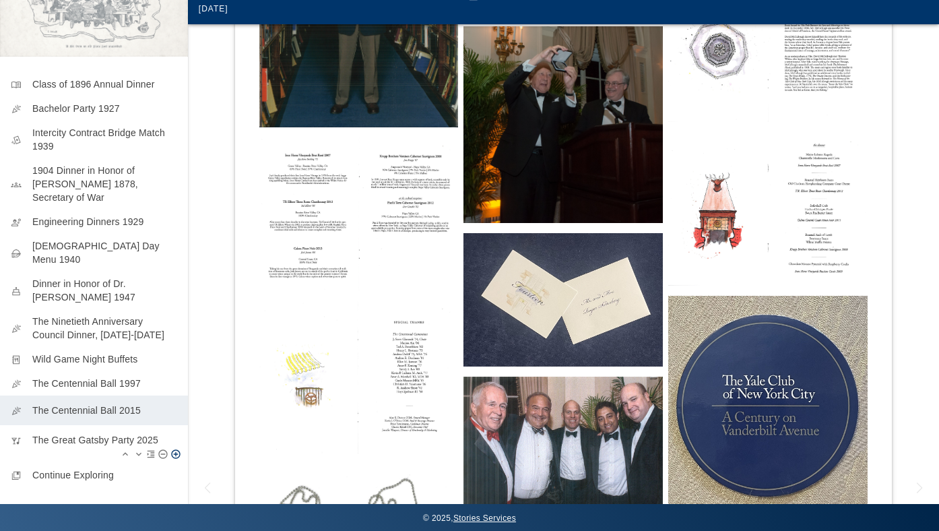
click at [142, 433] on p "The Great Gatsby Party 2025" at bounding box center [104, 439] width 145 height 13
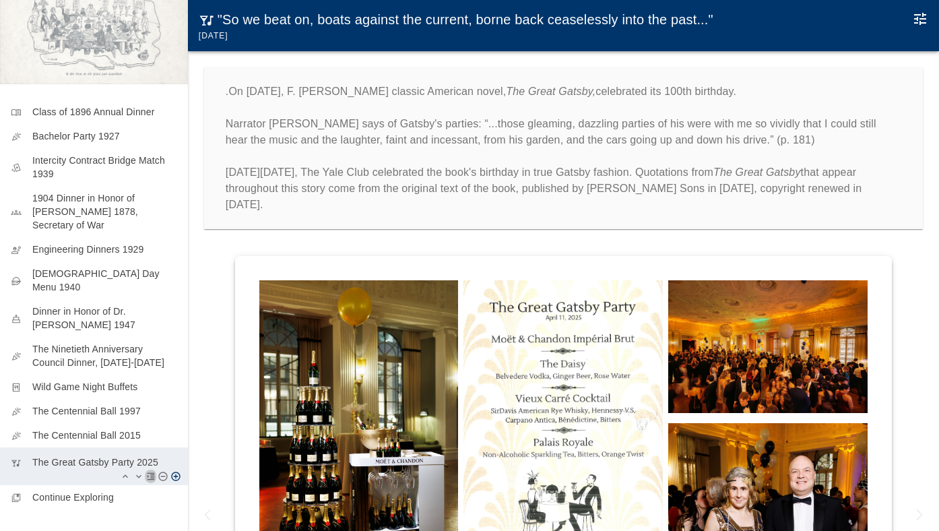
click at [151, 468] on button "Create New Group" at bounding box center [150, 476] width 11 height 16
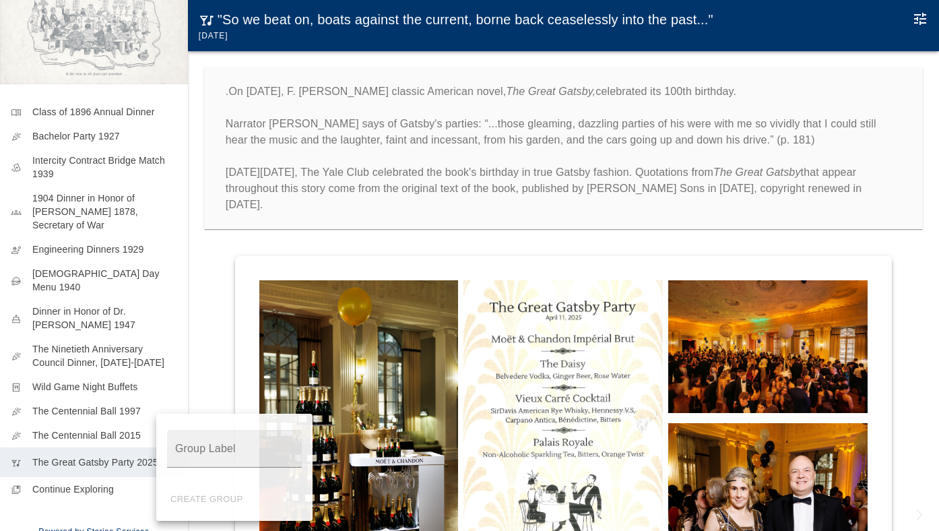
click at [671, 177] on div at bounding box center [469, 265] width 939 height 531
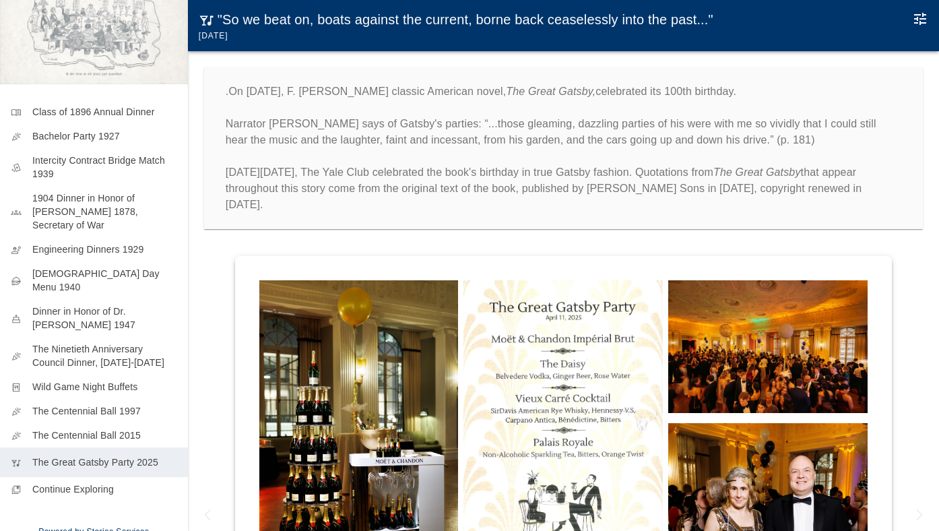
click at [687, 170] on p ".On [DATE], F. [PERSON_NAME] classic American novel, The Great Gatsby, celebrat…" at bounding box center [564, 148] width 676 height 129
click at [907, 20] on button "Edit Moment" at bounding box center [920, 18] width 27 height 27
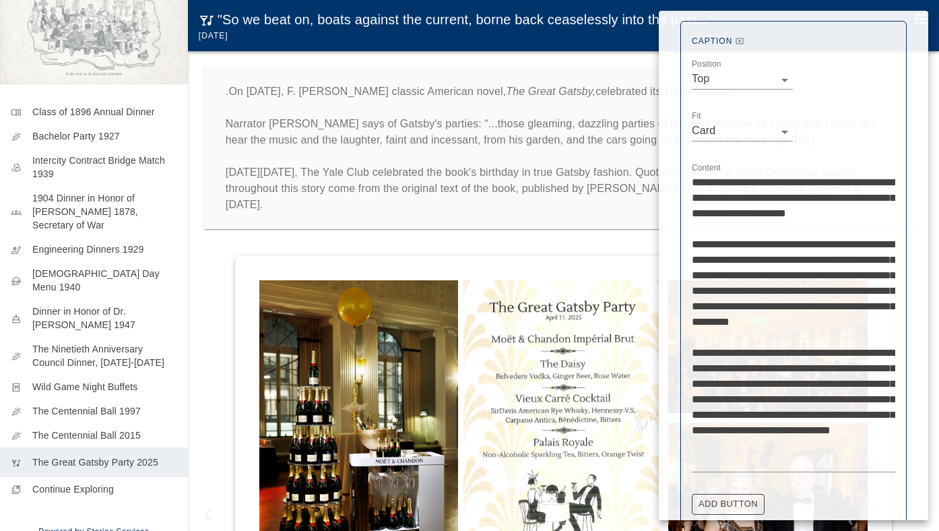
scroll to position [404, 0]
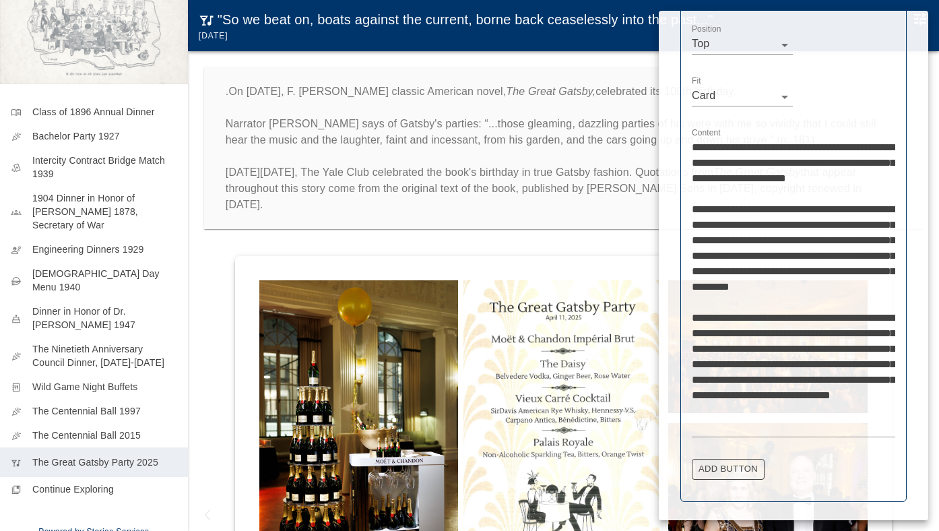
click at [773, 364] on textarea "**********" at bounding box center [793, 286] width 203 height 294
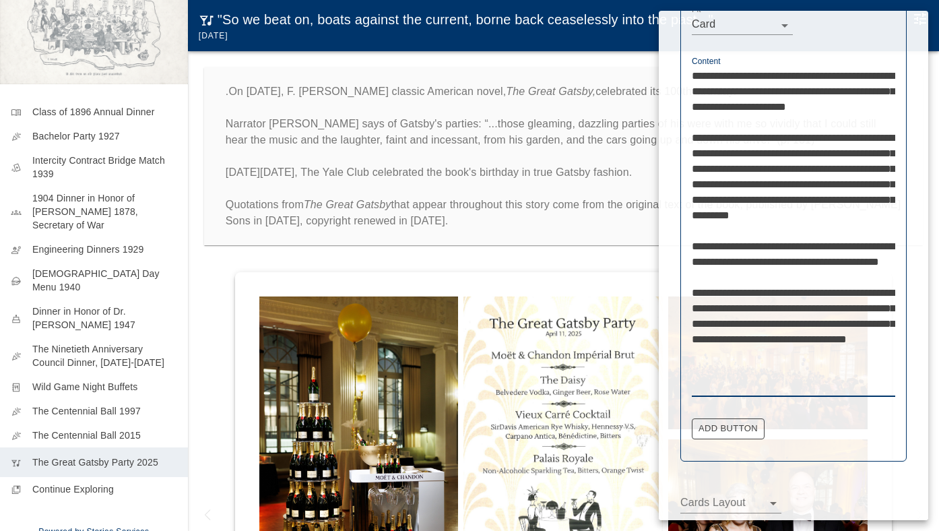
scroll to position [476, 0]
type textarea "**********"
click at [545, 223] on div at bounding box center [469, 265] width 939 height 531
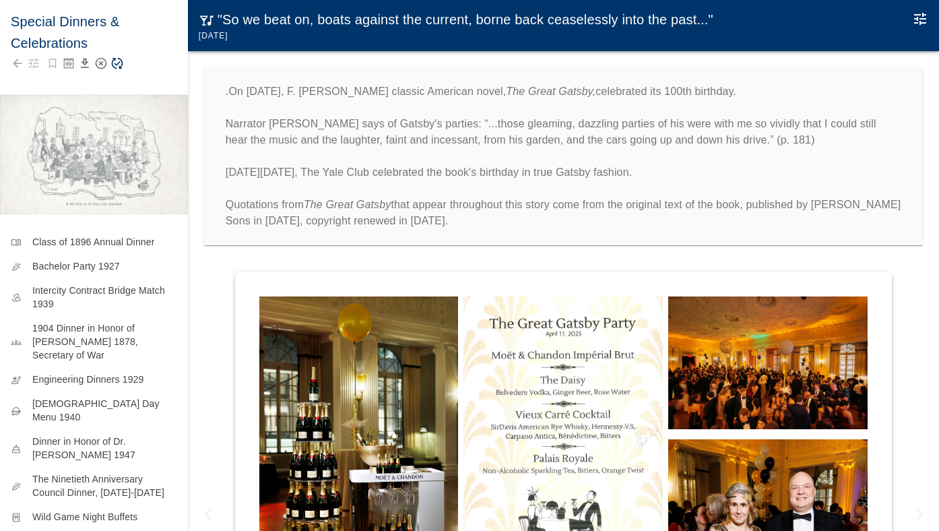
scroll to position [0, 0]
click at [119, 66] on icon "Save Story" at bounding box center [116, 63] width 13 height 13
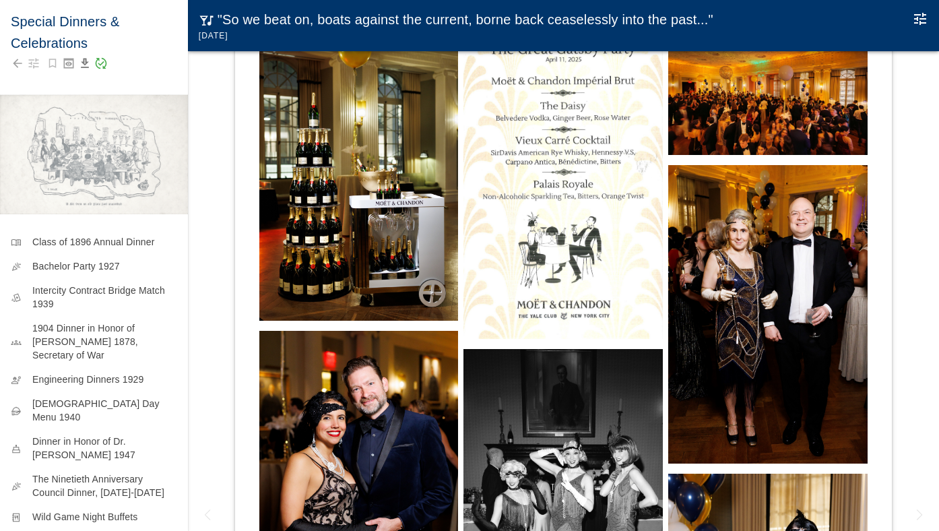
scroll to position [275, 0]
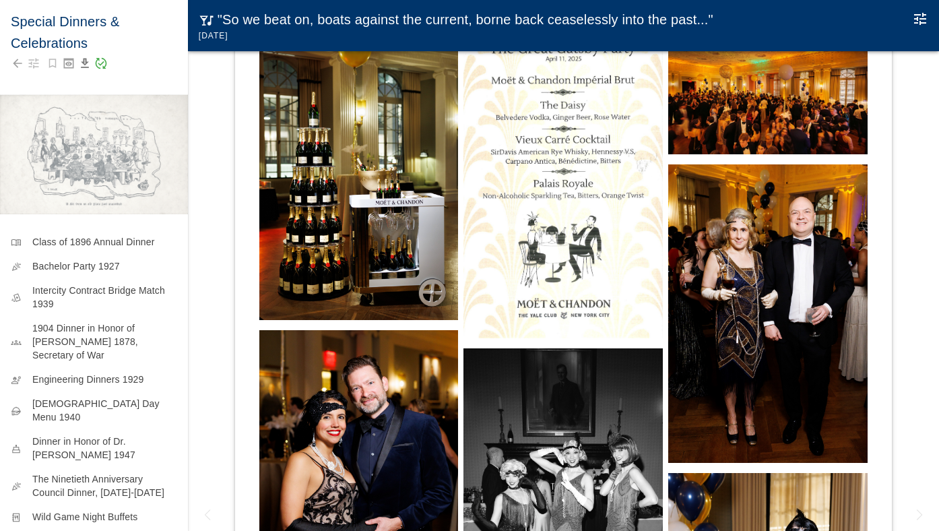
click at [475, 220] on img at bounding box center [563, 180] width 199 height 317
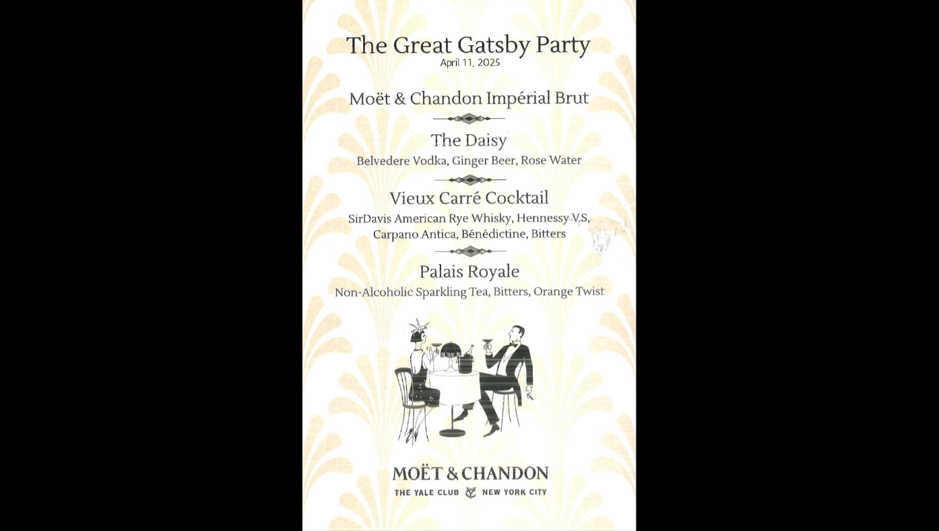
click at [438, 216] on img at bounding box center [469, 265] width 333 height 531
click at [439, 216] on img at bounding box center [469, 265] width 333 height 531
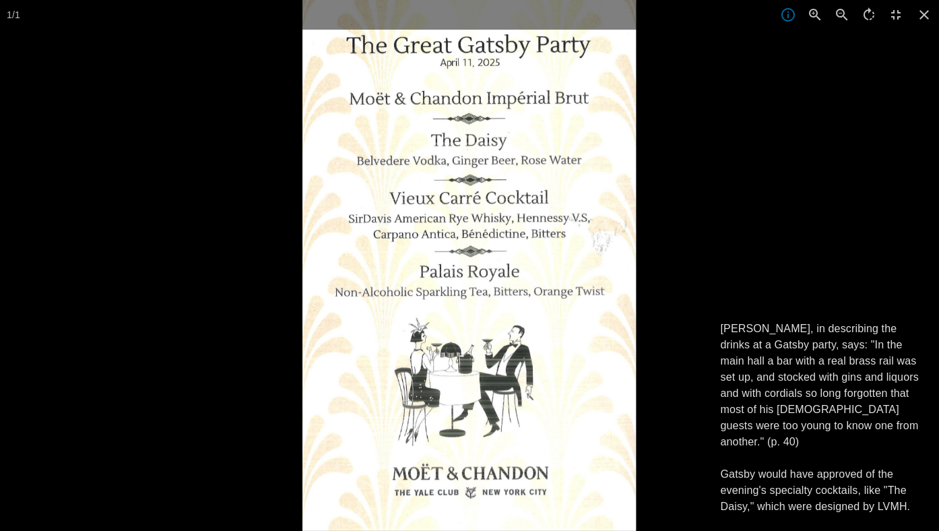
click at [178, 260] on div at bounding box center [469, 265] width 939 height 531
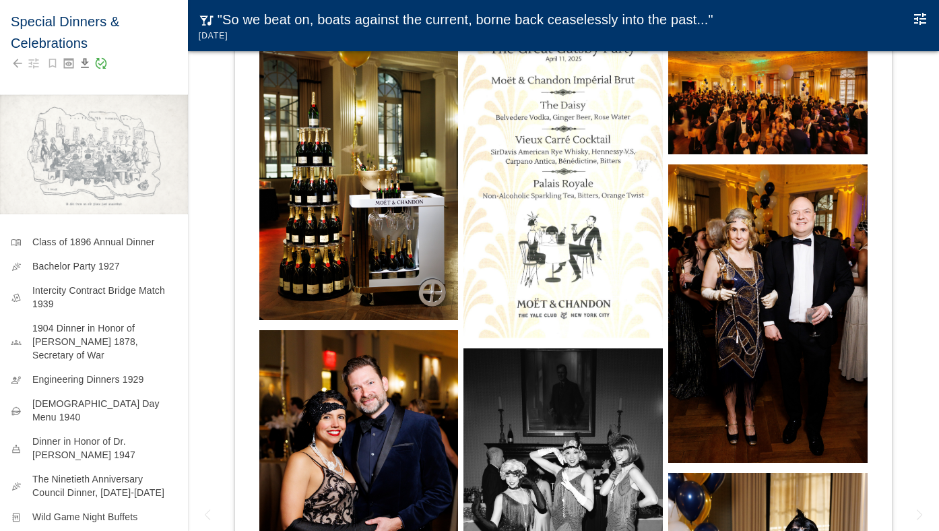
click at [257, 256] on div at bounding box center [564, 511] width 614 height 984
click at [288, 257] on img at bounding box center [358, 171] width 199 height 298
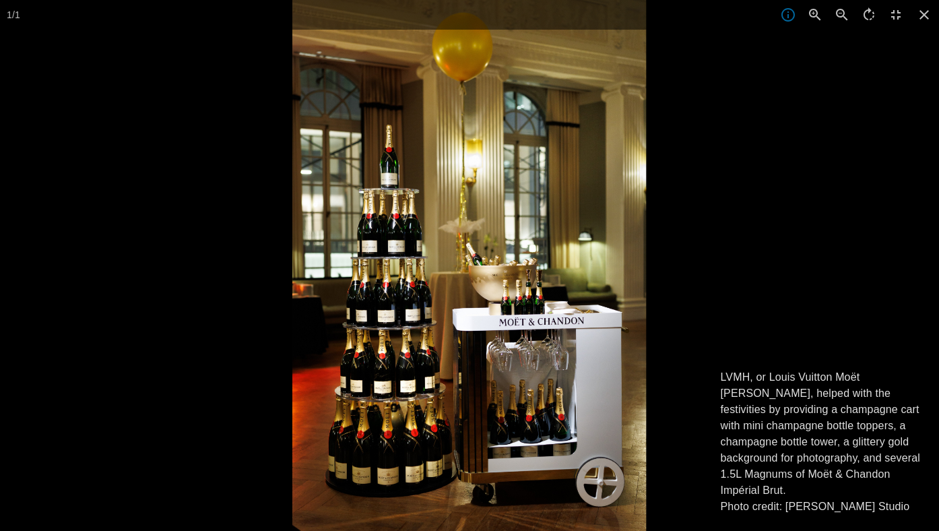
click at [782, 220] on div at bounding box center [761, 265] width 939 height 531
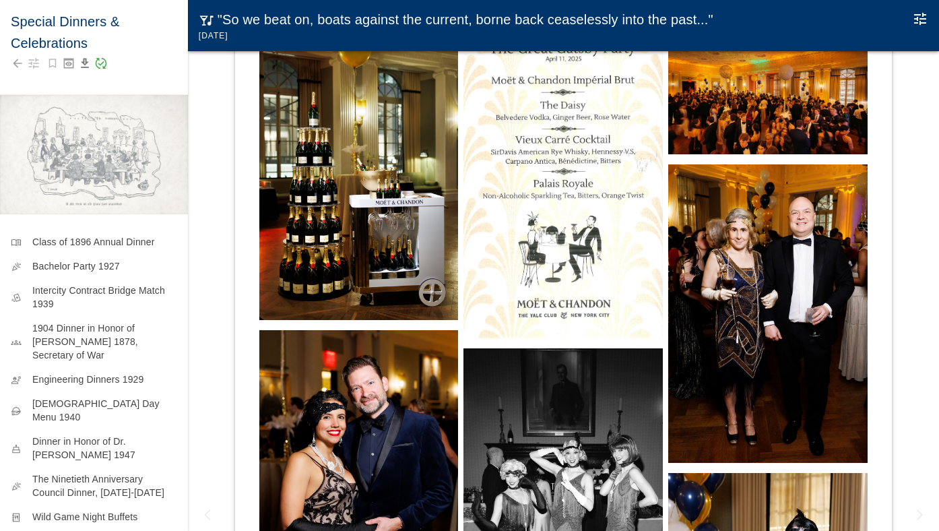
click at [835, 107] on img at bounding box center [767, 88] width 199 height 133
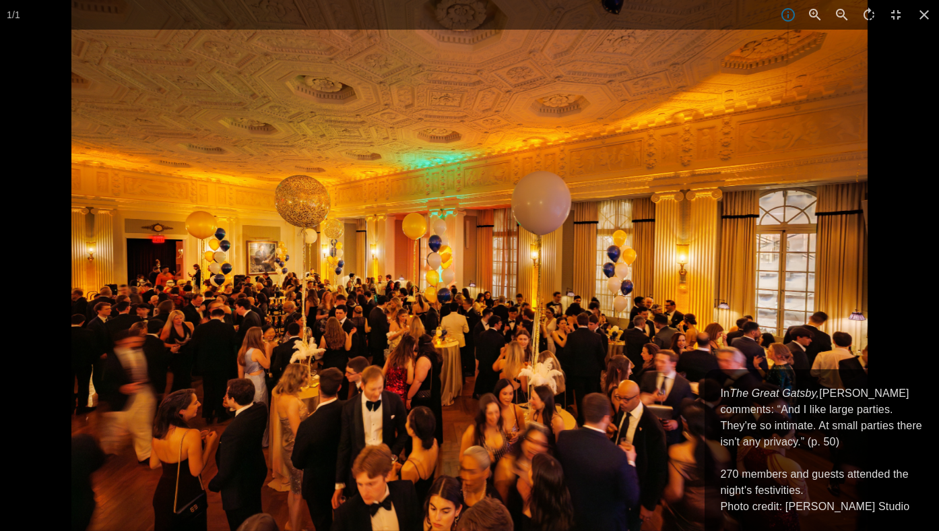
click at [889, 131] on div at bounding box center [540, 265] width 939 height 531
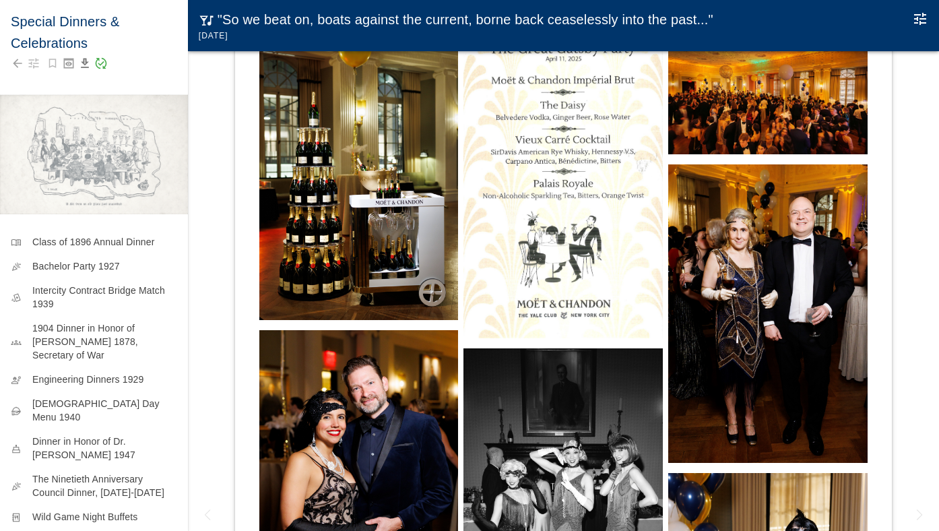
click at [707, 265] on img at bounding box center [767, 313] width 199 height 298
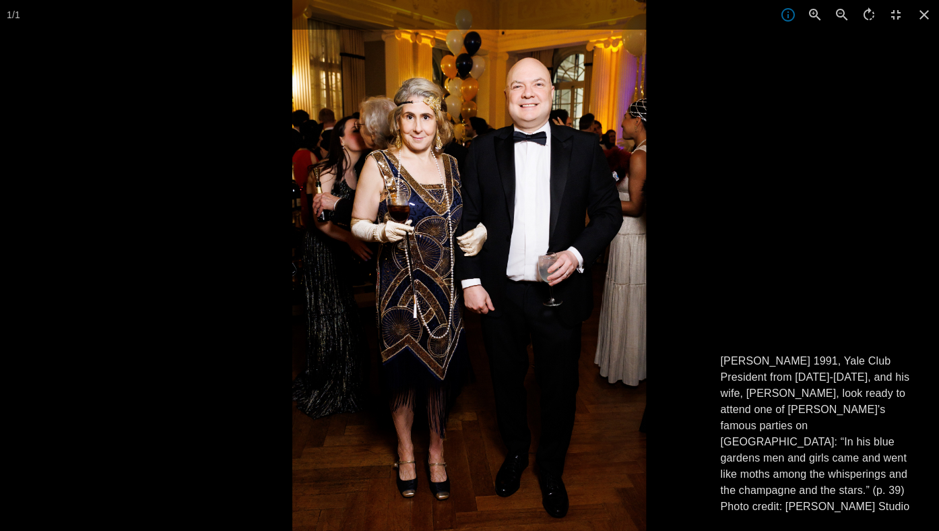
click at [708, 265] on div at bounding box center [761, 265] width 939 height 531
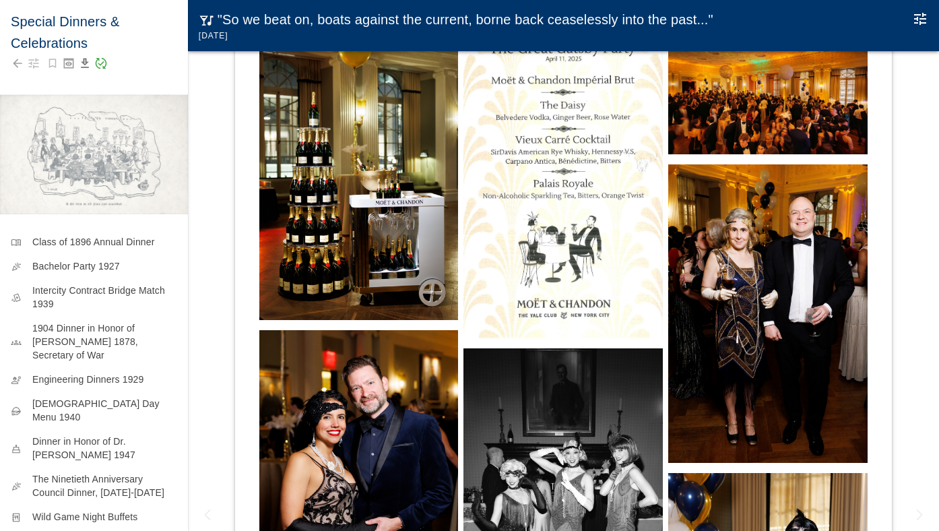
click at [353, 424] on img at bounding box center [358, 479] width 199 height 298
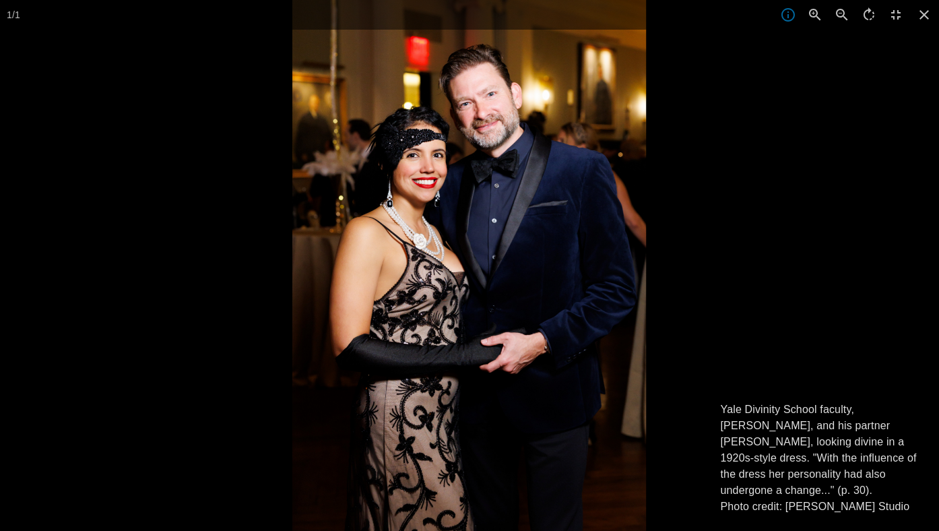
click at [191, 457] on div at bounding box center [469, 265] width 939 height 531
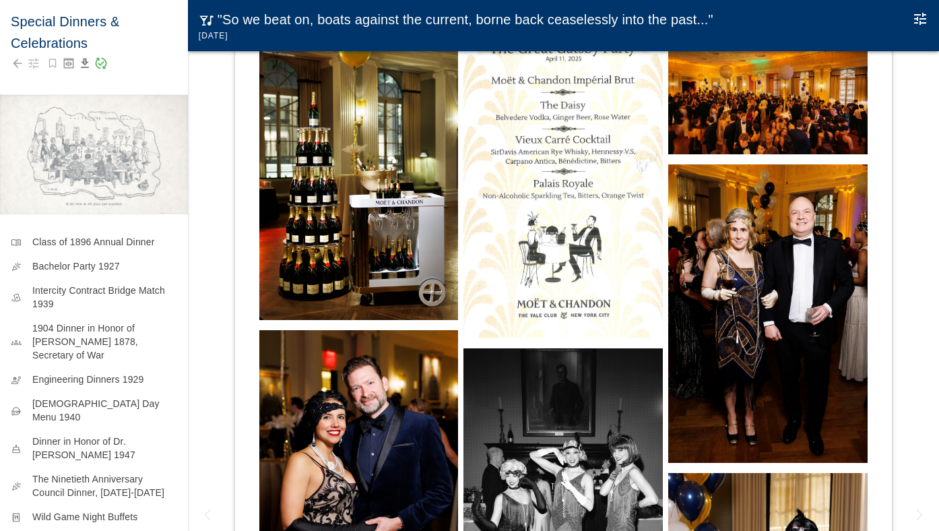
click at [482, 454] on img at bounding box center [563, 497] width 199 height 298
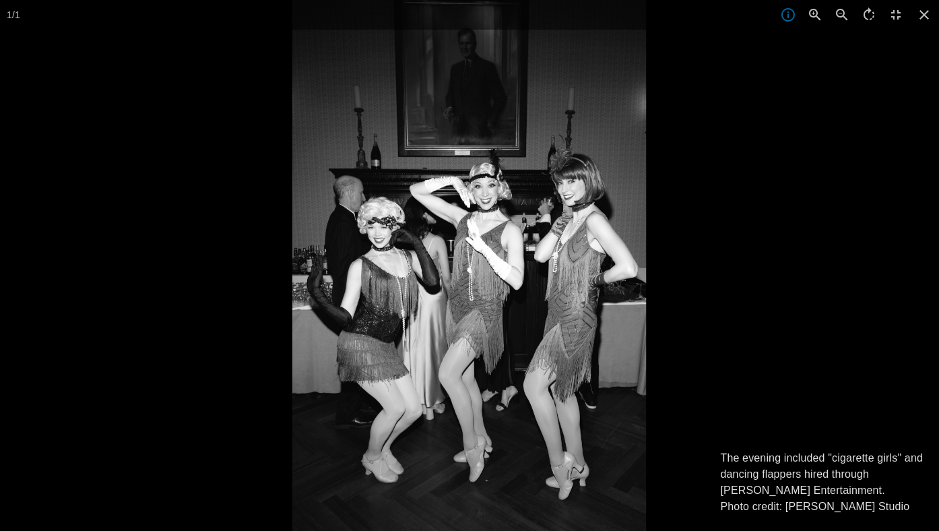
click at [787, 348] on div at bounding box center [761, 265] width 939 height 531
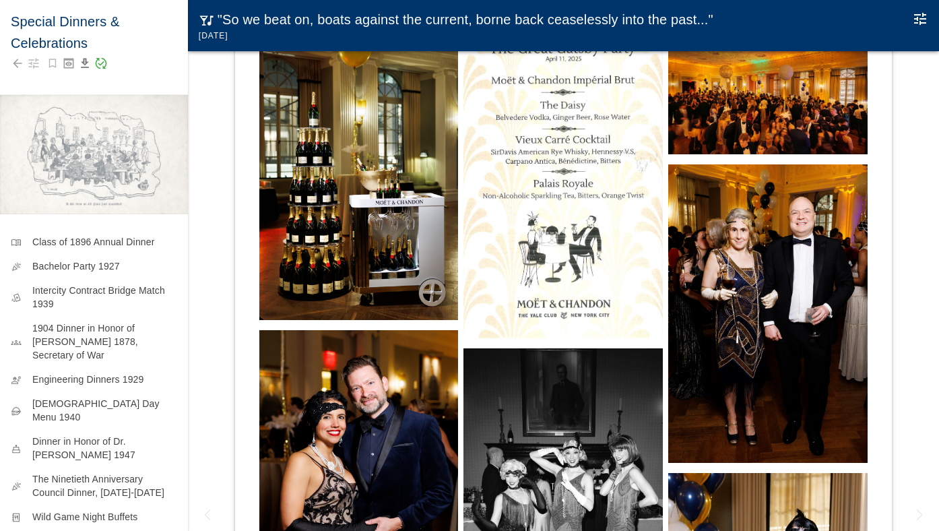
scroll to position [13, 0]
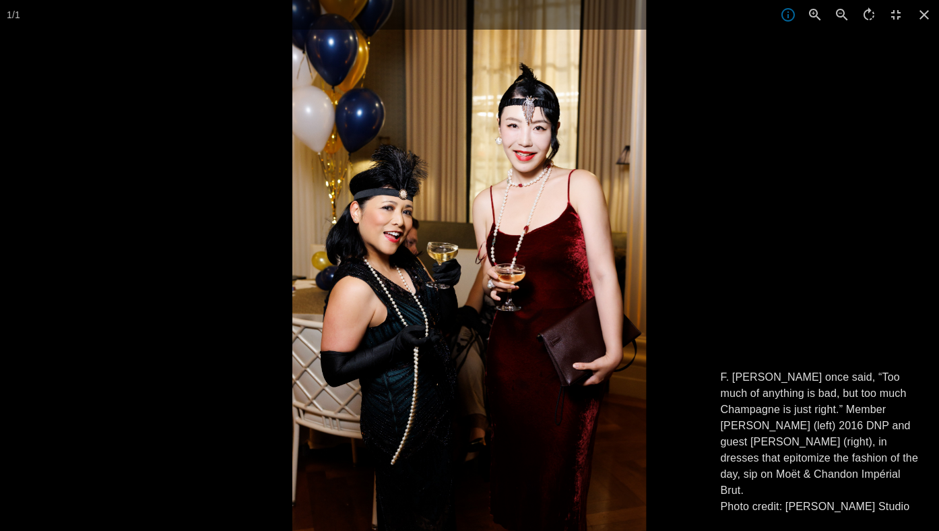
click at [757, 283] on div at bounding box center [761, 265] width 939 height 531
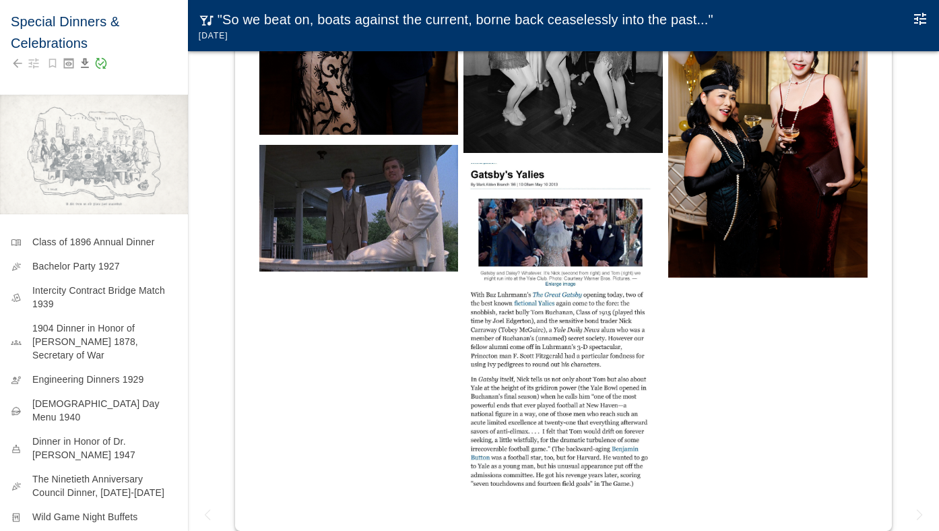
scroll to position [0, 0]
click at [335, 201] on img at bounding box center [358, 208] width 199 height 127
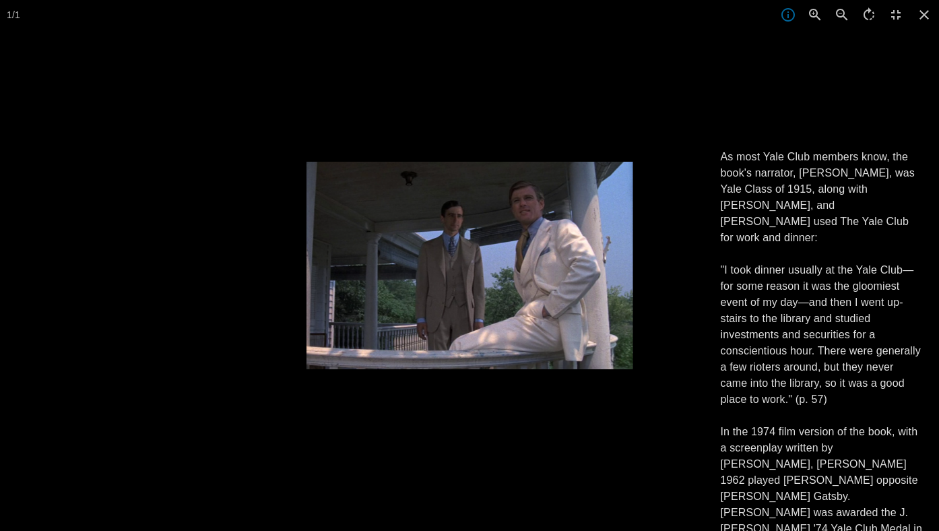
click at [283, 276] on div at bounding box center [469, 265] width 939 height 531
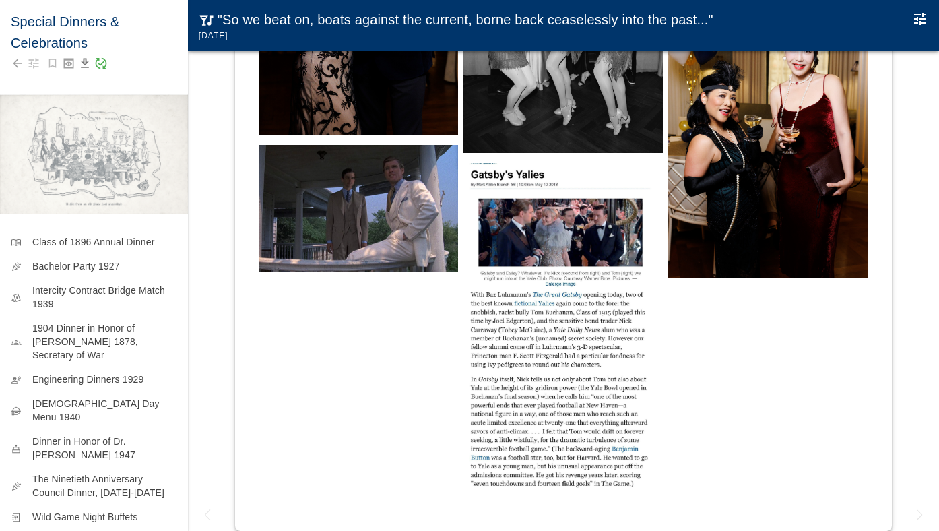
click at [600, 317] on img at bounding box center [563, 329] width 199 height 333
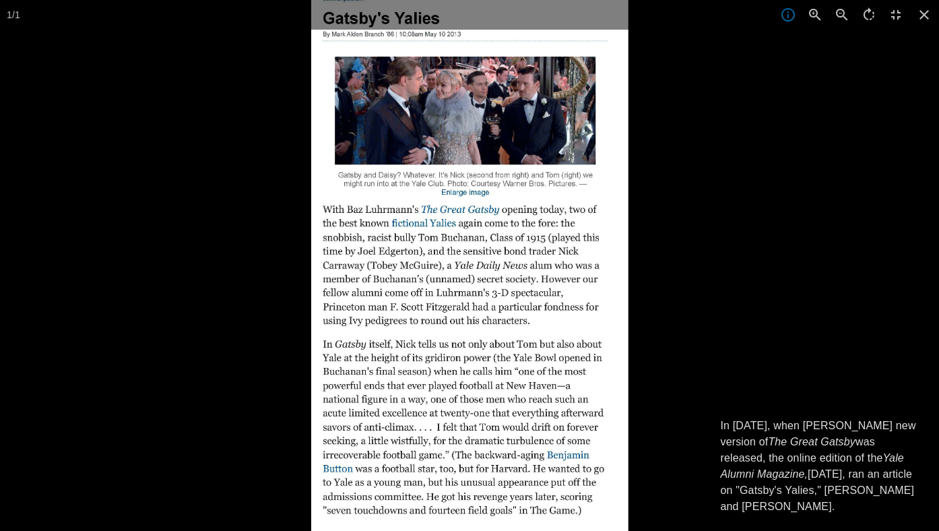
click at [789, 341] on div at bounding box center [780, 265] width 939 height 531
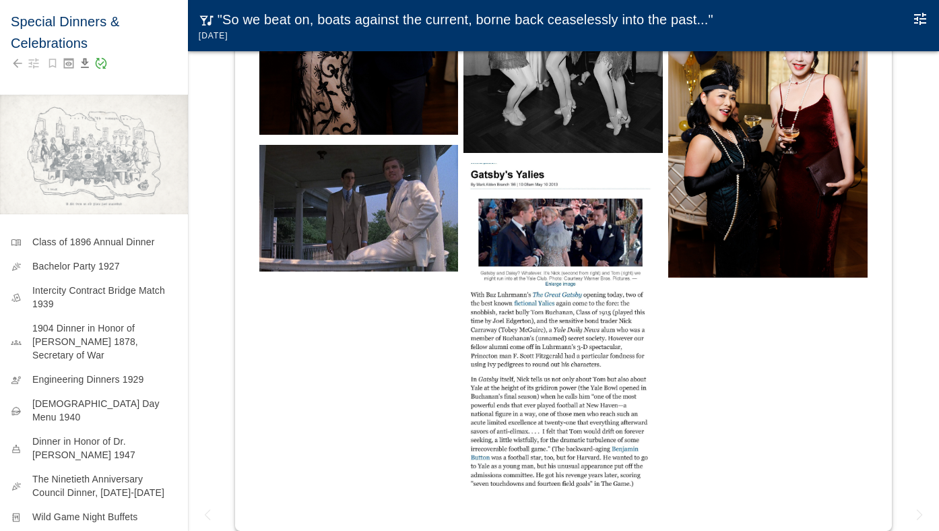
click at [914, 15] on icon "Edit Moment" at bounding box center [920, 19] width 12 height 12
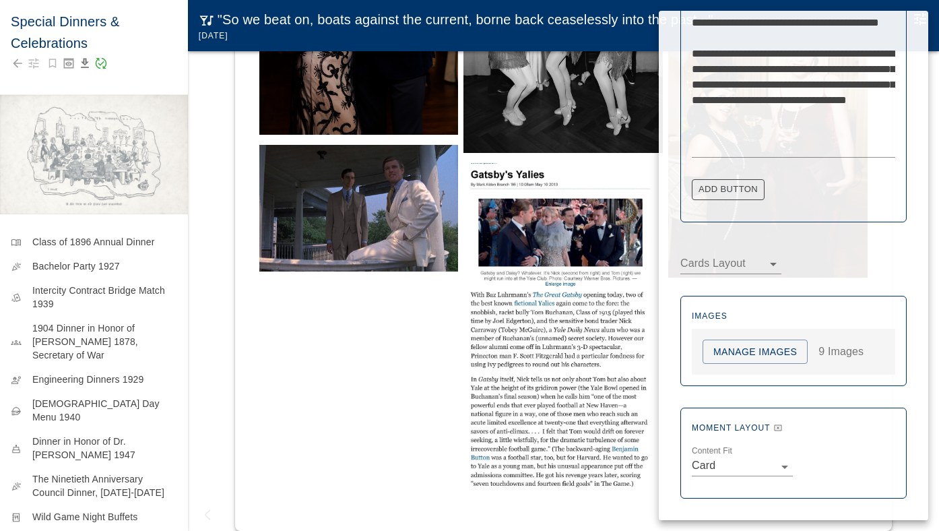
scroll to position [713, 0]
click at [761, 353] on button "Manage Images" at bounding box center [755, 352] width 105 height 25
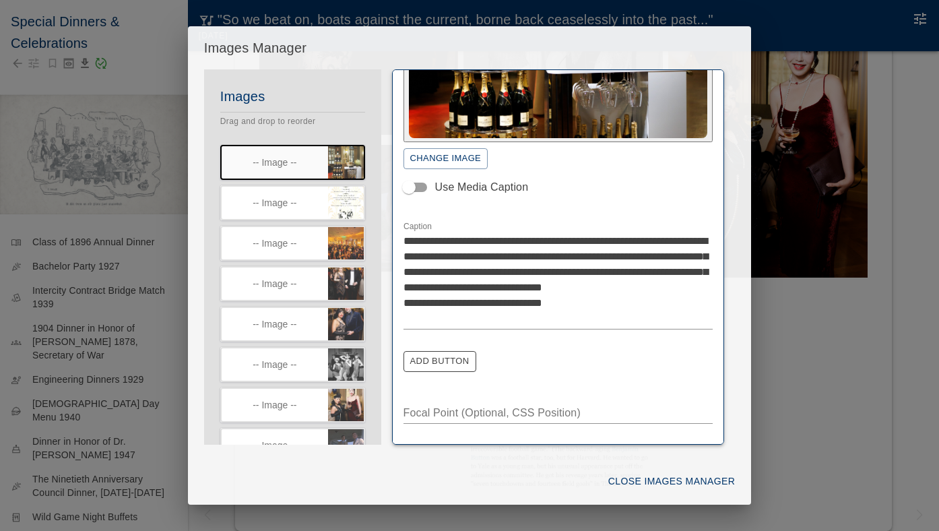
scroll to position [194, 0]
click at [357, 195] on icon "button" at bounding box center [356, 194] width 11 height 10
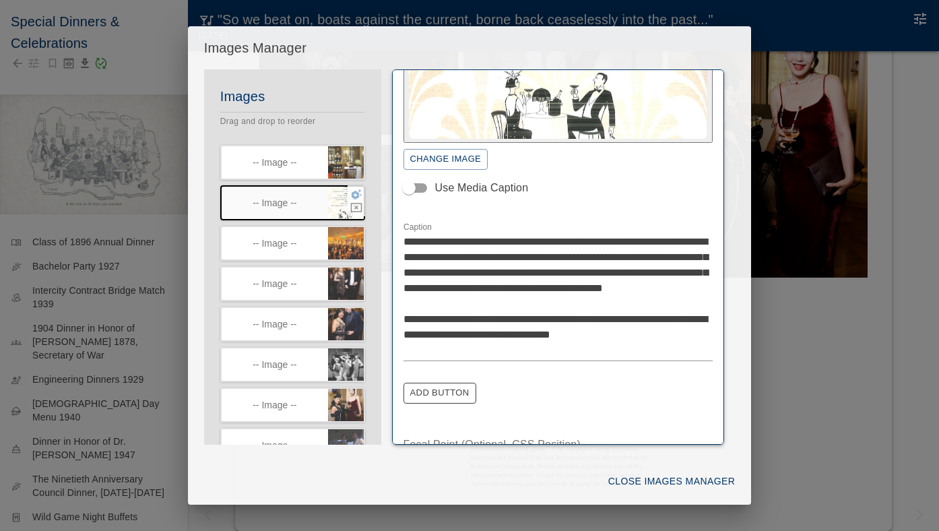
scroll to position [148, 0]
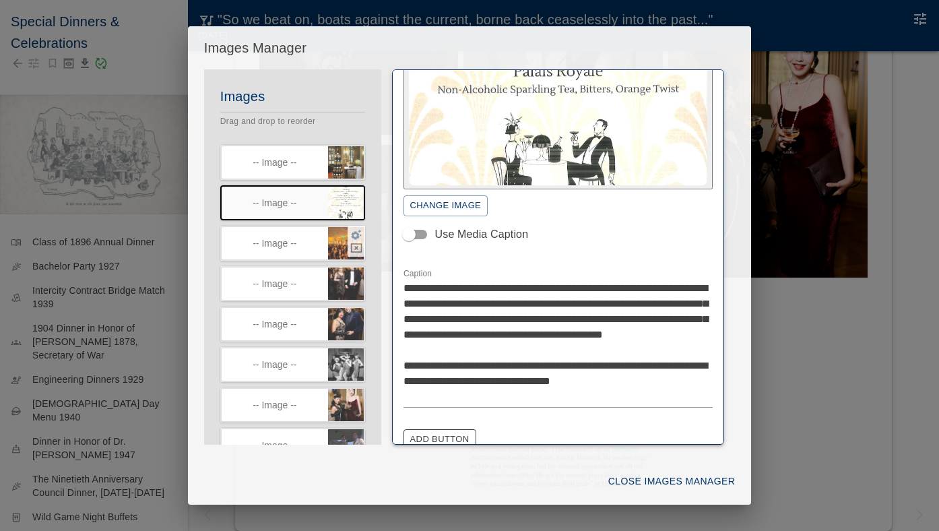
click at [357, 236] on icon "button" at bounding box center [356, 235] width 11 height 10
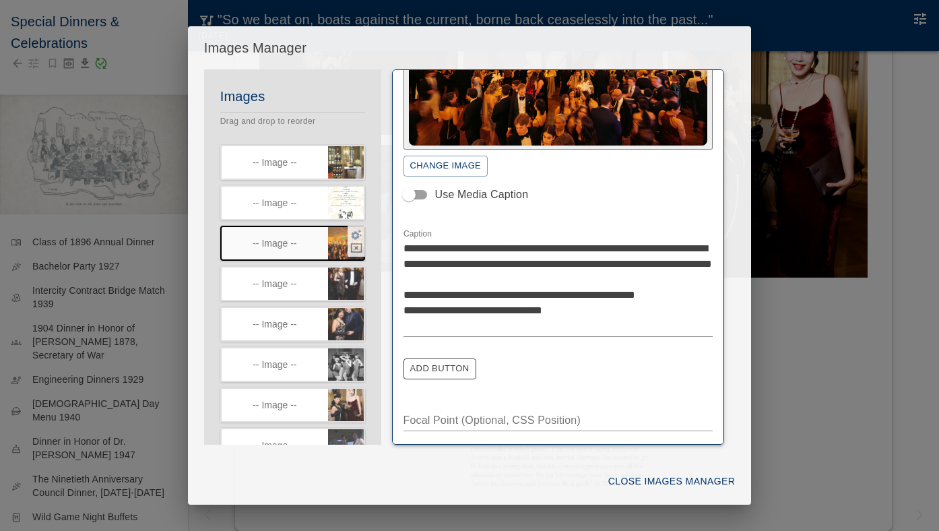
scroll to position [108, 0]
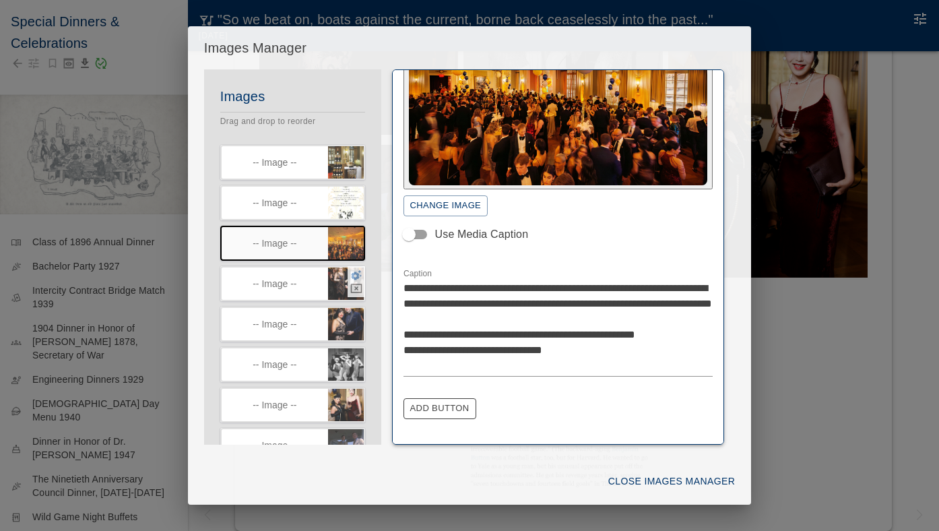
click at [353, 278] on icon "button" at bounding box center [356, 275] width 11 height 10
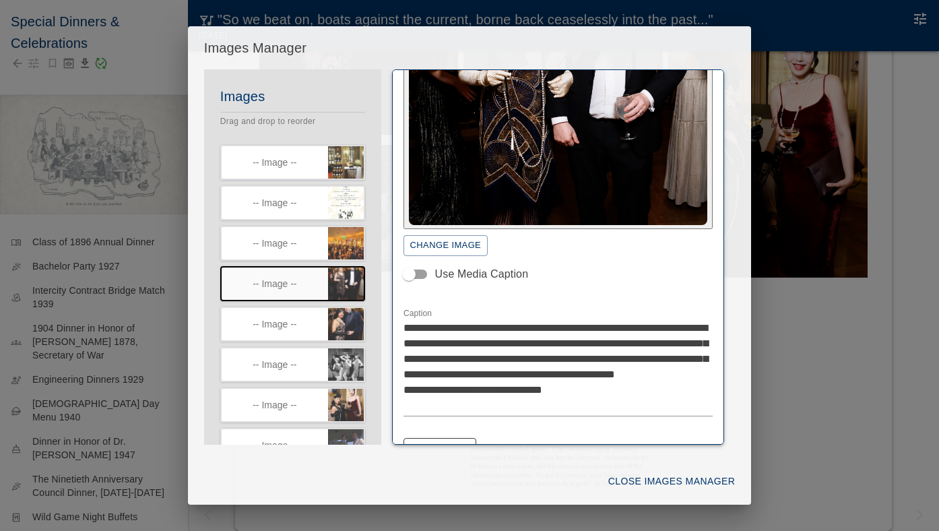
click at [496, 343] on textarea "**********" at bounding box center [559, 366] width 310 height 93
type textarea "**********"
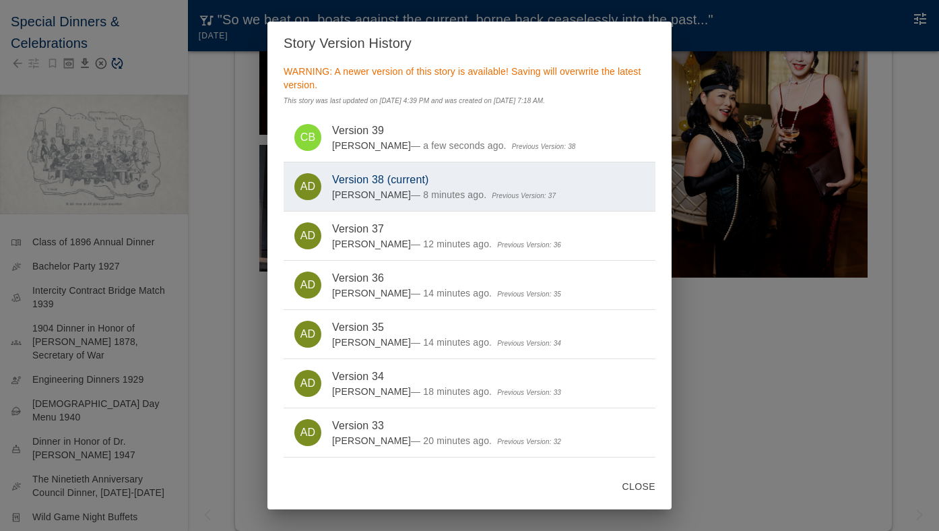
click at [623, 487] on button "Close" at bounding box center [639, 486] width 44 height 25
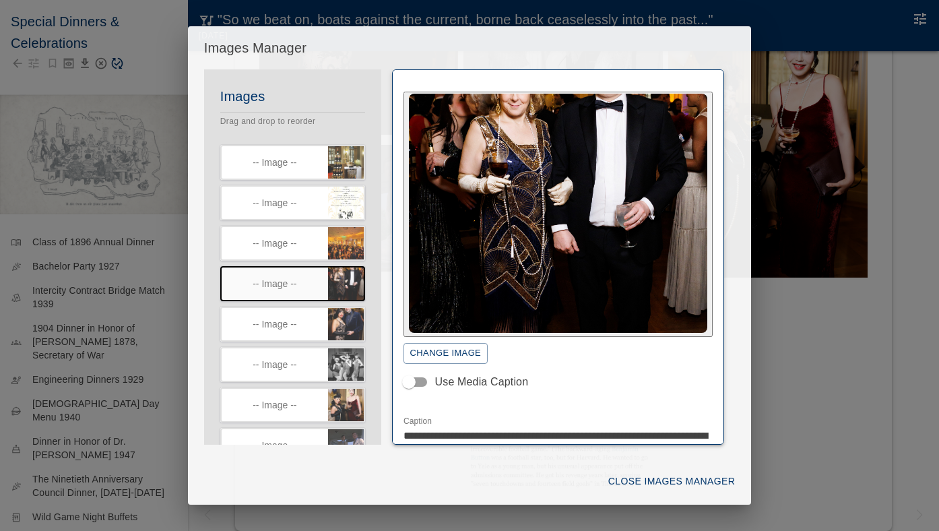
click at [625, 484] on button "Close Images Manager" at bounding box center [671, 481] width 137 height 25
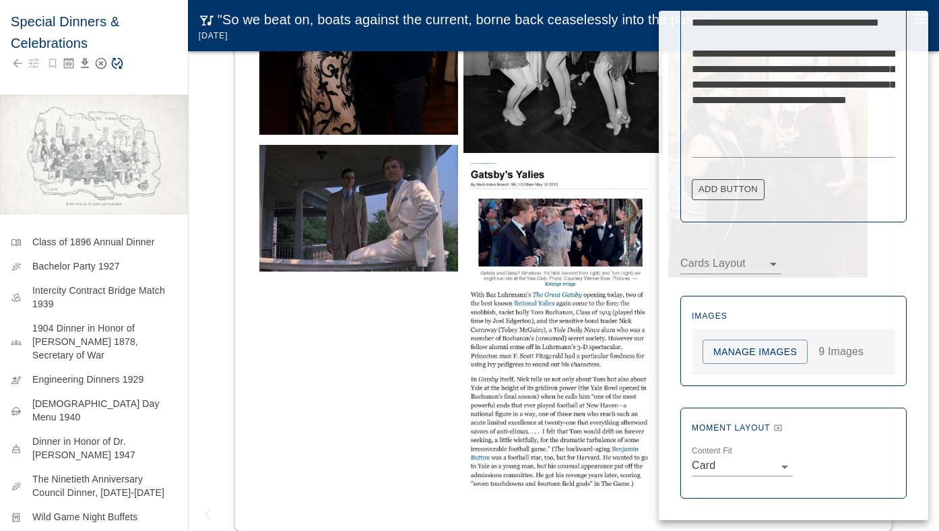
scroll to position [713, 0]
click at [761, 351] on button "Manage Images" at bounding box center [755, 352] width 105 height 25
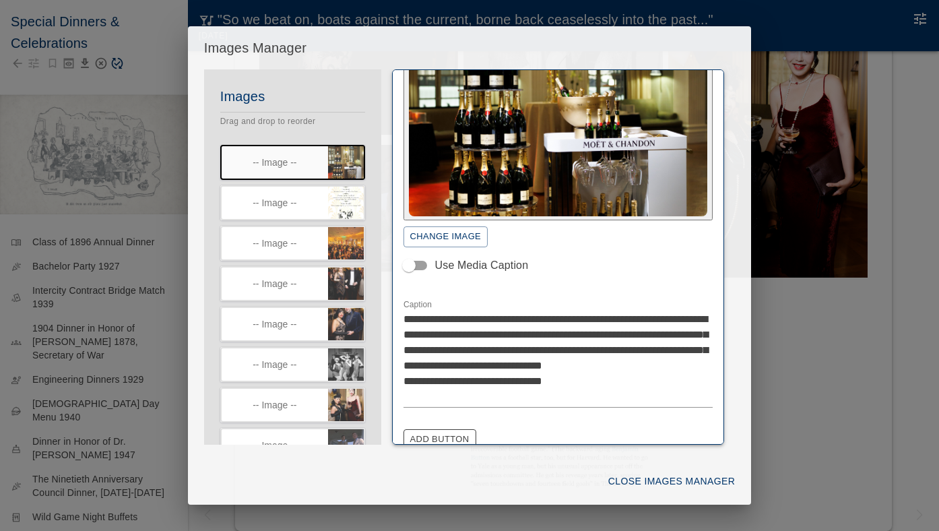
scroll to position [194, 0]
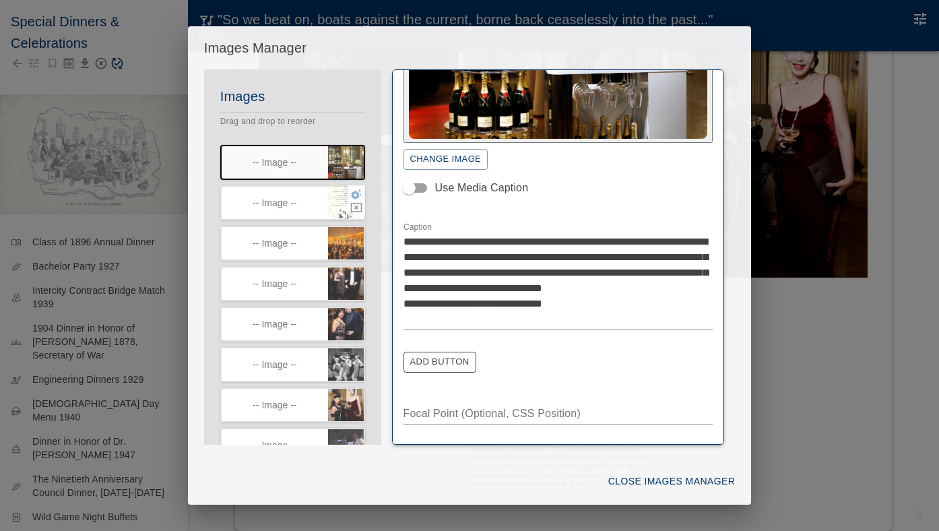
click at [352, 196] on icon "button" at bounding box center [356, 194] width 12 height 12
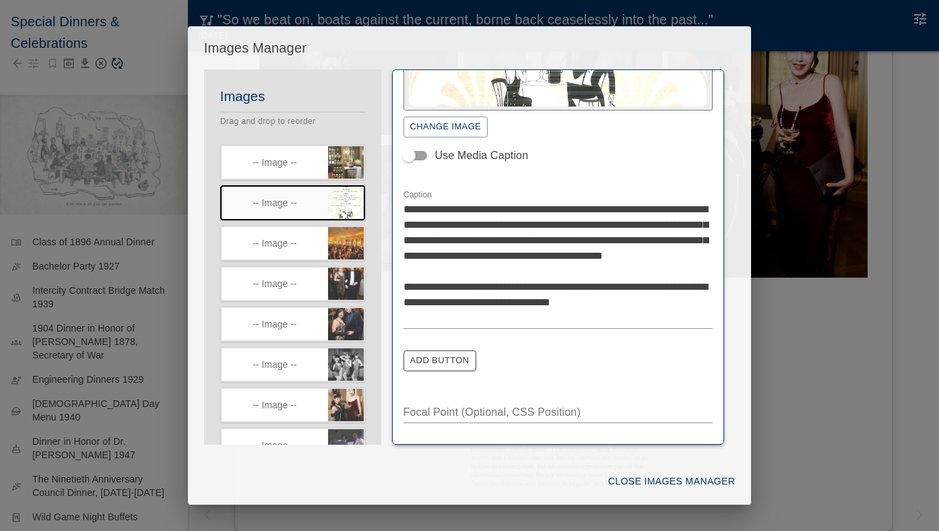
scroll to position [225, 0]
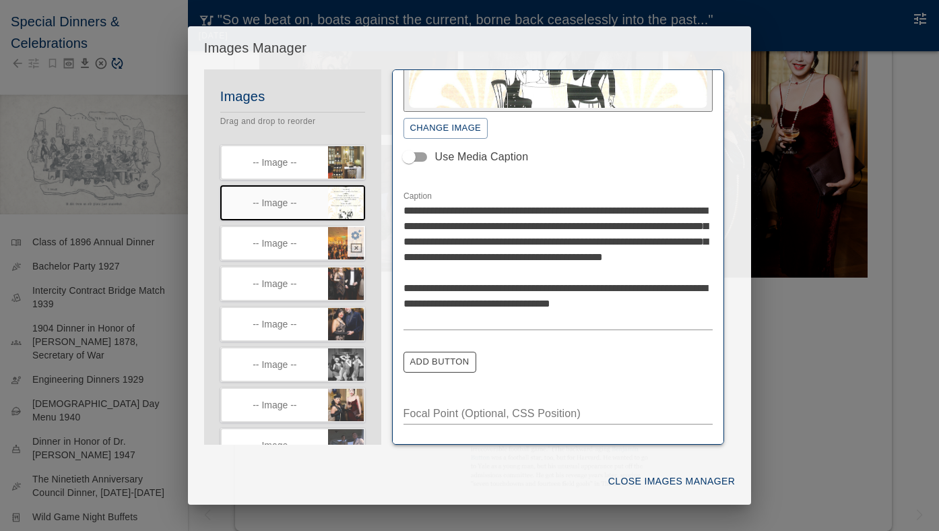
click at [352, 238] on icon "button" at bounding box center [356, 235] width 11 height 10
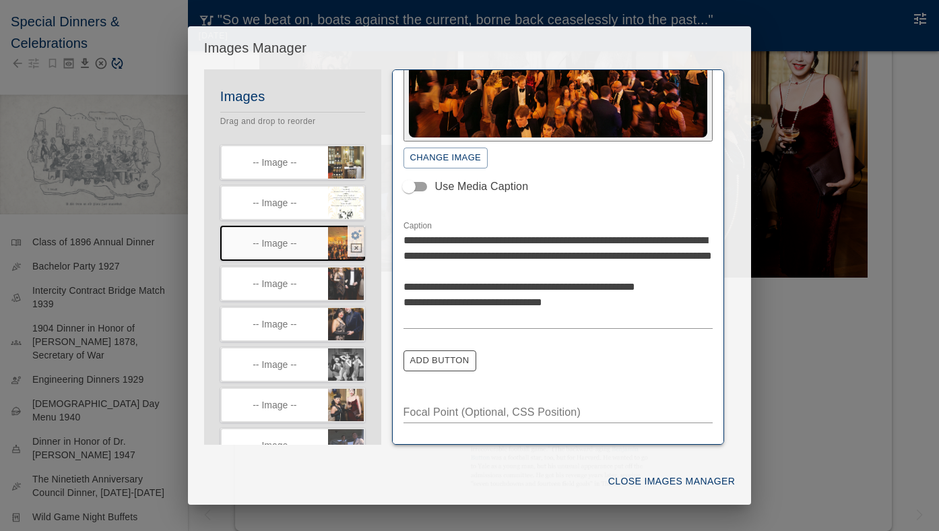
scroll to position [108, 0]
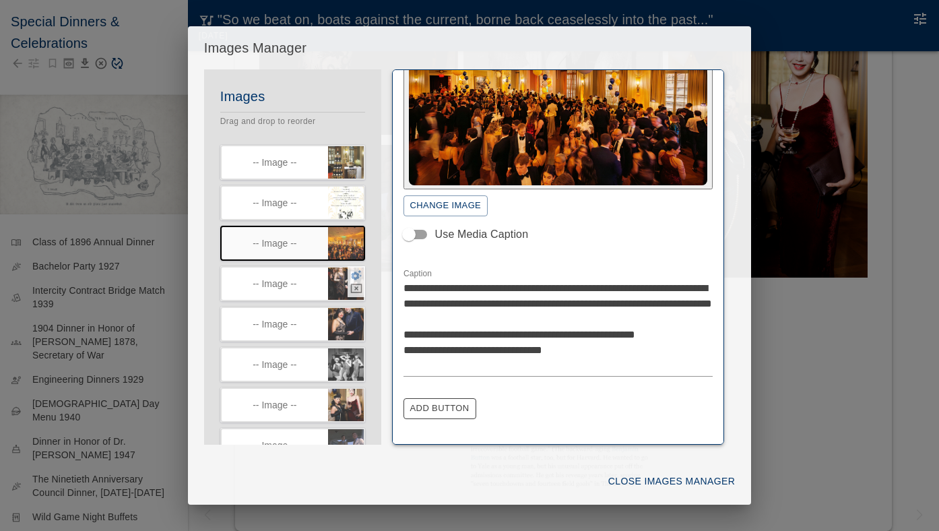
click at [354, 279] on icon "button" at bounding box center [356, 275] width 11 height 10
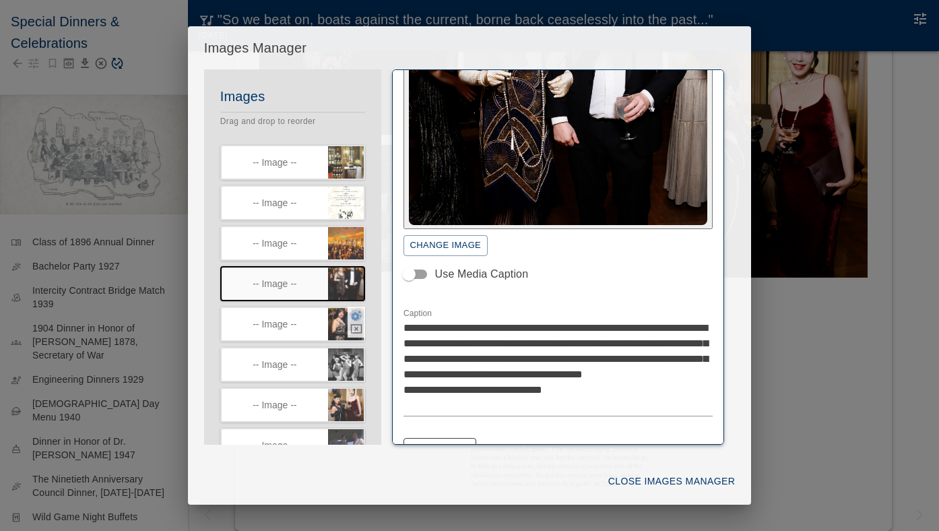
click at [355, 319] on icon "button" at bounding box center [356, 315] width 12 height 12
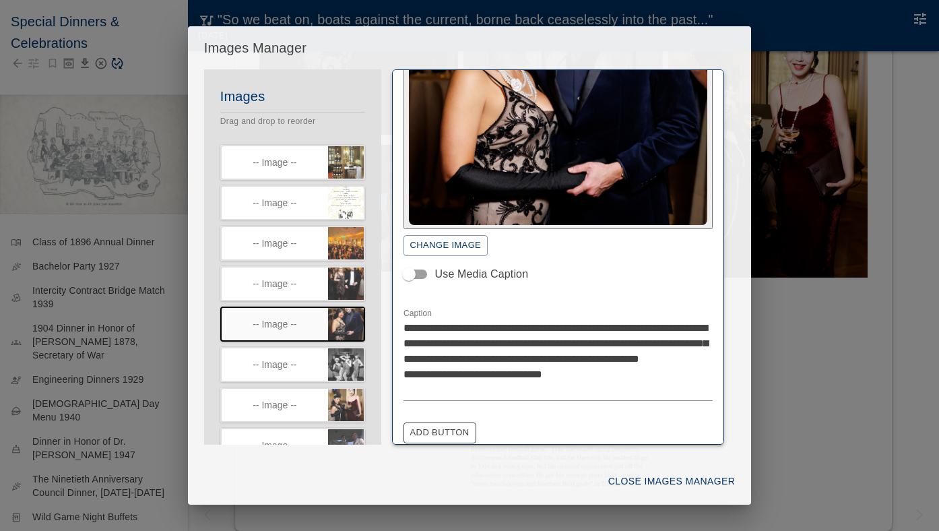
click at [538, 326] on textarea "**********" at bounding box center [559, 358] width 310 height 77
click at [617, 327] on textarea "**********" at bounding box center [559, 358] width 310 height 77
type textarea "**********"
click at [357, 362] on icon "button" at bounding box center [356, 356] width 12 height 12
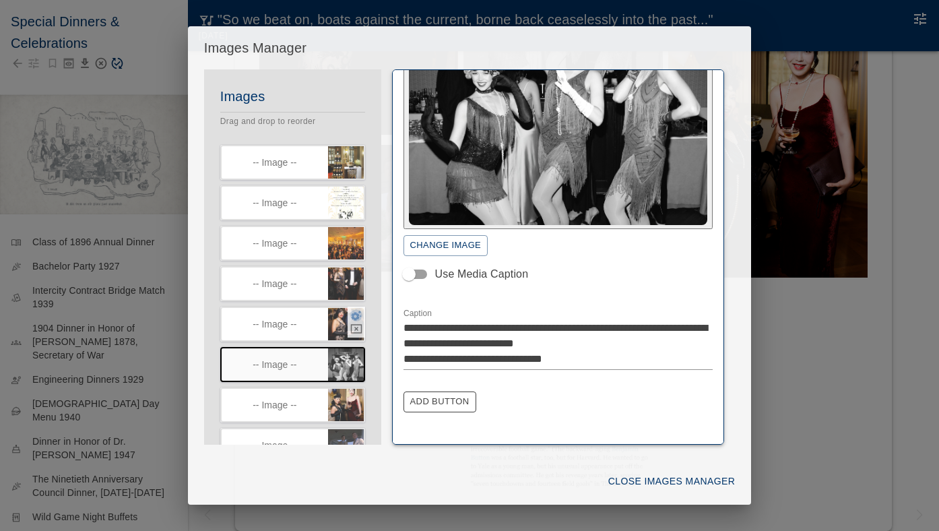
click at [356, 318] on icon "button" at bounding box center [356, 316] width 11 height 10
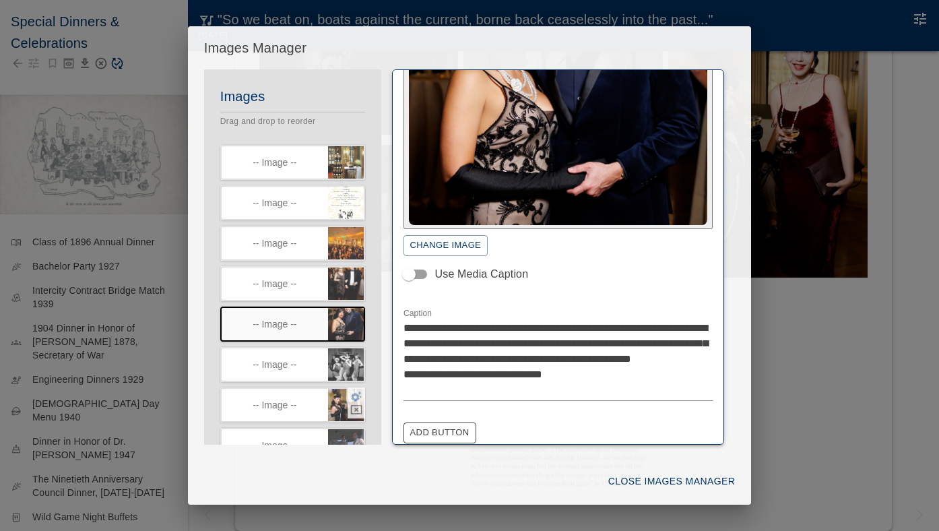
click at [354, 399] on icon "button" at bounding box center [356, 396] width 11 height 10
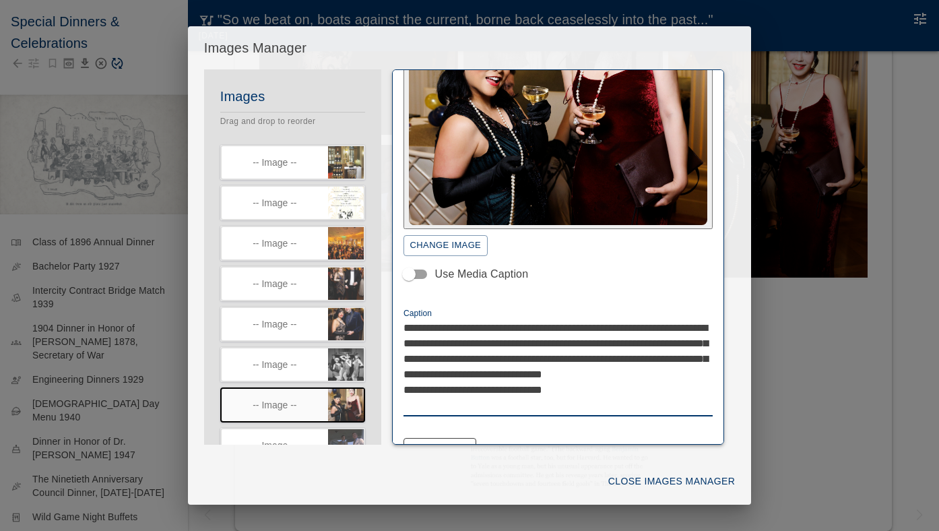
click at [425, 359] on textarea "**********" at bounding box center [559, 366] width 310 height 93
drag, startPoint x: 425, startPoint y: 360, endPoint x: 380, endPoint y: 358, distance: 45.2
click at [381, 360] on div "**********" at bounding box center [469, 256] width 531 height 375
click at [457, 358] on textarea "**********" at bounding box center [559, 366] width 310 height 93
paste textarea "******"
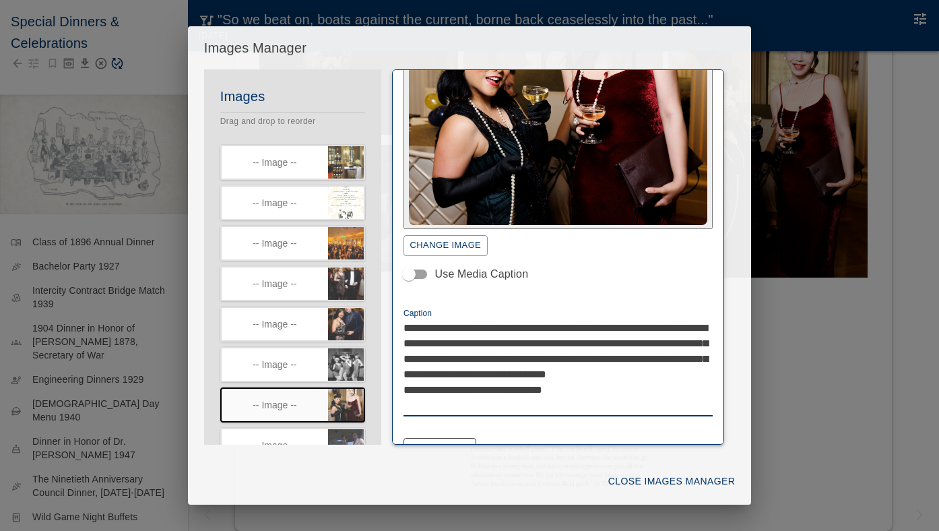
click at [402, 358] on div "**********" at bounding box center [558, 256] width 333 height 375
click at [404, 358] on textarea "**********" at bounding box center [559, 366] width 310 height 93
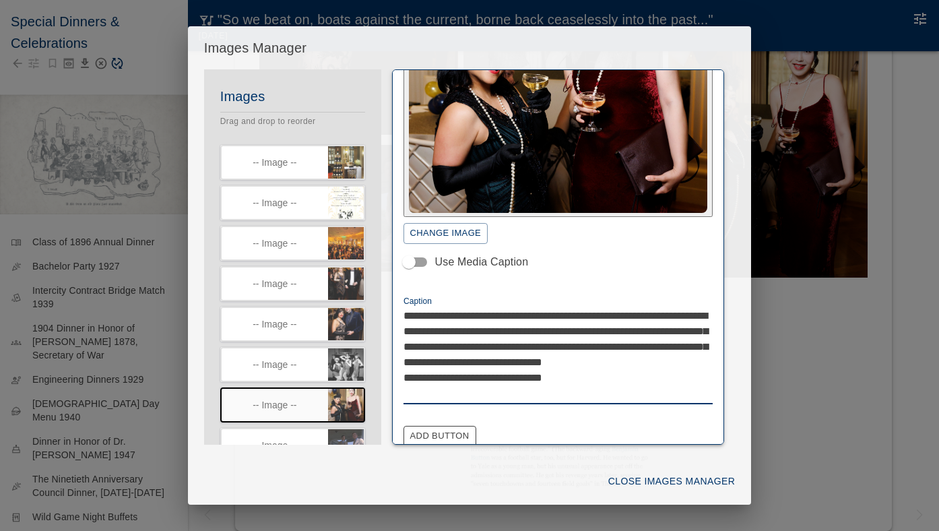
scroll to position [136, 0]
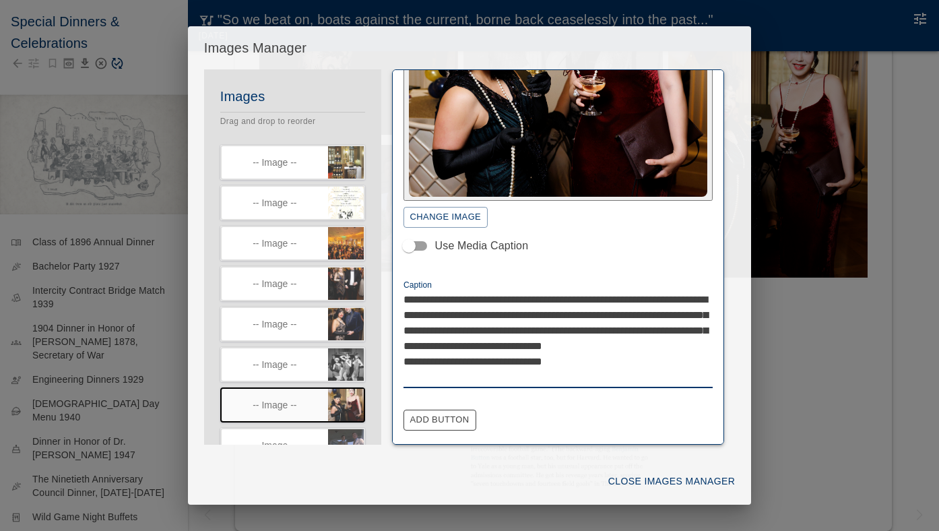
click at [660, 331] on textarea "**********" at bounding box center [559, 338] width 310 height 93
type textarea "**********"
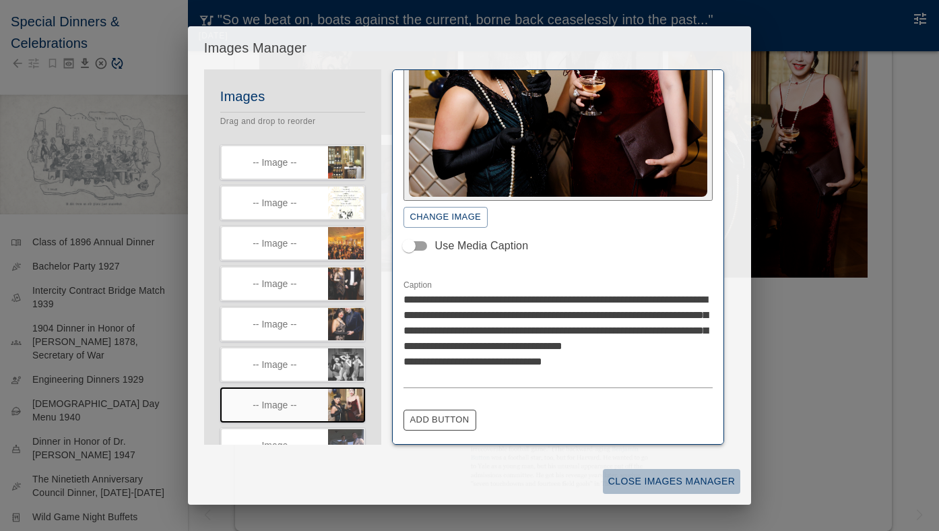
click at [623, 475] on button "Close Images Manager" at bounding box center [671, 481] width 137 height 25
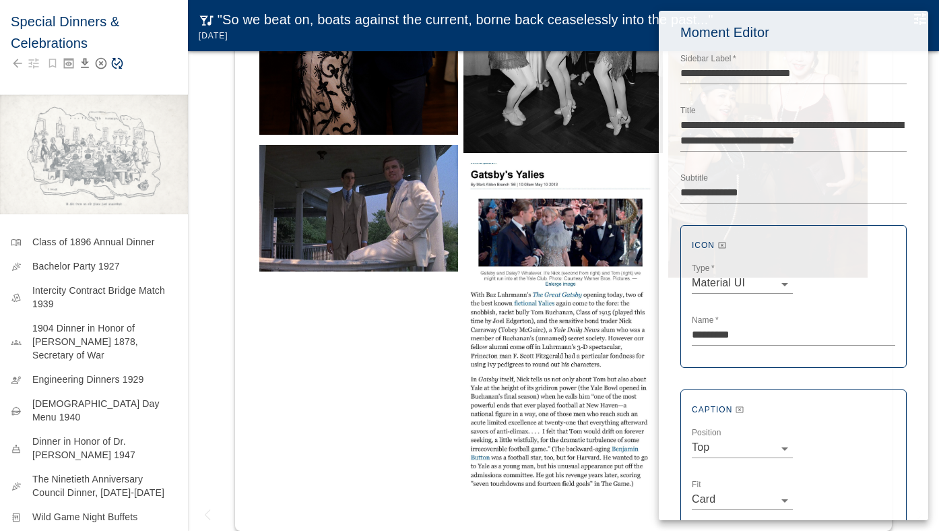
click at [117, 65] on div at bounding box center [469, 265] width 939 height 531
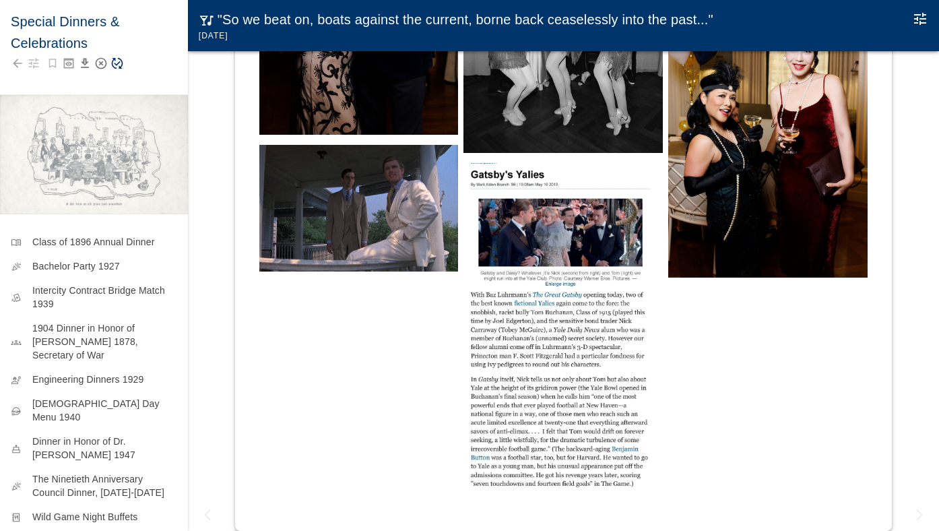
click at [117, 65] on icon "Save Story" at bounding box center [117, 63] width 11 height 11
click at [821, 234] on img at bounding box center [767, 128] width 199 height 298
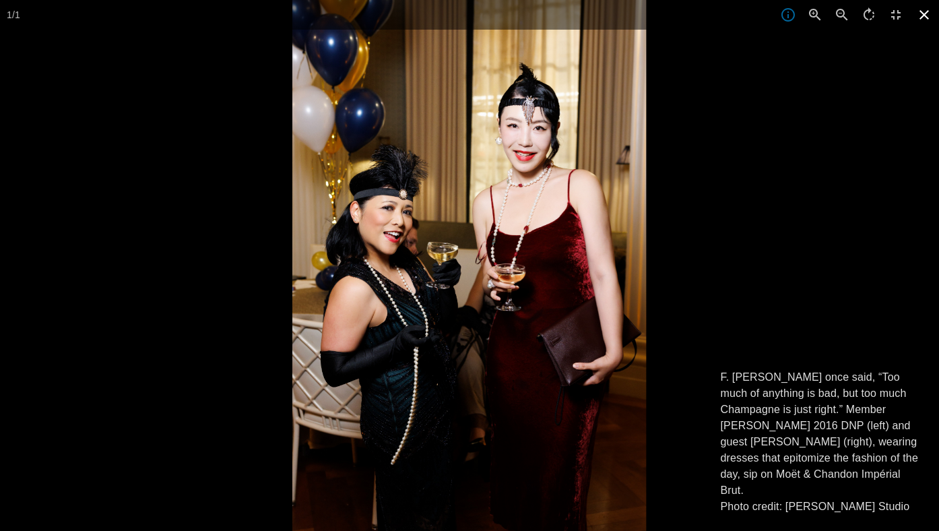
click at [925, 15] on icon at bounding box center [924, 14] width 9 height 9
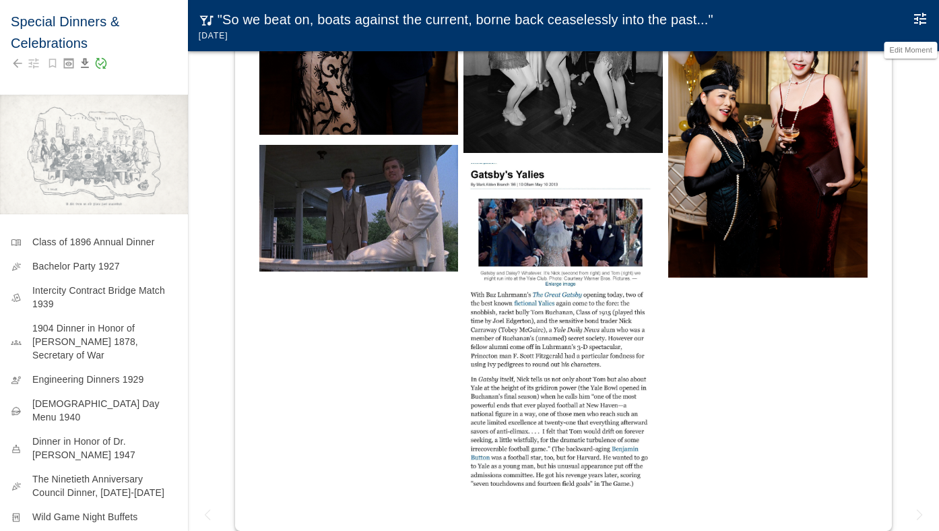
click at [925, 16] on icon "Edit Moment" at bounding box center [920, 19] width 16 height 16
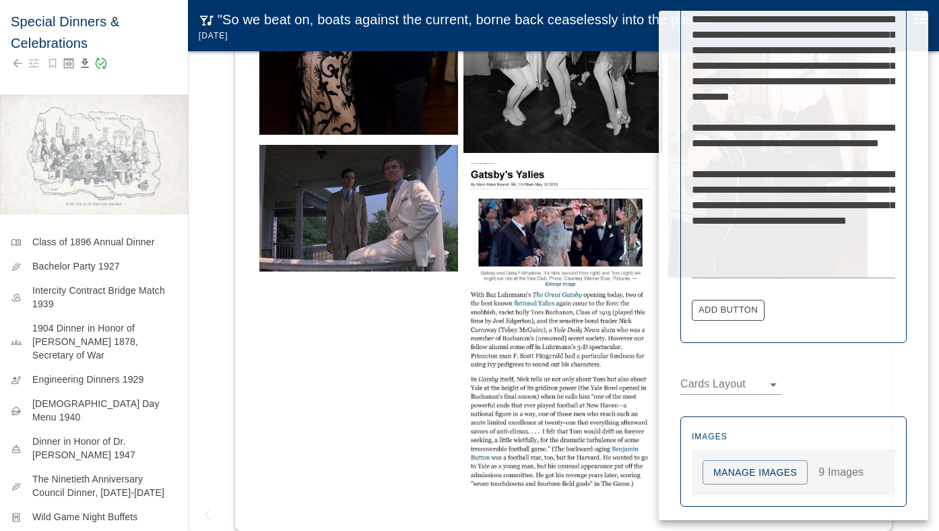
scroll to position [644, 0]
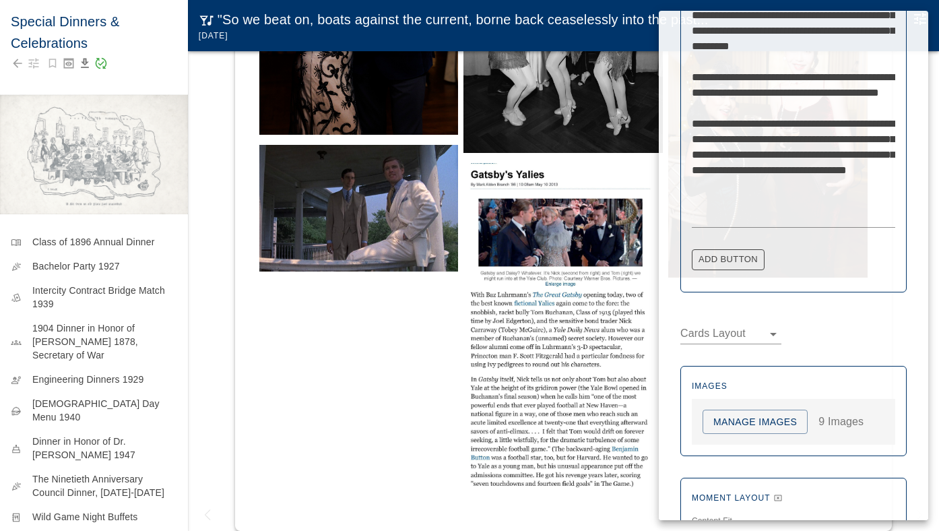
click at [738, 426] on button "Manage Images" at bounding box center [755, 422] width 105 height 25
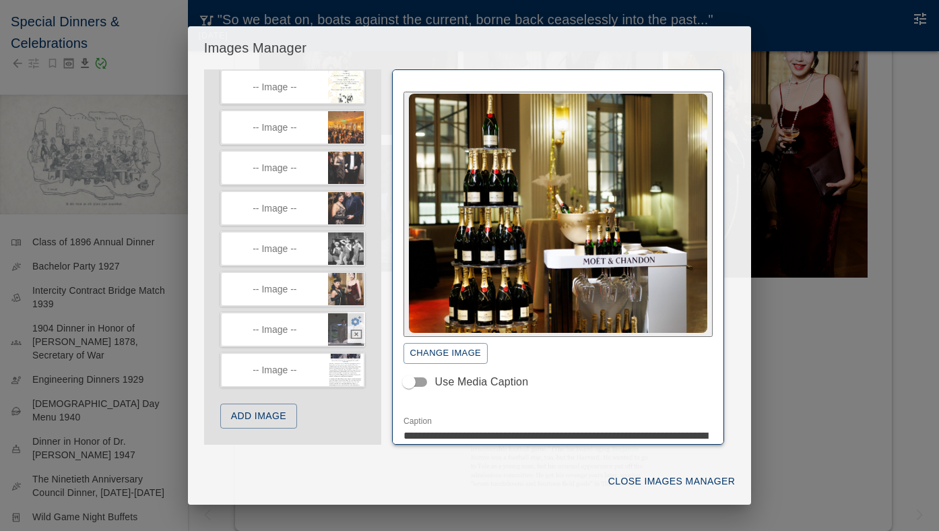
scroll to position [121, 0]
click at [356, 320] on icon "button" at bounding box center [356, 321] width 12 height 12
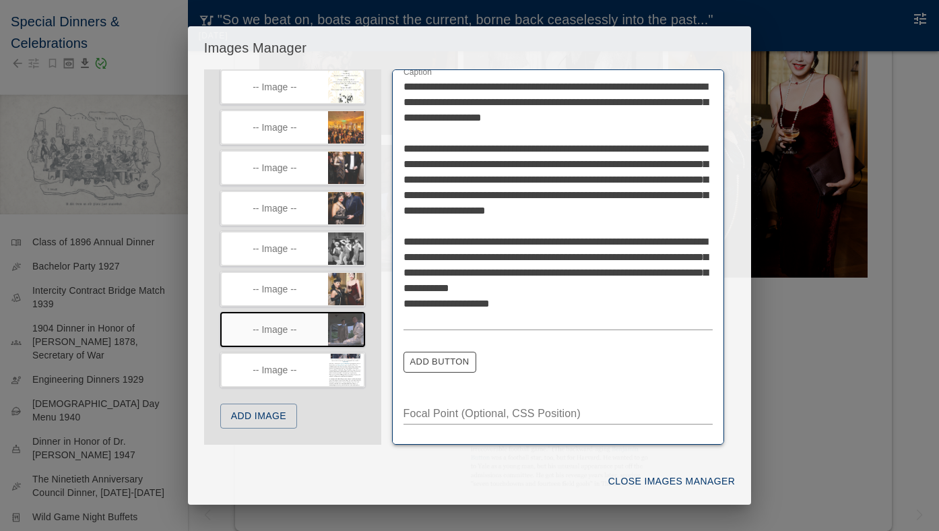
scroll to position [297, 0]
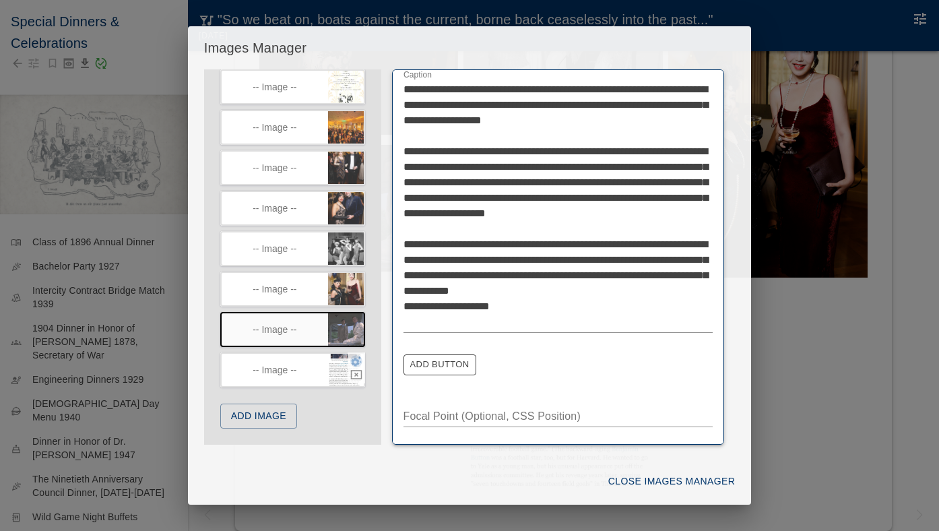
click at [353, 360] on icon "button" at bounding box center [356, 361] width 11 height 10
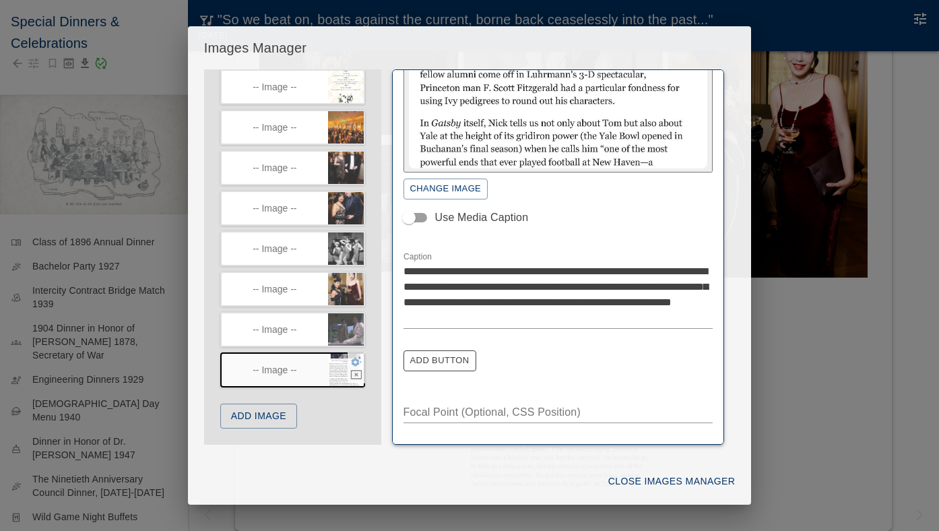
scroll to position [148, 0]
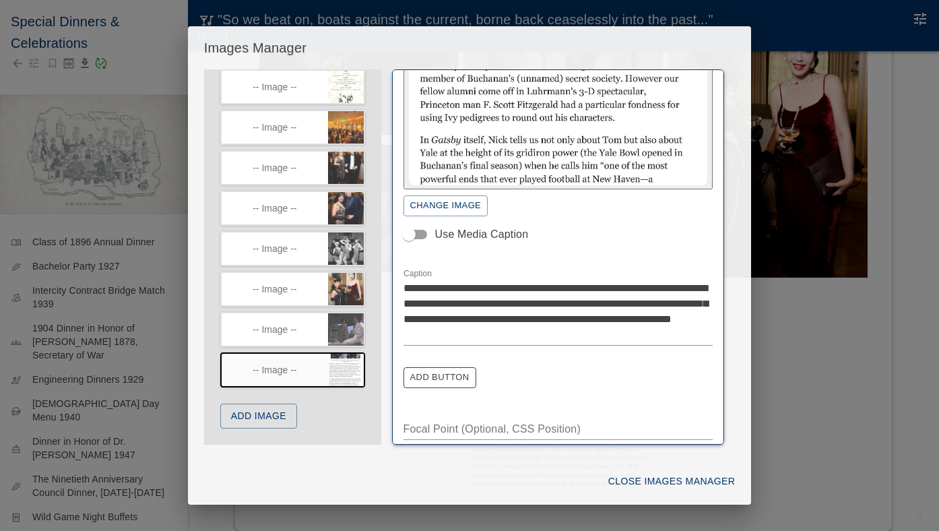
click at [633, 484] on button "Close Images Manager" at bounding box center [671, 481] width 137 height 25
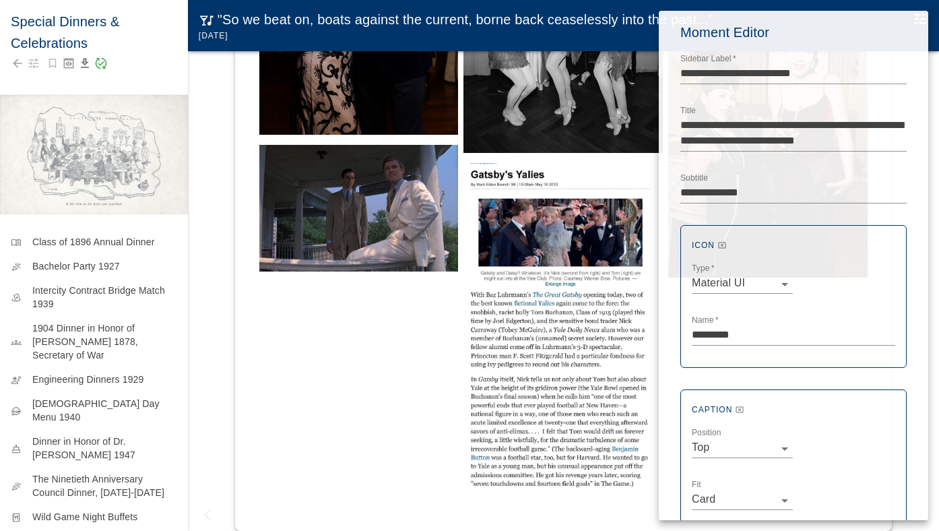
click at [276, 384] on div at bounding box center [469, 265] width 939 height 531
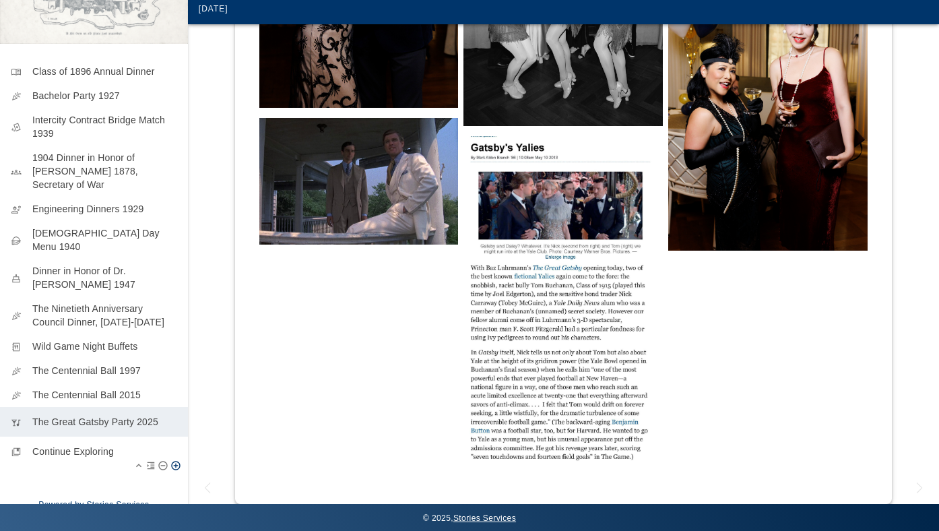
scroll to position [137, 0]
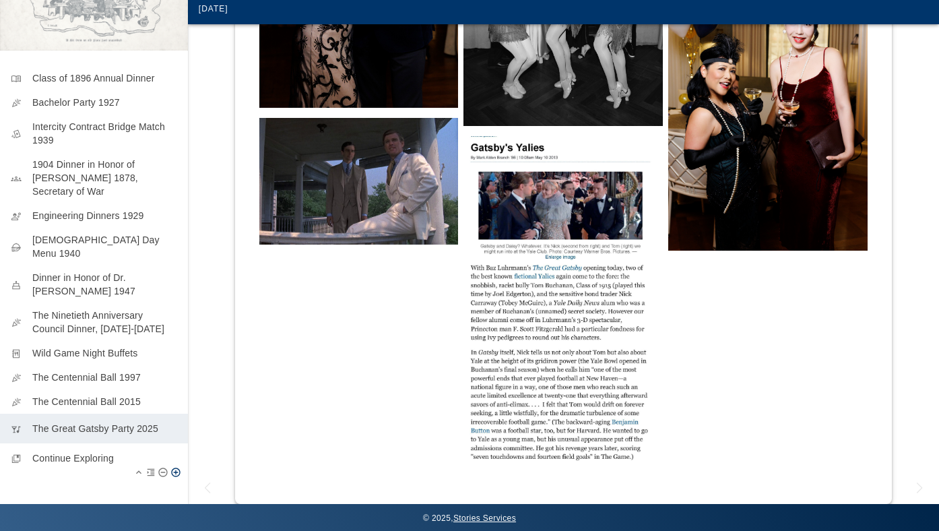
click at [75, 451] on p "Continue Exploring" at bounding box center [104, 457] width 145 height 13
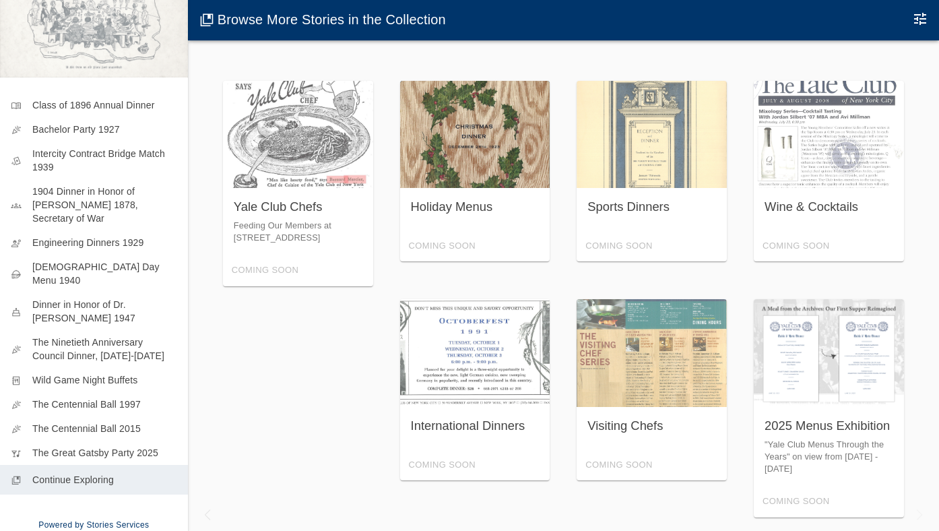
scroll to position [130, 0]
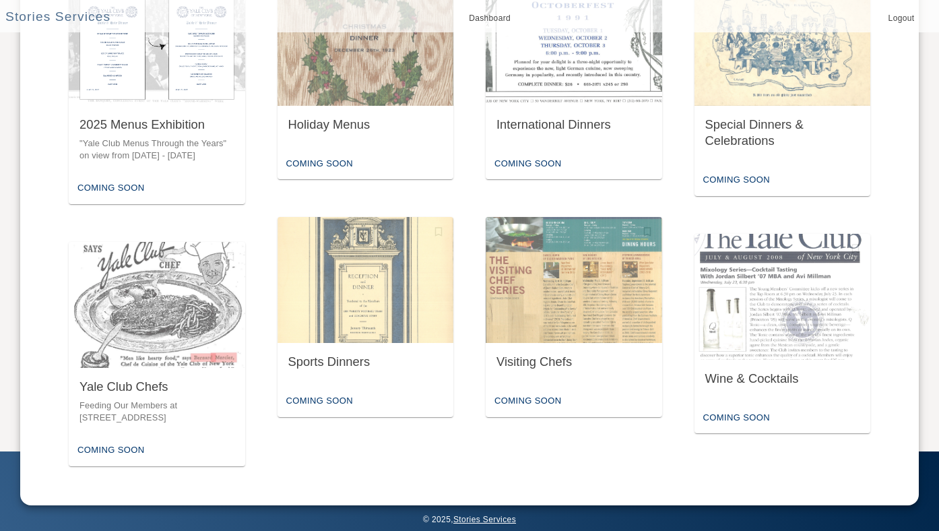
scroll to position [661, 0]
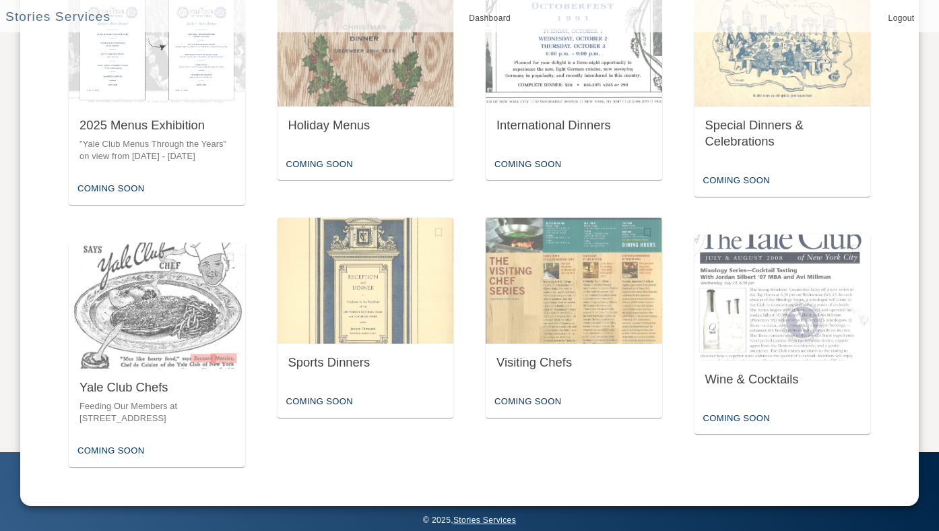
click at [191, 9] on div "Stories Services Dashboard Logout" at bounding box center [469, 16] width 939 height 32
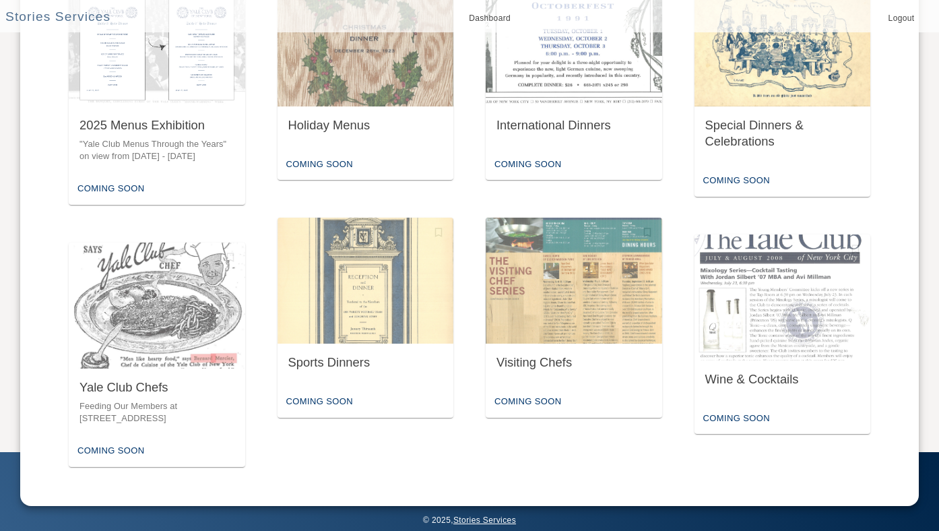
click at [763, 127] on div "Special Dinners & Celebrations" at bounding box center [782, 133] width 155 height 33
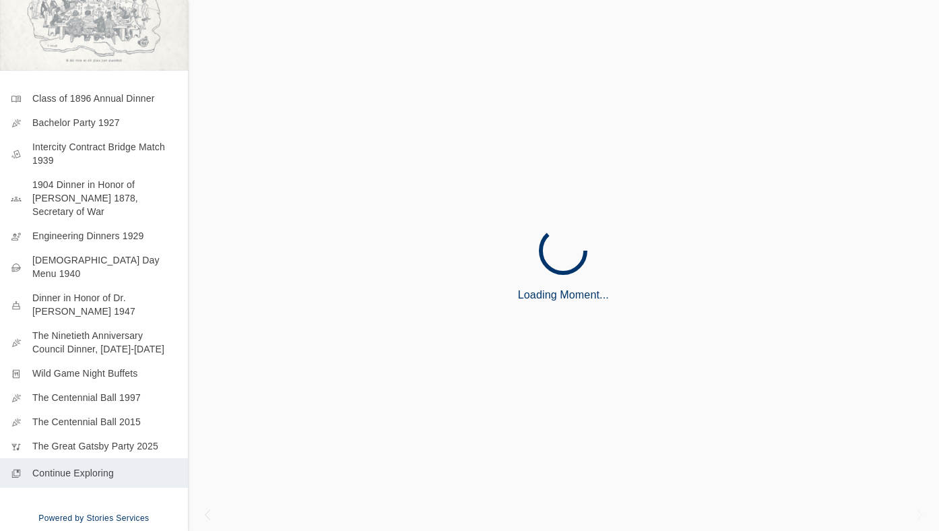
scroll to position [130, 0]
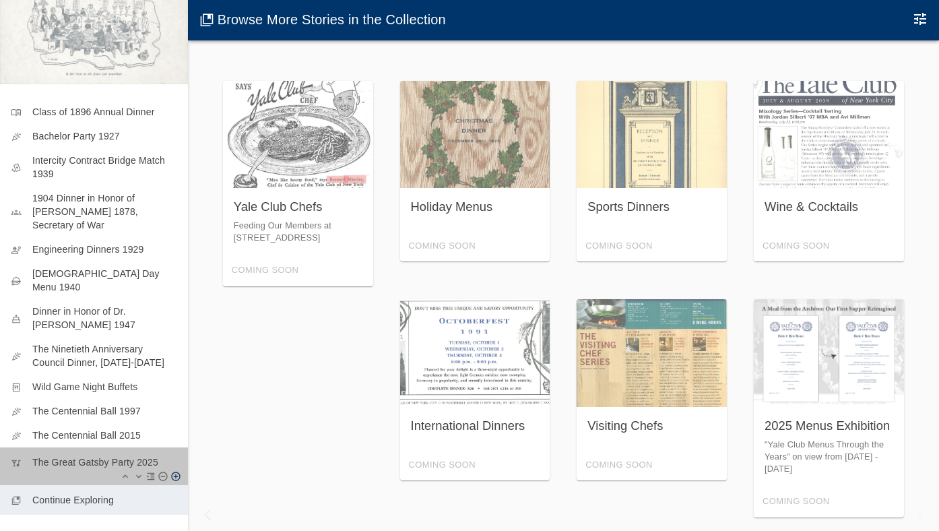
click at [77, 455] on p "The Great Gatsby Party 2025" at bounding box center [104, 461] width 145 height 13
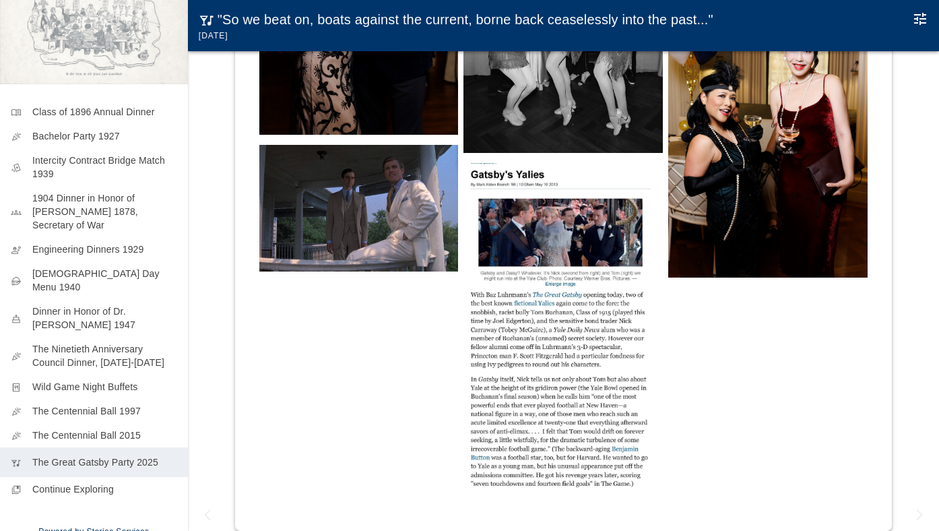
scroll to position [769, 0]
click at [918, 24] on icon "Edit Moment" at bounding box center [920, 19] width 16 height 16
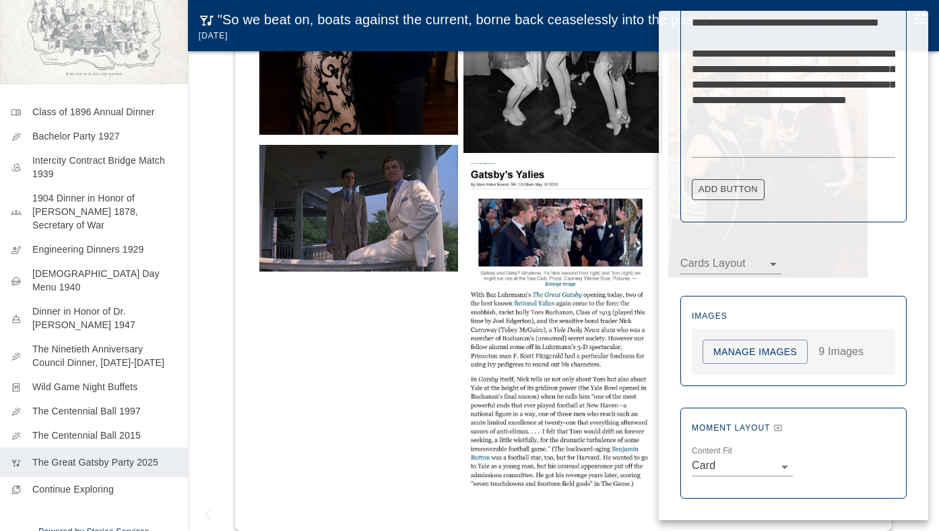
scroll to position [713, 0]
click at [734, 352] on button "Manage Images" at bounding box center [755, 352] width 105 height 25
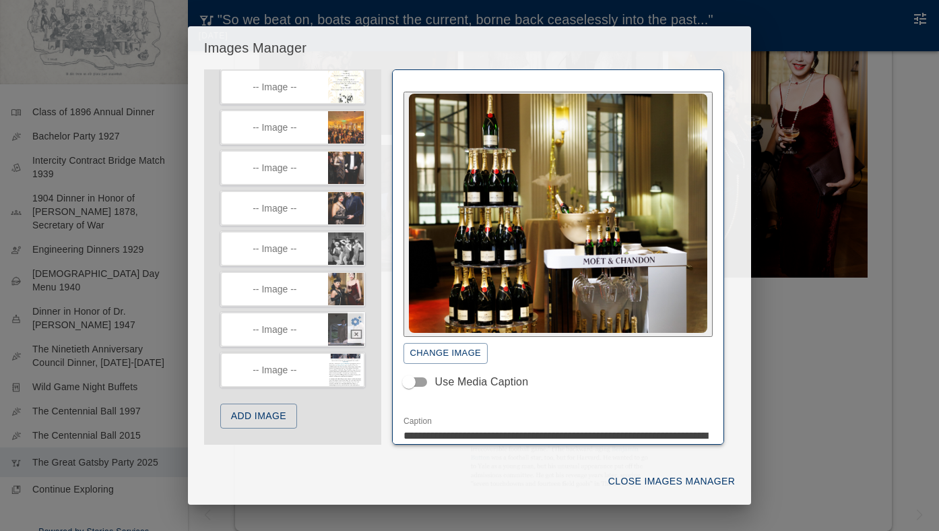
scroll to position [121, 0]
click at [354, 321] on icon "button" at bounding box center [356, 321] width 12 height 12
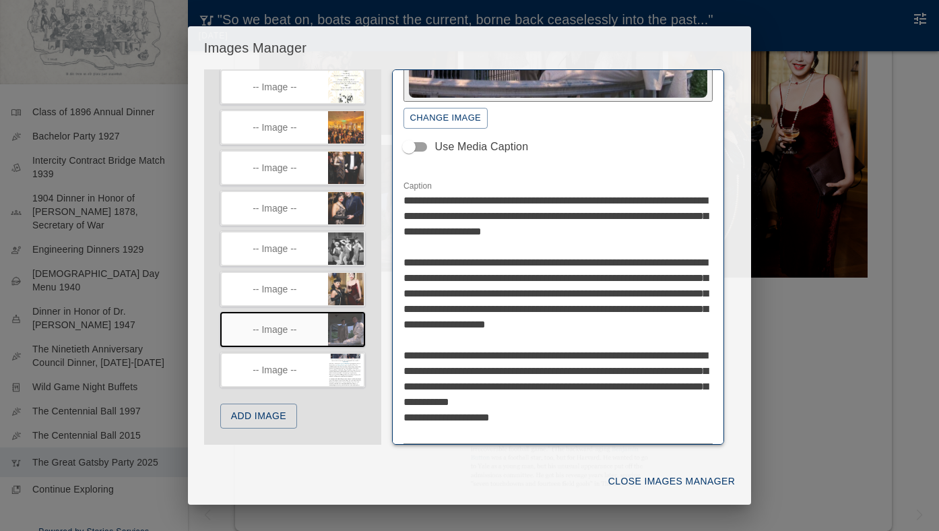
scroll to position [212, 0]
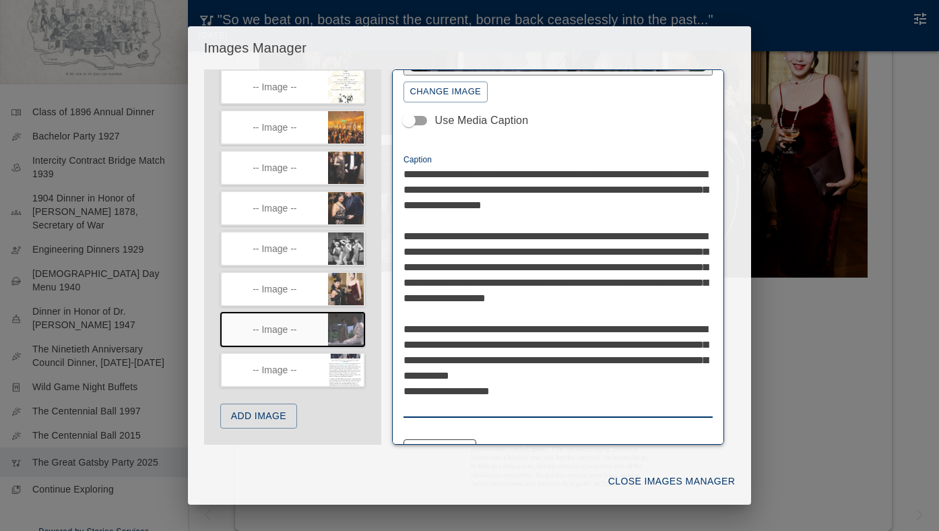
click at [567, 388] on textarea "**********" at bounding box center [559, 290] width 310 height 248
type textarea "**********"
click at [704, 483] on button "Close Images Manager" at bounding box center [671, 481] width 137 height 25
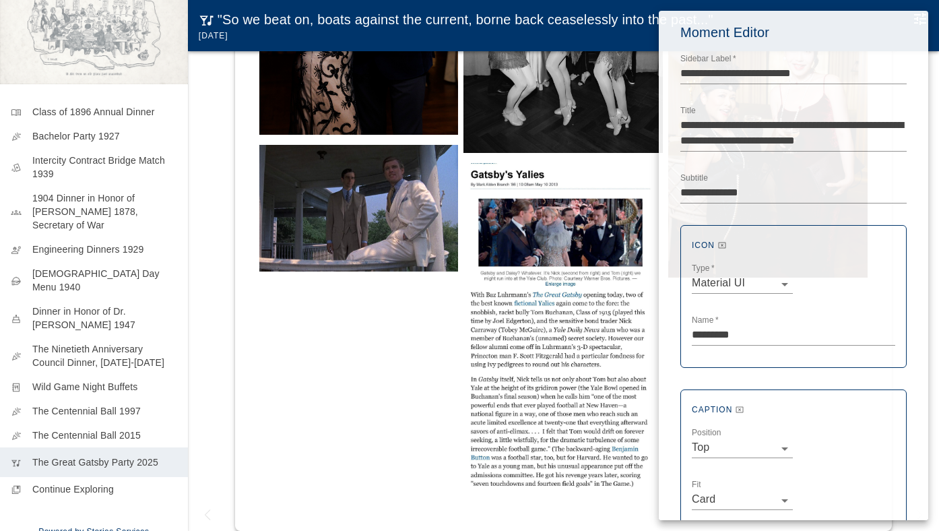
click at [216, 88] on div at bounding box center [469, 265] width 939 height 531
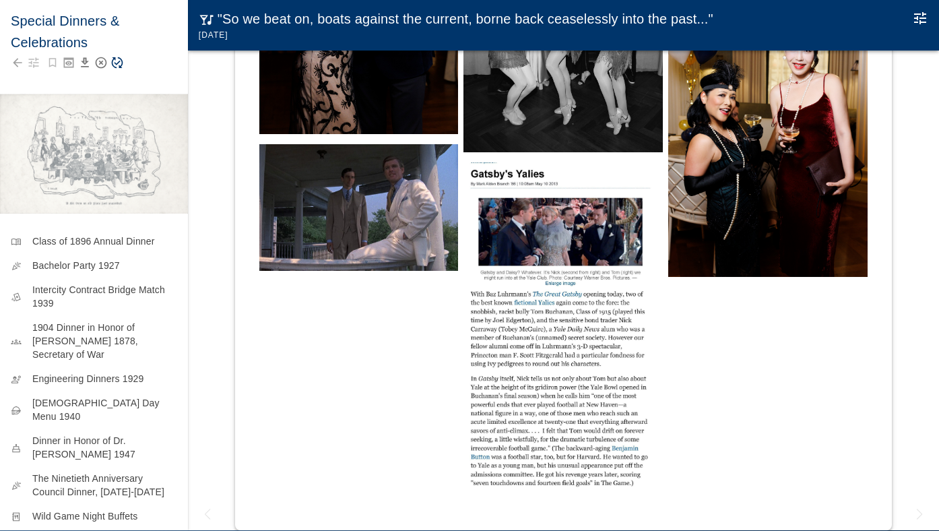
scroll to position [0, 0]
click at [119, 61] on icon "Save Story" at bounding box center [116, 62] width 13 height 13
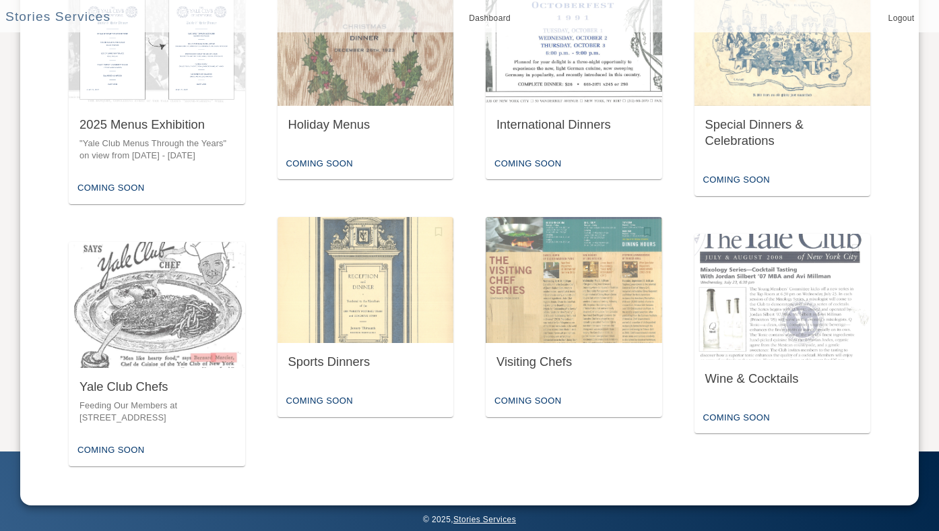
scroll to position [661, 0]
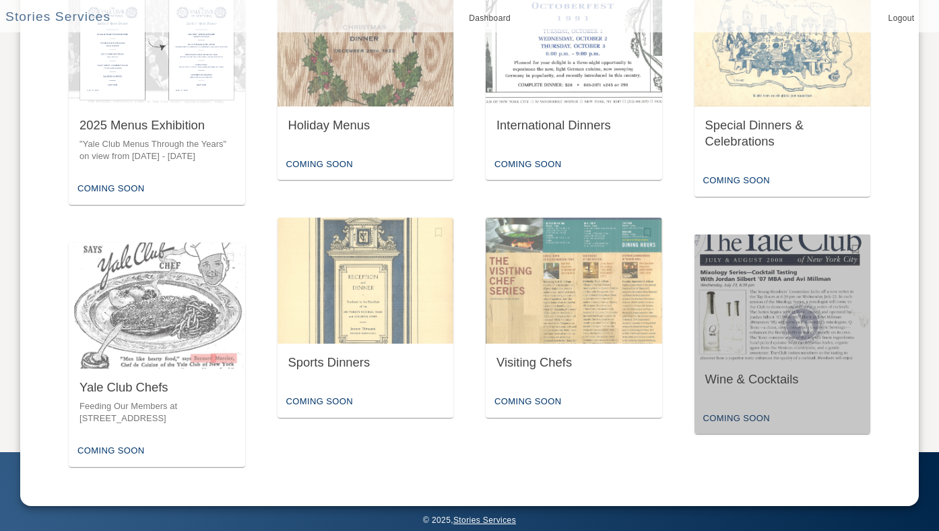
click at [811, 327] on img "button" at bounding box center [783, 297] width 177 height 126
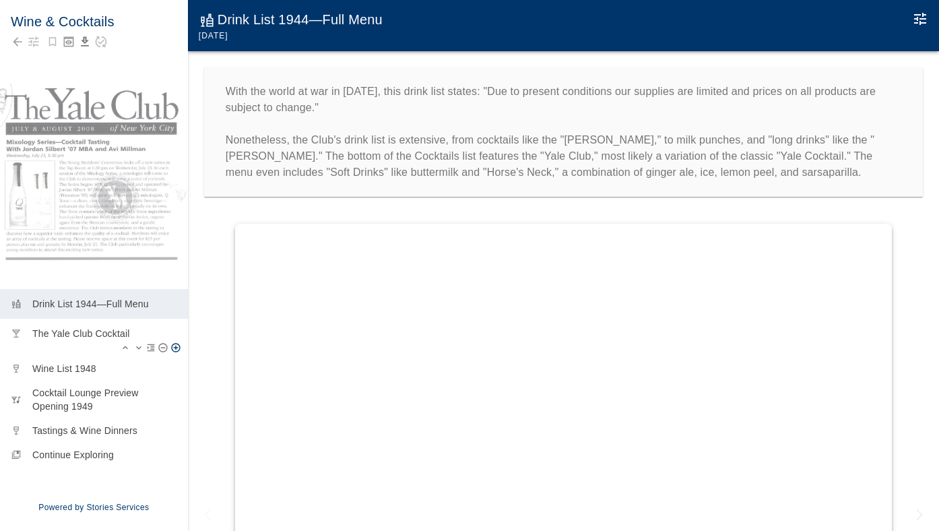
click at [54, 338] on p "The Yale Club Cocktail" at bounding box center [104, 333] width 145 height 13
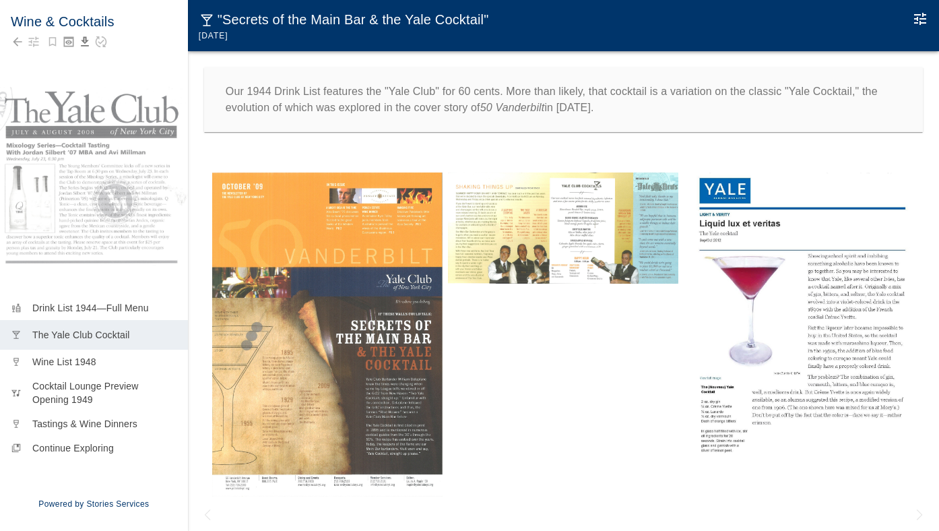
click at [336, 362] on img at bounding box center [327, 334] width 230 height 325
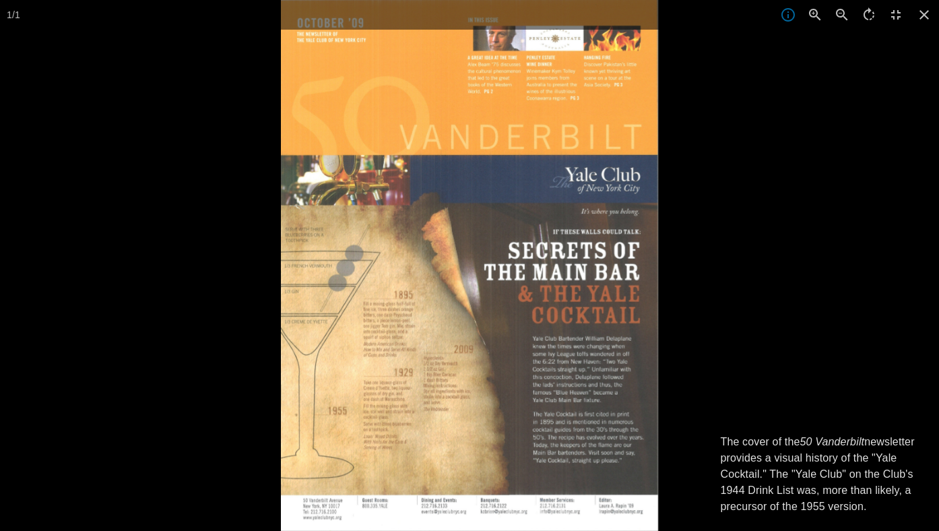
click at [787, 294] on div at bounding box center [750, 265] width 939 height 531
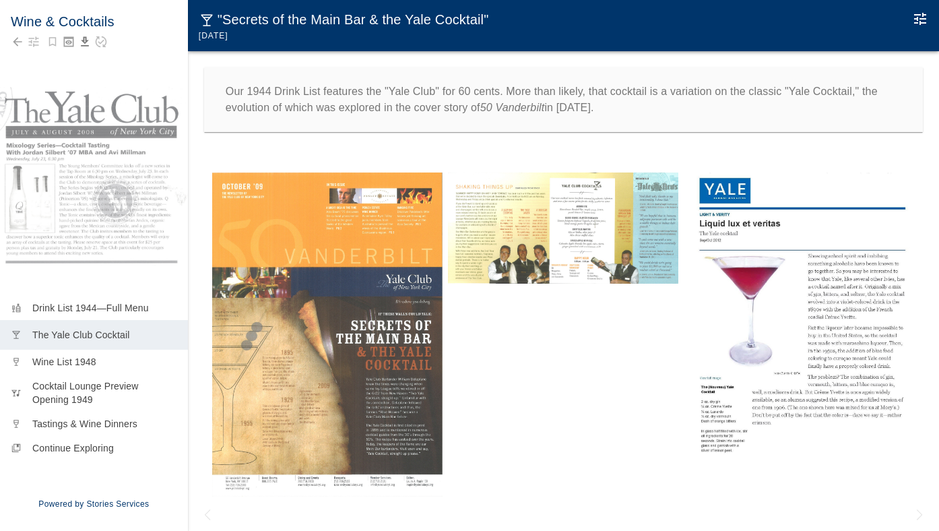
click at [560, 246] on img at bounding box center [563, 228] width 230 height 112
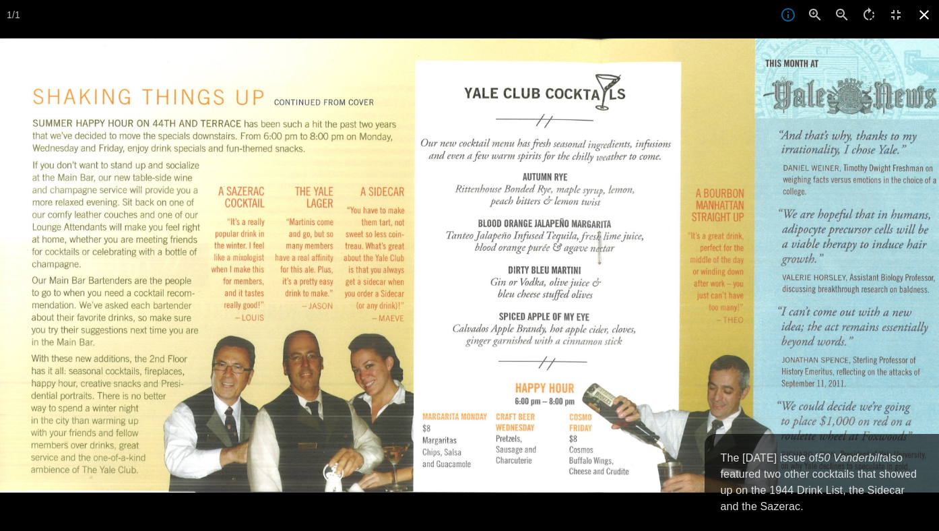
click at [915, 14] on icon at bounding box center [925, 15] width 30 height 30
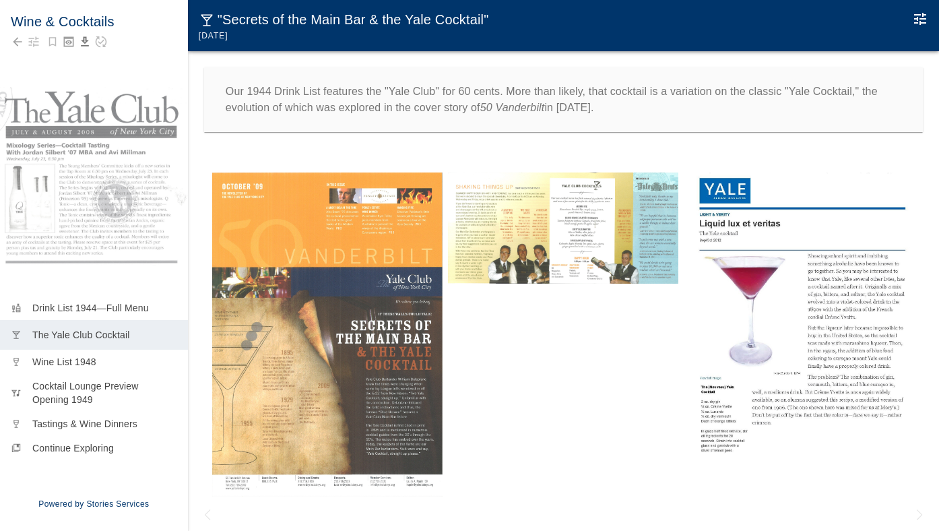
click at [724, 238] on img at bounding box center [799, 315] width 230 height 286
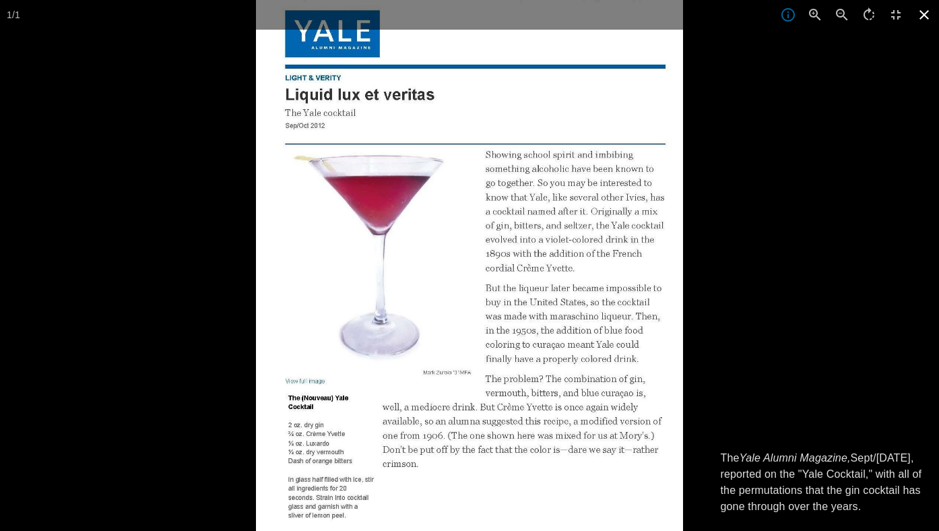
click at [922, 11] on icon at bounding box center [925, 15] width 30 height 30
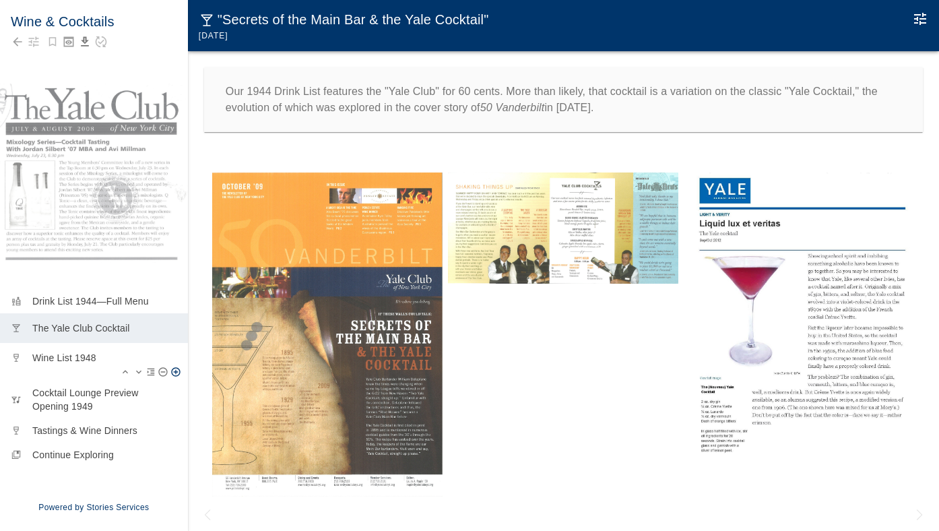
click at [87, 353] on p "Wine List 1948" at bounding box center [104, 357] width 145 height 13
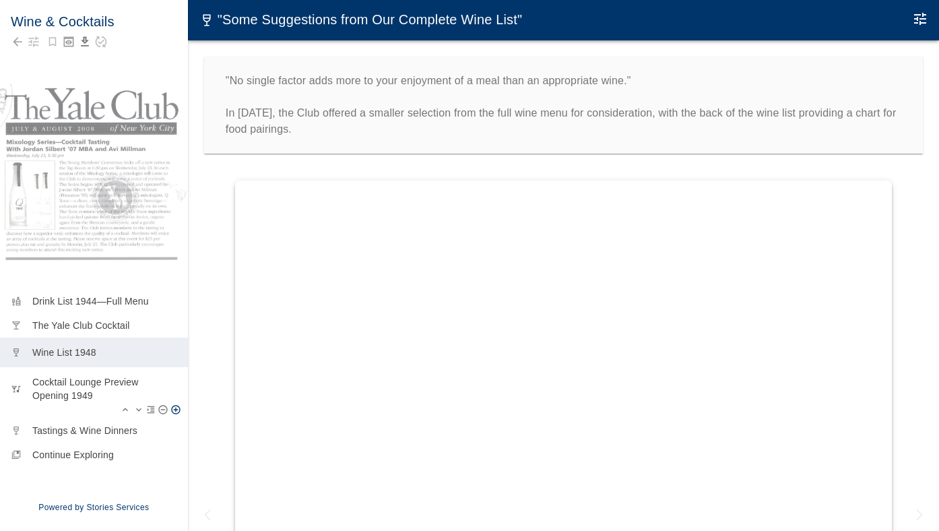
click at [79, 393] on p "Cocktail Lounge Preview Opening 1949" at bounding box center [104, 388] width 145 height 27
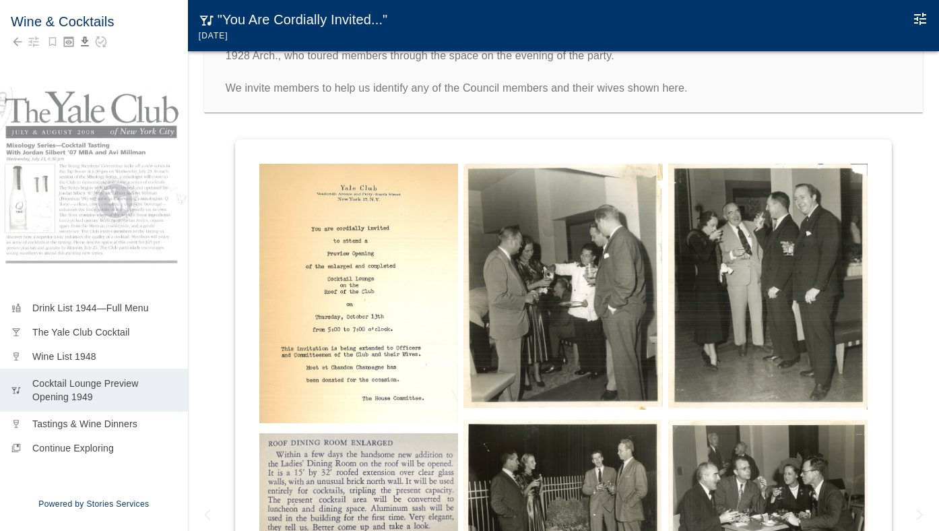
scroll to position [101, 0]
click at [532, 313] on img at bounding box center [563, 286] width 199 height 246
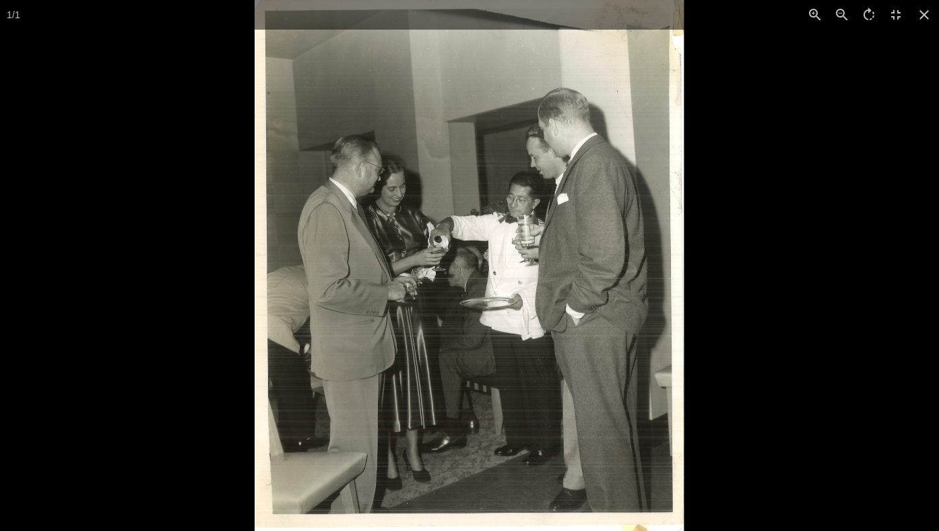
click at [732, 241] on div at bounding box center [724, 265] width 939 height 531
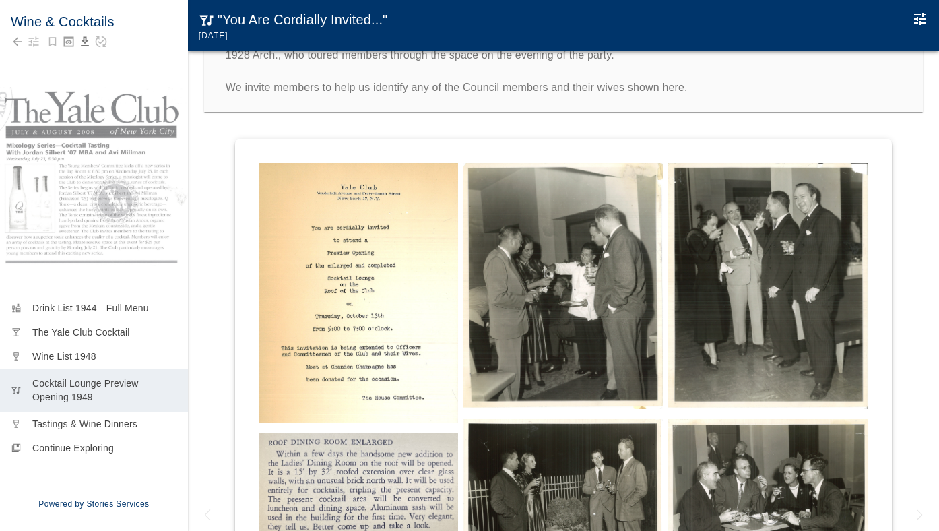
click at [734, 292] on img at bounding box center [767, 286] width 199 height 246
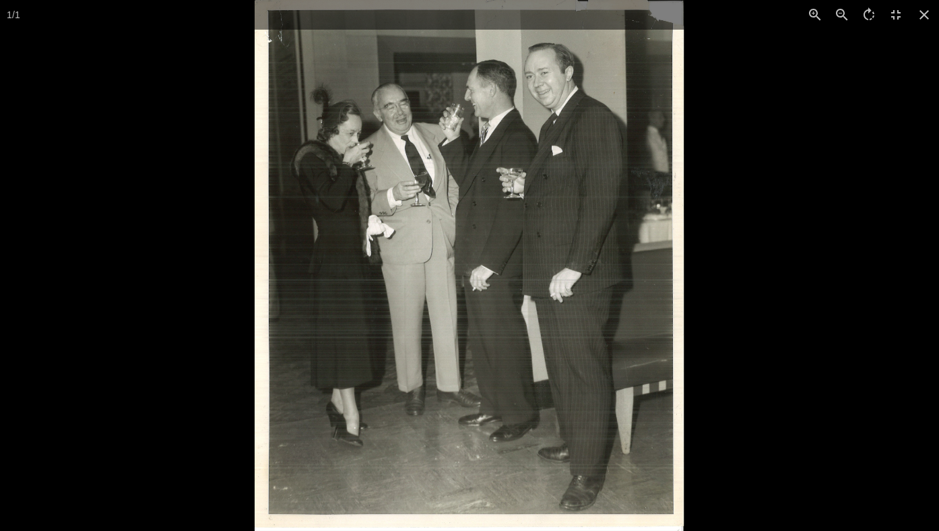
click at [734, 293] on div at bounding box center [724, 265] width 939 height 531
click at [925, 15] on icon at bounding box center [924, 14] width 9 height 9
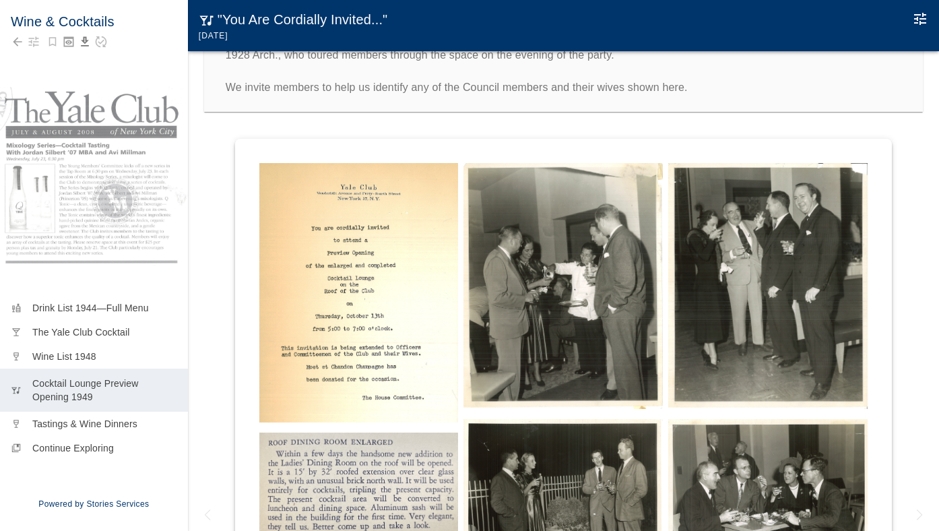
click at [355, 466] on img at bounding box center [358, 485] width 199 height 105
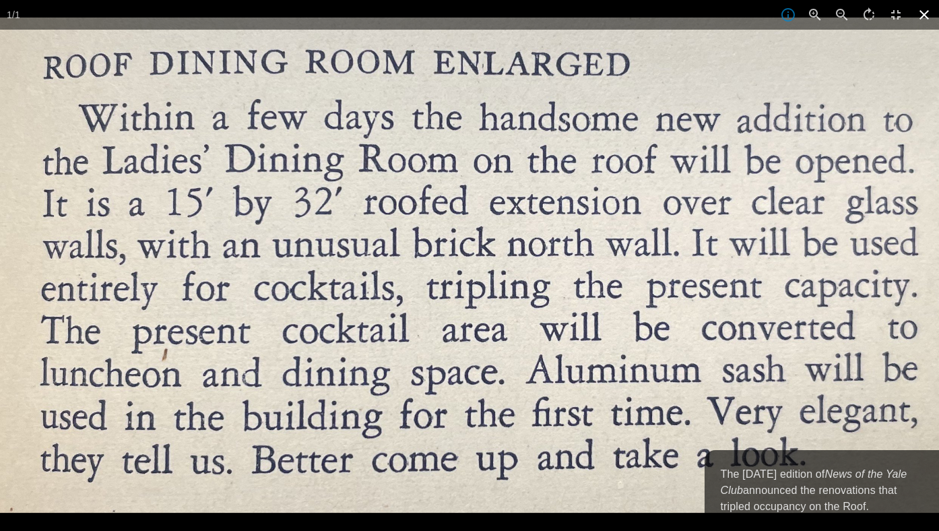
click at [925, 19] on icon at bounding box center [925, 15] width 30 height 30
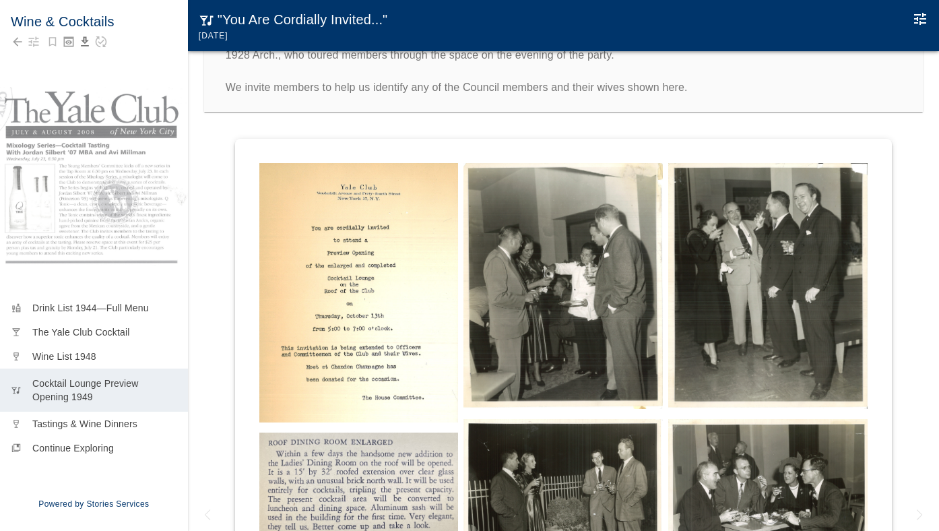
click at [598, 467] on img at bounding box center [563, 499] width 199 height 160
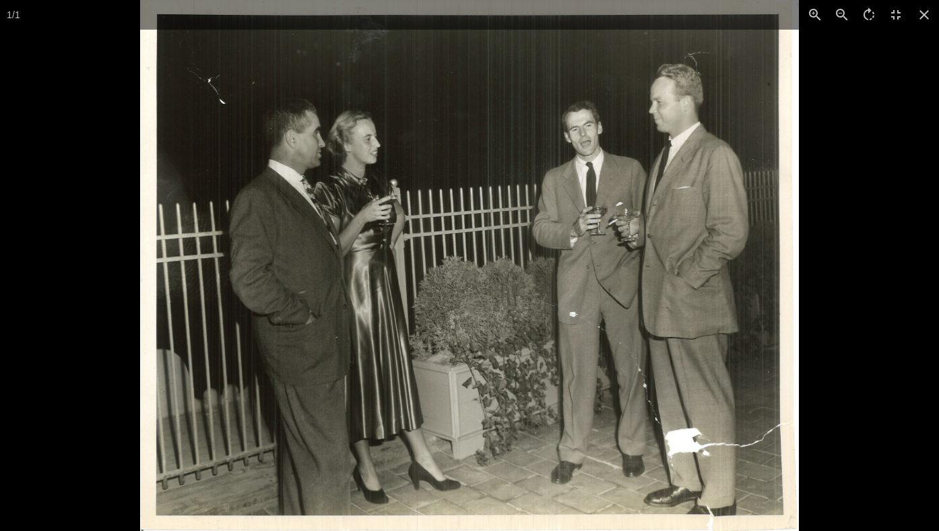
click at [822, 280] on div at bounding box center [609, 265] width 939 height 531
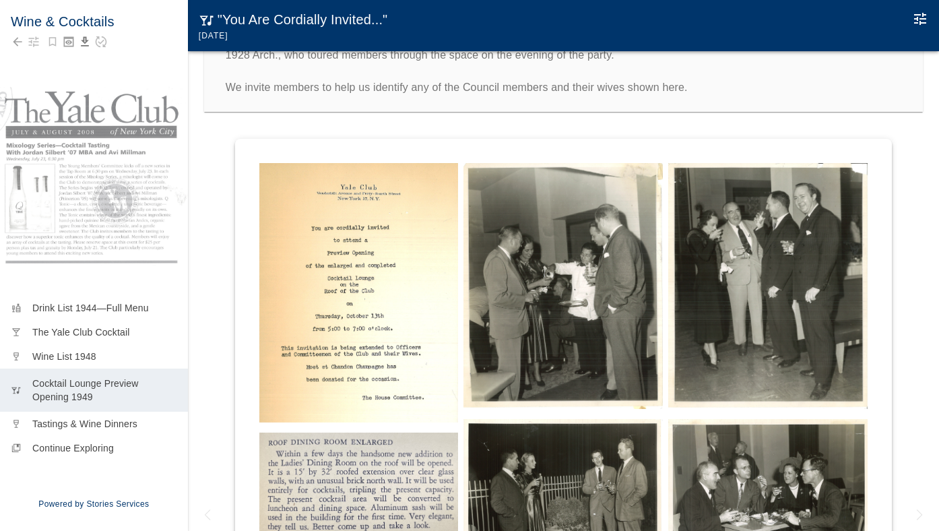
click at [756, 438] on img at bounding box center [767, 500] width 199 height 163
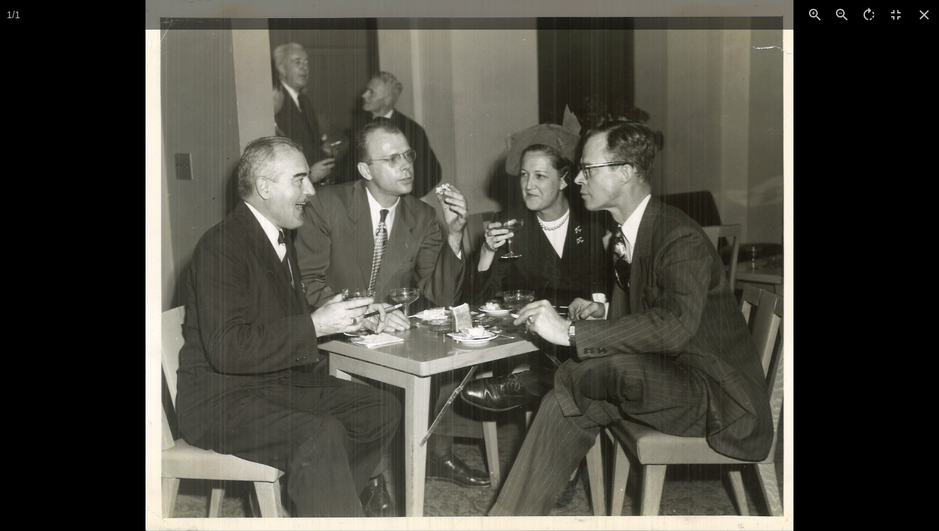
click at [854, 409] on div at bounding box center [615, 265] width 939 height 531
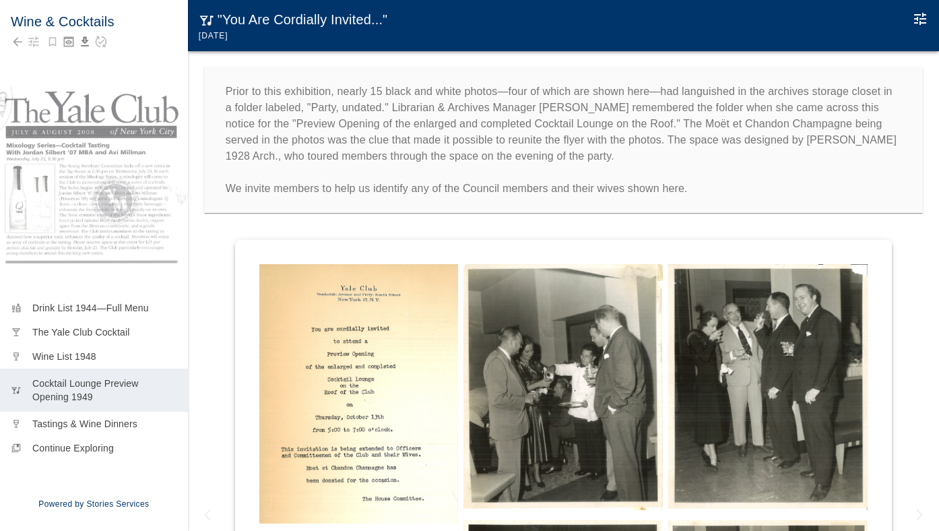
scroll to position [0, 0]
click at [925, 20] on icon "Edit Moment" at bounding box center [920, 19] width 12 height 12
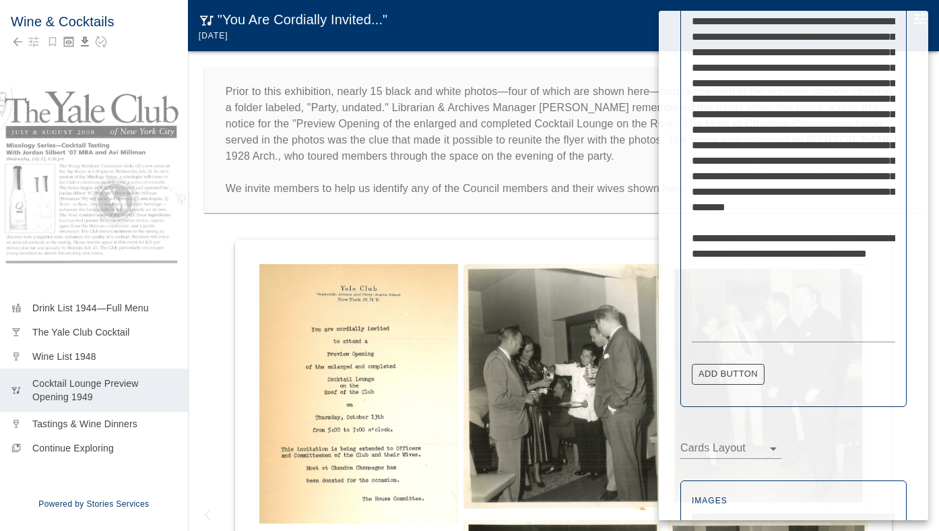
scroll to position [550, 0]
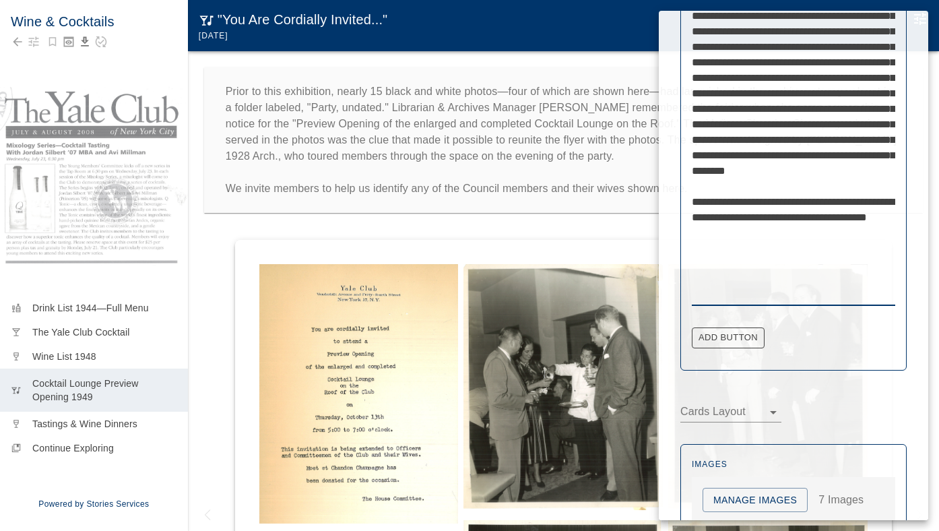
click at [738, 276] on textarea "**********" at bounding box center [793, 139] width 203 height 325
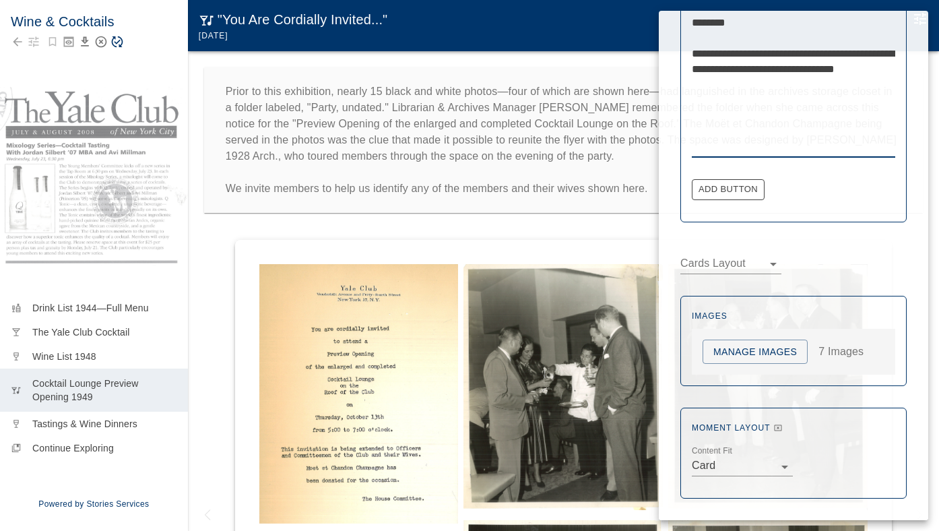
scroll to position [698, 0]
type textarea "**********"
click at [532, 228] on div at bounding box center [469, 265] width 939 height 531
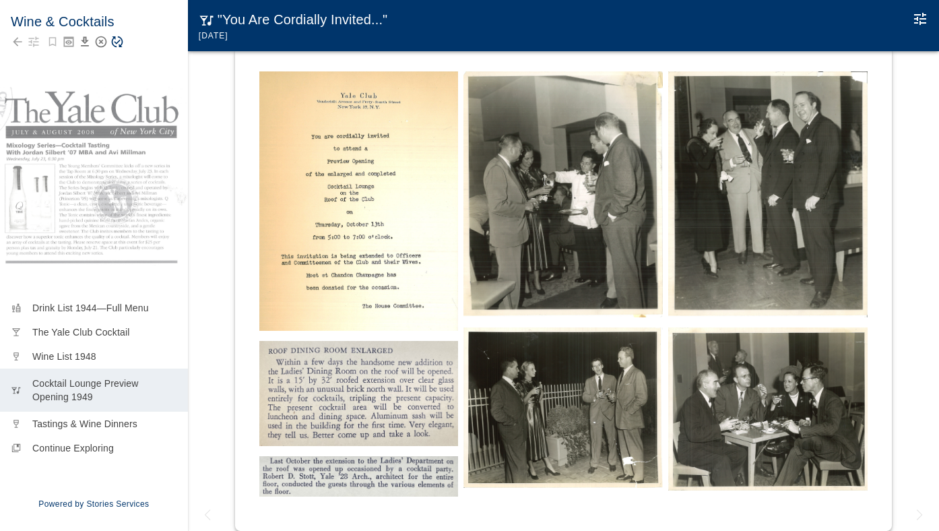
scroll to position [0, 0]
click at [704, 402] on img at bounding box center [767, 408] width 199 height 163
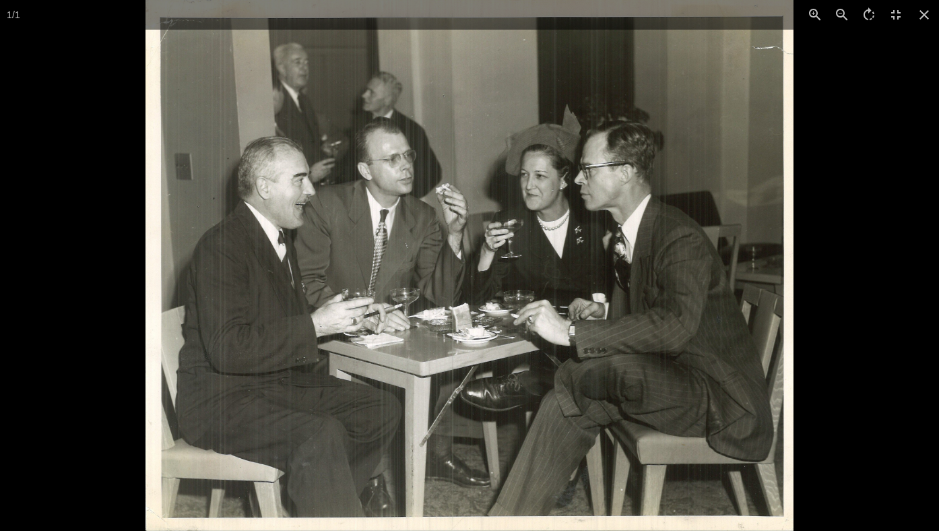
click at [916, 371] on div at bounding box center [615, 265] width 939 height 531
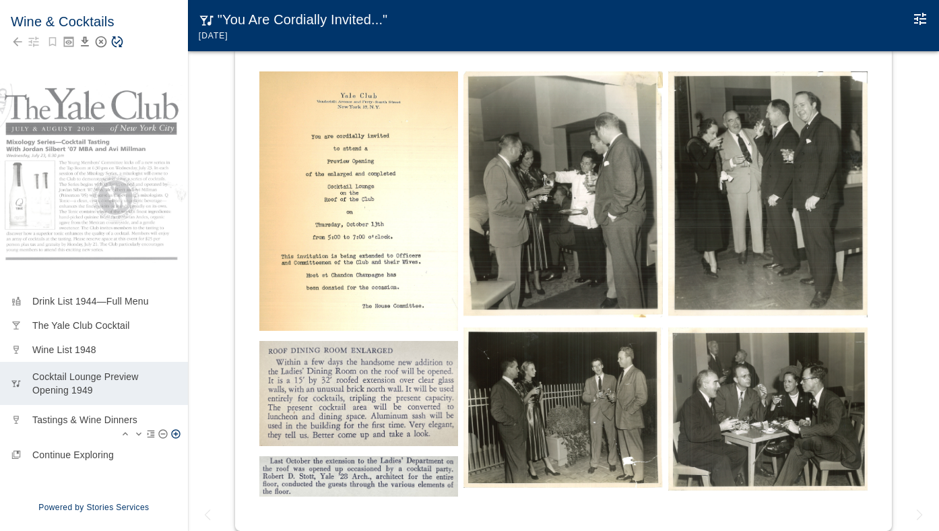
click at [61, 418] on p "Tastings & Wine Dinners" at bounding box center [104, 419] width 145 height 13
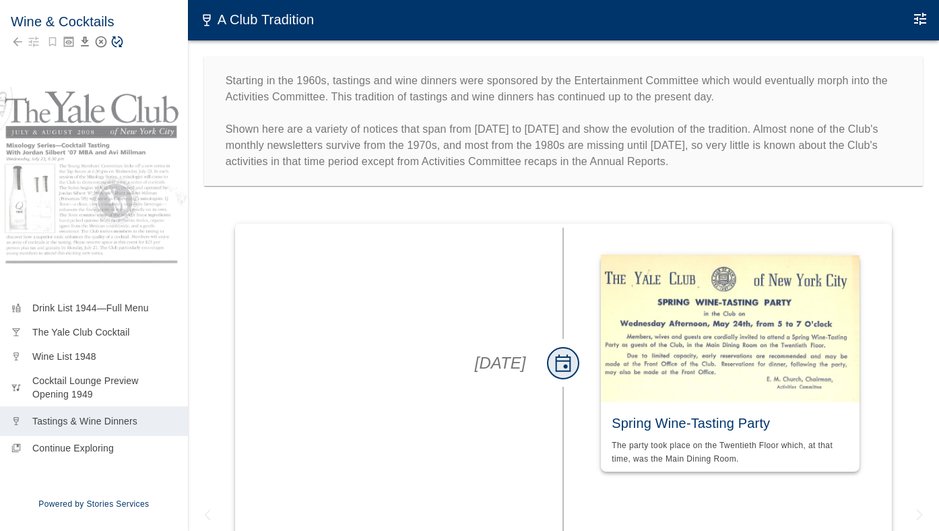
click at [922, 17] on icon "Edit Moment" at bounding box center [920, 19] width 12 height 12
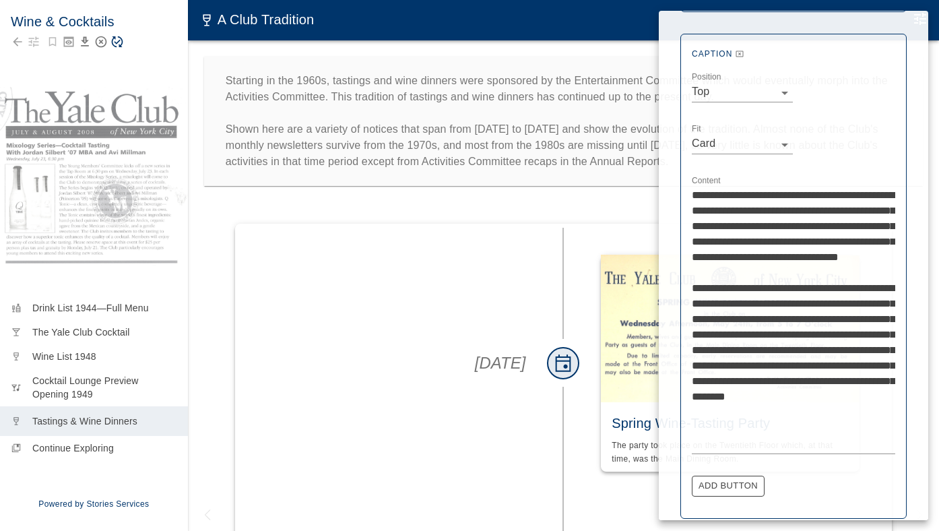
scroll to position [390, 0]
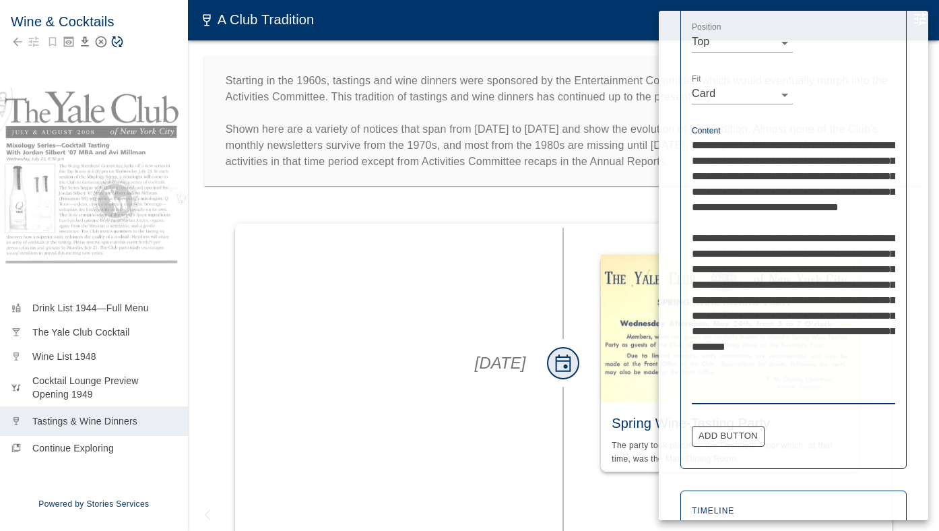
click at [815, 172] on textarea "**********" at bounding box center [793, 268] width 203 height 263
click at [844, 284] on textarea "**********" at bounding box center [793, 268] width 203 height 263
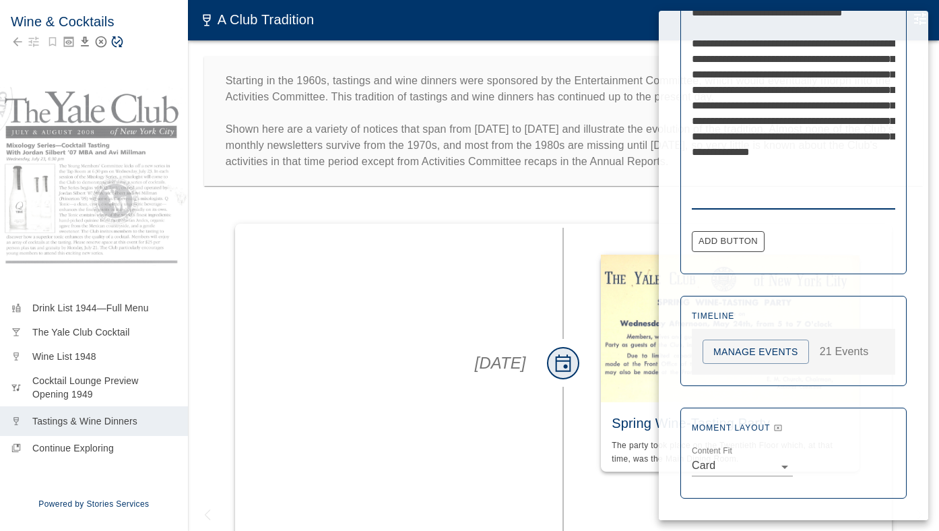
scroll to position [584, 0]
type textarea "**********"
click at [755, 354] on button "Manage Events" at bounding box center [756, 352] width 106 height 25
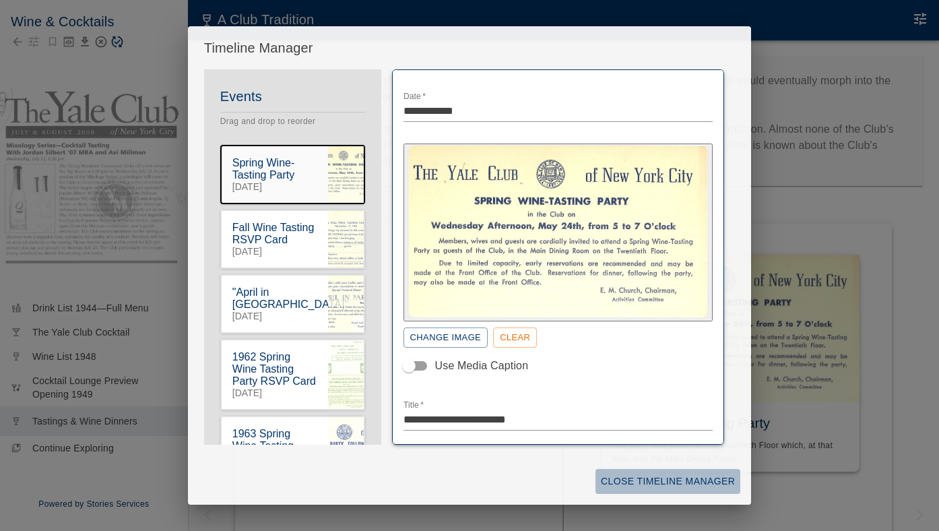
click at [662, 476] on button "Close Timeline Manager" at bounding box center [668, 481] width 145 height 25
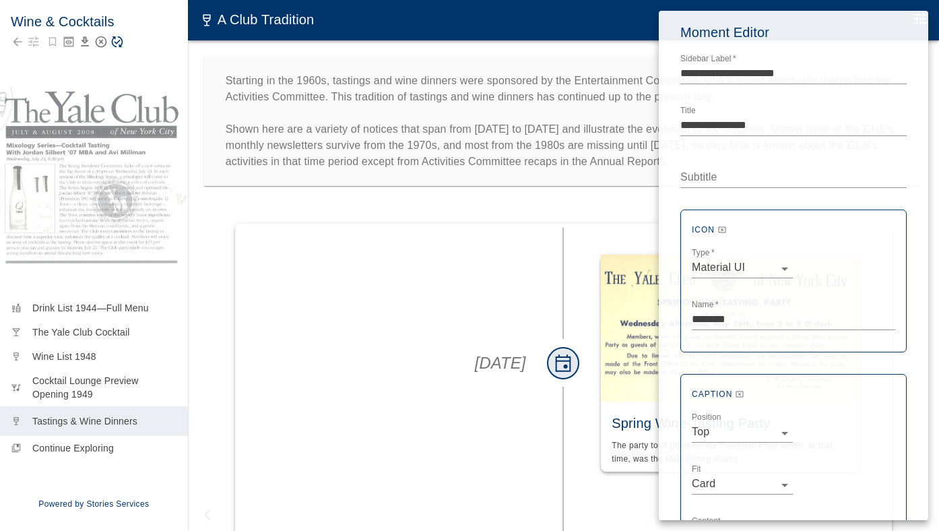
click at [261, 198] on div at bounding box center [469, 265] width 939 height 531
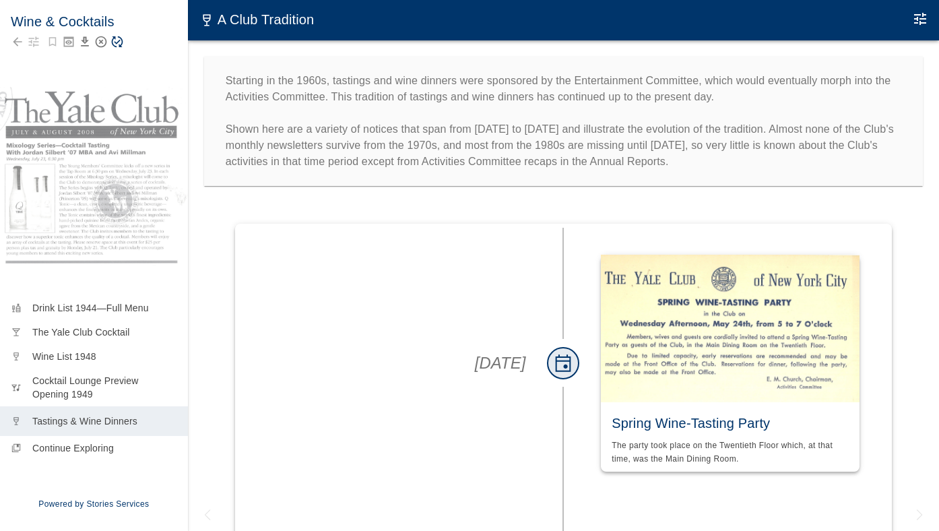
click at [118, 40] on icon "Save Story" at bounding box center [116, 41] width 13 height 13
click at [922, 21] on icon "Edit Moment" at bounding box center [920, 19] width 16 height 16
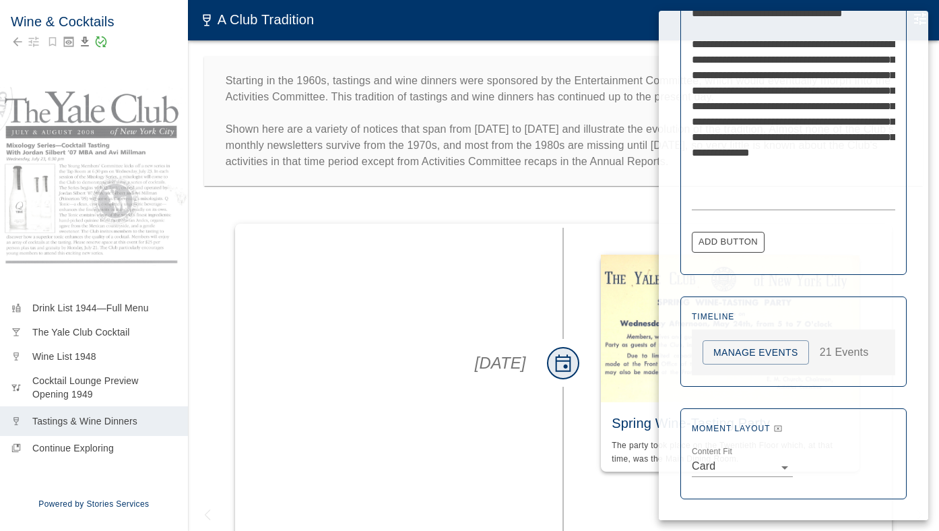
click at [744, 358] on button "Manage Events" at bounding box center [756, 352] width 106 height 25
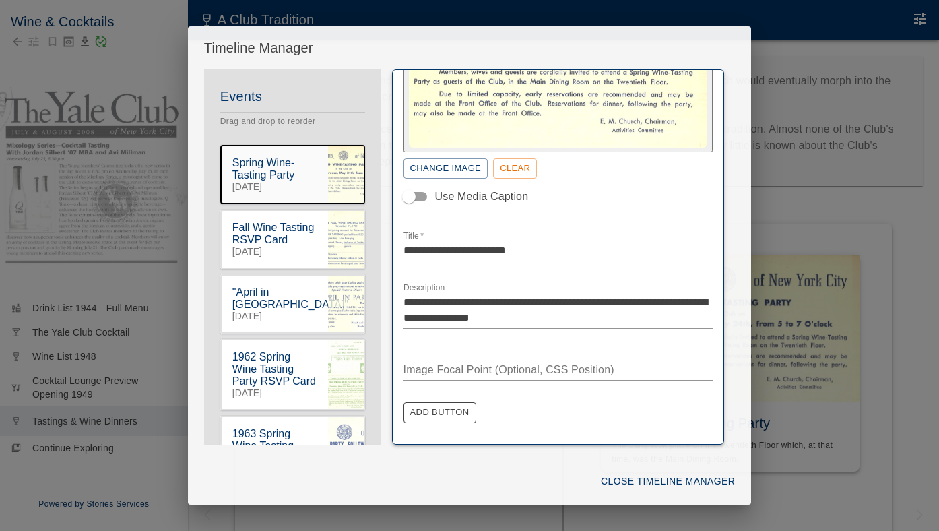
scroll to position [168, 0]
click at [354, 221] on icon "button" at bounding box center [356, 218] width 12 height 12
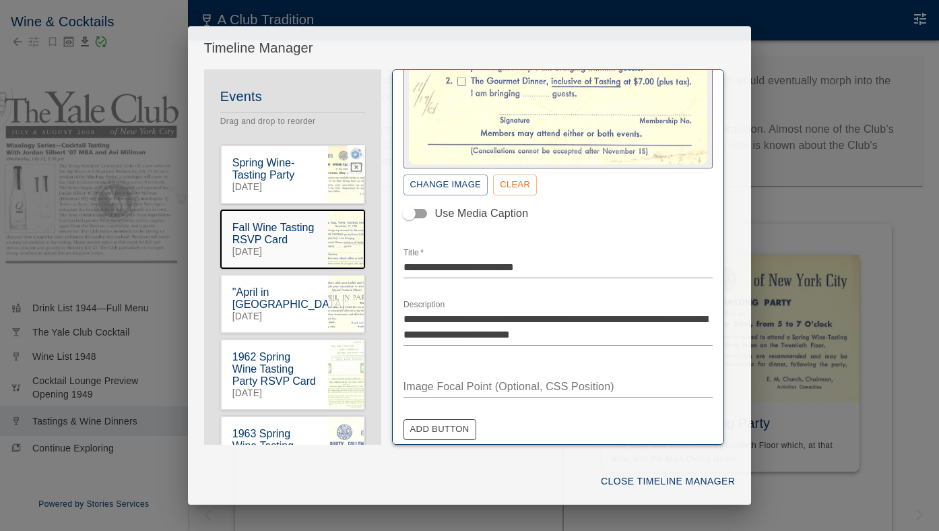
click at [356, 154] on icon "button" at bounding box center [356, 154] width 12 height 12
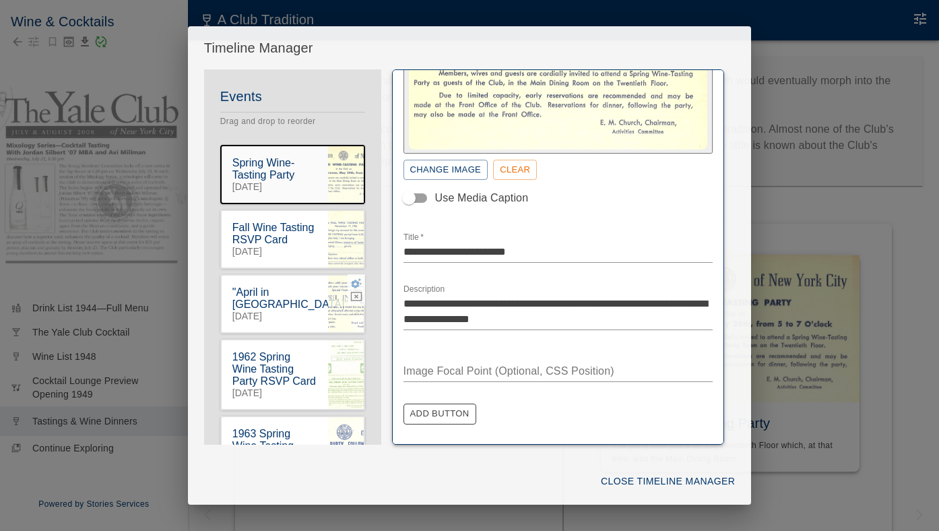
click at [354, 286] on icon "button" at bounding box center [356, 283] width 12 height 12
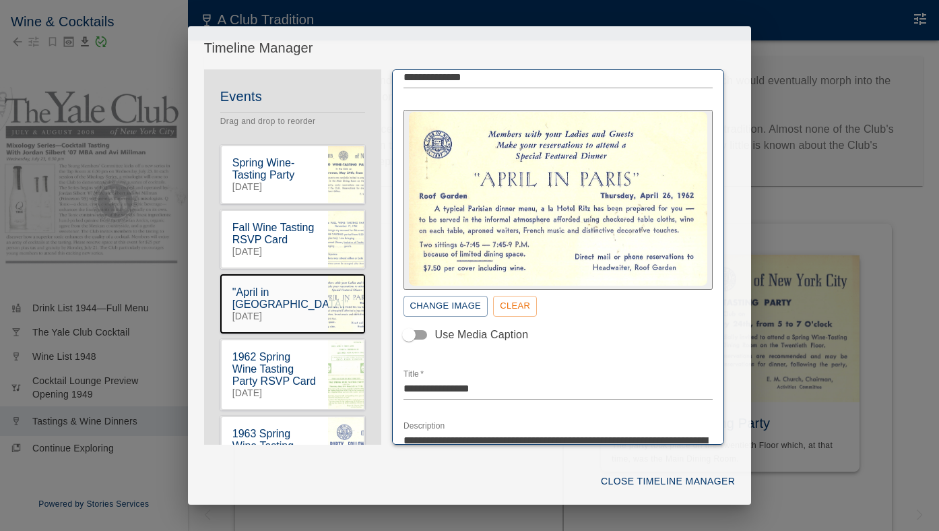
scroll to position [105, 0]
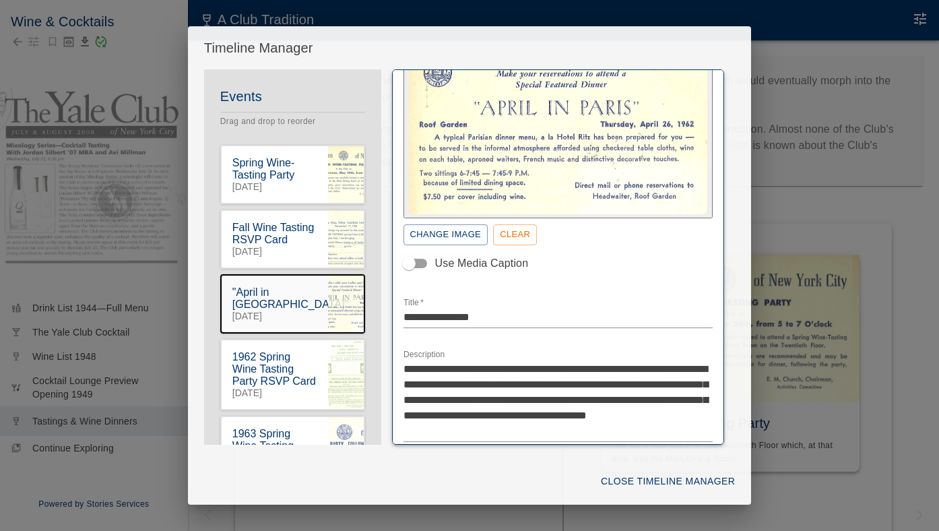
click at [404, 398] on textarea "**********" at bounding box center [559, 399] width 310 height 77
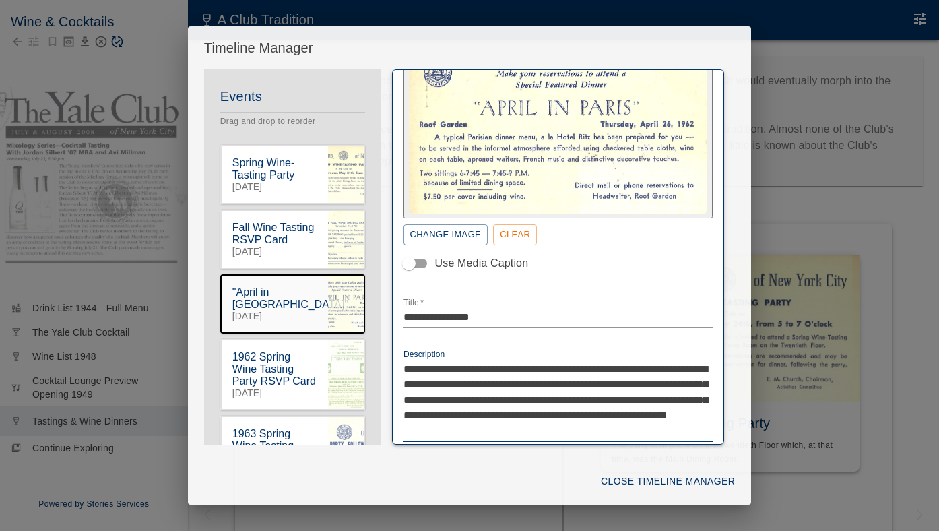
click at [583, 398] on textarea "**********" at bounding box center [559, 399] width 310 height 77
click at [633, 395] on textarea "**********" at bounding box center [559, 399] width 310 height 77
click at [650, 398] on textarea "**********" at bounding box center [559, 399] width 310 height 77
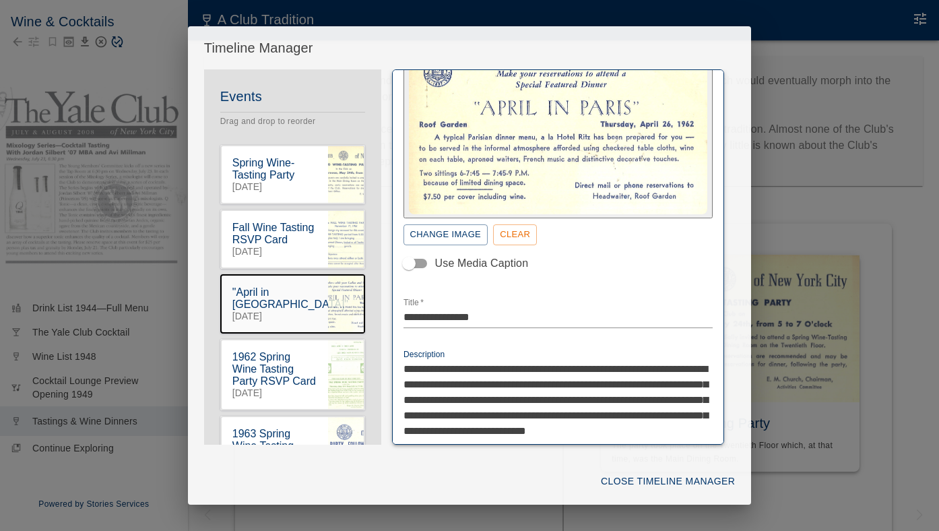
drag, startPoint x: 464, startPoint y: 433, endPoint x: 548, endPoint y: 407, distance: 88.7
click at [548, 407] on textarea "**********" at bounding box center [559, 407] width 310 height 93
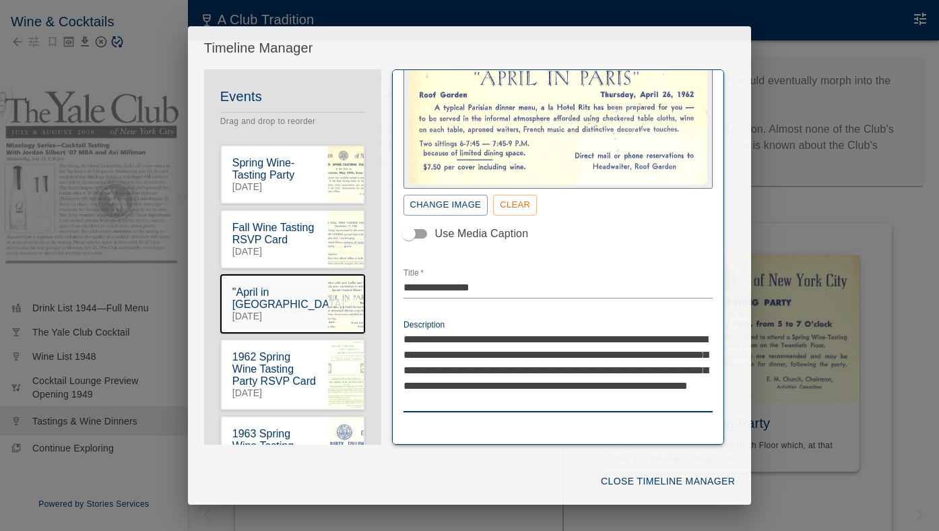
scroll to position [149, 0]
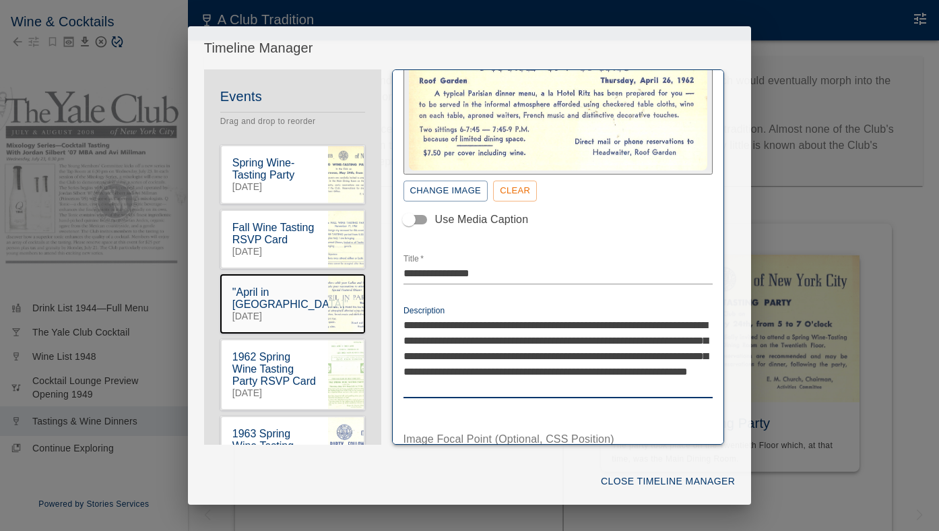
type textarea "**********"
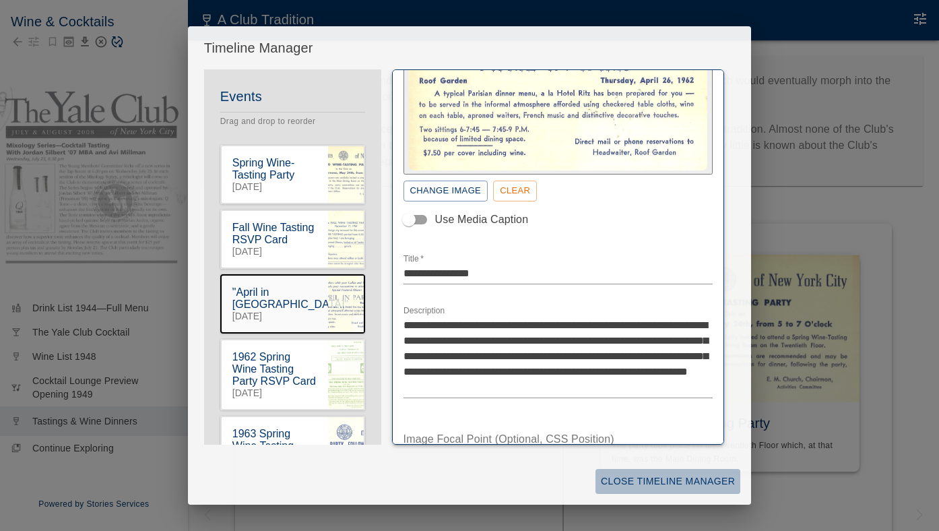
click at [688, 479] on button "Close Timeline Manager" at bounding box center [668, 481] width 145 height 25
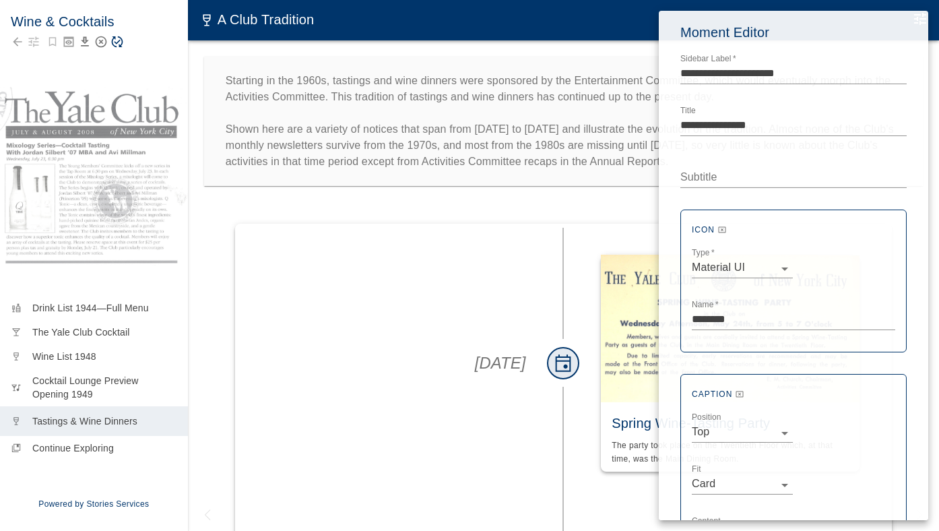
click at [123, 51] on div at bounding box center [469, 265] width 939 height 531
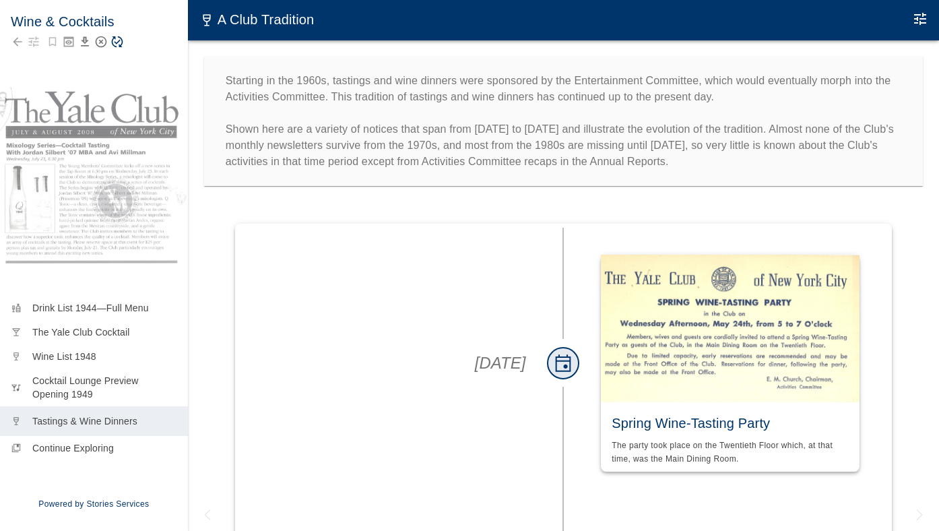
click at [118, 38] on icon "Save Story" at bounding box center [116, 41] width 13 height 13
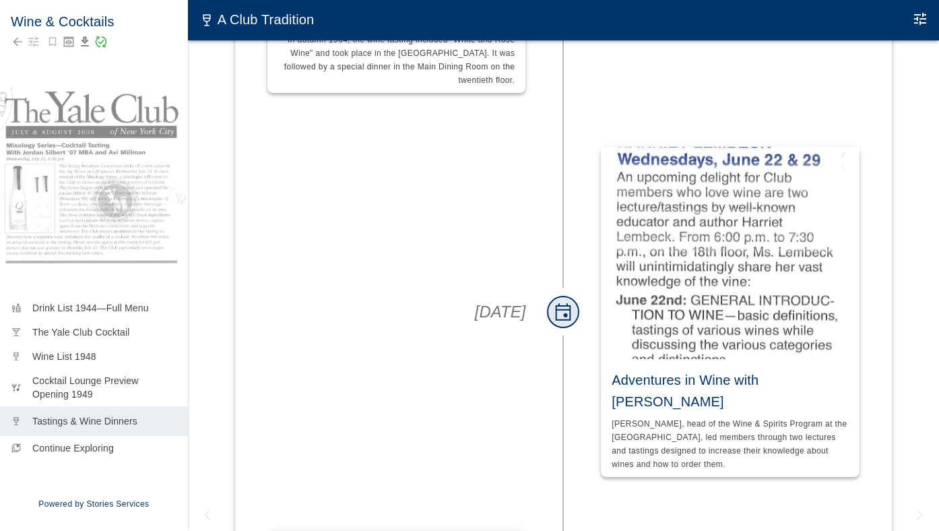
scroll to position [1999, 0]
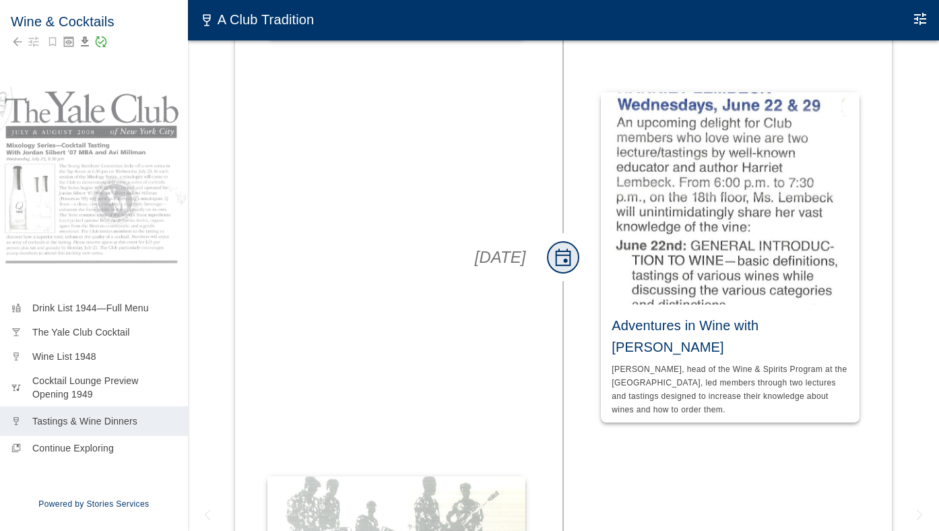
click at [740, 203] on img at bounding box center [730, 198] width 258 height 212
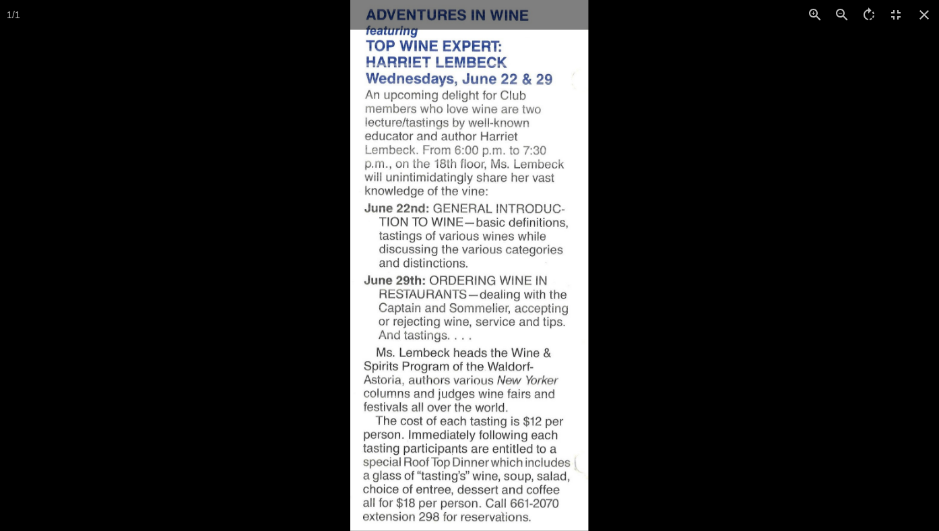
click at [645, 274] on div at bounding box center [819, 265] width 939 height 531
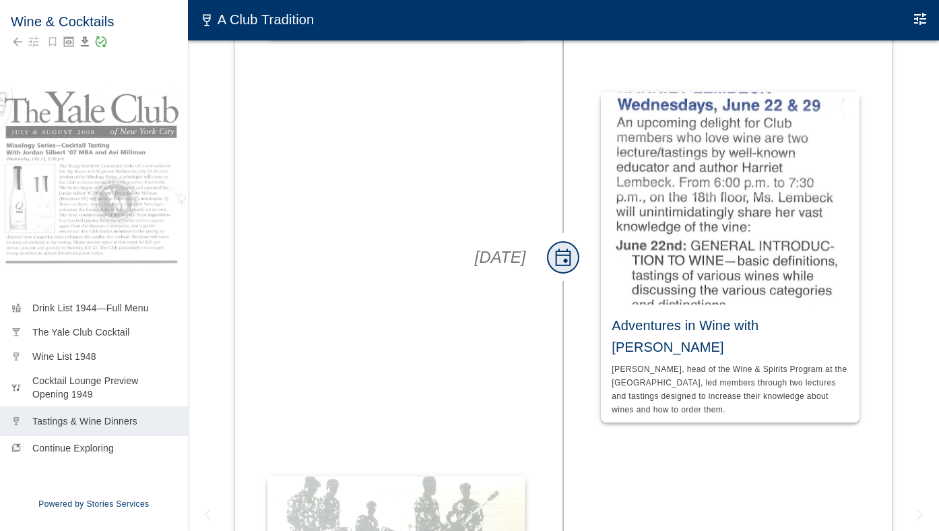
click at [682, 236] on img at bounding box center [730, 198] width 258 height 212
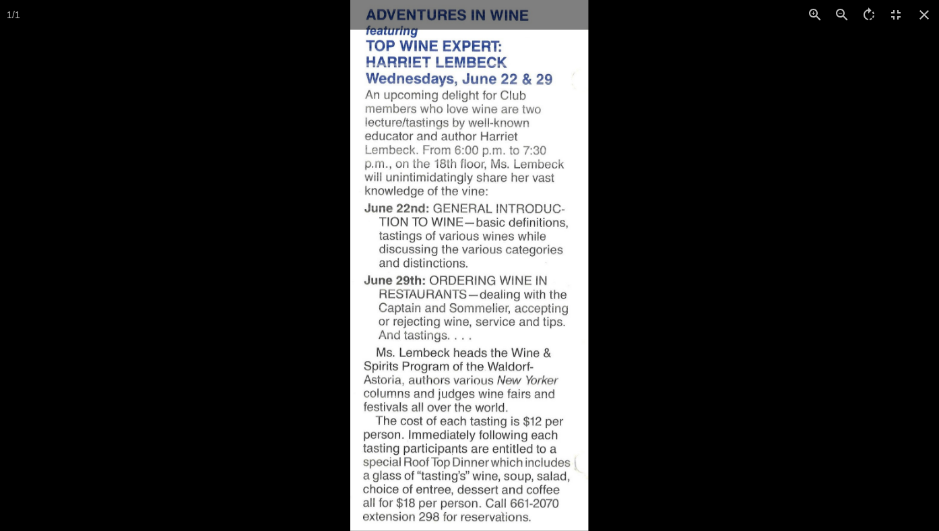
click at [682, 237] on div at bounding box center [819, 265] width 939 height 531
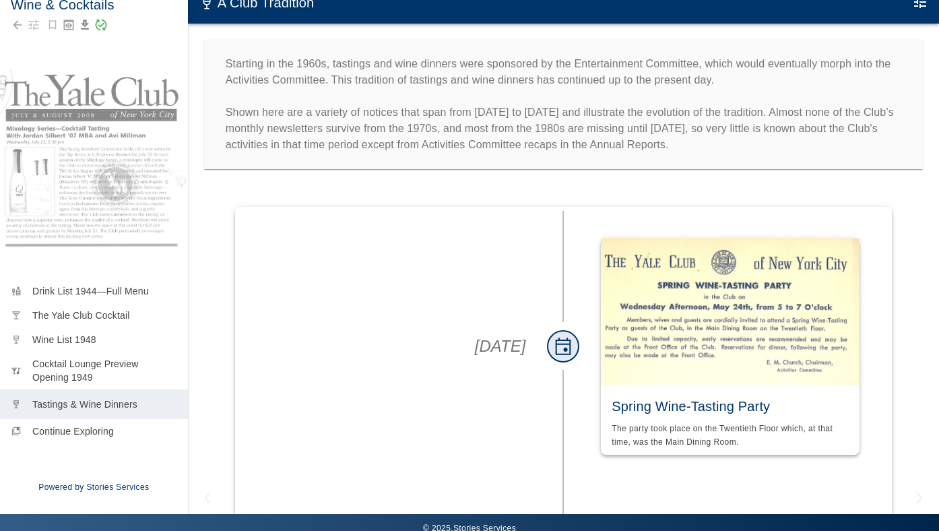
scroll to position [0, 0]
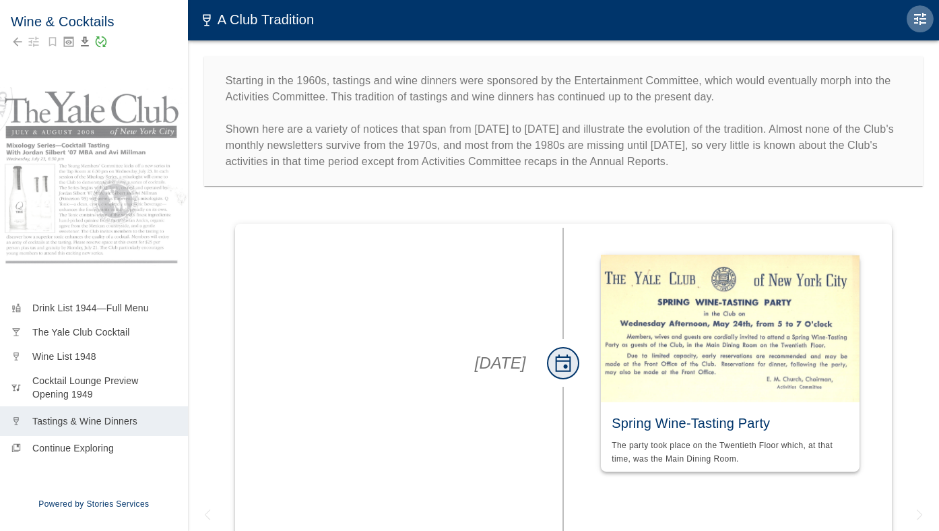
click at [917, 24] on icon "Edit Moment" at bounding box center [920, 19] width 12 height 12
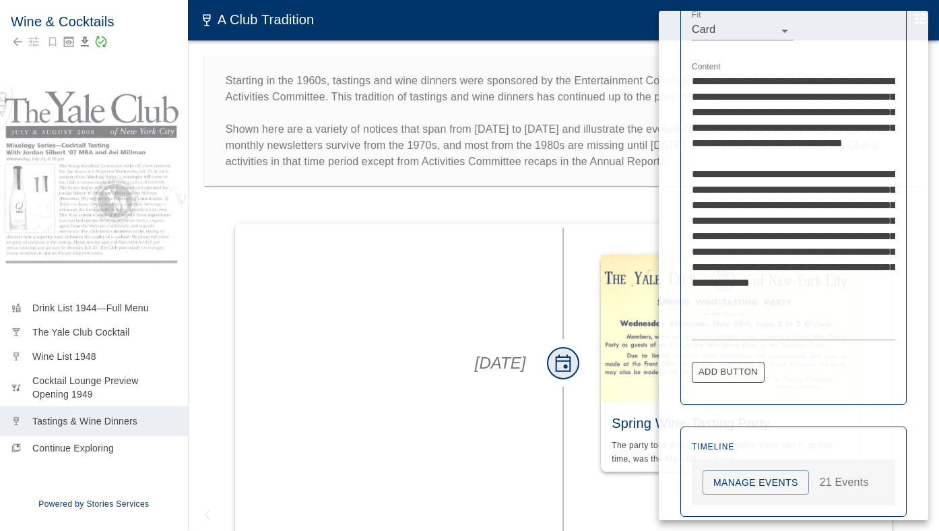
scroll to position [451, 0]
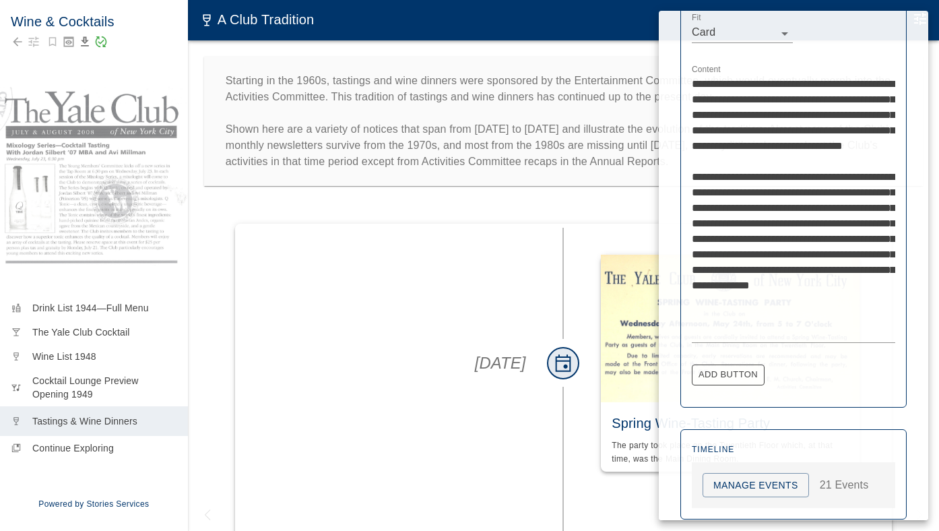
click at [749, 483] on button "Manage Events" at bounding box center [756, 485] width 106 height 25
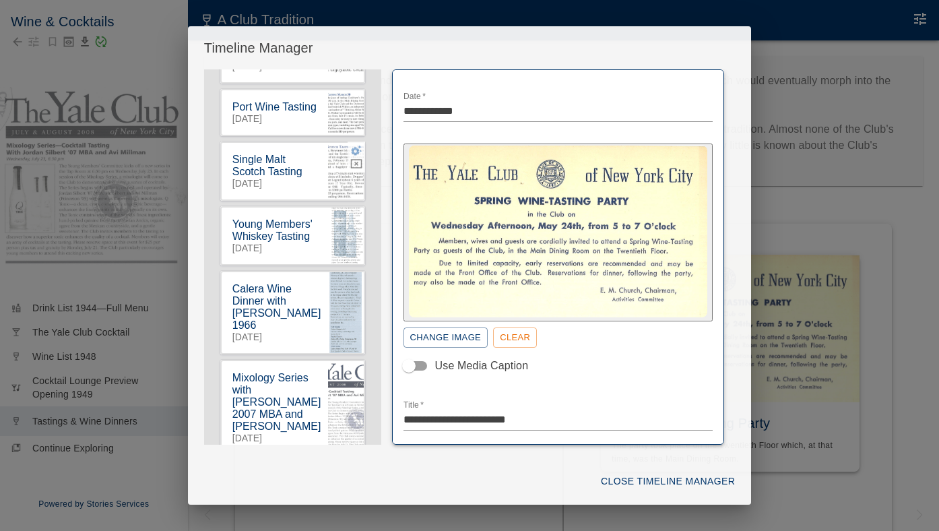
scroll to position [722, 0]
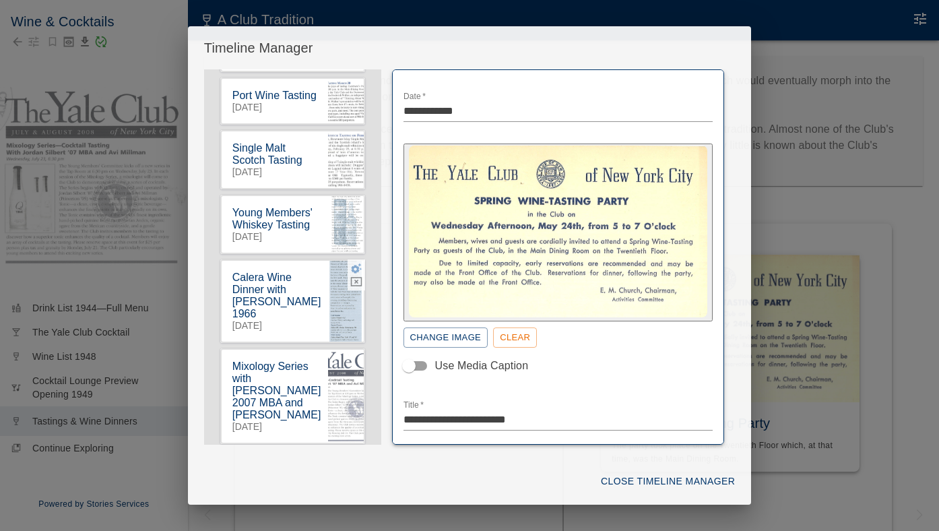
click at [358, 274] on icon "button" at bounding box center [356, 268] width 11 height 10
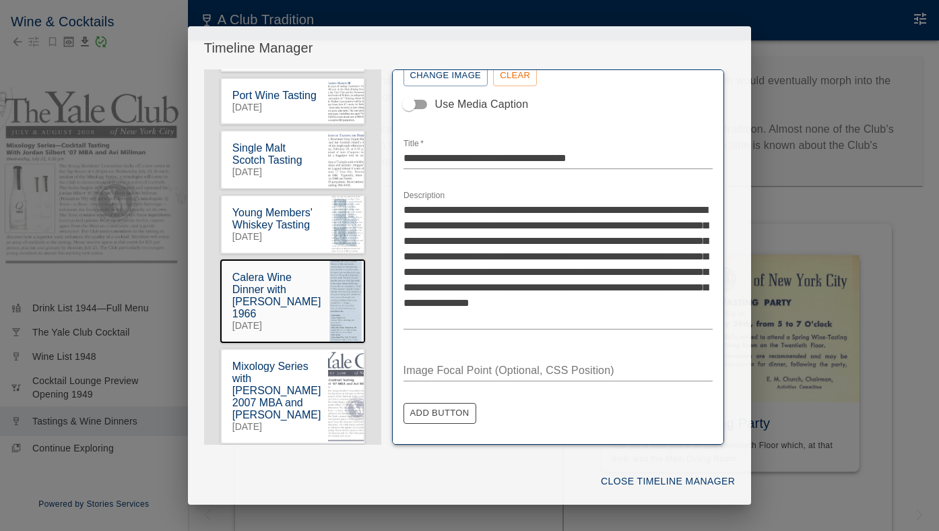
scroll to position [329, 0]
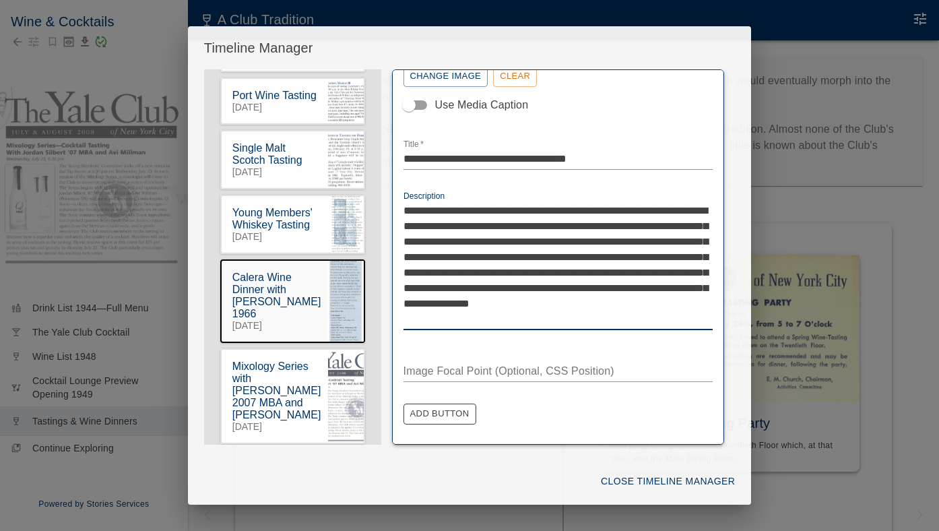
click at [523, 228] on textarea "**********" at bounding box center [559, 265] width 310 height 124
type textarea "**********"
click at [602, 480] on button "Close Timeline Manager" at bounding box center [668, 481] width 145 height 25
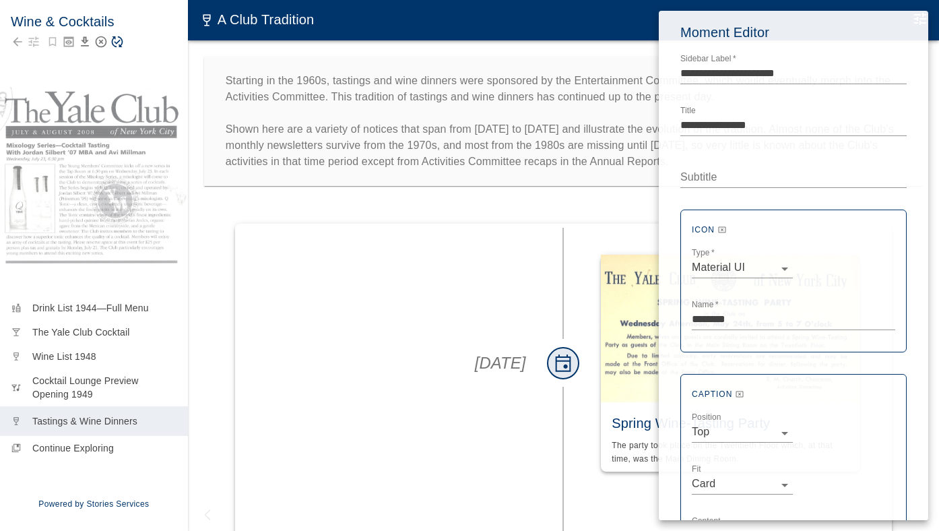
click at [137, 69] on div at bounding box center [469, 265] width 939 height 531
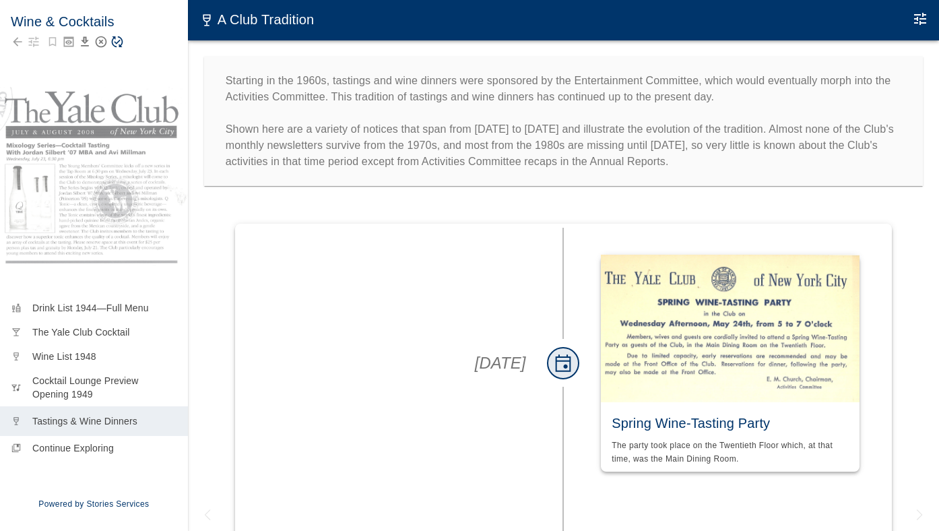
click at [117, 46] on icon "Save Story" at bounding box center [117, 41] width 11 height 11
click at [918, 18] on icon "Edit Moment" at bounding box center [920, 19] width 12 height 12
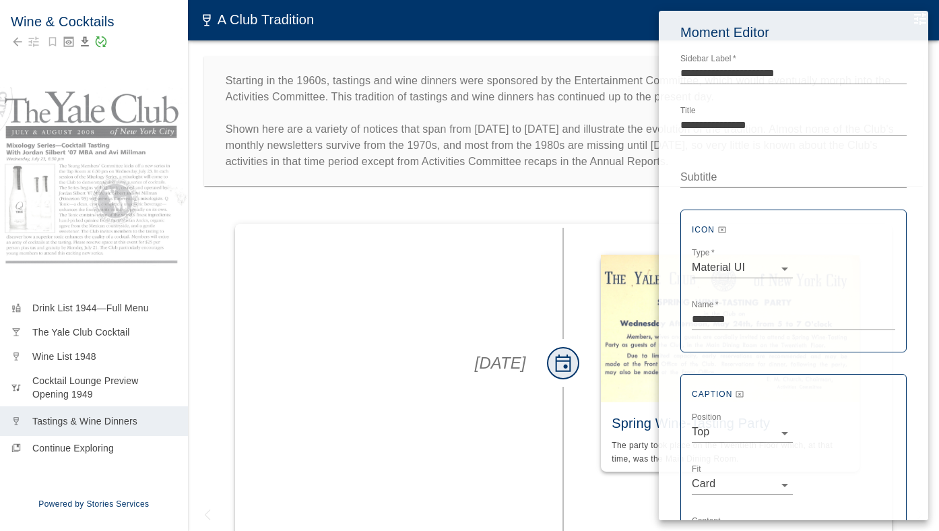
click at [568, 244] on div at bounding box center [469, 265] width 939 height 531
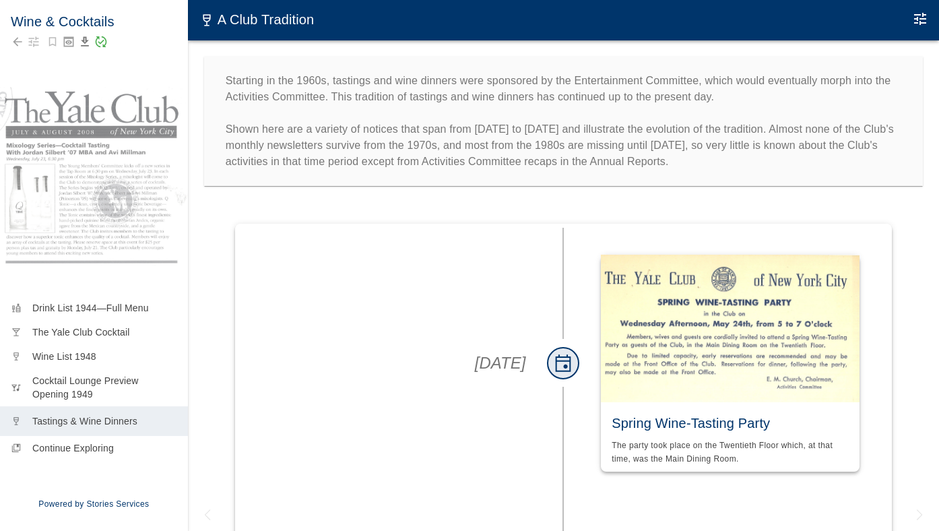
scroll to position [0, 0]
click at [930, 17] on button "Edit Moment" at bounding box center [920, 18] width 27 height 27
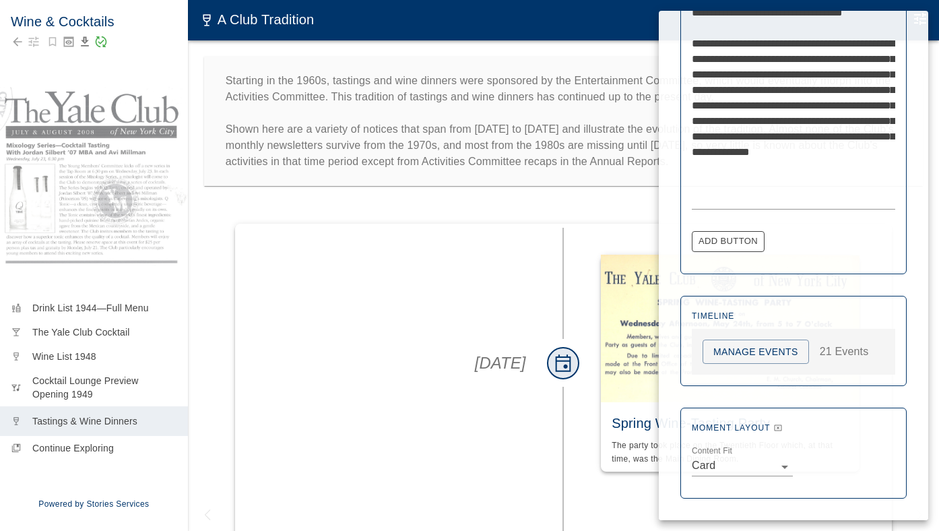
scroll to position [584, 0]
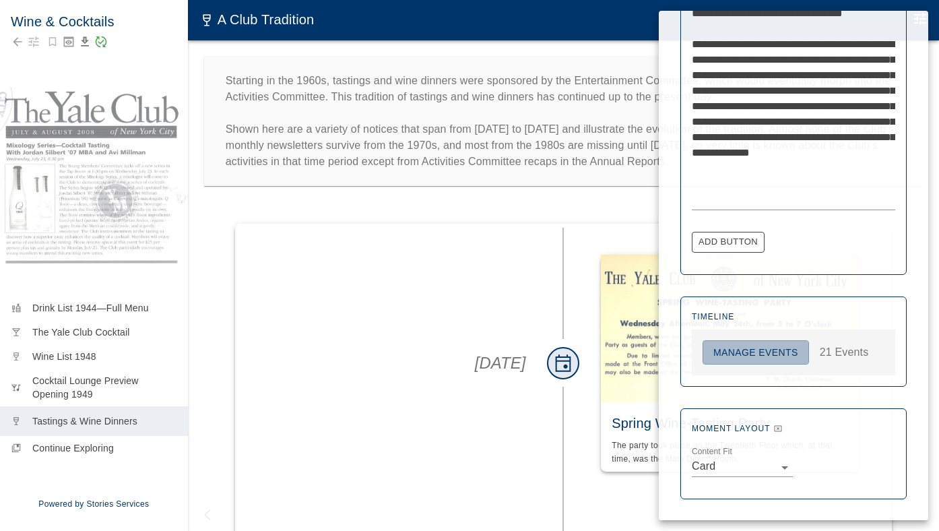
click at [733, 347] on button "Manage Events" at bounding box center [756, 352] width 106 height 25
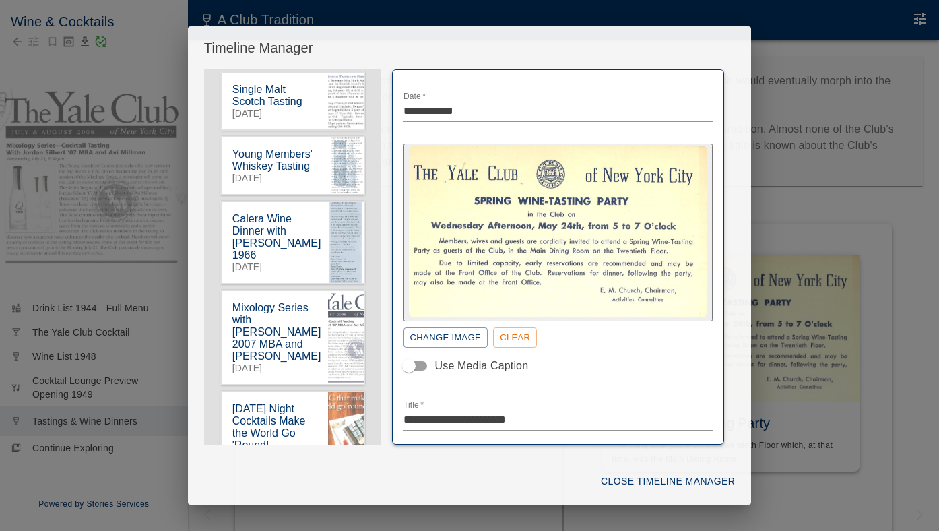
scroll to position [784, 0]
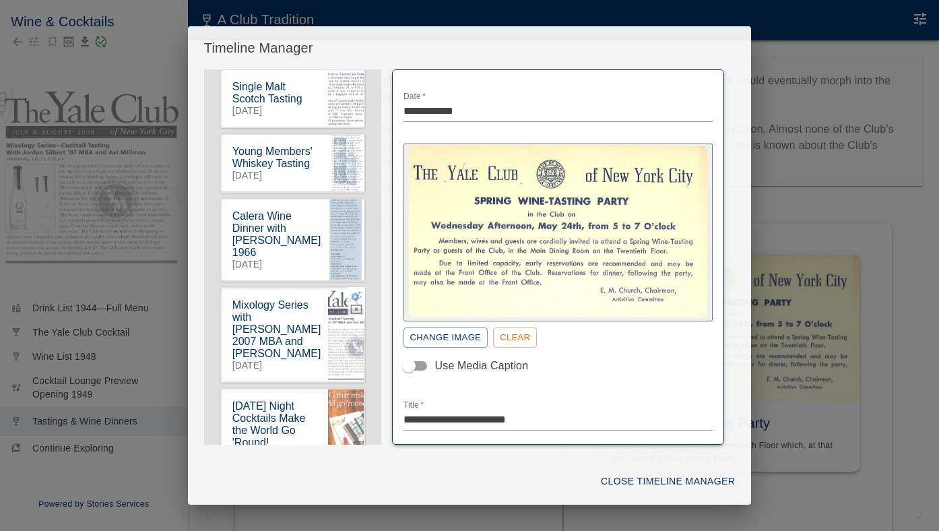
click at [356, 296] on icon "button" at bounding box center [356, 296] width 11 height 10
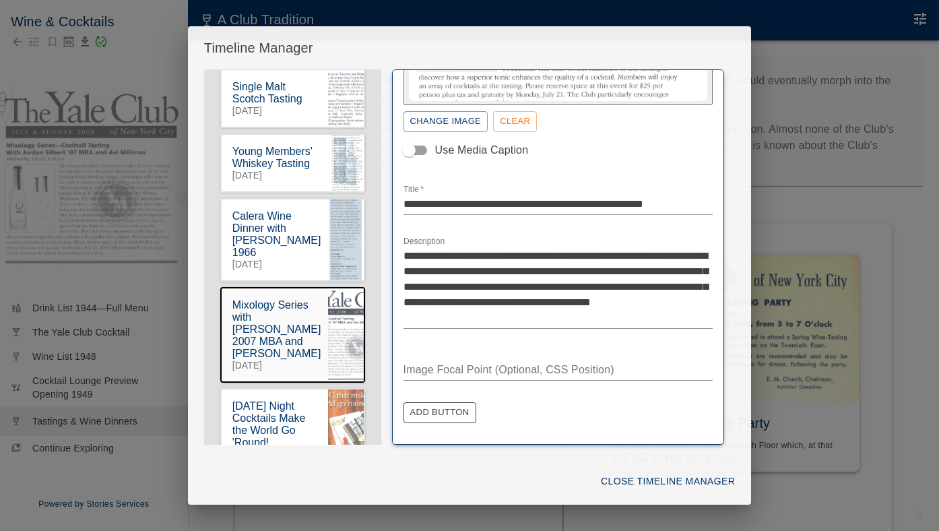
scroll to position [282, 0]
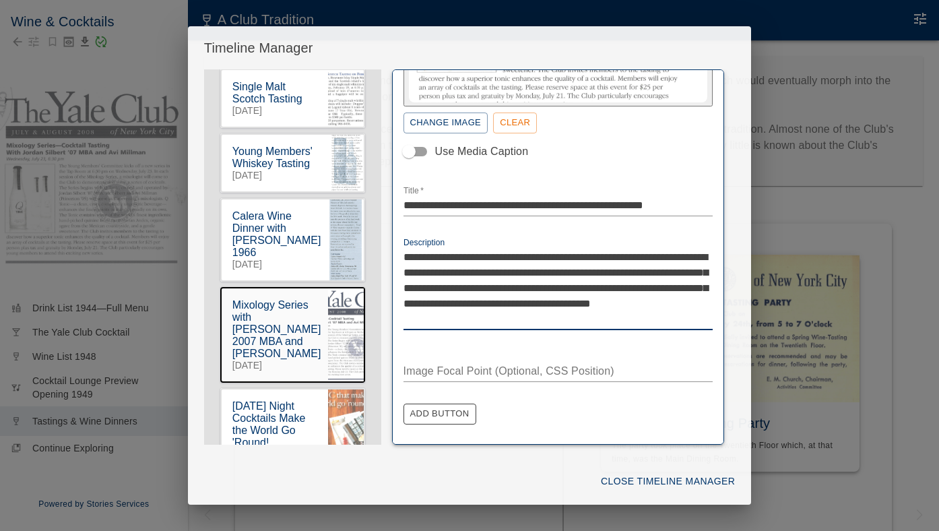
click at [562, 255] on textarea "**********" at bounding box center [559, 287] width 310 height 77
click at [633, 255] on textarea "**********" at bounding box center [559, 287] width 310 height 77
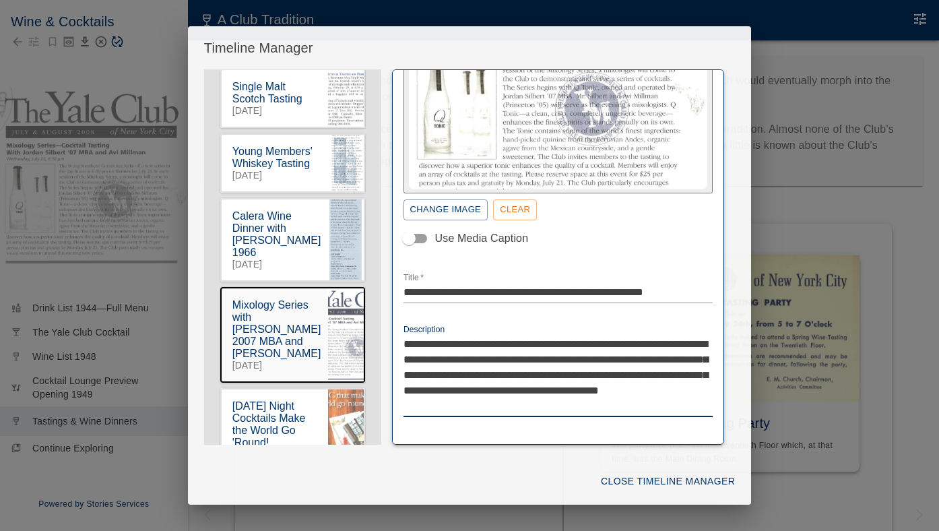
scroll to position [197, 0]
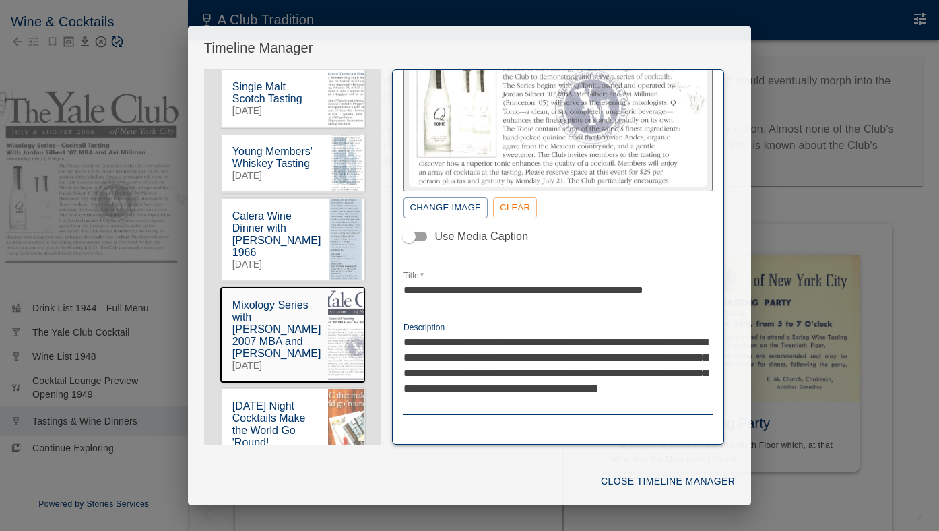
click at [650, 353] on textarea "**********" at bounding box center [559, 372] width 310 height 77
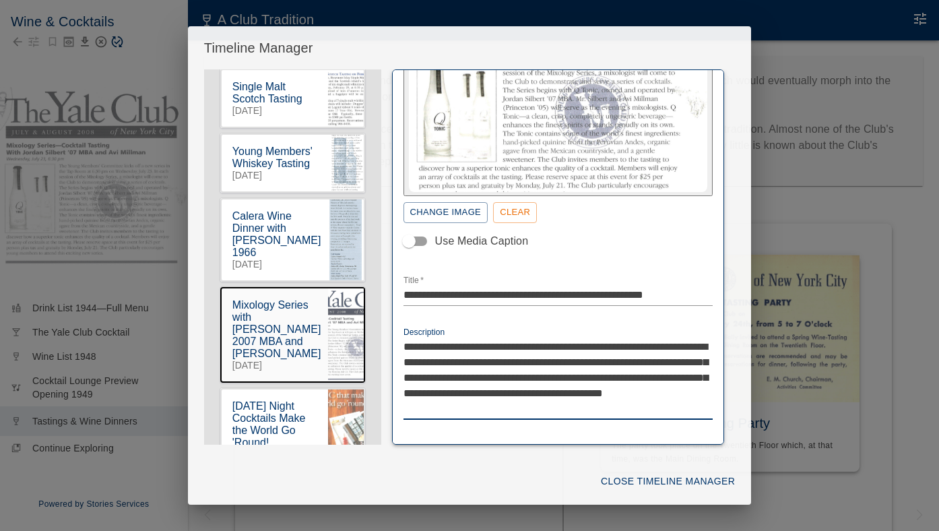
scroll to position [195, 0]
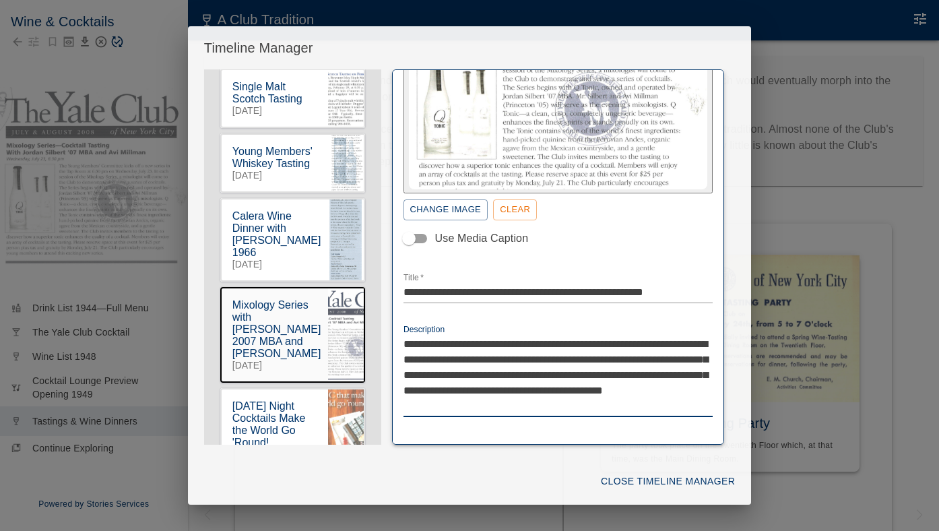
type textarea "**********"
click at [655, 482] on button "Close Timeline Manager" at bounding box center [668, 481] width 145 height 25
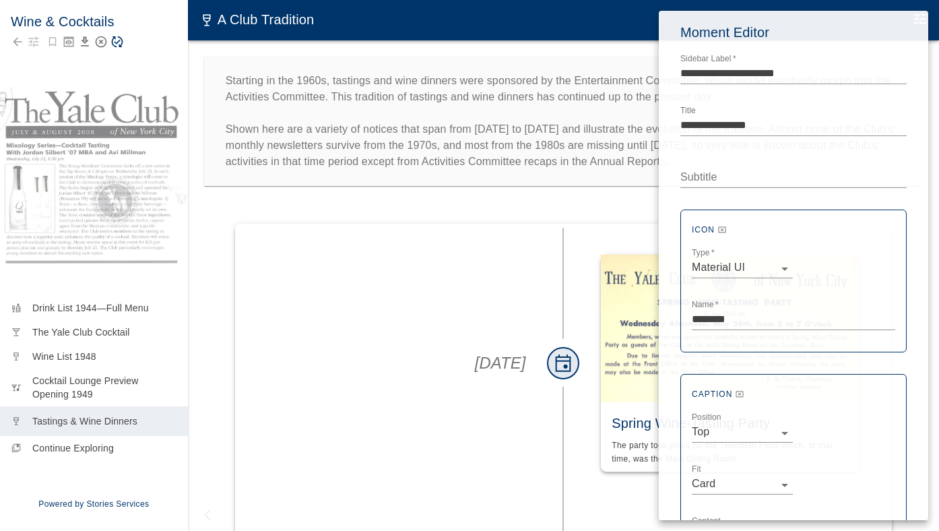
click at [115, 46] on div at bounding box center [469, 265] width 939 height 531
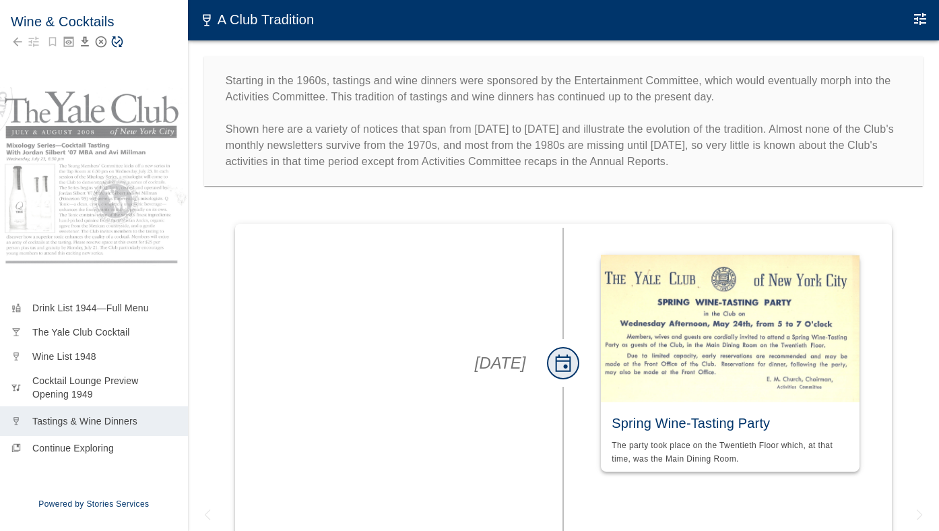
click at [117, 42] on icon "Save Story" at bounding box center [117, 41] width 11 height 11
click at [918, 17] on icon "Edit Moment" at bounding box center [920, 19] width 12 height 12
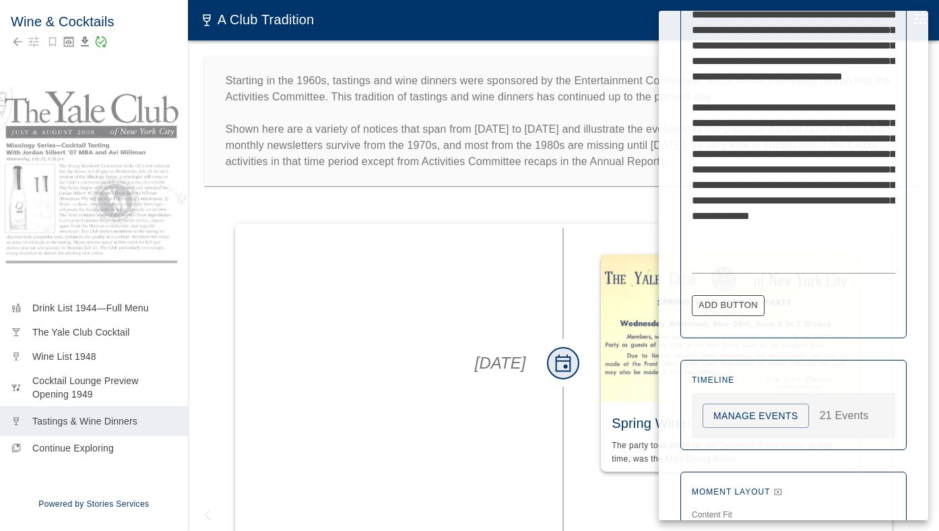
scroll to position [544, 0]
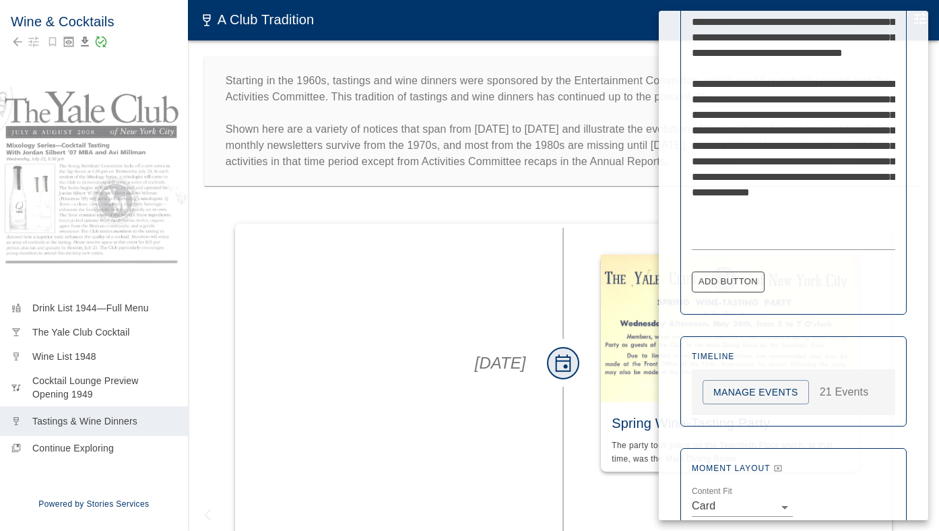
click at [713, 388] on button "Manage Events" at bounding box center [756, 392] width 106 height 25
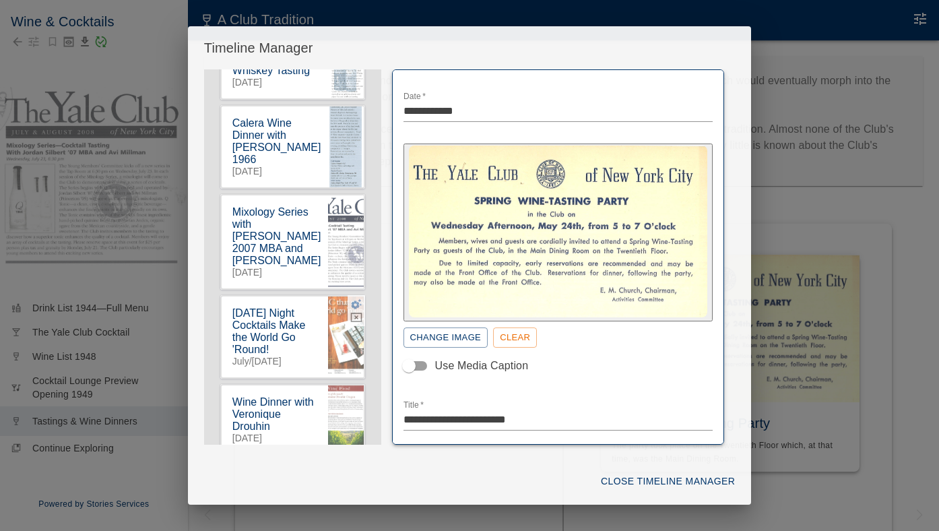
scroll to position [884, 0]
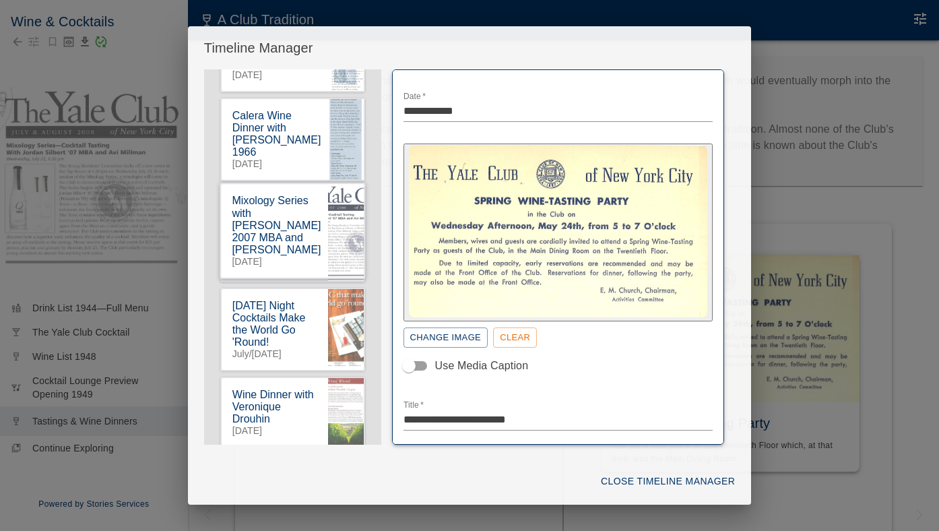
click at [323, 226] on div "Events Drag and drop to reorder Spring Wine-Tasting Party [DATE] Fall Wine Tast…" at bounding box center [292, 40] width 177 height 1676
click at [356, 191] on icon "button" at bounding box center [356, 196] width 11 height 10
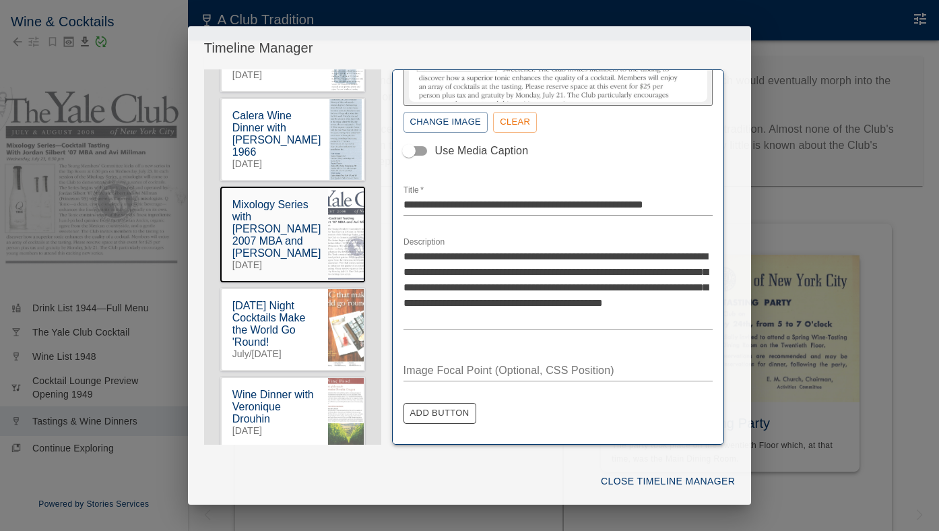
scroll to position [282, 0]
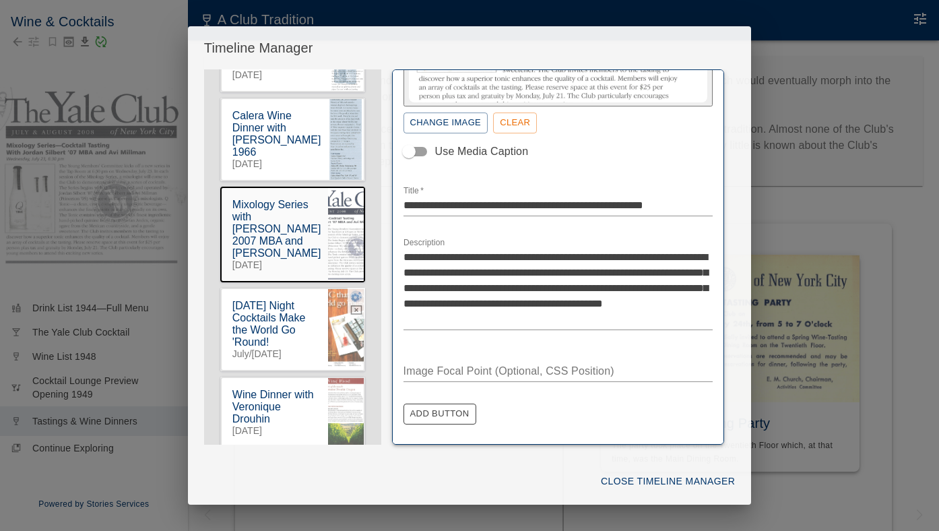
click at [354, 292] on icon "button" at bounding box center [356, 297] width 11 height 10
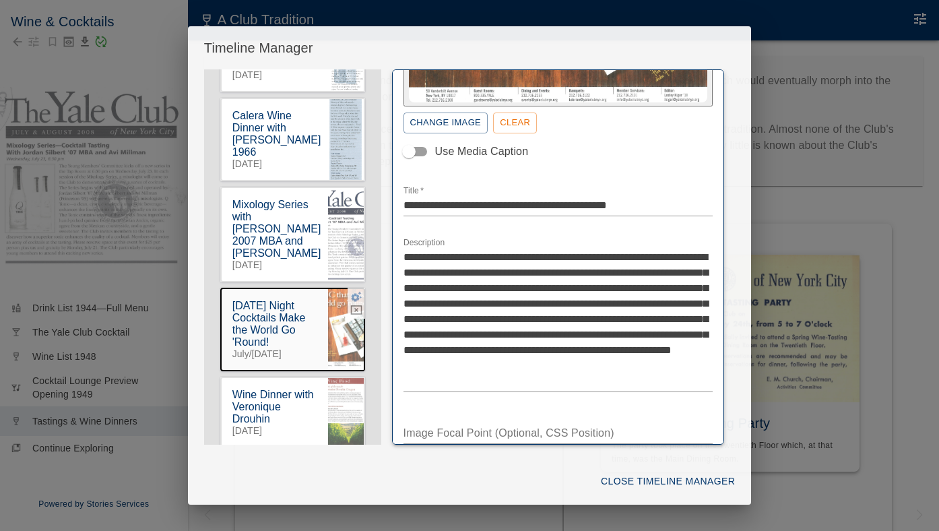
scroll to position [251, 0]
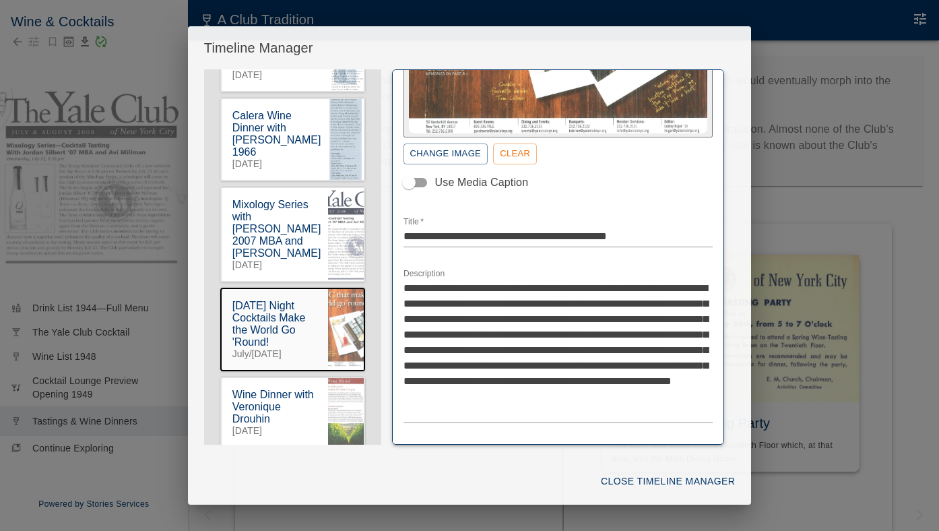
click at [657, 303] on textarea "**********" at bounding box center [559, 349] width 310 height 139
click at [639, 313] on textarea "**********" at bounding box center [559, 349] width 310 height 139
type textarea "**********"
click at [720, 477] on button "Close Timeline Manager" at bounding box center [668, 481] width 145 height 25
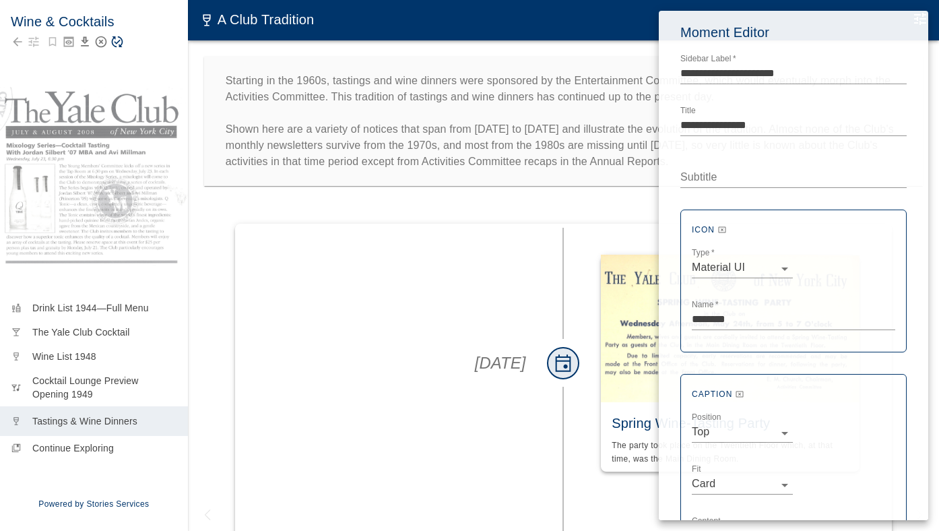
click at [132, 61] on div at bounding box center [469, 265] width 939 height 531
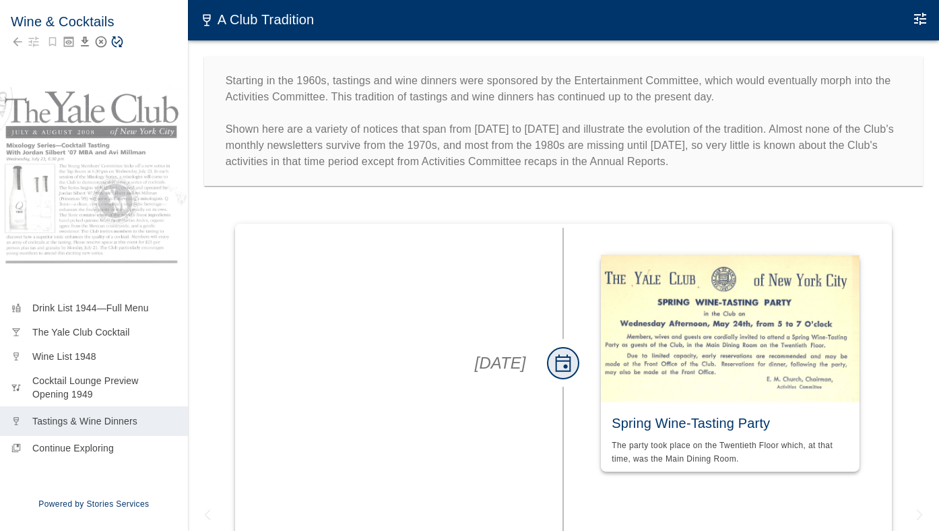
click at [117, 42] on icon "Save Story" at bounding box center [116, 41] width 13 height 13
click at [914, 22] on icon "Edit Moment" at bounding box center [920, 19] width 12 height 12
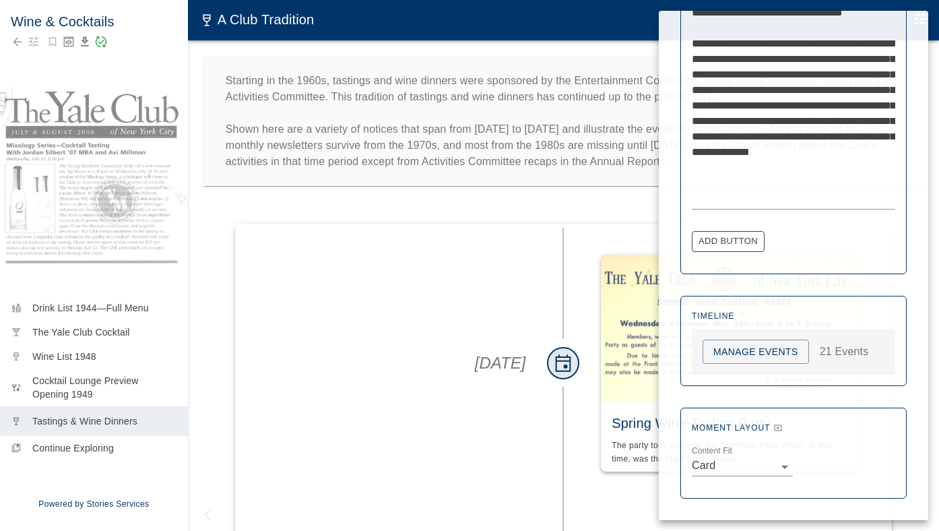
scroll to position [584, 0]
click at [744, 350] on button "Manage Events" at bounding box center [756, 352] width 106 height 25
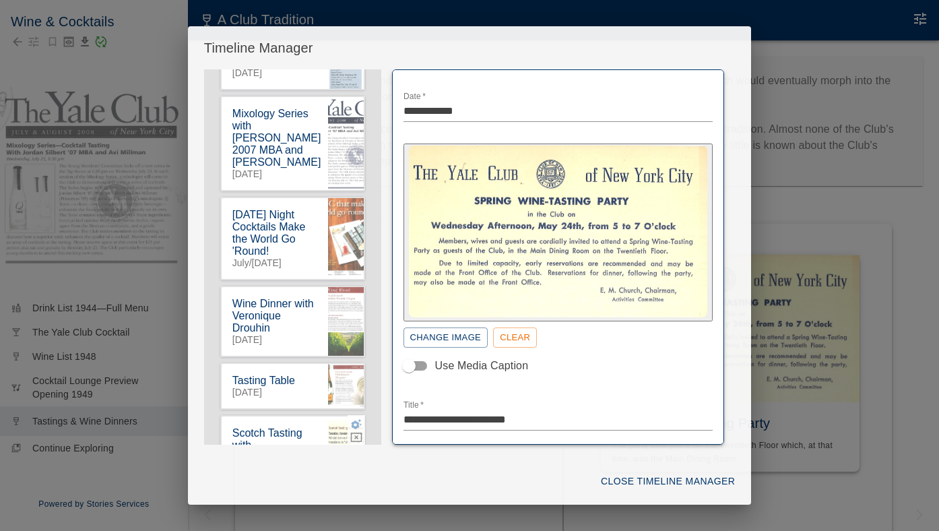
scroll to position [972, 0]
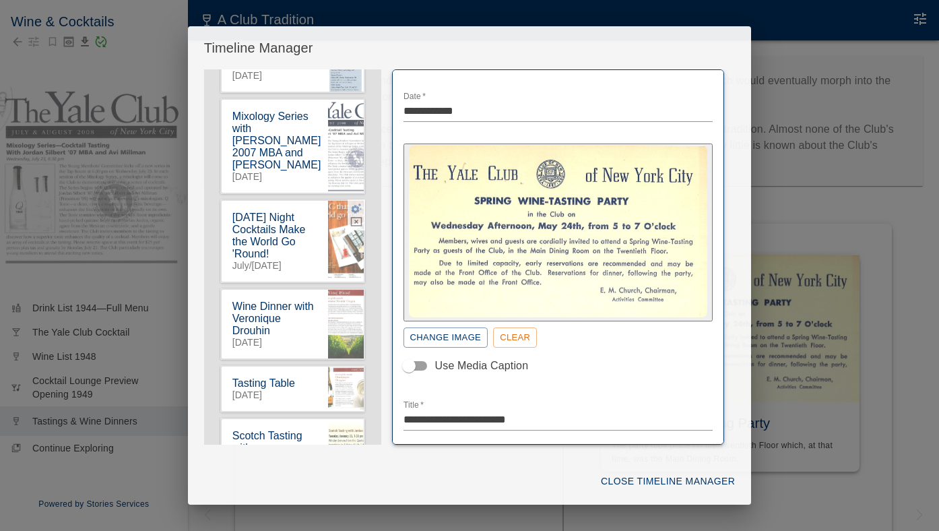
click at [354, 203] on icon "button" at bounding box center [356, 208] width 11 height 10
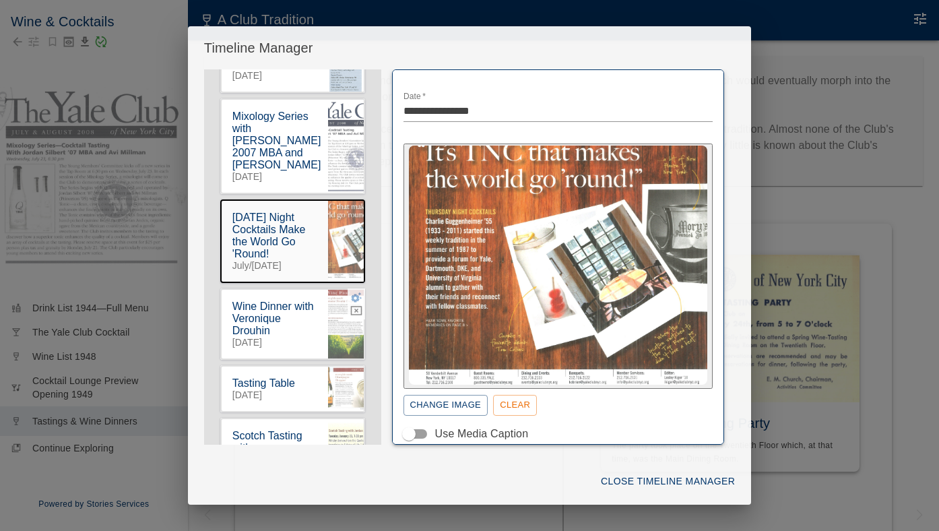
click at [356, 291] on icon "button" at bounding box center [356, 297] width 12 height 12
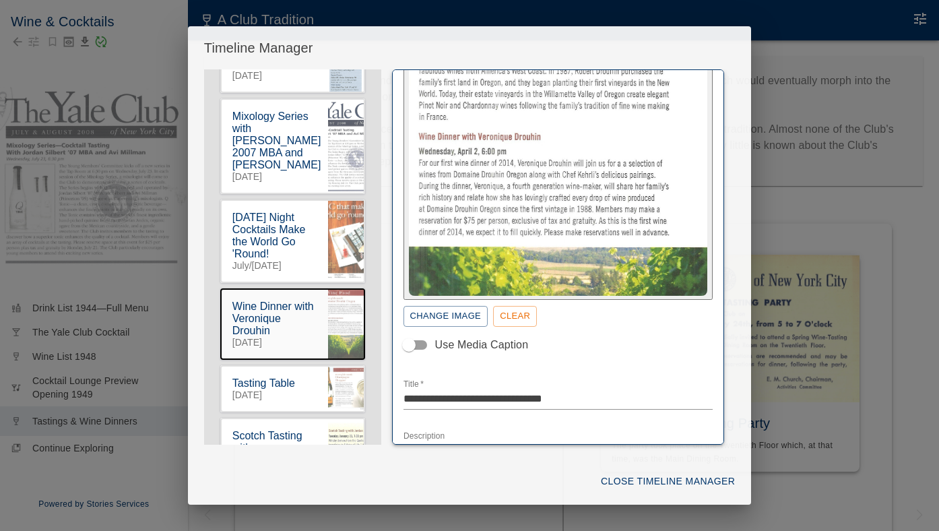
scroll to position [23, 0]
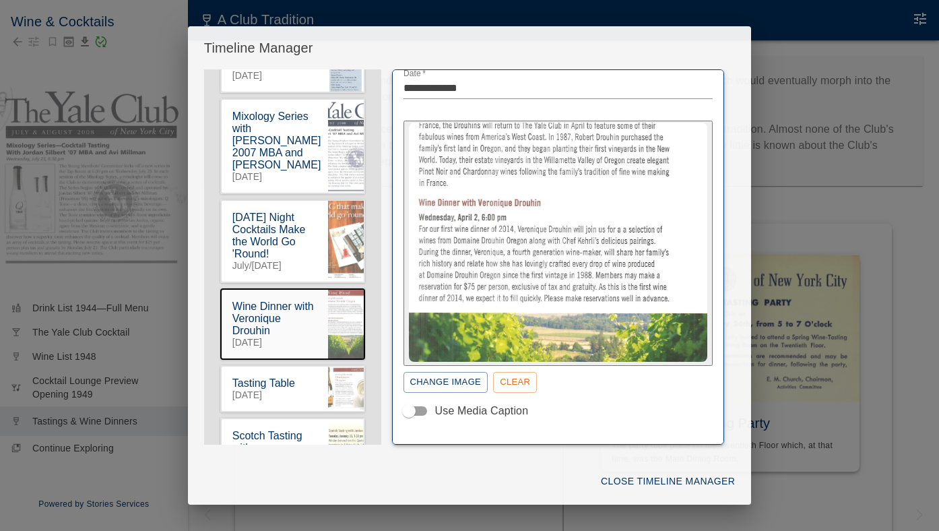
click at [579, 201] on img "button" at bounding box center [558, 242] width 299 height 239
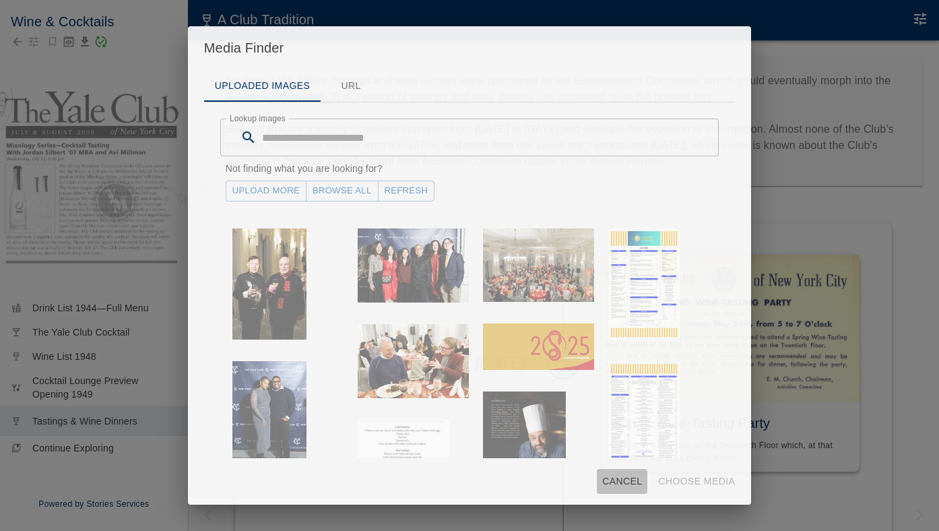
click at [608, 481] on button "Cancel" at bounding box center [622, 481] width 51 height 25
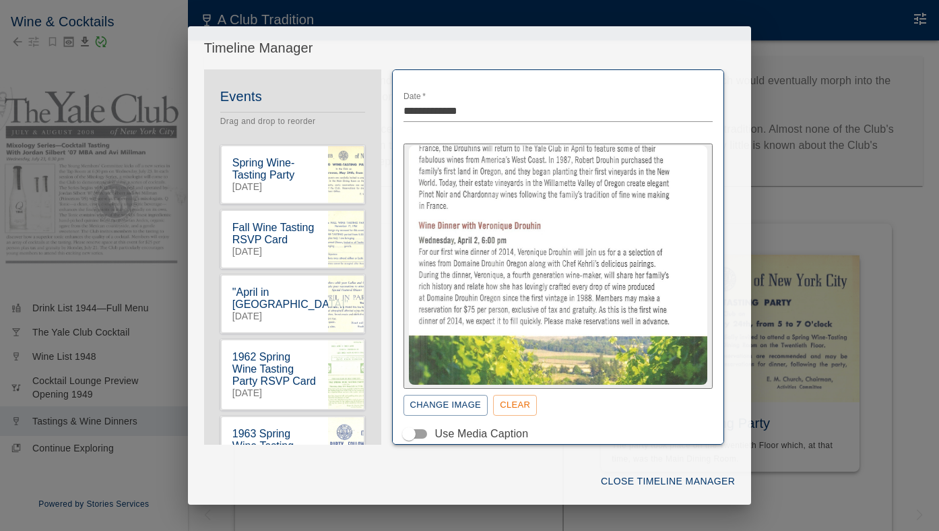
click at [608, 478] on button "Close Timeline Manager" at bounding box center [668, 481] width 145 height 25
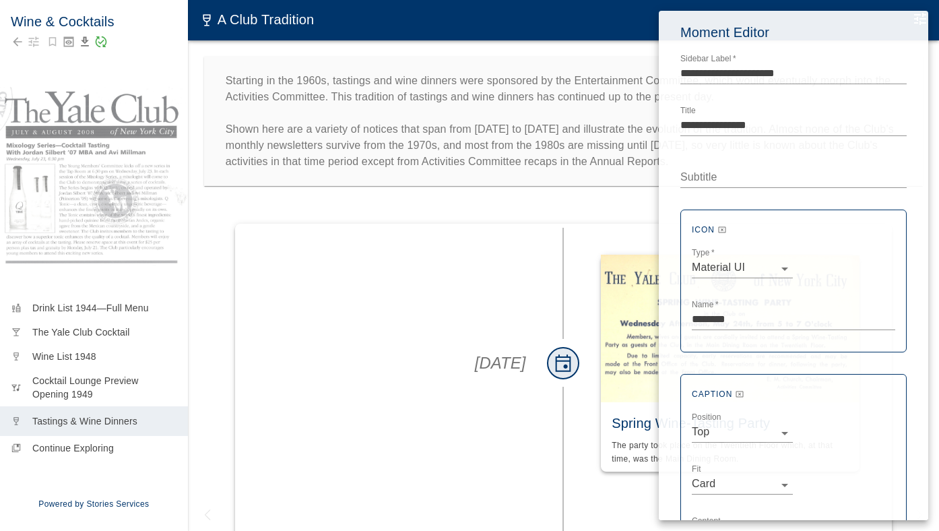
click at [513, 354] on div at bounding box center [469, 265] width 939 height 531
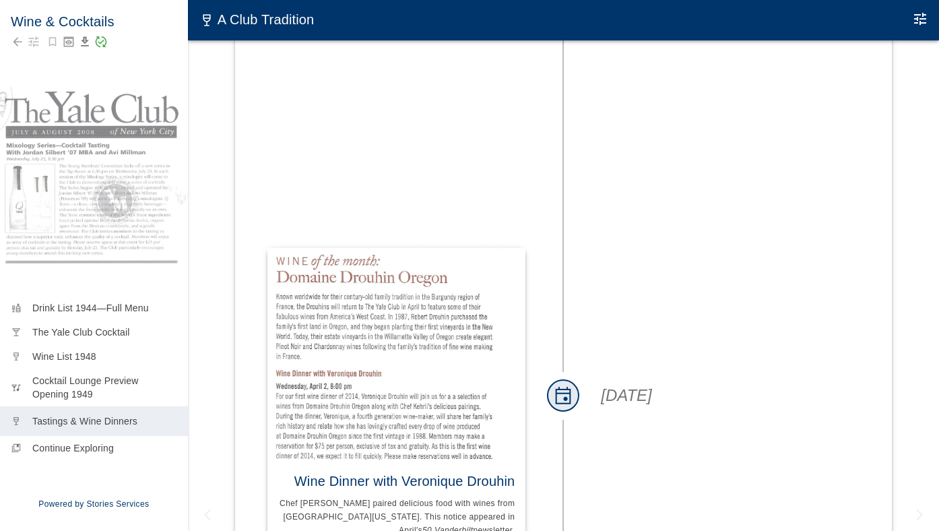
scroll to position [5210, 0]
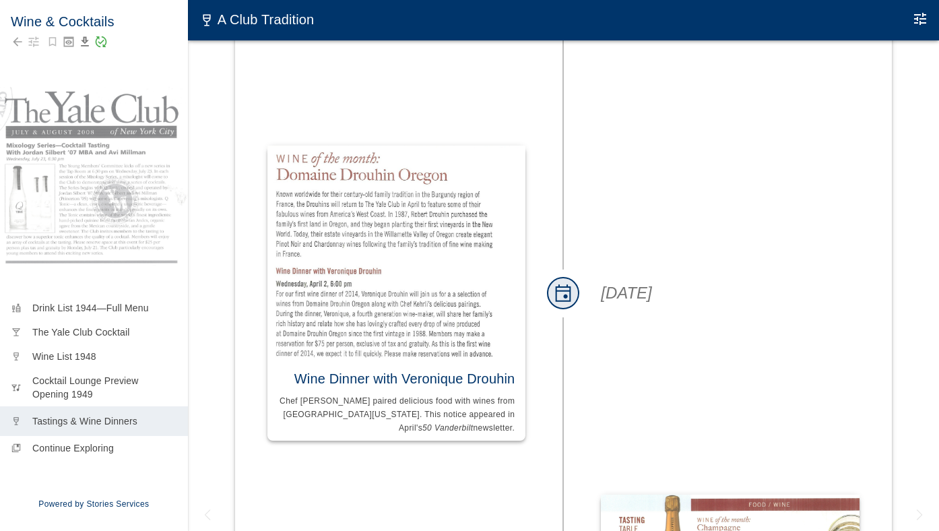
click at [428, 252] on img at bounding box center [396, 252] width 258 height 212
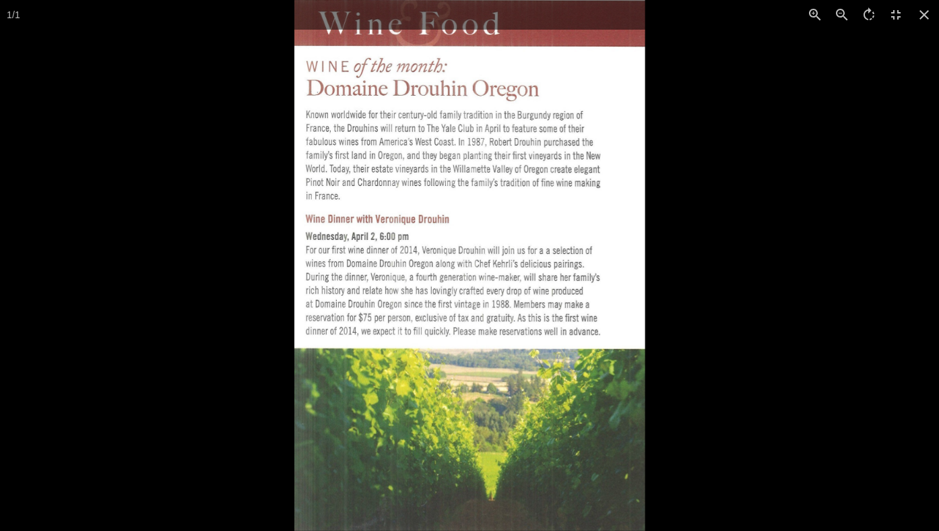
click at [668, 225] on div at bounding box center [763, 265] width 939 height 531
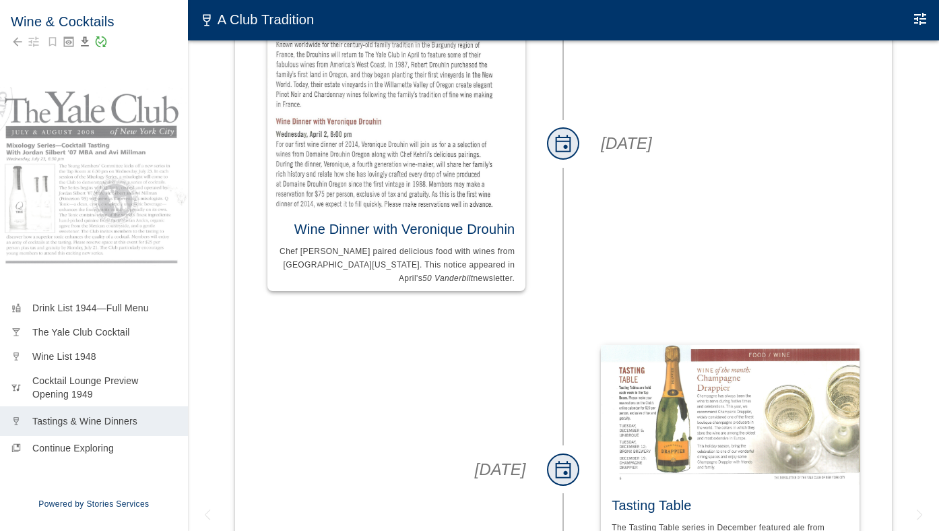
scroll to position [5286, 0]
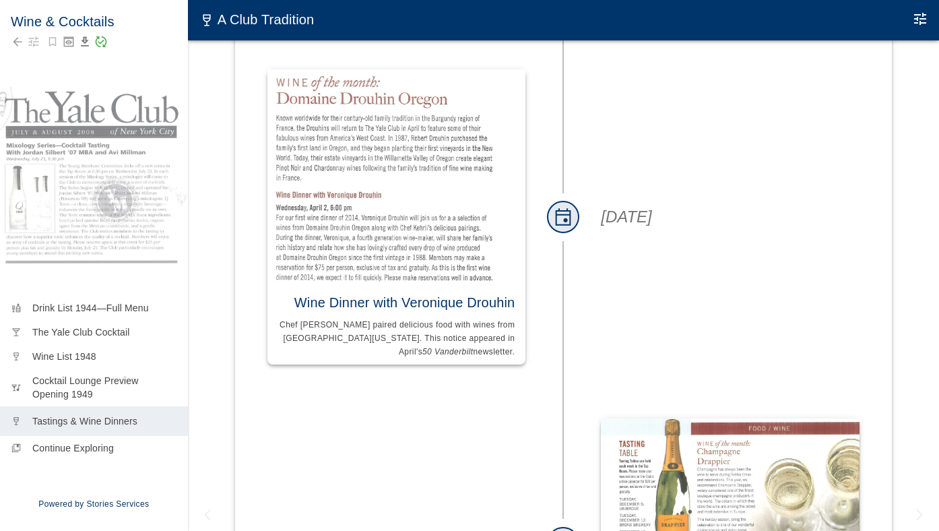
click at [435, 162] on img at bounding box center [396, 175] width 258 height 212
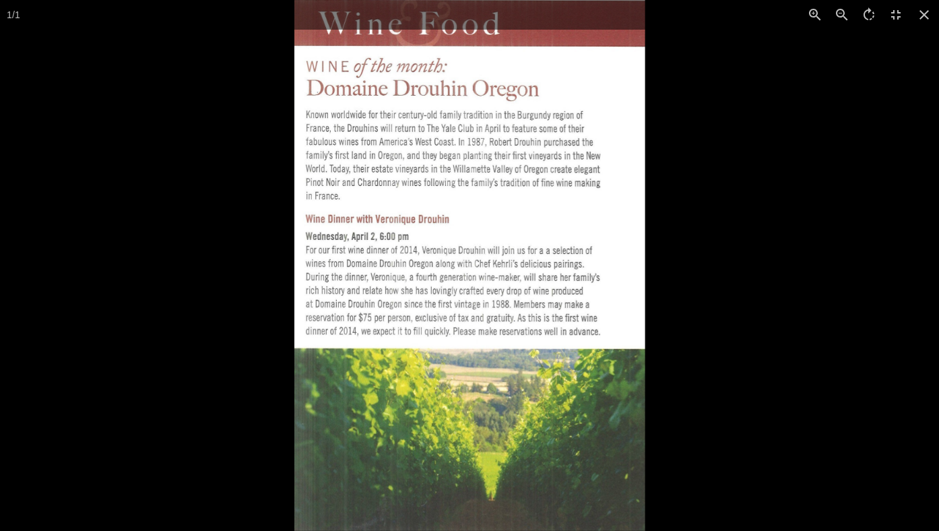
click at [707, 179] on div at bounding box center [763, 265] width 939 height 531
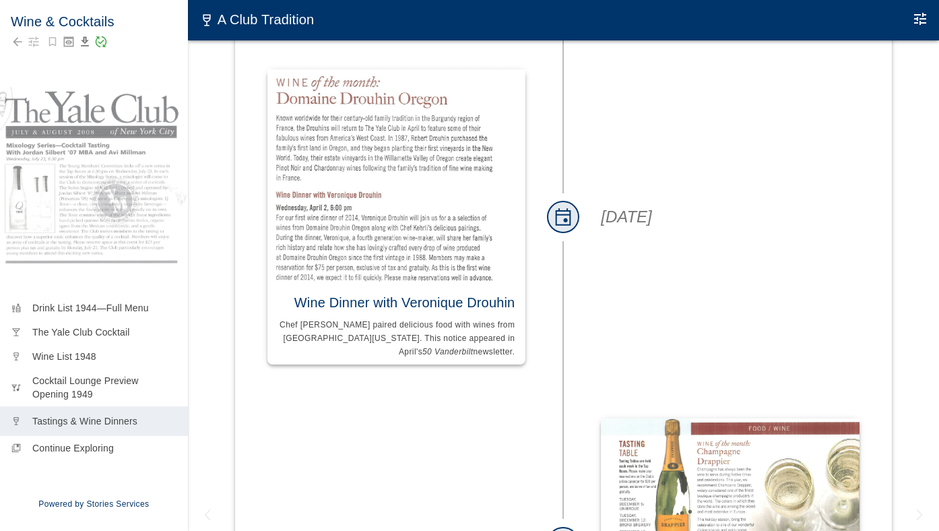
click at [714, 418] on img at bounding box center [730, 487] width 258 height 139
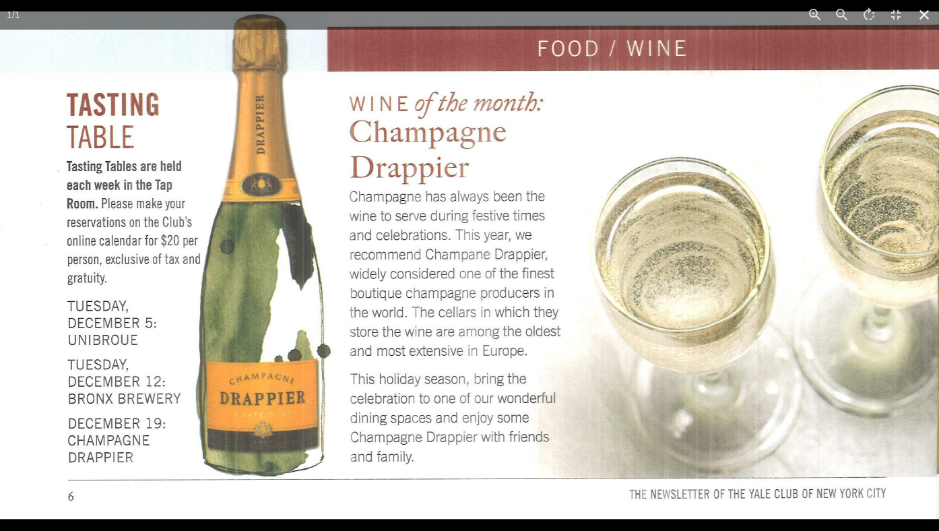
click at [928, 14] on icon at bounding box center [925, 15] width 30 height 30
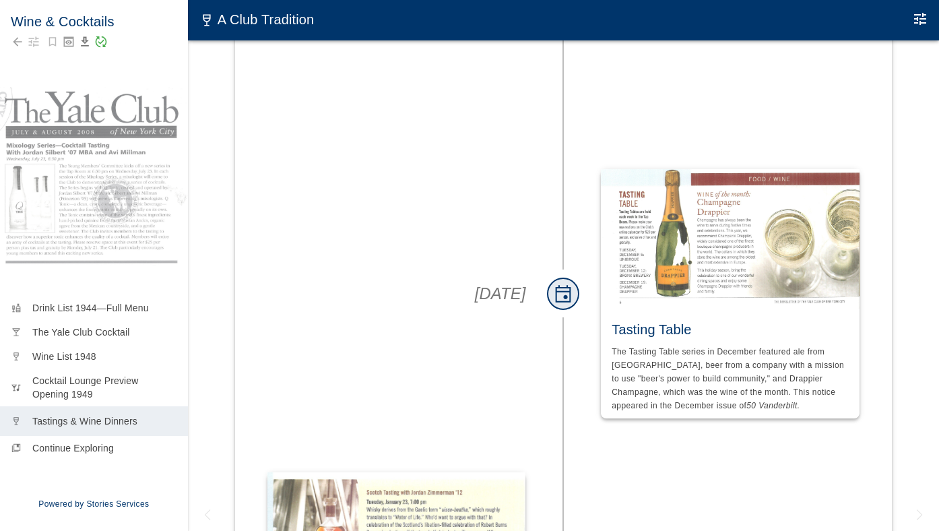
scroll to position [5538, 0]
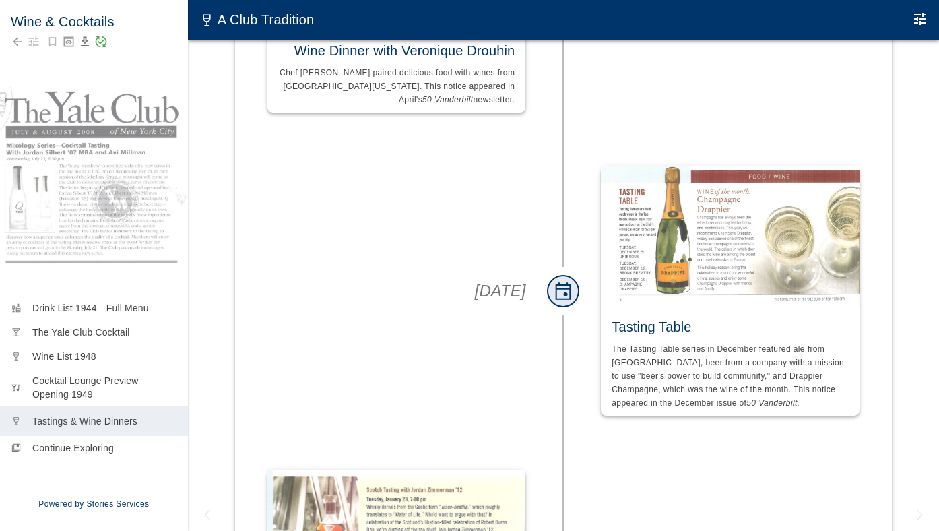
click at [744, 344] on span "The Tasting Table series in December featured ale from [GEOGRAPHIC_DATA], beer …" at bounding box center [729, 375] width 235 height 63
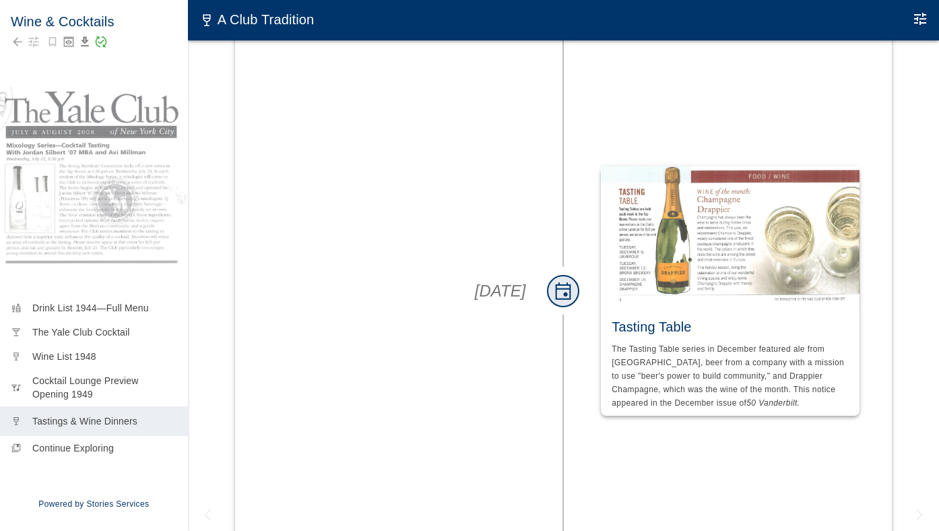
click at [744, 343] on div "The Tasting Table series in December featured ale from [GEOGRAPHIC_DATA], beer …" at bounding box center [730, 379] width 258 height 73
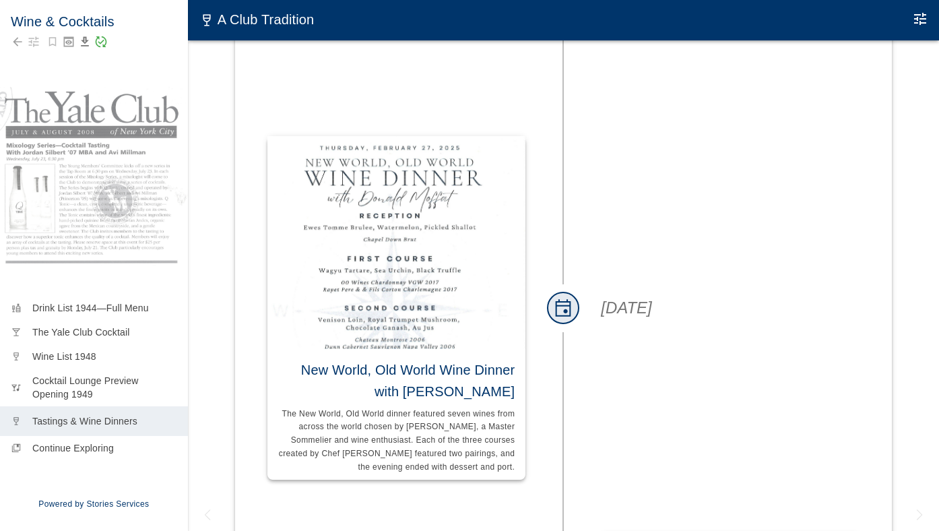
scroll to position [6525, 0]
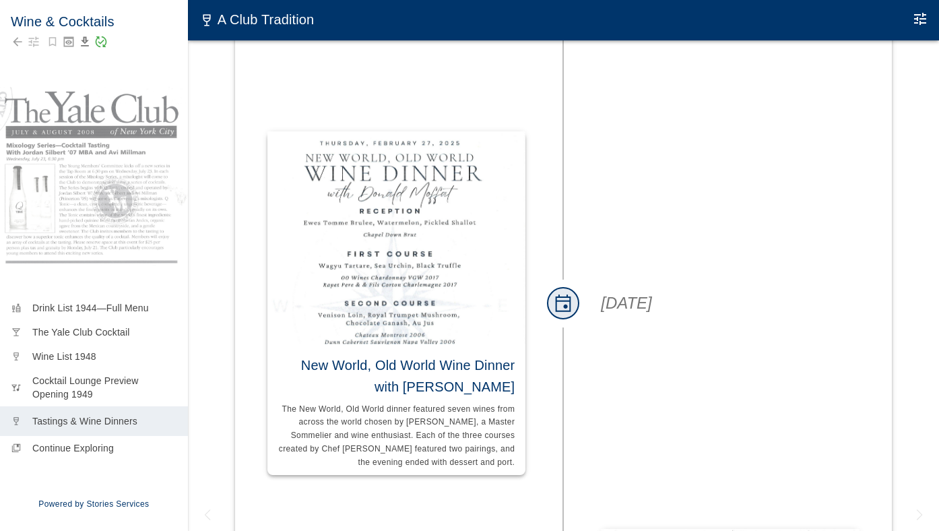
click at [432, 131] on img at bounding box center [396, 237] width 258 height 212
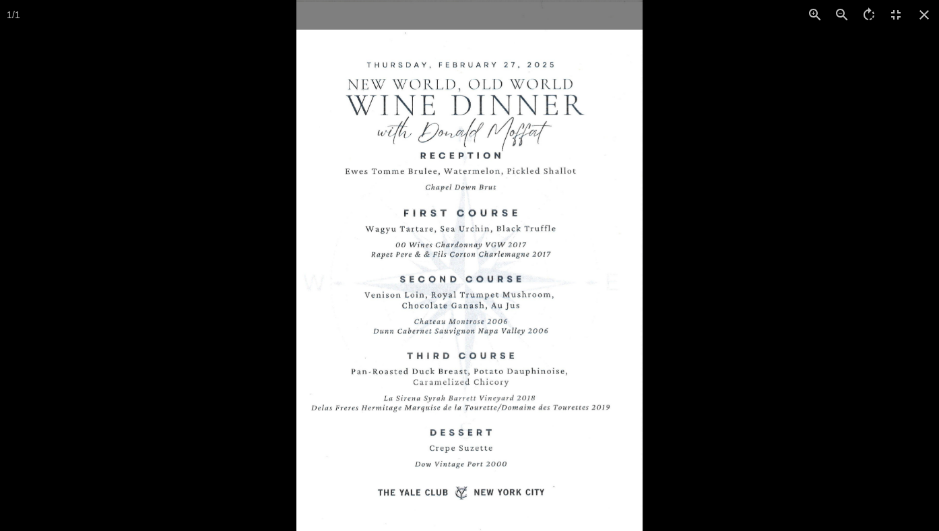
click at [777, 179] on div at bounding box center [765, 265] width 939 height 531
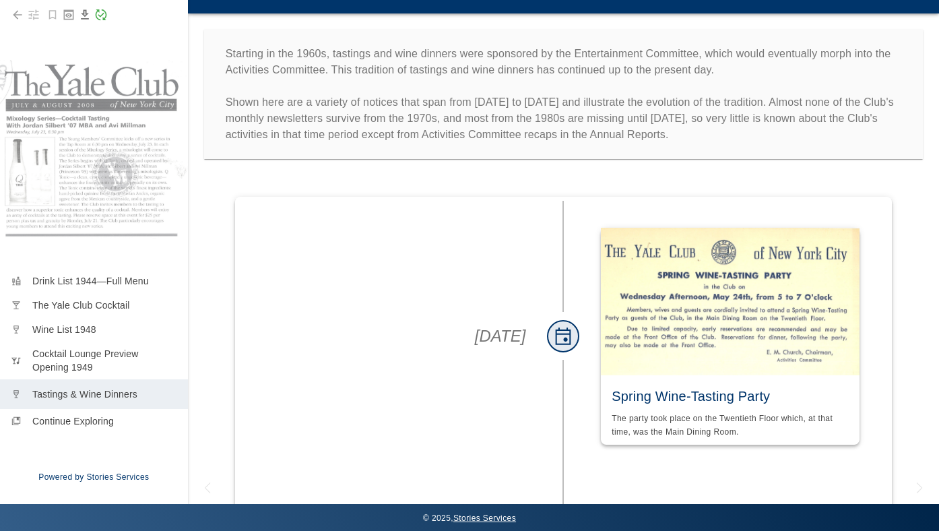
scroll to position [0, 0]
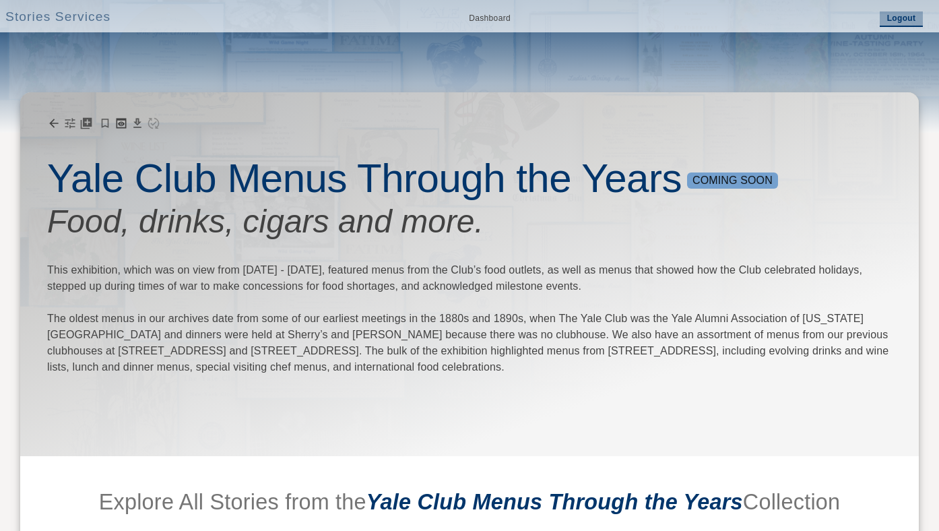
click at [892, 12] on link "Logout" at bounding box center [901, 18] width 43 height 15
